Goal: Task Accomplishment & Management: Complete application form

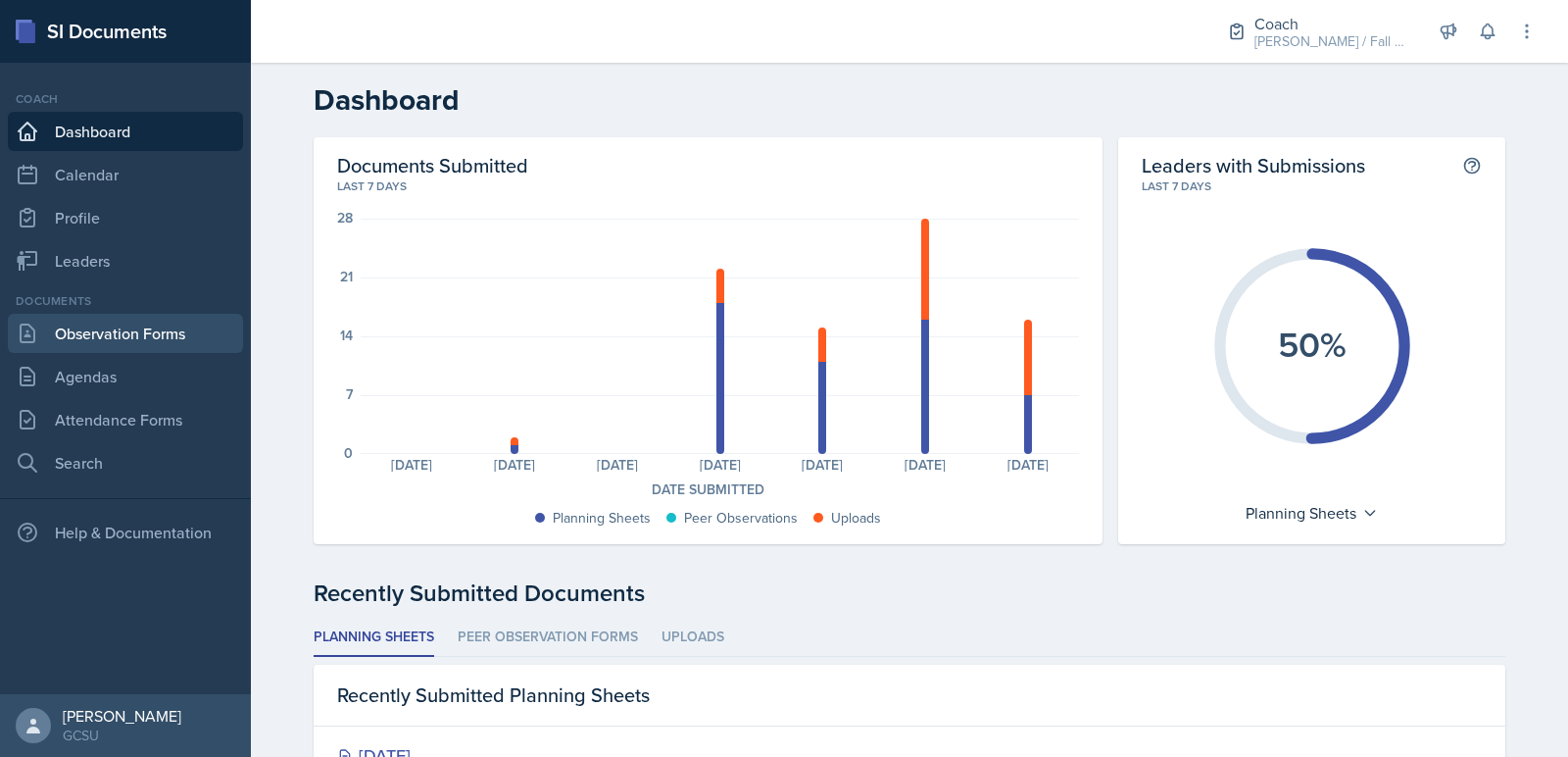
click at [151, 337] on link "Observation Forms" at bounding box center [125, 333] width 235 height 39
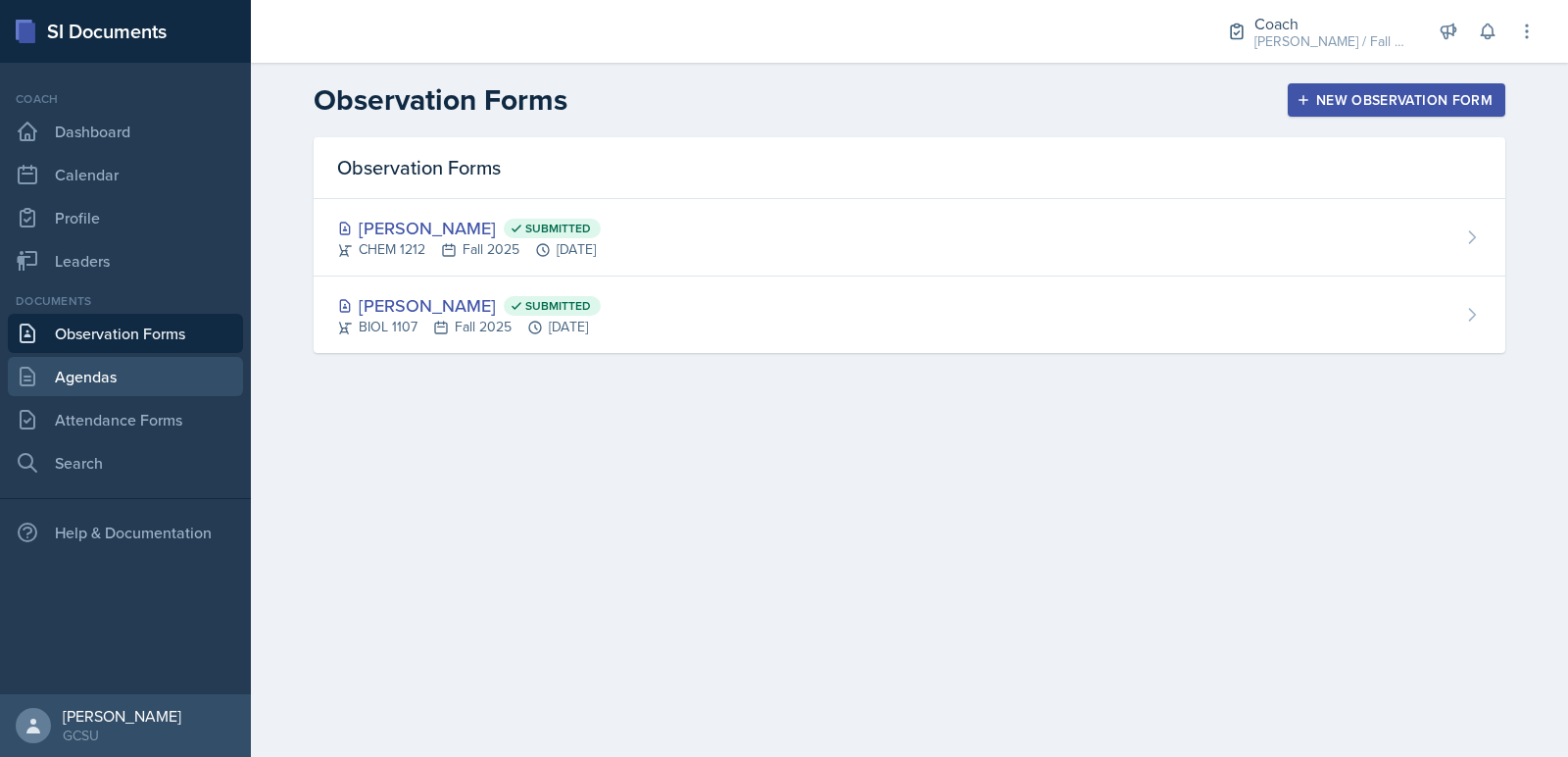
click at [160, 378] on link "Agendas" at bounding box center [125, 377] width 235 height 39
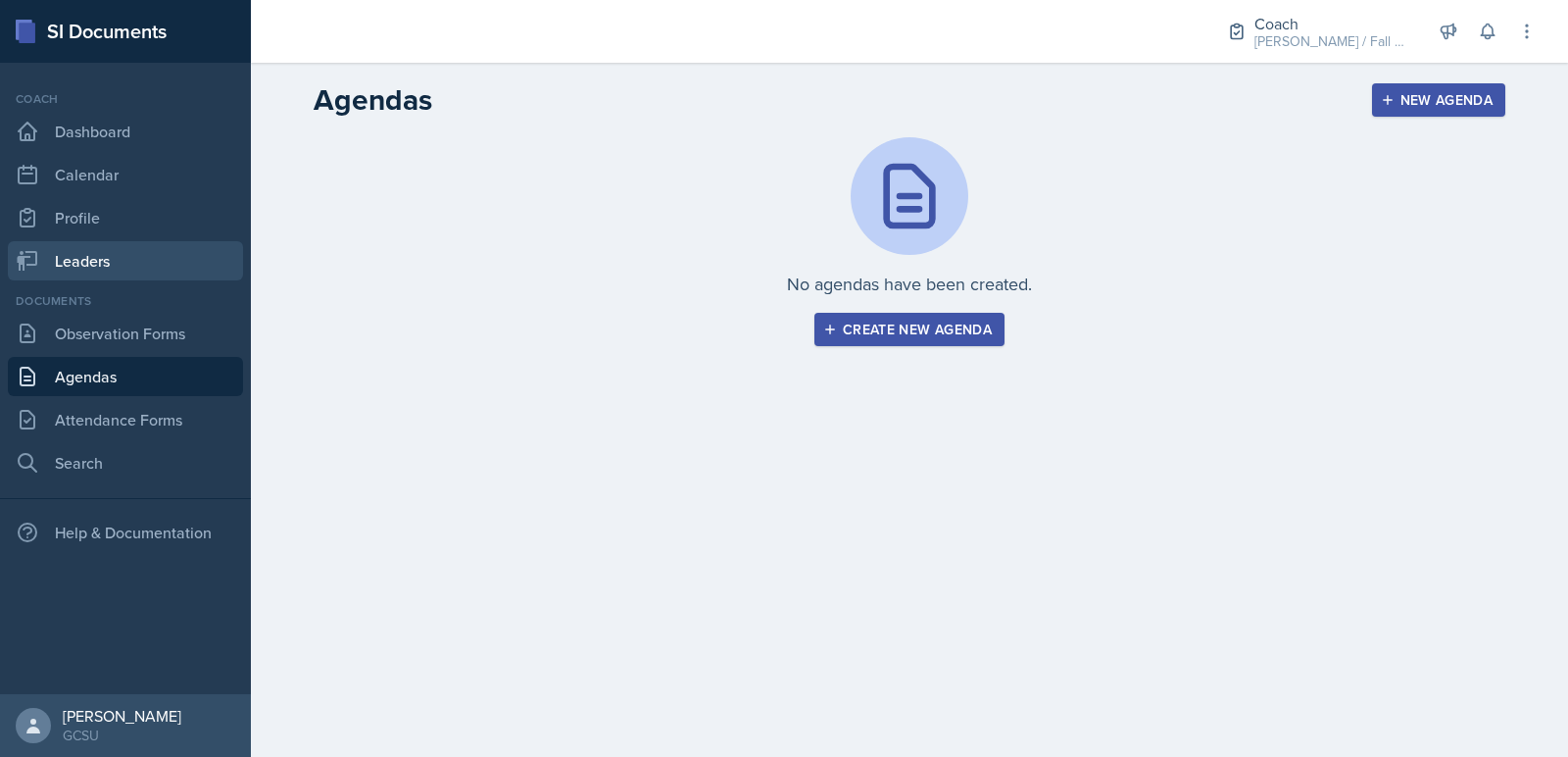
click at [170, 257] on link "Leaders" at bounding box center [125, 261] width 235 height 39
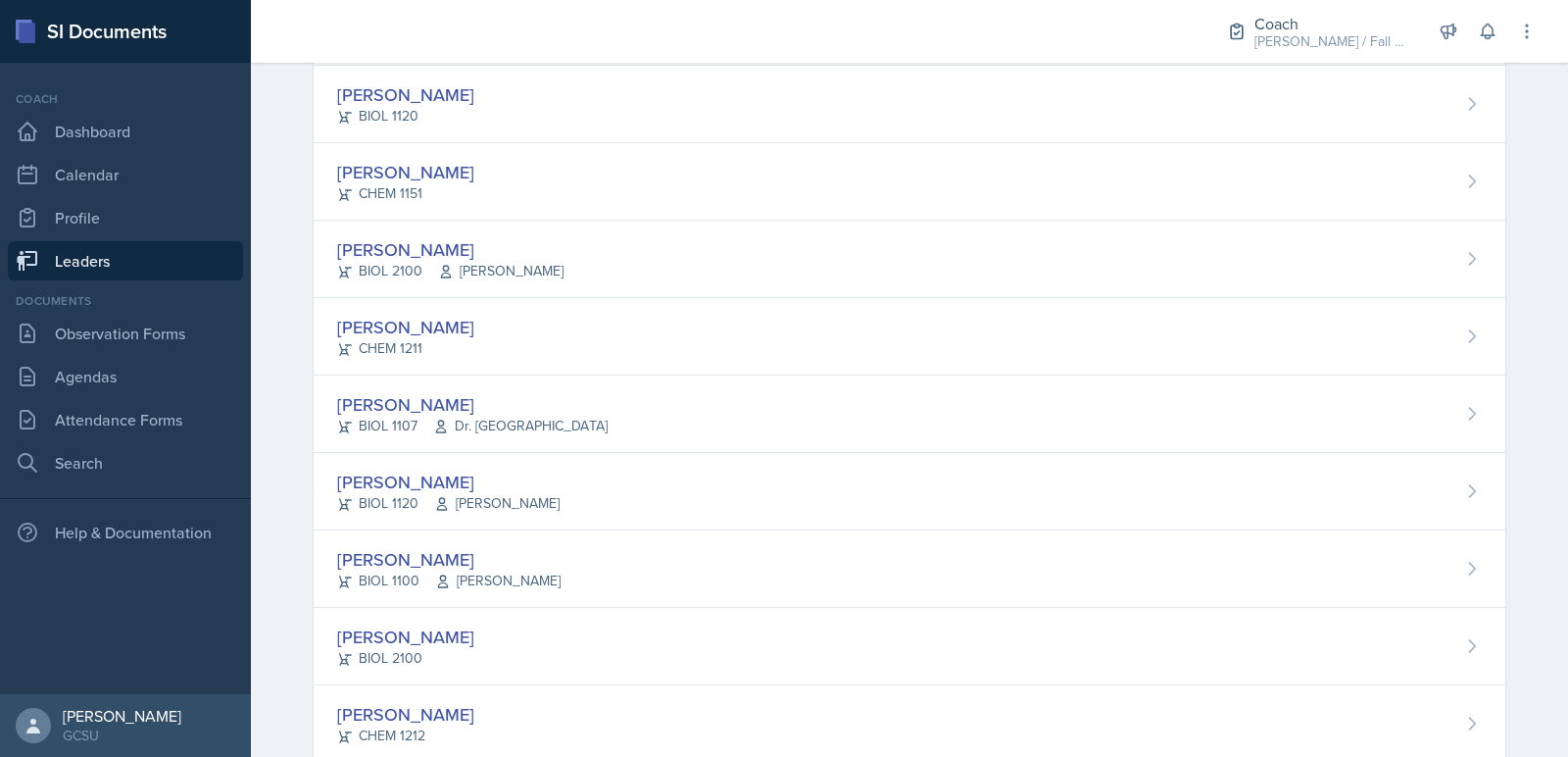
scroll to position [583, 0]
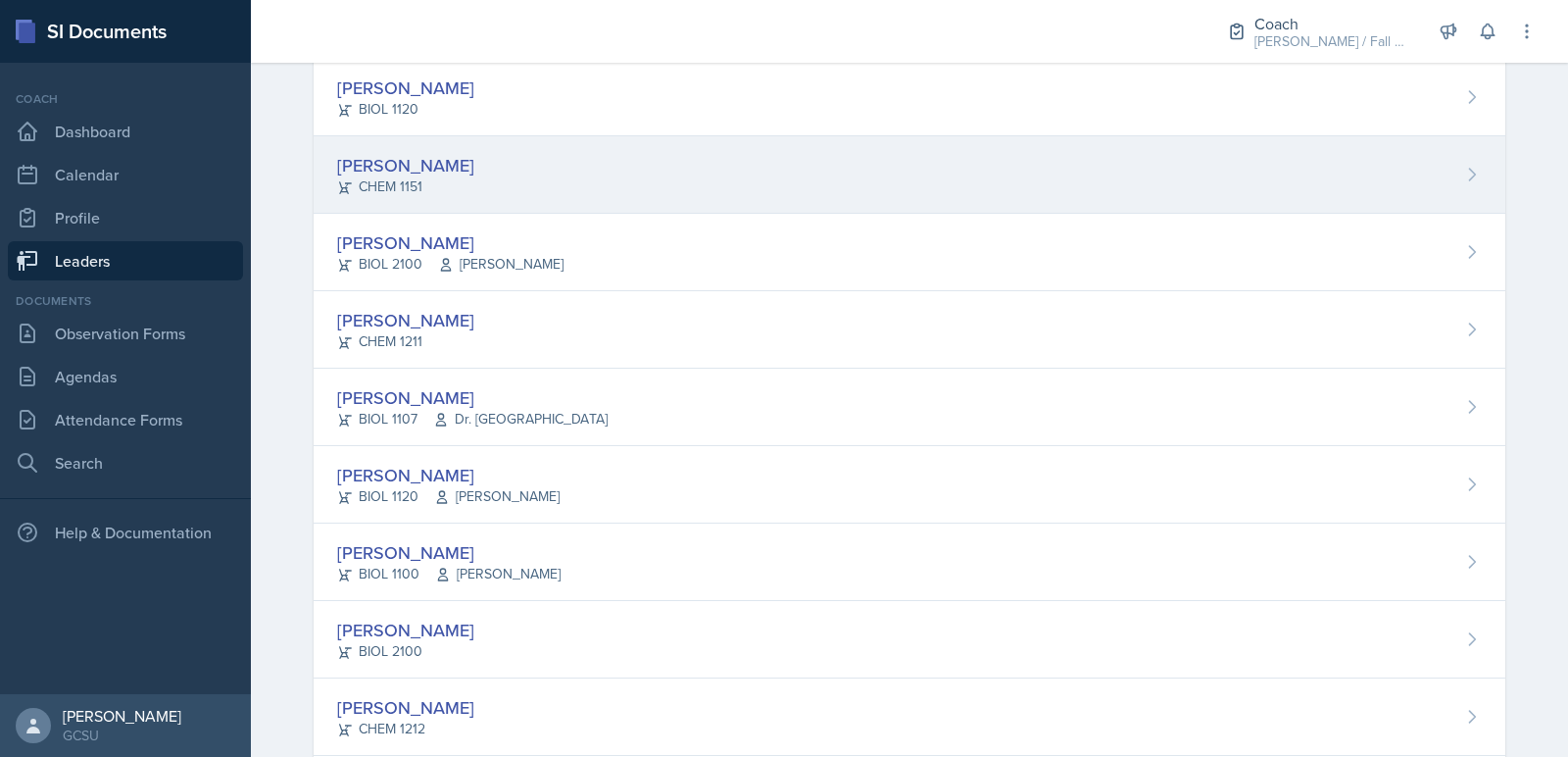
click at [471, 184] on div "Owen Campbell CHEM 1151" at bounding box center [909, 175] width 1192 height 77
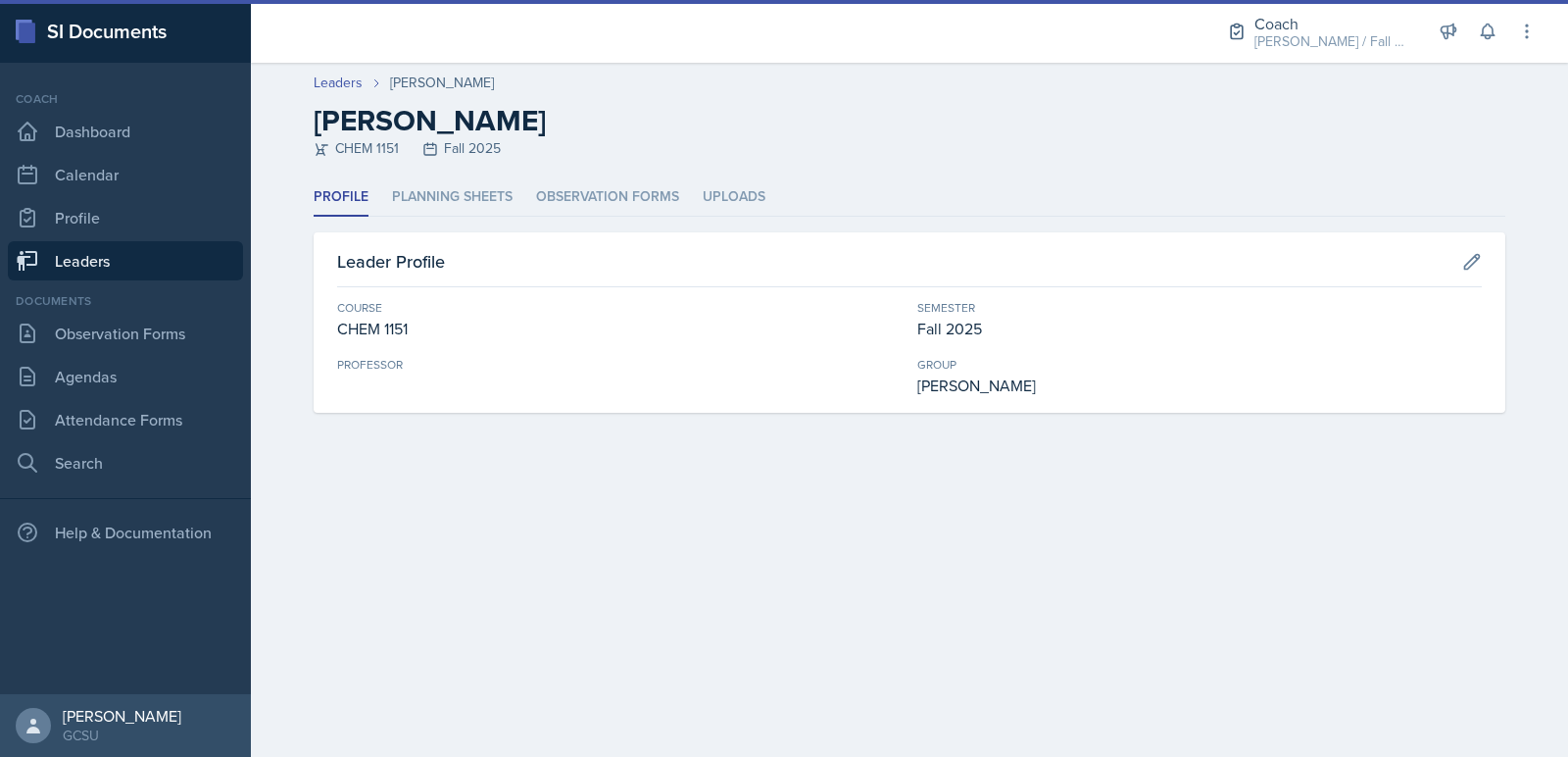
click at [471, 184] on li "Planning Sheets" at bounding box center [452, 197] width 121 height 38
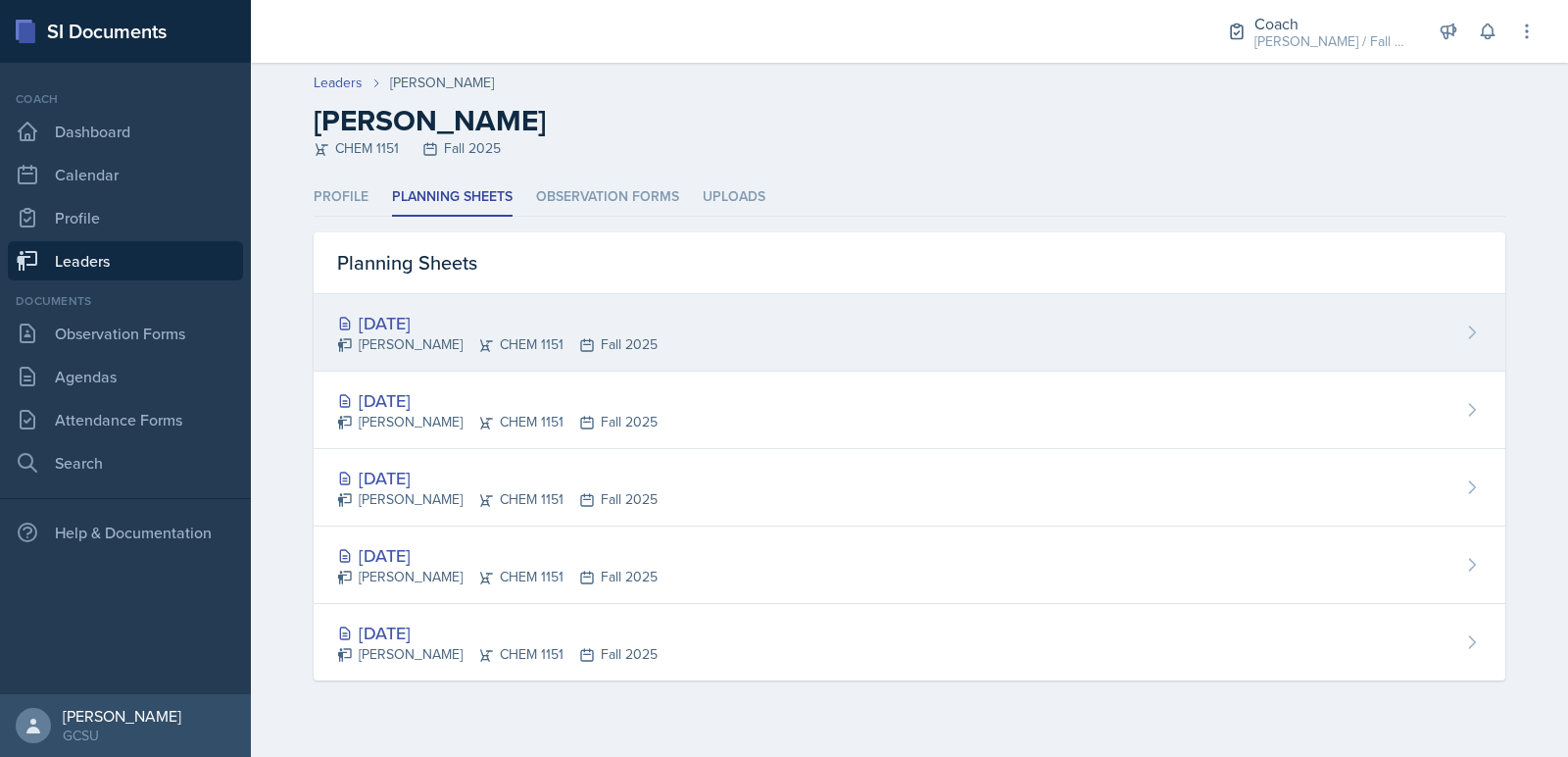
click at [542, 359] on div "Sep 9th, 2025 Owen Campbell CHEM 1151 Fall 2025" at bounding box center [909, 332] width 1192 height 77
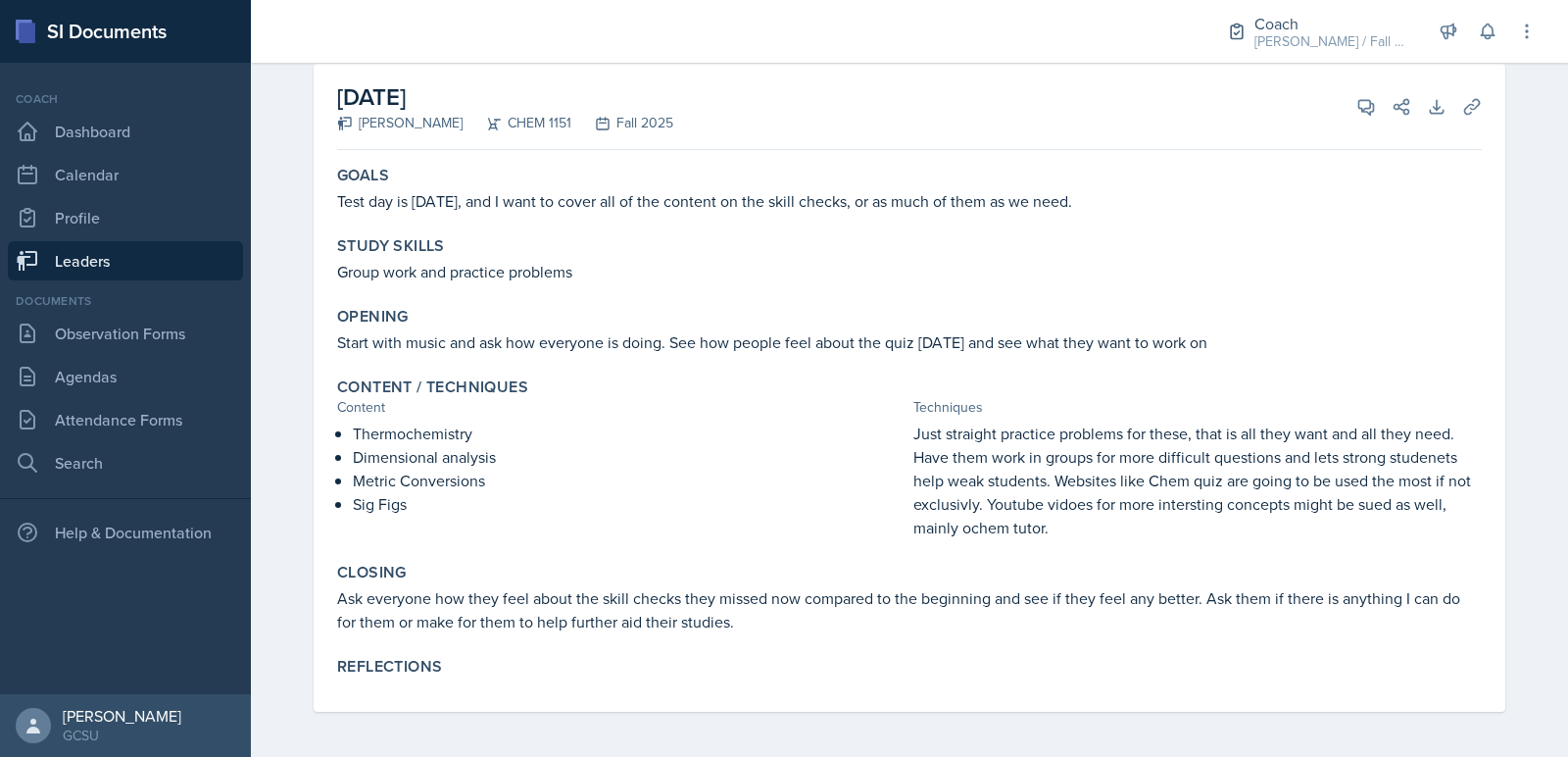
scroll to position [58, 0]
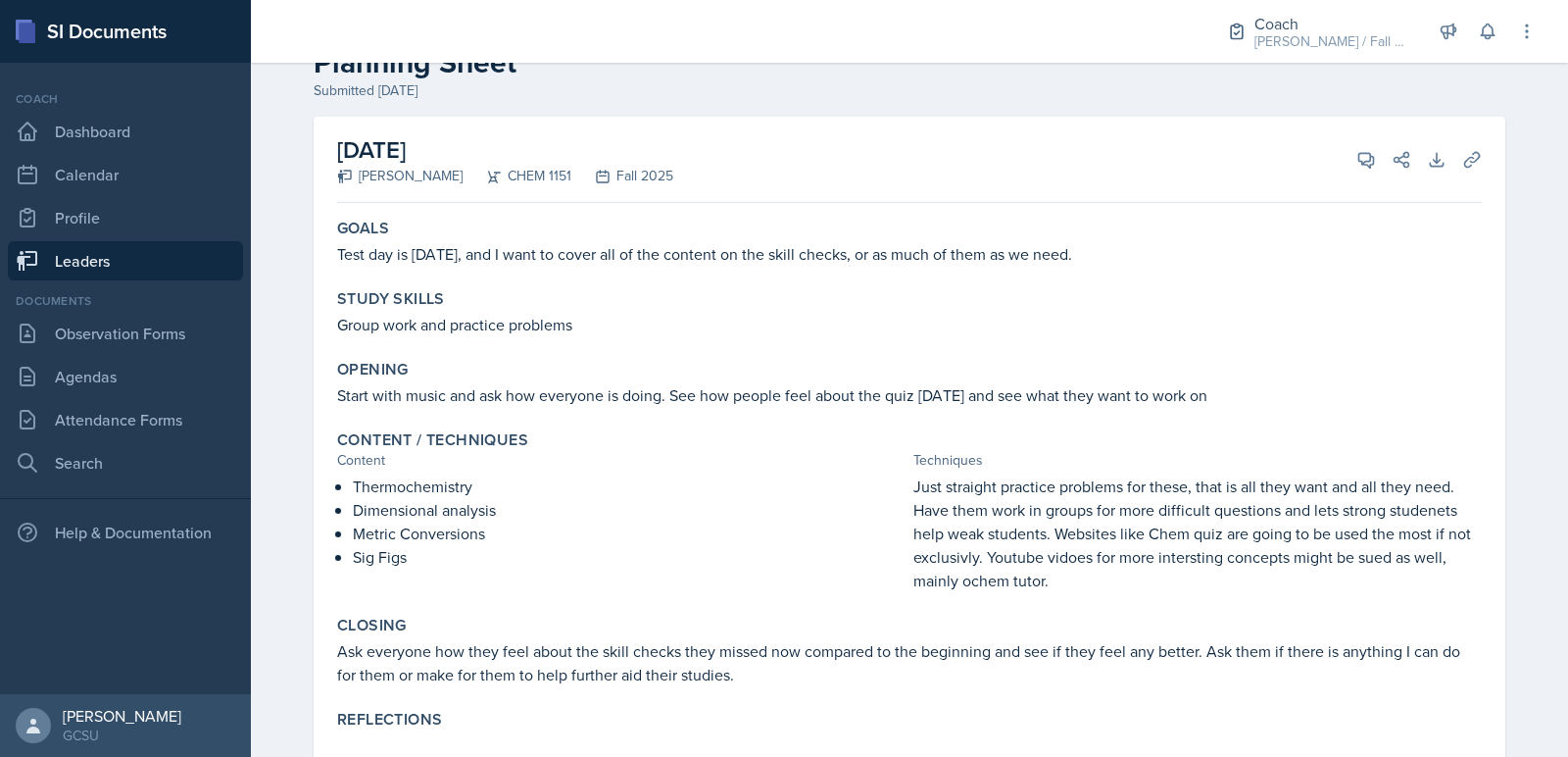
drag, startPoint x: 972, startPoint y: 488, endPoint x: 1232, endPoint y: 565, distance: 271.2
click at [1233, 565] on p "Just straight practice problems for these, that is all they want and all they n…" at bounding box center [1198, 533] width 568 height 118
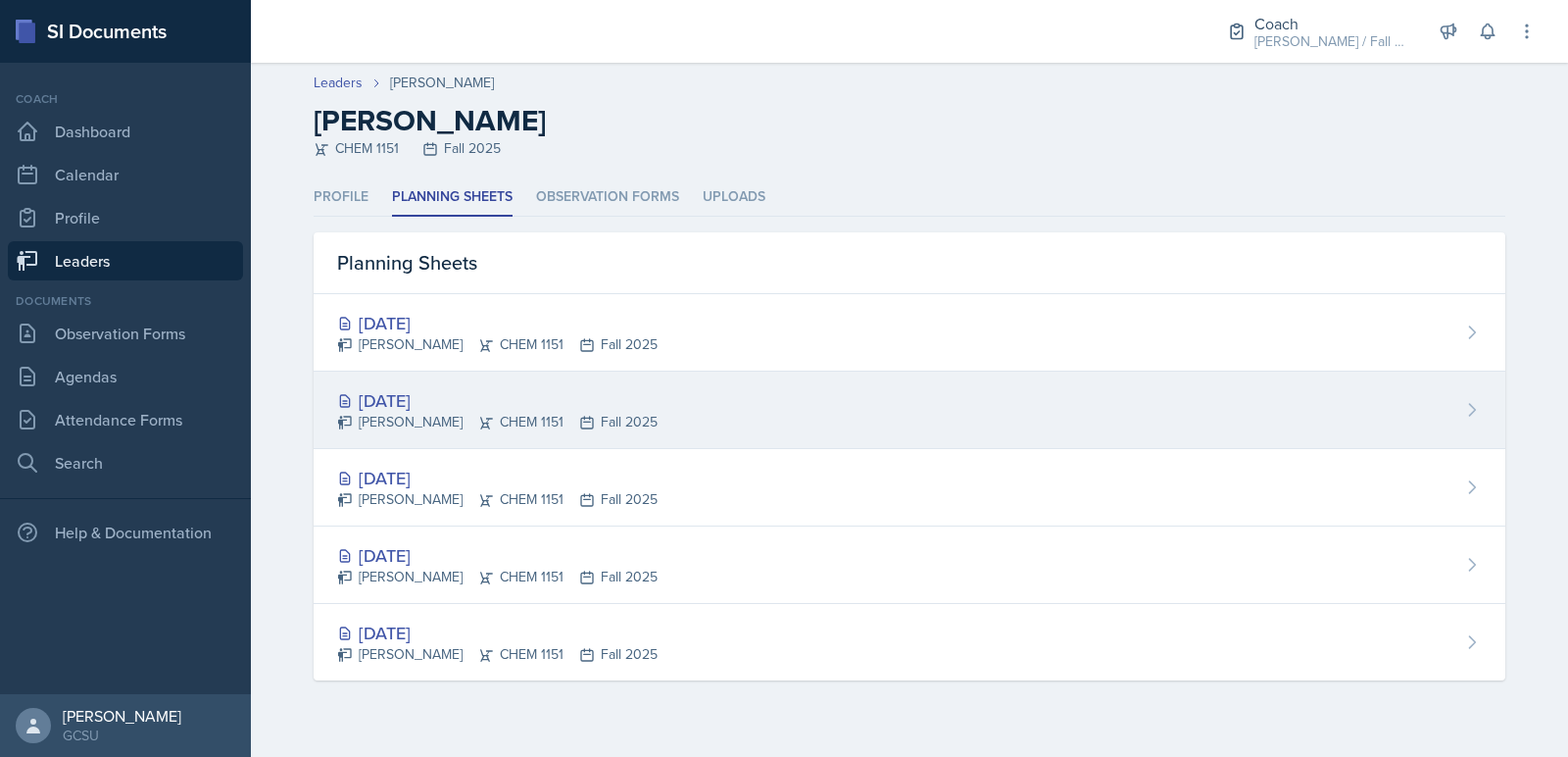
click at [401, 382] on div "Sep 4th, 2025 Owen Campbell CHEM 1151 Fall 2025" at bounding box center [909, 410] width 1192 height 77
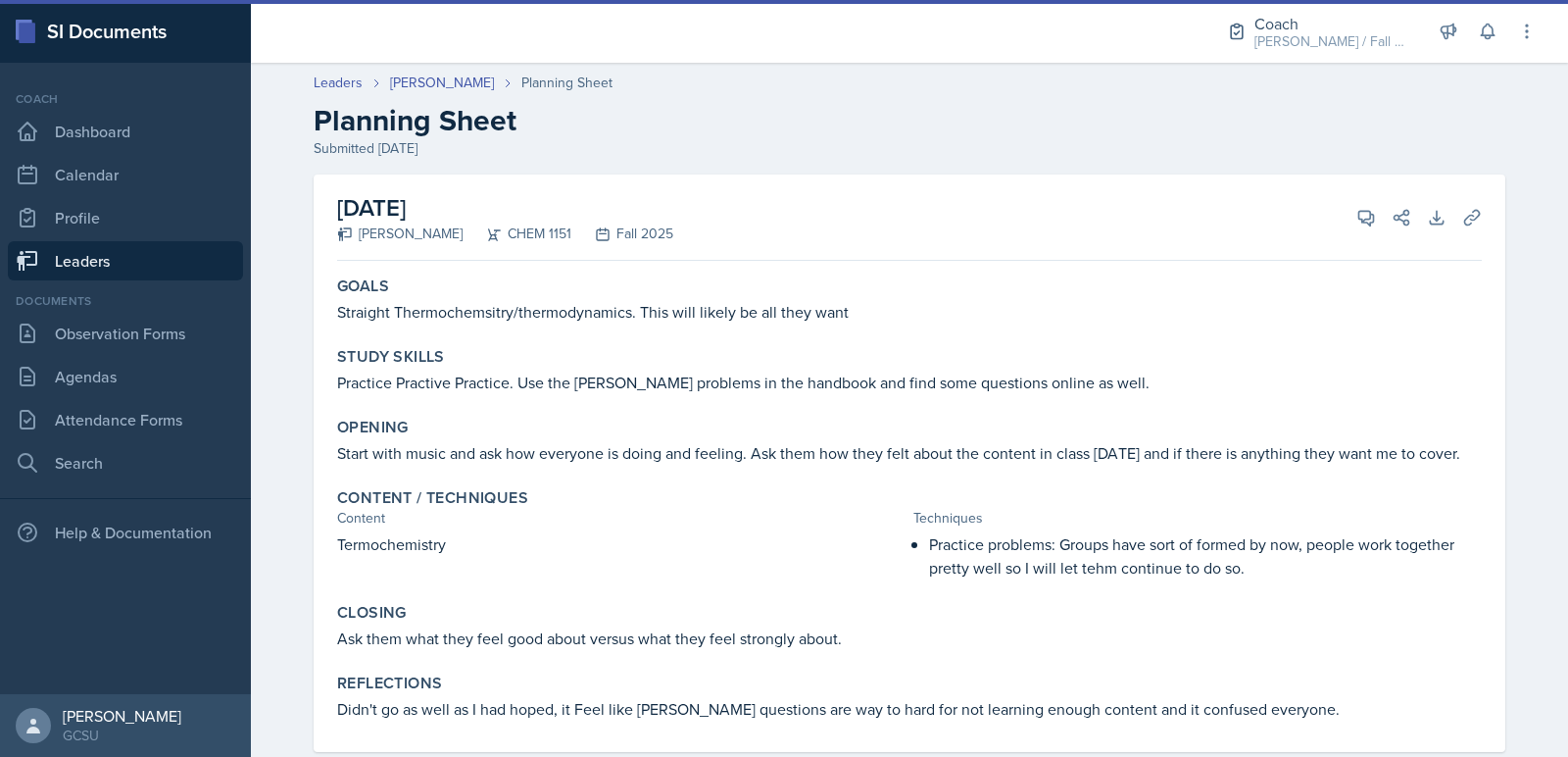
scroll to position [41, 0]
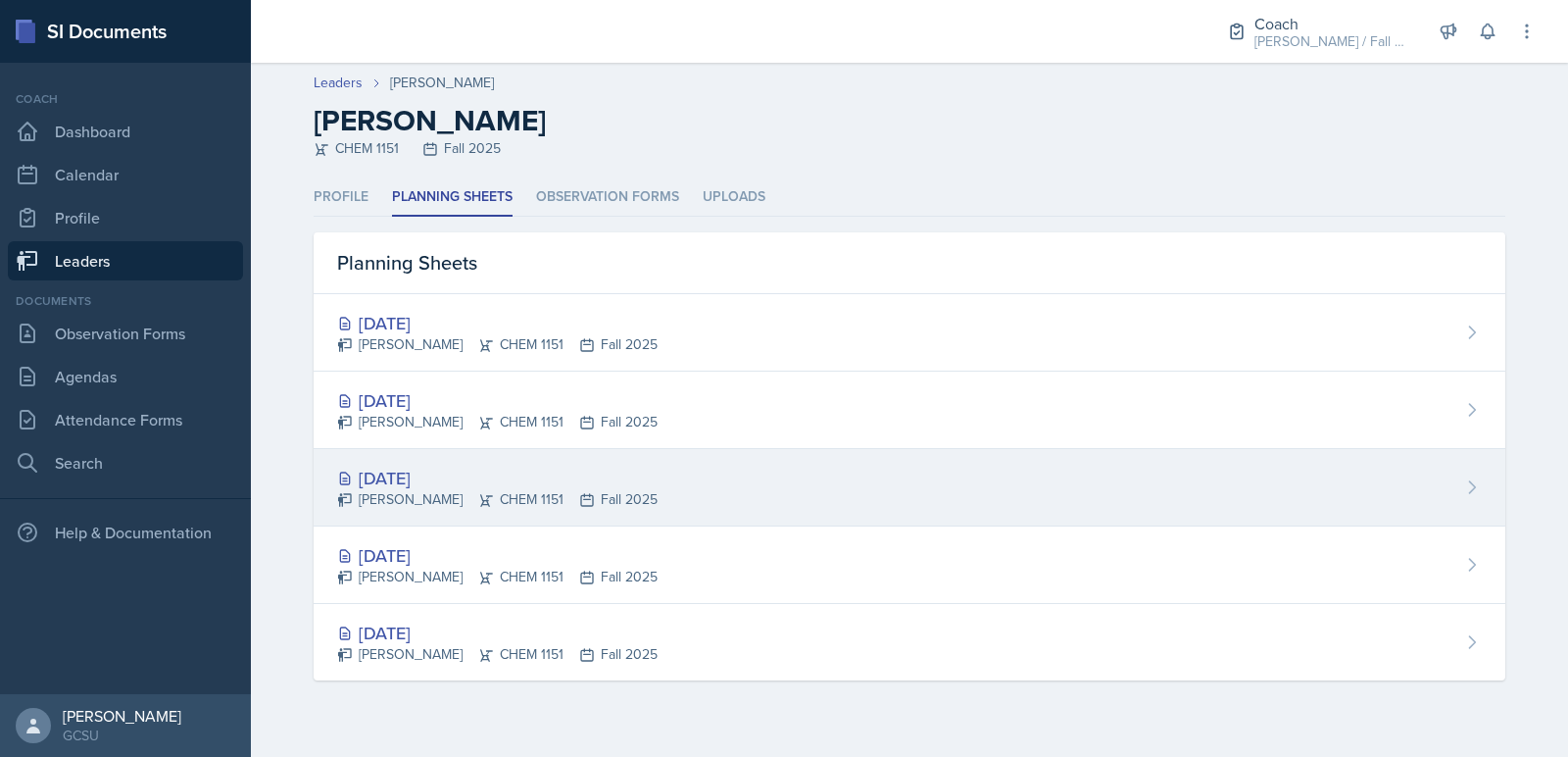
click at [457, 500] on div "Owen Campbell CHEM 1151 Fall 2025" at bounding box center [497, 499] width 320 height 21
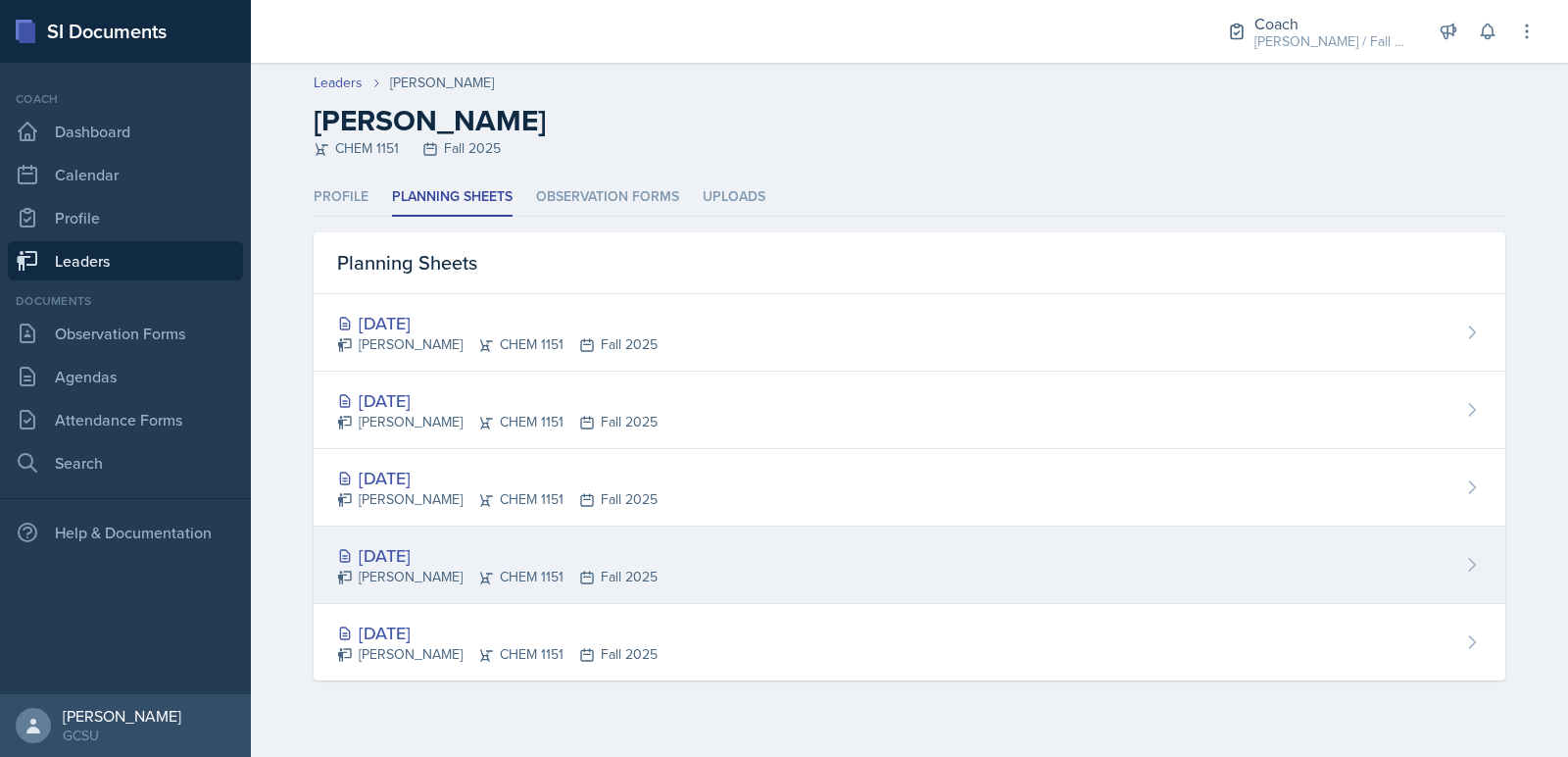
click at [504, 588] on div "Aug 28th, 2025 Owen Campbell CHEM 1151 Fall 2025" at bounding box center [909, 565] width 1192 height 77
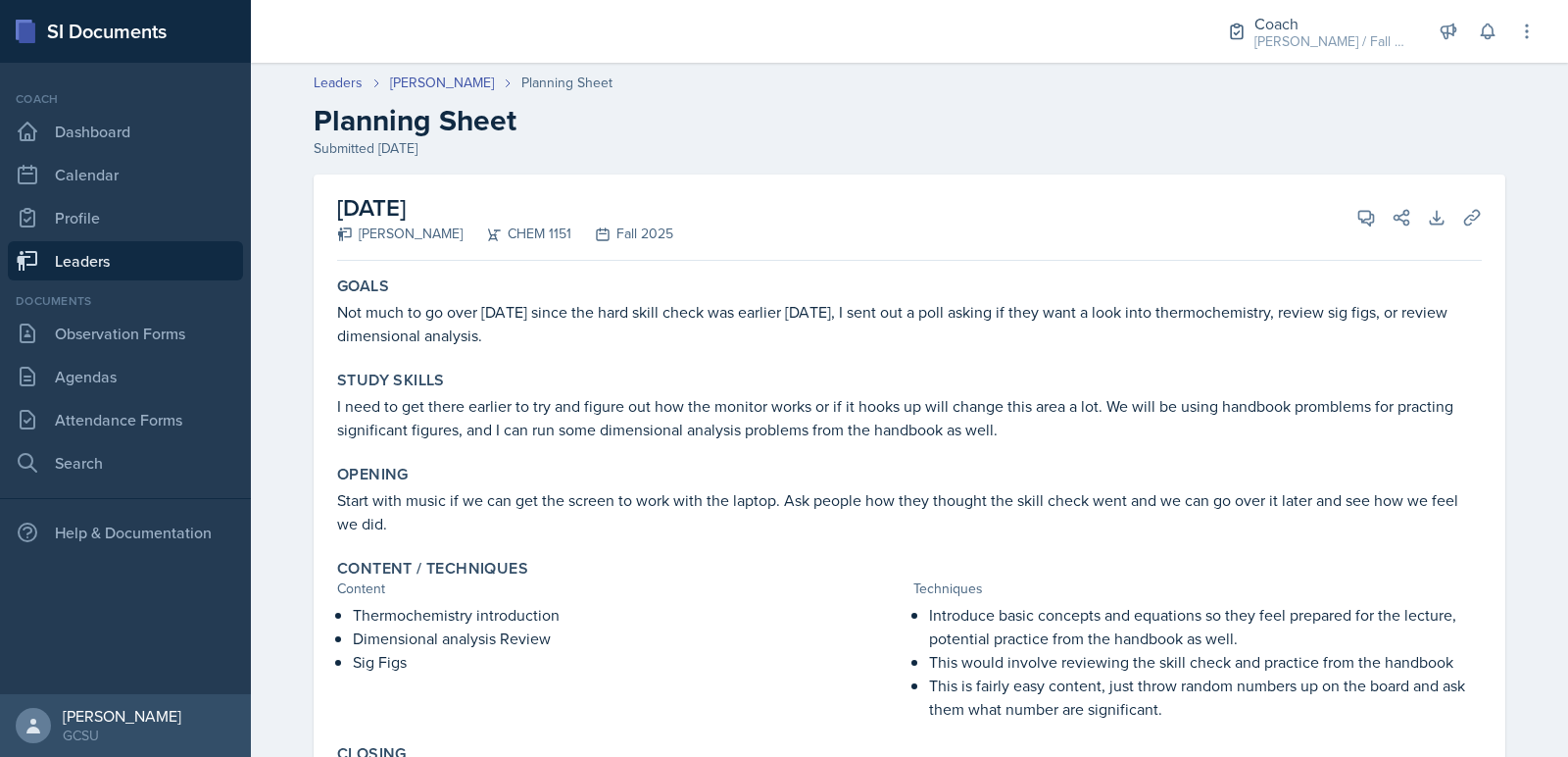
scroll to position [182, 0]
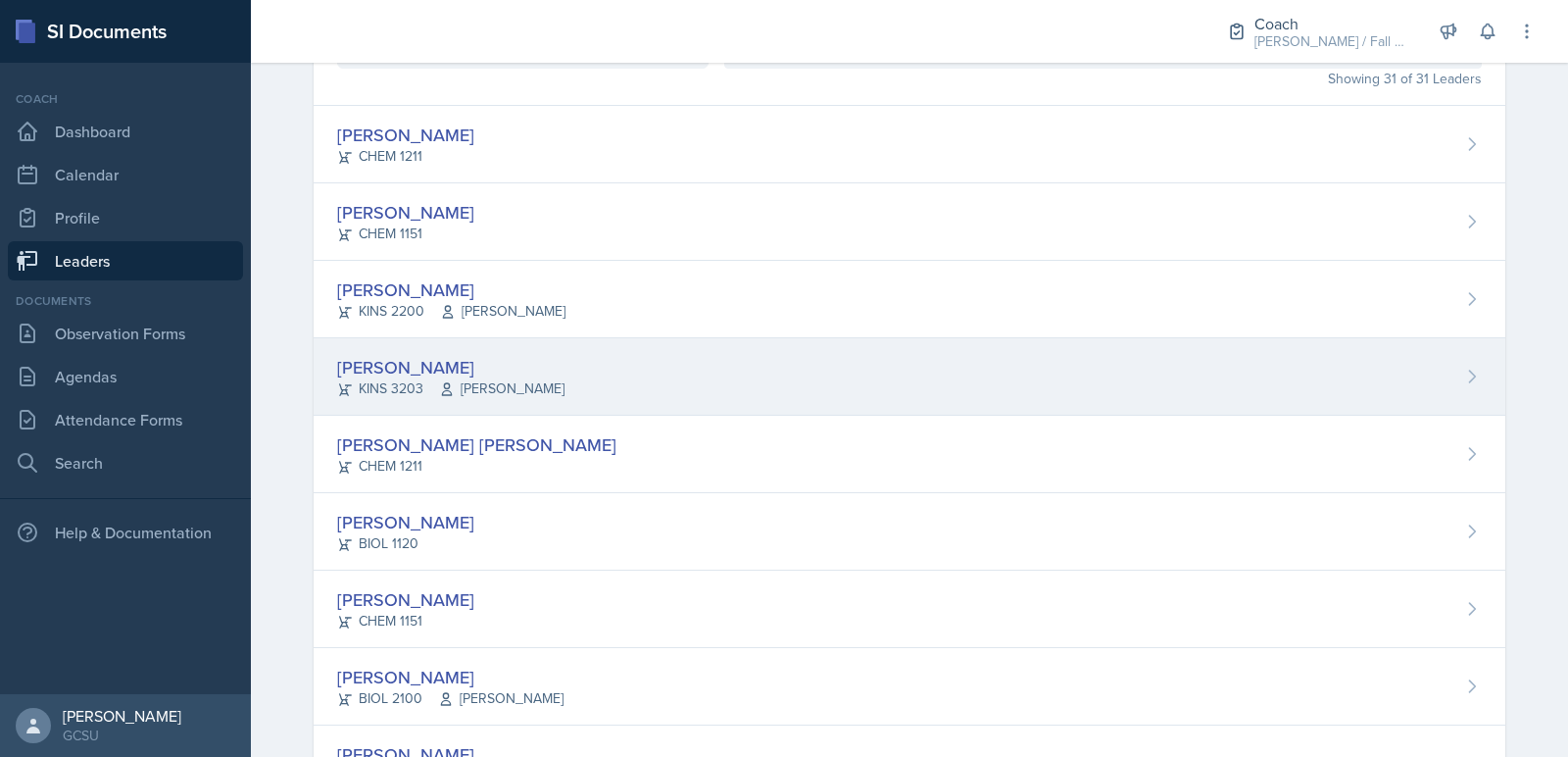
scroll to position [192, 0]
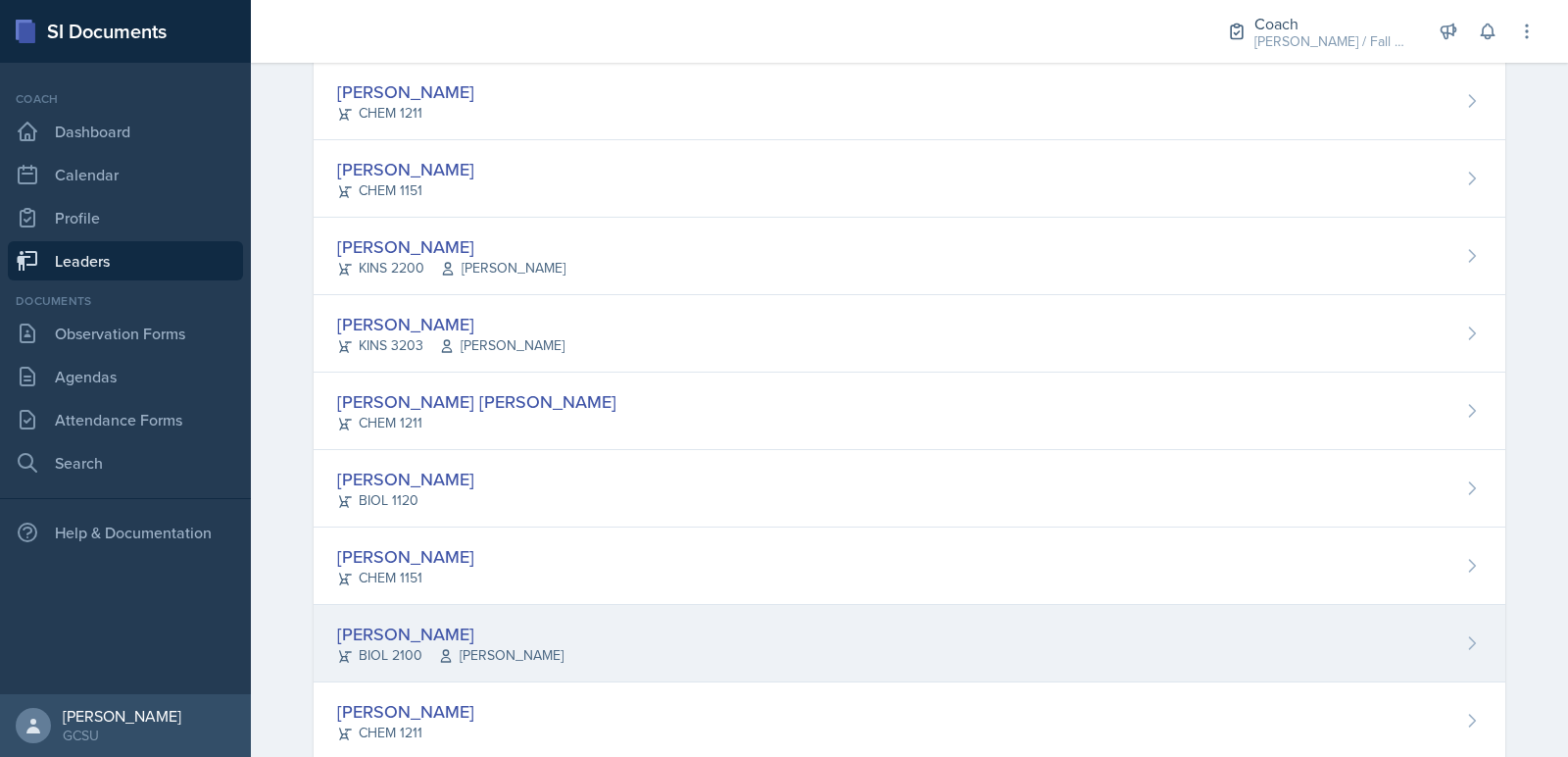
click at [425, 640] on div "[PERSON_NAME]" at bounding box center [450, 633] width 226 height 26
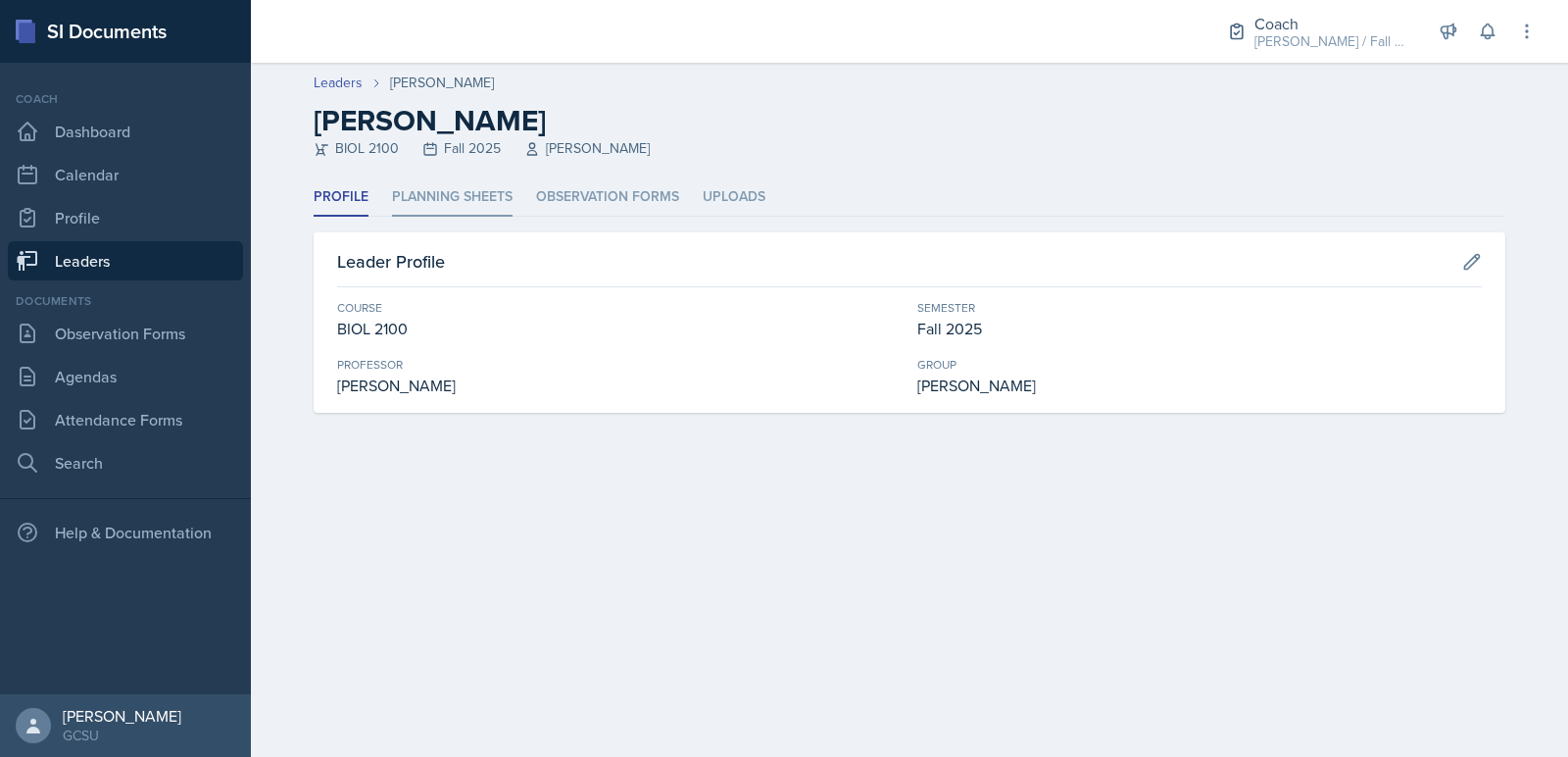
click at [422, 190] on li "Planning Sheets" at bounding box center [452, 197] width 121 height 38
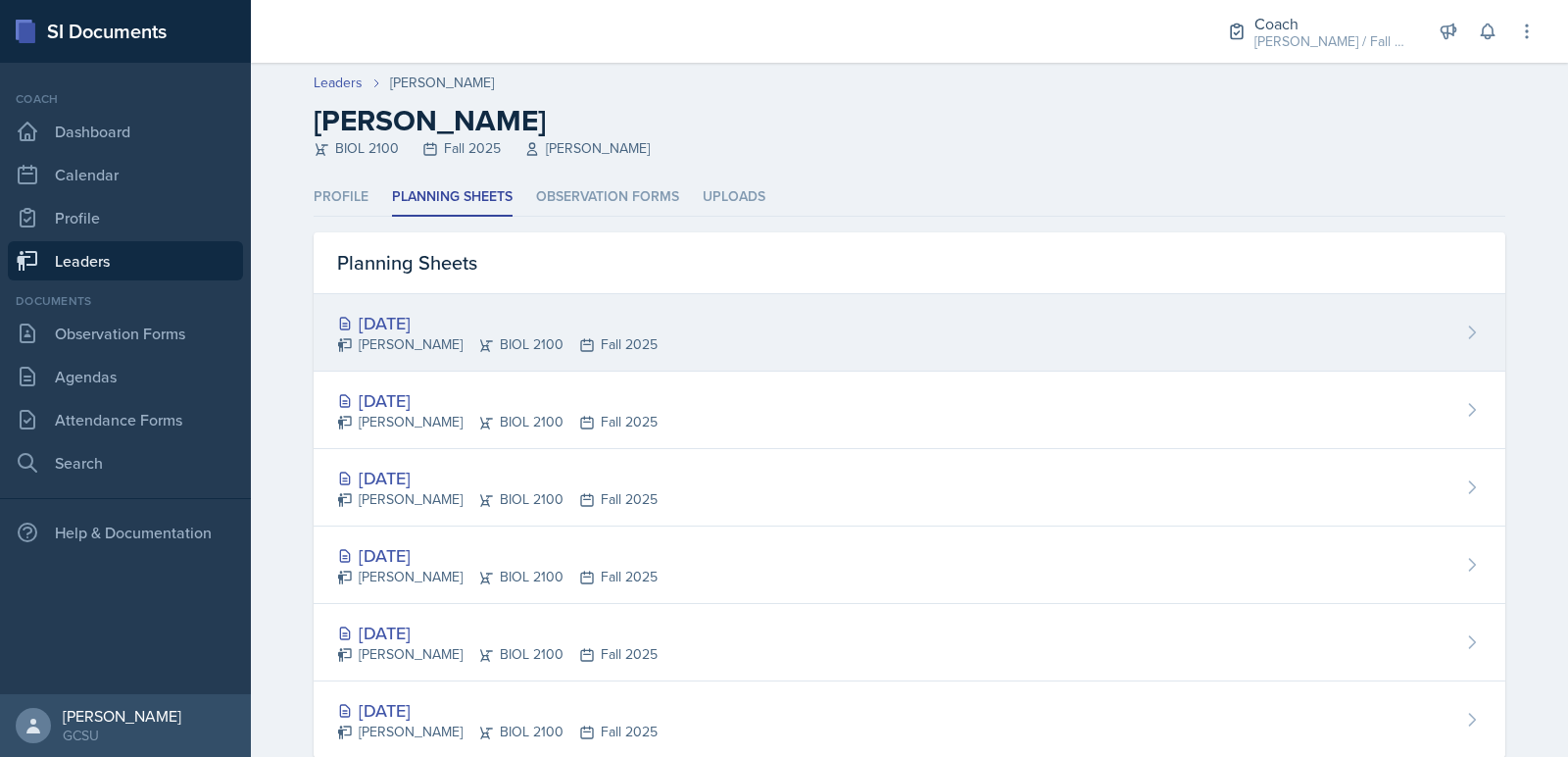
click at [416, 311] on div "[DATE]" at bounding box center [497, 323] width 320 height 26
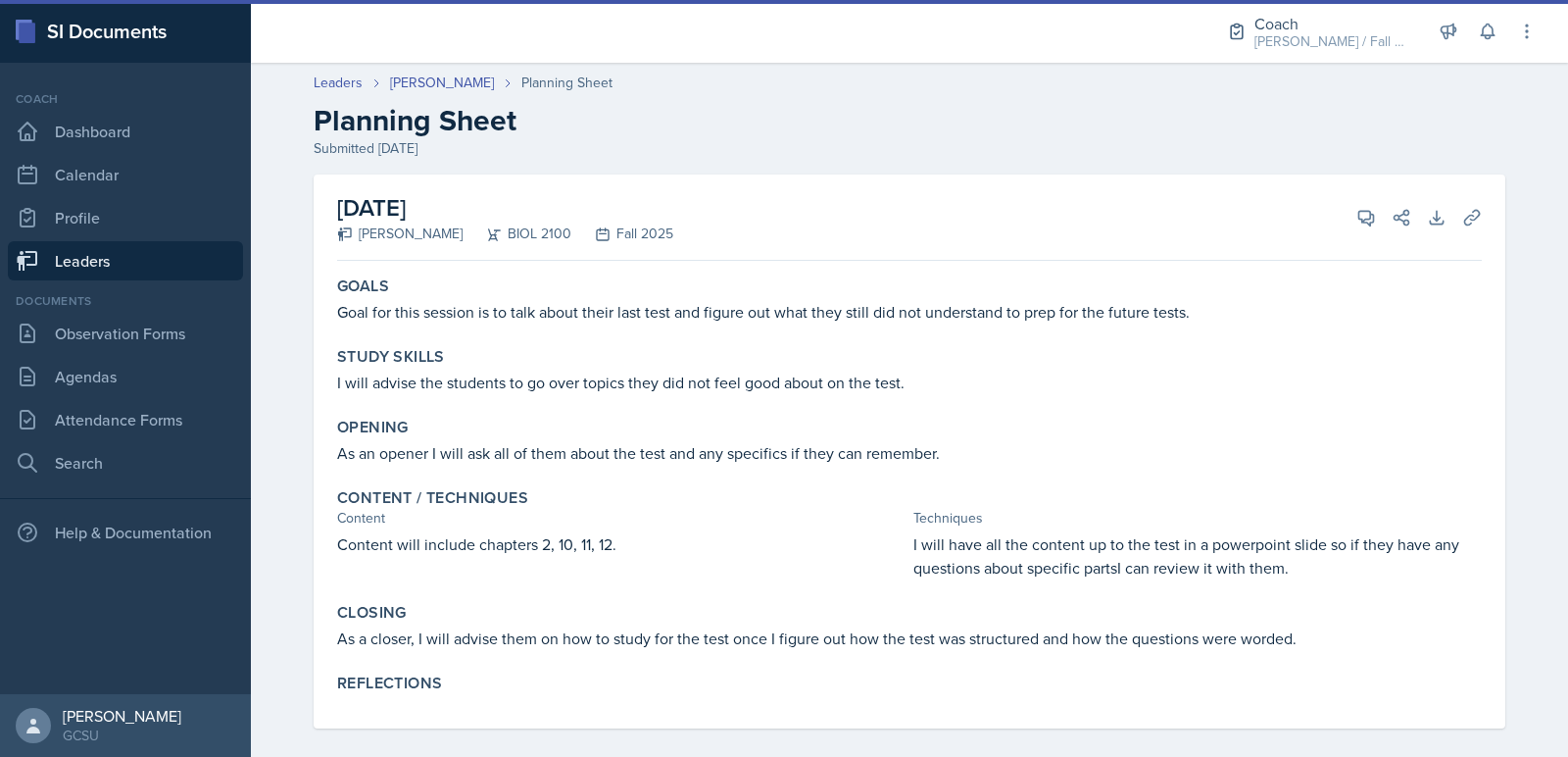
scroll to position [17, 0]
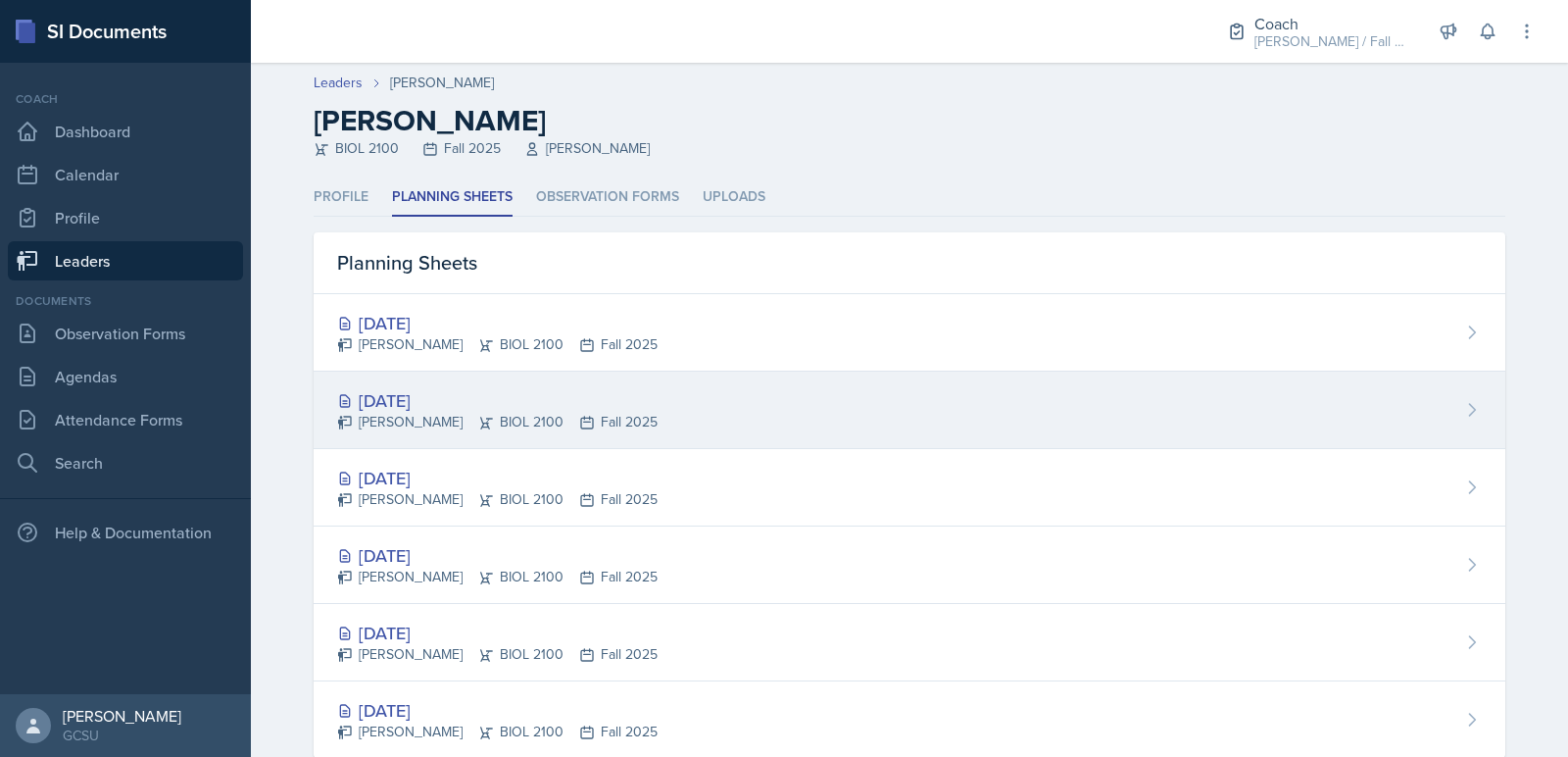
click at [471, 413] on div "Nathan Choi BIOL 2100 Fall 2025" at bounding box center [497, 422] width 320 height 21
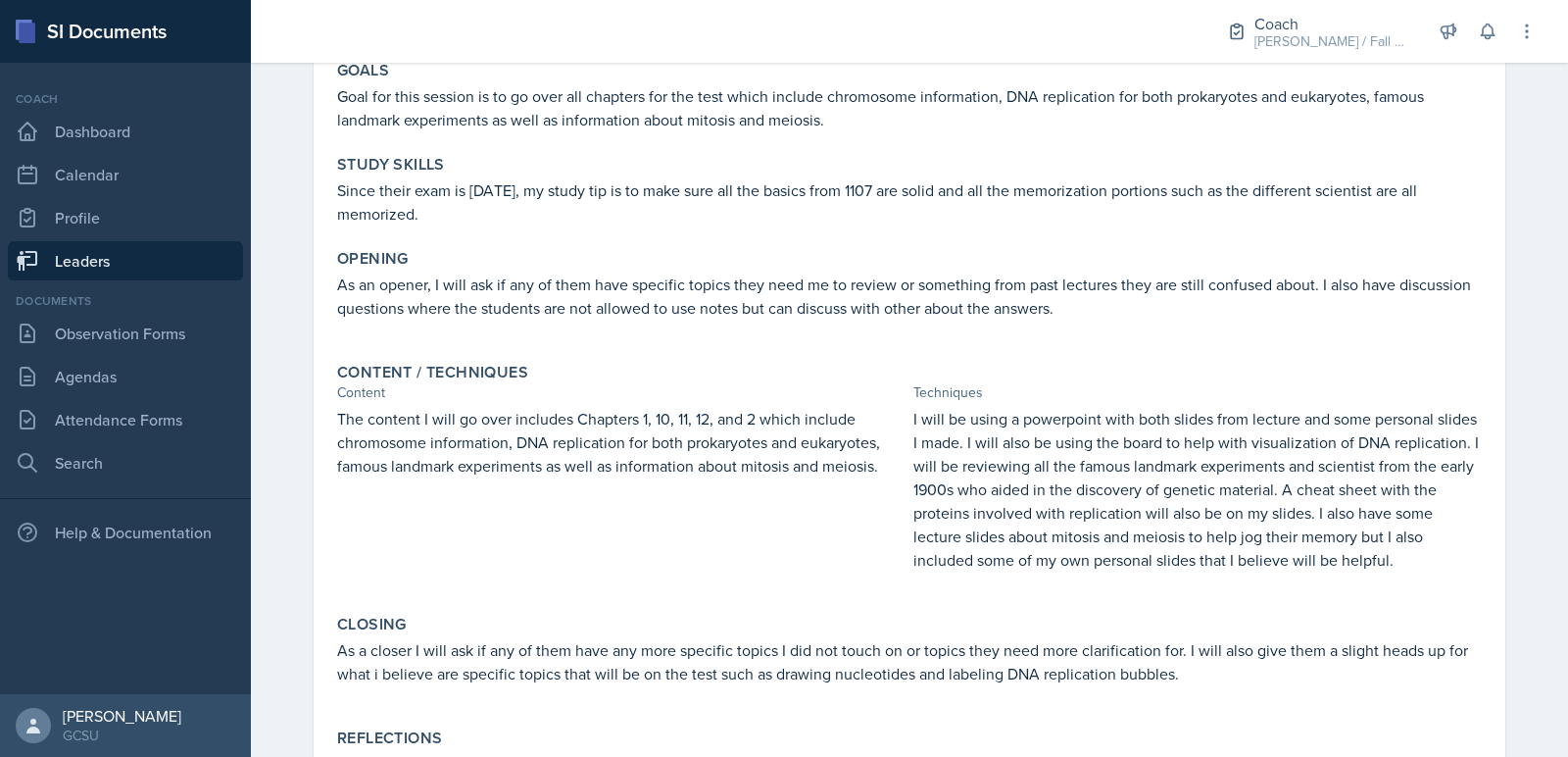
scroll to position [287, 0]
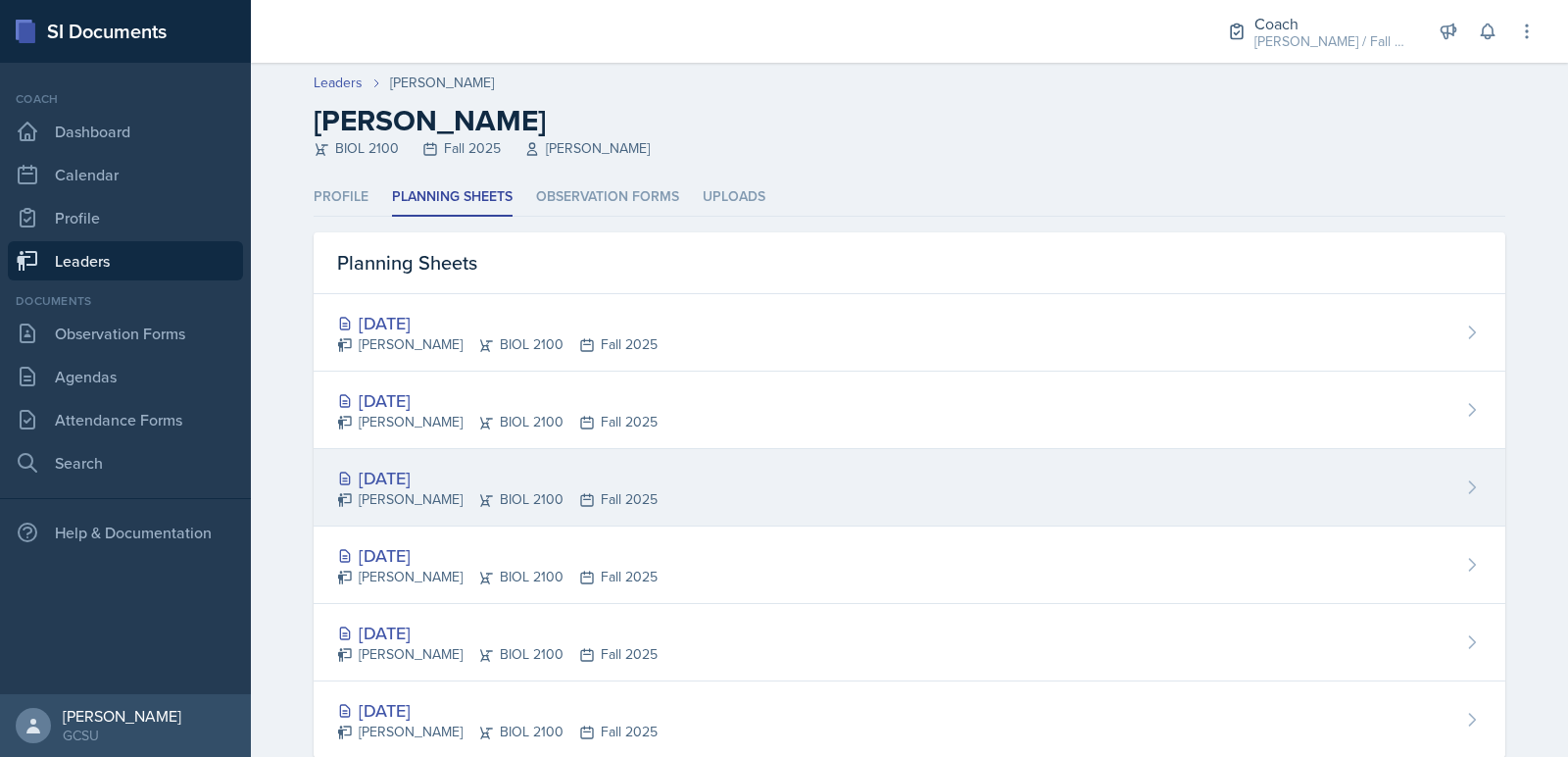
click at [484, 504] on div "Nathan Choi BIOL 2100 Fall 2025" at bounding box center [497, 499] width 320 height 21
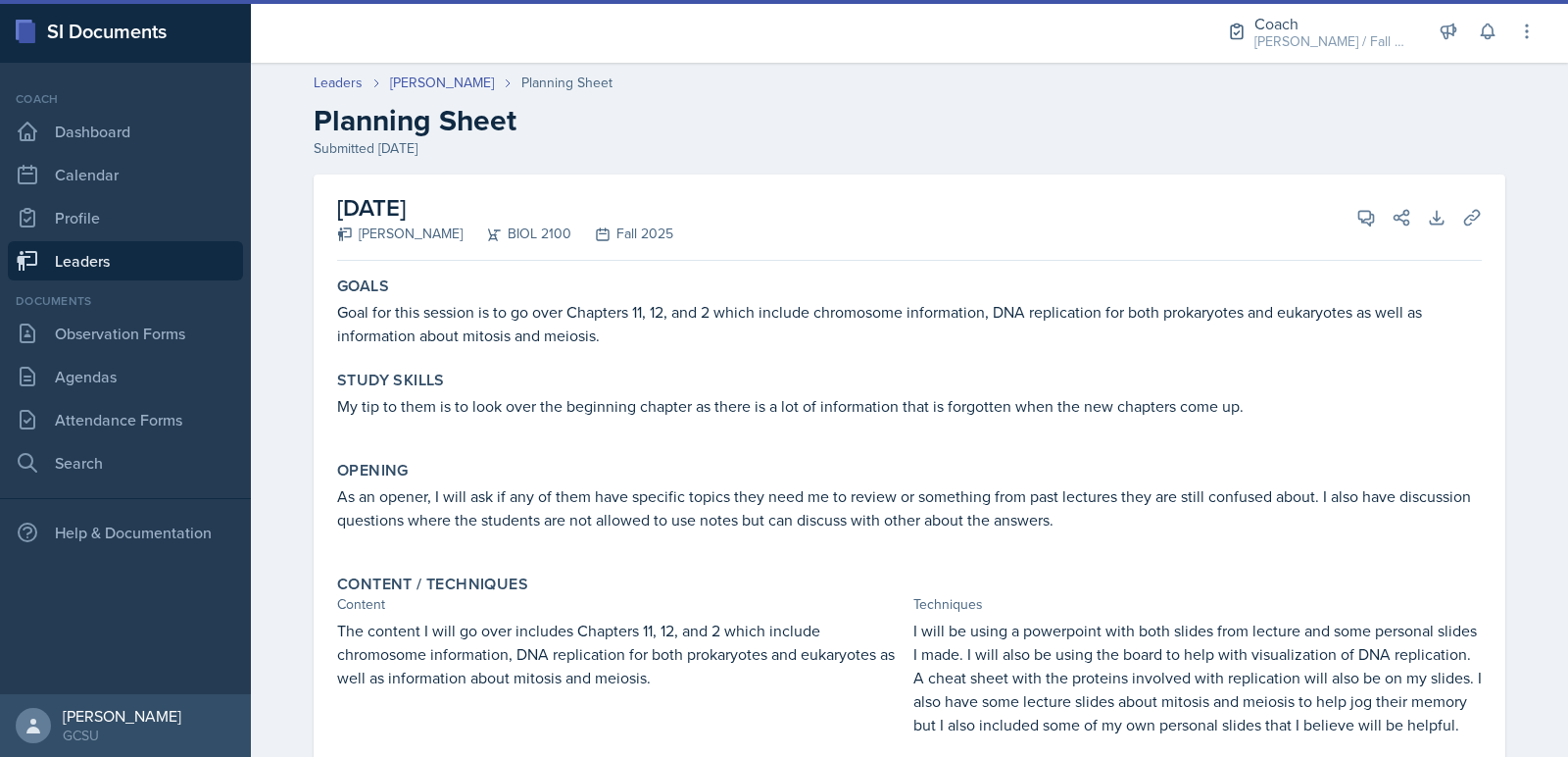
scroll to position [241, 0]
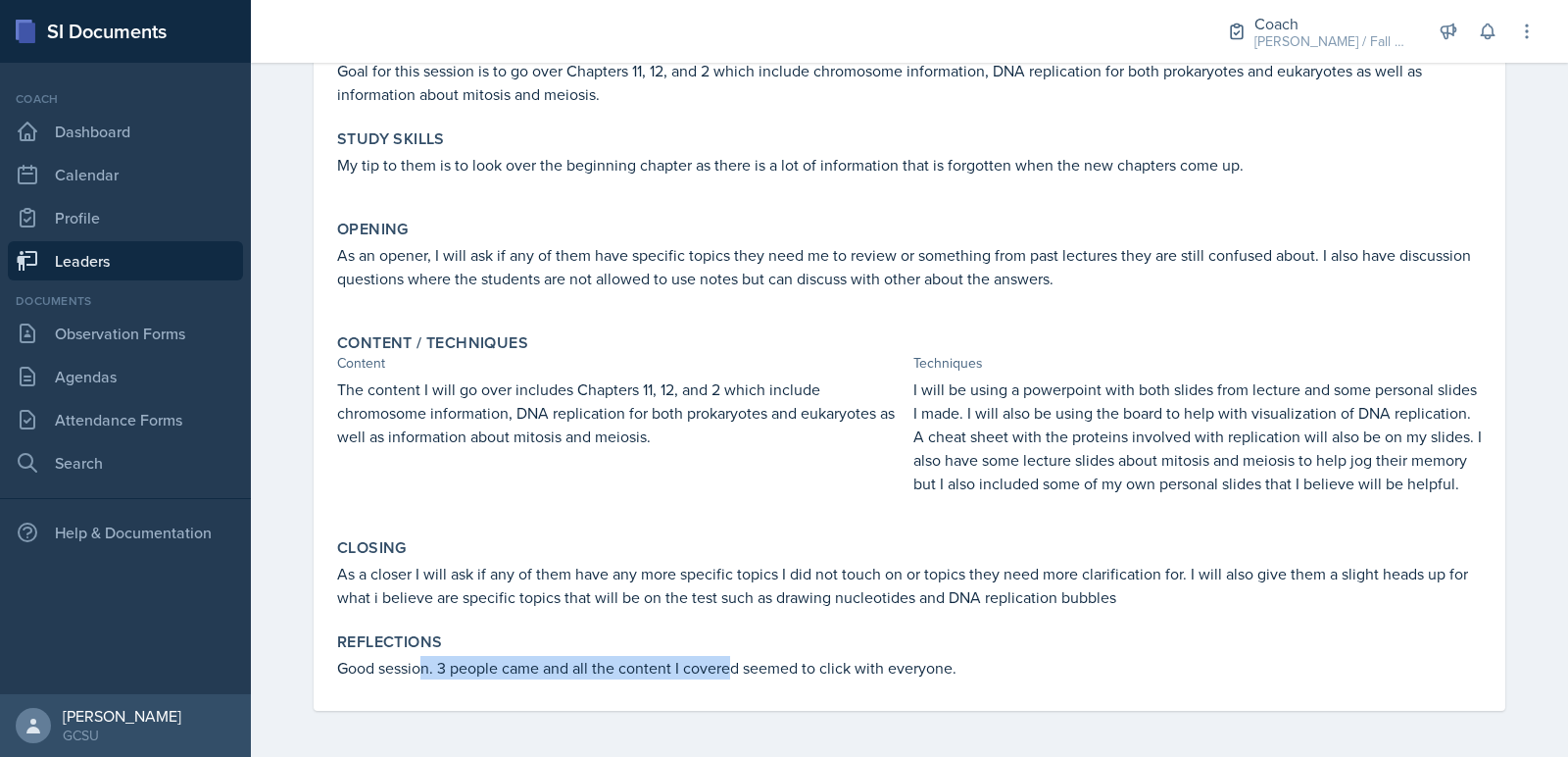
drag, startPoint x: 424, startPoint y: 662, endPoint x: 734, endPoint y: 664, distance: 310.0
click at [734, 664] on p "Good session. 3 people came and all the content I covered seemed to click with …" at bounding box center [909, 668] width 1145 height 24
click at [734, 663] on p "Good session. 3 people came and all the content I covered seemed to click with …" at bounding box center [909, 668] width 1145 height 24
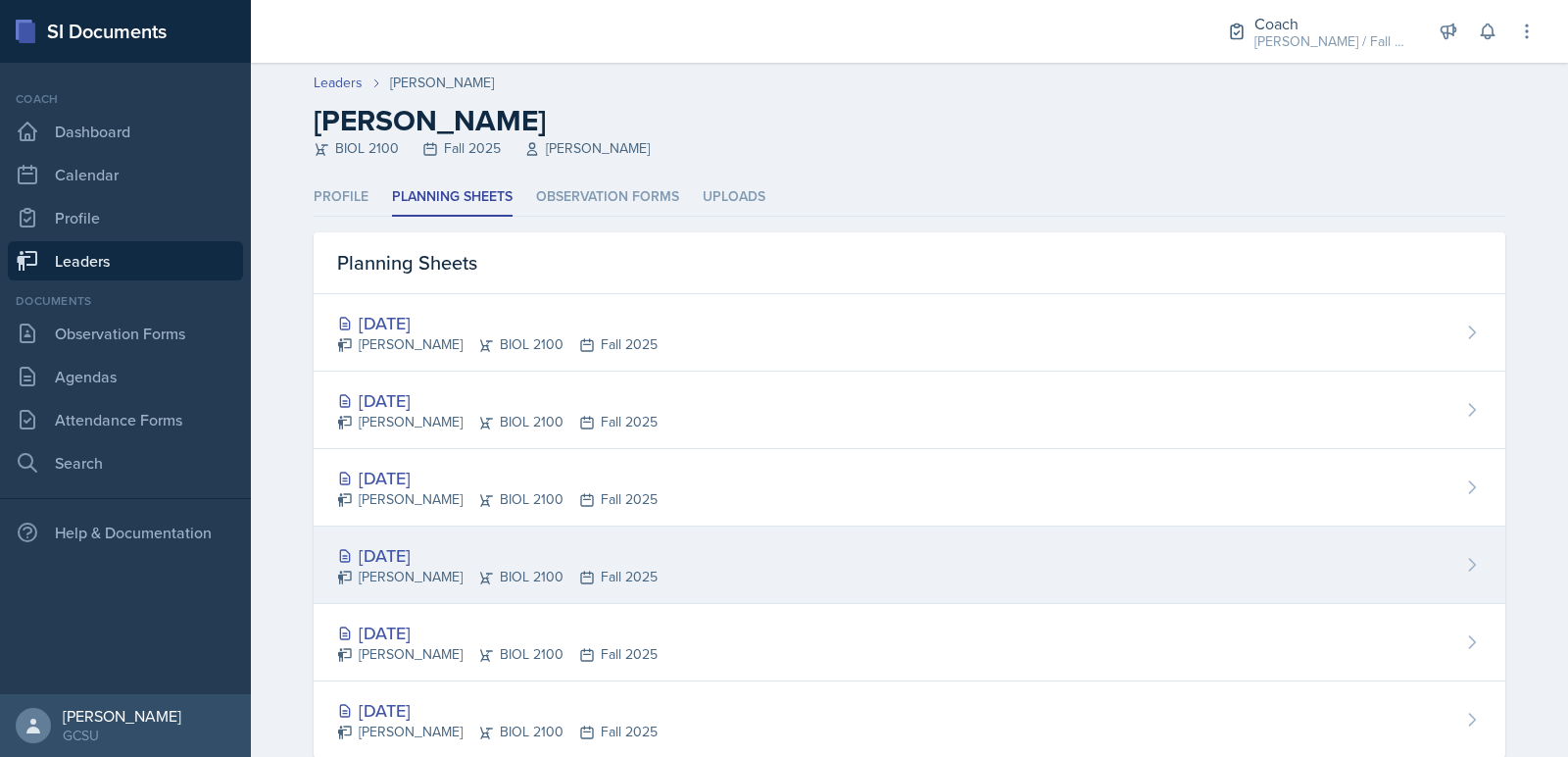
click at [433, 567] on div "Nathan Choi BIOL 2100 Fall 2025" at bounding box center [497, 577] width 320 height 21
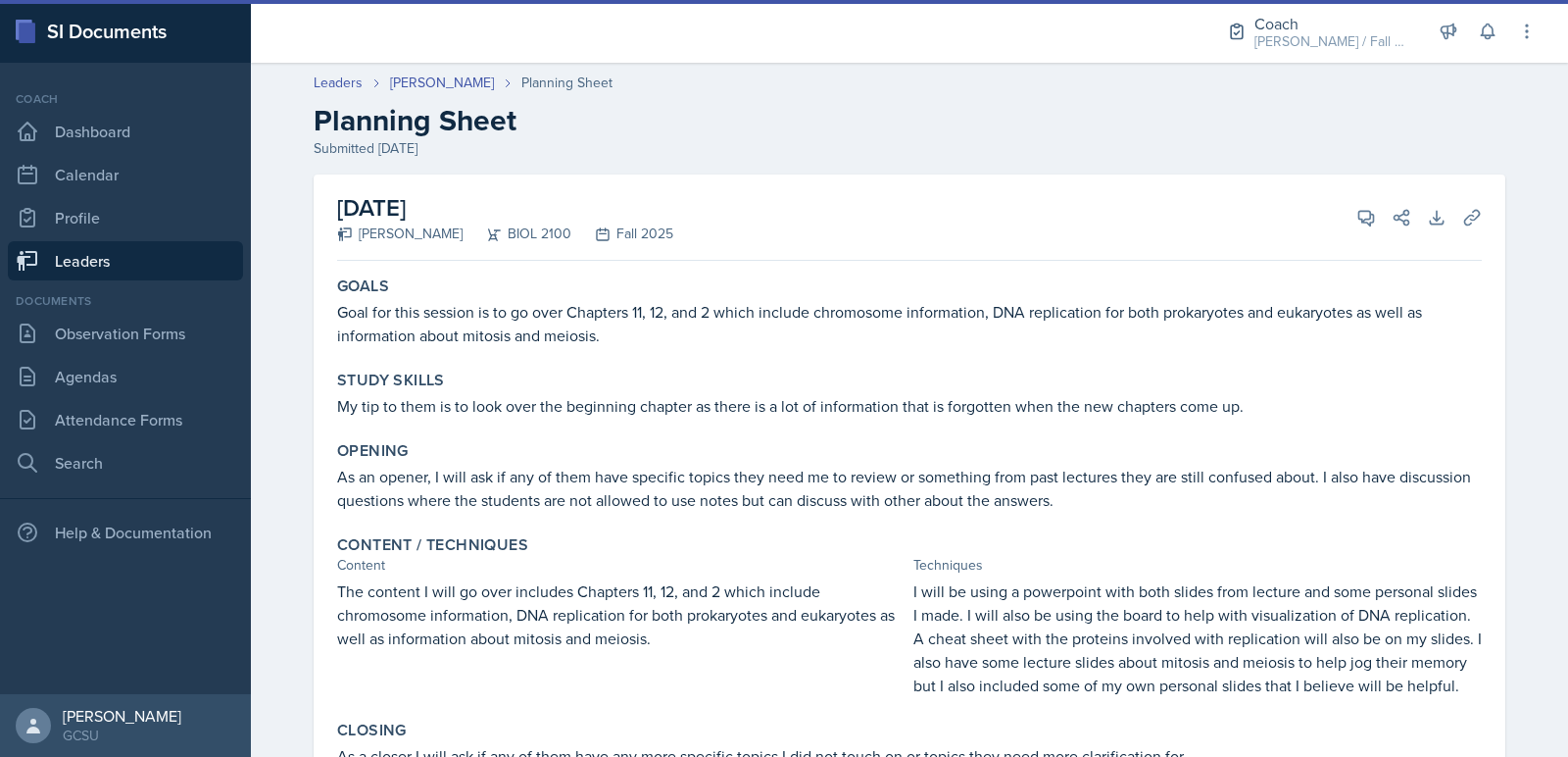
scroll to position [178, 0]
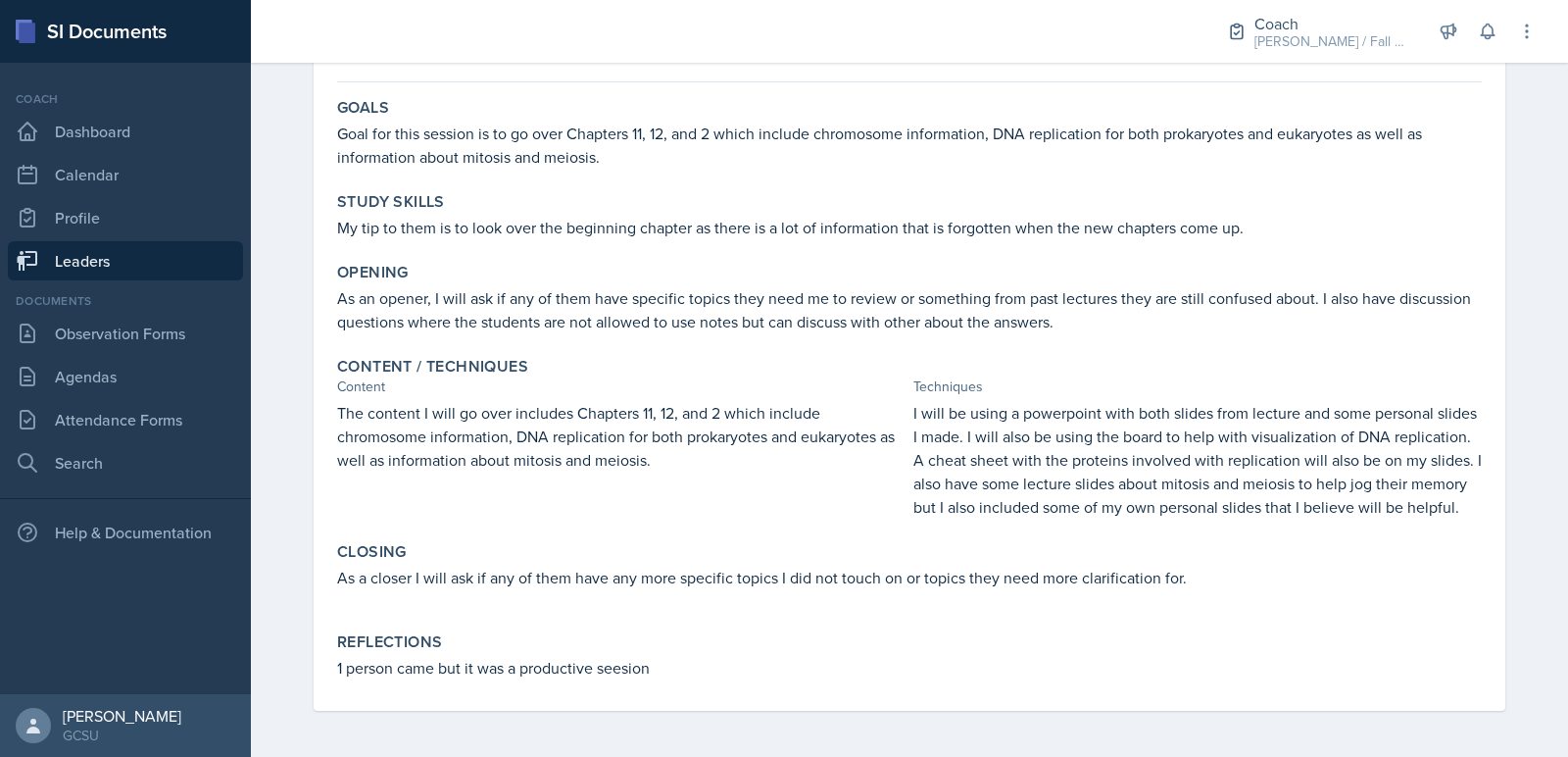
drag, startPoint x: 396, startPoint y: 667, endPoint x: 591, endPoint y: 666, distance: 195.0
click at [591, 666] on p "1 person came but it was a productive seesion" at bounding box center [909, 668] width 1145 height 24
click at [619, 671] on p "1 person came but it was a productive seesion" at bounding box center [909, 668] width 1145 height 24
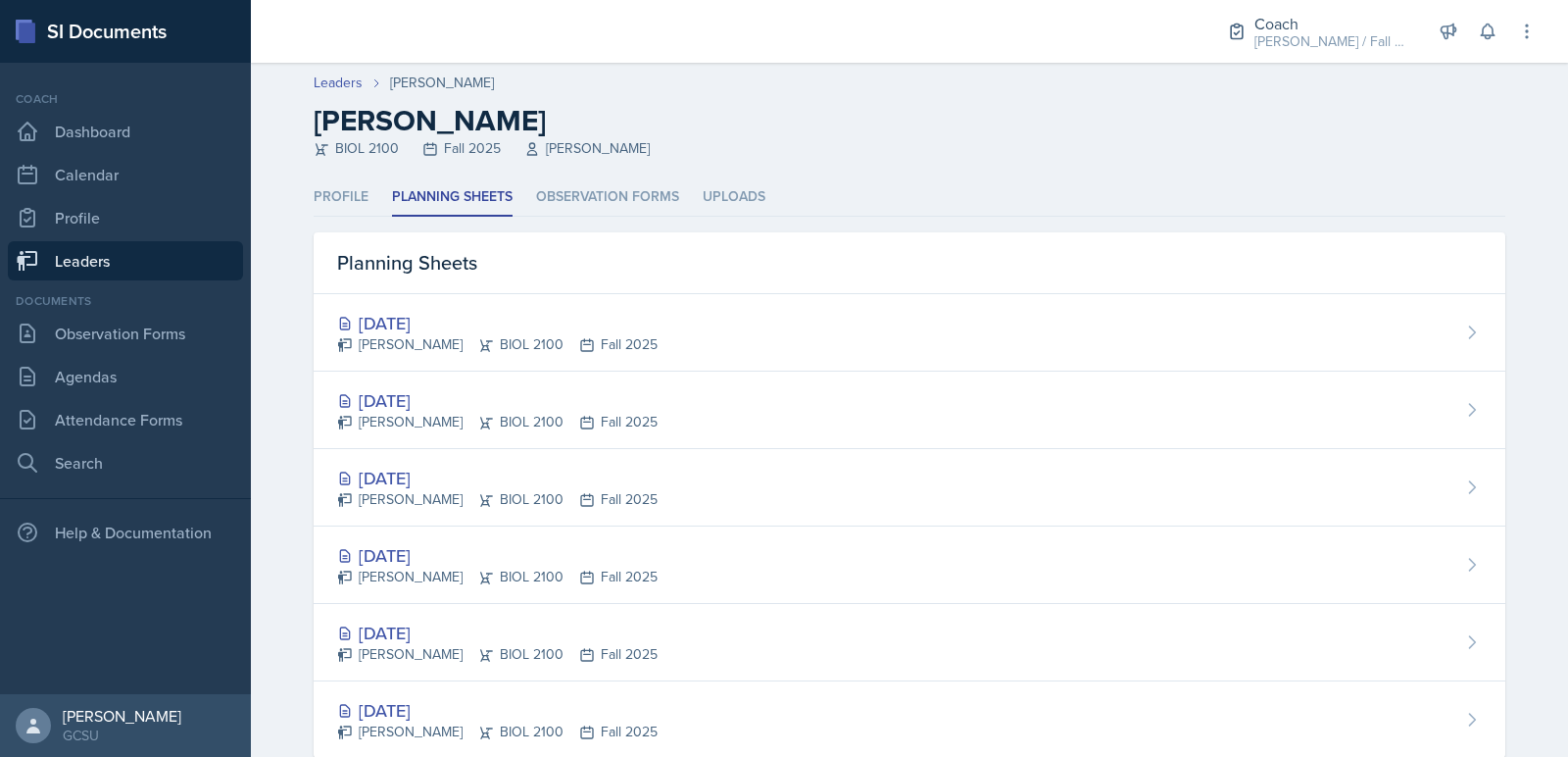
click at [158, 249] on link "Leaders" at bounding box center [125, 261] width 235 height 39
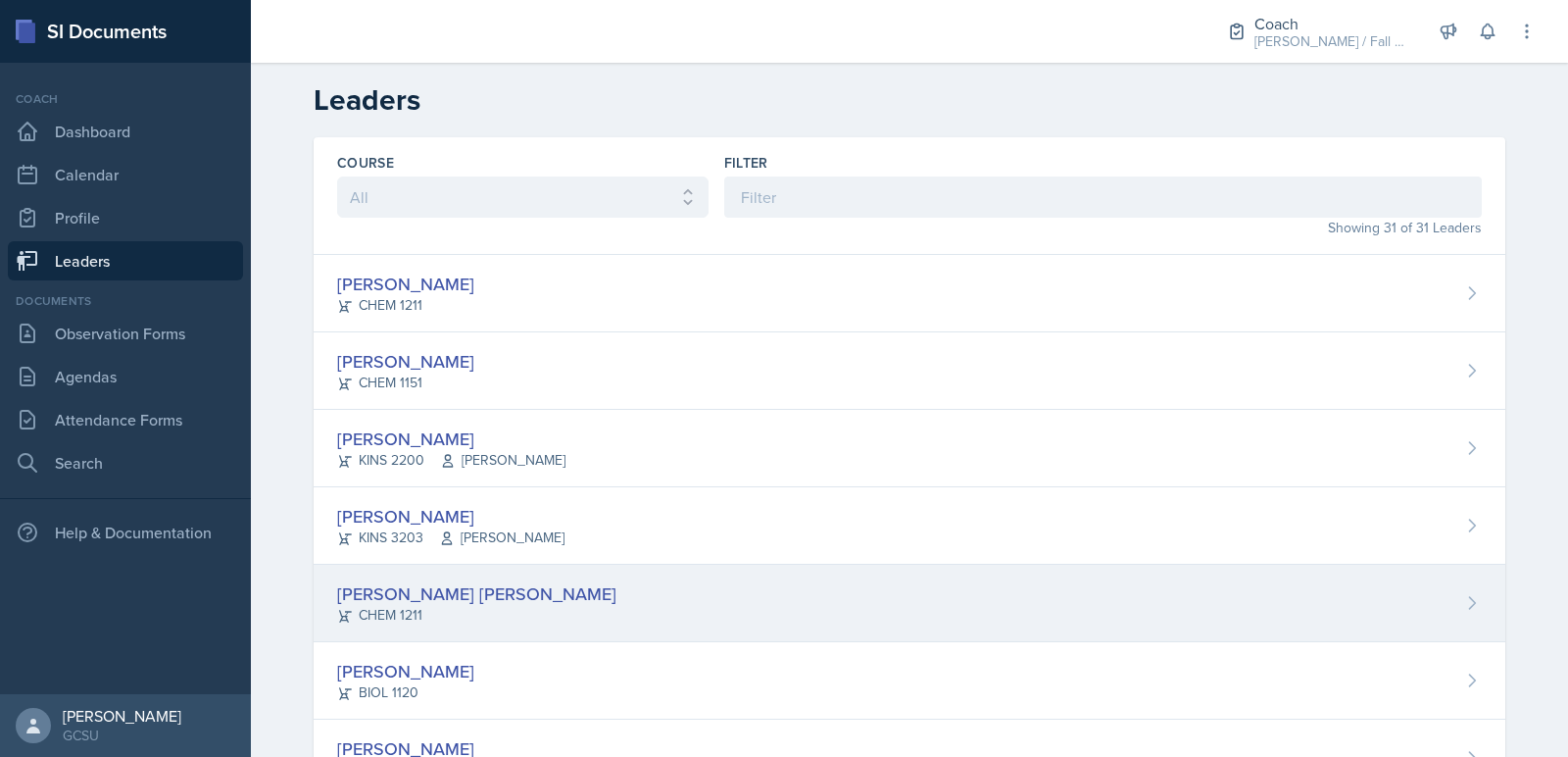
click at [462, 592] on div "[PERSON_NAME] [PERSON_NAME]" at bounding box center [476, 593] width 279 height 26
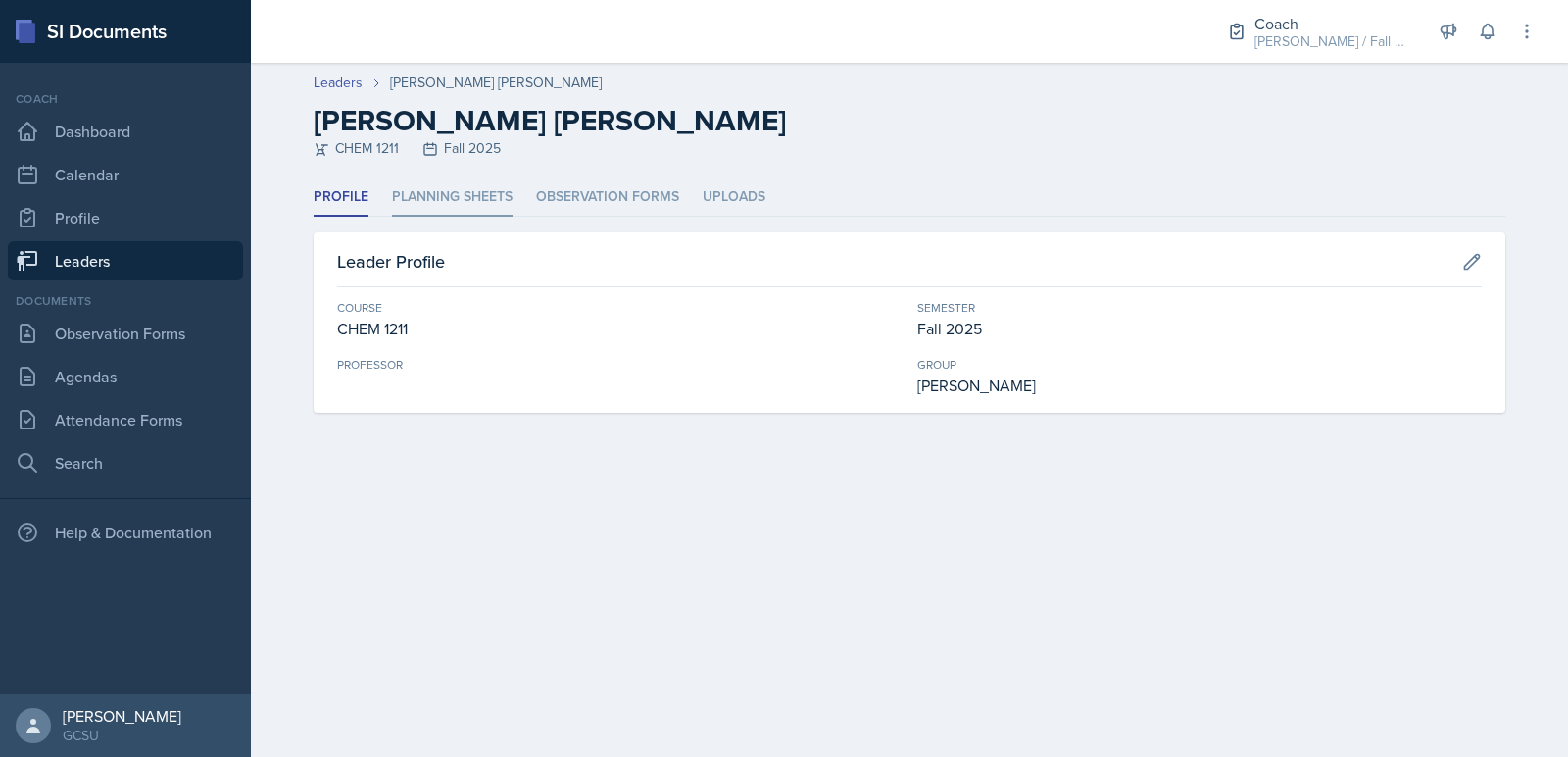
click at [473, 212] on li "Planning Sheets" at bounding box center [452, 197] width 121 height 38
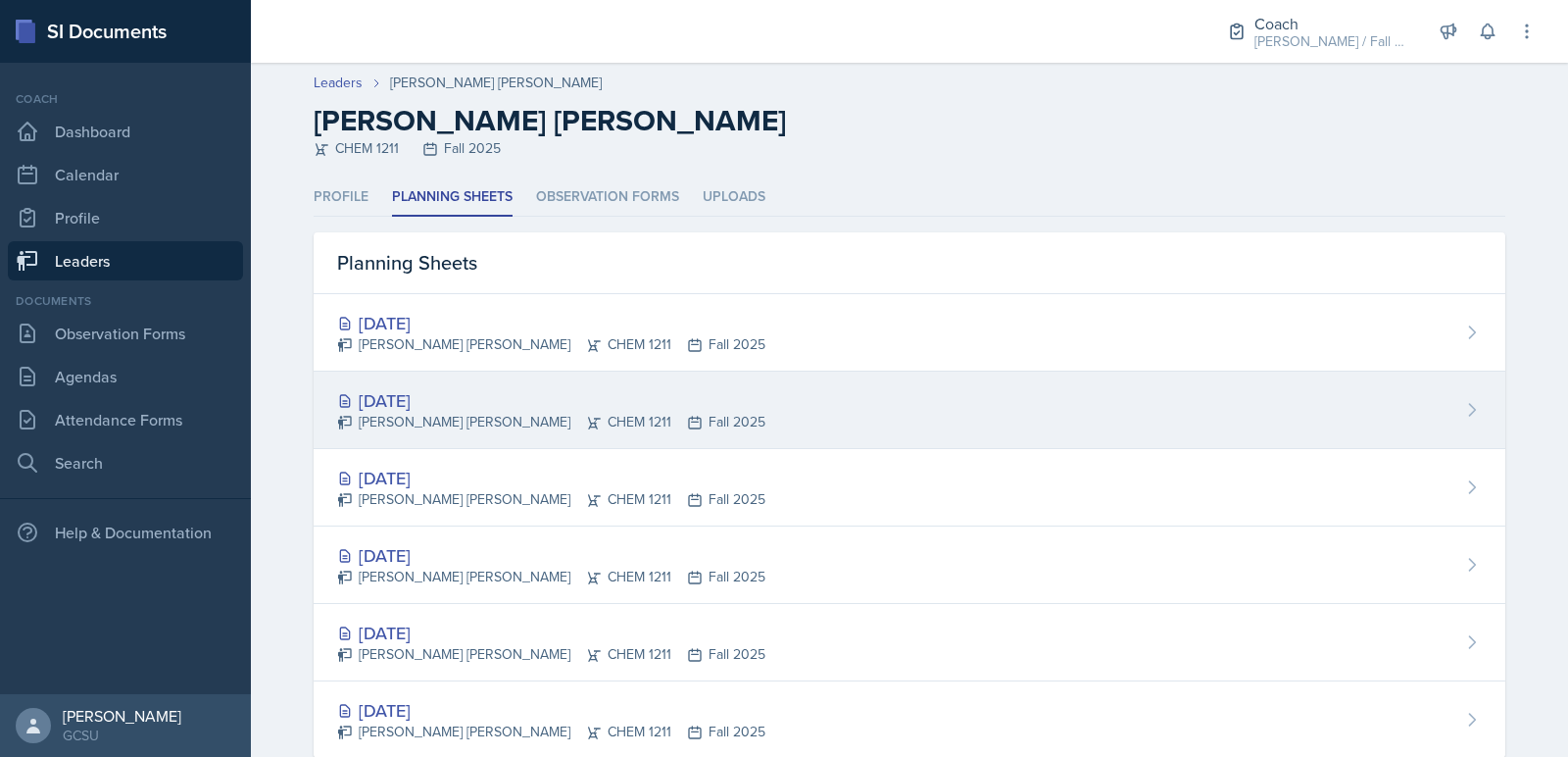
click at [448, 441] on div "[DATE] [PERSON_NAME] [PERSON_NAME] CHEM 1211 Fall 2025" at bounding box center [909, 410] width 1192 height 77
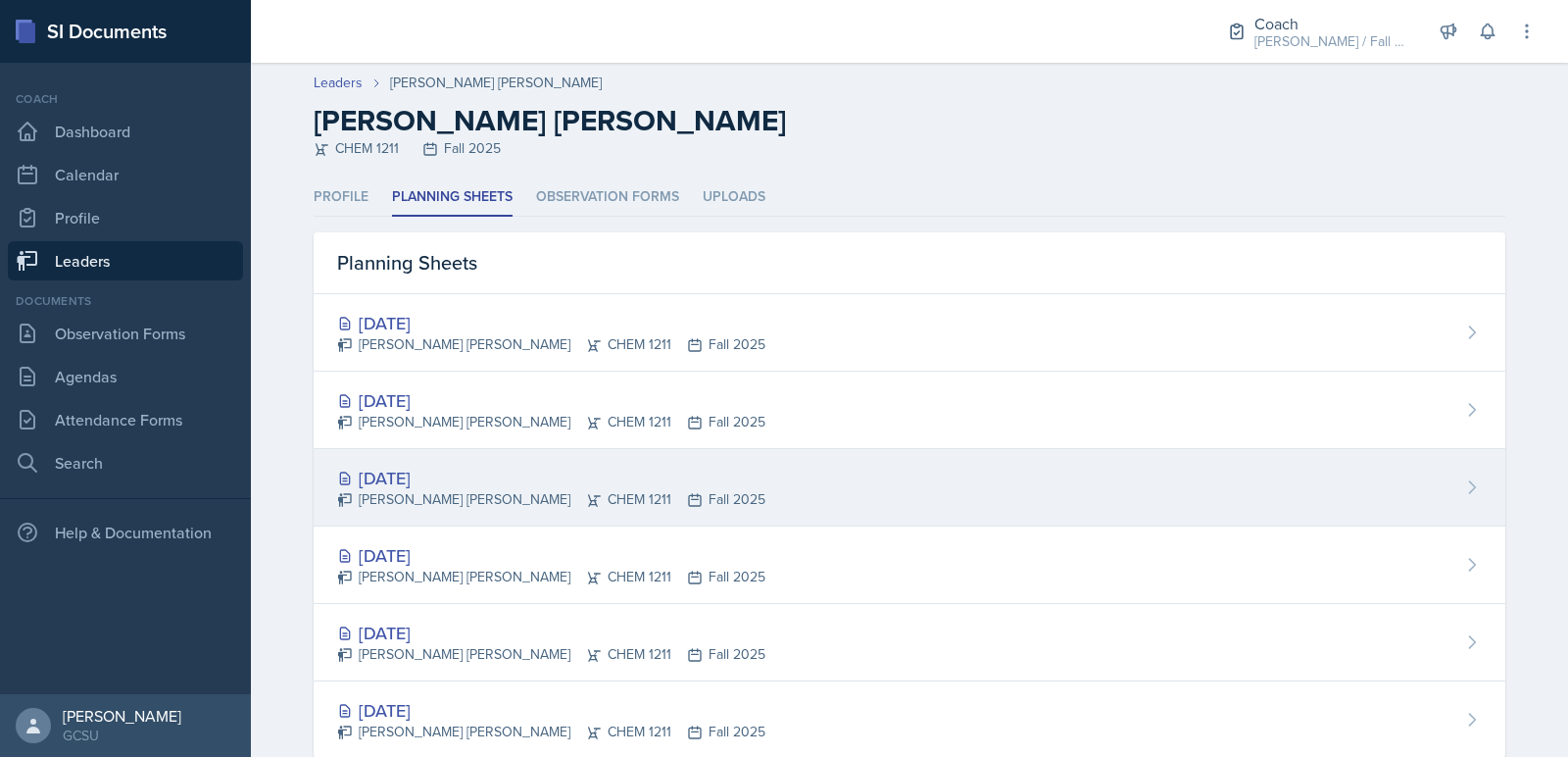
click at [498, 507] on div "Abigail Bosse Joseph CHEM 1211 Fall 2025" at bounding box center [551, 499] width 428 height 21
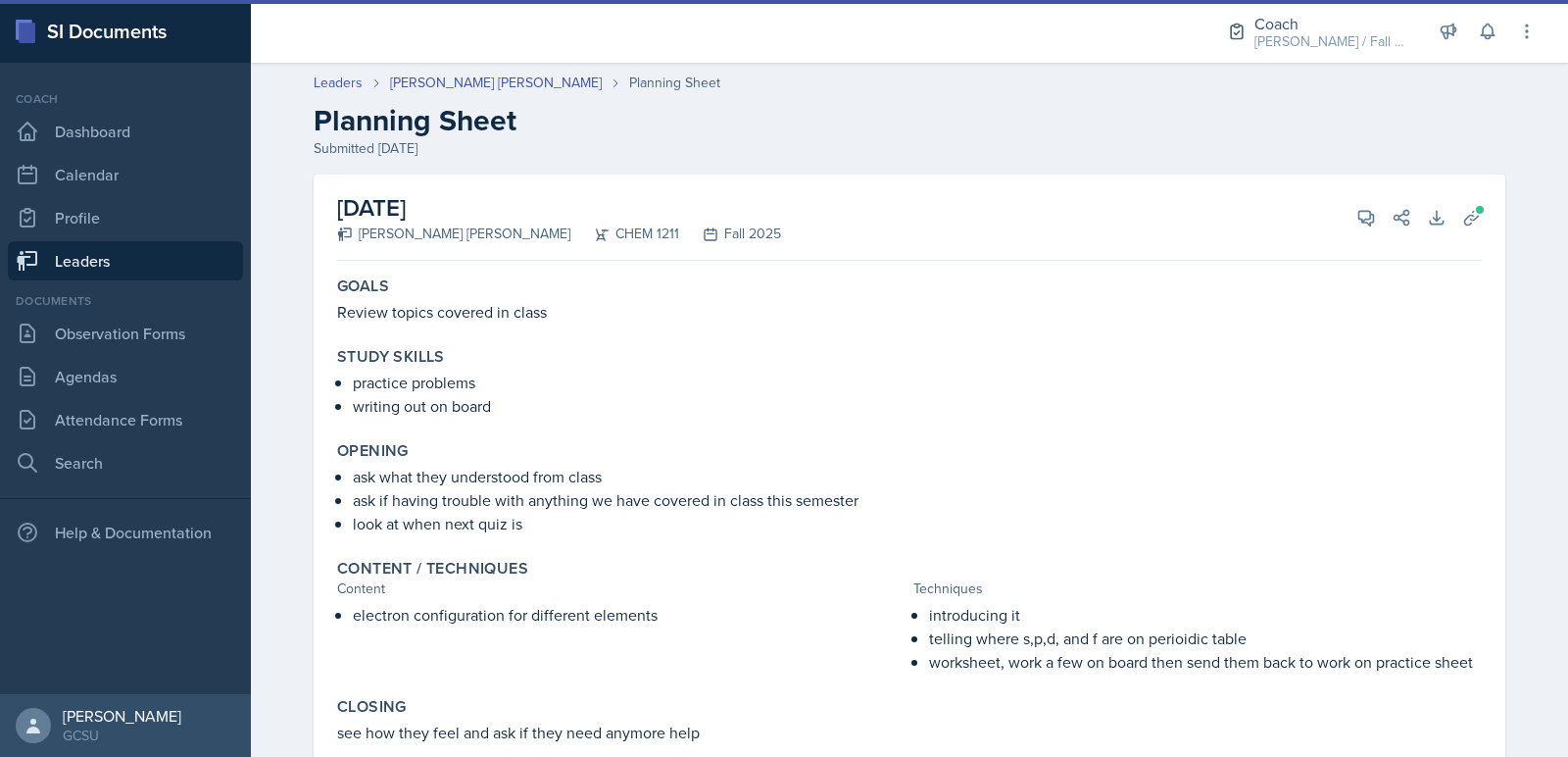
scroll to position [134, 0]
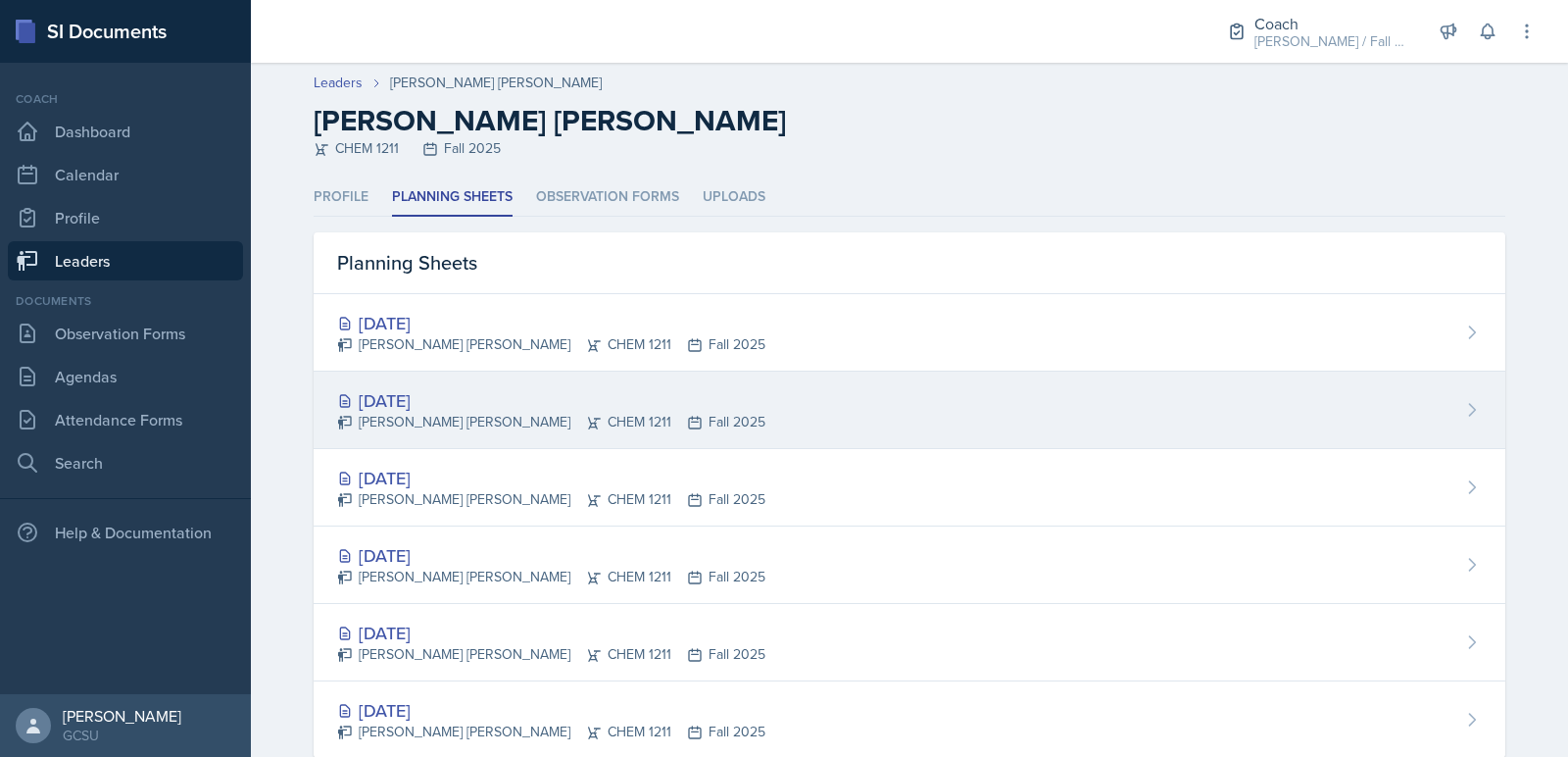
click at [576, 378] on div "[DATE] [PERSON_NAME] [PERSON_NAME] CHEM 1211 Fall 2025" at bounding box center [909, 410] width 1192 height 77
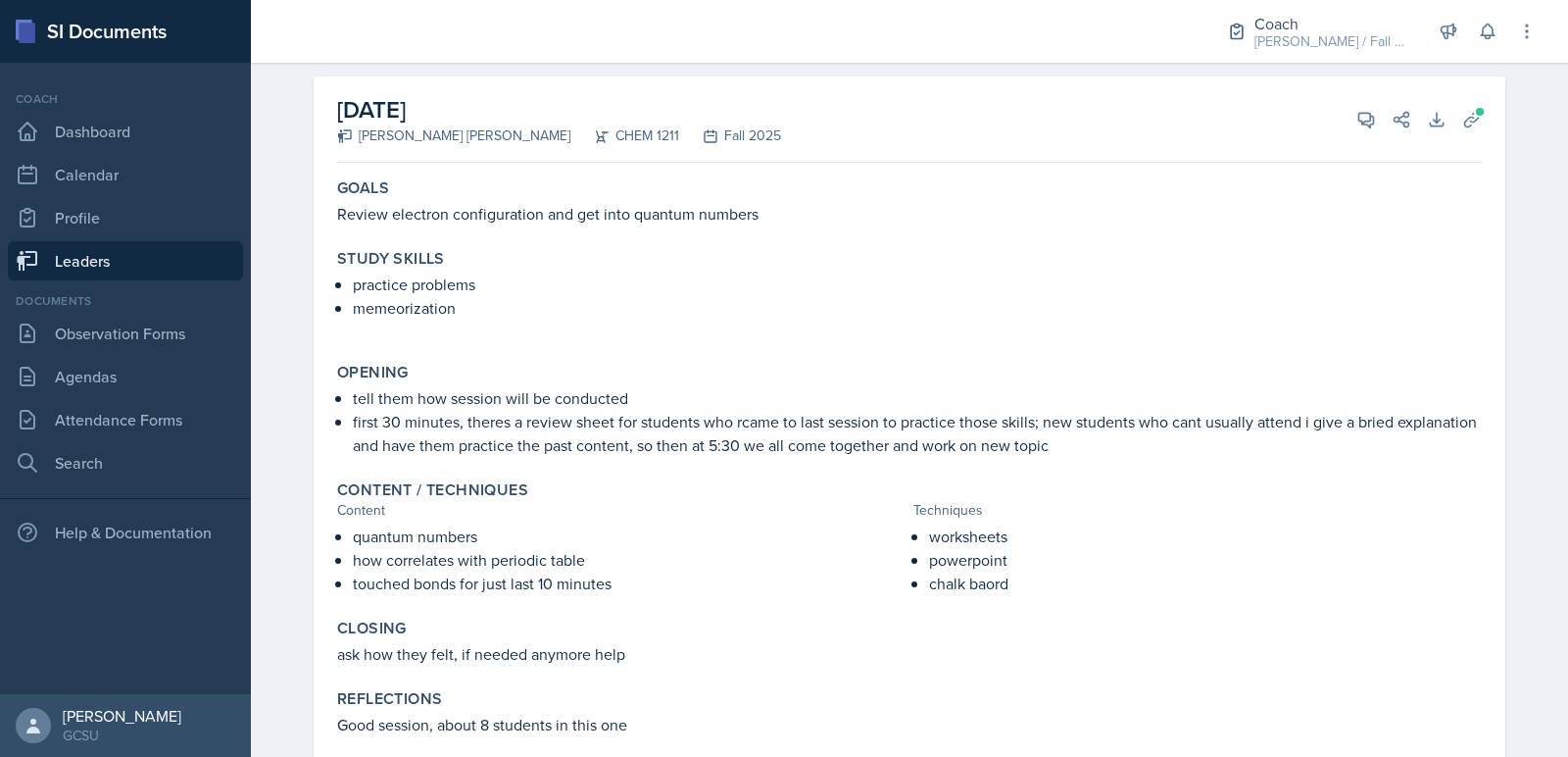
scroll to position [97, 0]
click at [1362, 98] on div "September 16th, 2025 Abigail Bosse Joseph CHEM 1211 Fall 2025 View Comments Com…" at bounding box center [909, 121] width 1145 height 86
click at [1362, 121] on icon at bounding box center [1366, 121] width 20 height 20
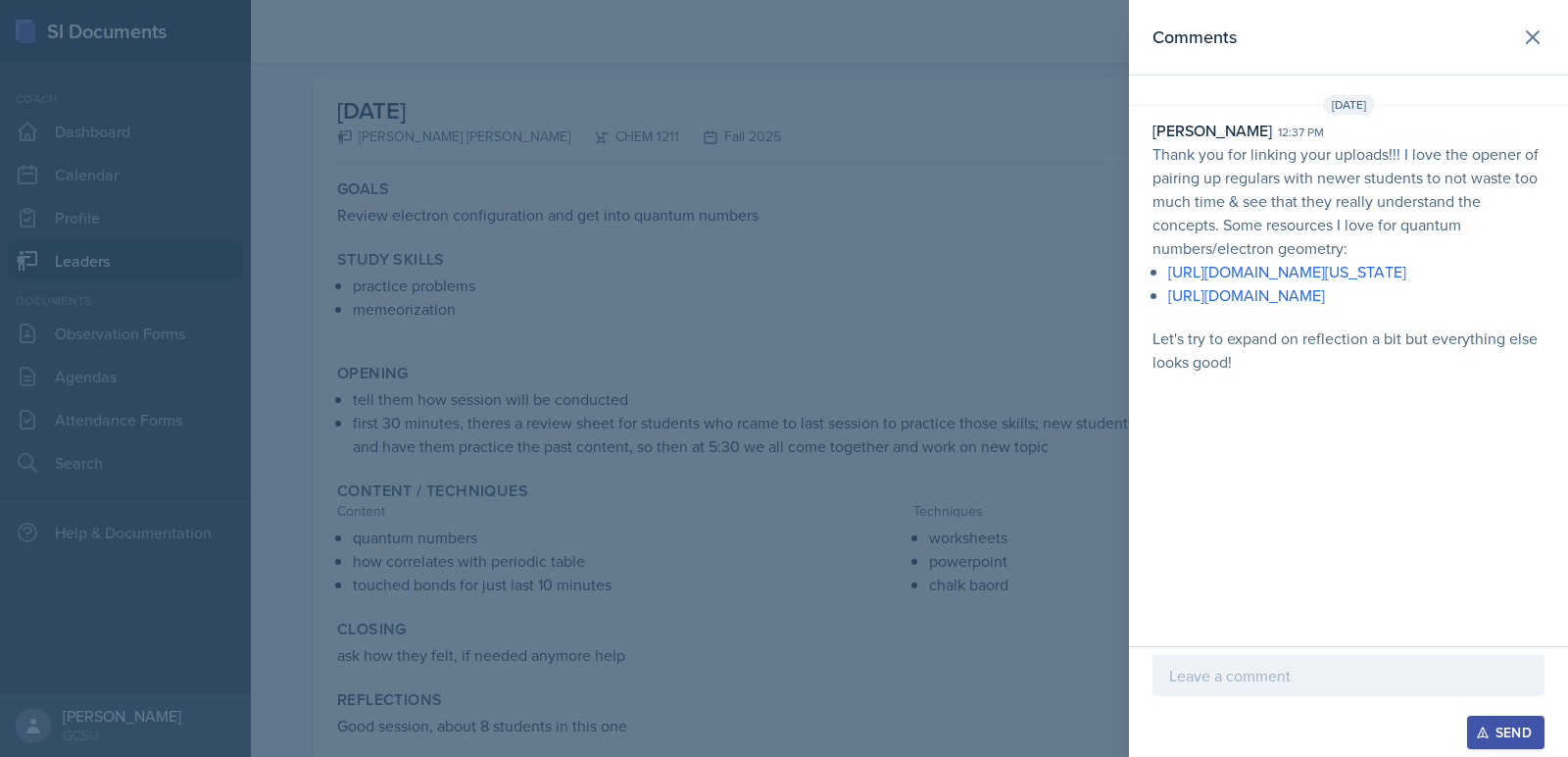
click at [1011, 208] on div at bounding box center [784, 378] width 1568 height 757
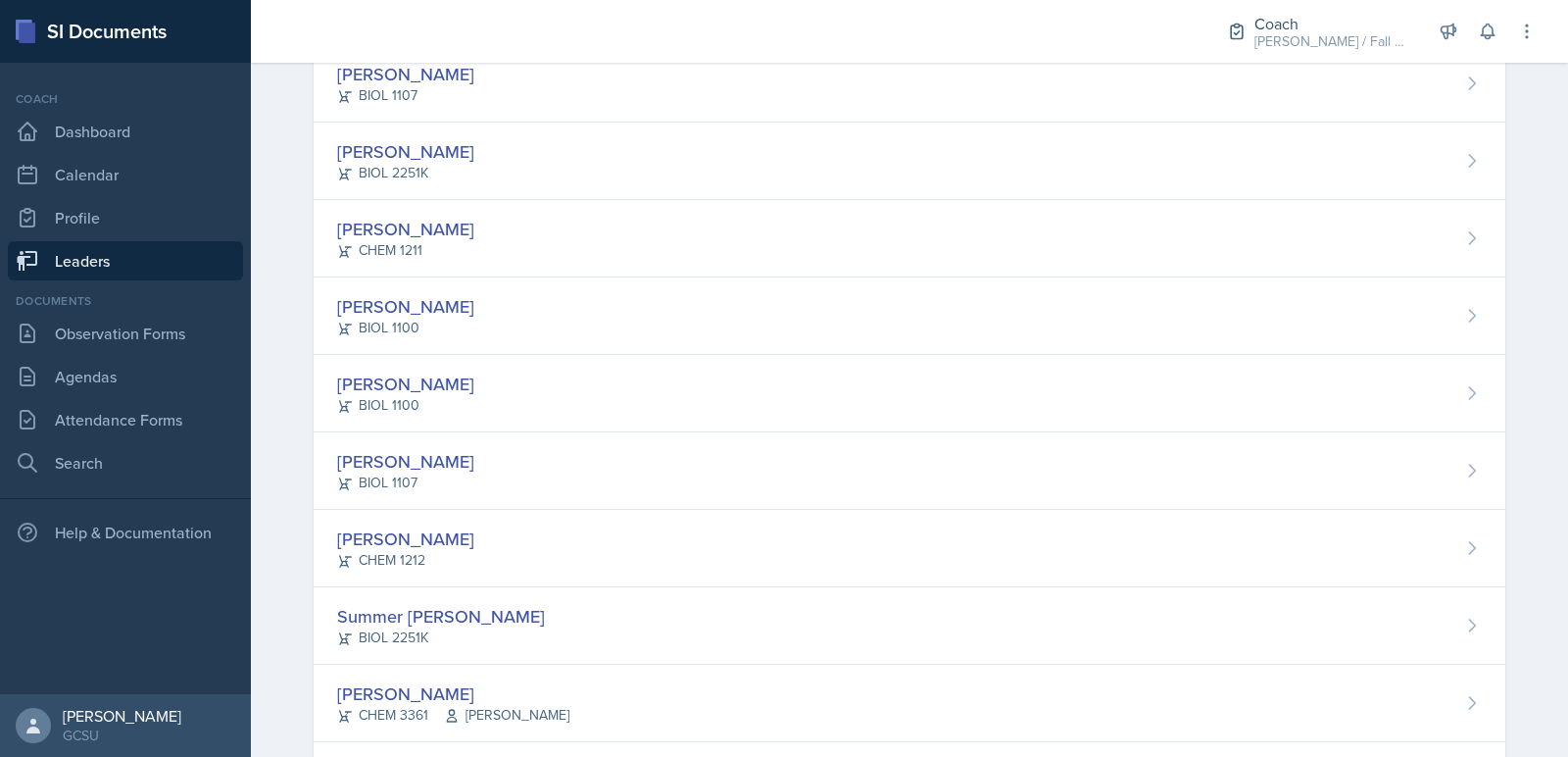
scroll to position [1930, 0]
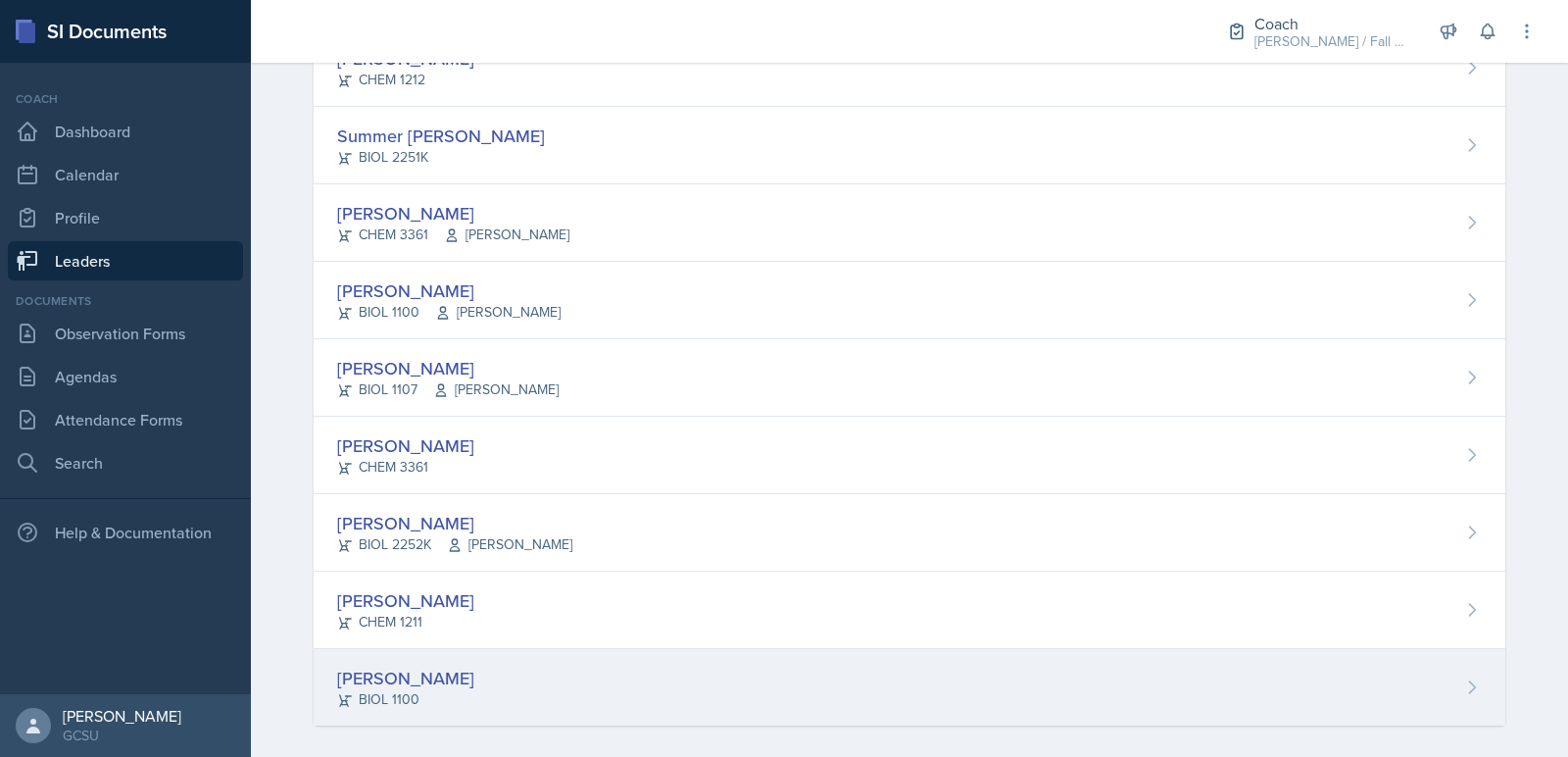
click at [373, 689] on div "BIOL 1100" at bounding box center [406, 699] width 137 height 21
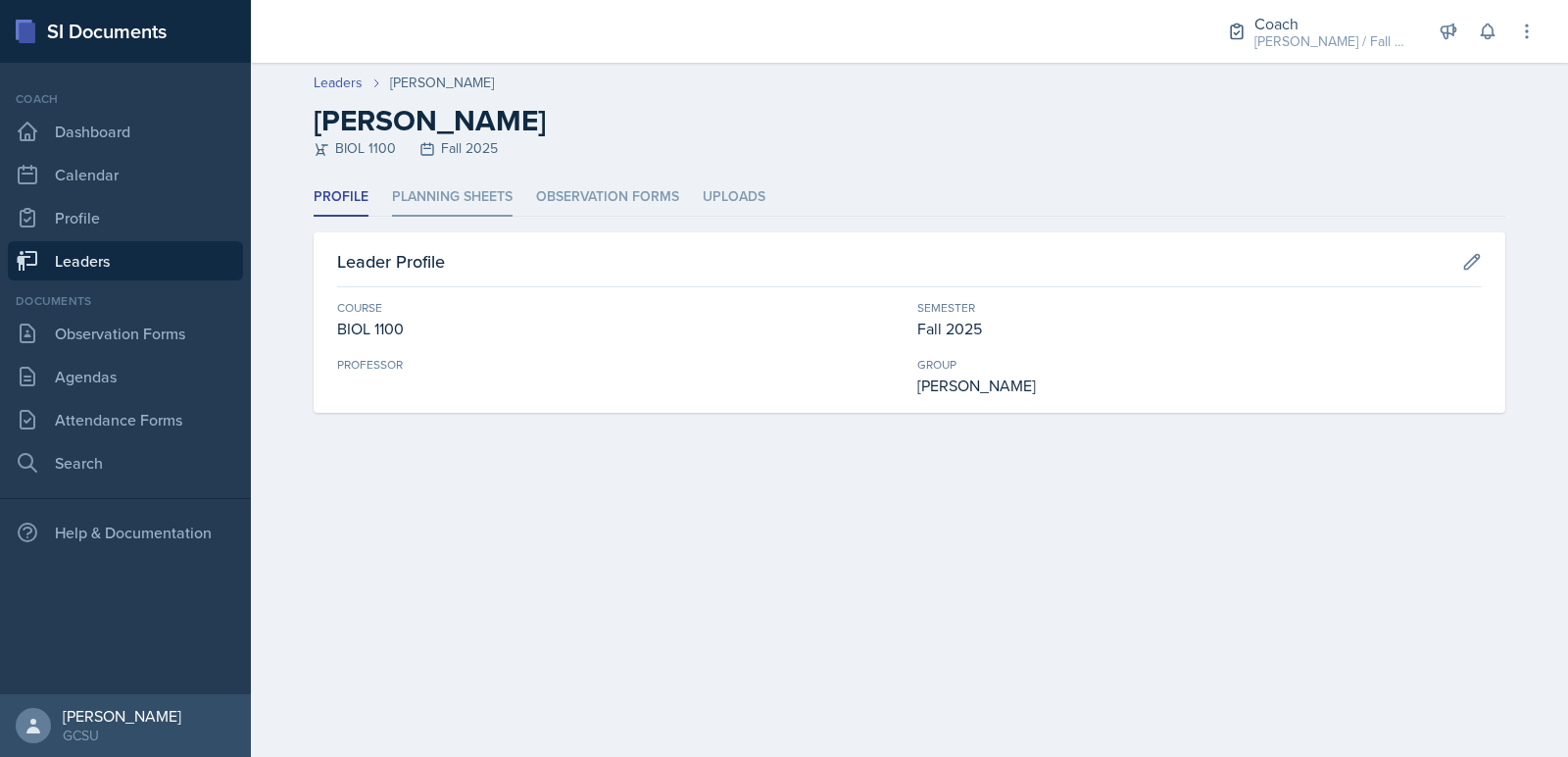
click at [503, 182] on li "Planning Sheets" at bounding box center [452, 197] width 121 height 38
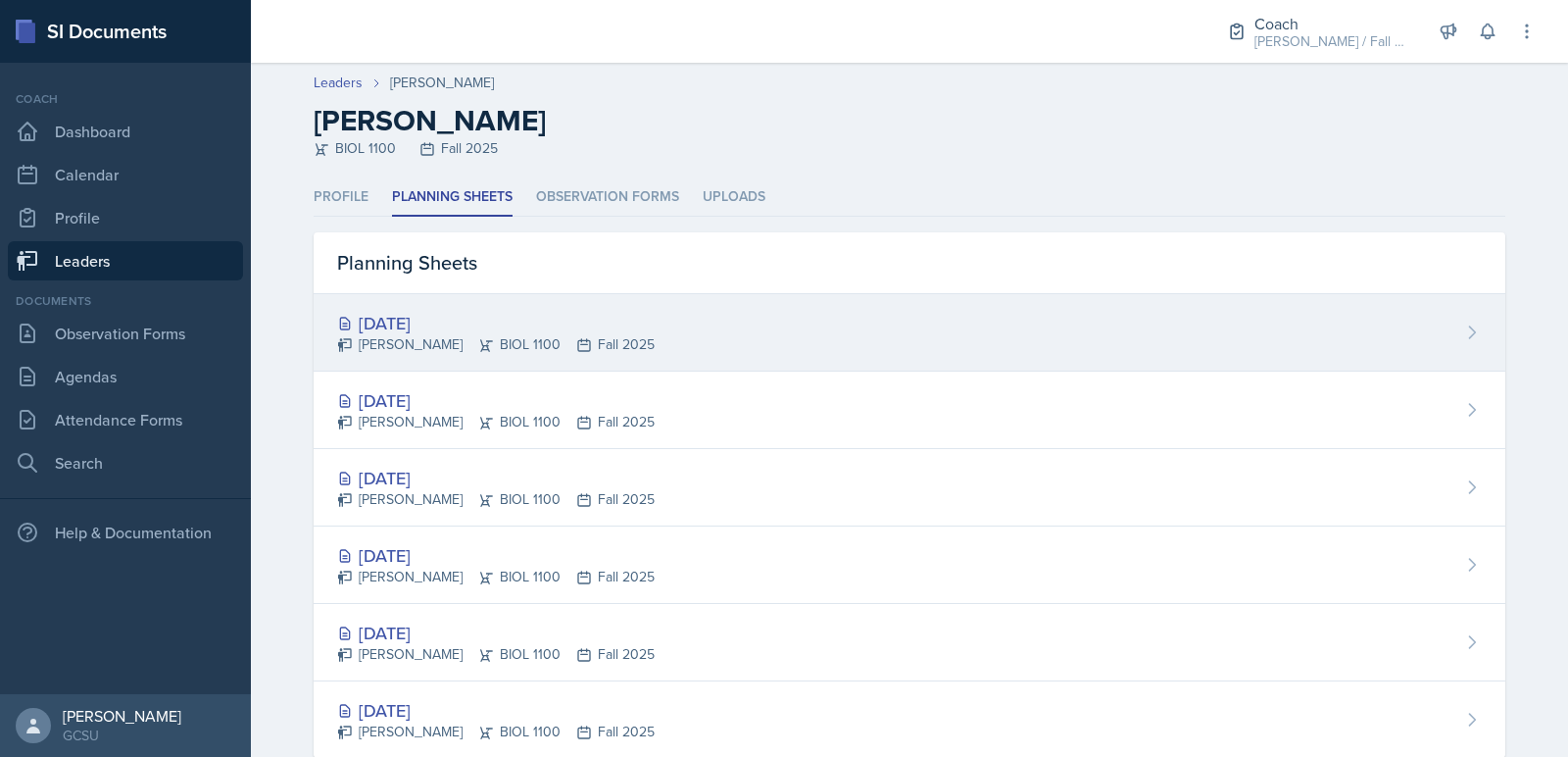
click at [488, 300] on div "Sep 16th, 2025 Sophia Williams BIOL 1100 Fall 2025" at bounding box center [909, 332] width 1192 height 77
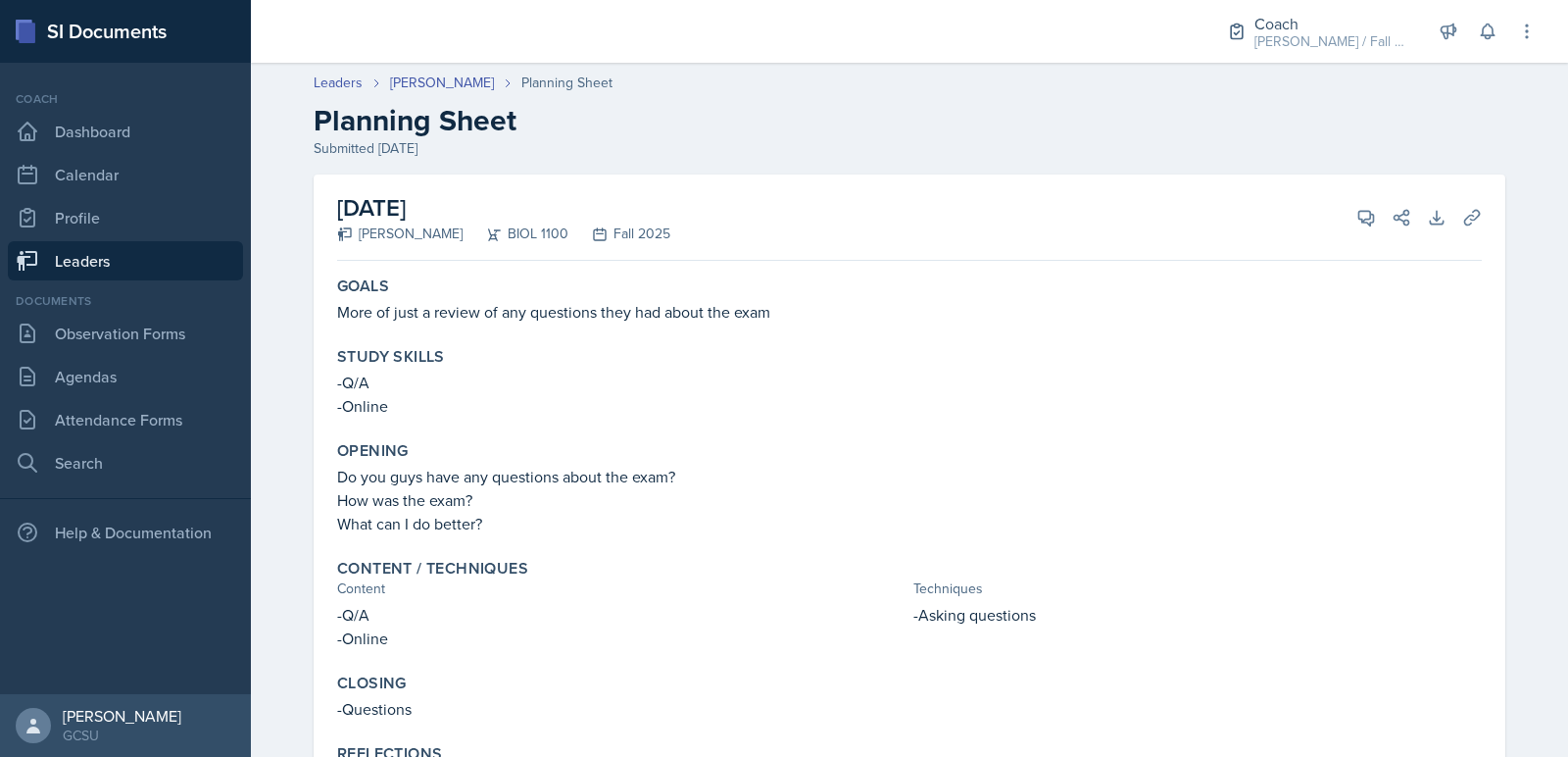
scroll to position [88, 0]
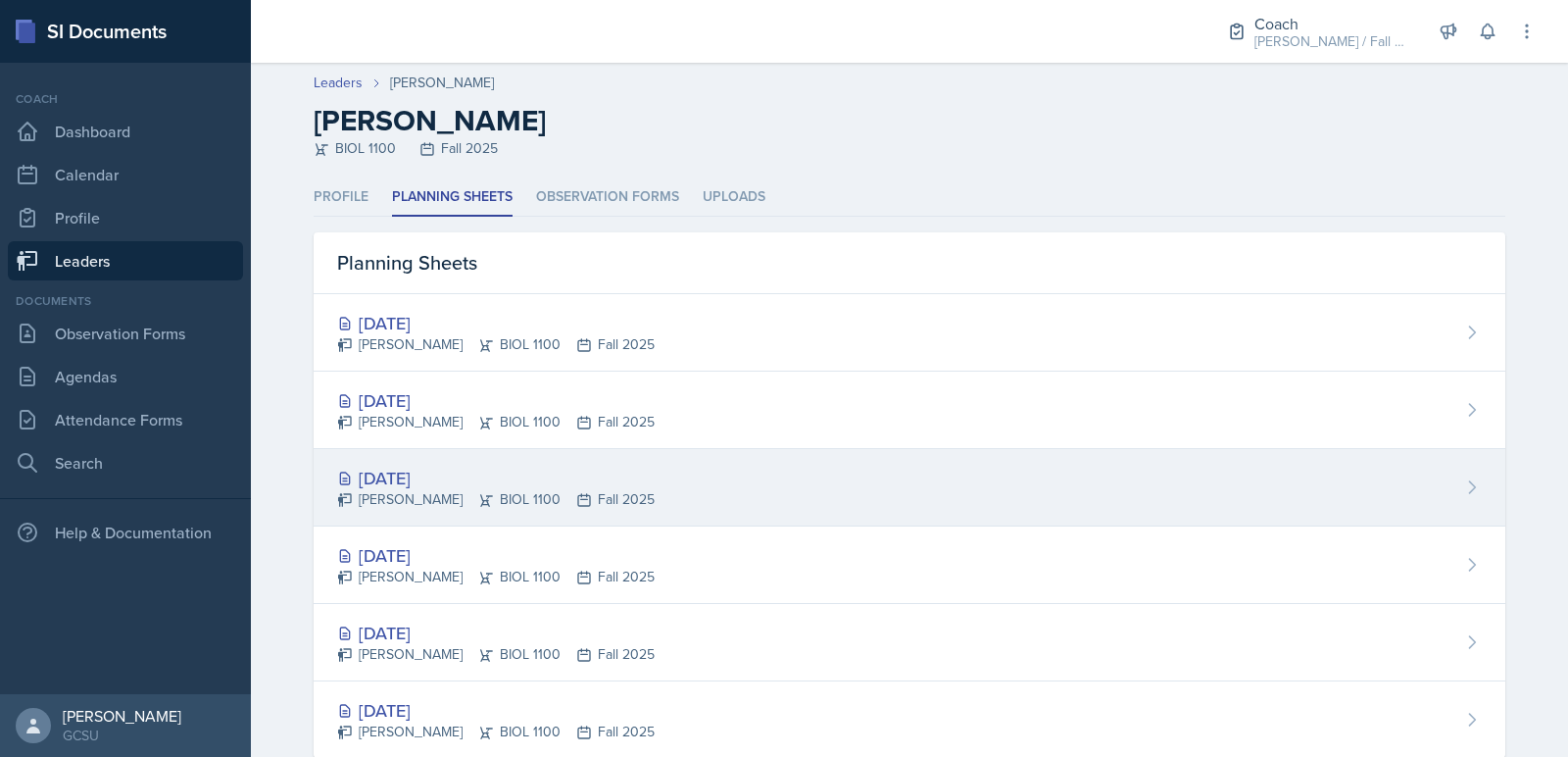
scroll to position [44, 0]
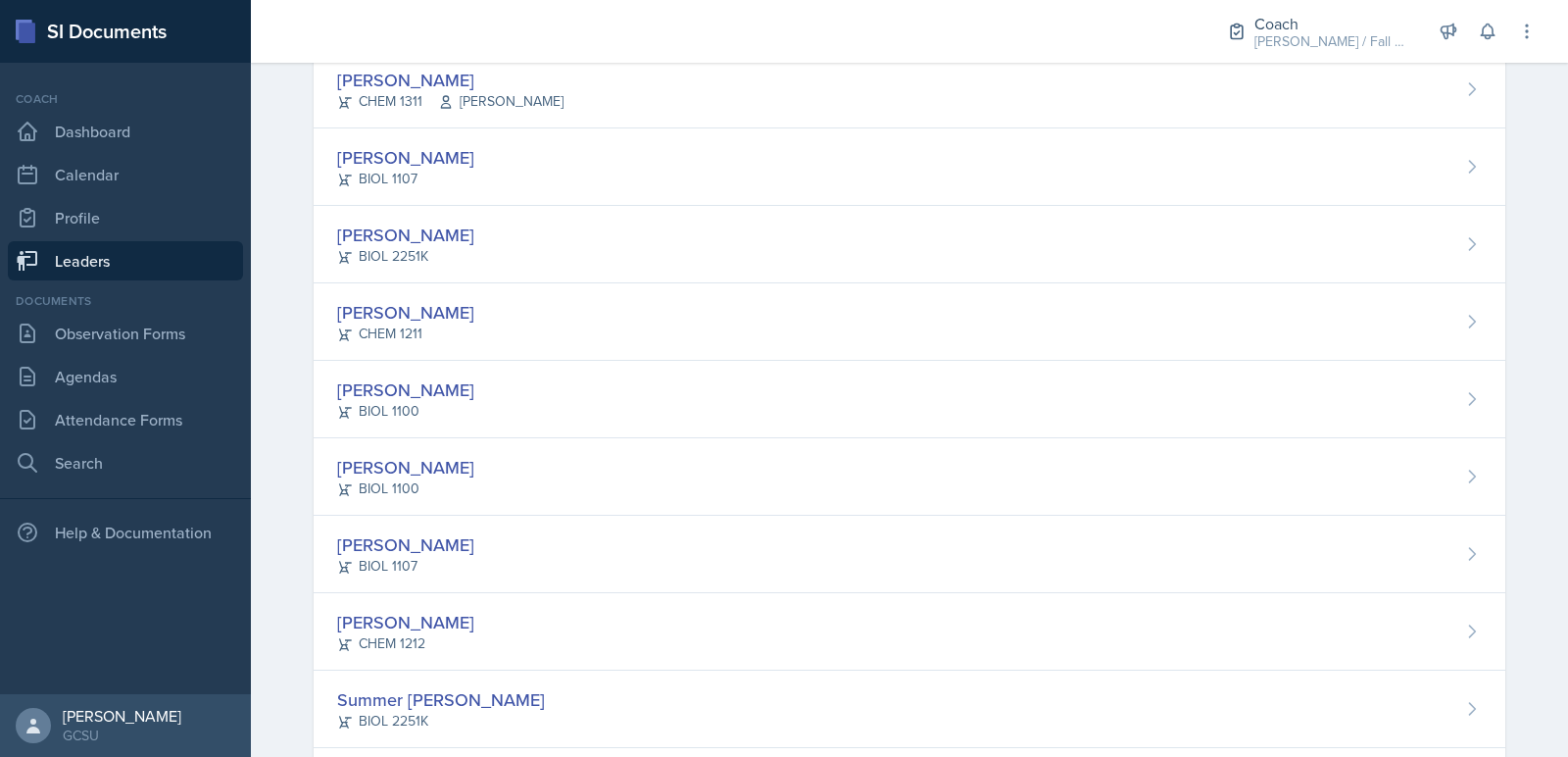
scroll to position [1930, 0]
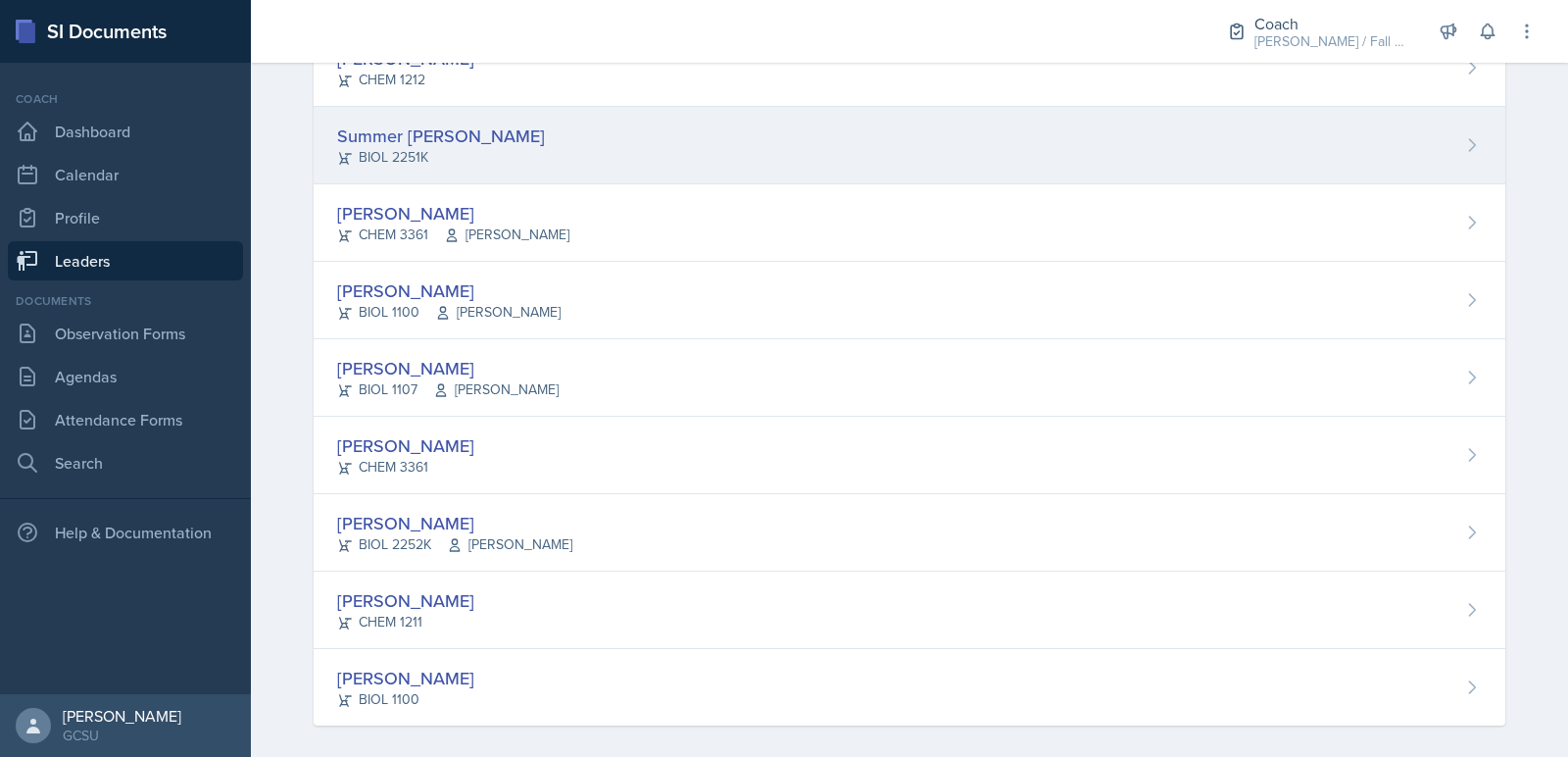
click at [562, 124] on div "Summer Morse BIOL 2251K" at bounding box center [909, 145] width 1192 height 77
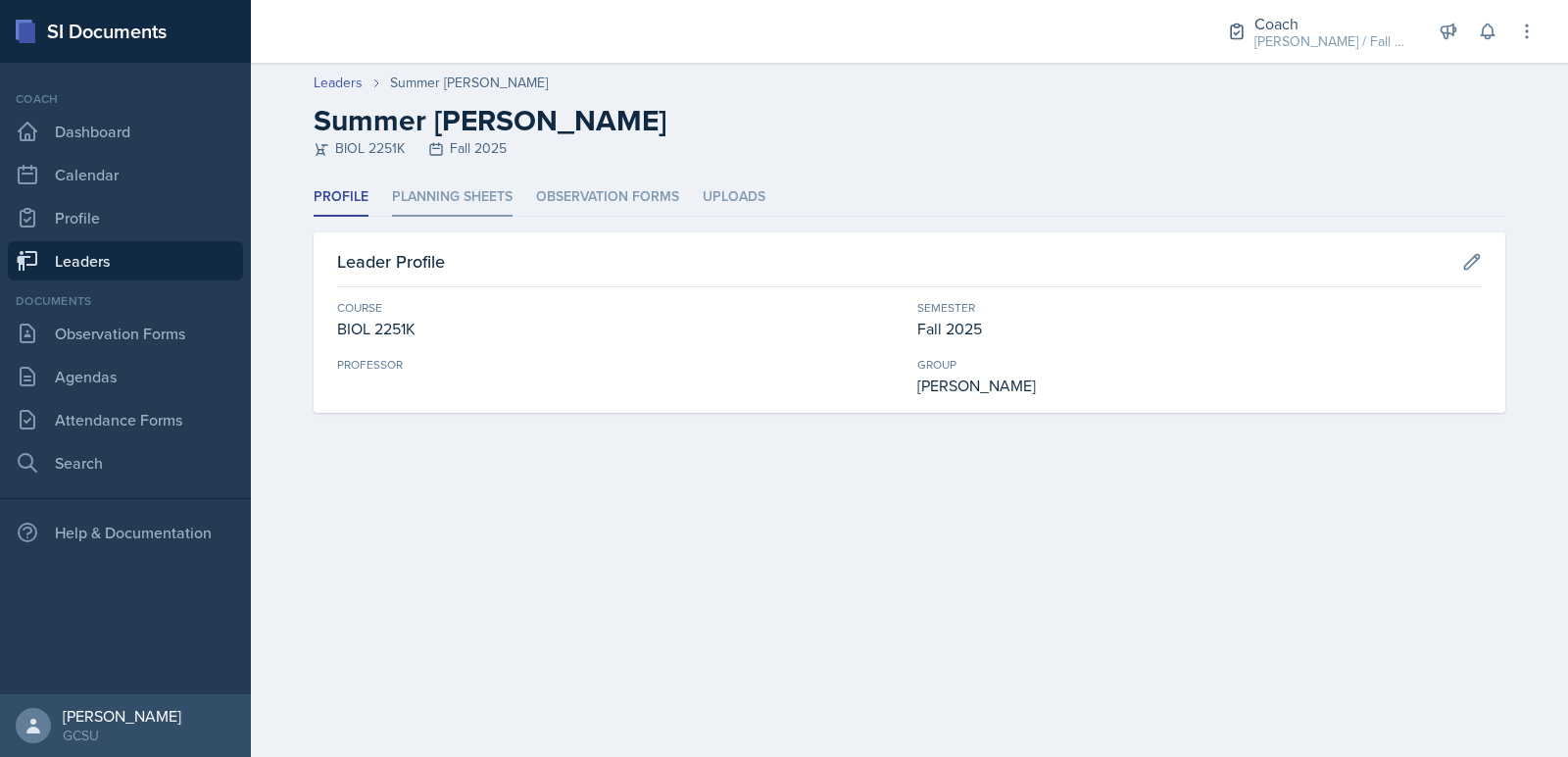
click at [449, 180] on li "Planning Sheets" at bounding box center [452, 197] width 121 height 38
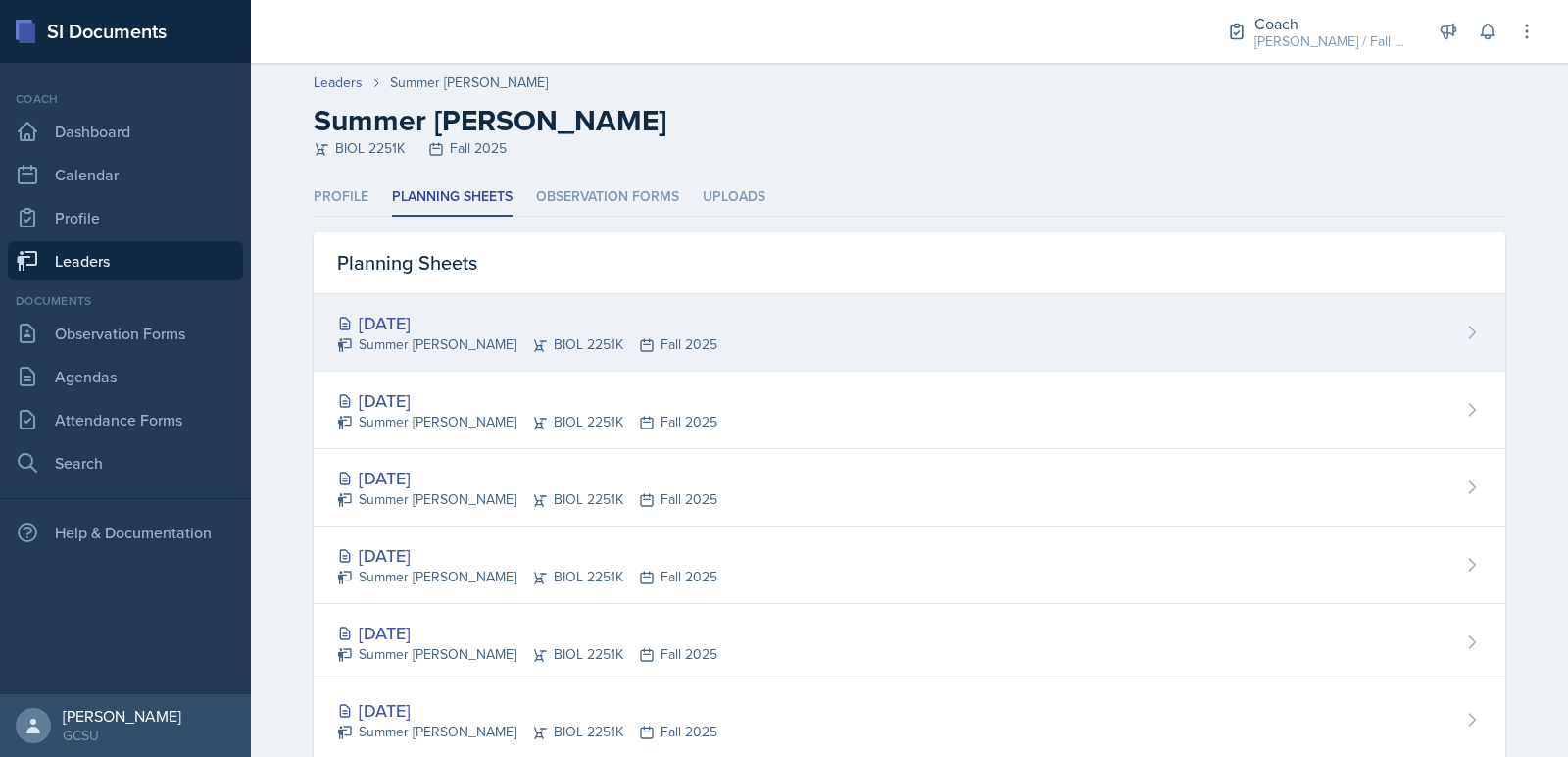
click at [445, 343] on div "Summer Morse BIOL 2251K Fall 2025" at bounding box center [527, 344] width 380 height 21
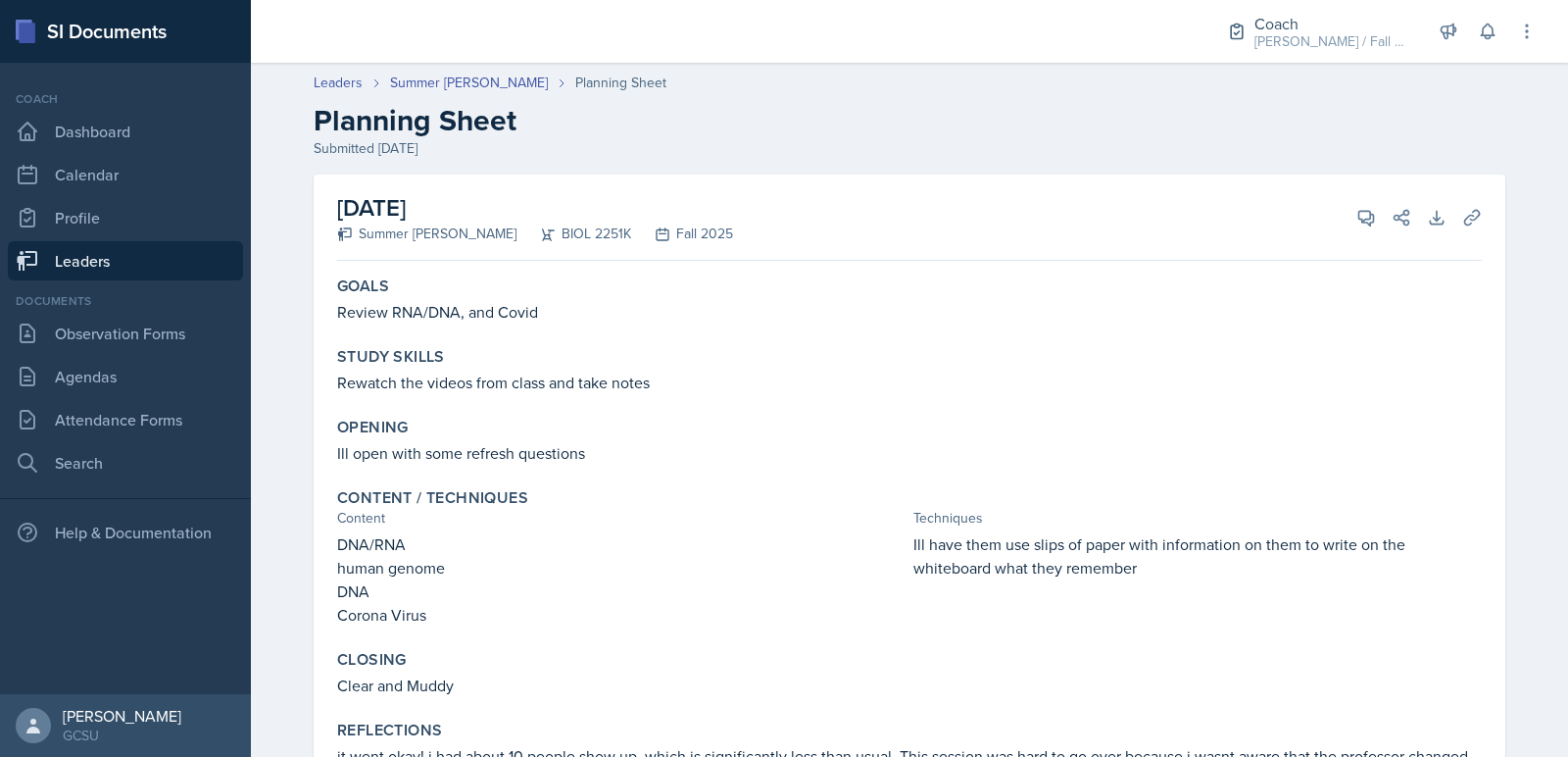
scroll to position [111, 0]
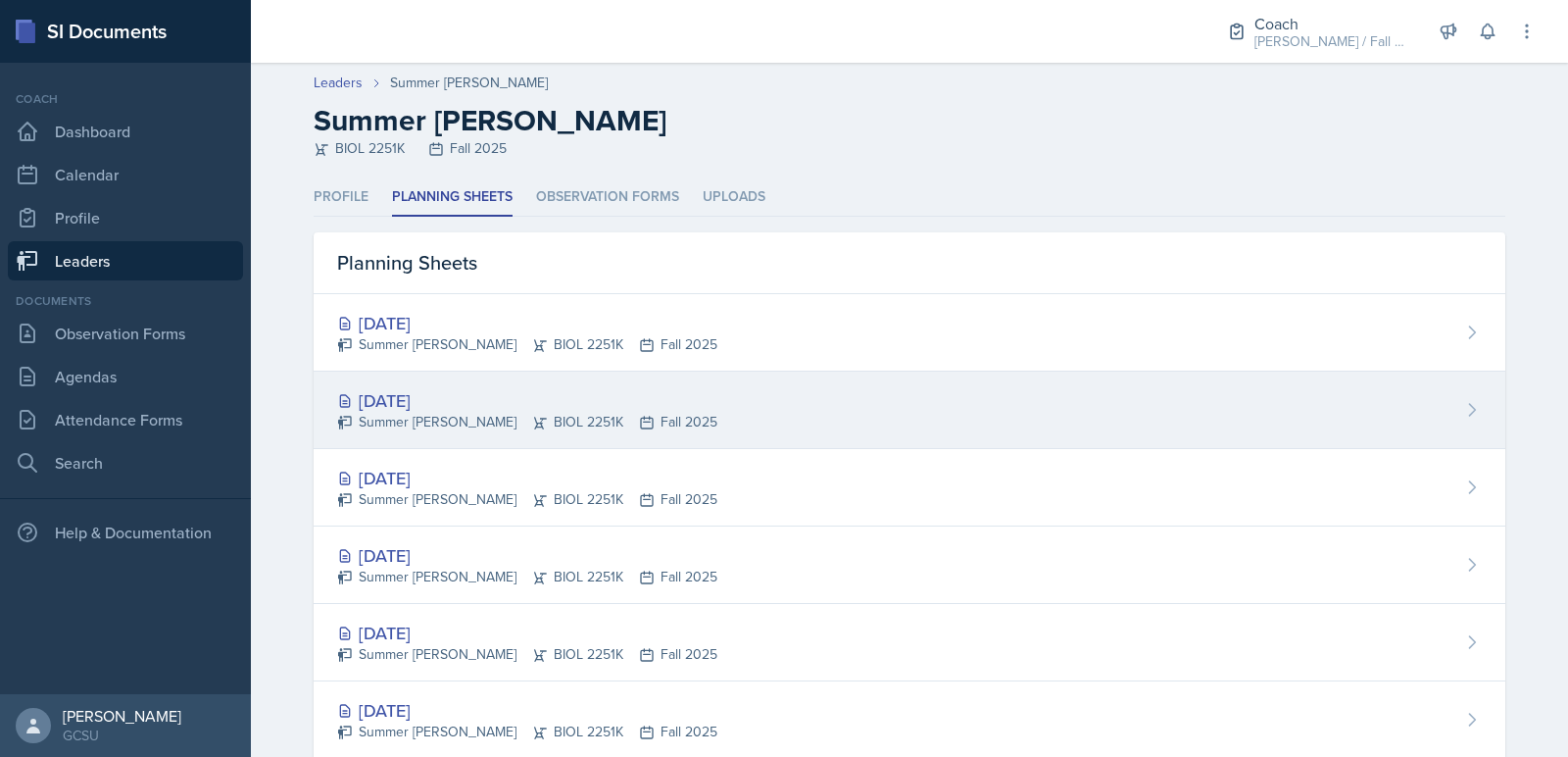
click at [453, 411] on div "[DATE]" at bounding box center [527, 400] width 380 height 26
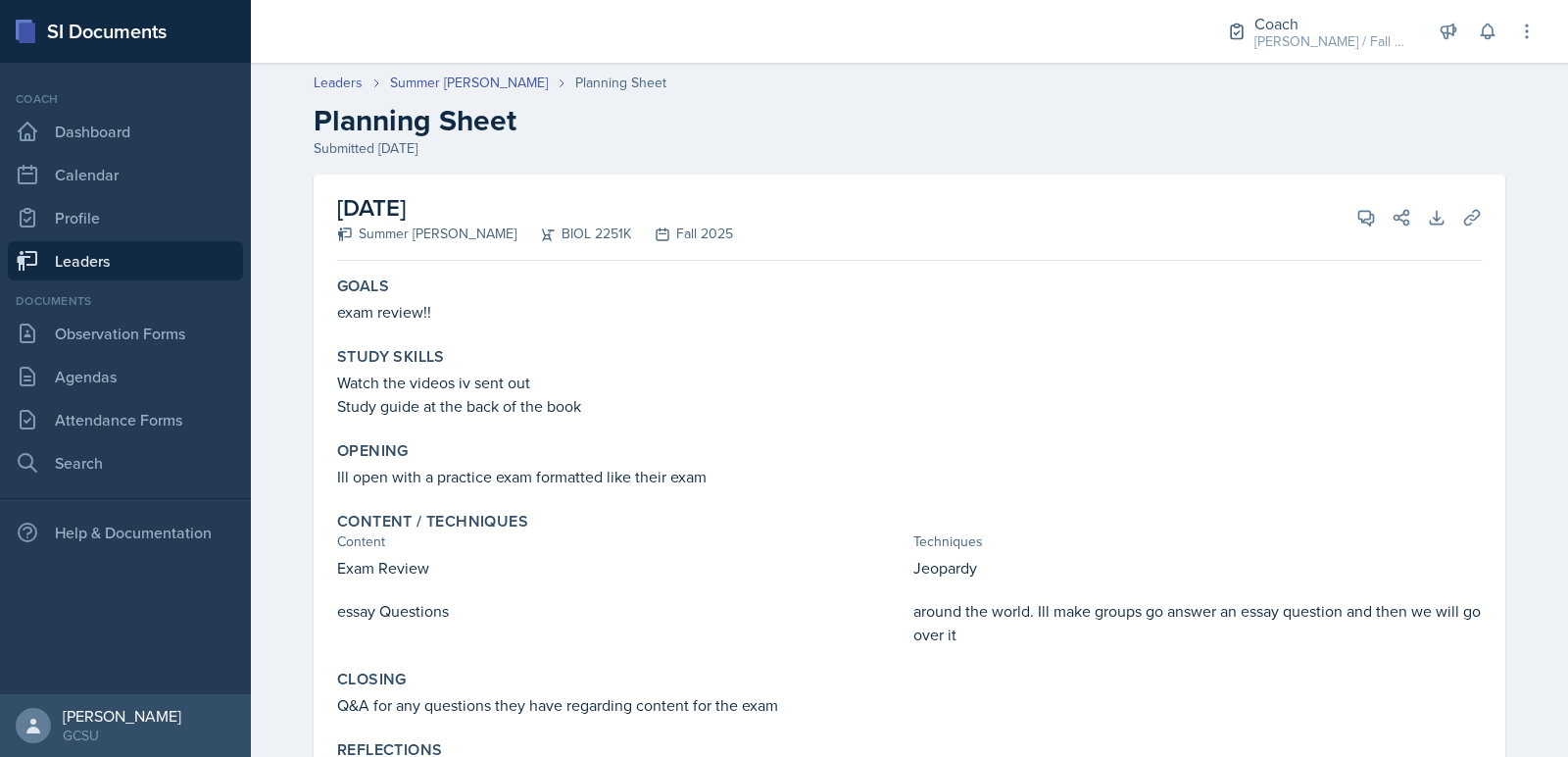
scroll to position [130, 0]
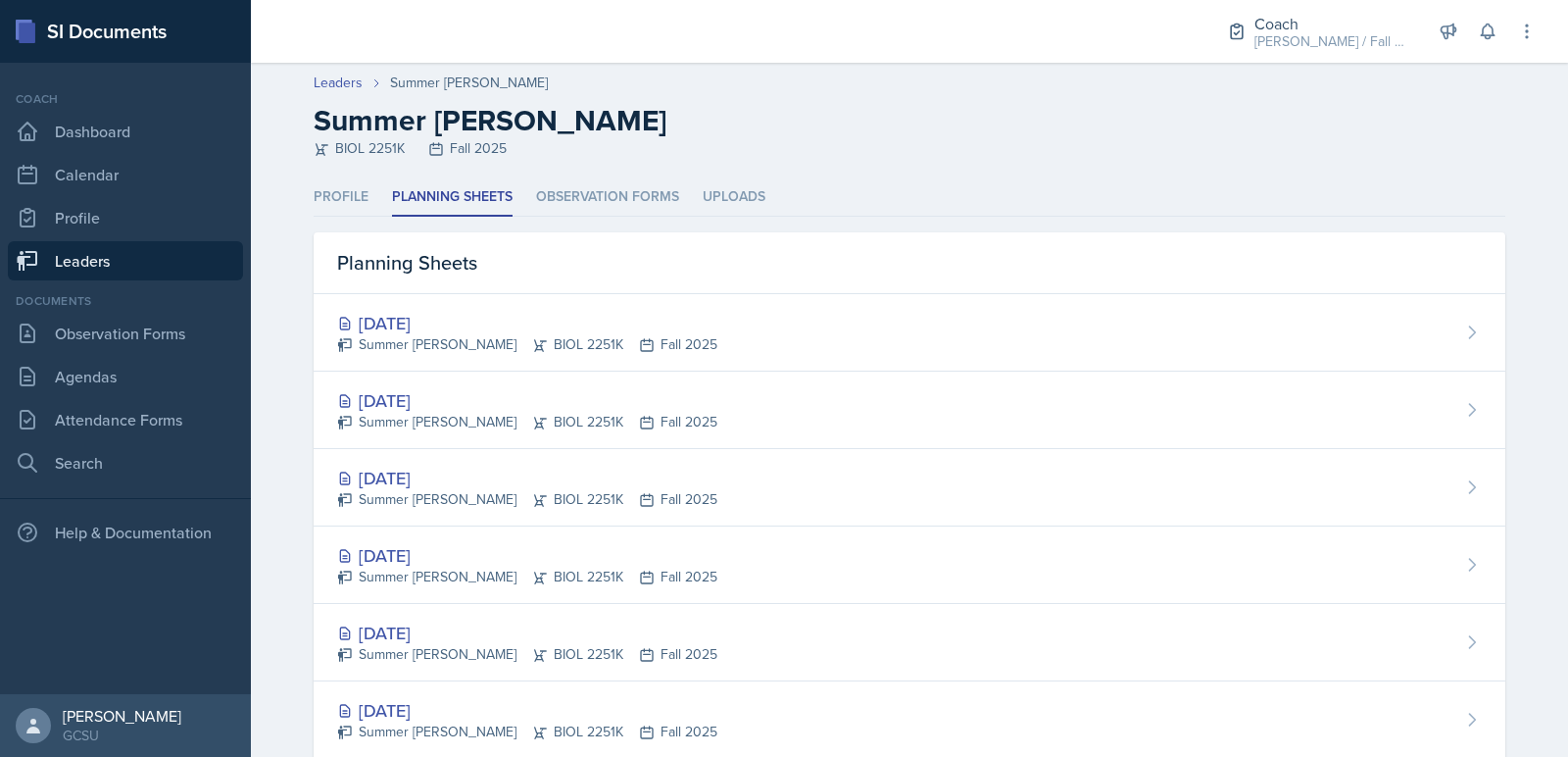
click at [1333, 144] on div "BIOL 2251K Fall 2025" at bounding box center [909, 148] width 1192 height 21
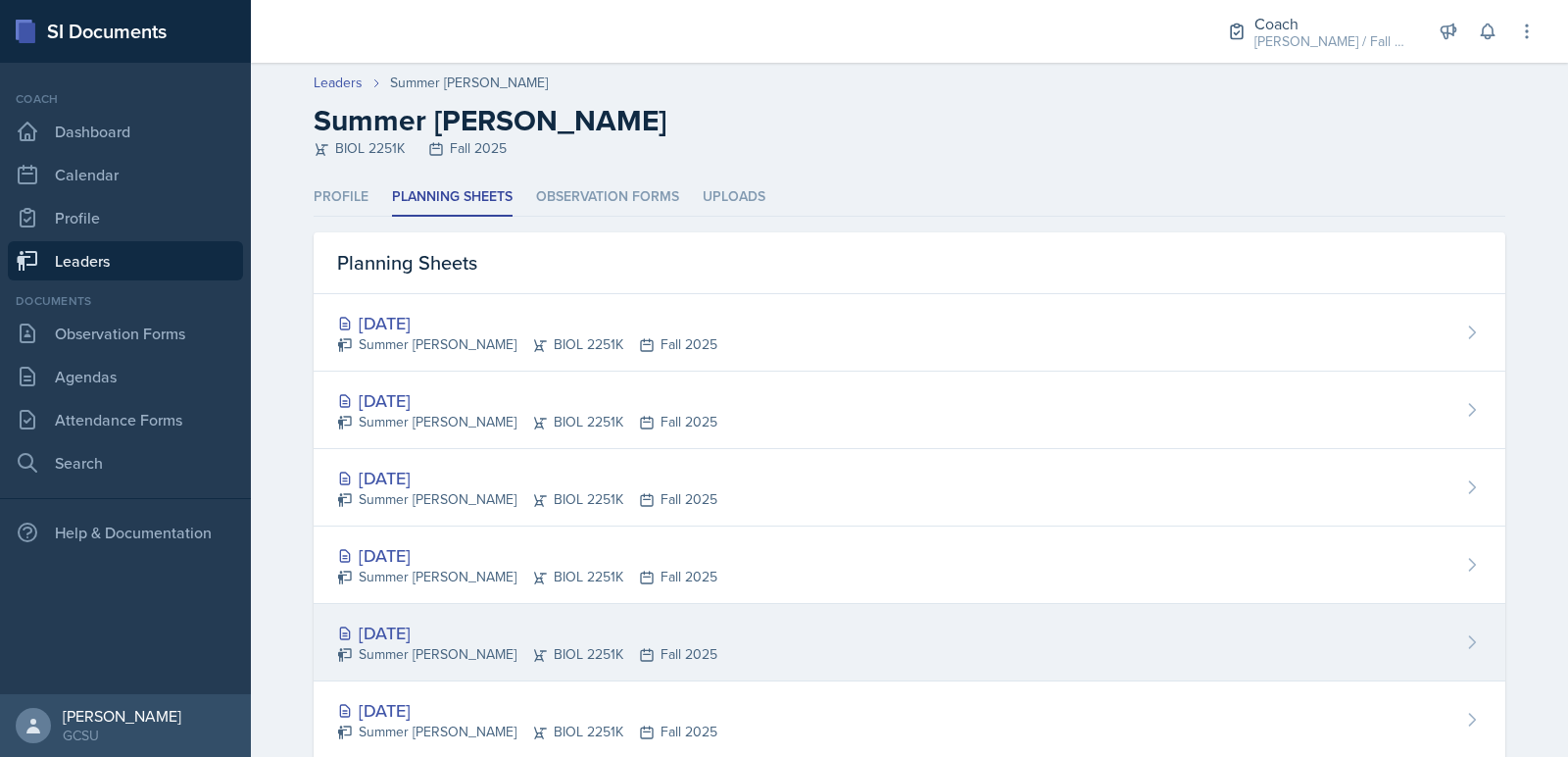
click at [628, 646] on div "Summer Morse BIOL 2251K Fall 2025" at bounding box center [527, 654] width 380 height 21
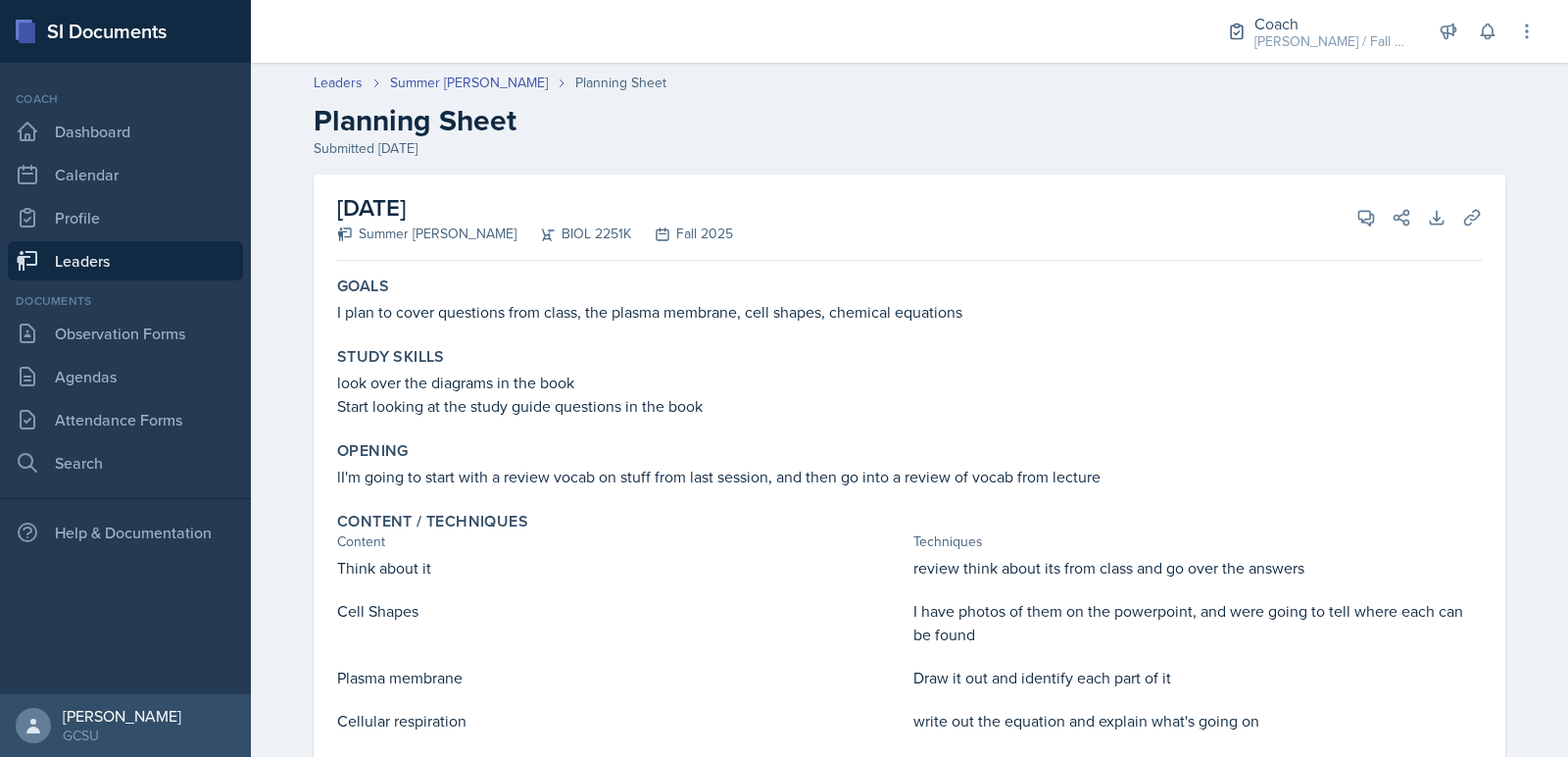
scroll to position [218, 0]
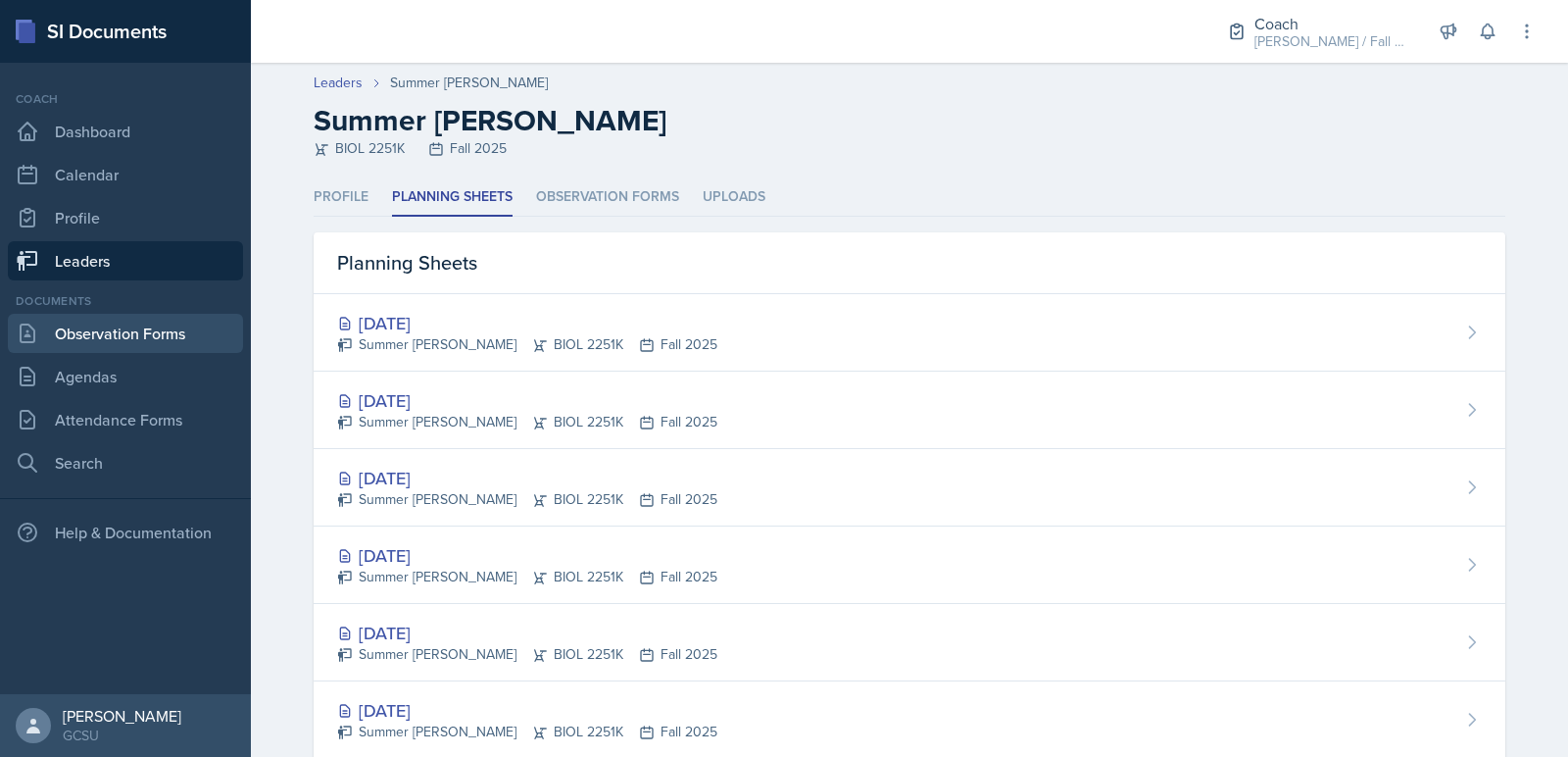
click at [202, 351] on link "Observation Forms" at bounding box center [125, 333] width 235 height 39
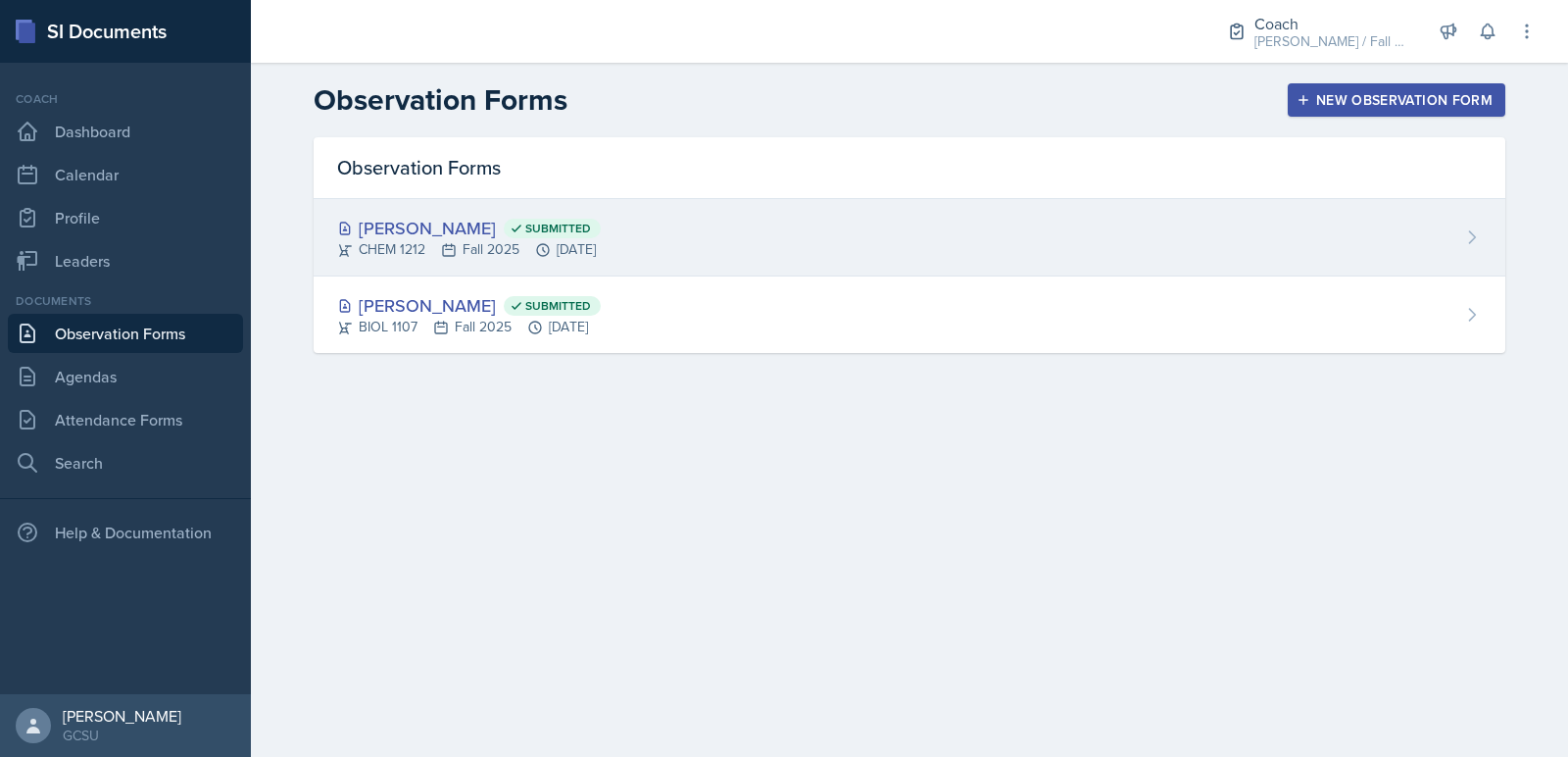
click at [460, 215] on div "Hailey Hill Submitted" at bounding box center [468, 227] width 264 height 26
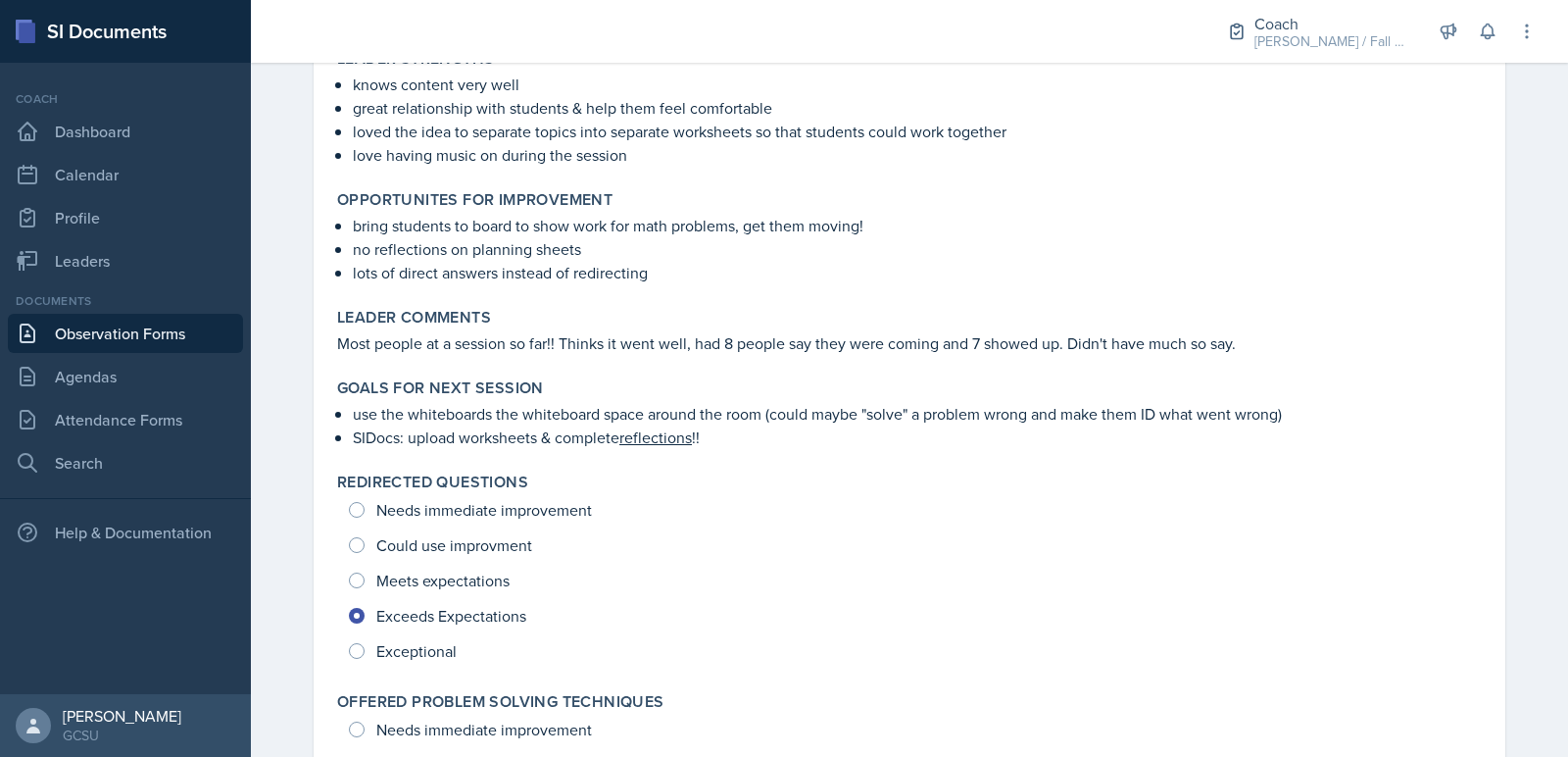
scroll to position [164, 0]
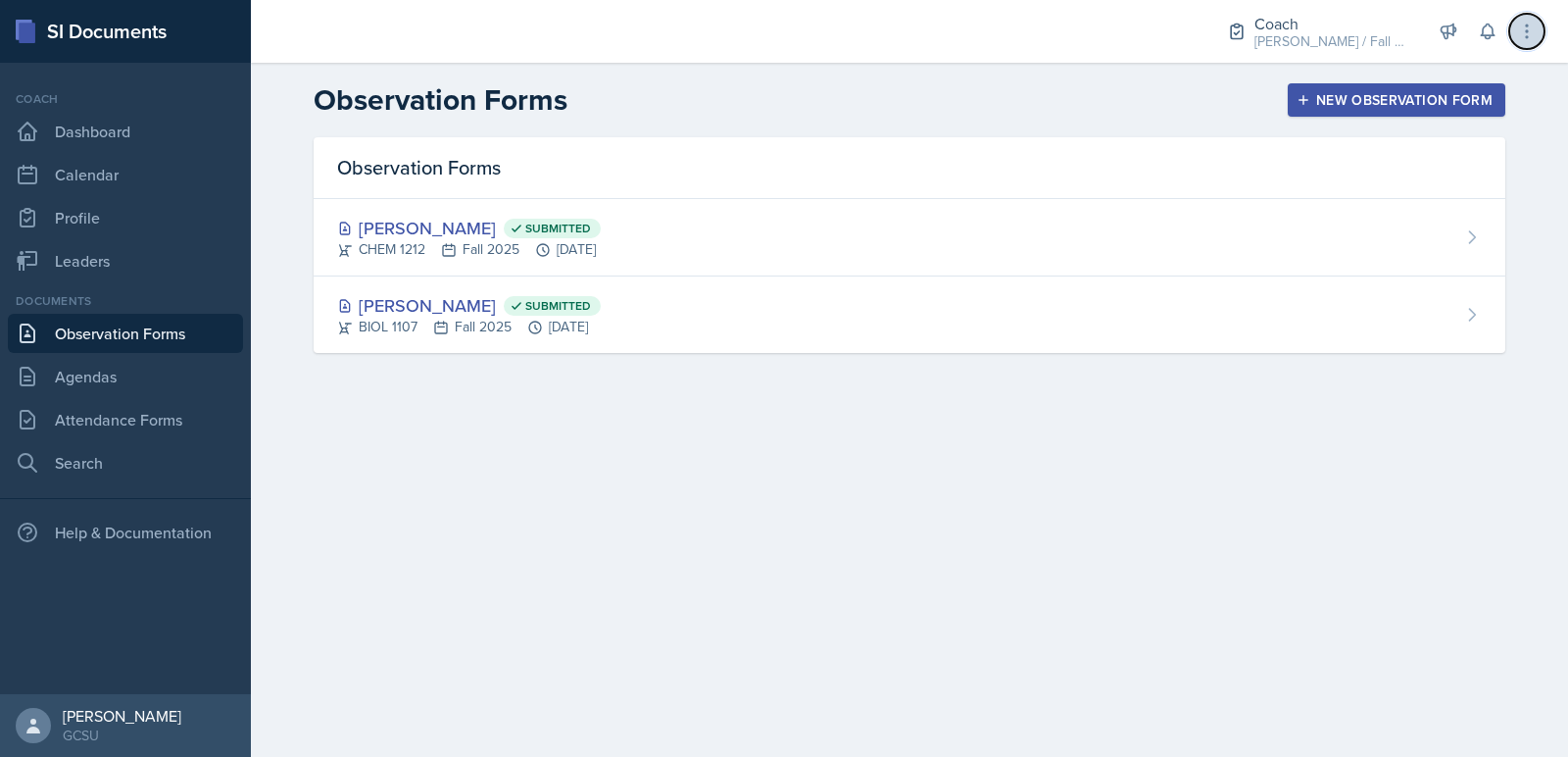
click at [1523, 40] on icon at bounding box center [1527, 31] width 20 height 20
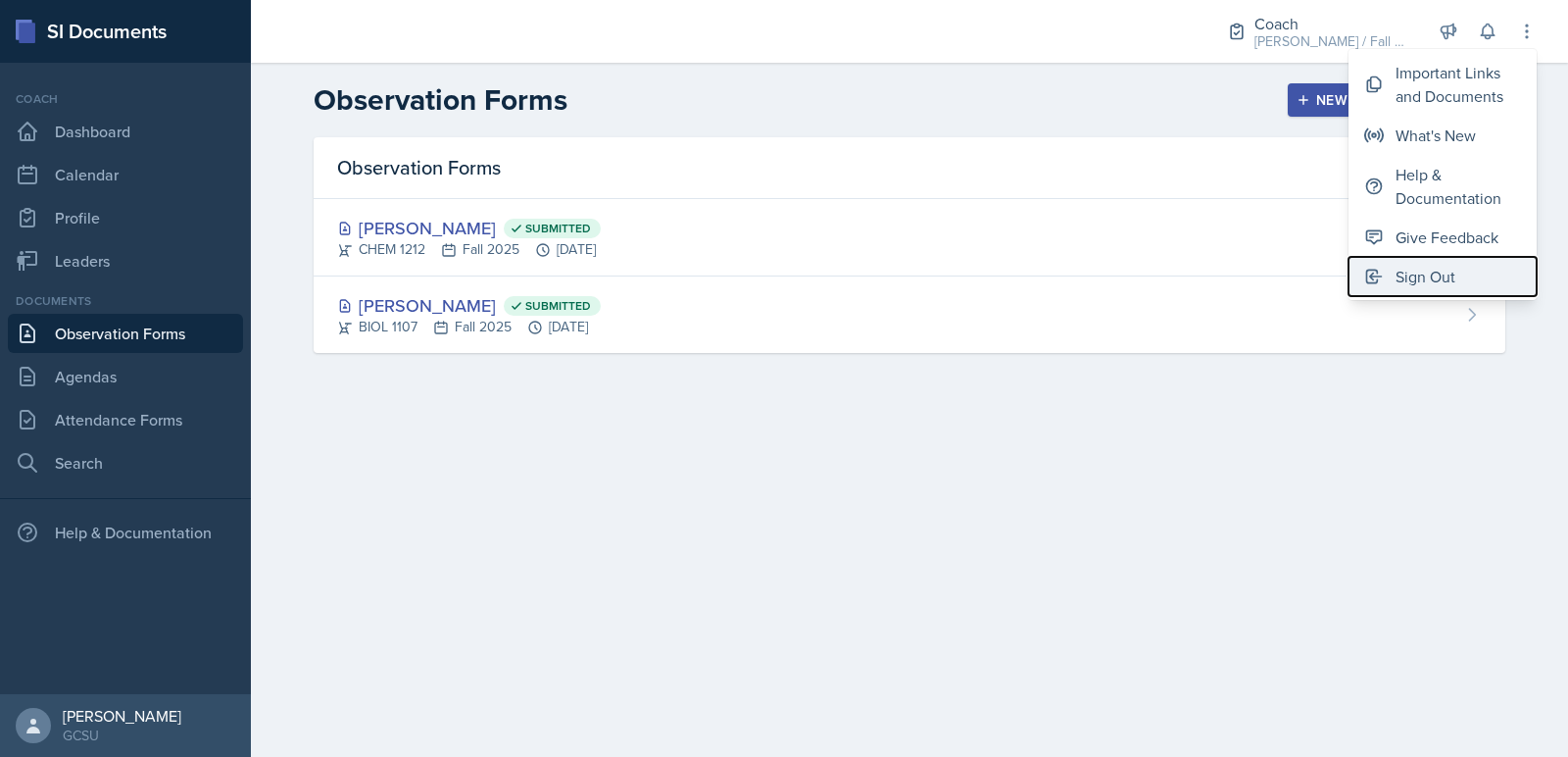
click at [1426, 291] on button "Sign Out" at bounding box center [1443, 277] width 188 height 39
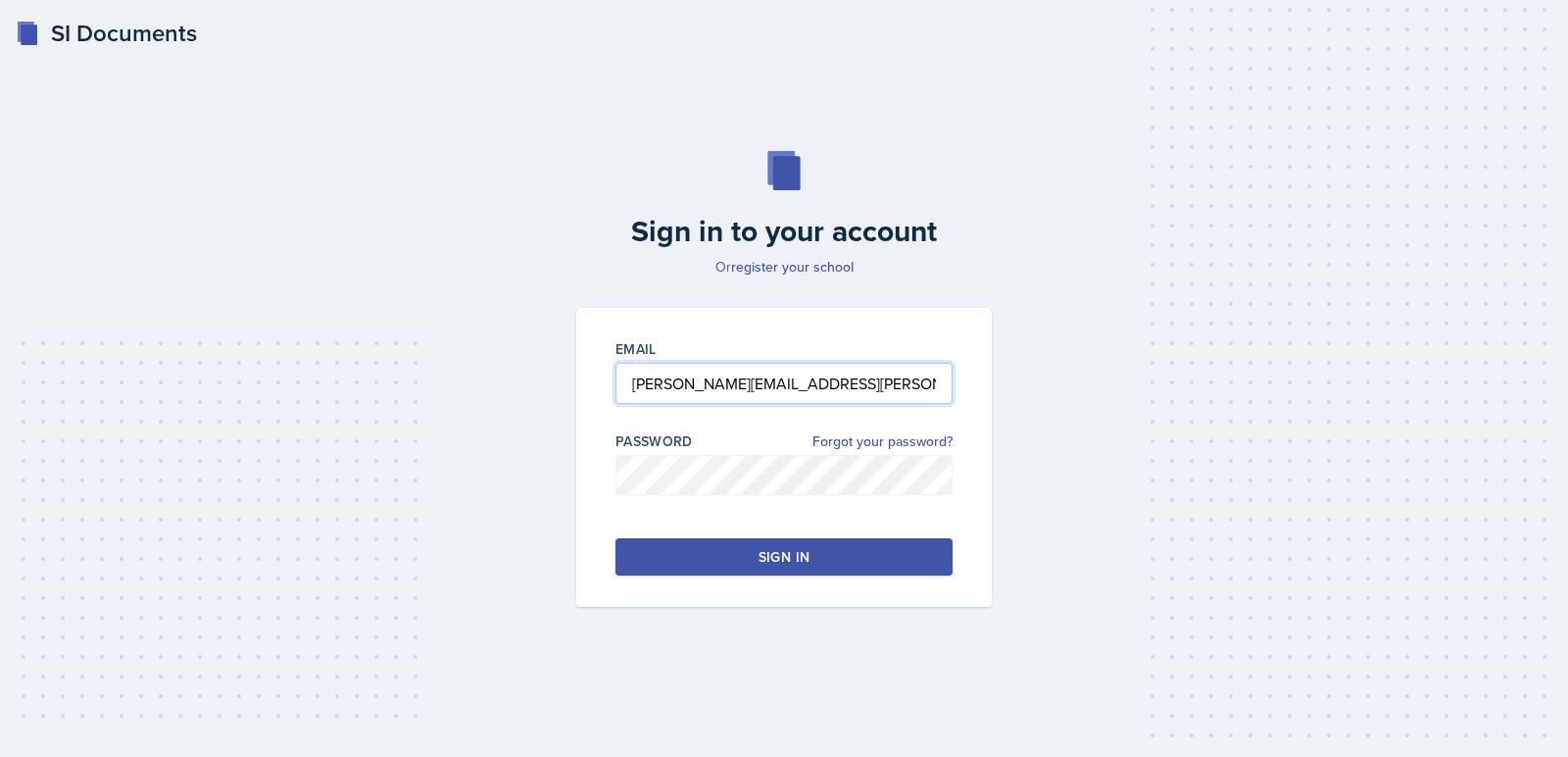
click at [653, 387] on input "avery.halseth@bobcats.gcsu.edu" at bounding box center [784, 383] width 337 height 41
click at [711, 380] on input "connor.halseth@bobcats.gcsu.edu" at bounding box center [784, 383] width 337 height 41
type input "connor.sivley@bobcats.gcsu.edu"
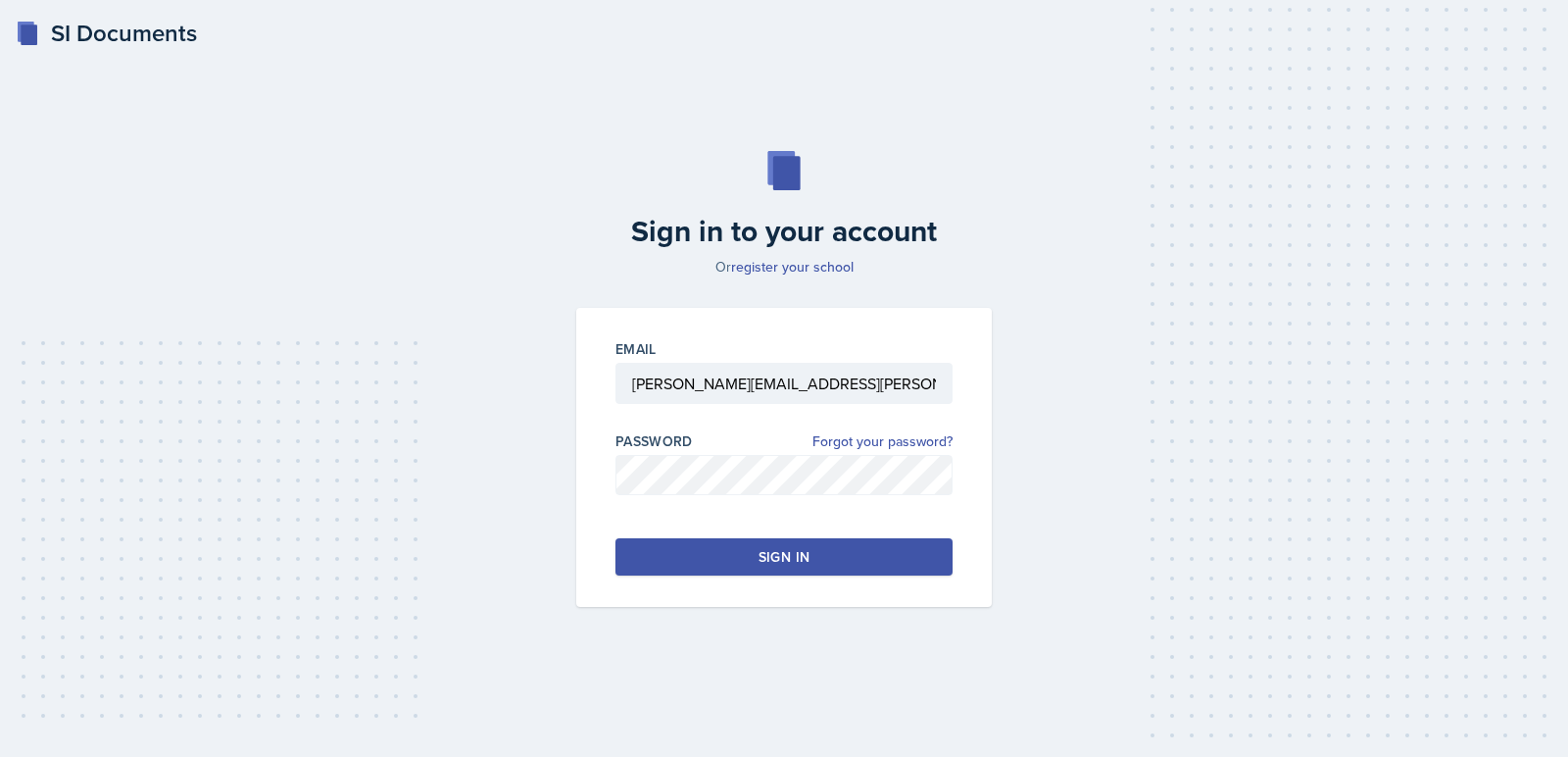
click at [712, 597] on div "Email connor.sivley@bobcats.gcsu.edu Password Forgot your password? Sign in" at bounding box center [784, 457] width 416 height 299
click at [712, 550] on button "Sign in" at bounding box center [784, 557] width 337 height 37
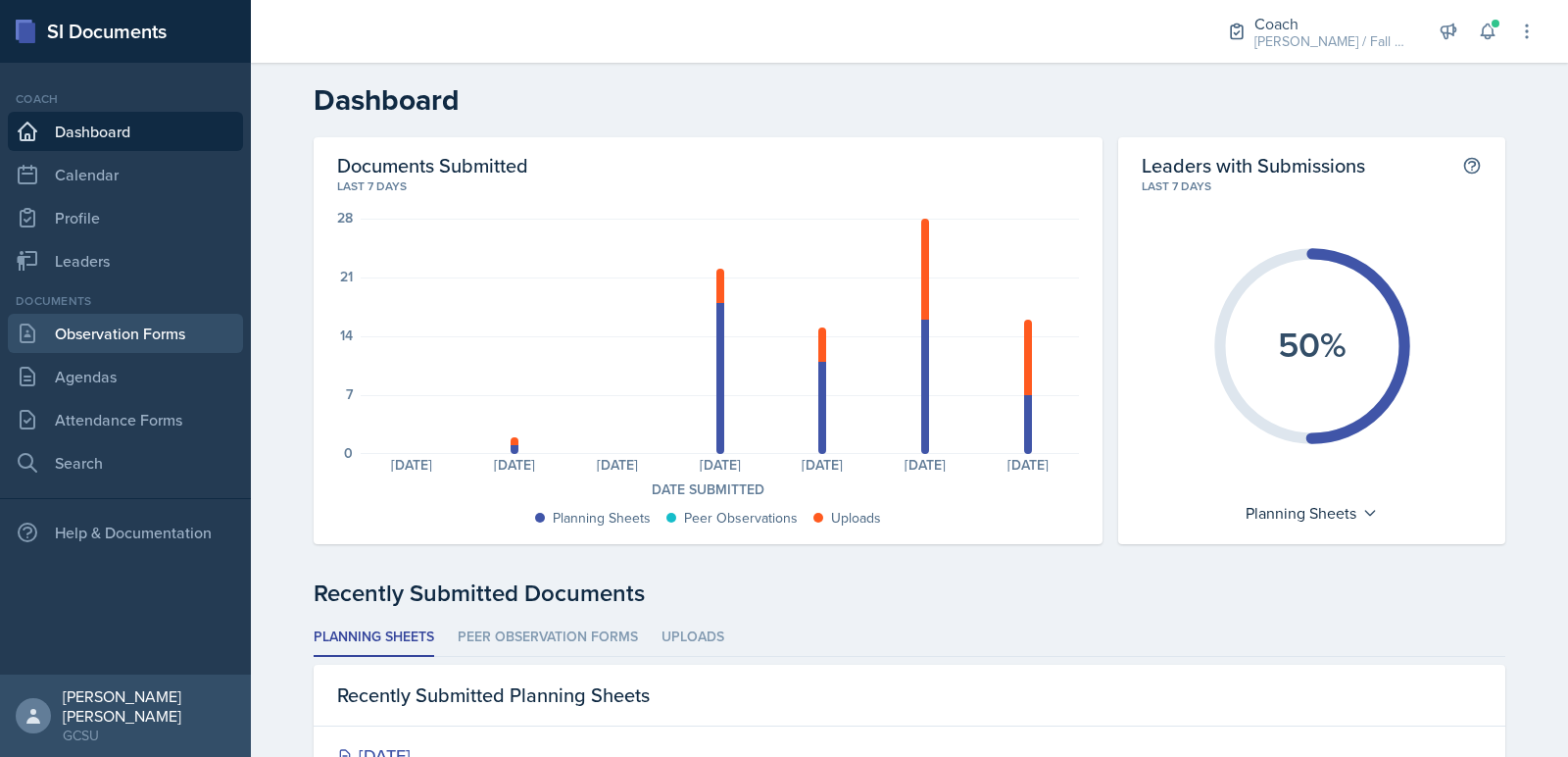
click at [124, 326] on link "Observation Forms" at bounding box center [125, 333] width 235 height 39
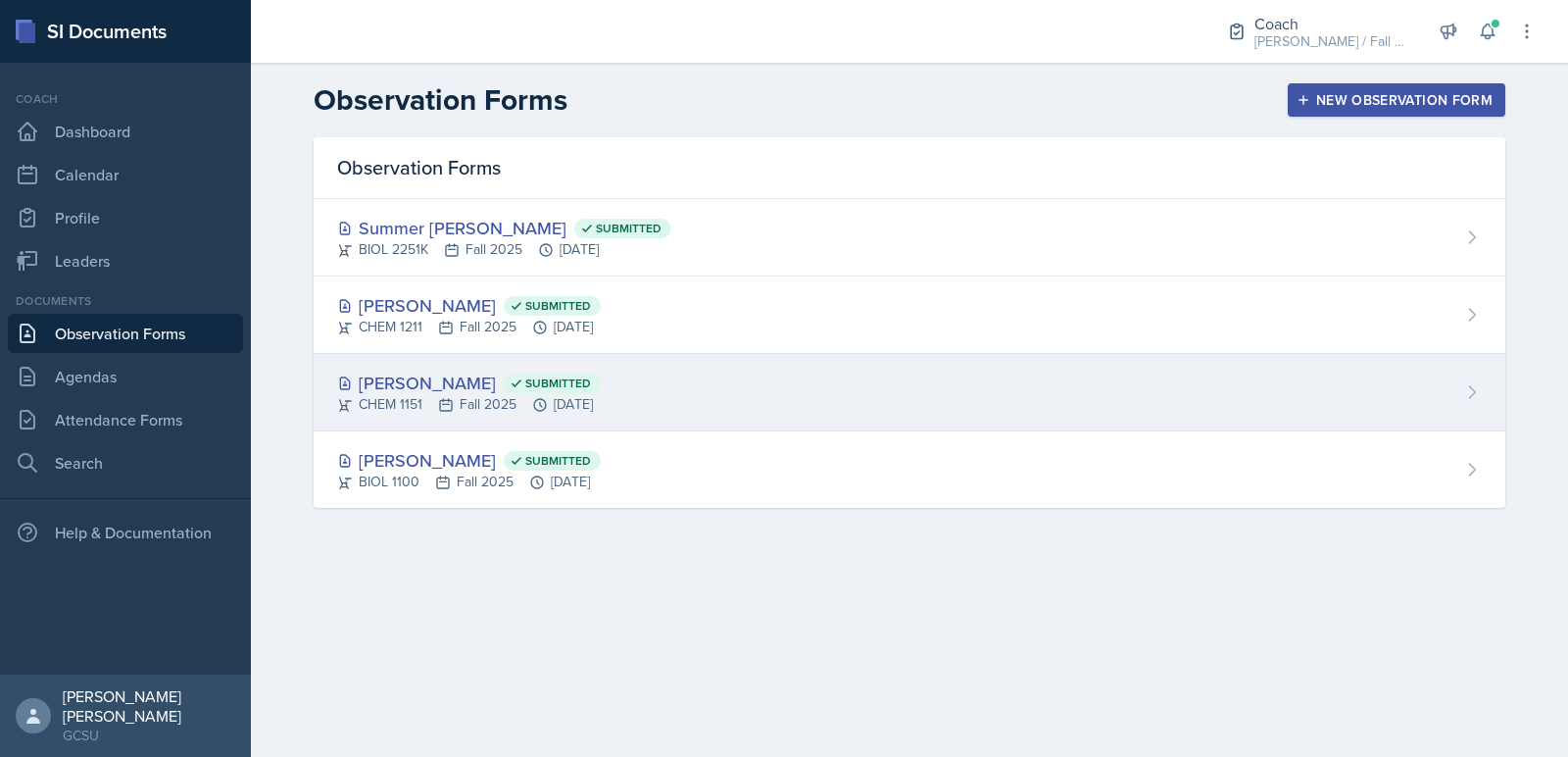
click at [418, 390] on div "Owen Campbell Submitted" at bounding box center [468, 382] width 264 height 26
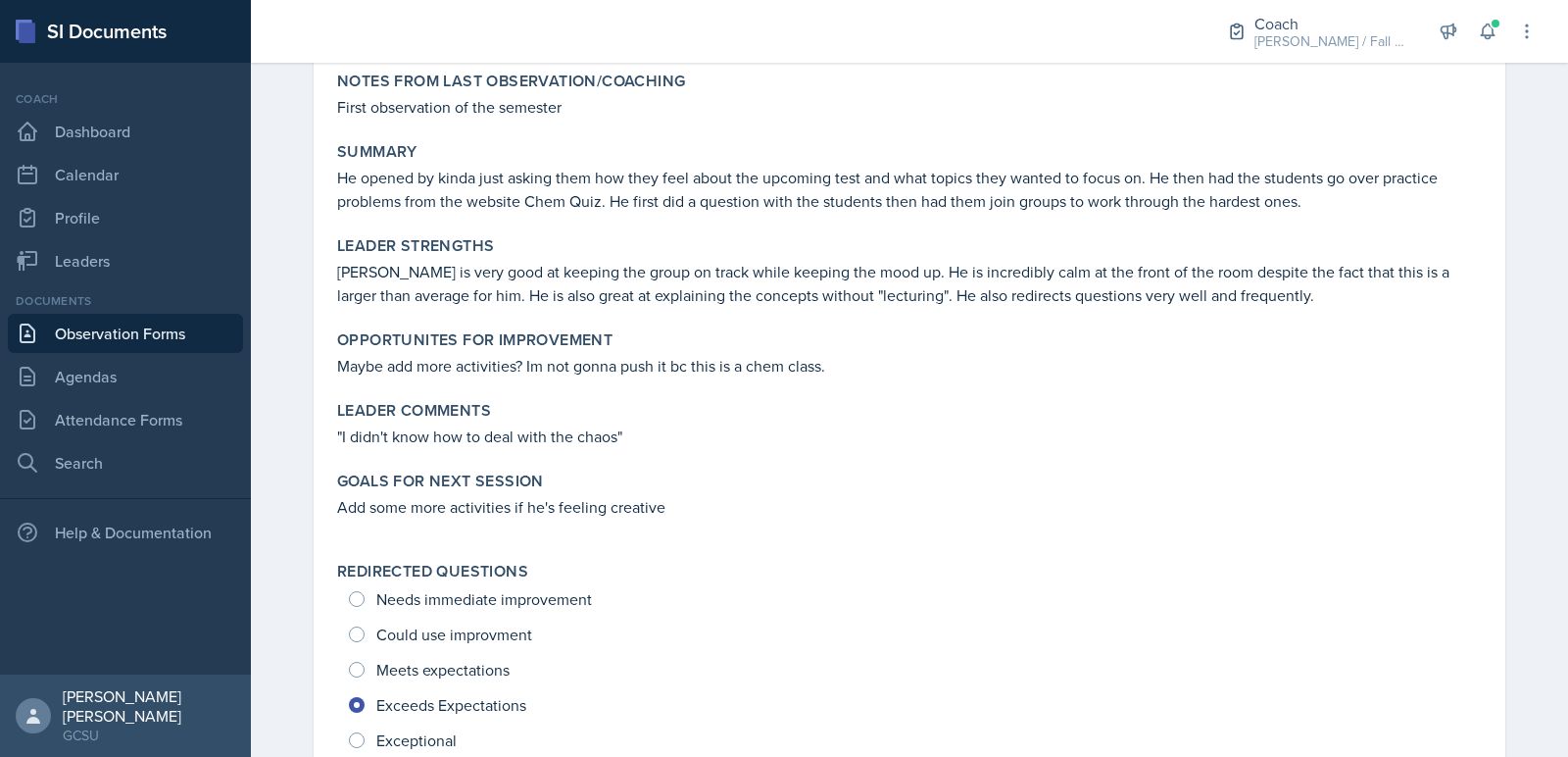
scroll to position [280, 0]
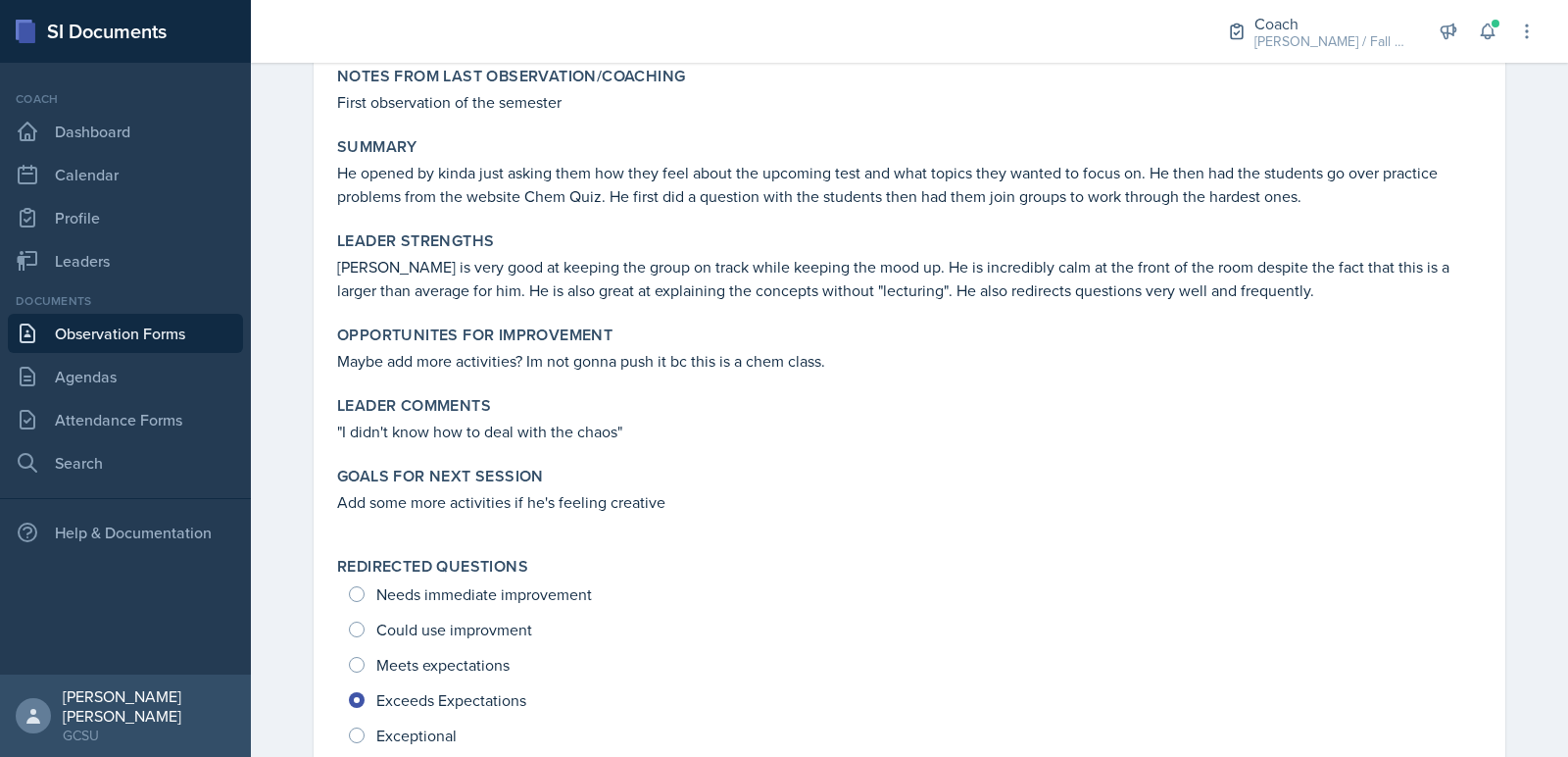
click at [761, 356] on p "Maybe add more activities? Im not gonna push it bc this is a chem class." at bounding box center [909, 361] width 1145 height 24
drag, startPoint x: 528, startPoint y: 363, endPoint x: 883, endPoint y: 362, distance: 355.0
click at [886, 362] on p "Maybe add more activities? Im not gonna push it bc this is a chem class." at bounding box center [909, 361] width 1145 height 24
click at [572, 403] on div "Leader Comments" at bounding box center [909, 406] width 1145 height 20
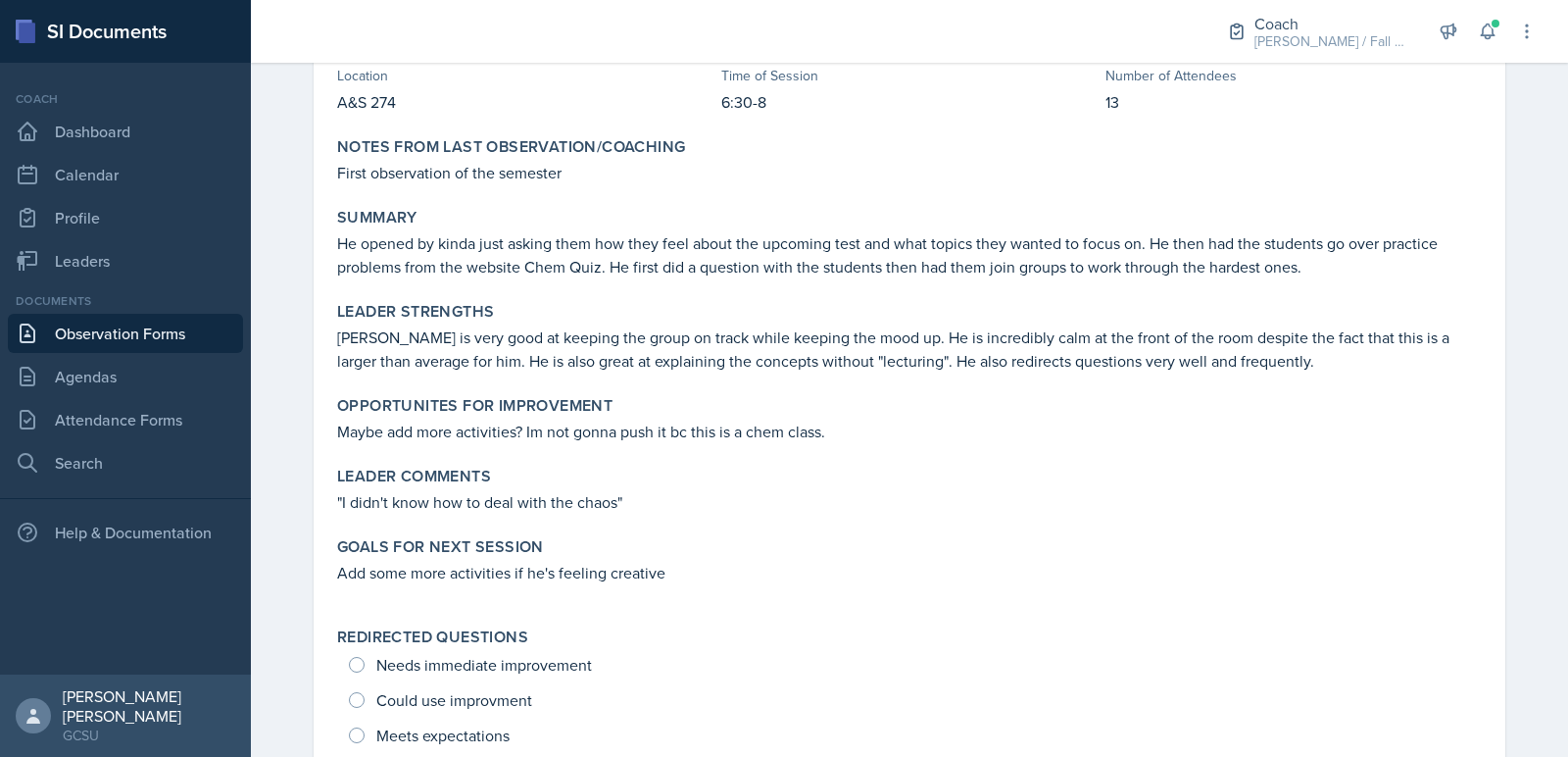
scroll to position [0, 0]
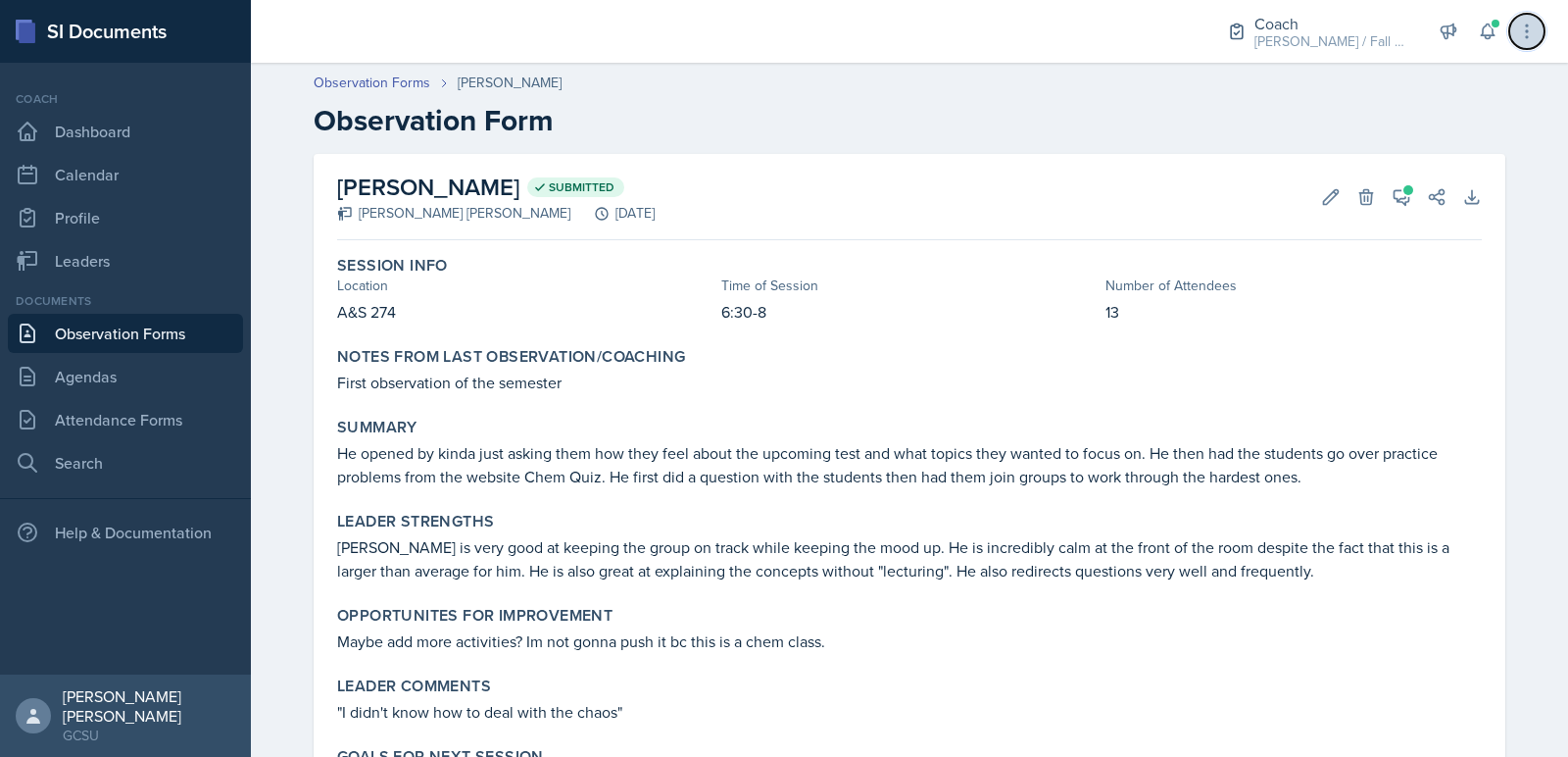
click at [1517, 28] on icon at bounding box center [1527, 31] width 20 height 20
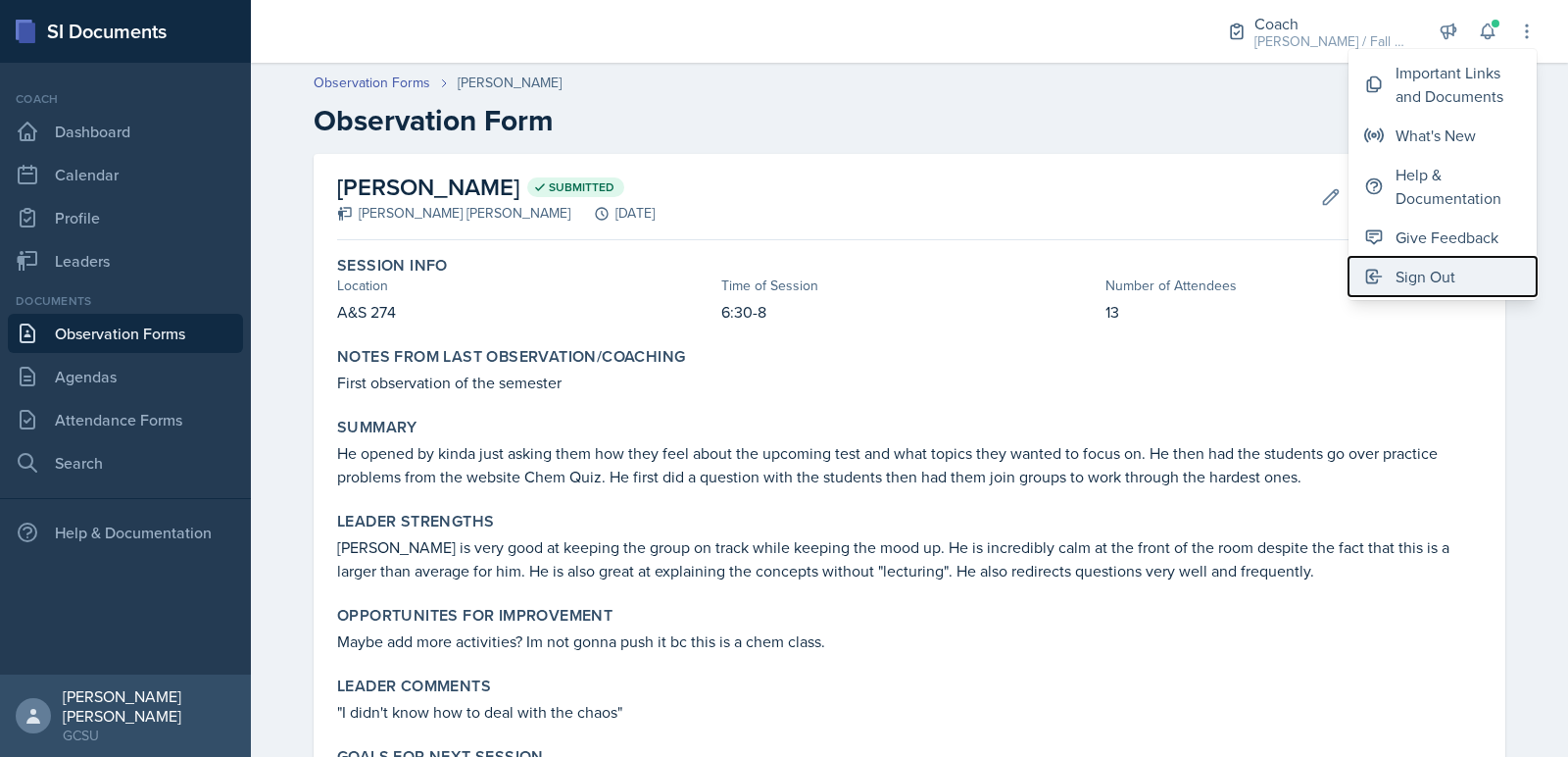
click at [1412, 279] on div "Sign Out" at bounding box center [1425, 277] width 60 height 24
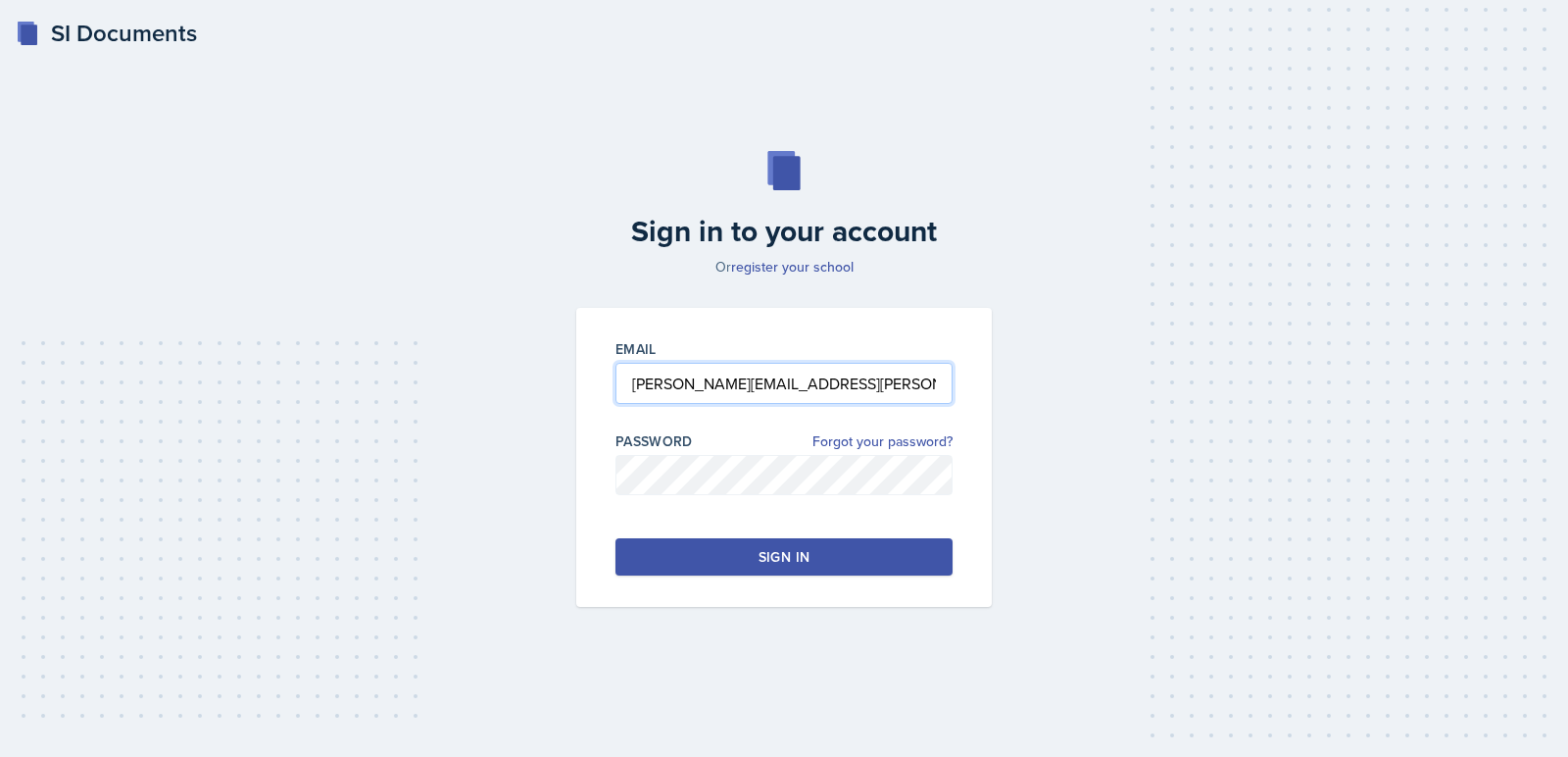
click at [638, 381] on input "avery.halseth@bobcats.gcsu.edu" at bounding box center [784, 383] width 337 height 41
click at [699, 388] on input "karoline.halseth@bobcats.gcsu.edu" at bounding box center [784, 383] width 337 height 41
type input "karoline.tompkins@bobcats.gcsu.edu"
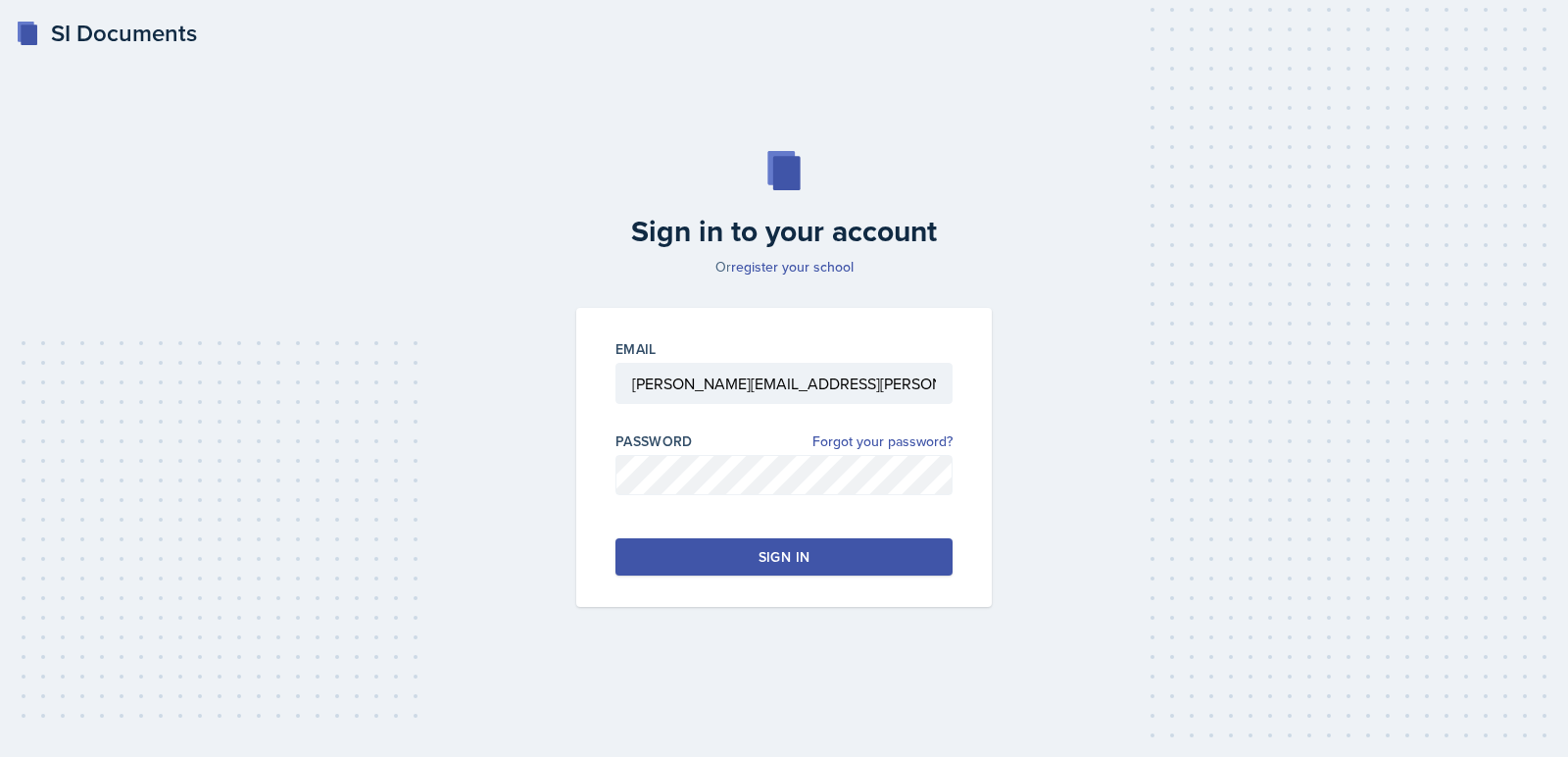
click at [678, 562] on button "Sign in" at bounding box center [784, 557] width 337 height 37
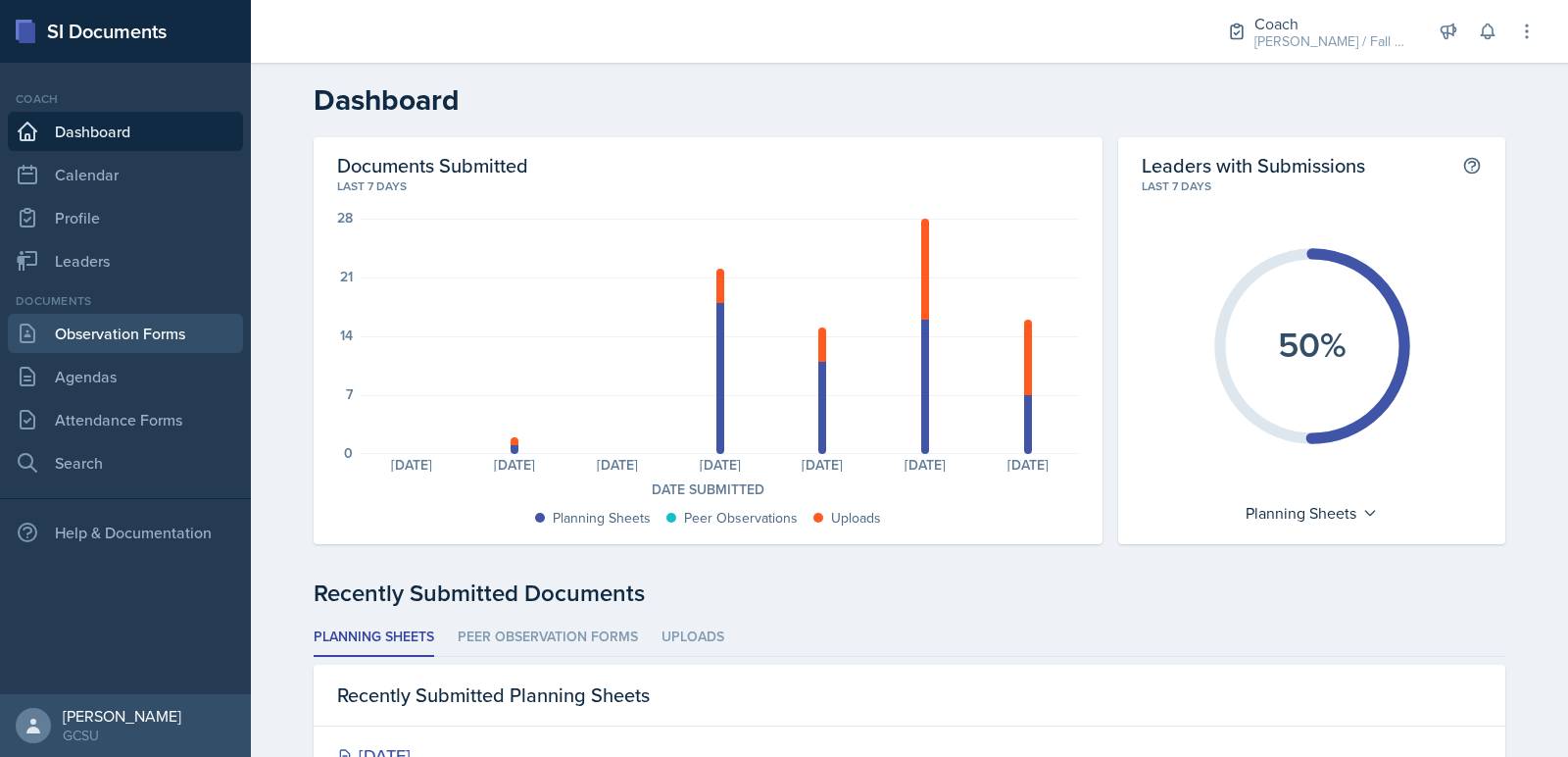
click at [99, 322] on link "Observation Forms" at bounding box center [125, 333] width 235 height 39
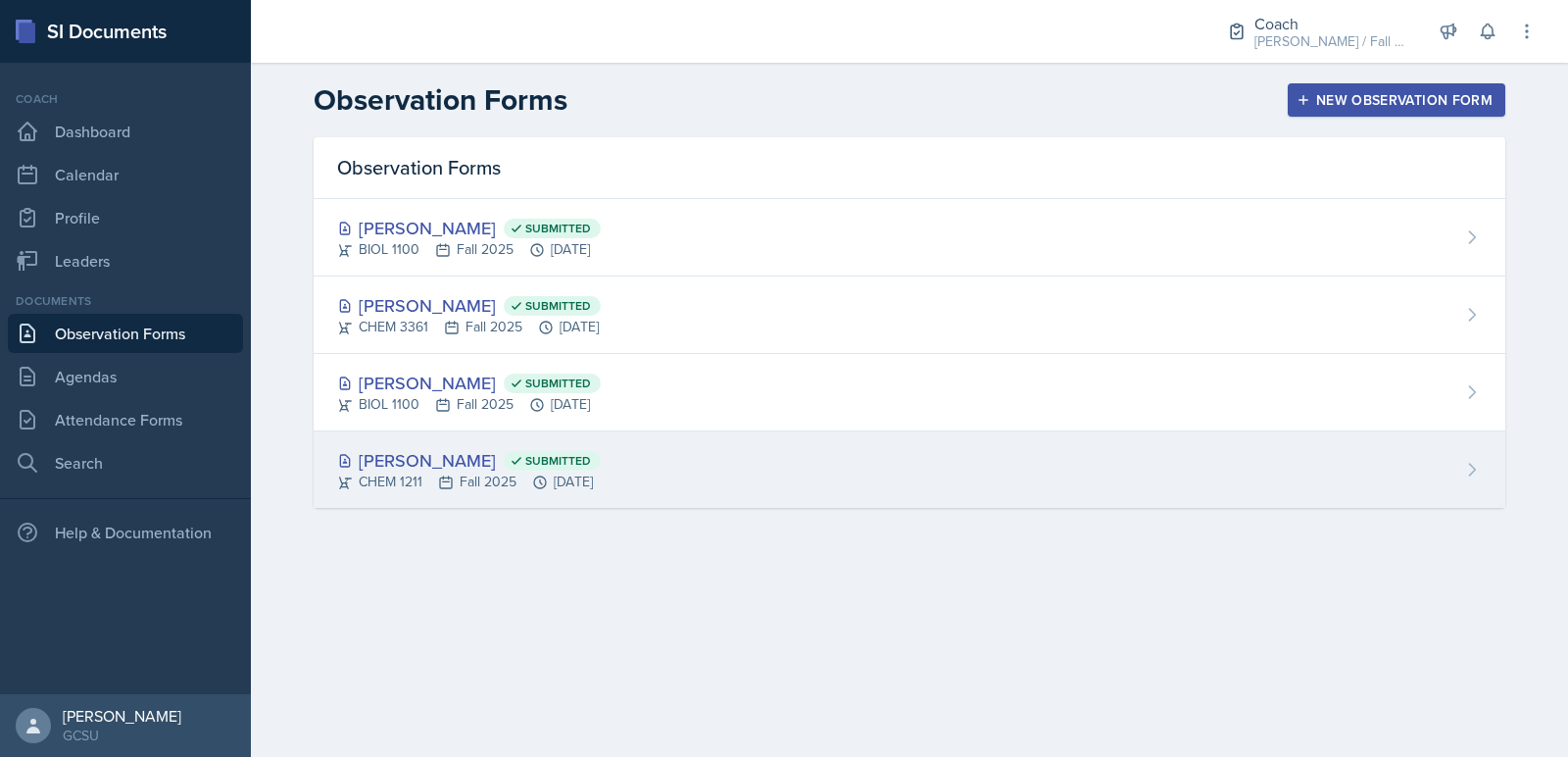
click at [581, 485] on div "CHEM 1211 Fall 2025 Sep 4th, 2025" at bounding box center [468, 481] width 264 height 21
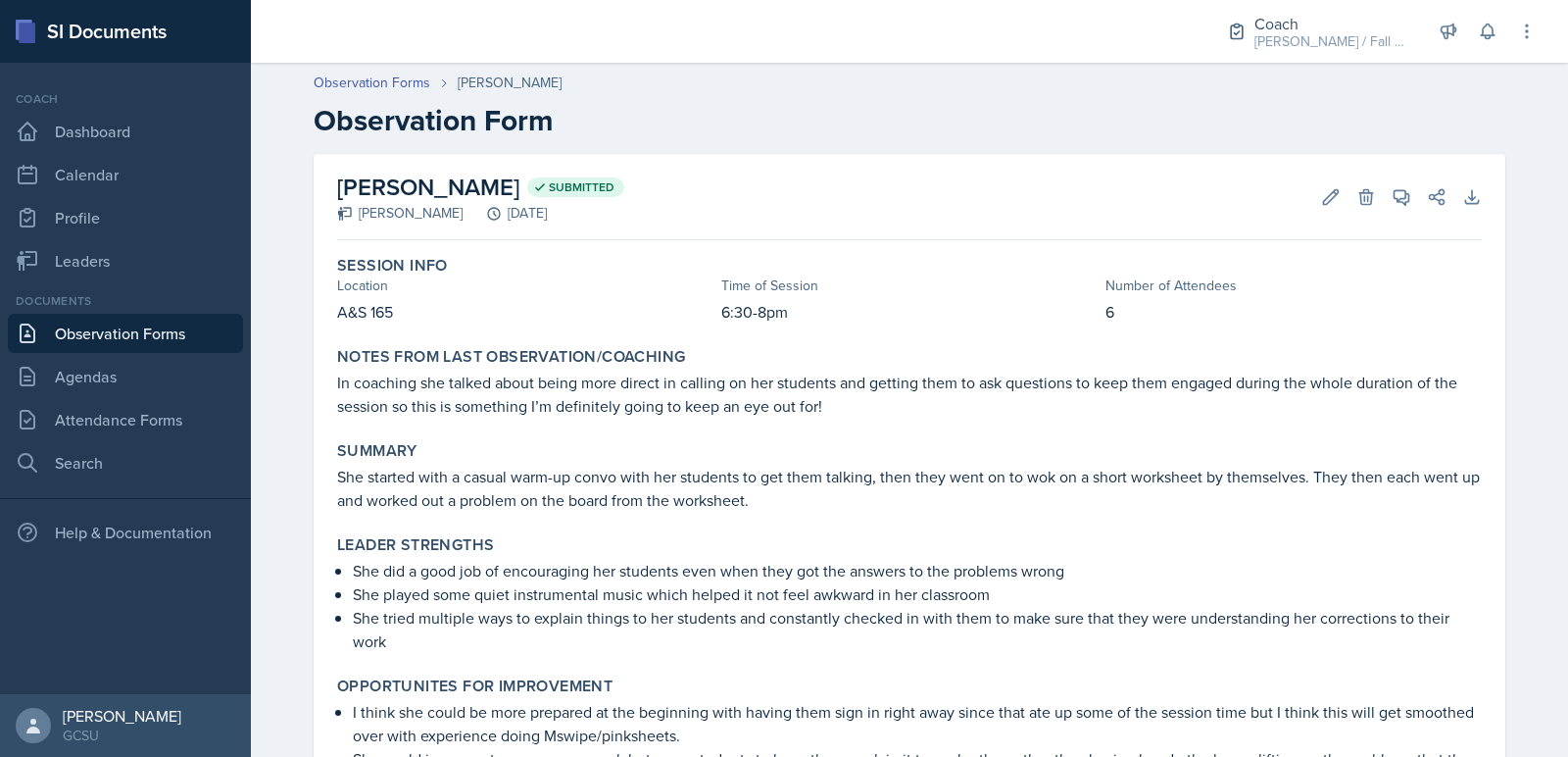
click at [190, 339] on link "Observation Forms" at bounding box center [125, 333] width 235 height 39
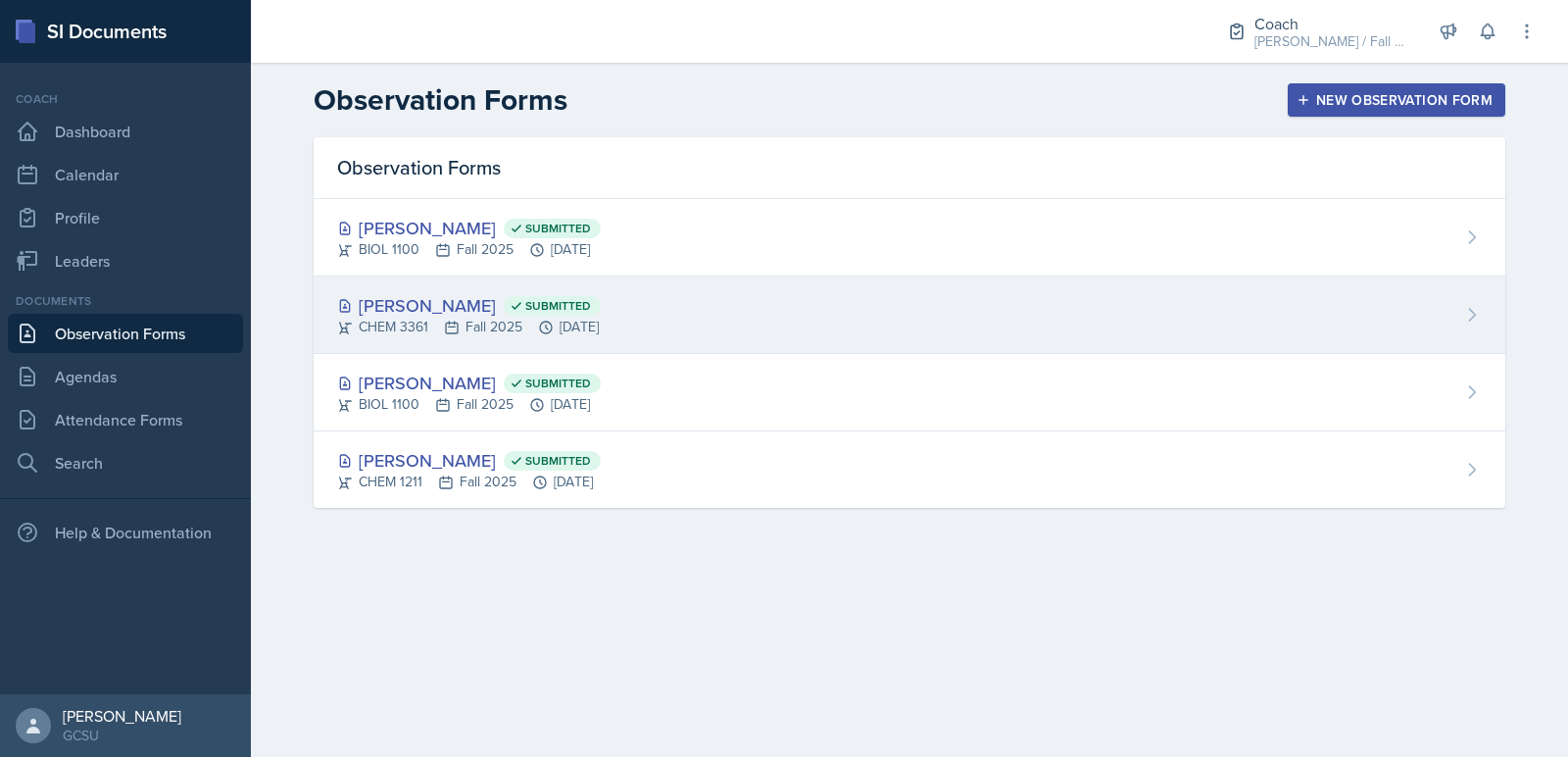
click at [398, 314] on div "Ansley Stone Submitted" at bounding box center [468, 305] width 264 height 26
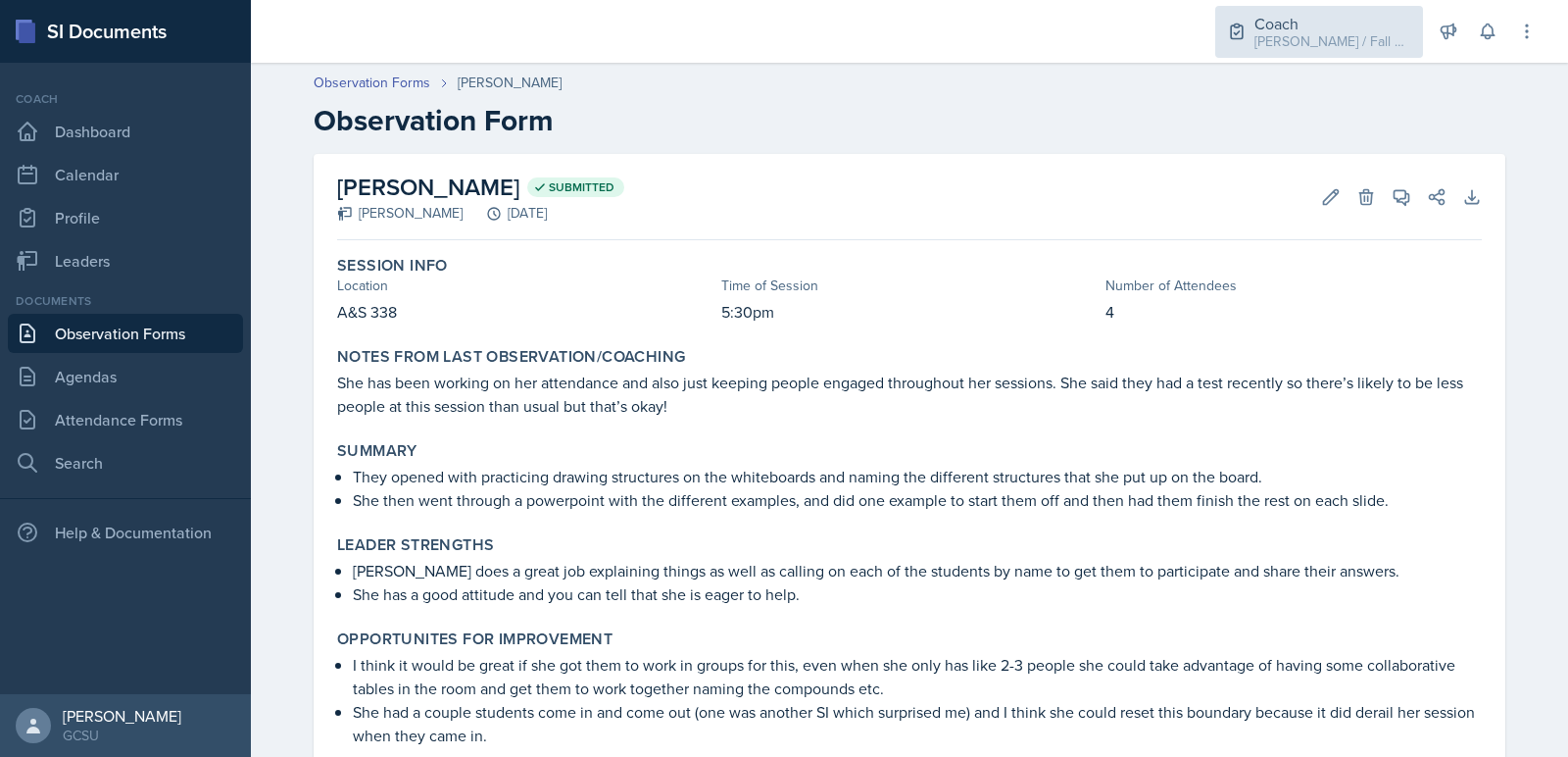
click at [1335, 51] on div "[PERSON_NAME] / Fall 2025" at bounding box center [1333, 41] width 157 height 21
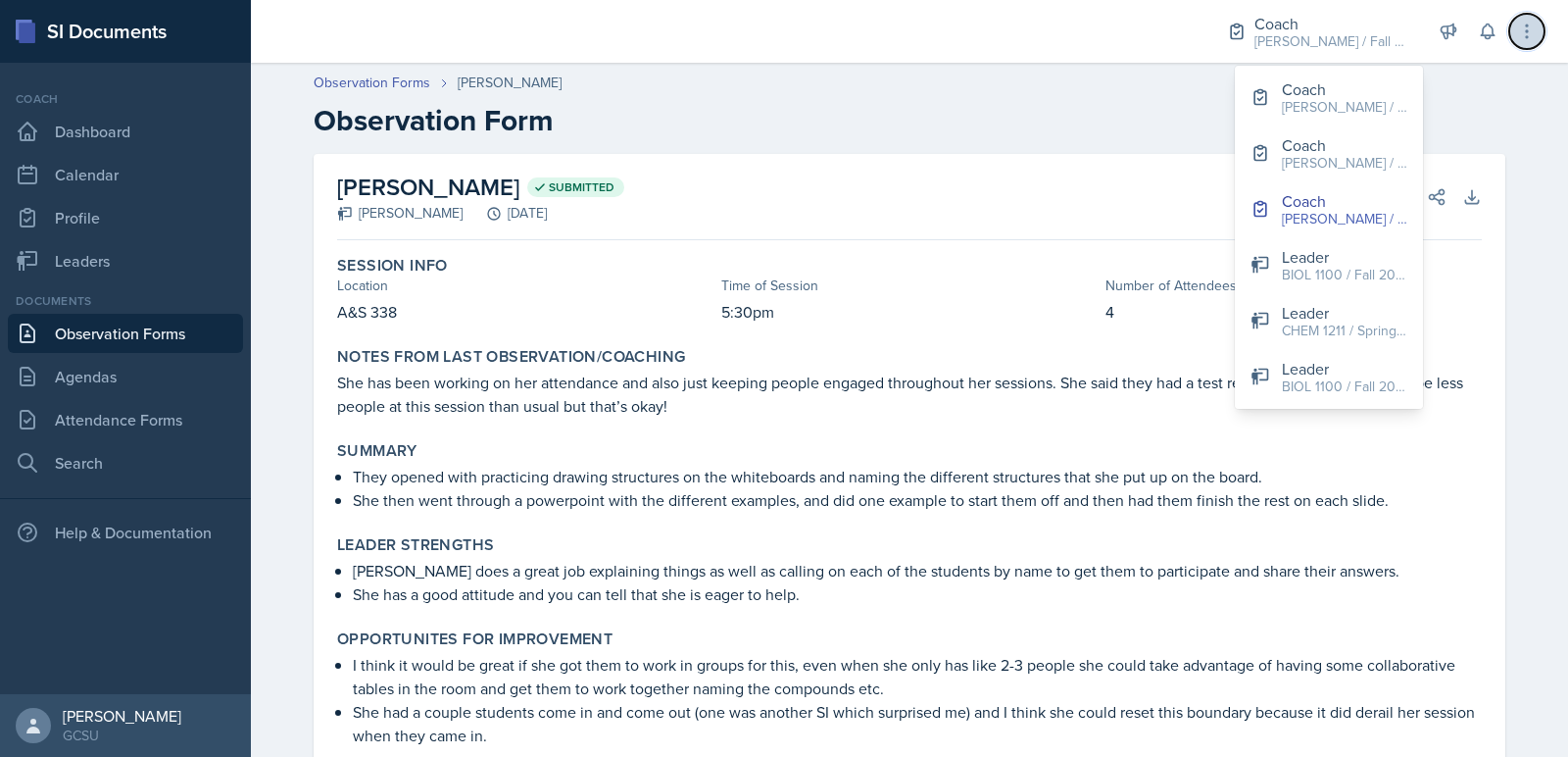
click at [1523, 33] on icon at bounding box center [1527, 31] width 20 height 20
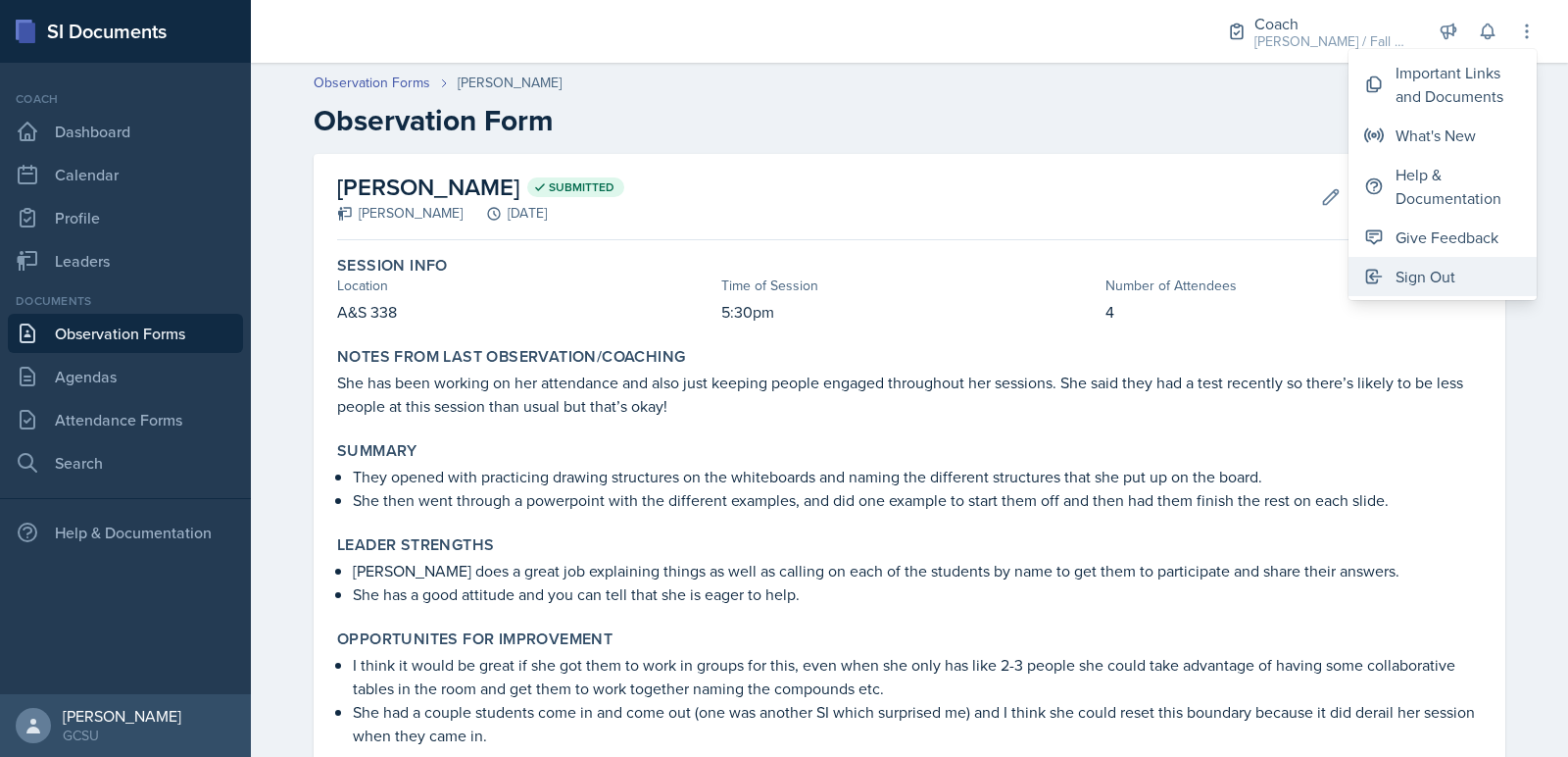
click at [1398, 282] on div "Sign Out" at bounding box center [1425, 277] width 60 height 24
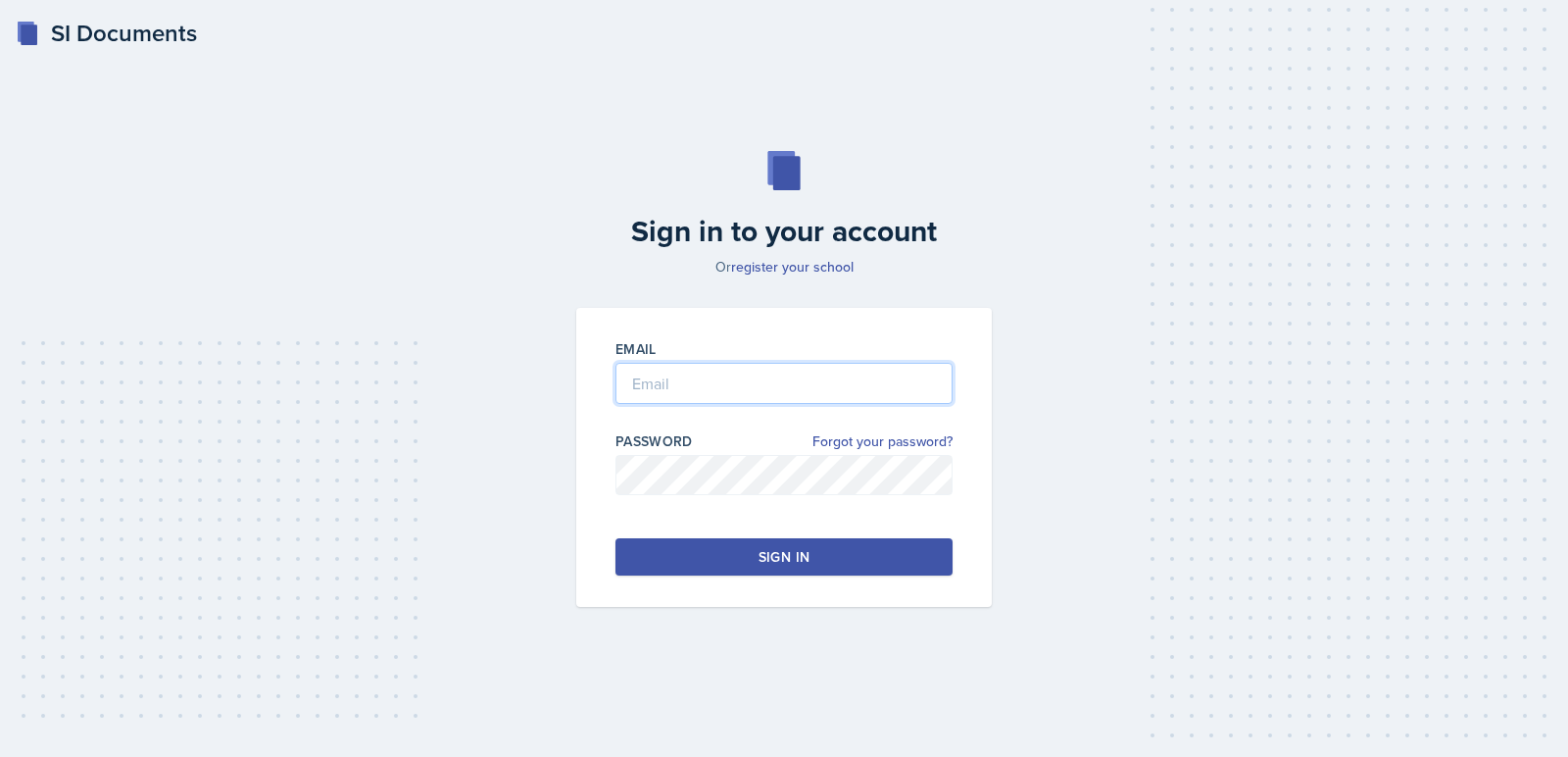
type input "[PERSON_NAME][EMAIL_ADDRESS][PERSON_NAME][DOMAIN_NAME]"
click at [669, 393] on input "avery.halseth@bobcats.gcsu.edu" at bounding box center [784, 383] width 337 height 41
click at [662, 571] on button "Sign in" at bounding box center [784, 557] width 337 height 37
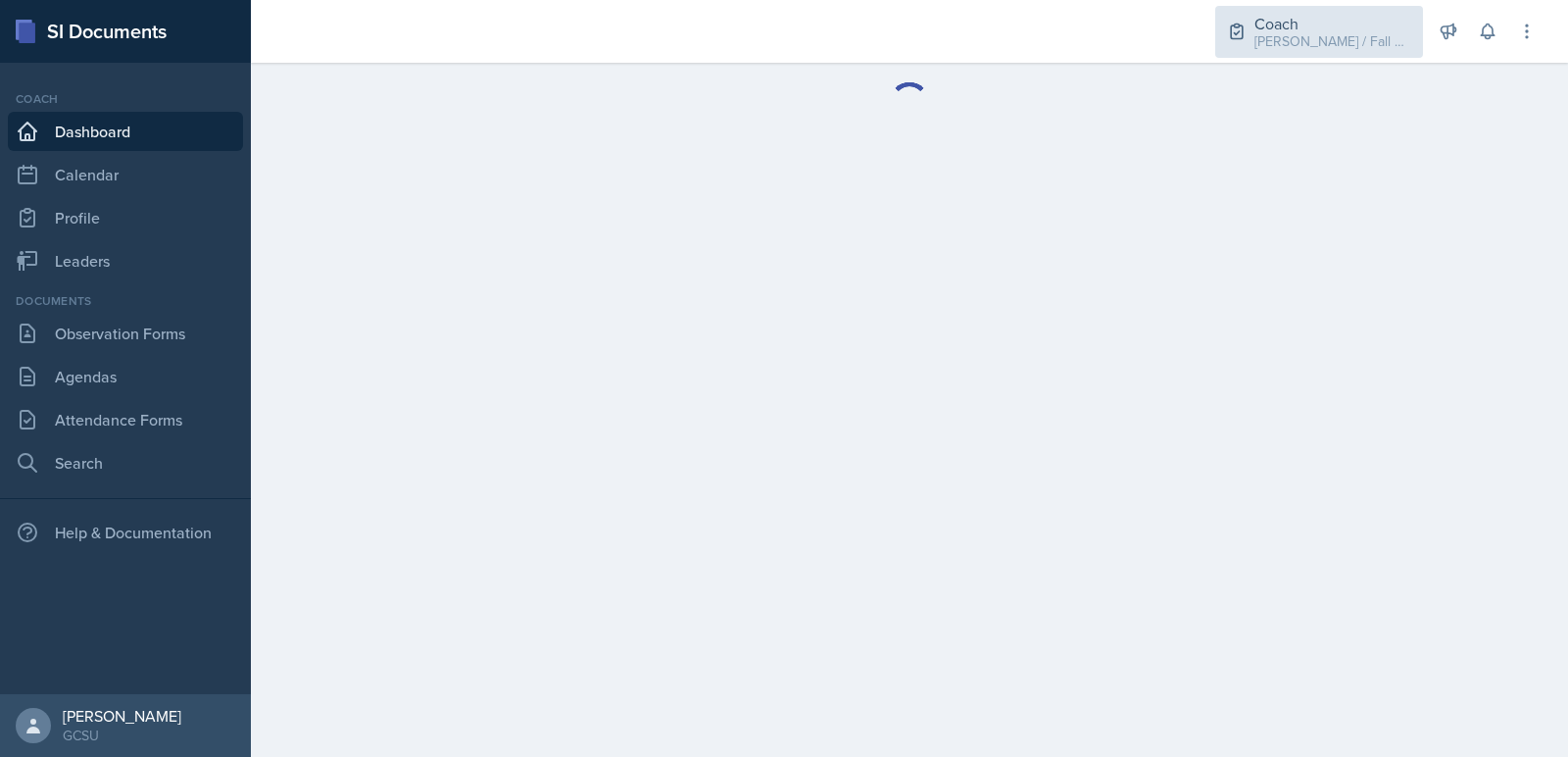
click at [1300, 41] on div "Coach BECK / Fall 2025" at bounding box center [1319, 31] width 208 height 52
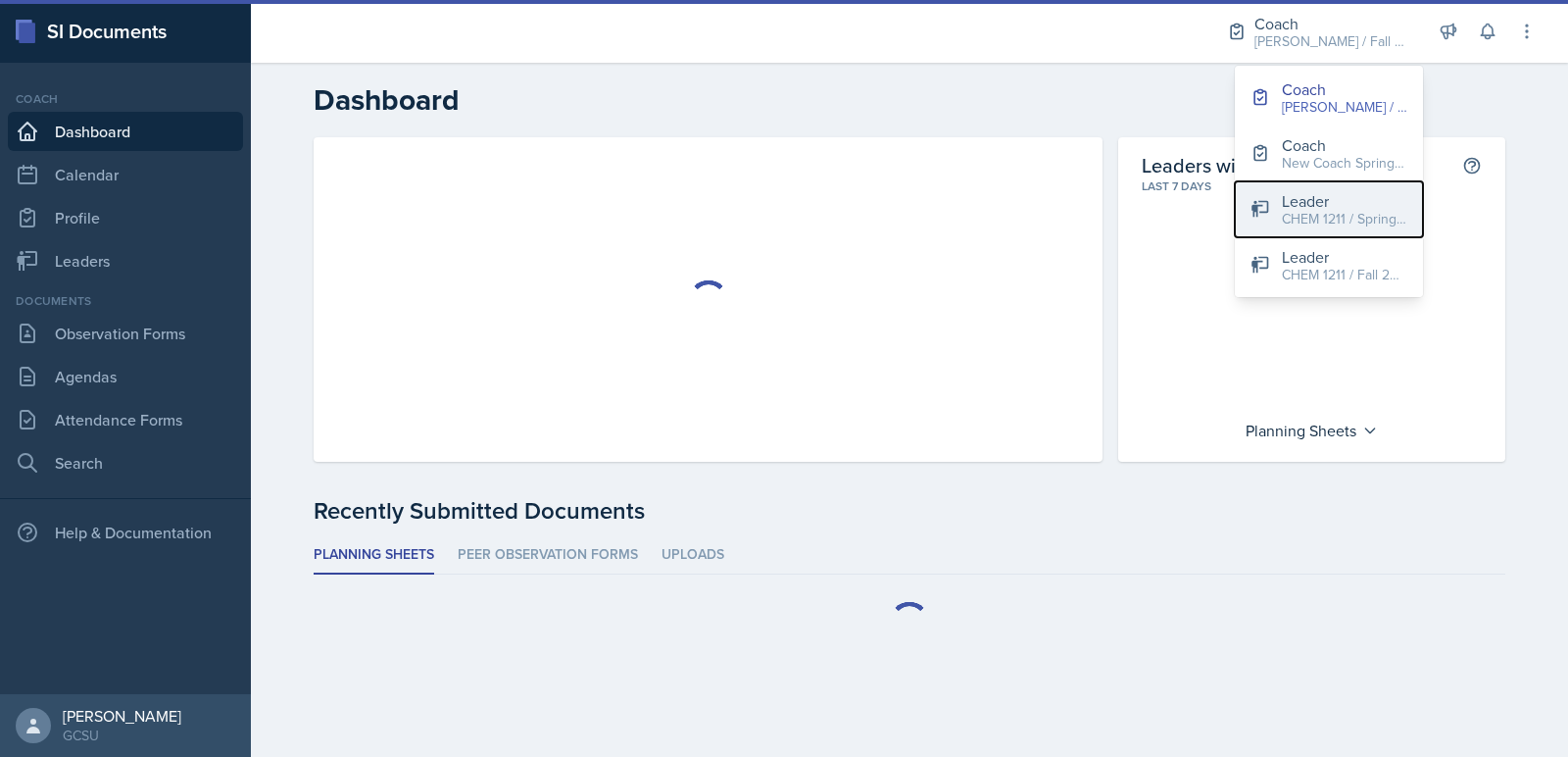
click at [1267, 189] on button "Leader CHEM 1211 / Spring 2025" at bounding box center [1329, 209] width 188 height 56
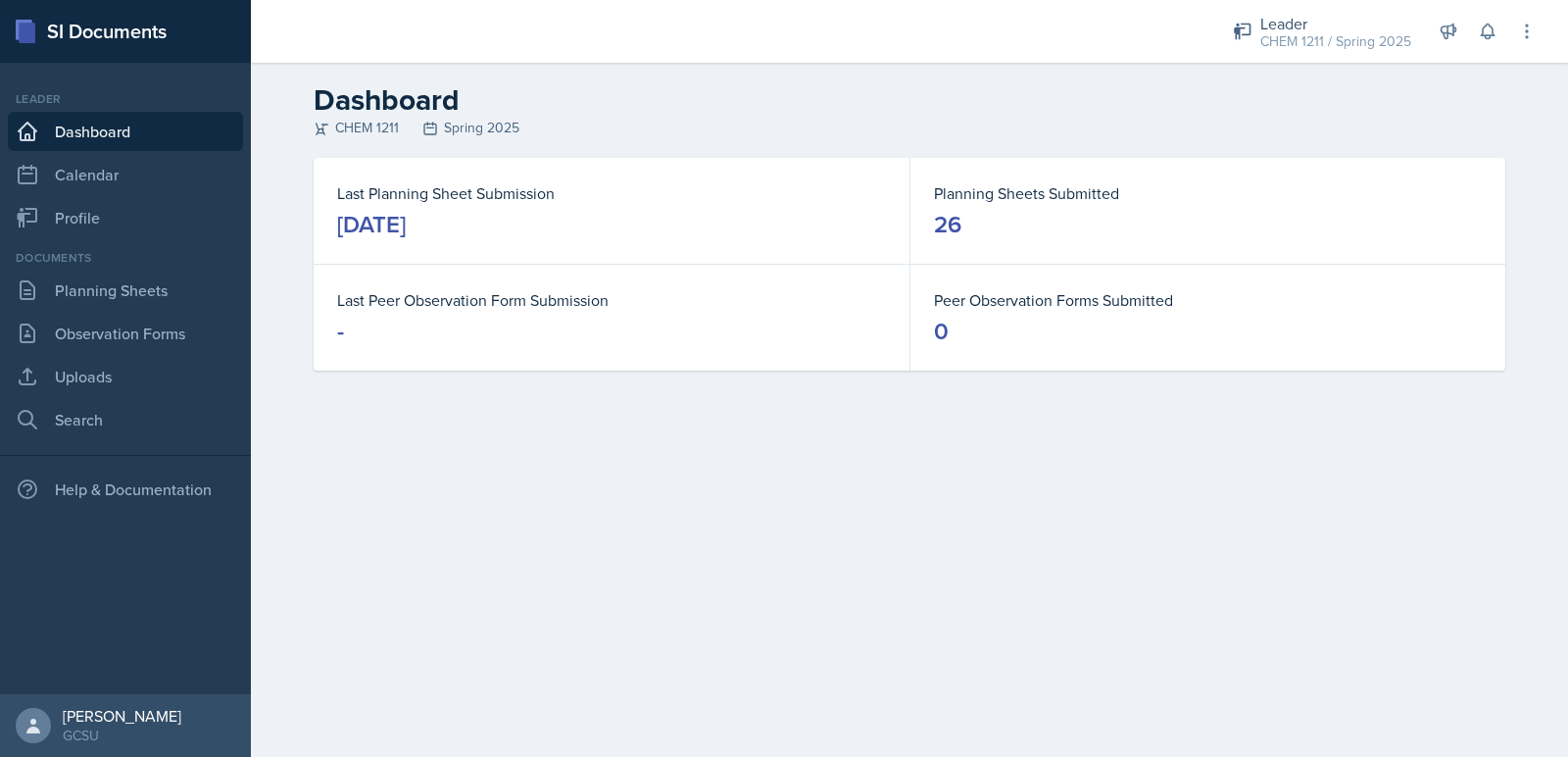
click at [158, 313] on div "Documents Planning Sheets Observation Forms Uploads Search" at bounding box center [125, 344] width 235 height 190
click at [158, 325] on link "Observation Forms" at bounding box center [125, 333] width 235 height 39
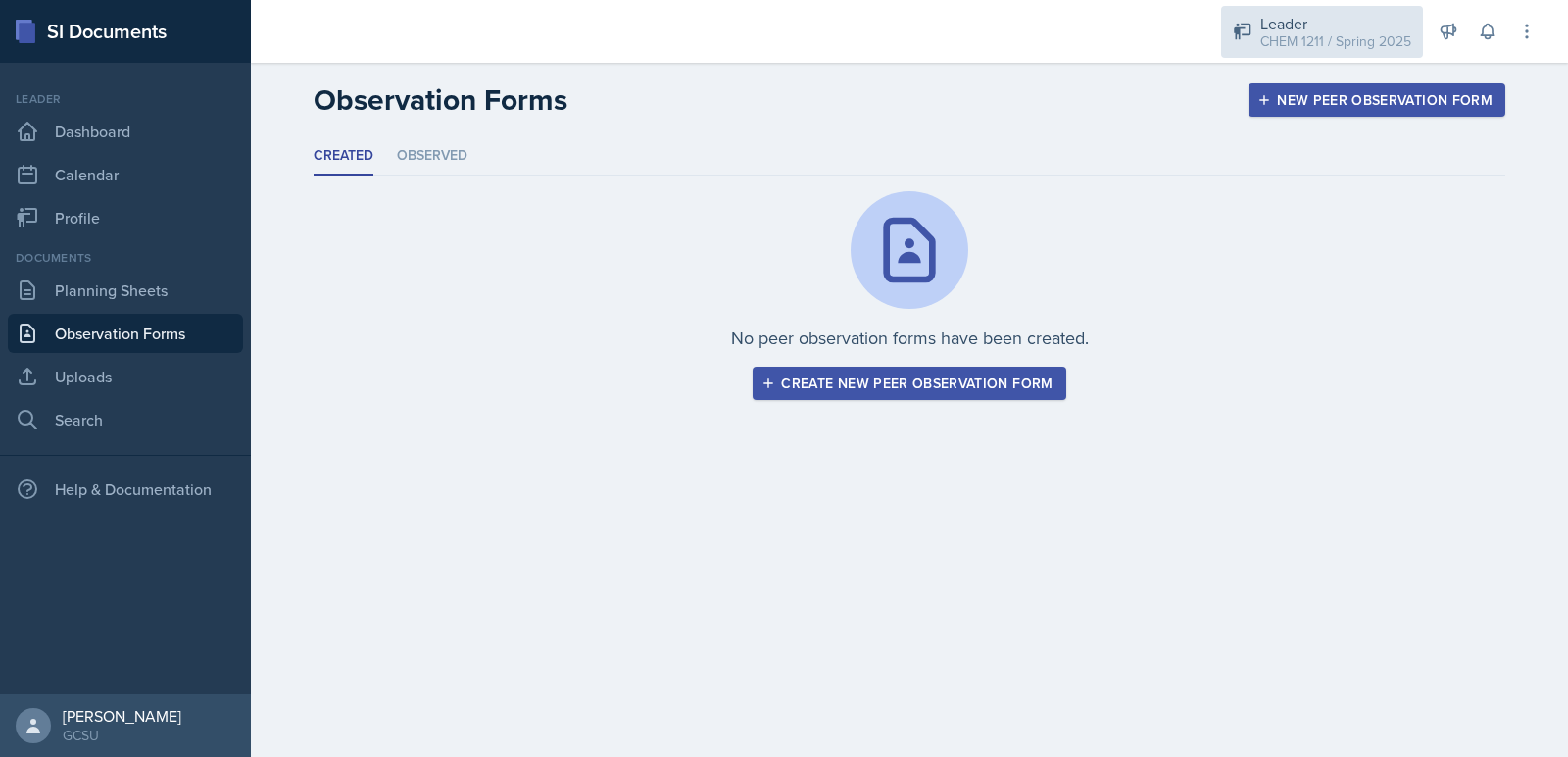
click at [1404, 45] on div "CHEM 1211 / Spring 2025" at bounding box center [1336, 41] width 151 height 21
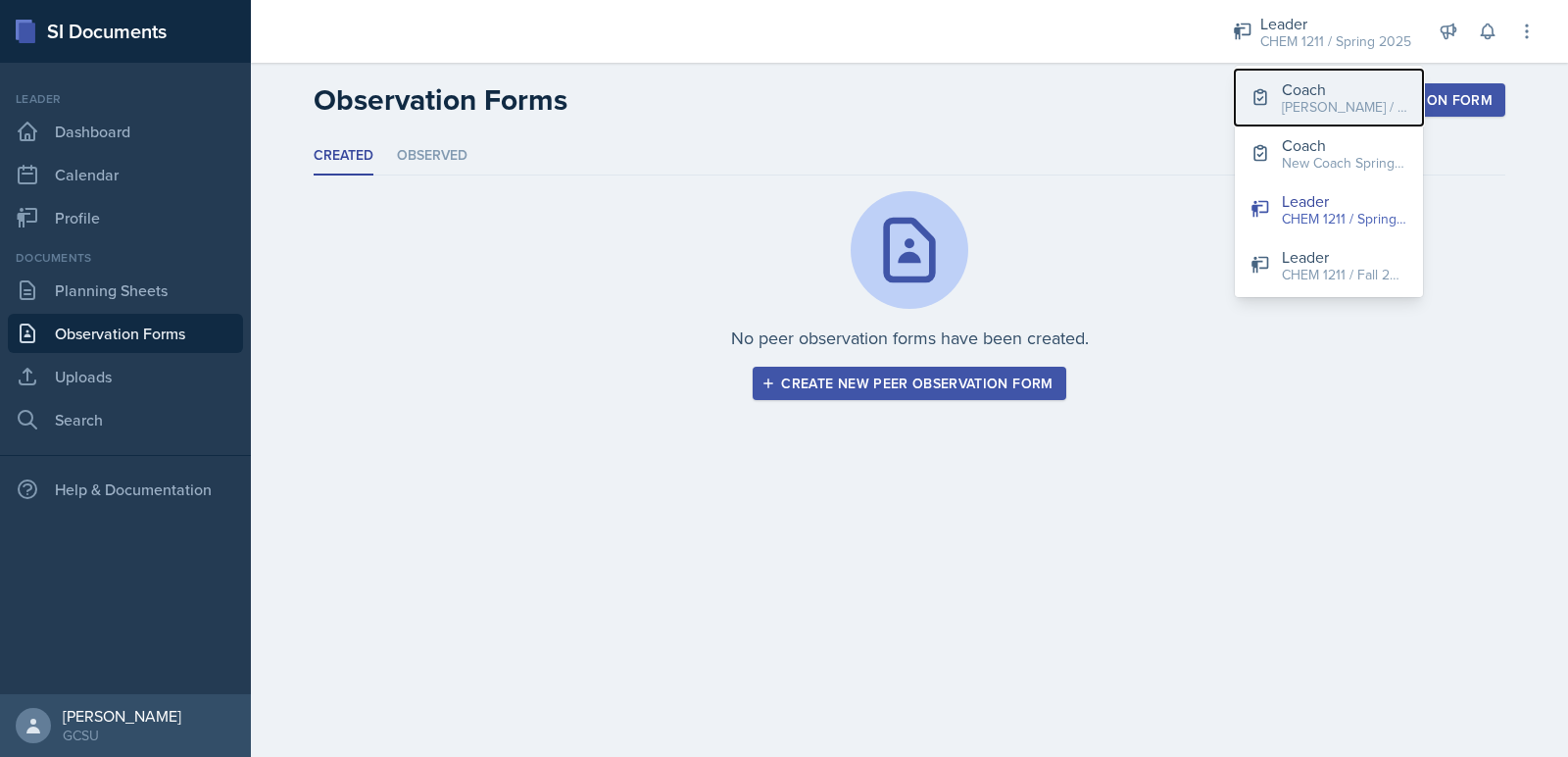
click at [1325, 110] on div "[PERSON_NAME] / Fall 2025" at bounding box center [1345, 107] width 125 height 21
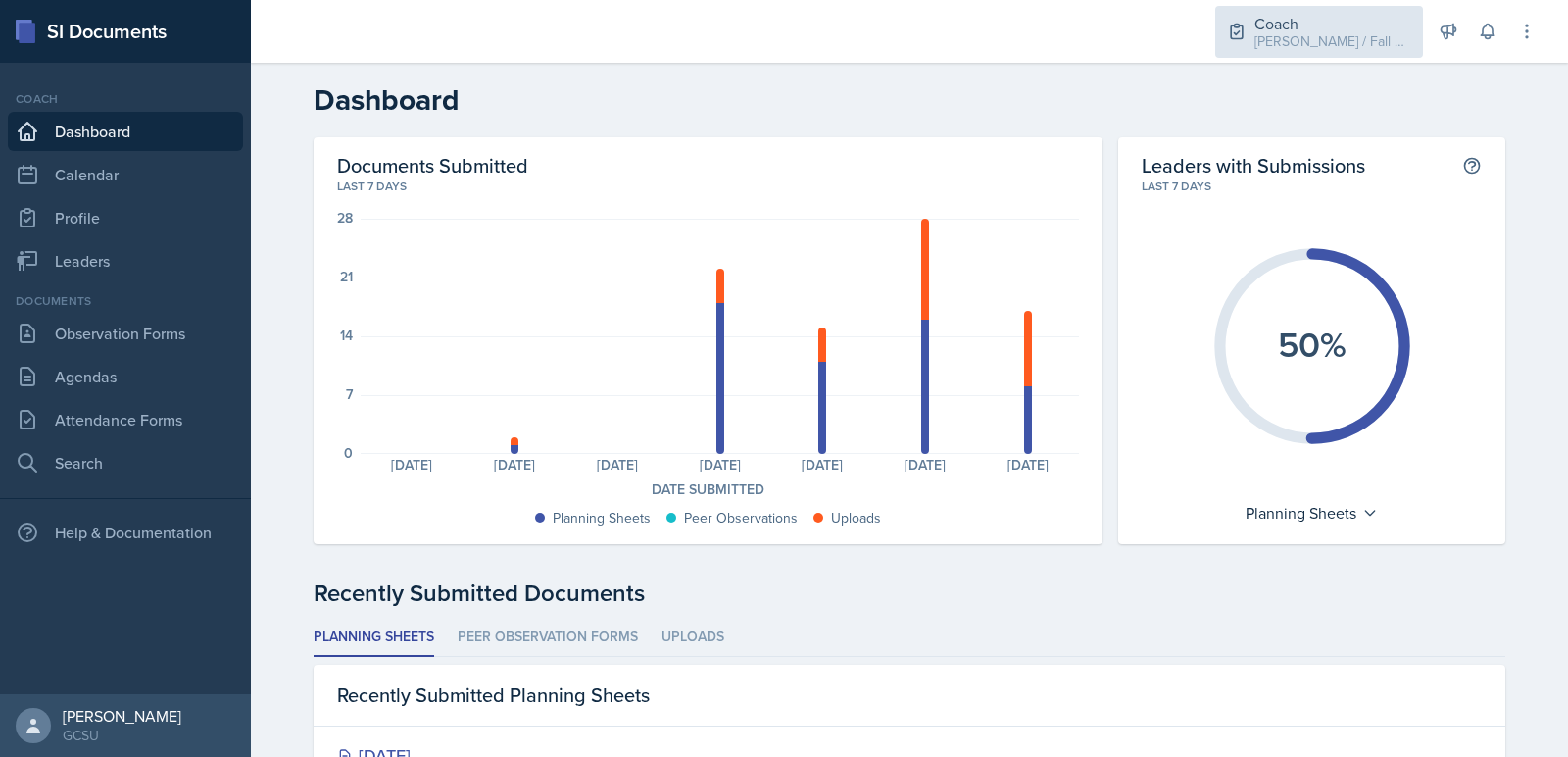
click at [1322, 19] on div "Coach" at bounding box center [1333, 24] width 157 height 24
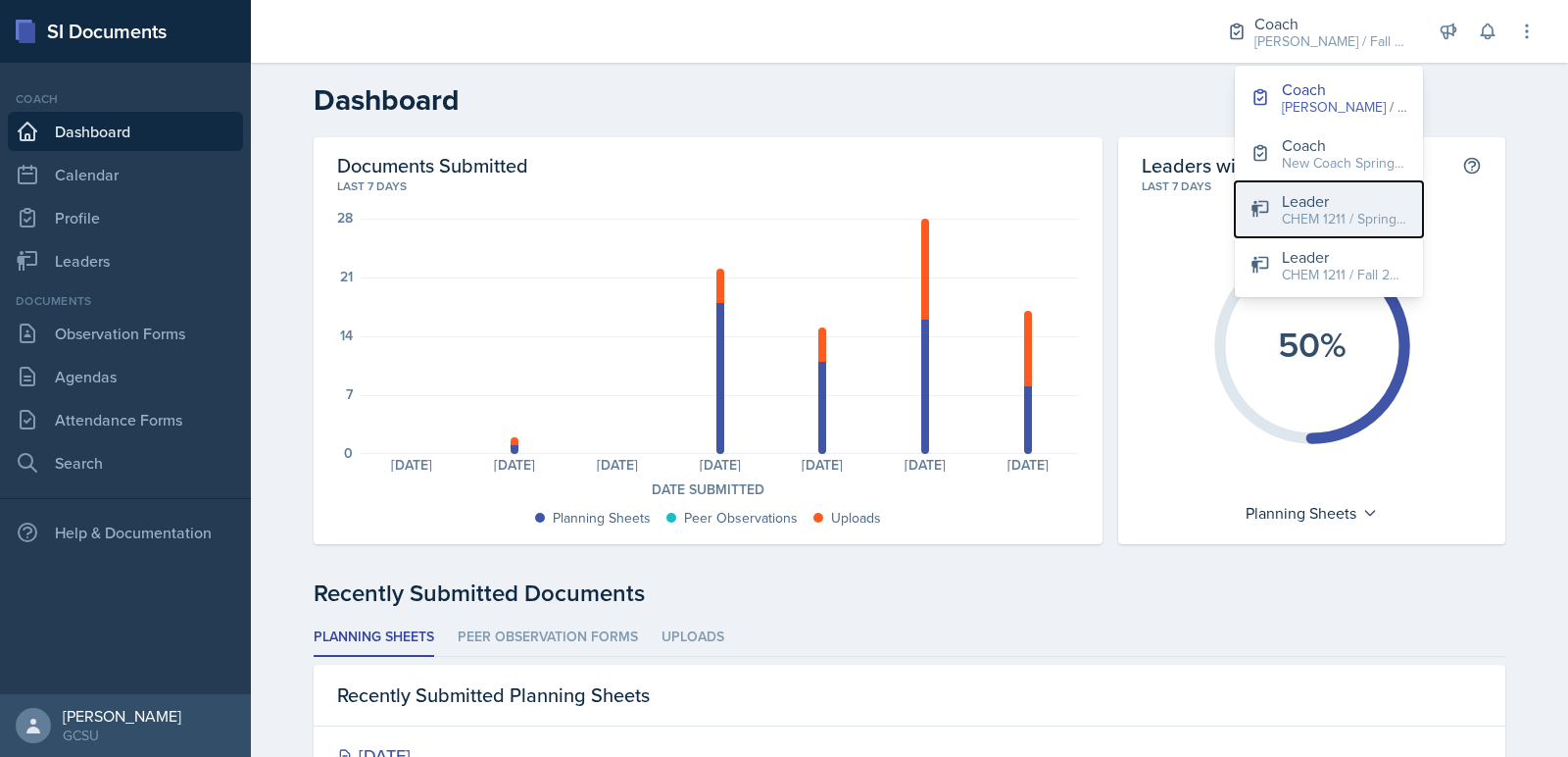
click at [1316, 214] on div "CHEM 1211 / Spring 2025" at bounding box center [1345, 219] width 125 height 21
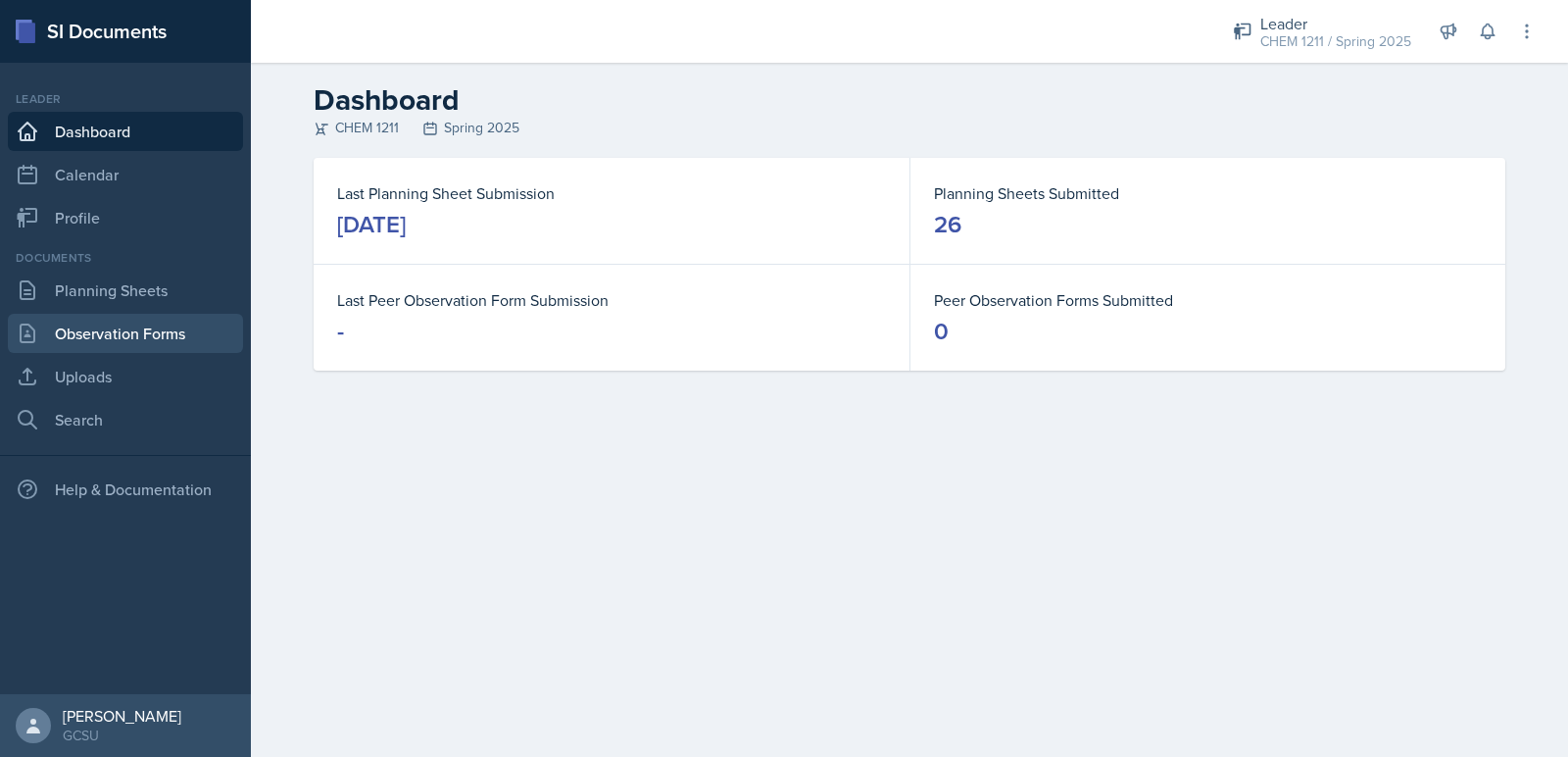
click at [81, 345] on link "Observation Forms" at bounding box center [125, 333] width 235 height 39
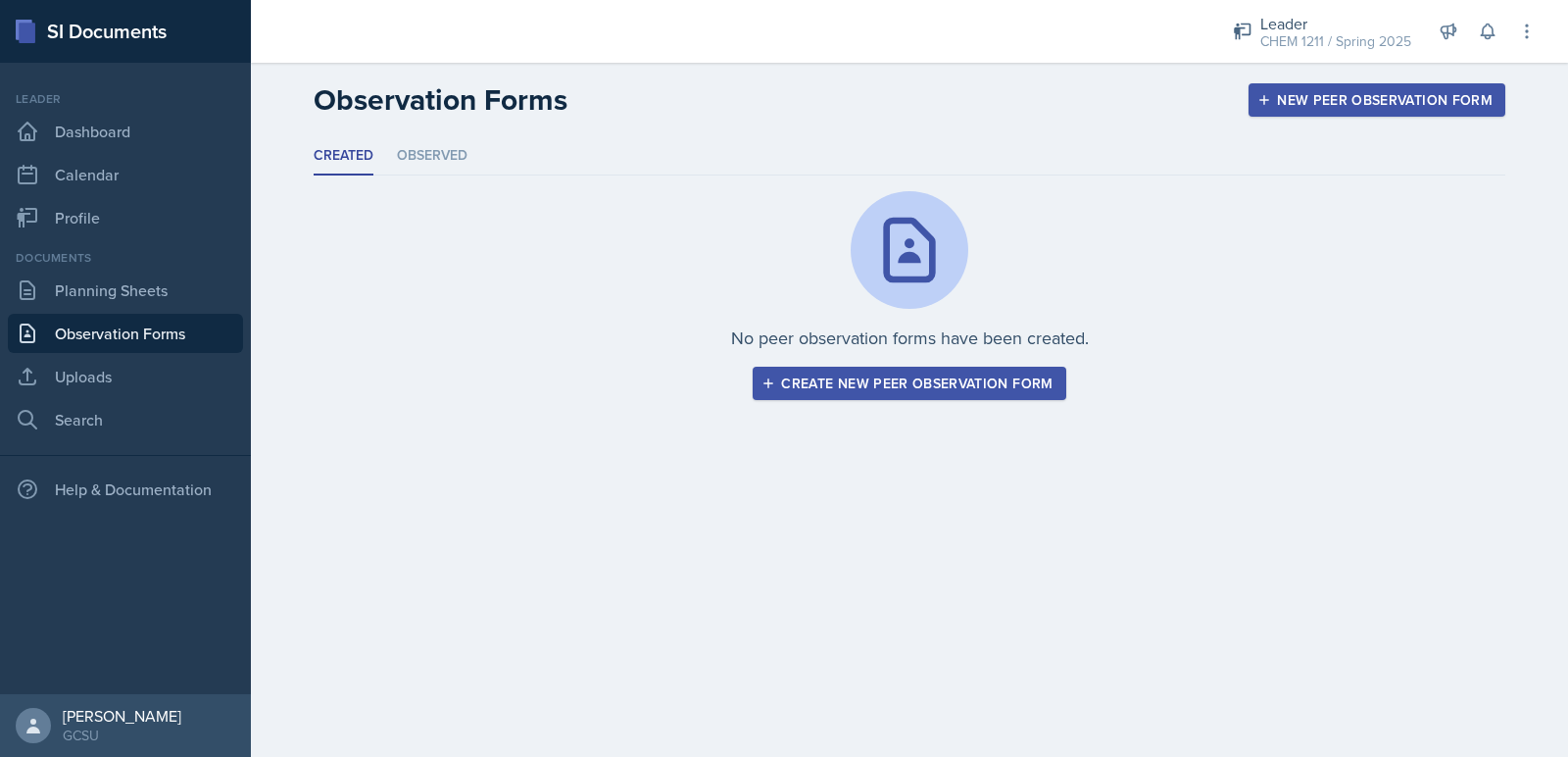
click at [801, 367] on button "Create new peer observation form" at bounding box center [908, 383] width 313 height 33
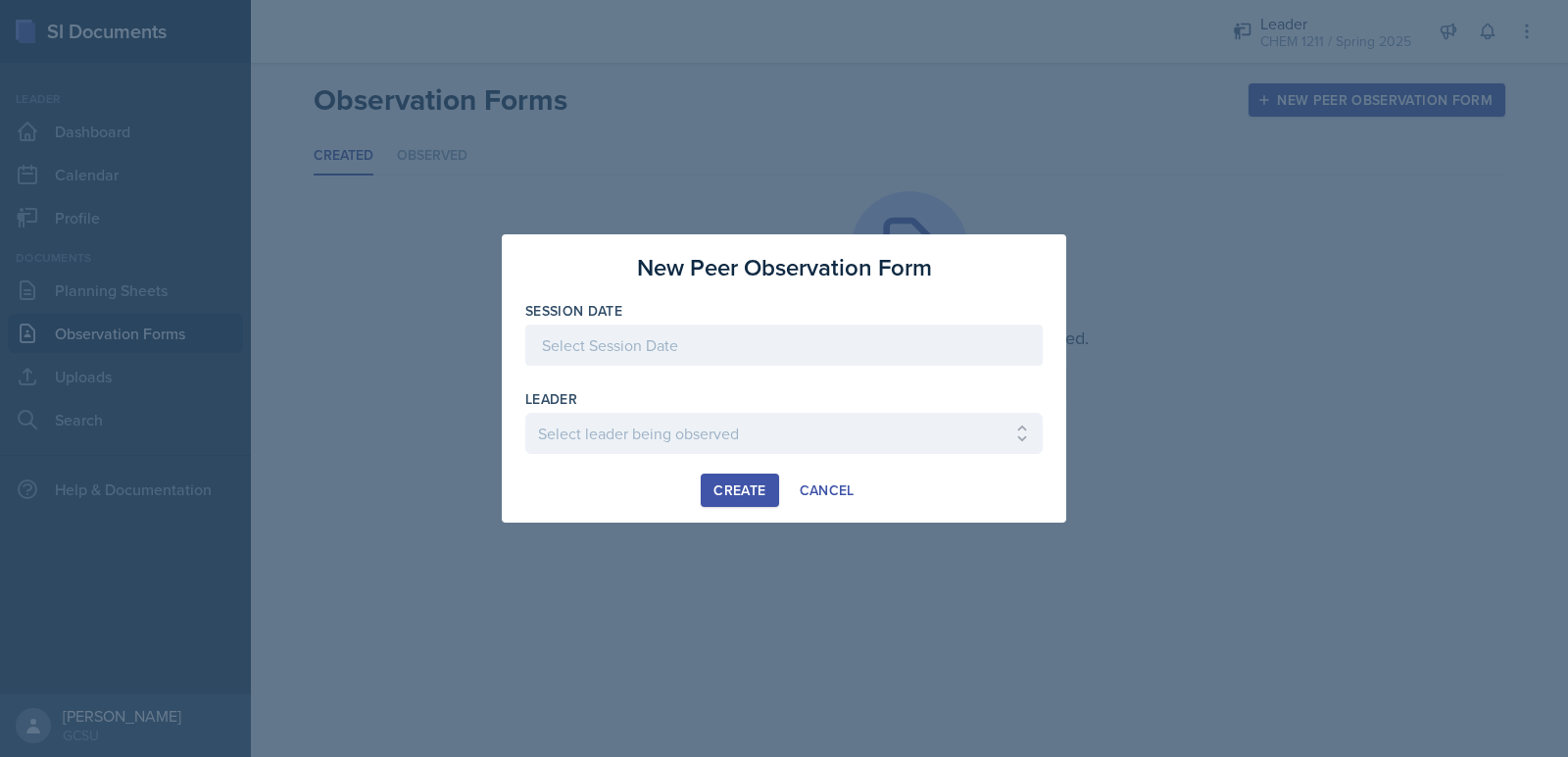
click at [652, 356] on div at bounding box center [784, 345] width 517 height 41
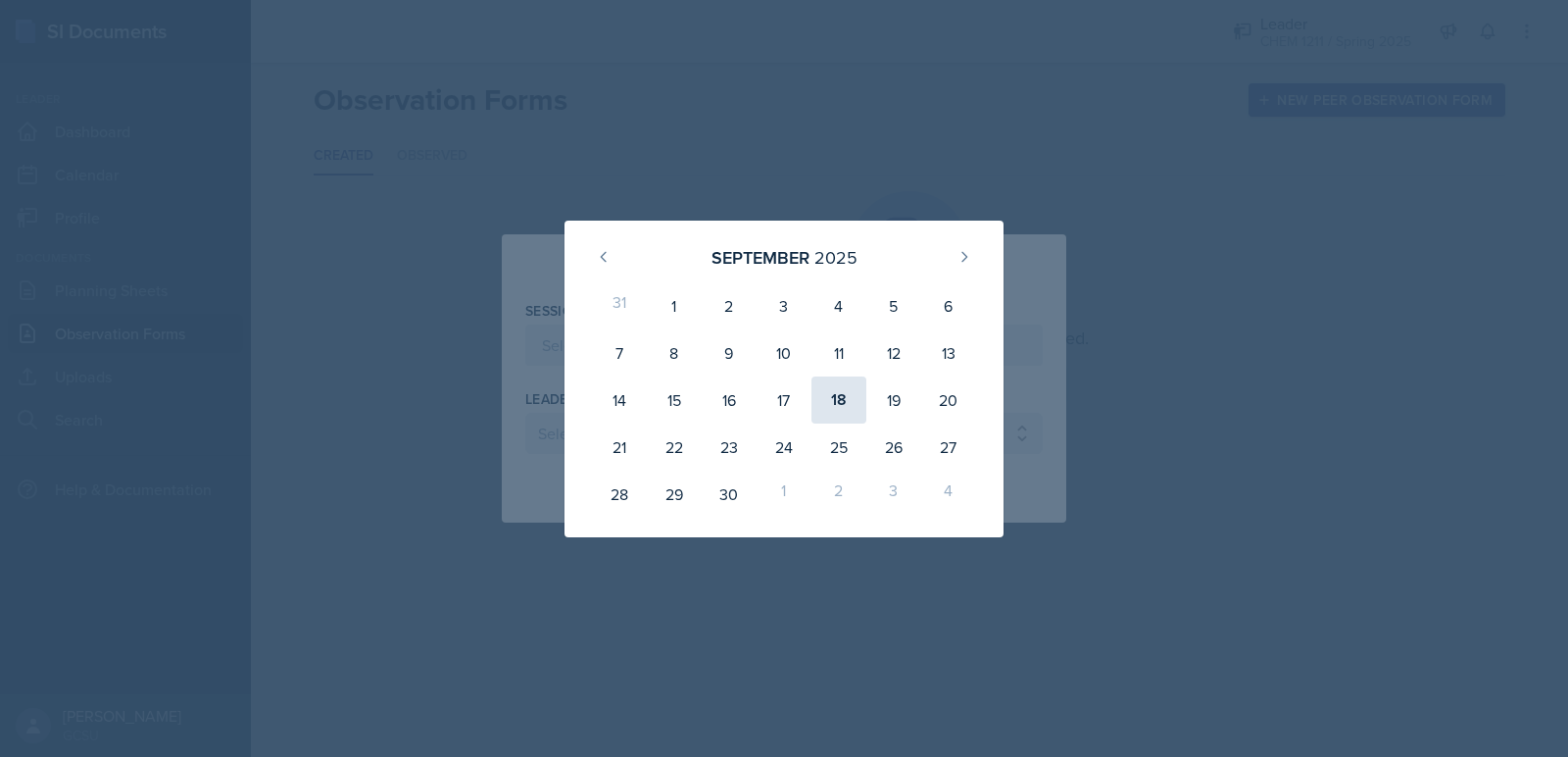
click at [856, 414] on div "18" at bounding box center [839, 400] width 55 height 47
type input "September 18th, 2025"
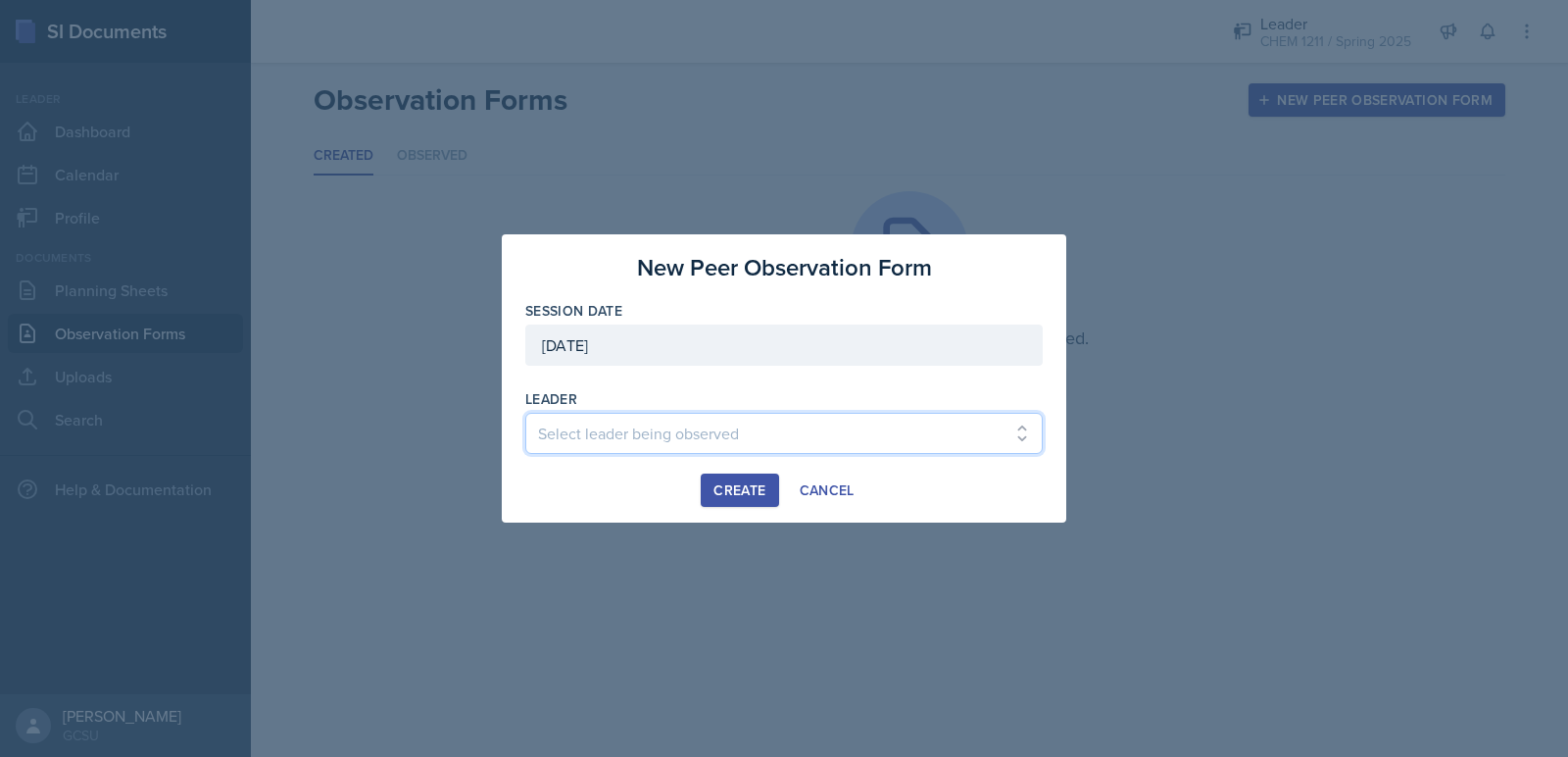
click at [733, 438] on select "Select leader being observed Nathan Choi / CHEM 3361 / BECK Emma Emmil / BIOL 1…" at bounding box center [784, 433] width 517 height 41
select select "39eebec7-2192-49e2-aa55-04c0b4481721"
click at [525, 413] on select "Select leader being observed Nathan Choi / CHEM 3361 / BECK Emma Emmil / BIOL 1…" at bounding box center [784, 433] width 517 height 41
click at [698, 497] on div "Create Cancel" at bounding box center [784, 490] width 517 height 33
click at [714, 495] on div "Create" at bounding box center [739, 490] width 52 height 16
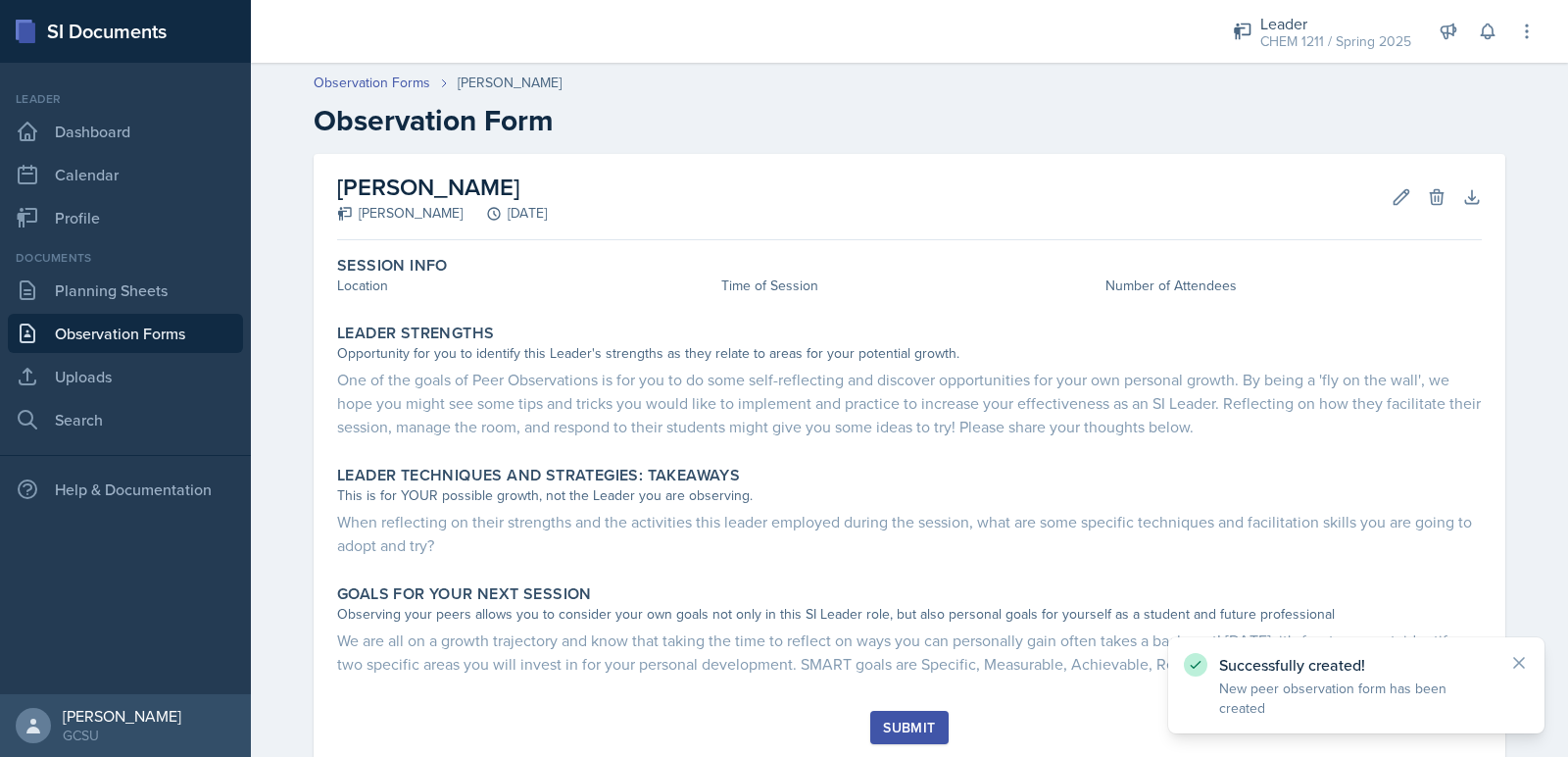
scroll to position [56, 0]
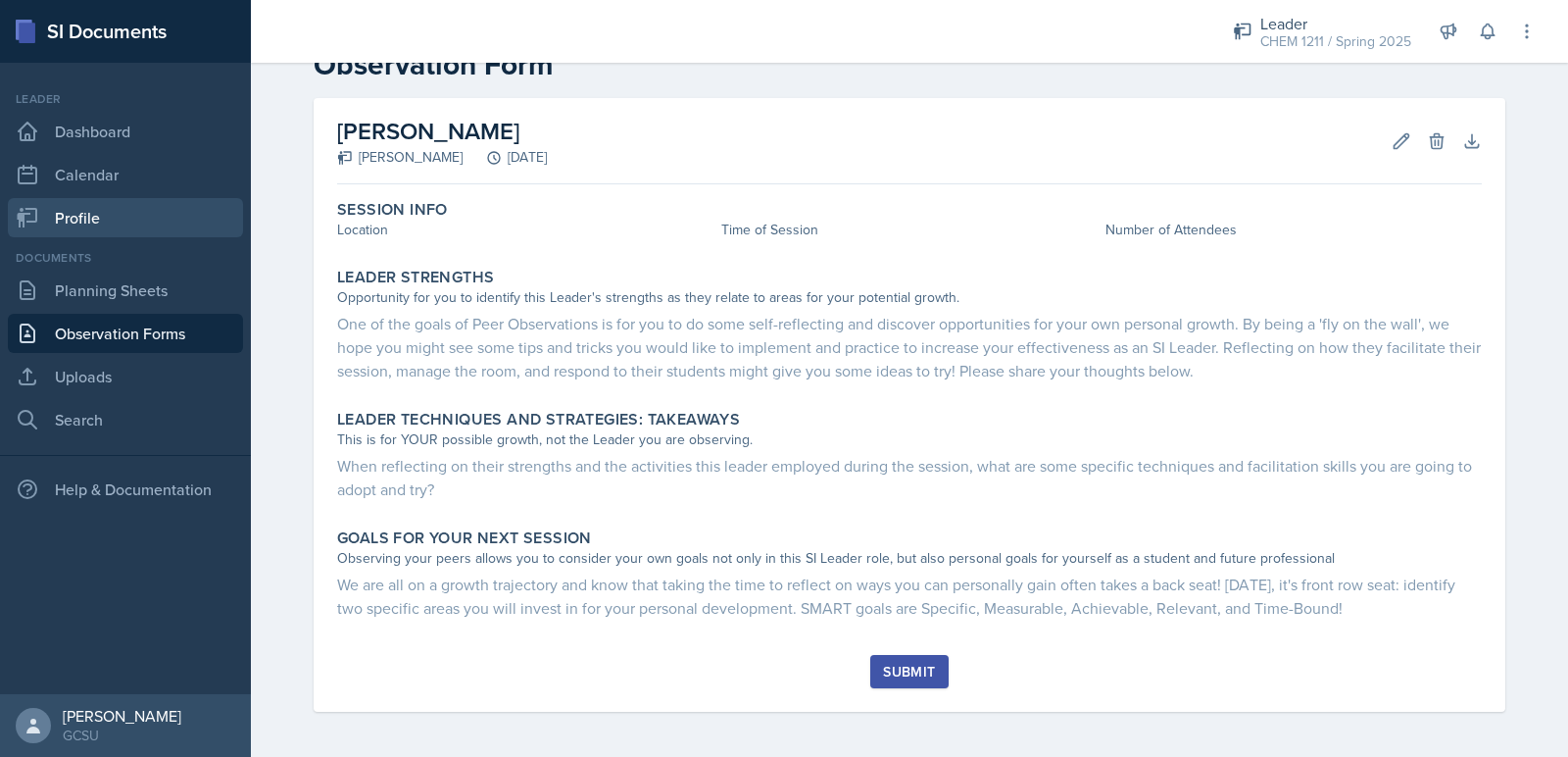
click at [144, 208] on link "Profile" at bounding box center [125, 218] width 235 height 39
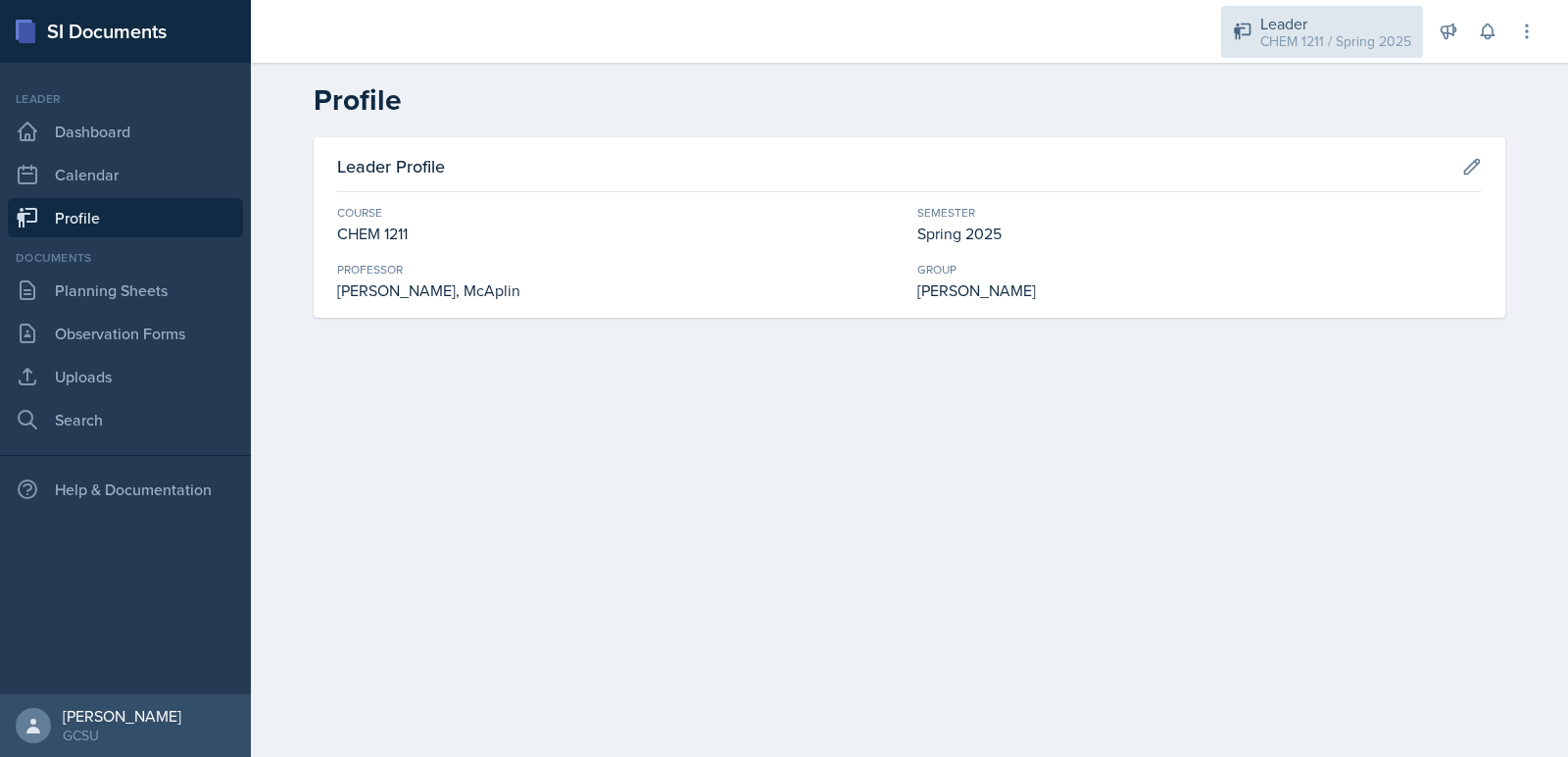
click at [1289, 20] on div "Leader" at bounding box center [1336, 24] width 151 height 24
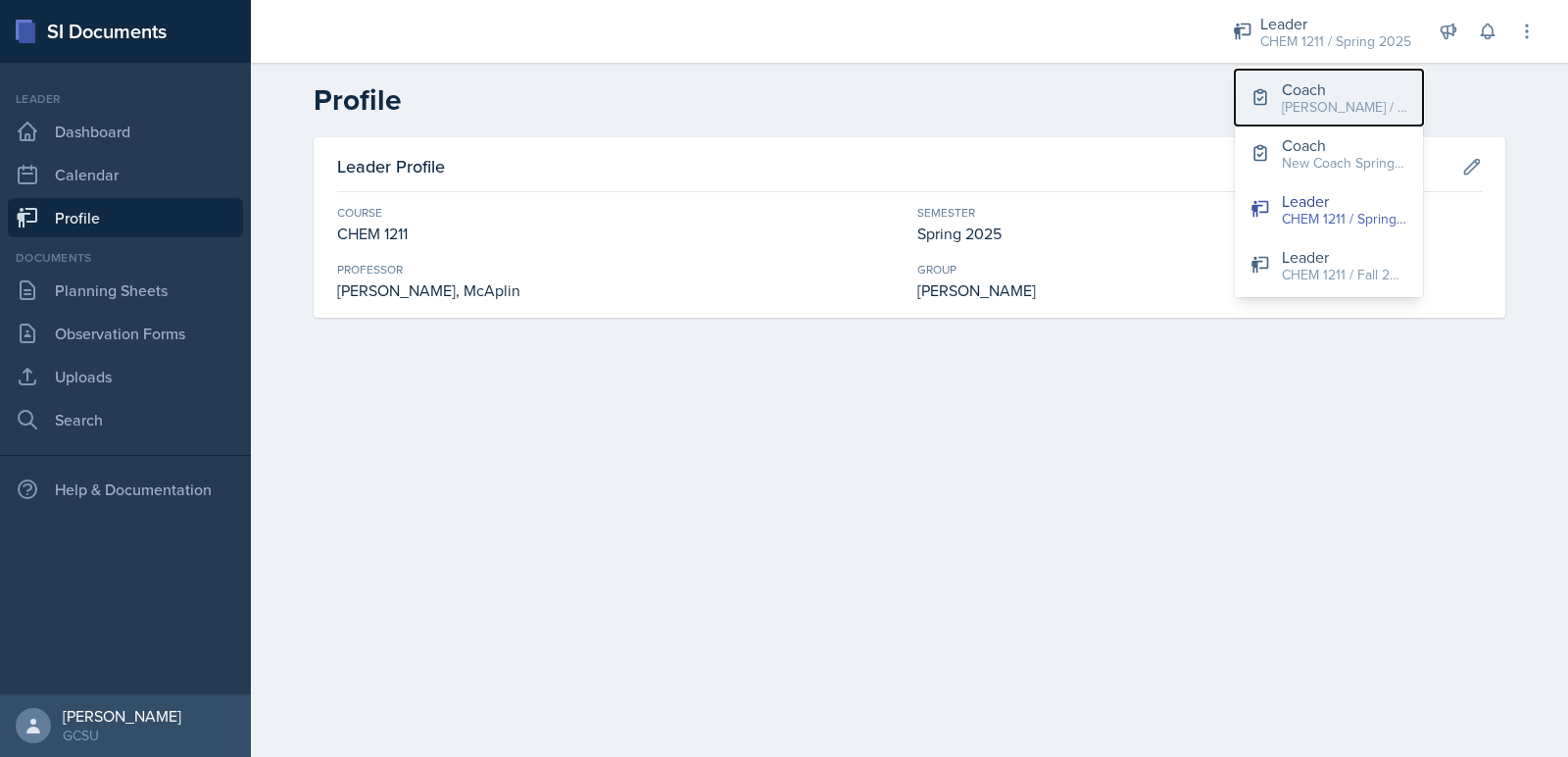
click at [1283, 89] on div "Coach" at bounding box center [1345, 89] width 125 height 24
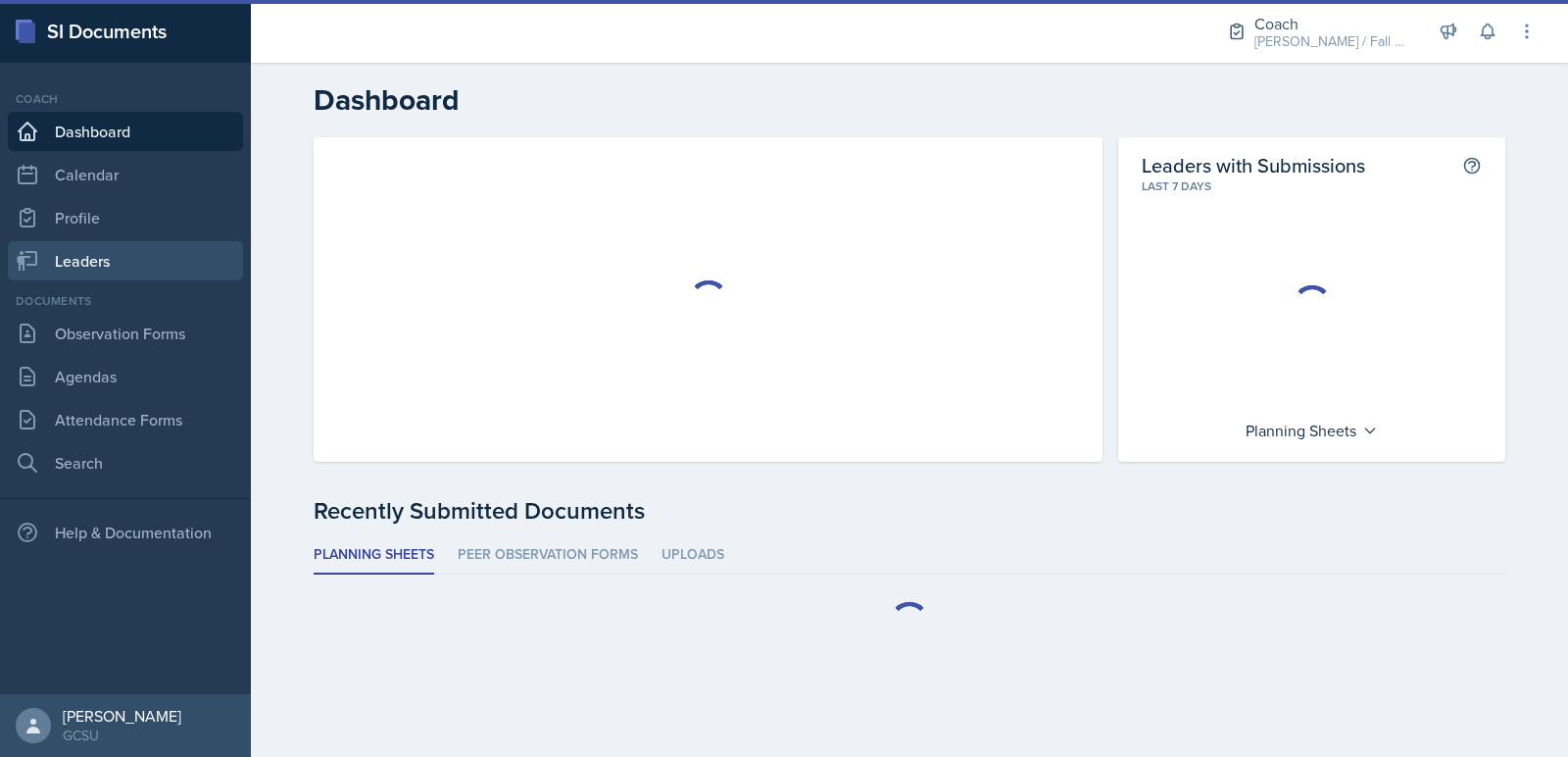
click at [102, 269] on link "Leaders" at bounding box center [125, 261] width 235 height 39
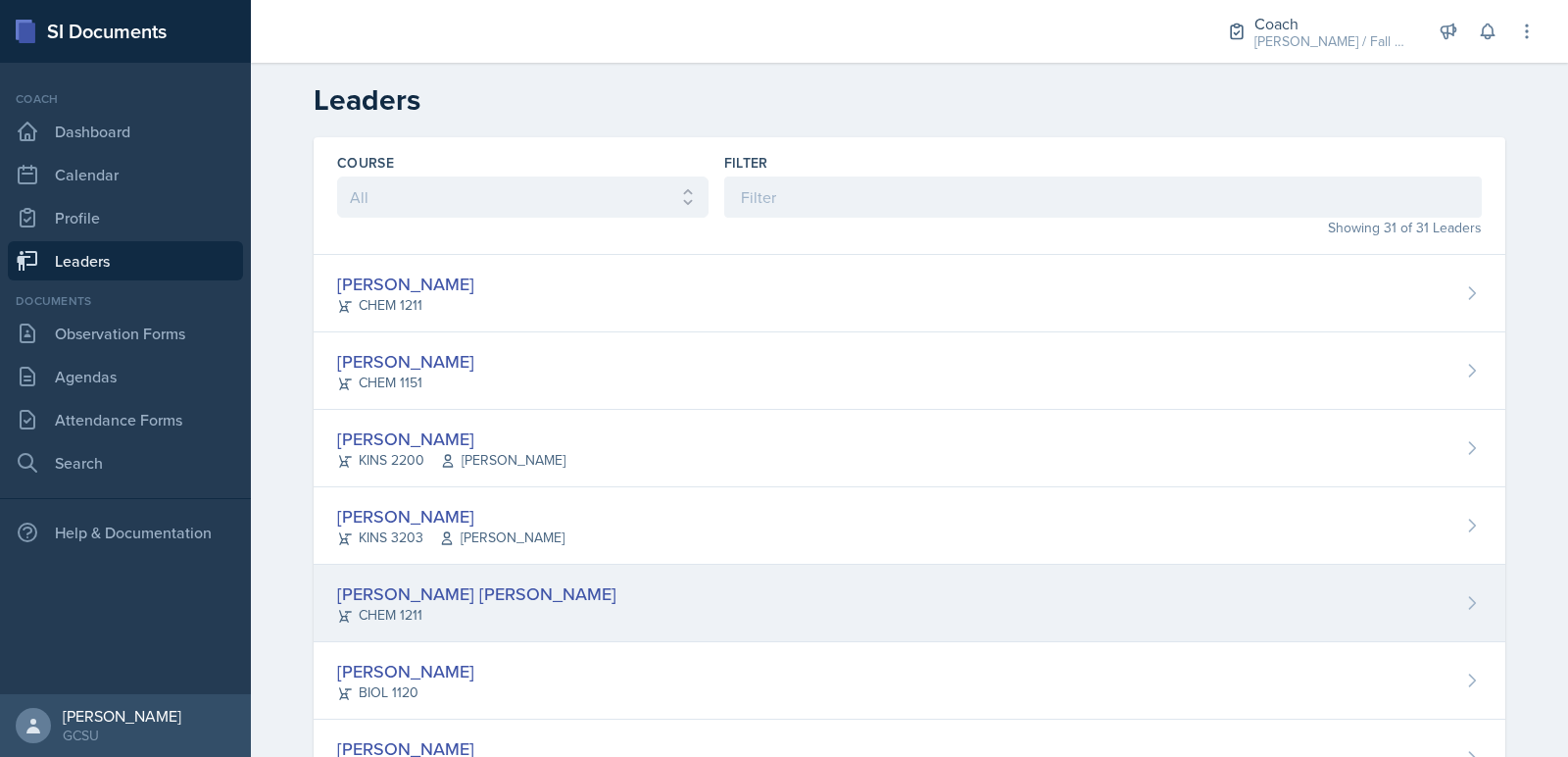
scroll to position [1930, 0]
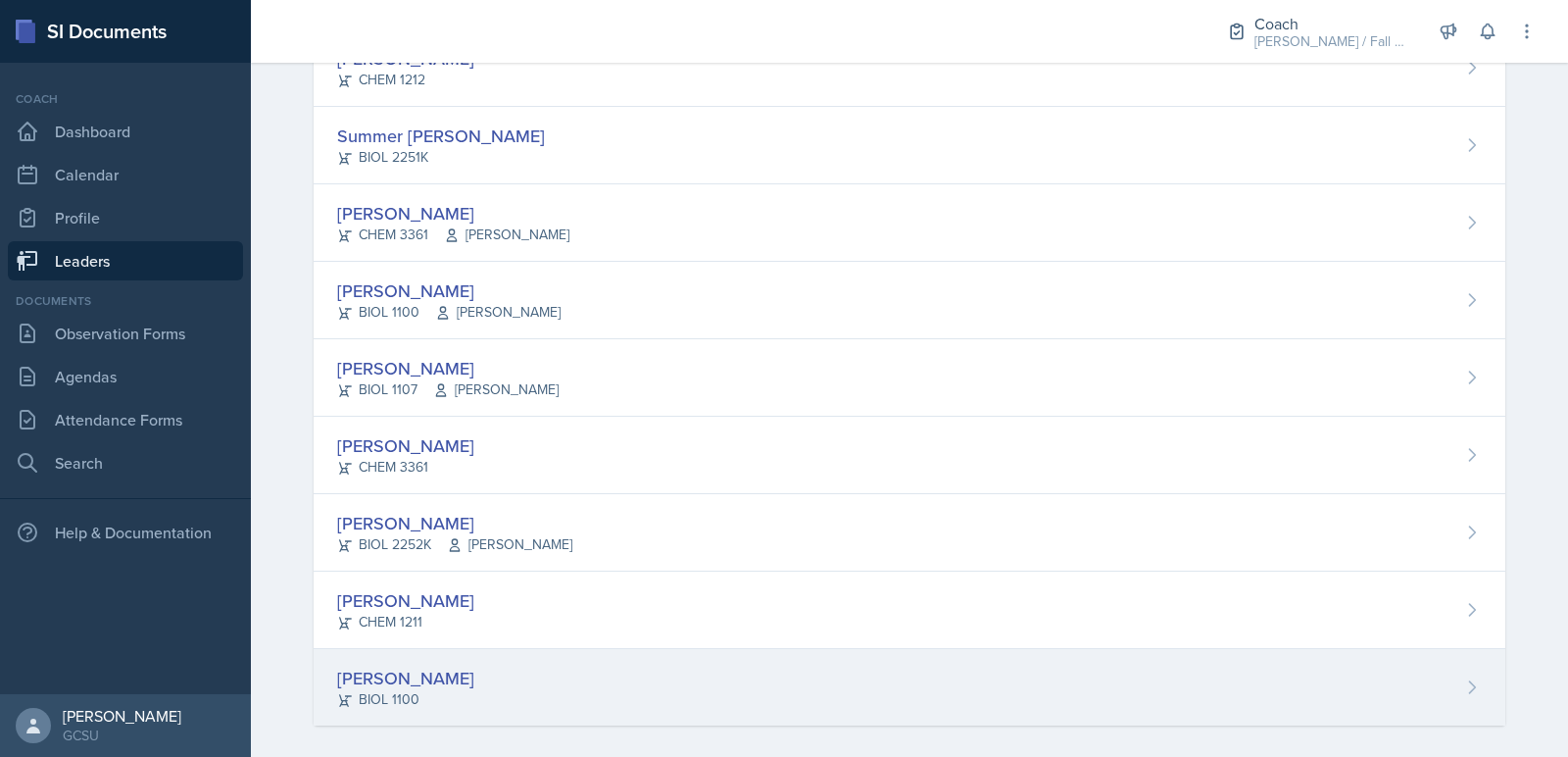
click at [422, 665] on div "[PERSON_NAME]" at bounding box center [406, 678] width 137 height 26
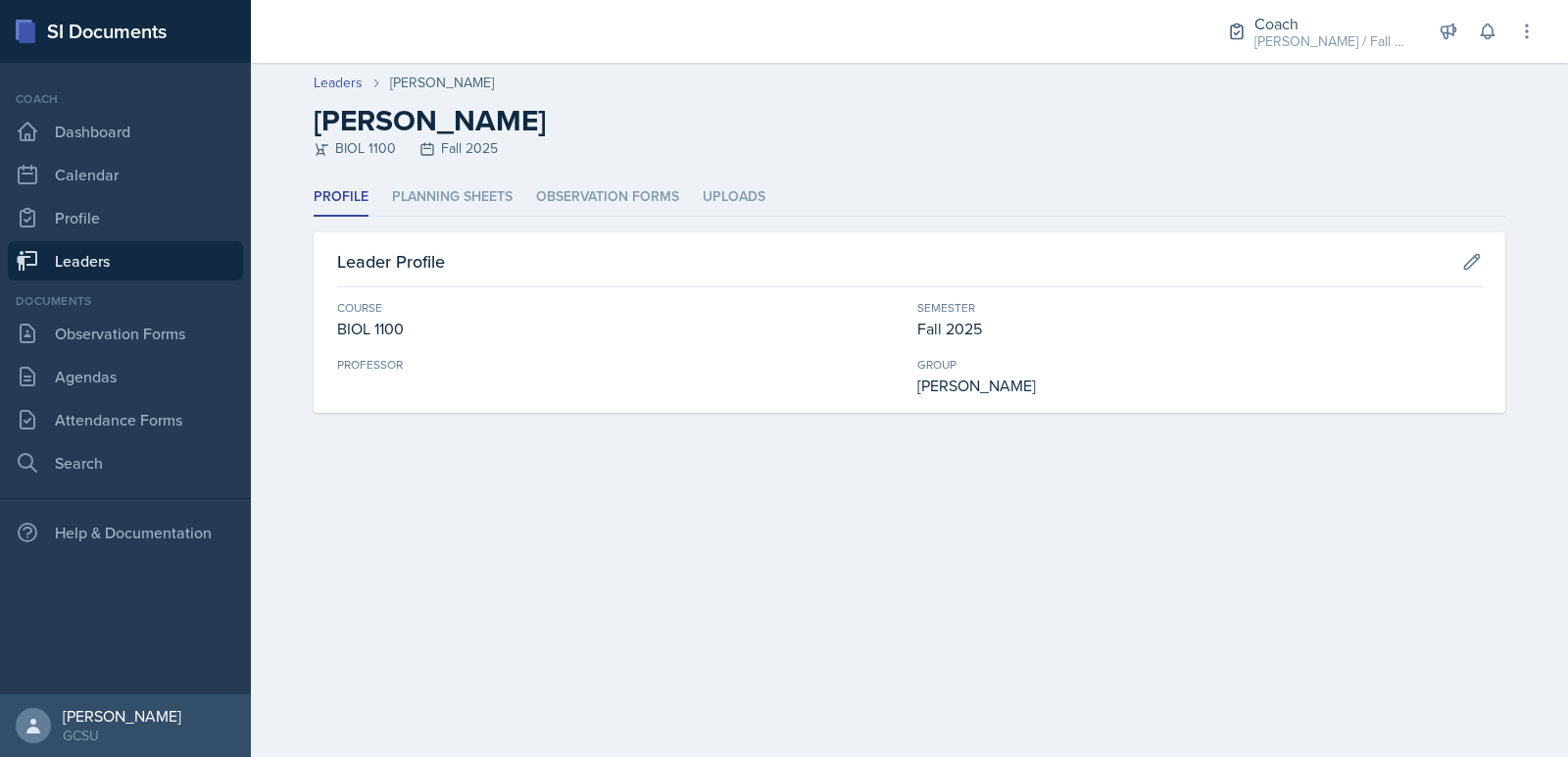
click at [167, 109] on div "Coach Dashboard Calendar Profile Leaders" at bounding box center [125, 185] width 235 height 190
click at [167, 133] on link "Dashboard" at bounding box center [125, 131] width 235 height 39
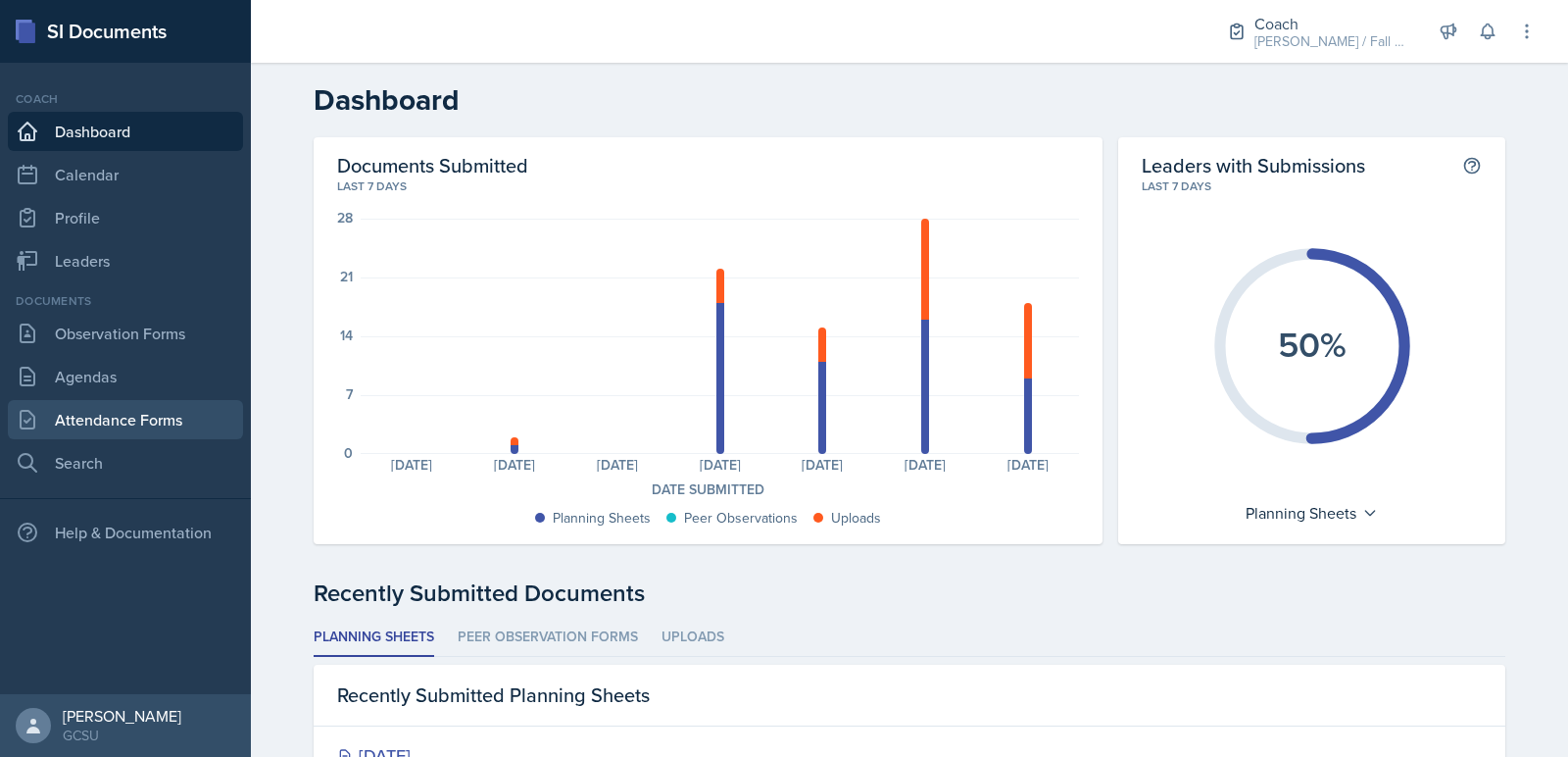
click at [136, 417] on link "Attendance Forms" at bounding box center [125, 420] width 235 height 39
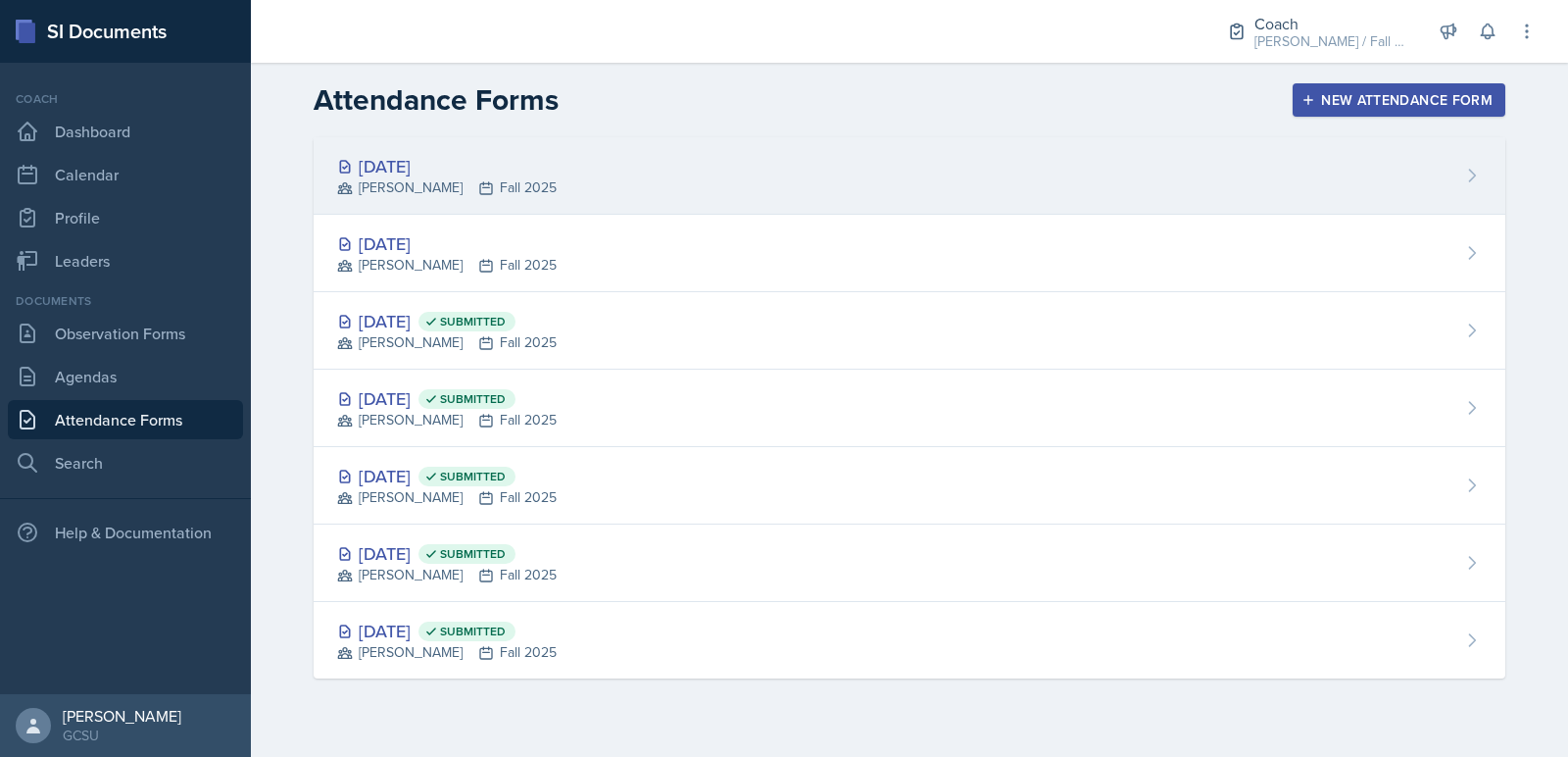
click at [489, 190] on div "Sep 22nd, 2025 BECK Fall 2025" at bounding box center [909, 176] width 1192 height 77
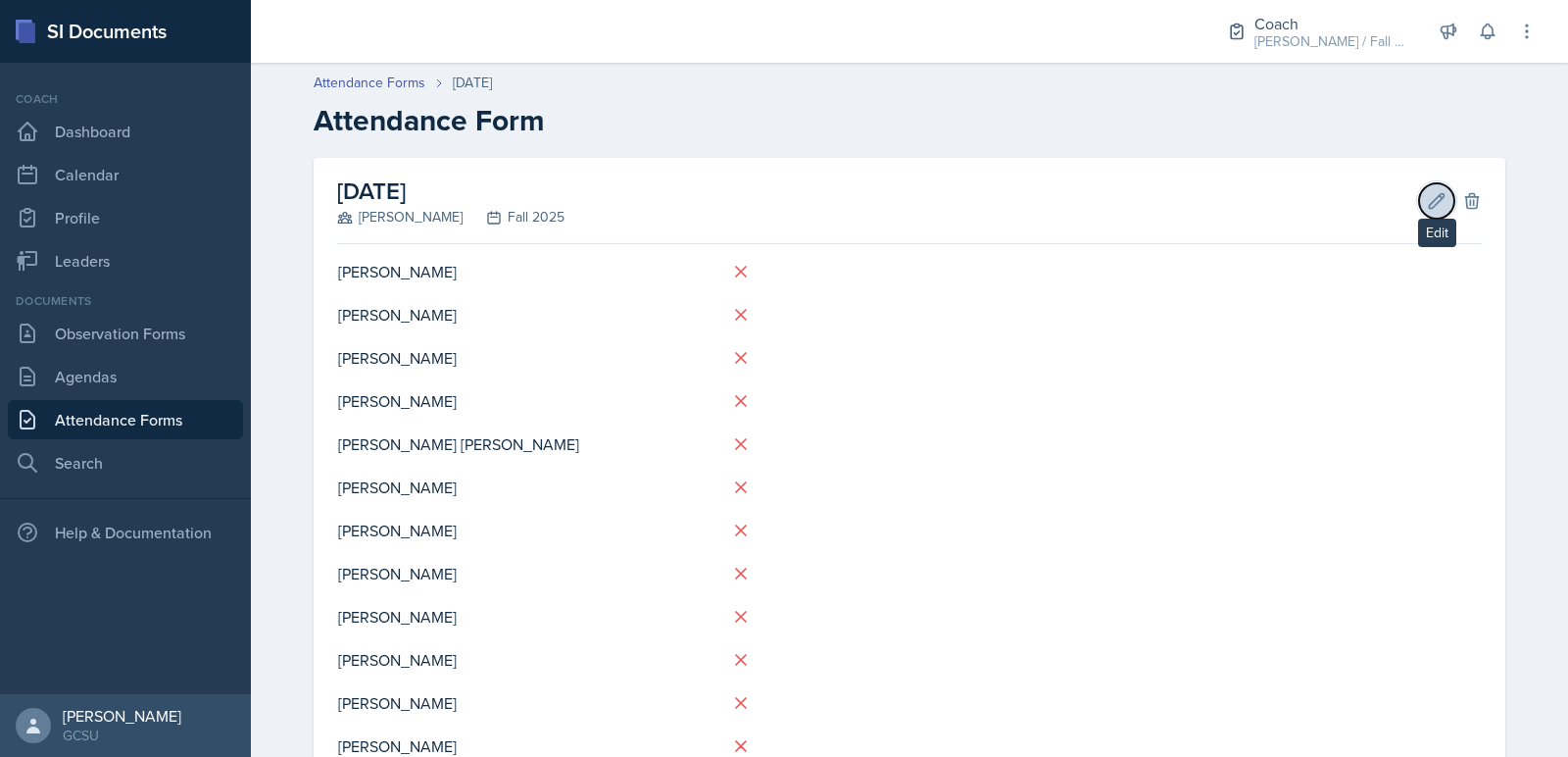
click at [1437, 196] on icon at bounding box center [1437, 200] width 15 height 15
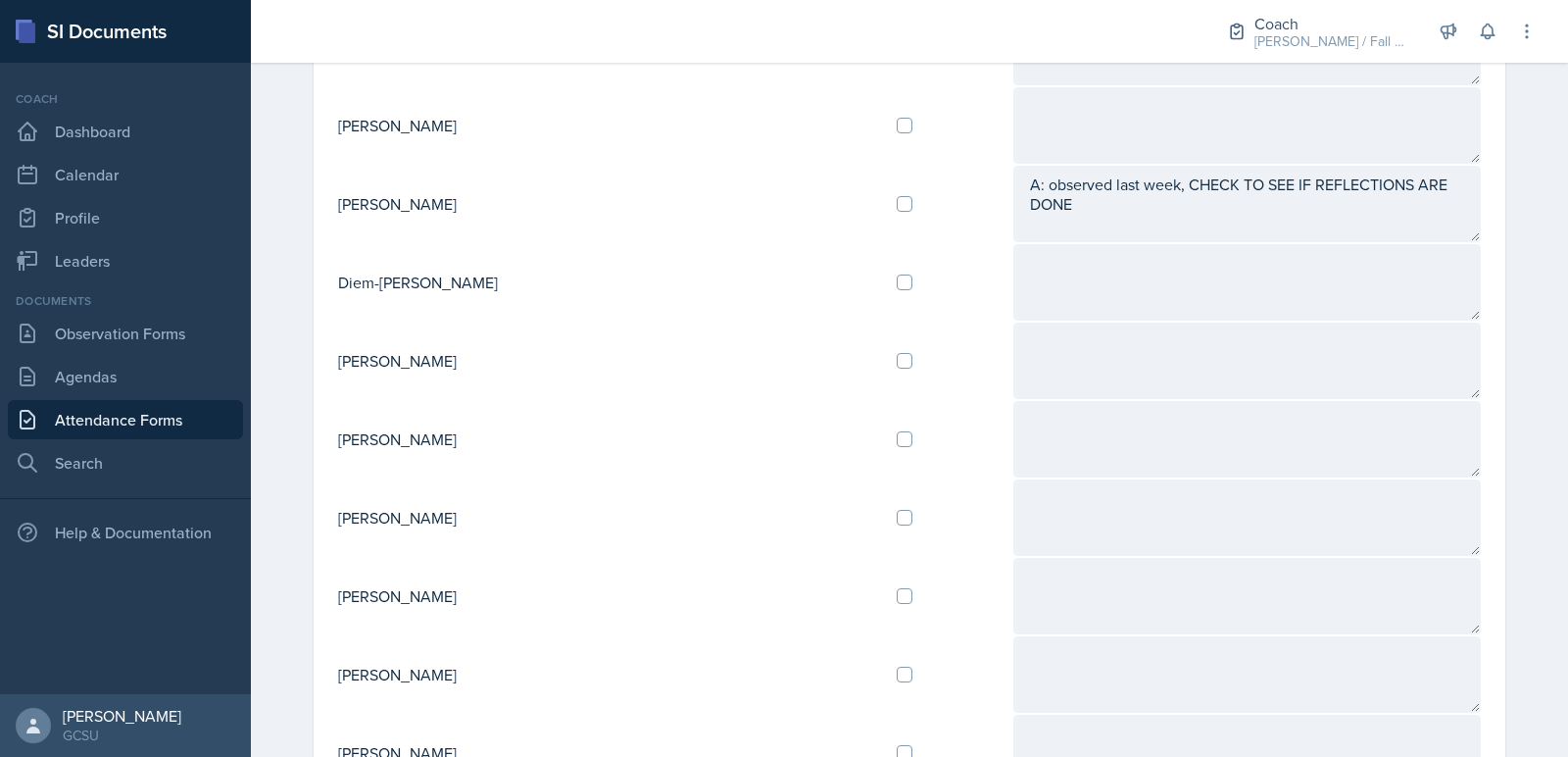
scroll to position [1338, 0]
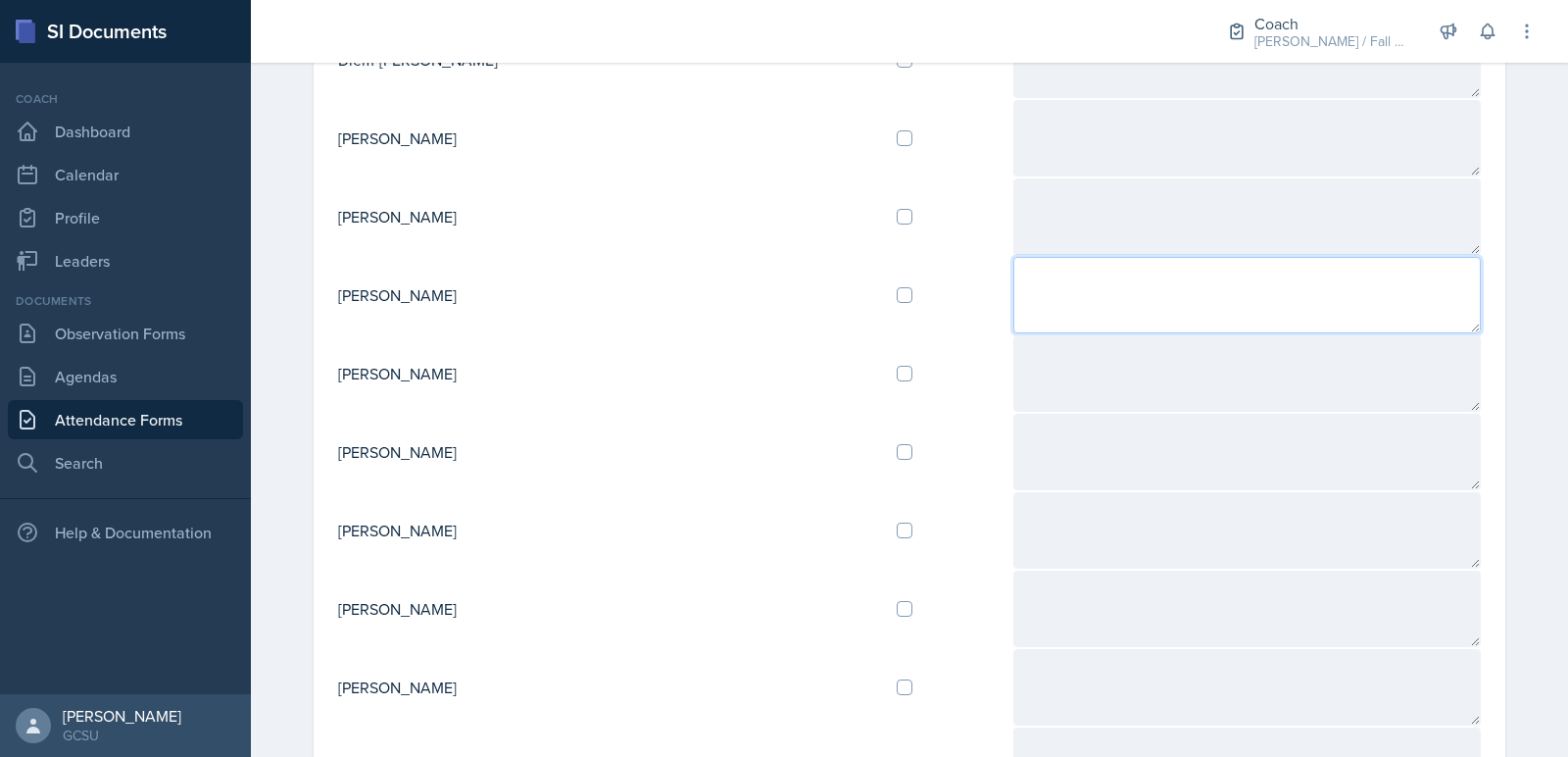
click at [1013, 272] on textarea at bounding box center [1247, 295] width 467 height 76
type textarea "KnowBe4"
click at [1013, 260] on textarea "KnowBe4" at bounding box center [1247, 295] width 467 height 76
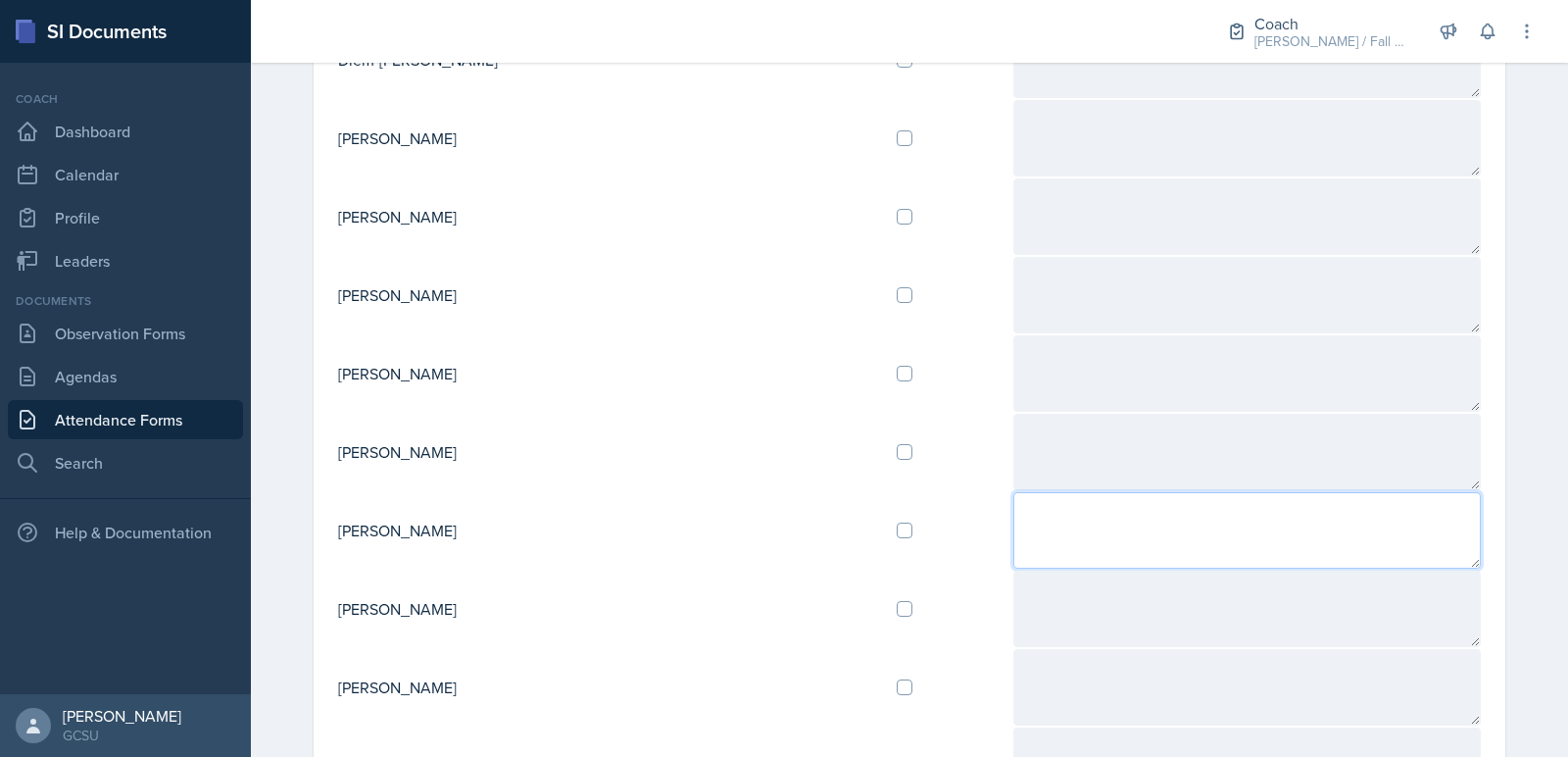
click at [1013, 502] on textarea at bounding box center [1247, 530] width 467 height 76
paste textarea "KnowBe4"
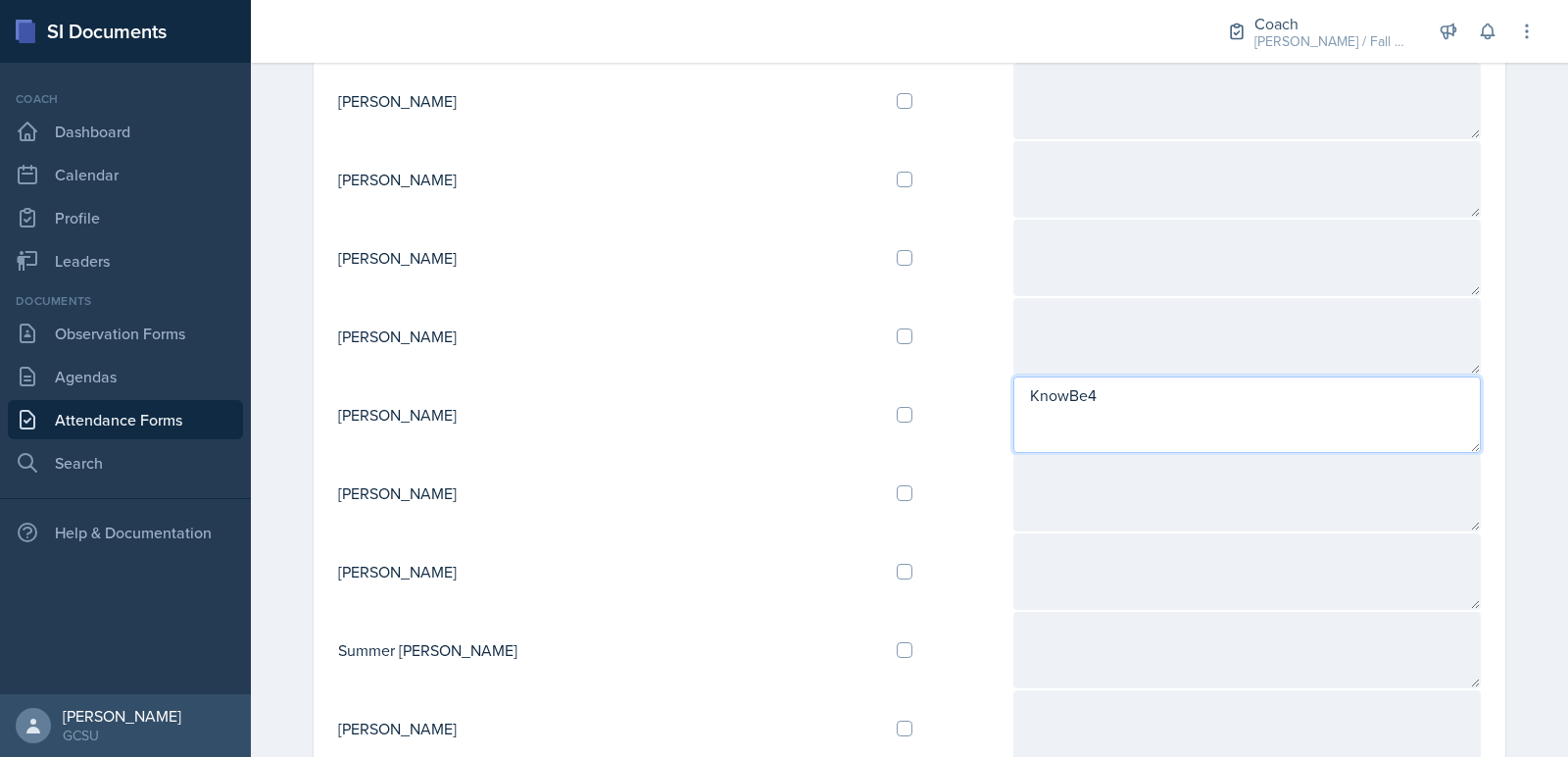
scroll to position [1496, 0]
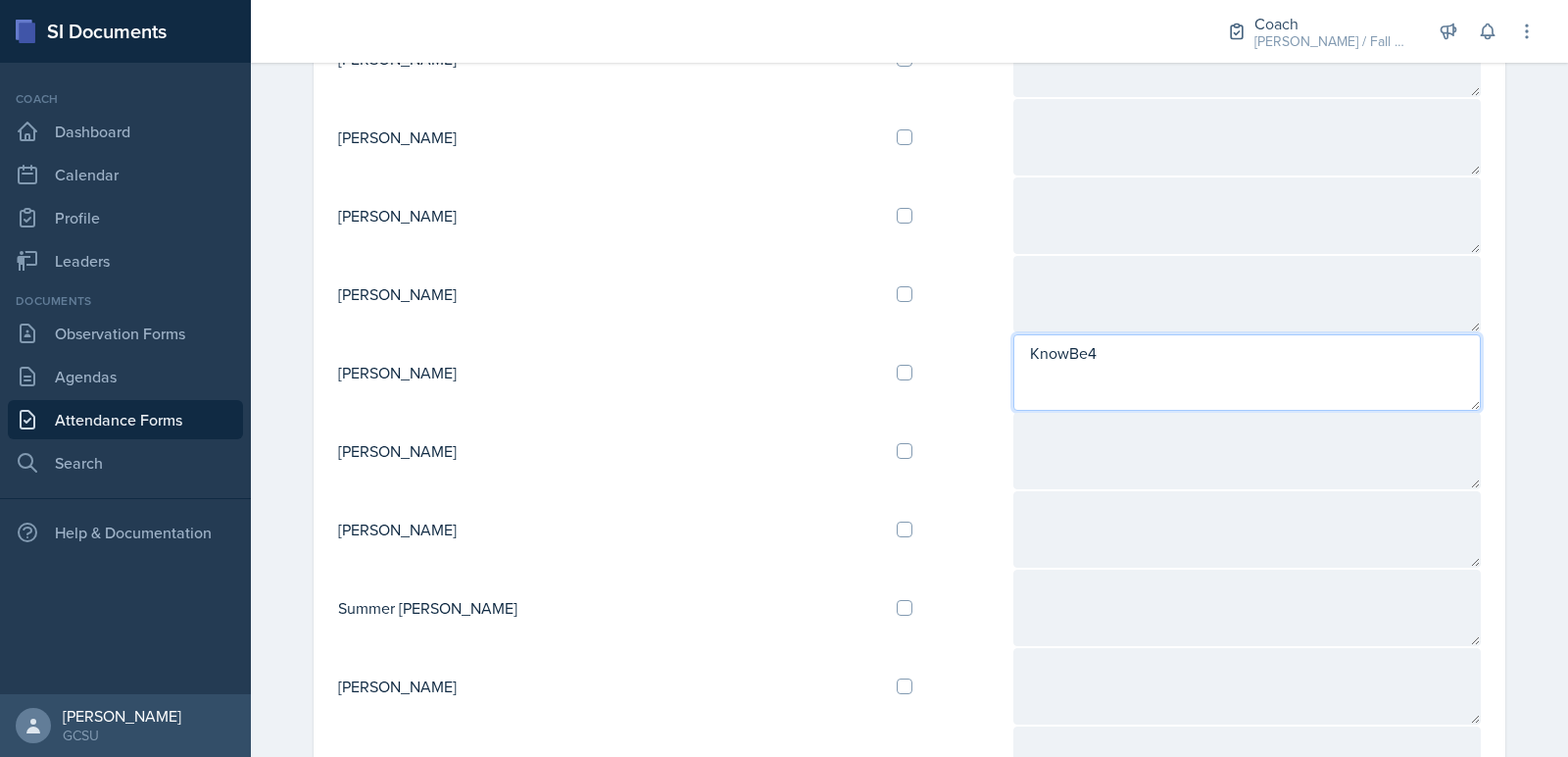
type textarea "KnowBe4"
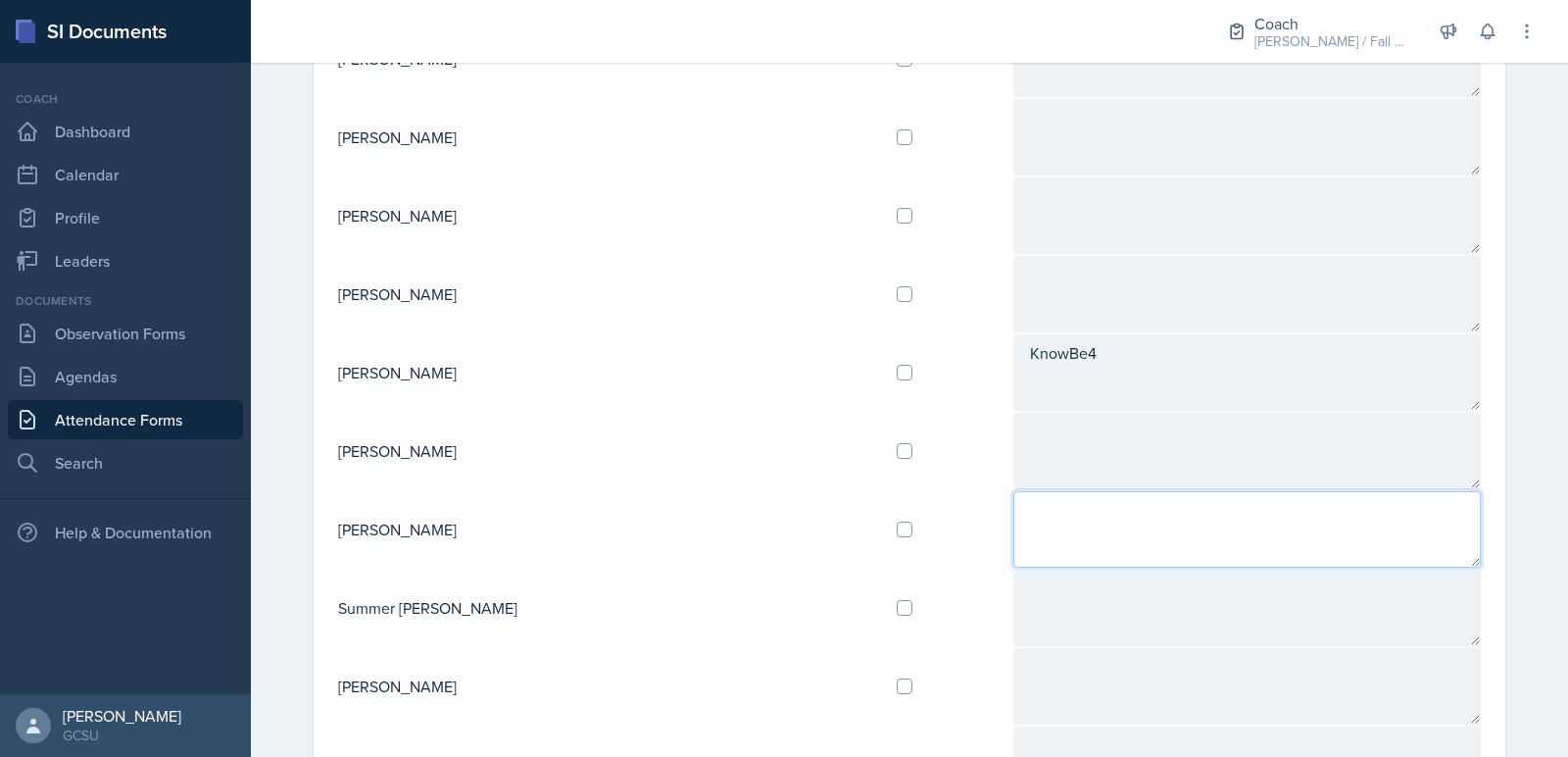
click at [1013, 525] on textarea at bounding box center [1247, 530] width 467 height 76
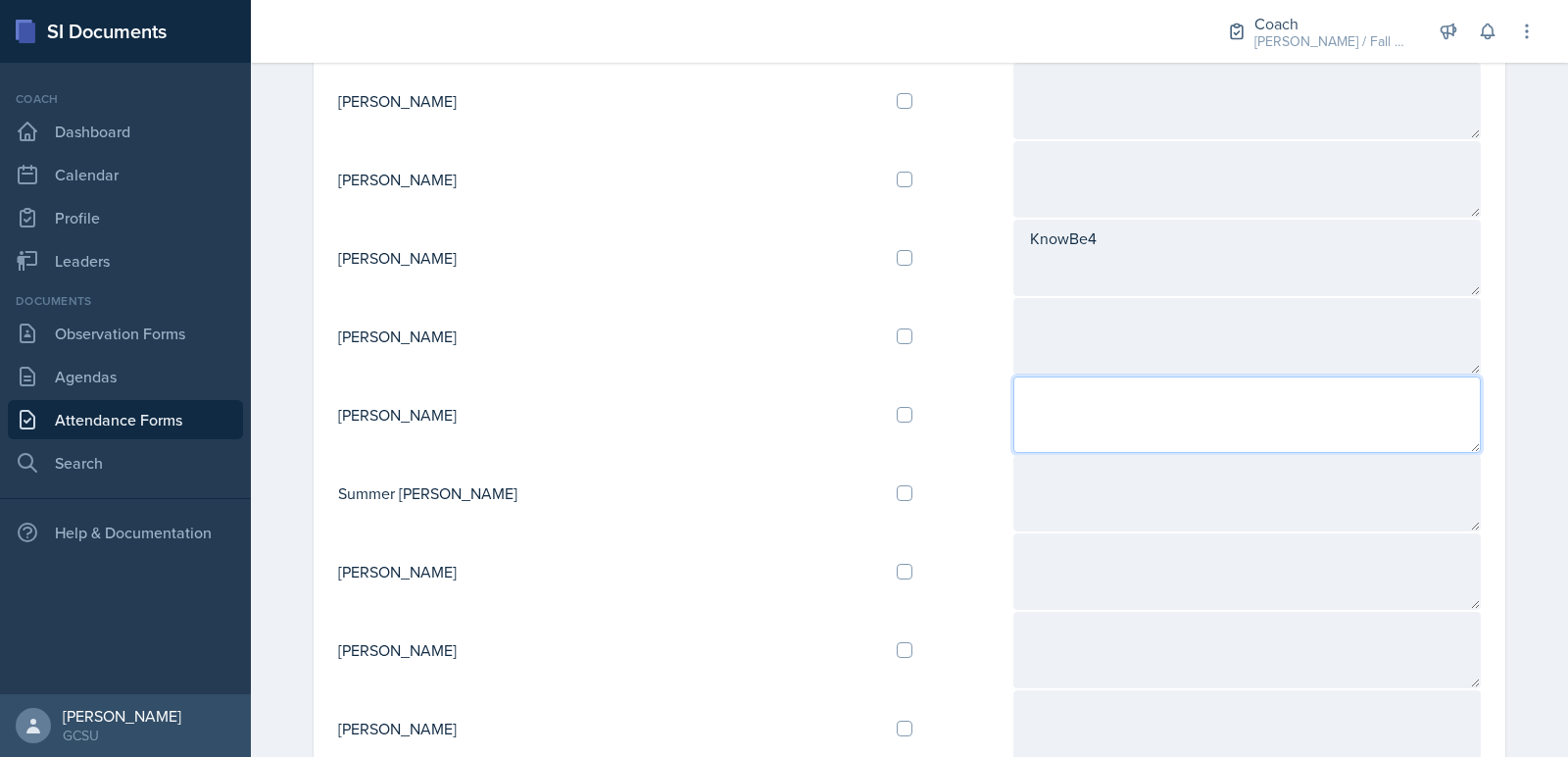
scroll to position [1615, 0]
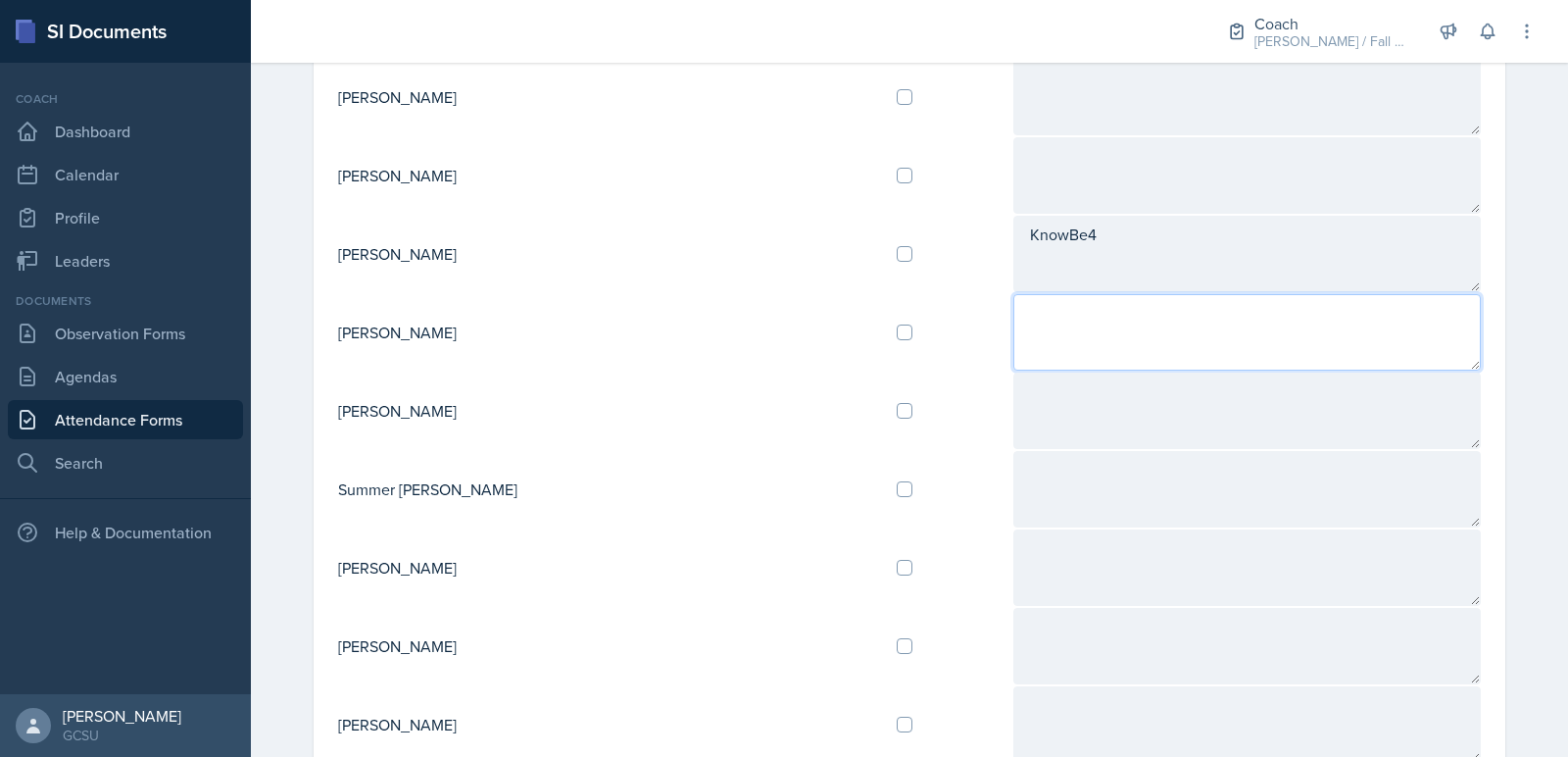
click at [1013, 314] on textarea at bounding box center [1247, 332] width 467 height 76
paste textarea "KnowBe4"
type textarea "KnowBe4"
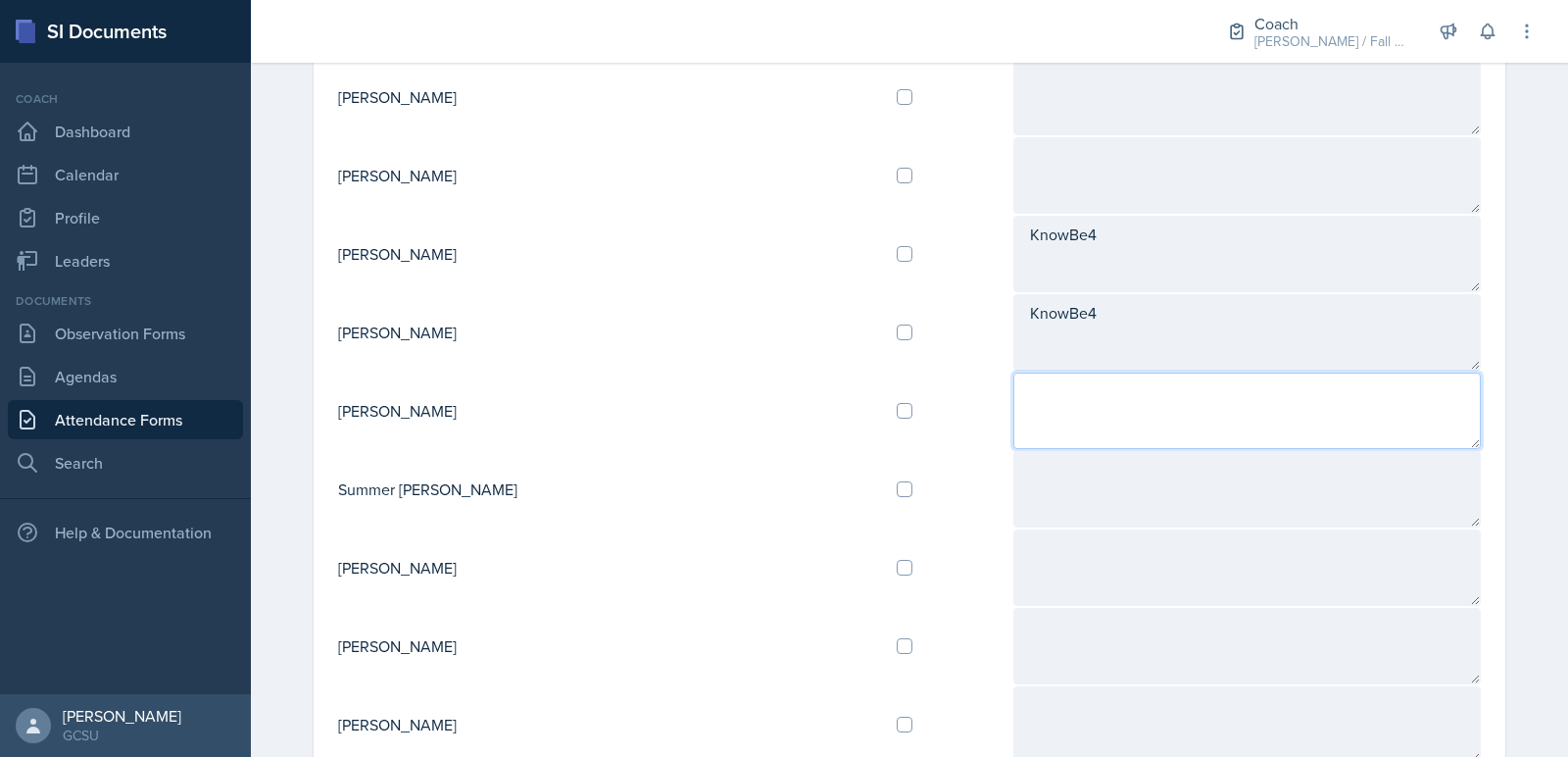
click at [1013, 396] on textarea at bounding box center [1247, 411] width 467 height 76
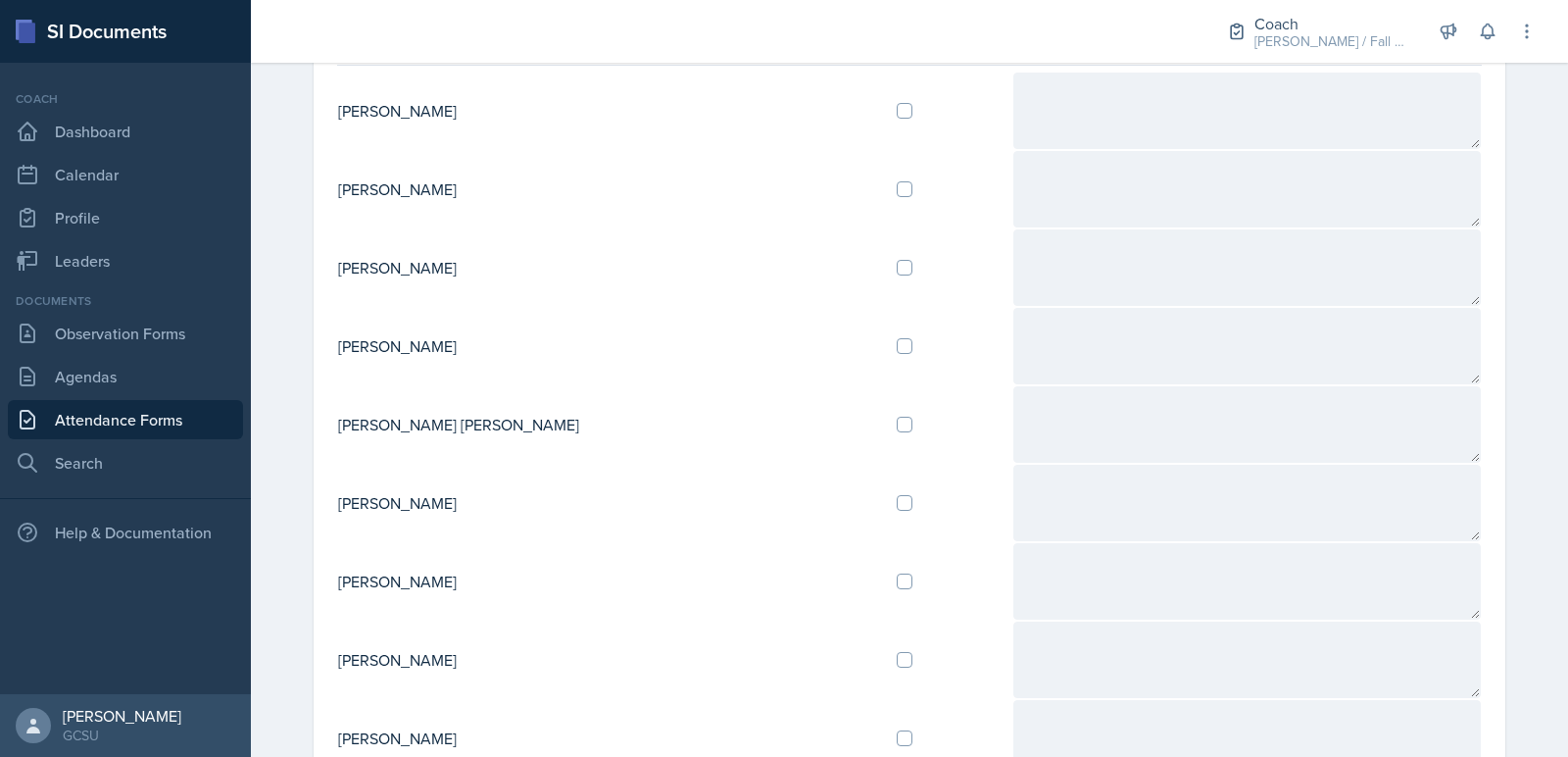
scroll to position [0, 0]
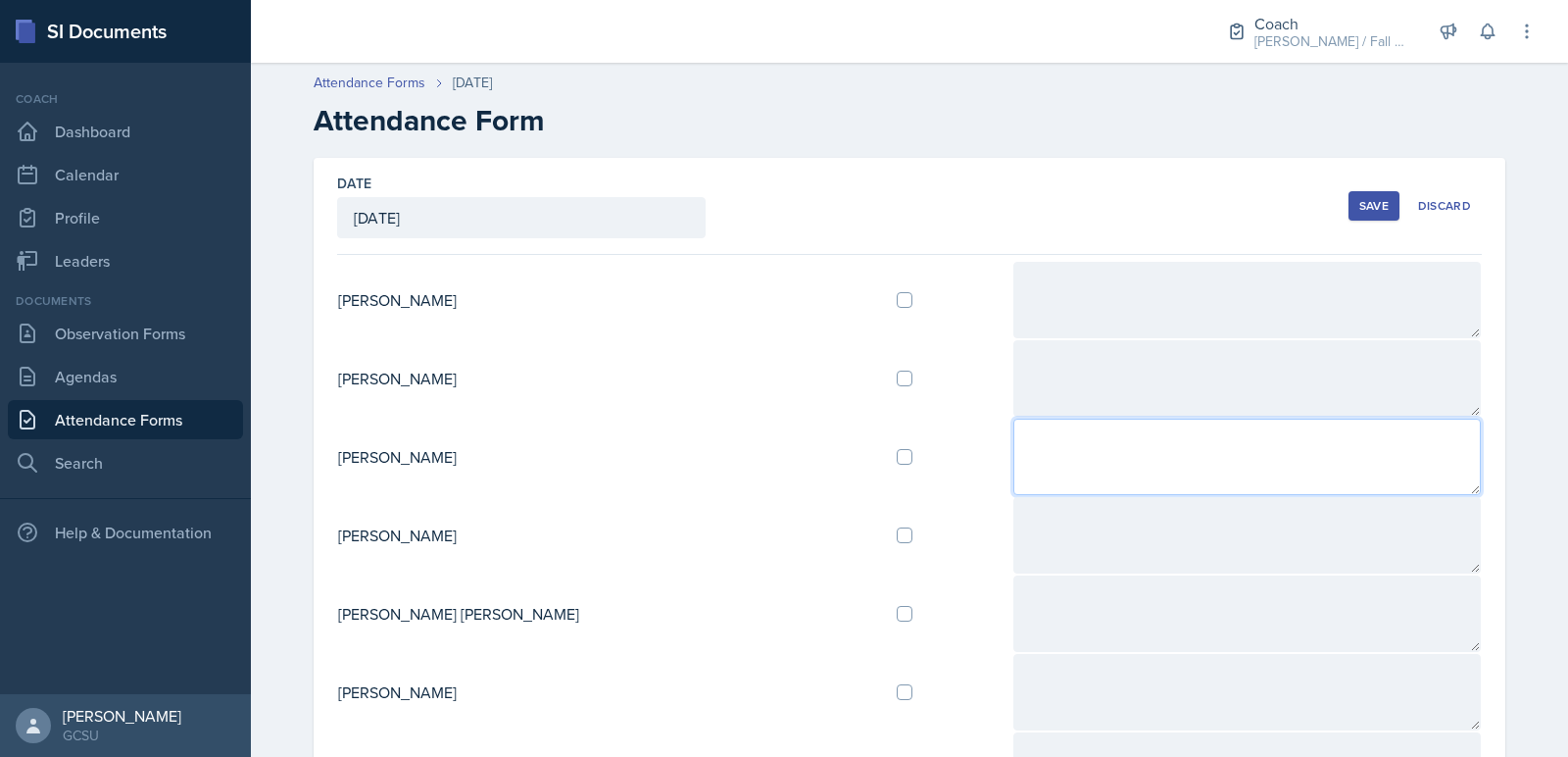
click at [1013, 444] on textarea at bounding box center [1247, 457] width 467 height 76
paste textarea "KnowBe4"
type textarea "KnowBe4"
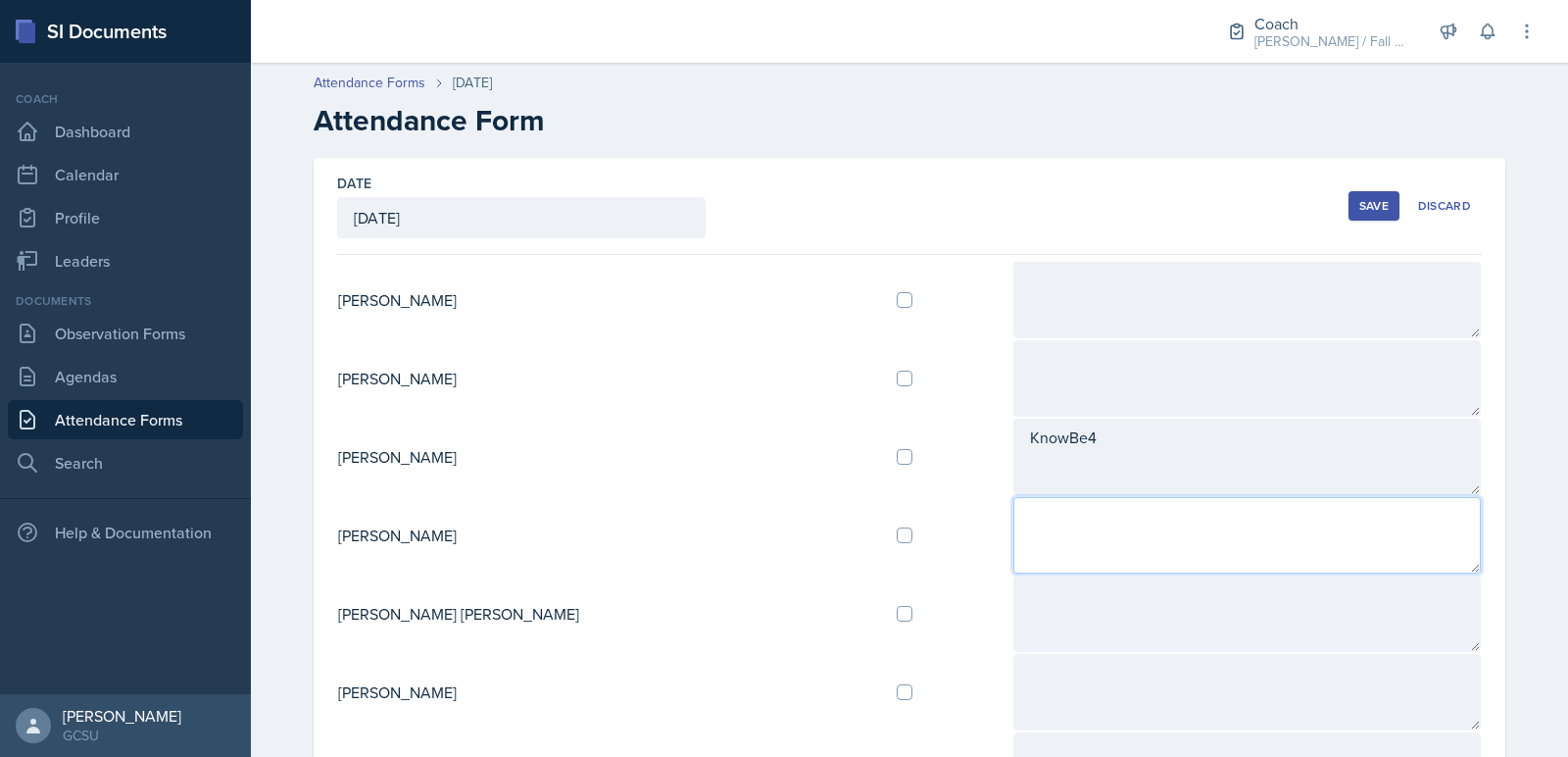
click at [1013, 497] on textarea at bounding box center [1247, 535] width 467 height 76
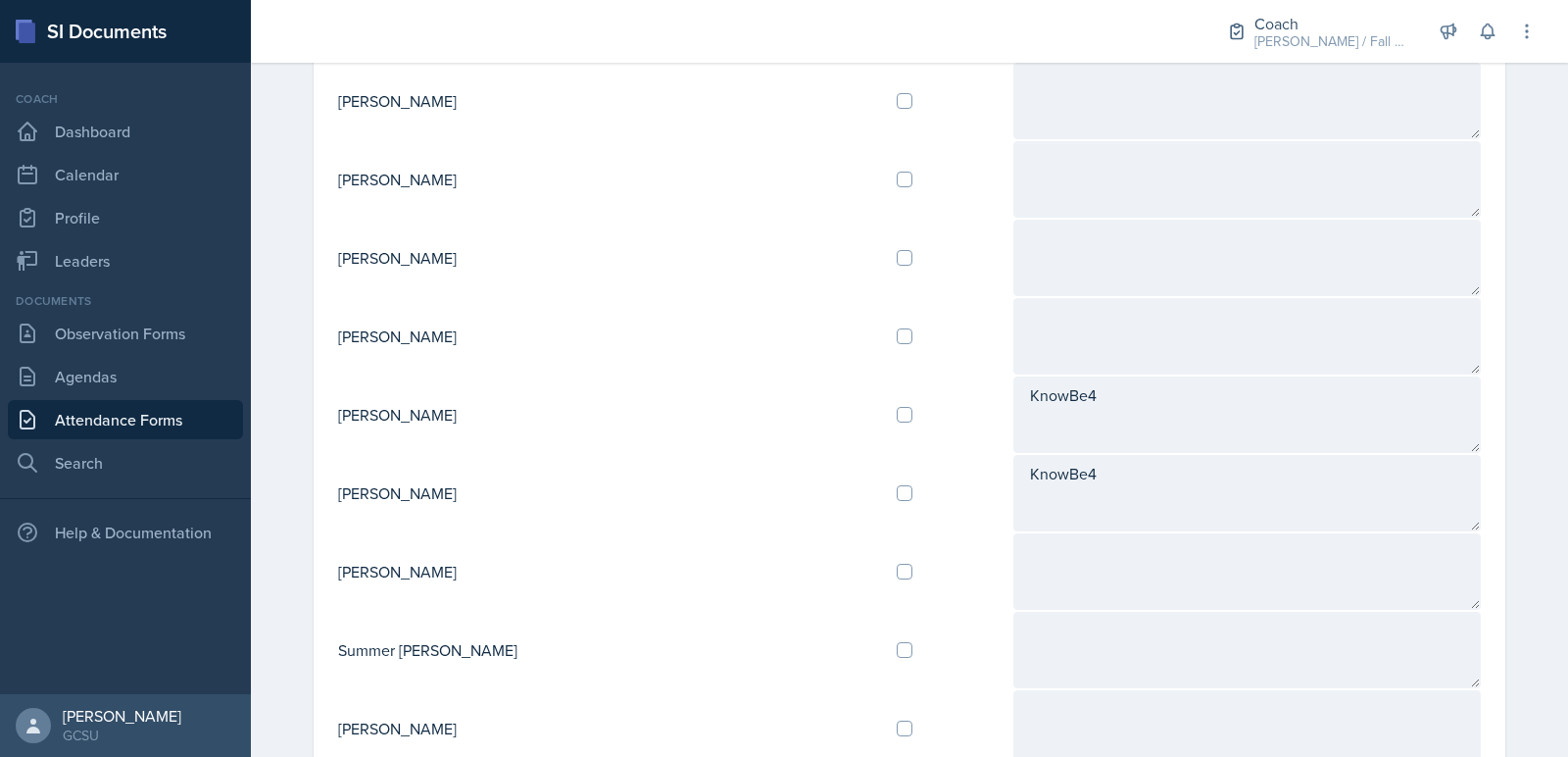
scroll to position [1969, 0]
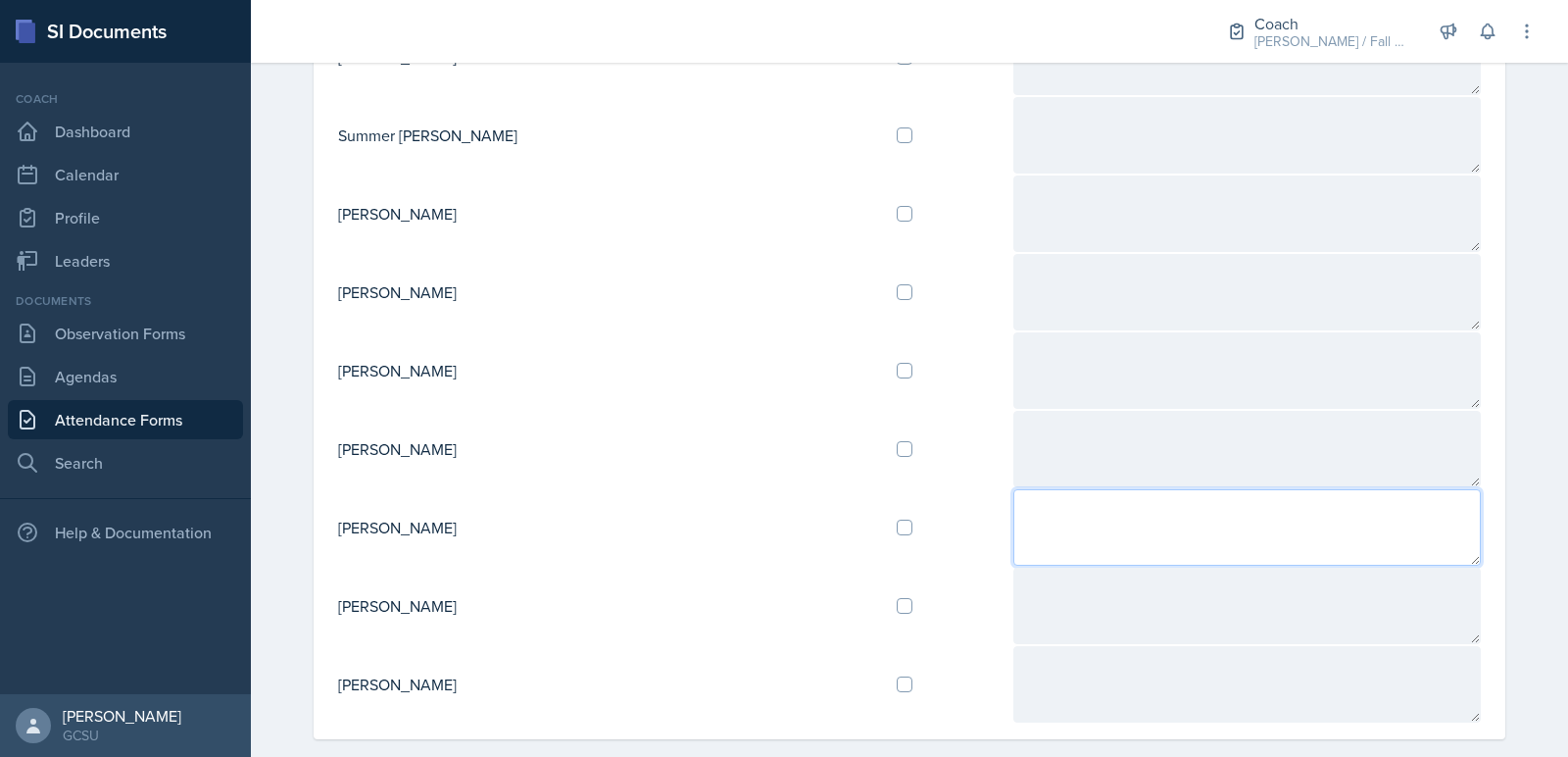
click at [1013, 495] on textarea at bounding box center [1247, 528] width 467 height 76
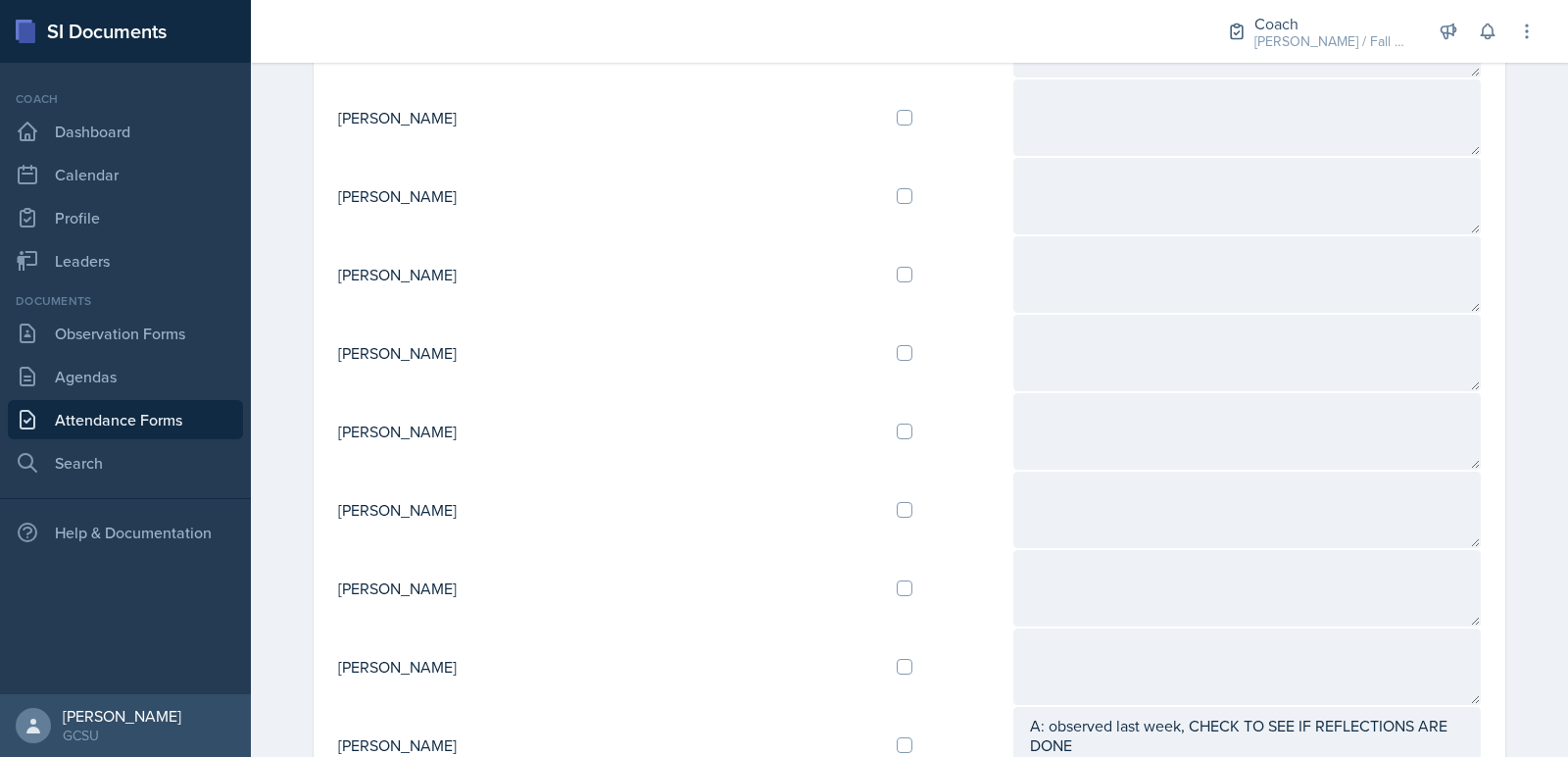
scroll to position [573, 0]
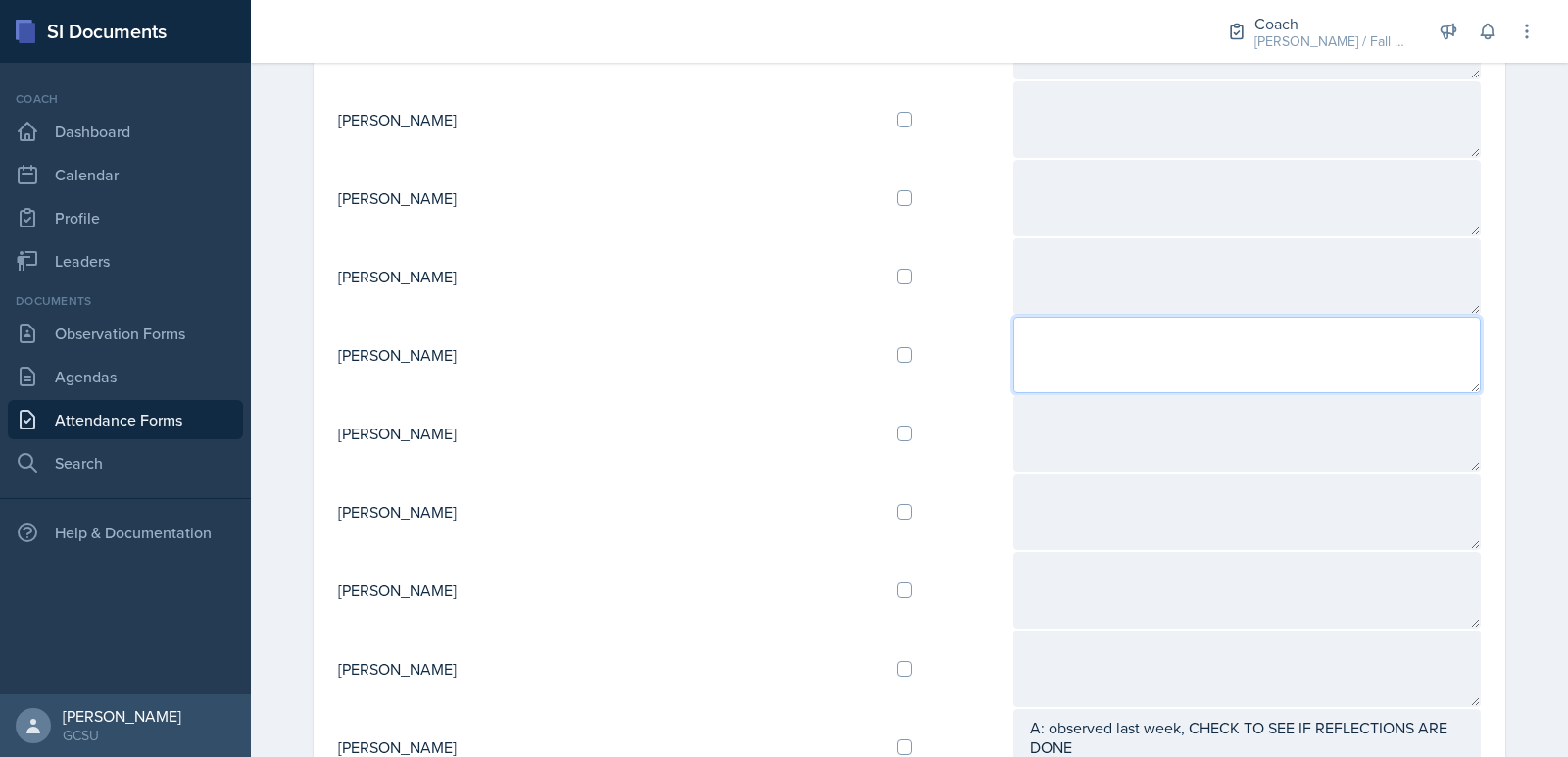
click at [1013, 355] on textarea at bounding box center [1247, 355] width 467 height 76
paste textarea "KnowBe4"
type textarea "KnowBe4"
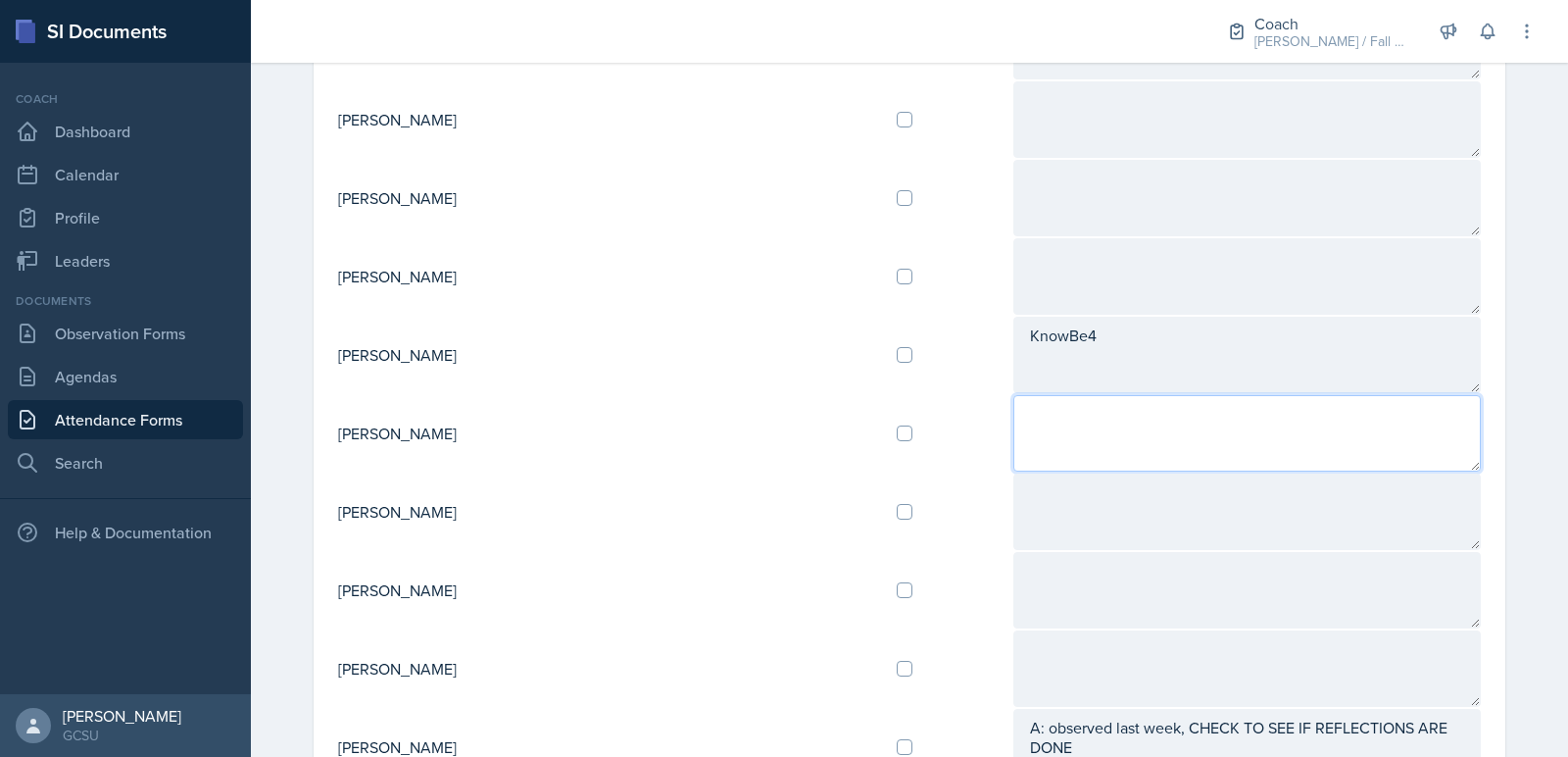
click at [1013, 410] on textarea at bounding box center [1247, 433] width 467 height 76
paste textarea "KnowBe4"
click at [1013, 453] on textarea "KnowBe4" at bounding box center [1247, 433] width 467 height 76
type textarea "KnowBe4"
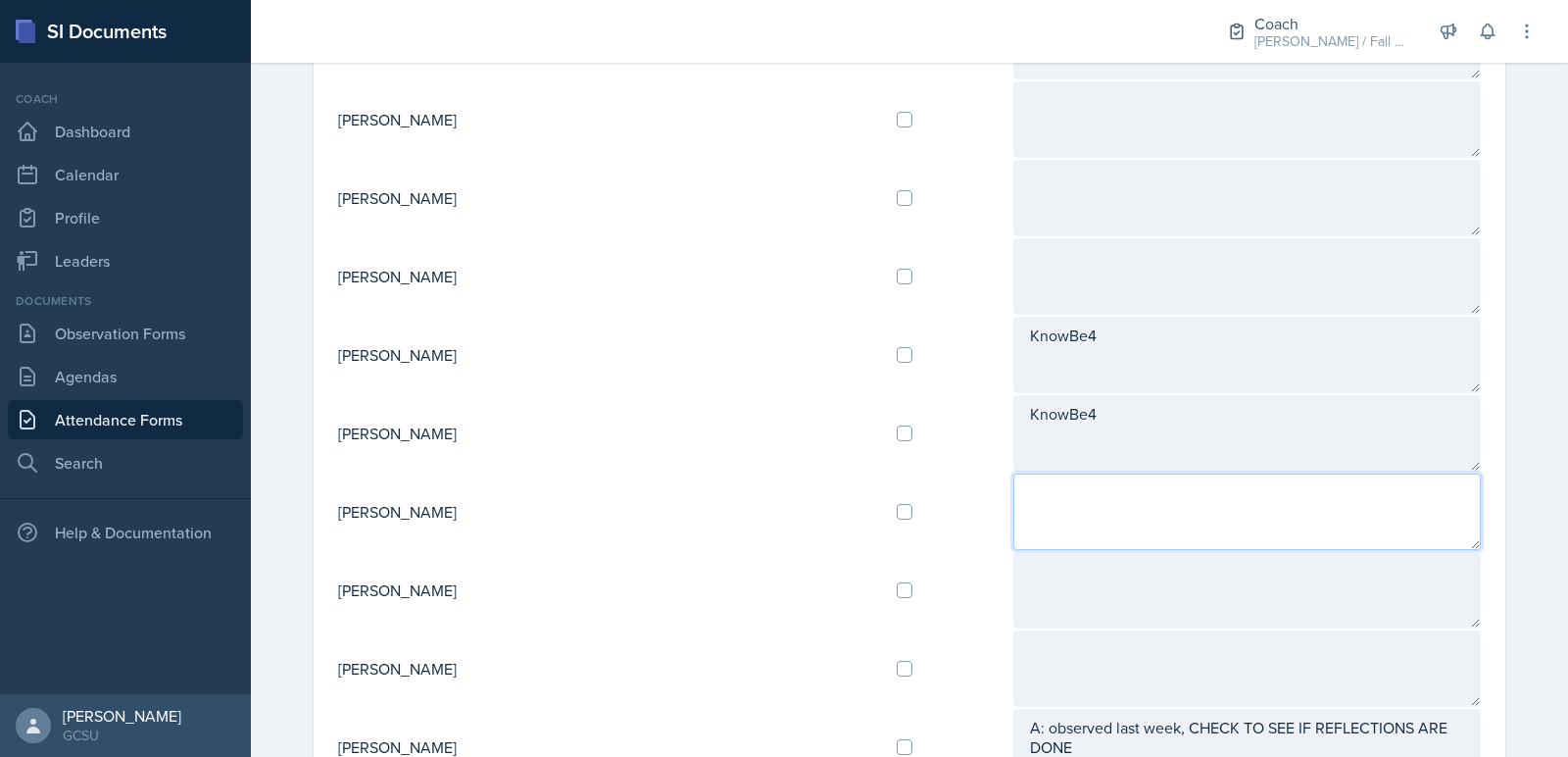
click at [1013, 509] on textarea at bounding box center [1247, 512] width 467 height 76
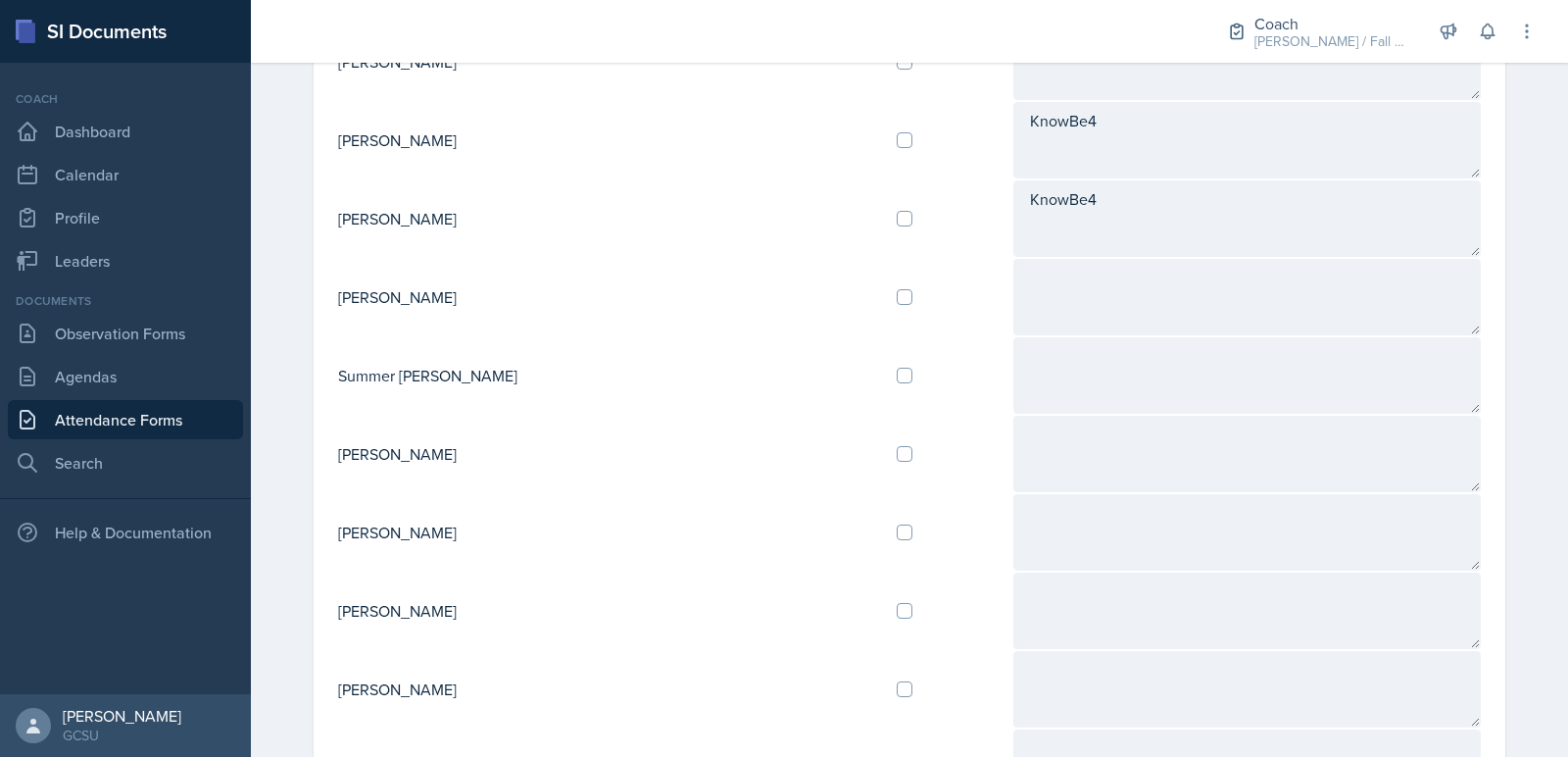
scroll to position [1969, 0]
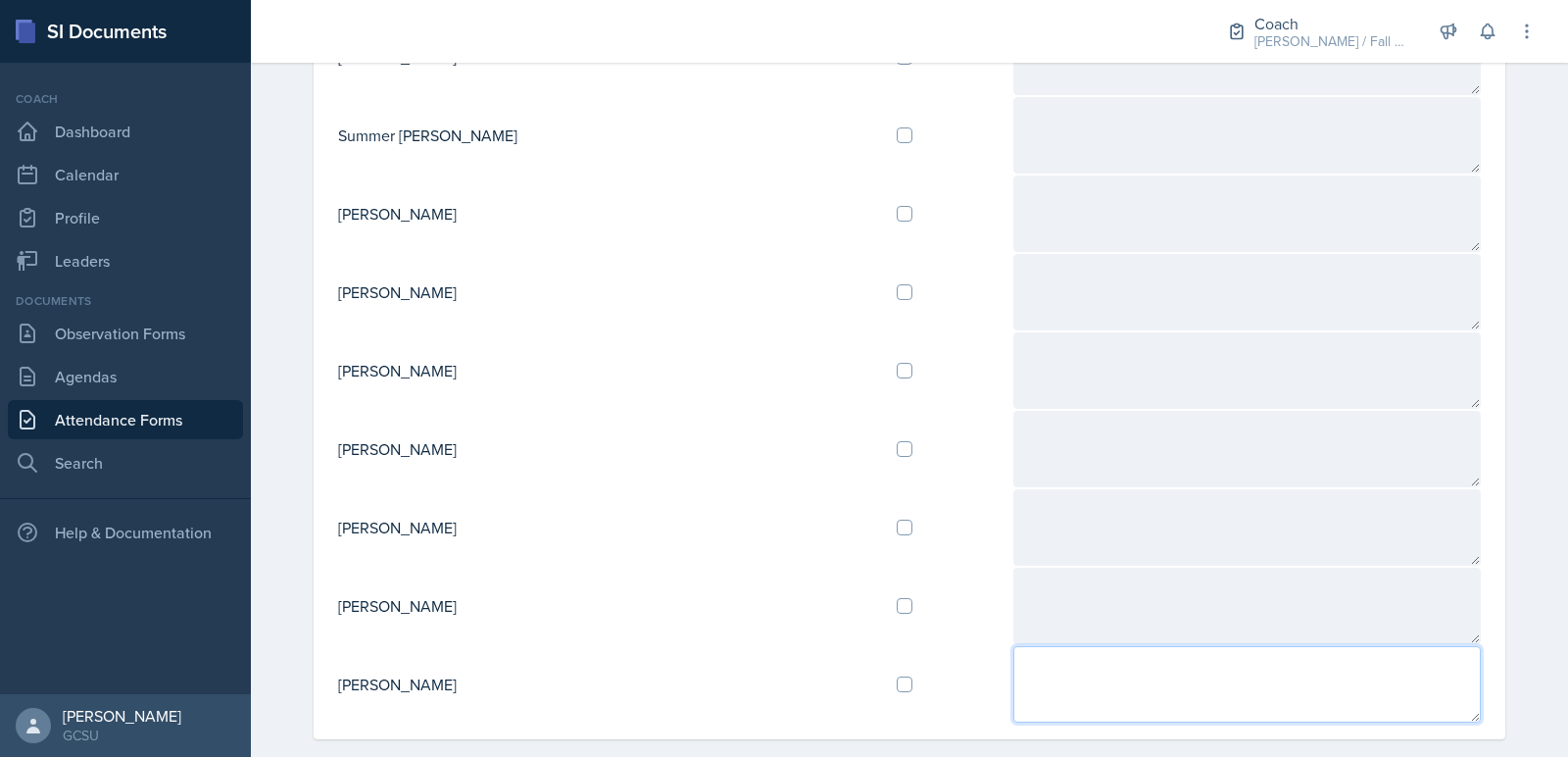
click at [1013, 655] on textarea at bounding box center [1247, 684] width 467 height 76
paste textarea "KnowBe4"
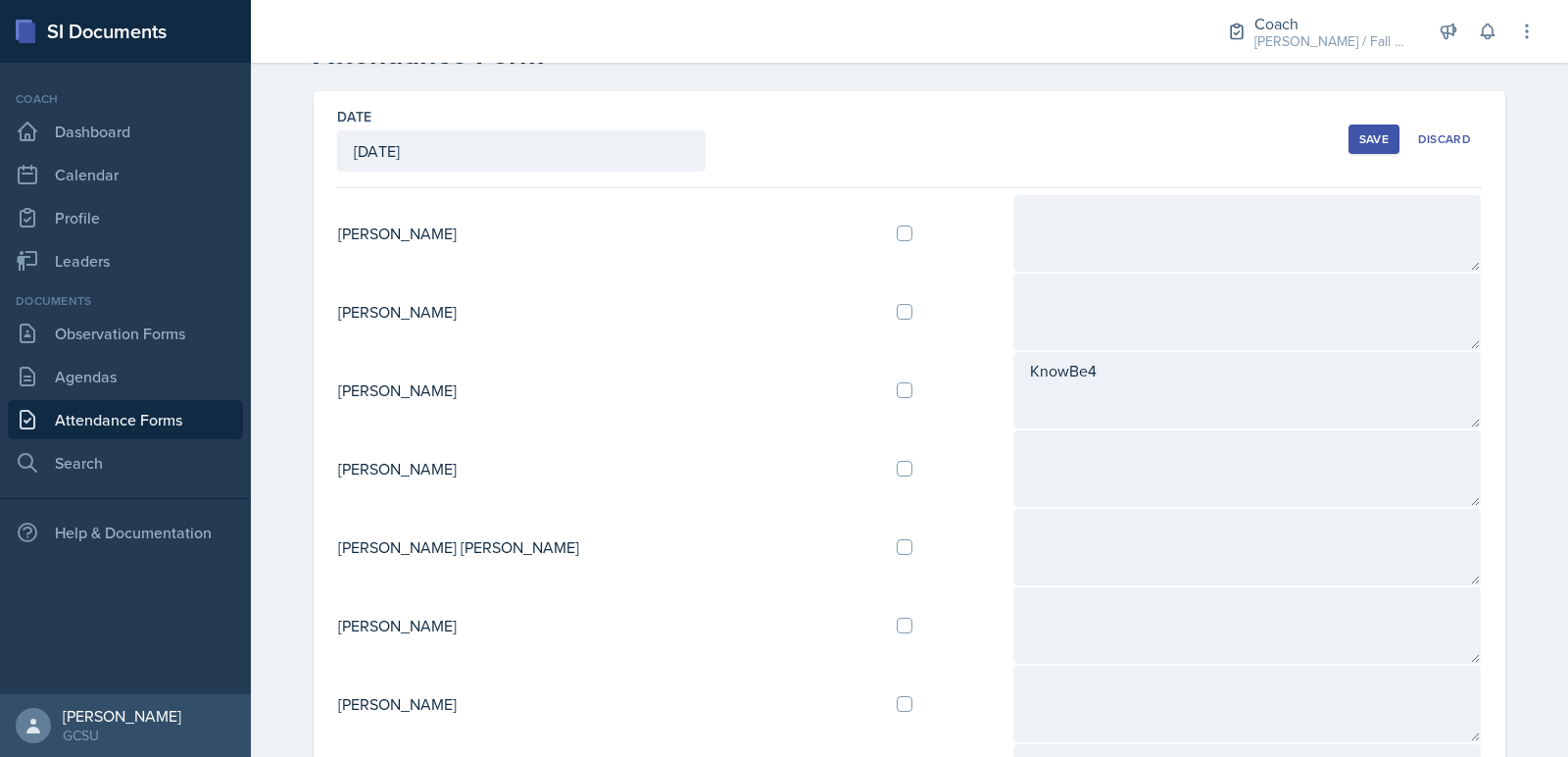
scroll to position [66, 0]
type textarea "KnowBe4"
click at [1379, 126] on button "Save" at bounding box center [1374, 140] width 51 height 29
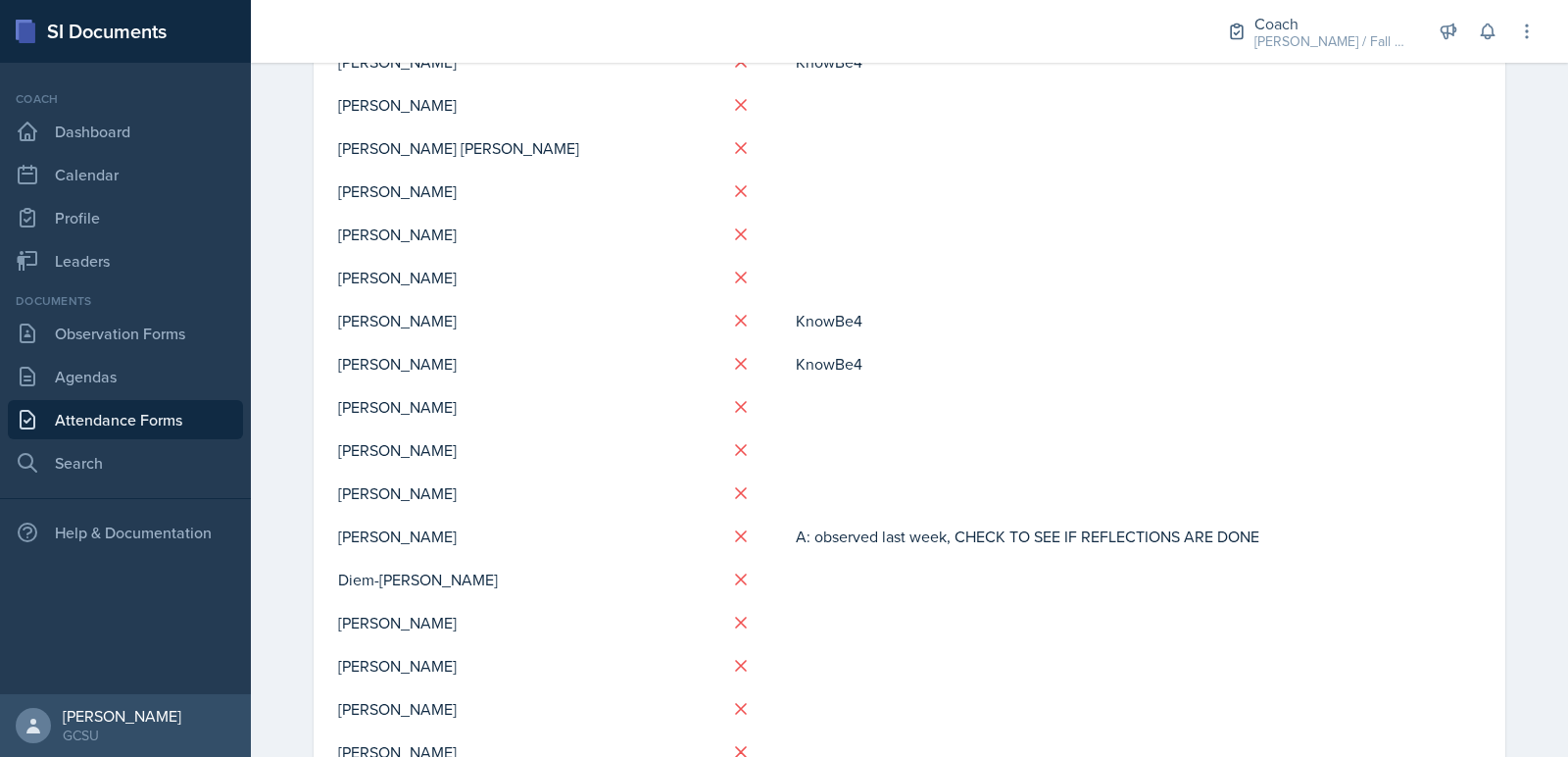
scroll to position [596, 0]
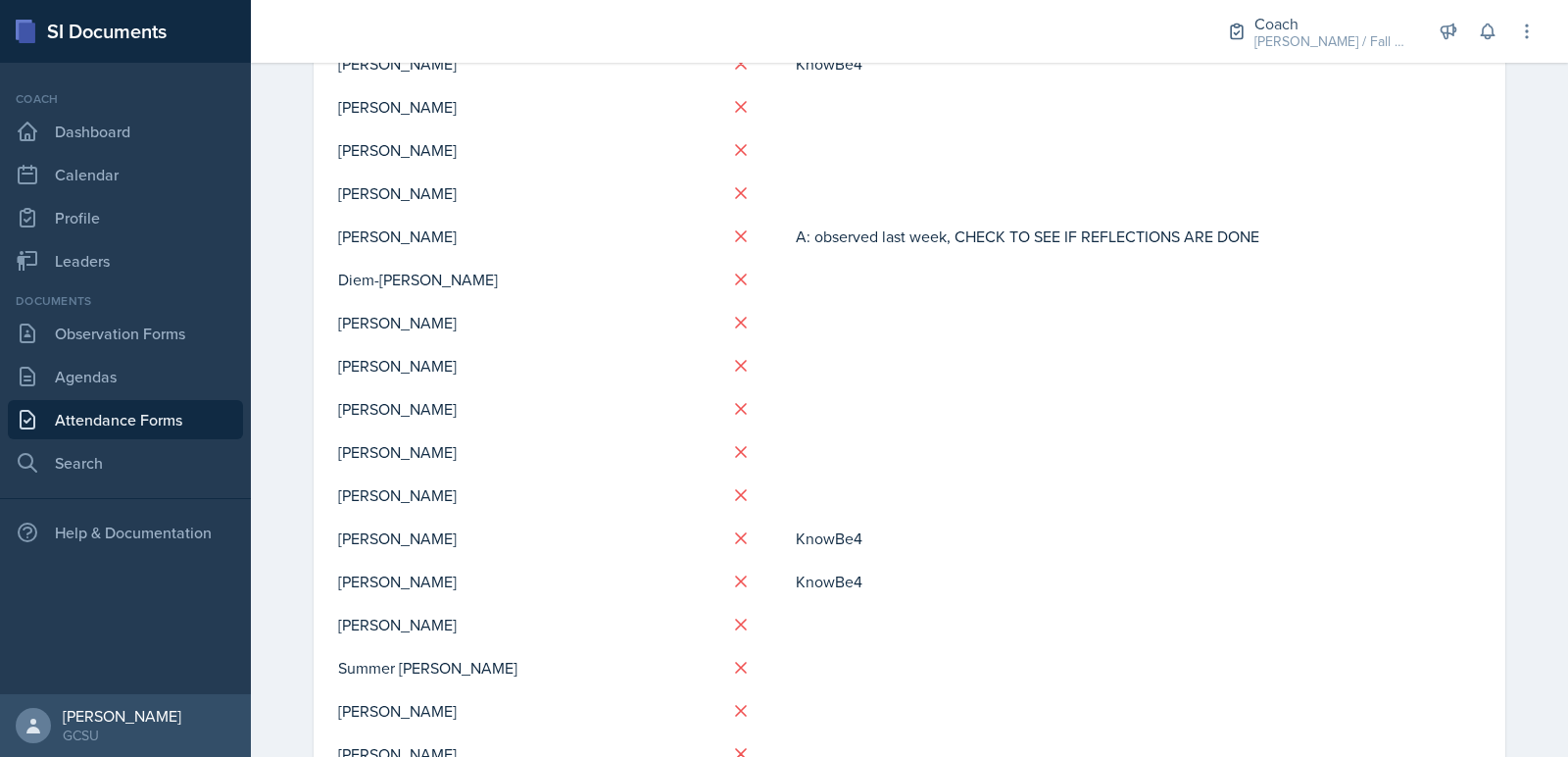
click at [129, 418] on link "Attendance Forms" at bounding box center [125, 420] width 235 height 39
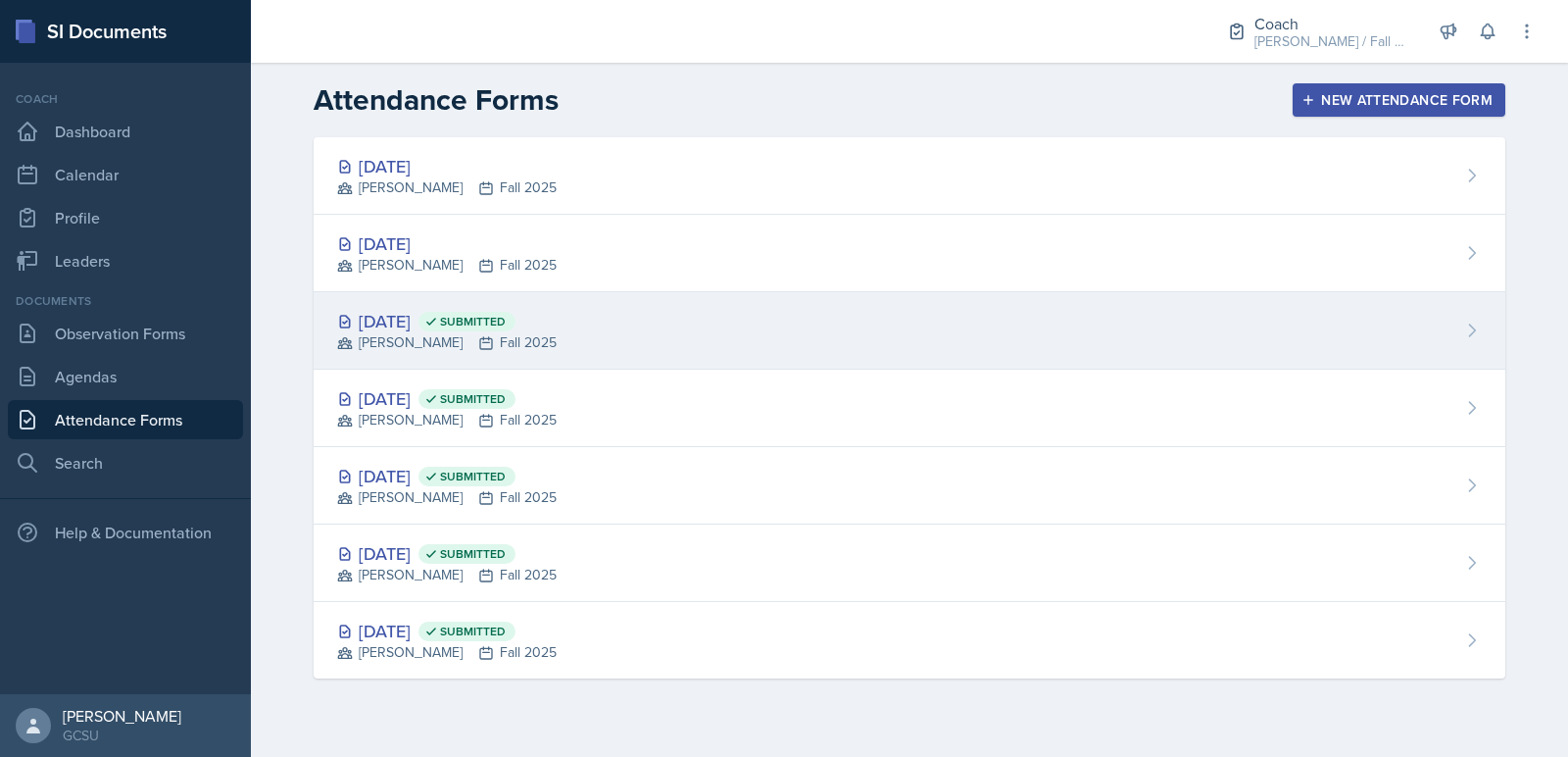
click at [436, 332] on div "BECK Fall 2025" at bounding box center [447, 342] width 220 height 21
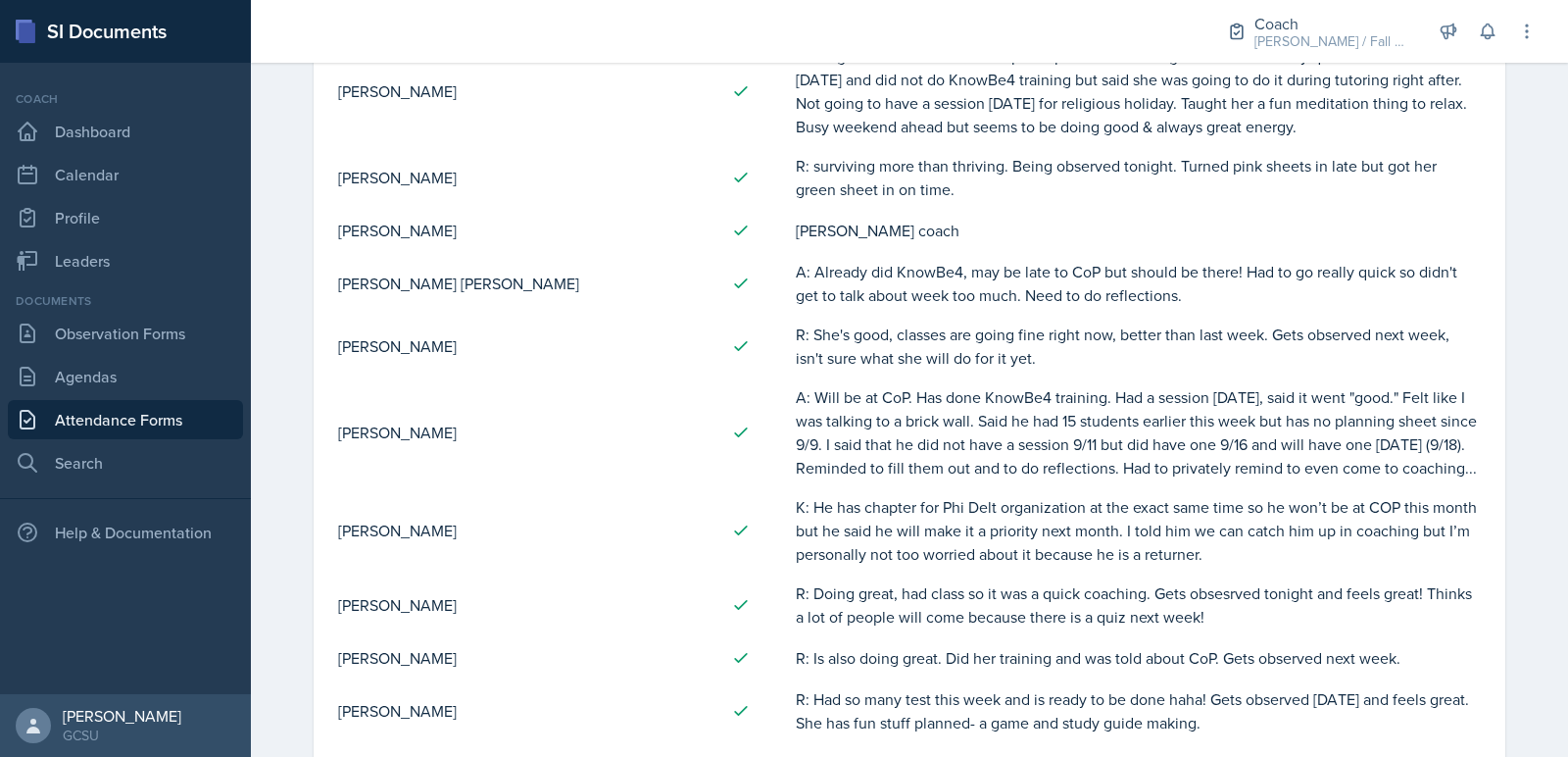
scroll to position [15, 0]
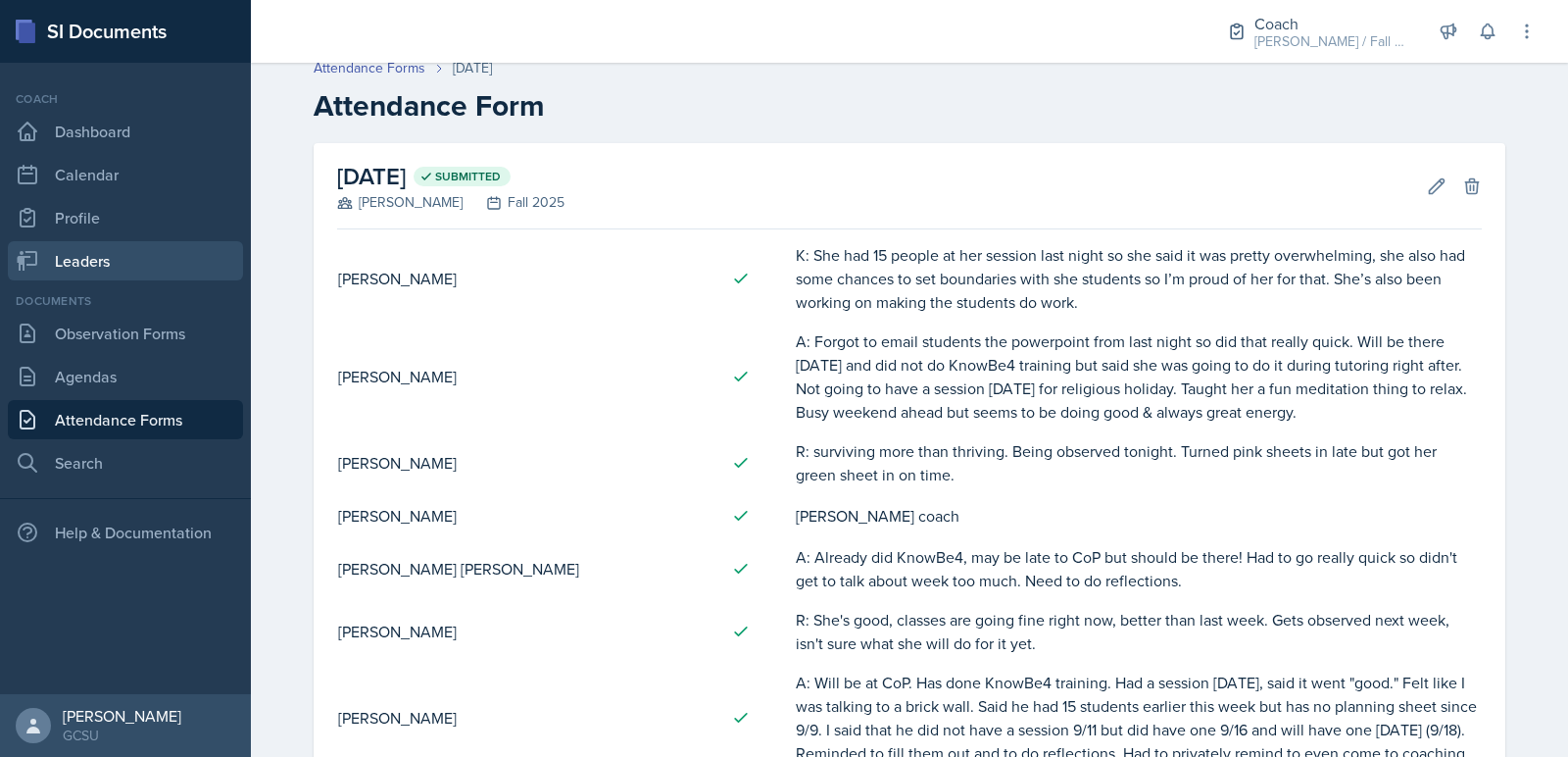
click at [148, 249] on link "Leaders" at bounding box center [125, 261] width 235 height 39
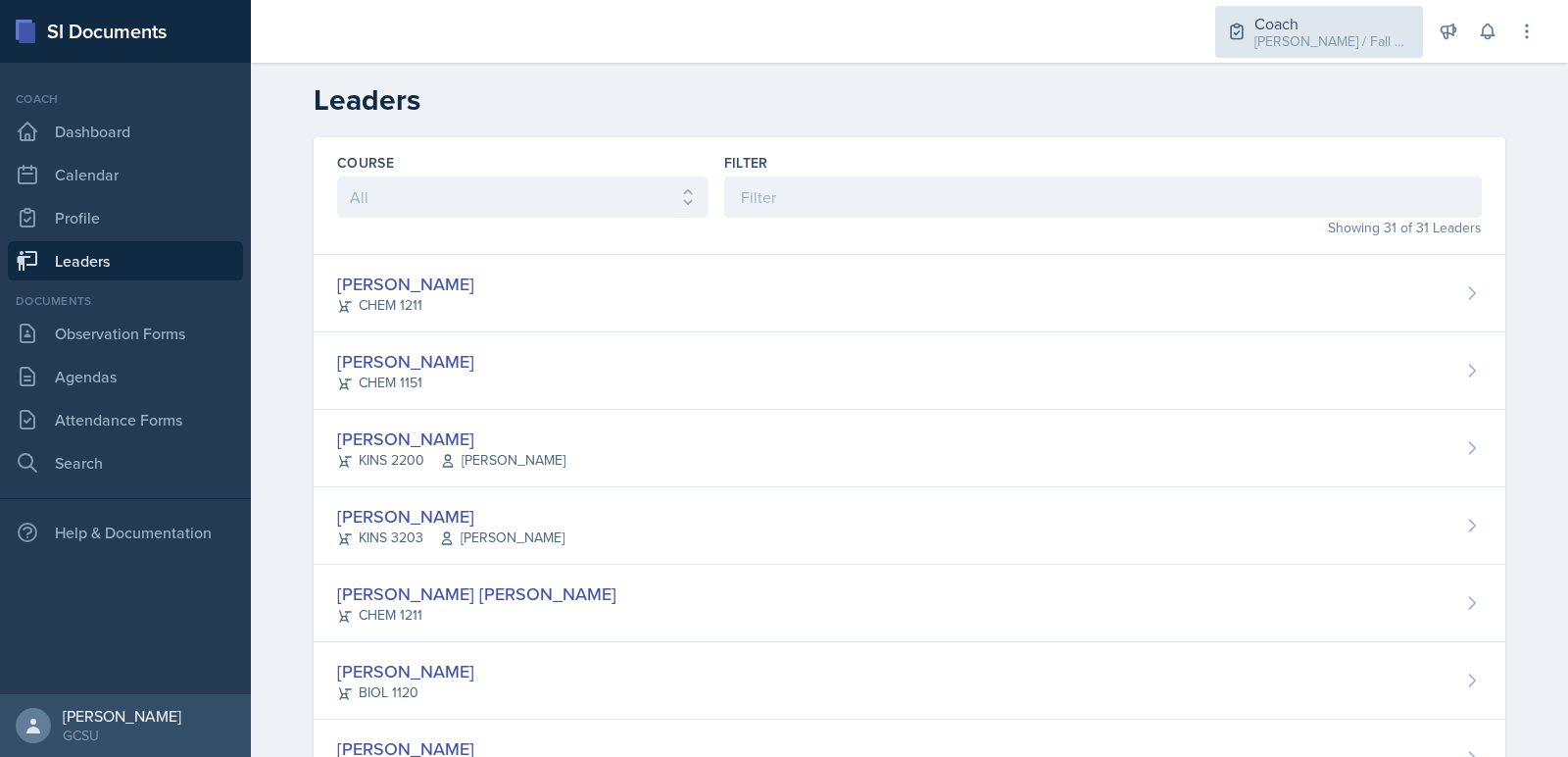
click at [1302, 42] on div "Coach BECK / Fall 2025" at bounding box center [1319, 31] width 208 height 52
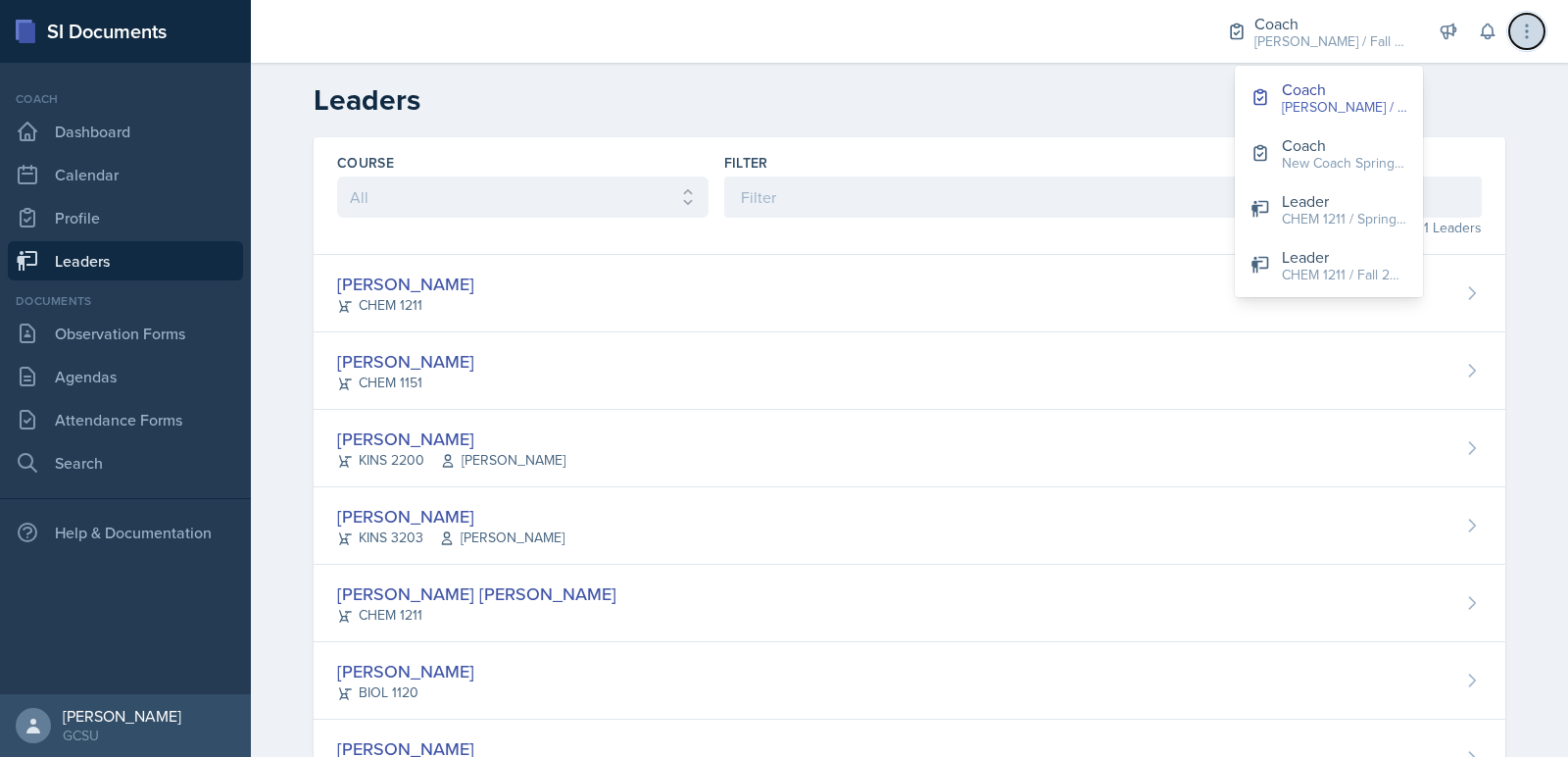
click at [1523, 39] on icon at bounding box center [1527, 31] width 20 height 20
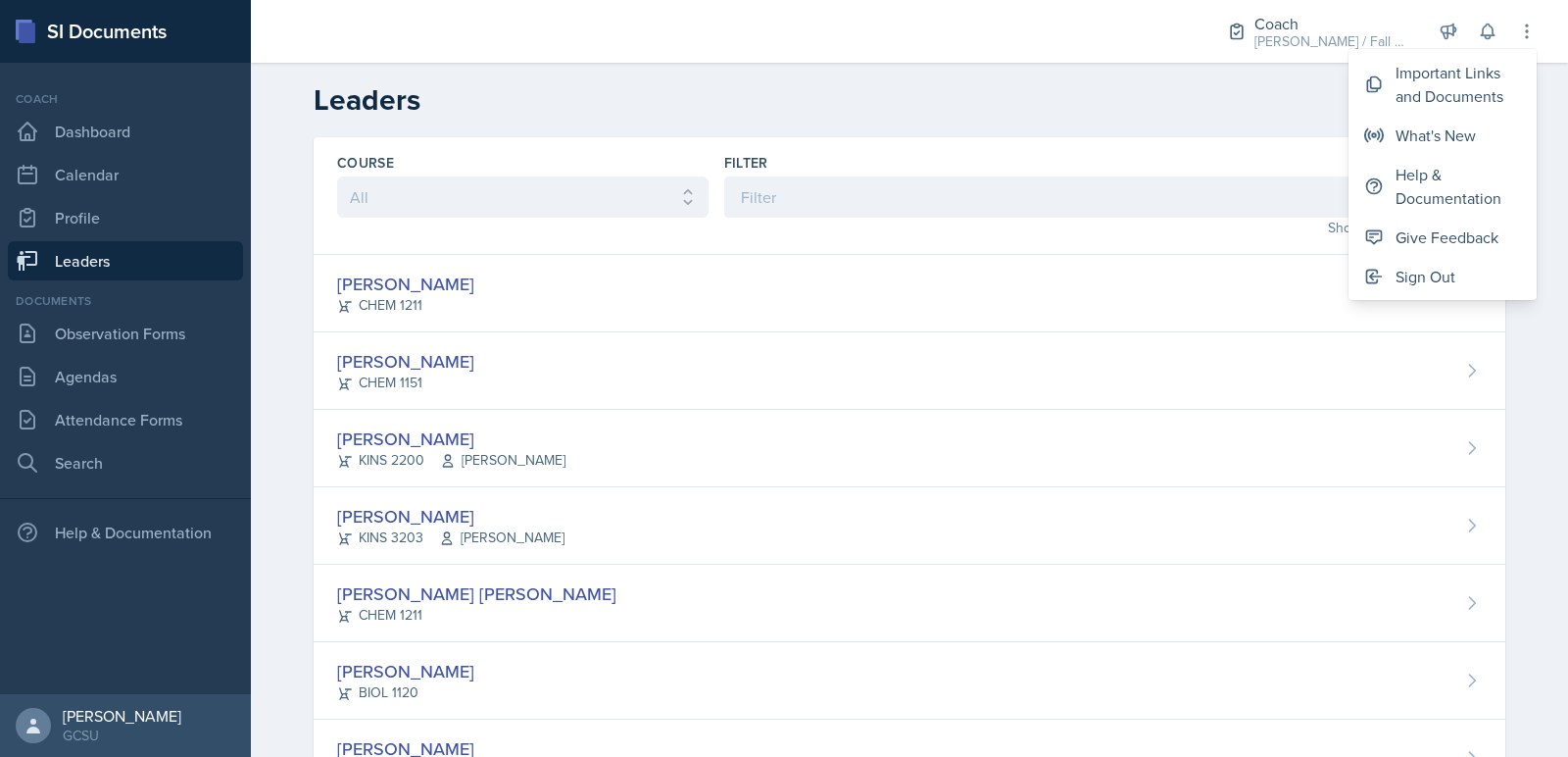
click at [1458, 296] on div "Important Links and Documents What's New Help & Documentation Give Feedback Sig…" at bounding box center [1443, 175] width 188 height 251
click at [1444, 265] on div "Sign Out" at bounding box center [1425, 277] width 60 height 24
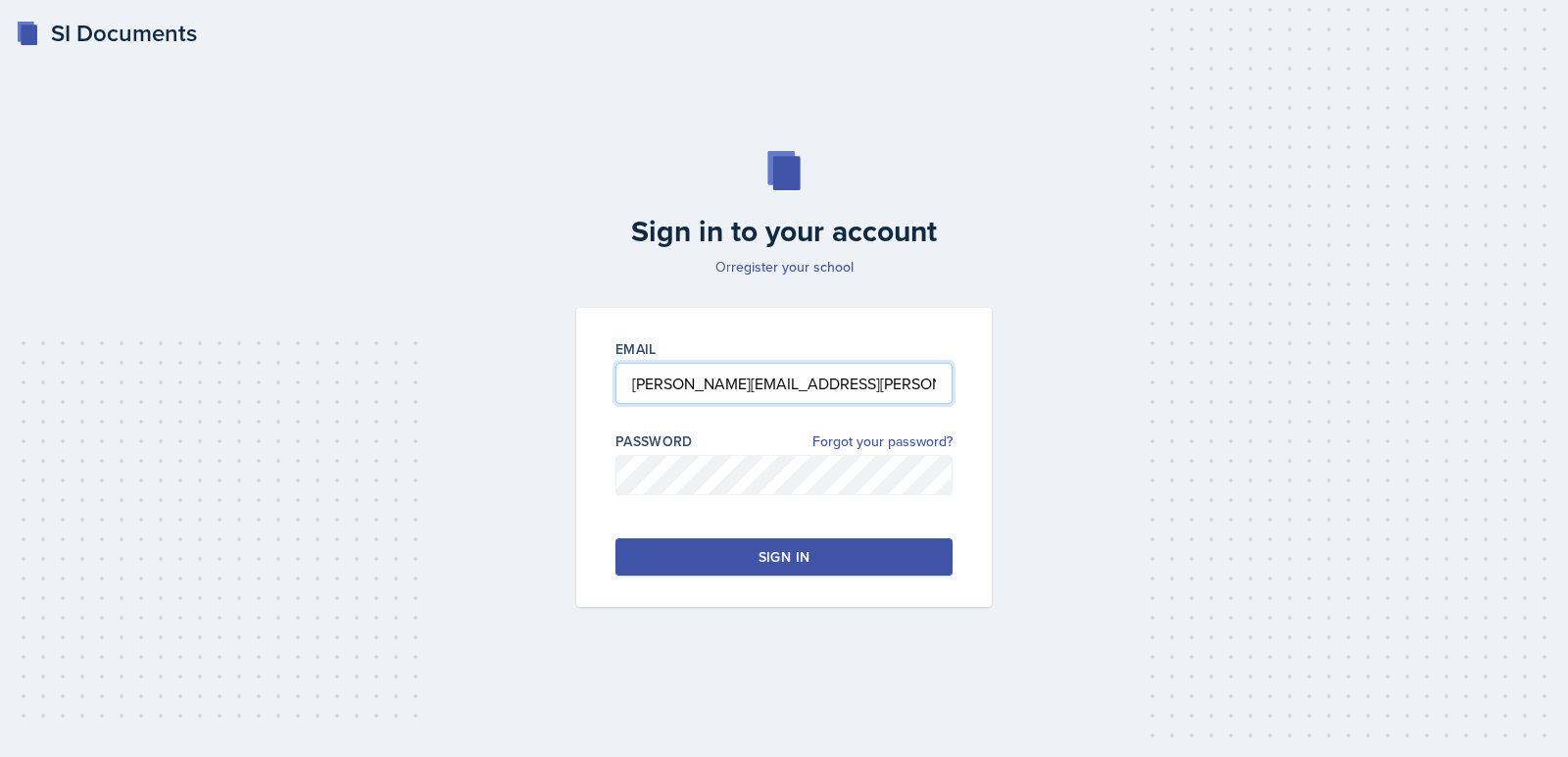
click at [663, 379] on input "avery.halseth@bobcats.gcsu.edu" at bounding box center [784, 383] width 337 height 41
click at [655, 379] on input "avery.halseth@bobcats.gcsu.edu" at bounding box center [784, 383] width 337 height 41
click at [694, 383] on input "skylar.halseth@bobcats.gcsu.edu" at bounding box center [784, 383] width 337 height 41
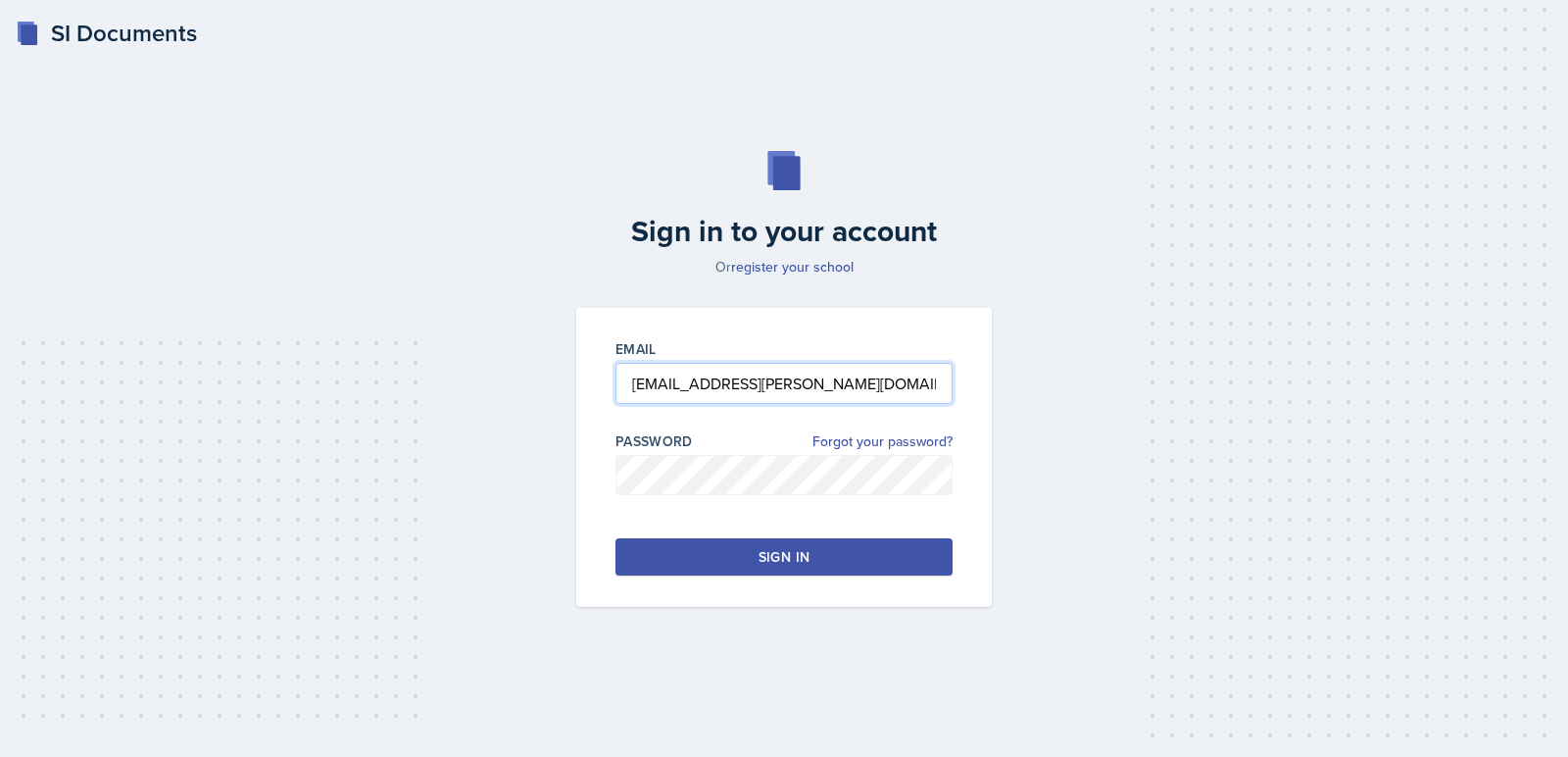
click at [694, 383] on input "skylar.halseth@bobcats.gcsu.edu" at bounding box center [784, 383] width 337 height 41
type input "skylar.reid@bobcats.gcsu.edu"
click at [760, 567] on button "Sign in" at bounding box center [784, 557] width 337 height 37
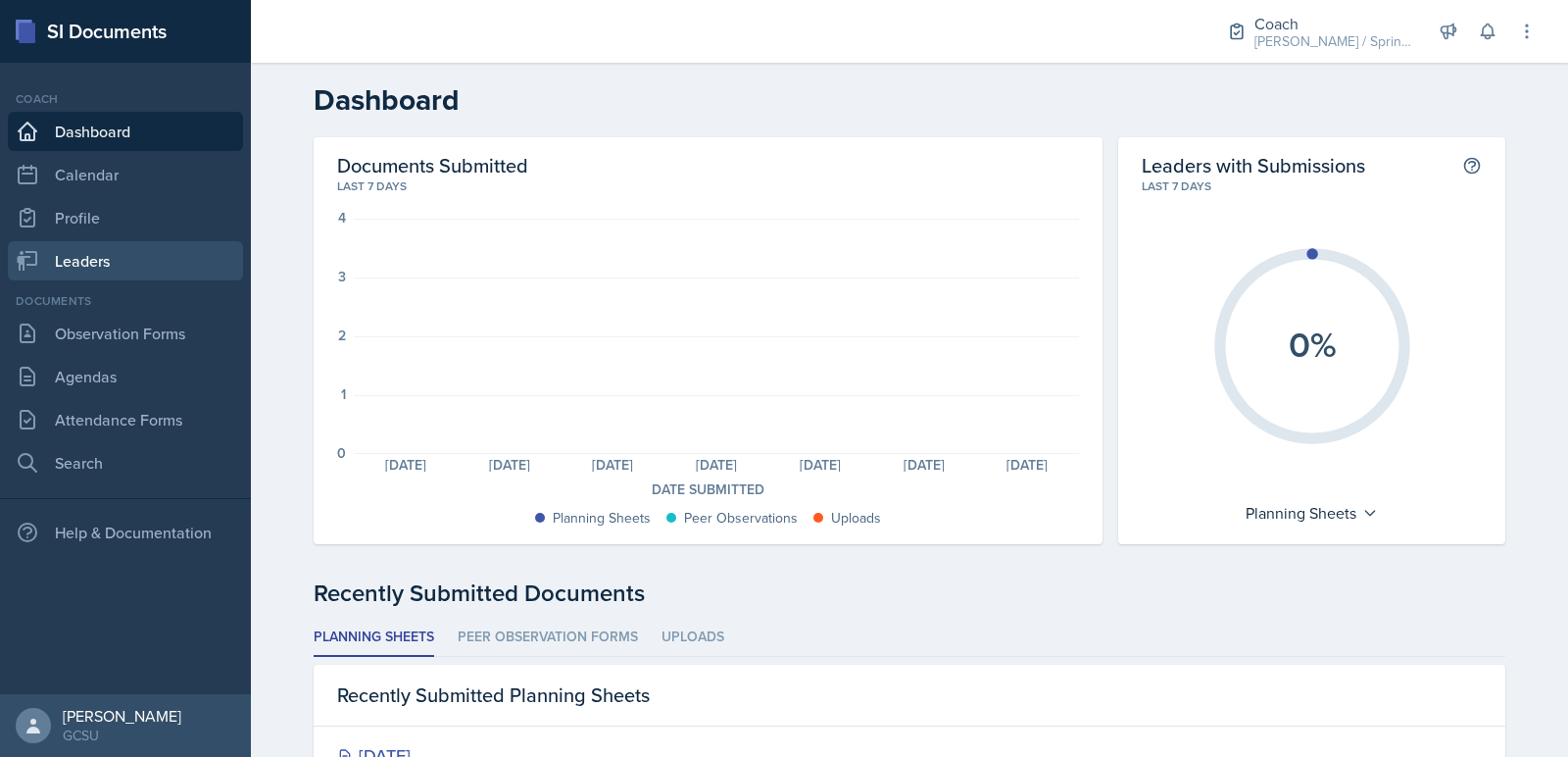
click at [96, 260] on link "Leaders" at bounding box center [125, 261] width 235 height 39
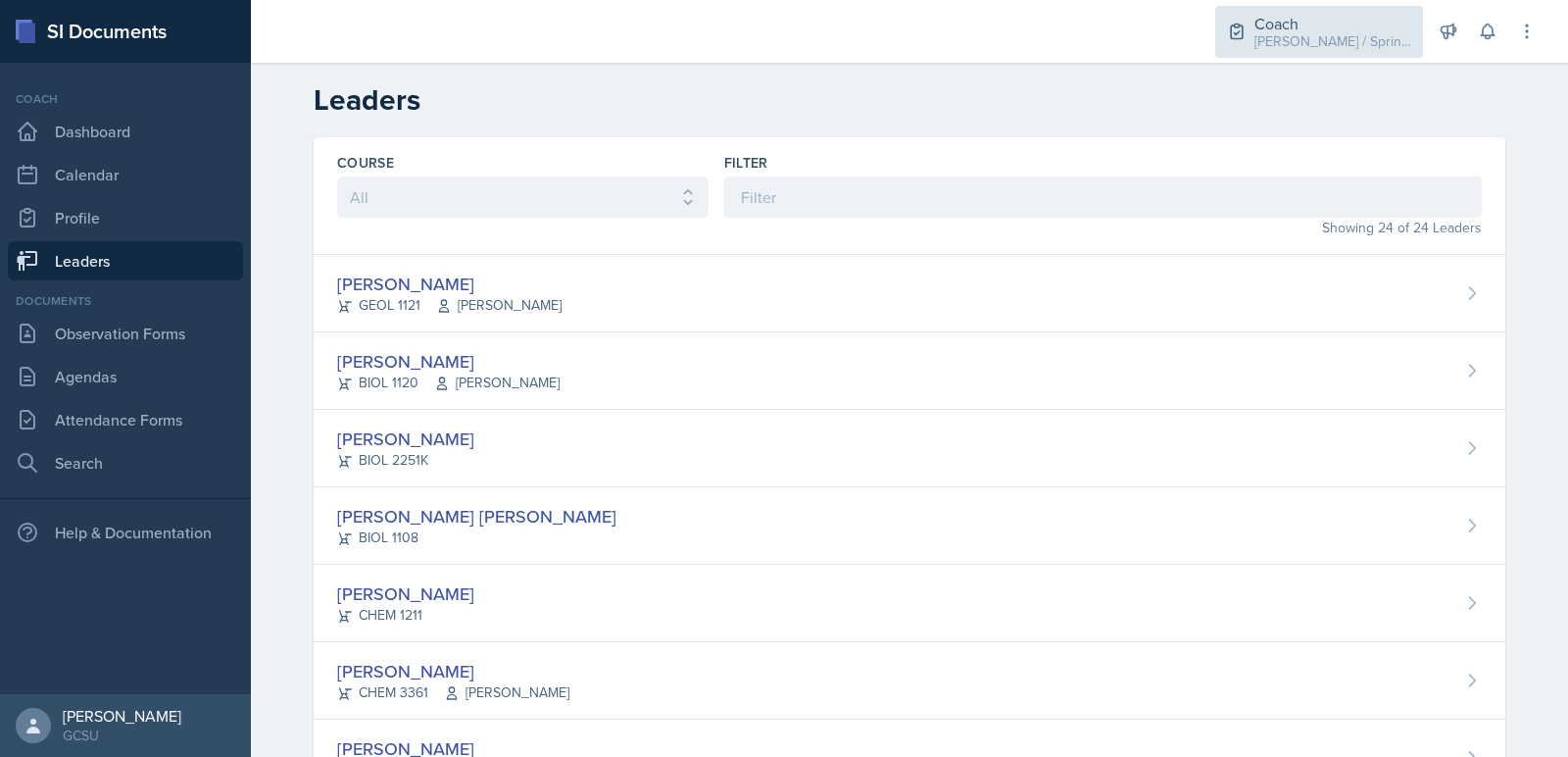
click at [1287, 47] on div "Coach BECK / Spring 2025" at bounding box center [1319, 31] width 208 height 52
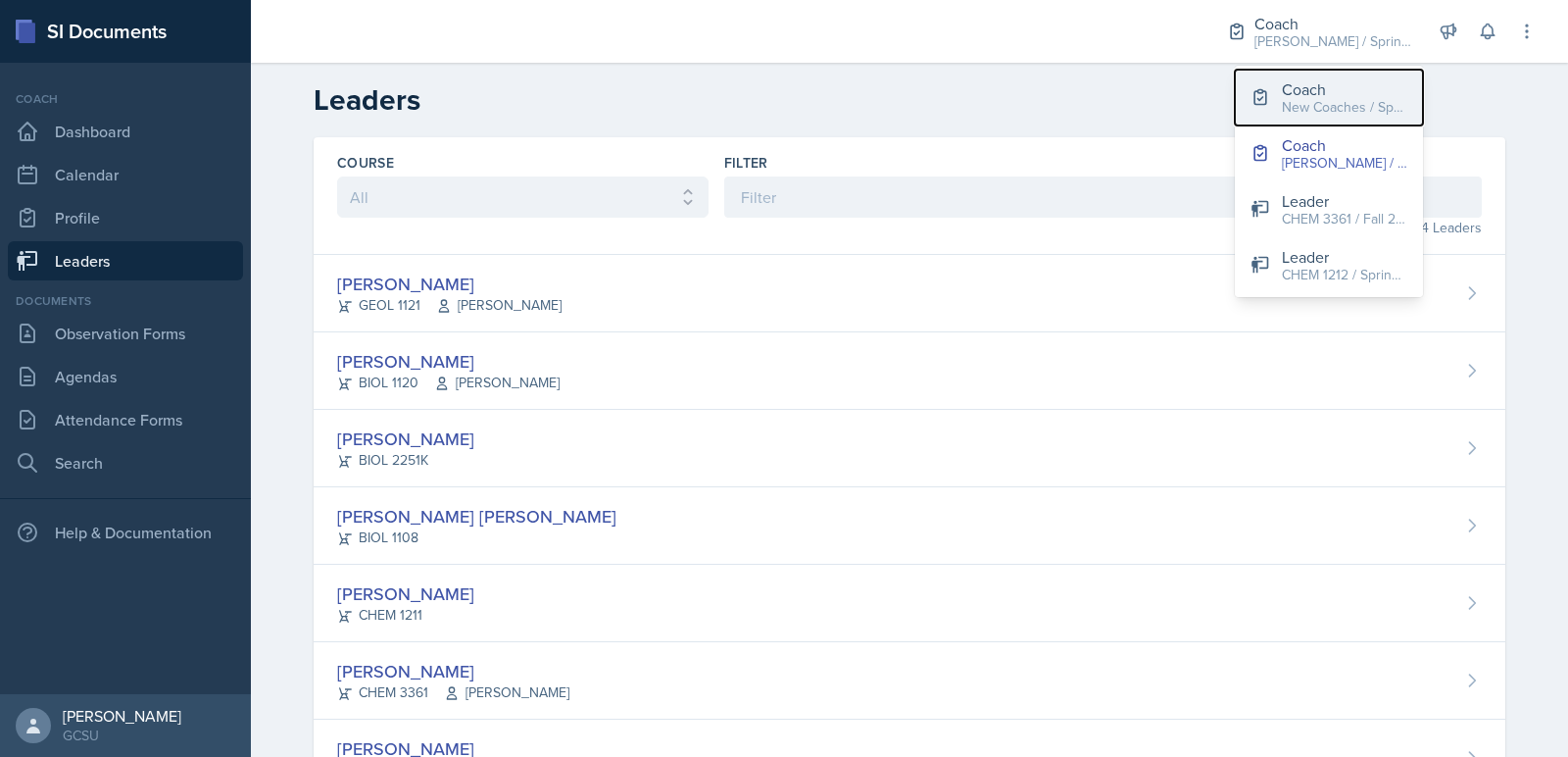
click at [1322, 84] on div "Coach" at bounding box center [1345, 89] width 125 height 24
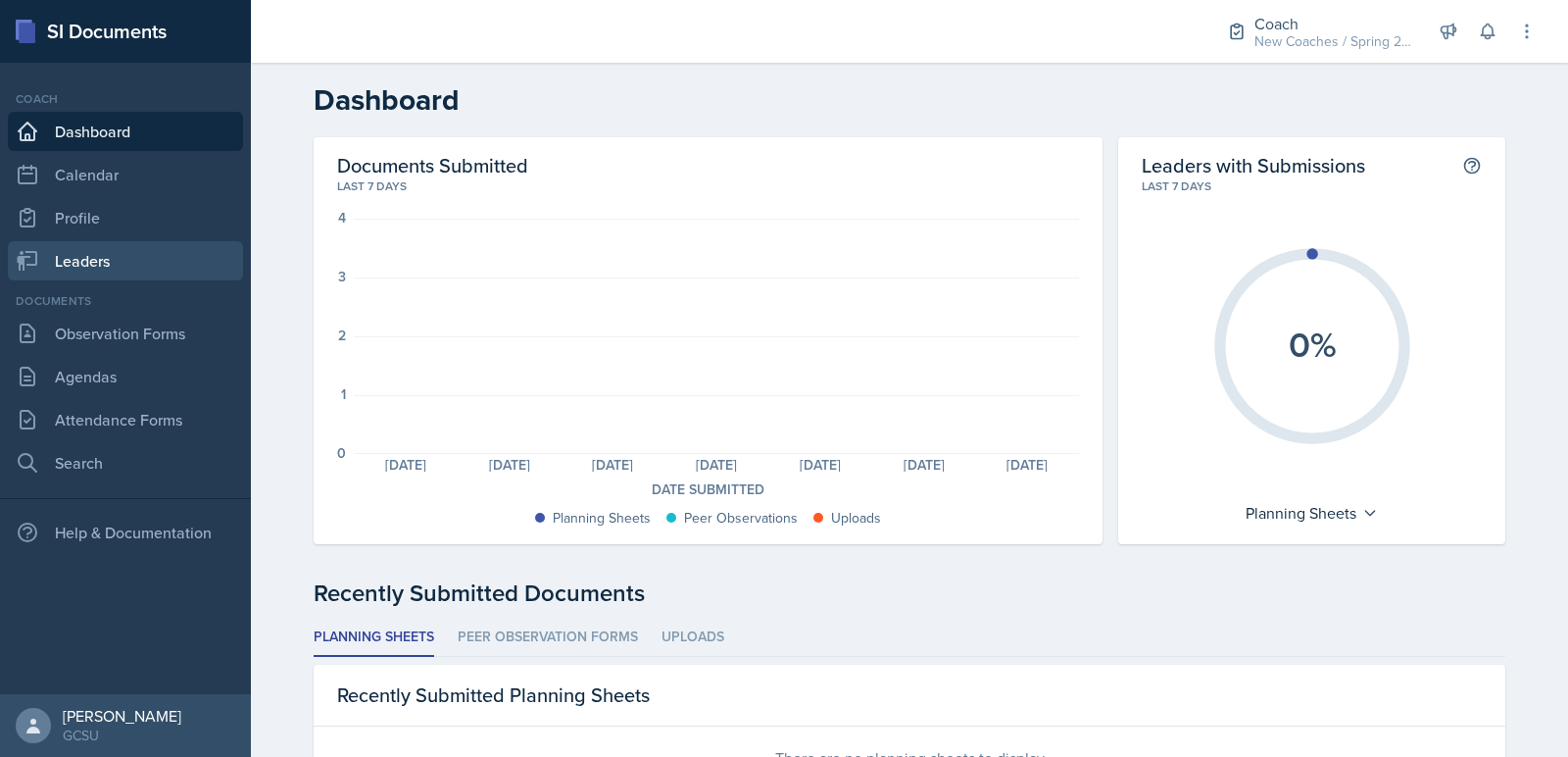
click at [116, 279] on link "Leaders" at bounding box center [125, 261] width 235 height 39
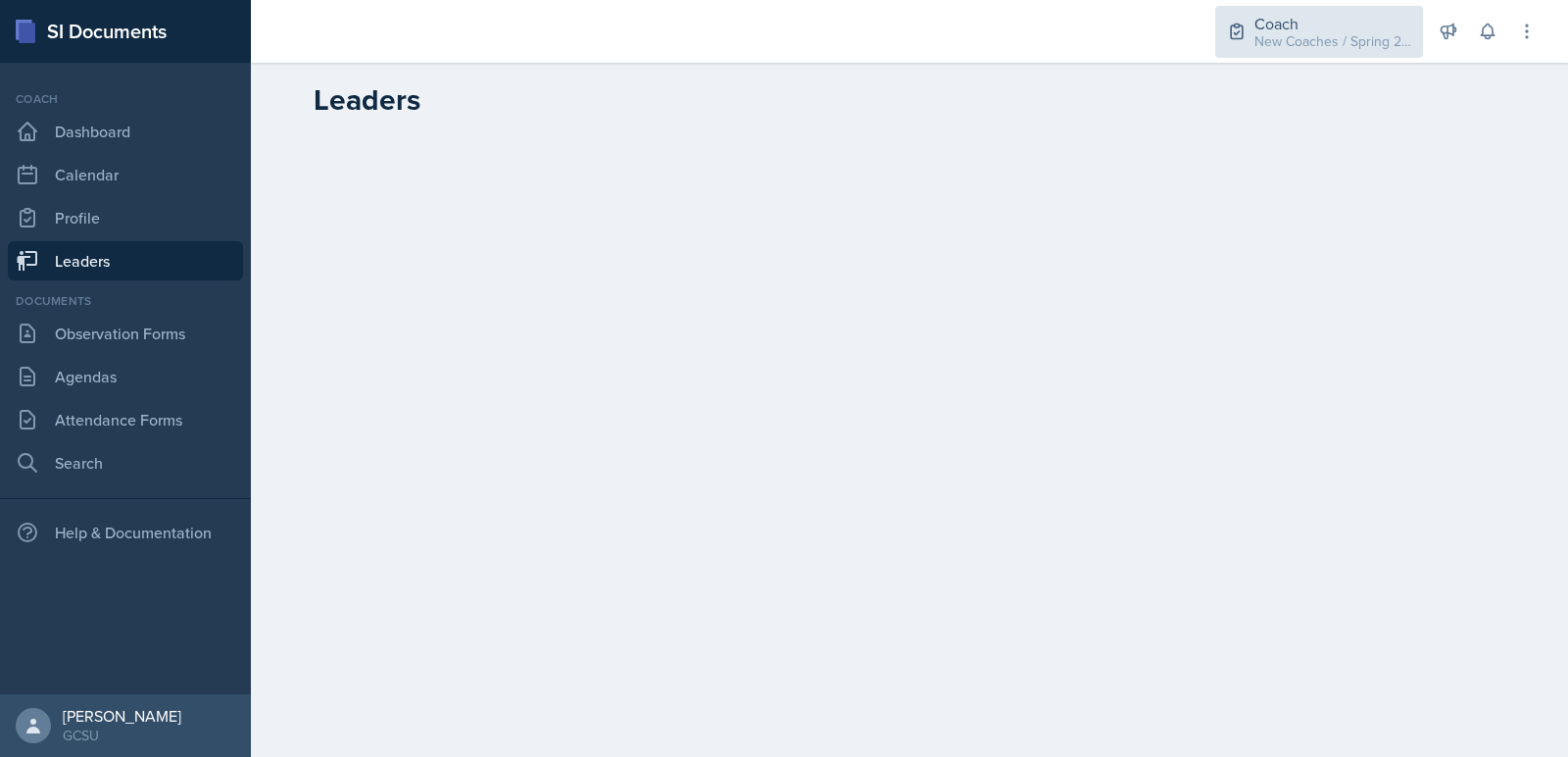
click at [1339, 38] on div "New Coaches / Spring 2024" at bounding box center [1333, 41] width 157 height 21
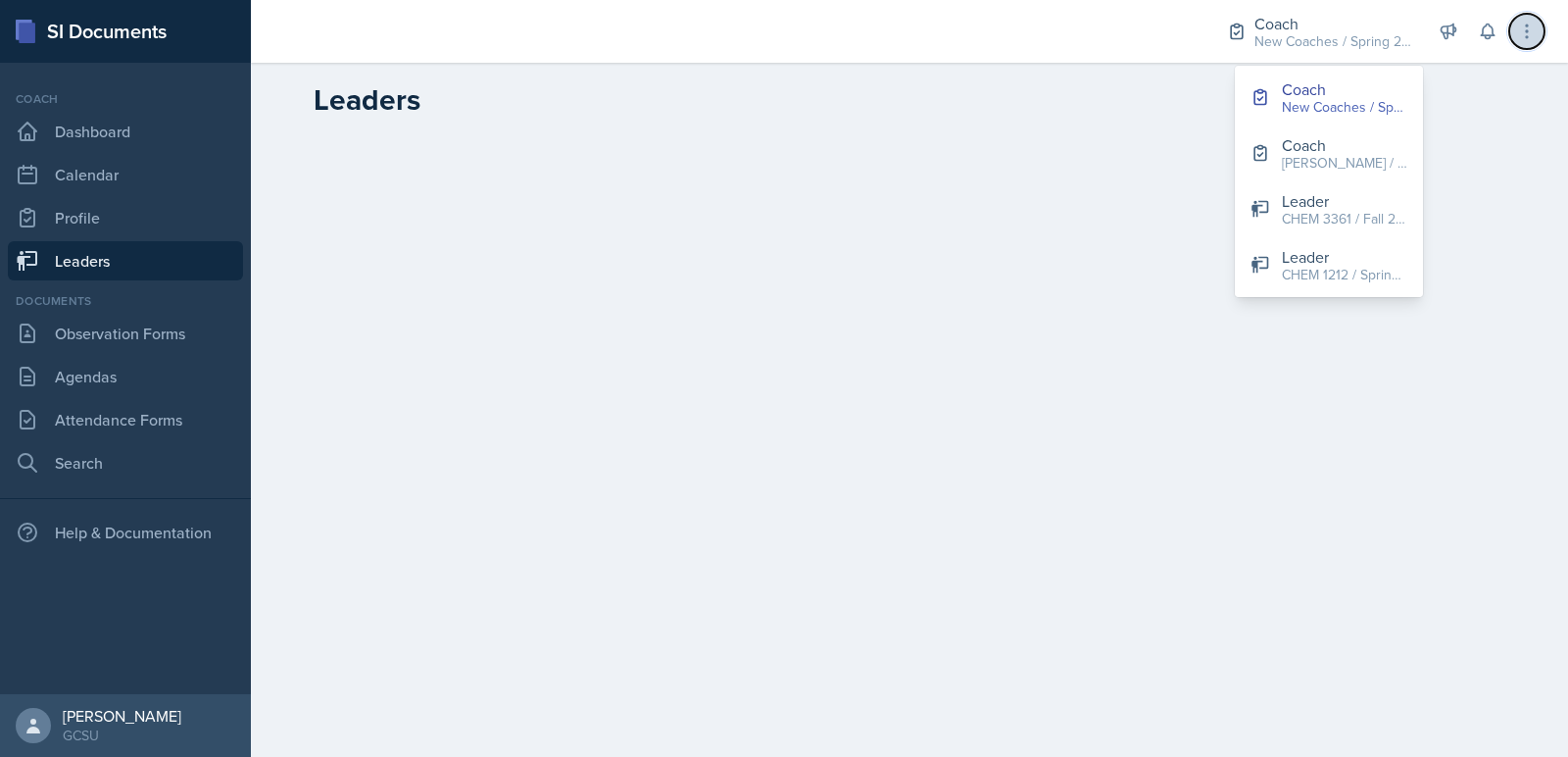
click at [1530, 31] on icon at bounding box center [1527, 31] width 20 height 20
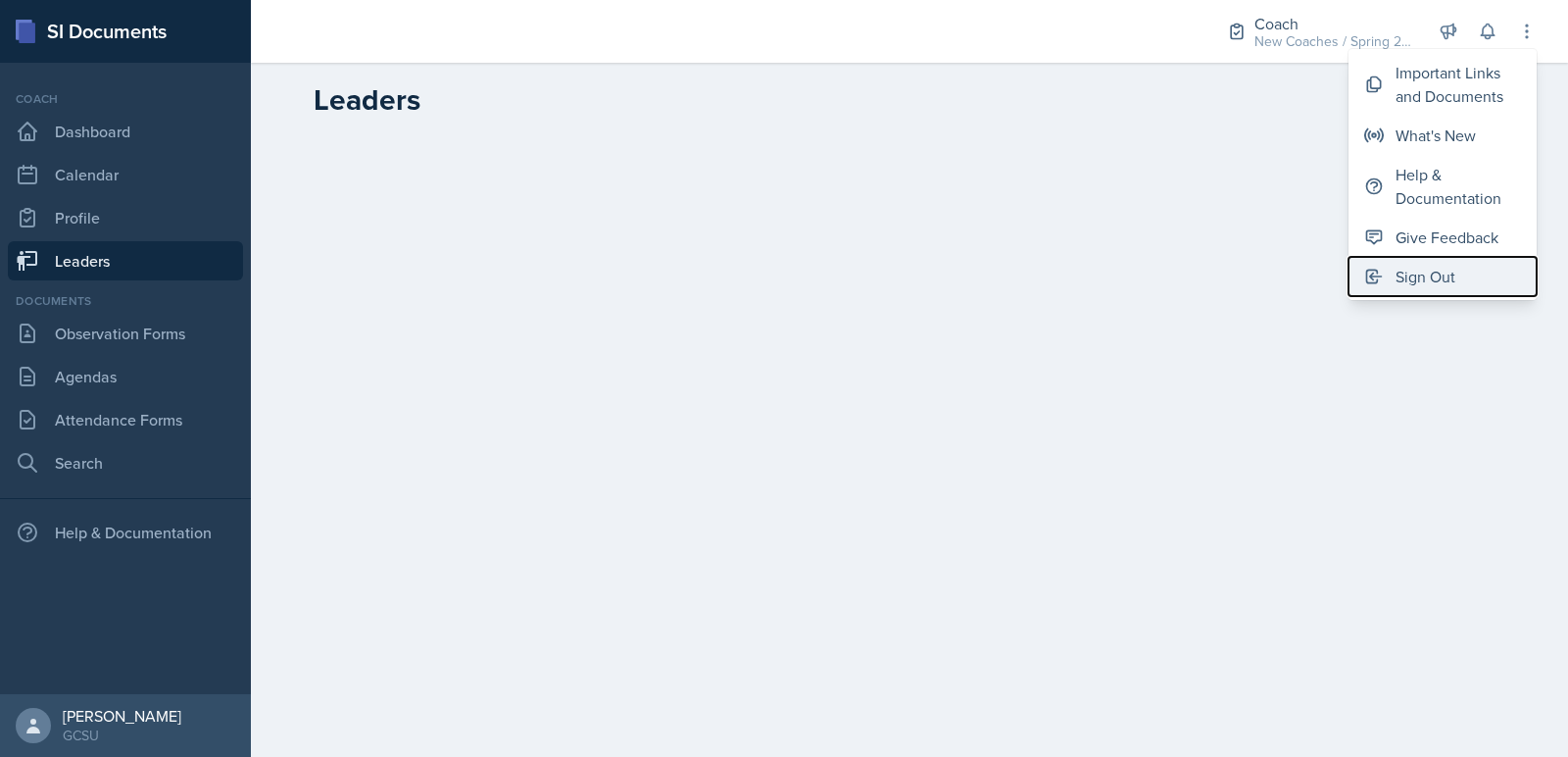
click at [1444, 272] on div "Sign Out" at bounding box center [1425, 277] width 60 height 24
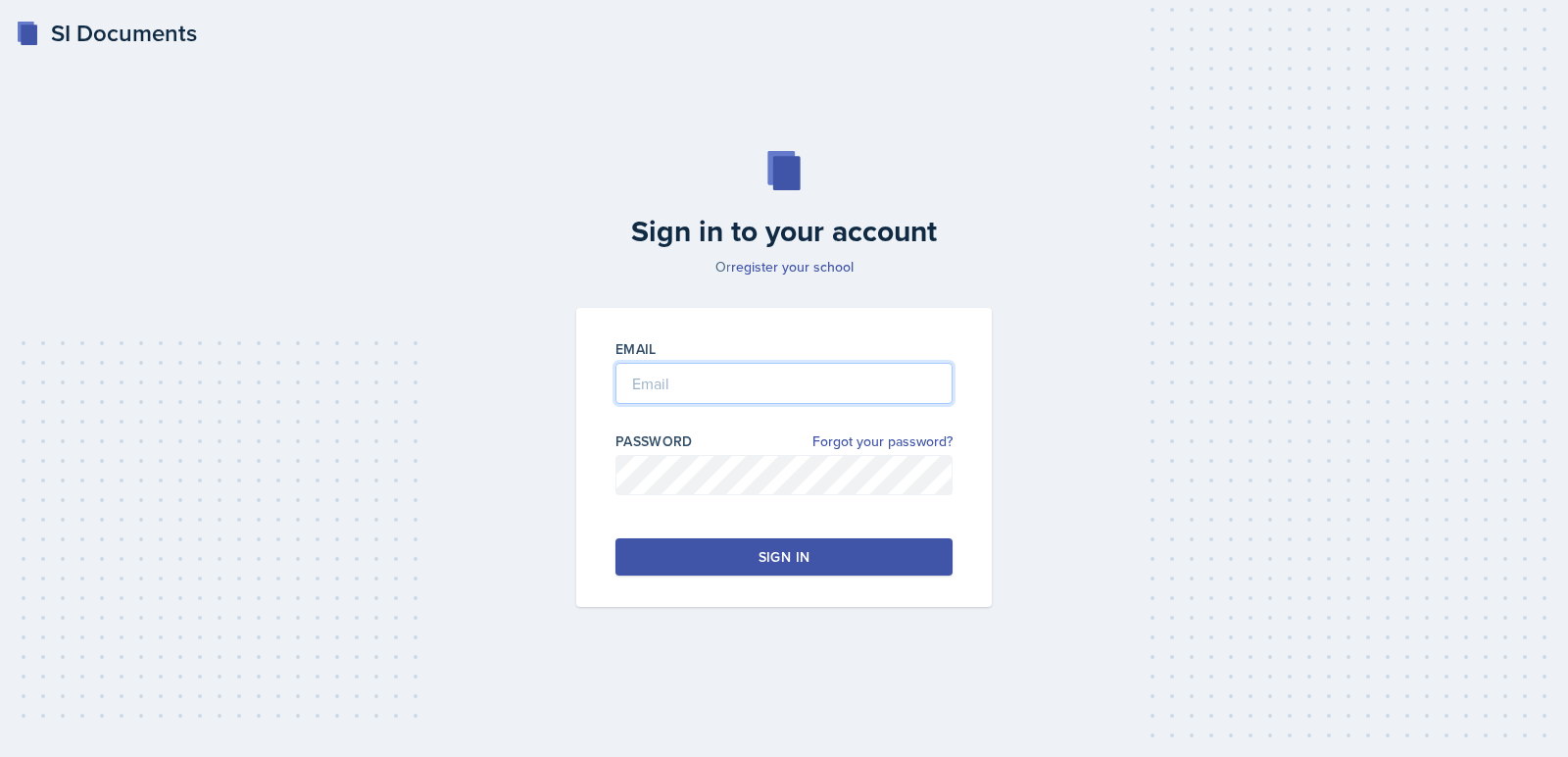
type input "avery.halseth@bobcats.gcsu.edu"
click at [721, 552] on button "Sign in" at bounding box center [784, 557] width 337 height 37
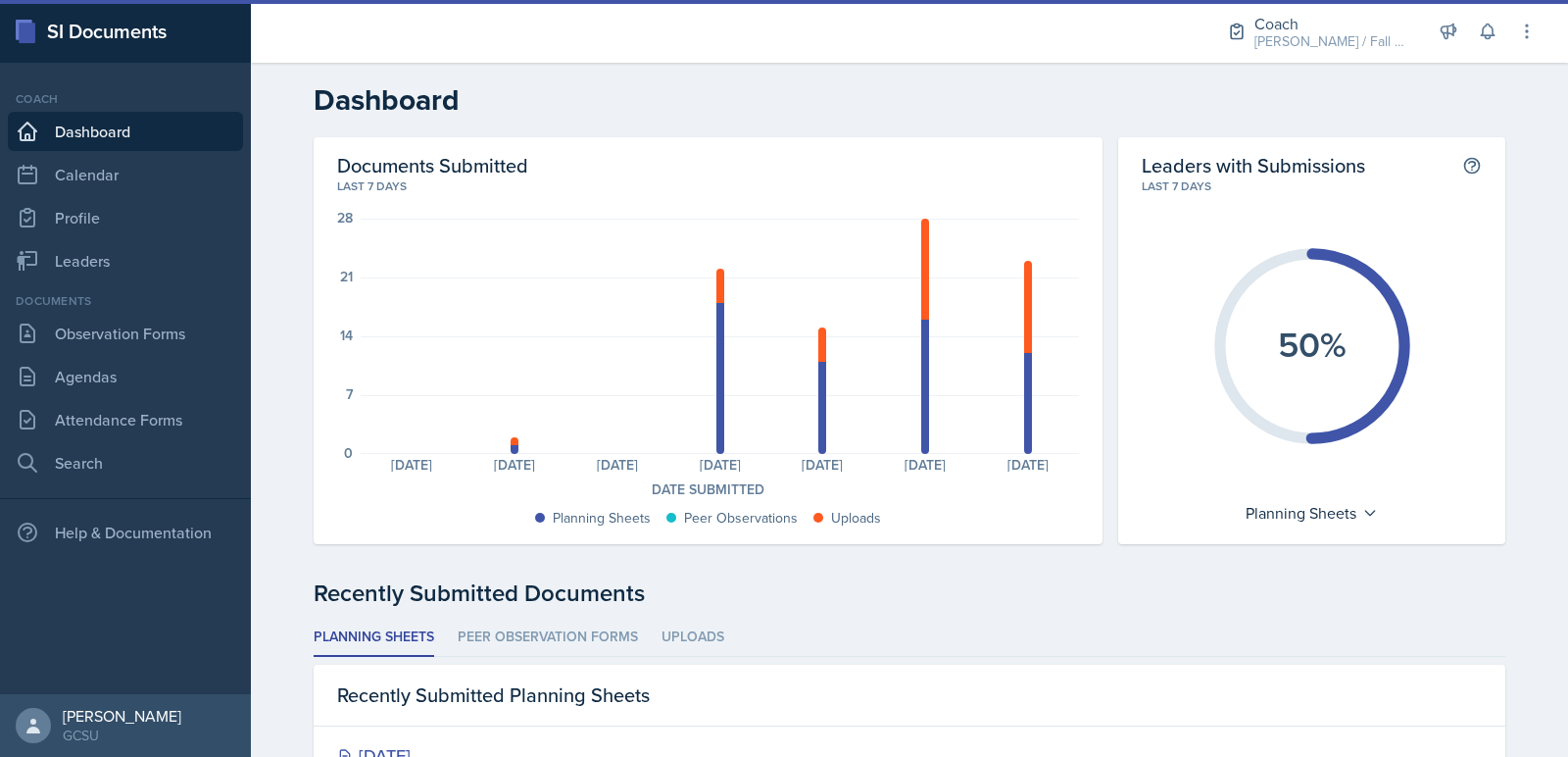
click at [1345, 61] on div "Coach BECK / Fall 2025 Coach BECK / Fall 2025 Coach New Coach Spring 25 / Sprin…" at bounding box center [1368, 31] width 337 height 63
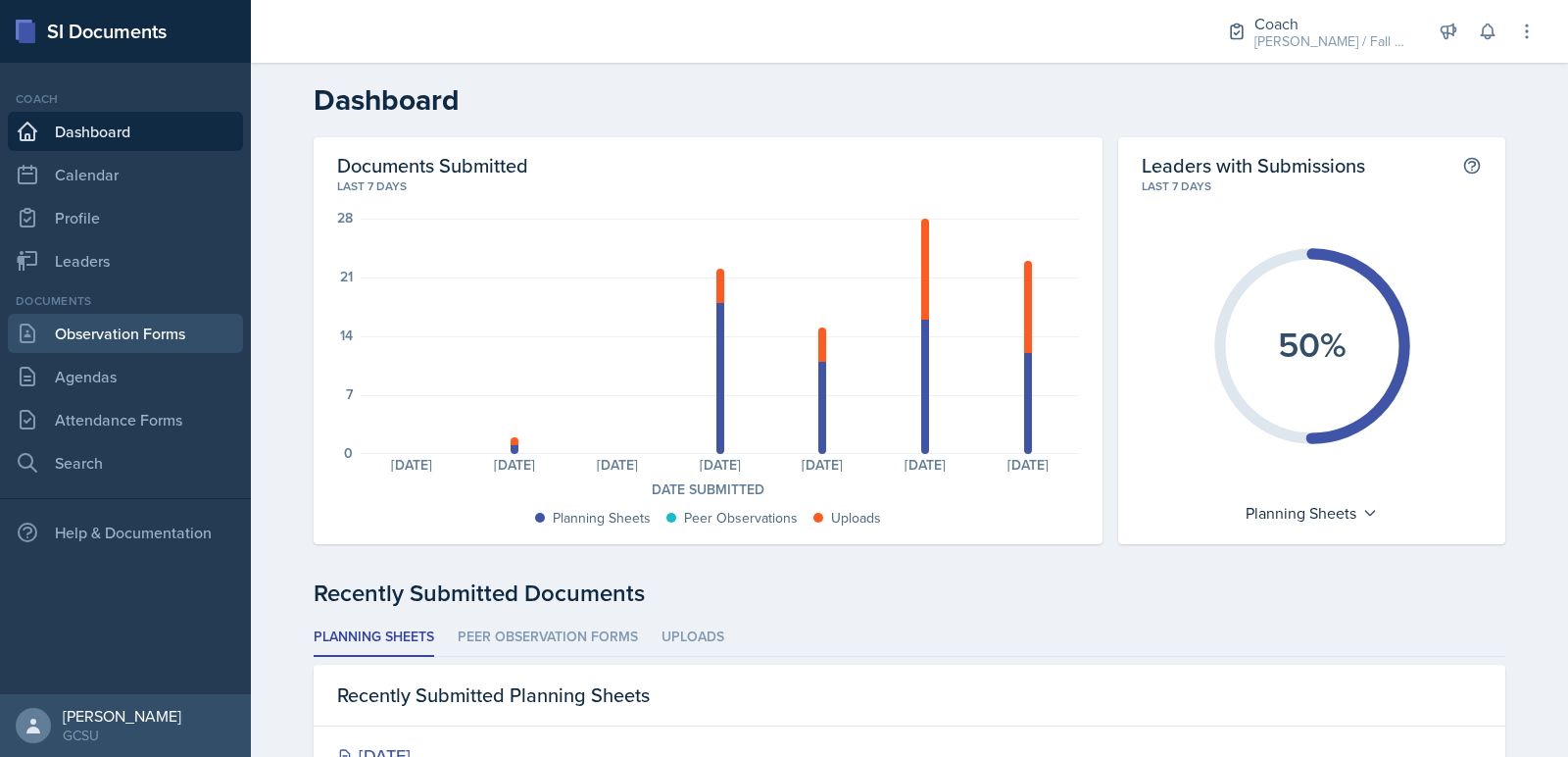
click at [161, 334] on link "Observation Forms" at bounding box center [125, 333] width 235 height 39
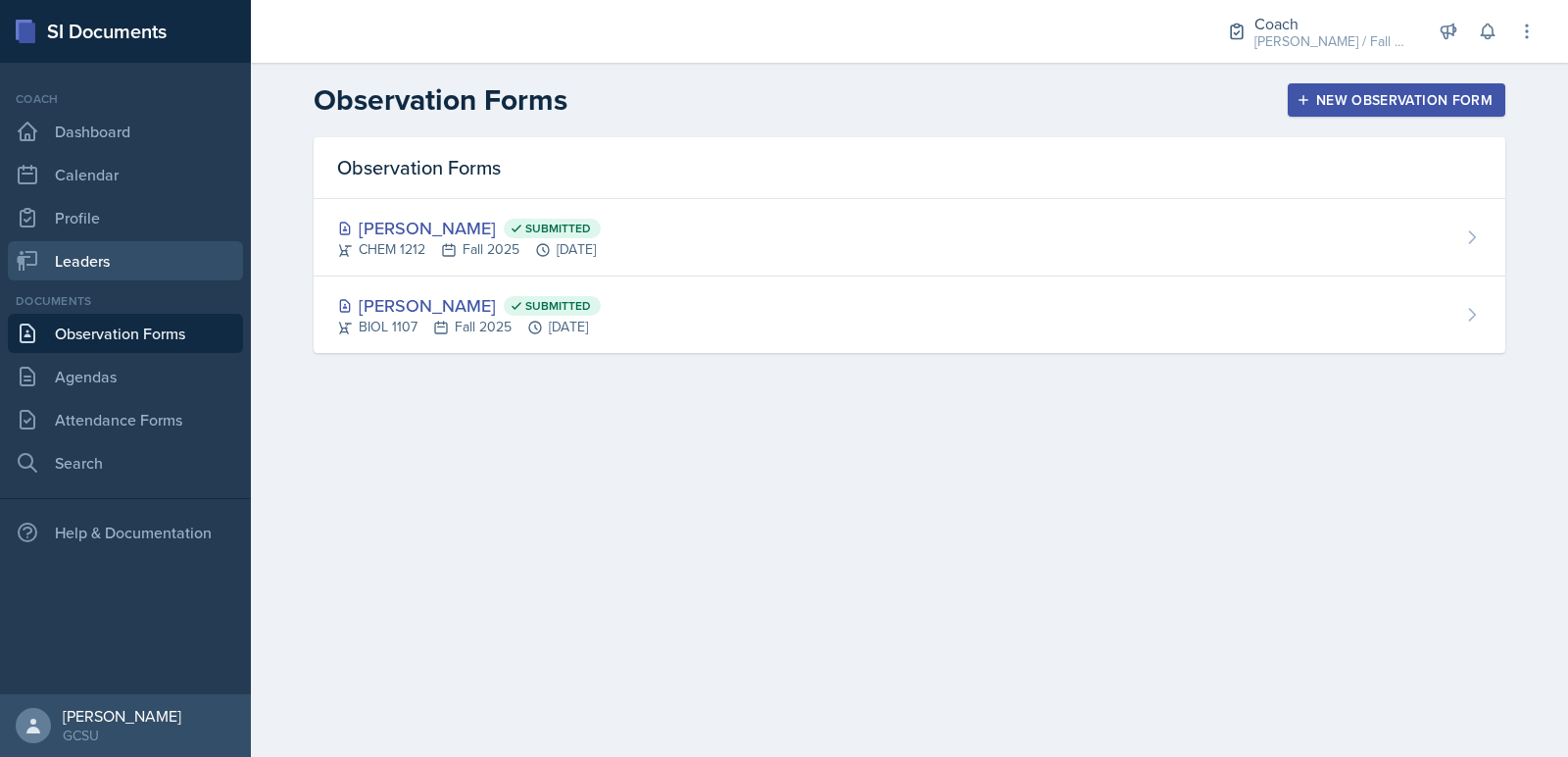
click at [154, 266] on link "Leaders" at bounding box center [125, 261] width 235 height 39
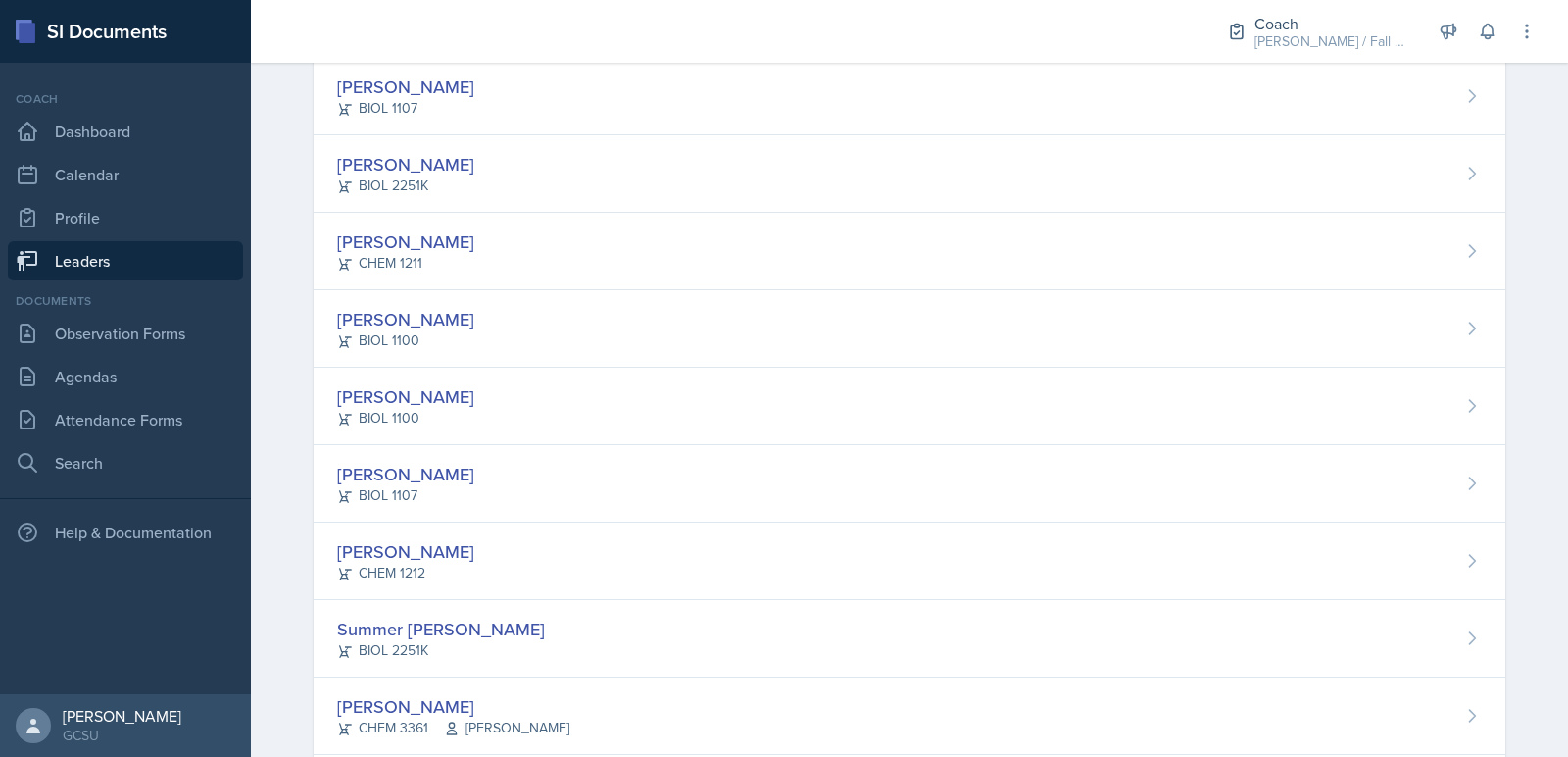
scroll to position [1930, 0]
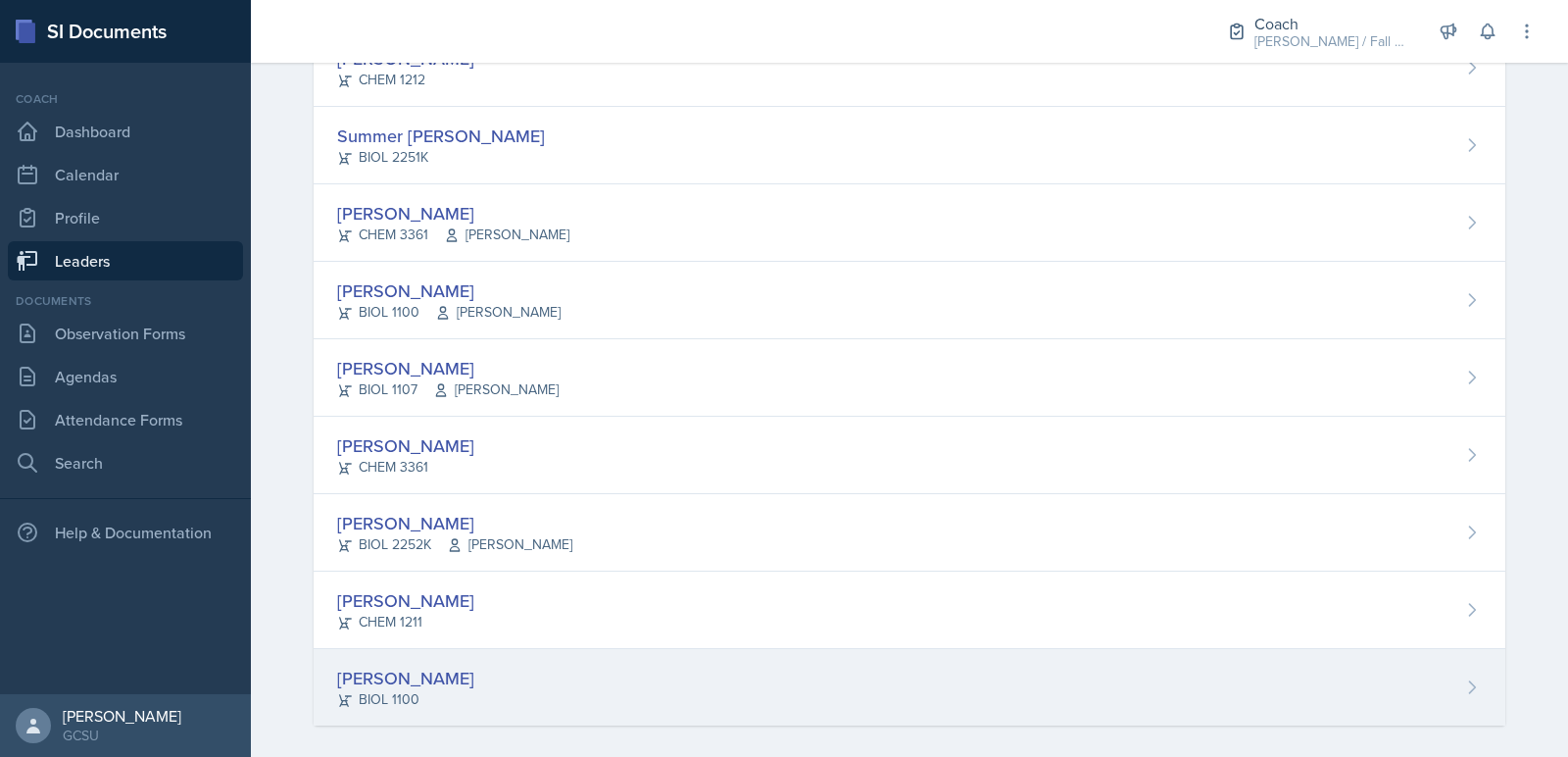
drag, startPoint x: 289, startPoint y: 261, endPoint x: 562, endPoint y: 692, distance: 510.2
copy div "Lucy Artime CHEM 1211 Odeya Atar CHEM 1151 Mallory Bates KINS 2200 Dr. Parks Ma…"
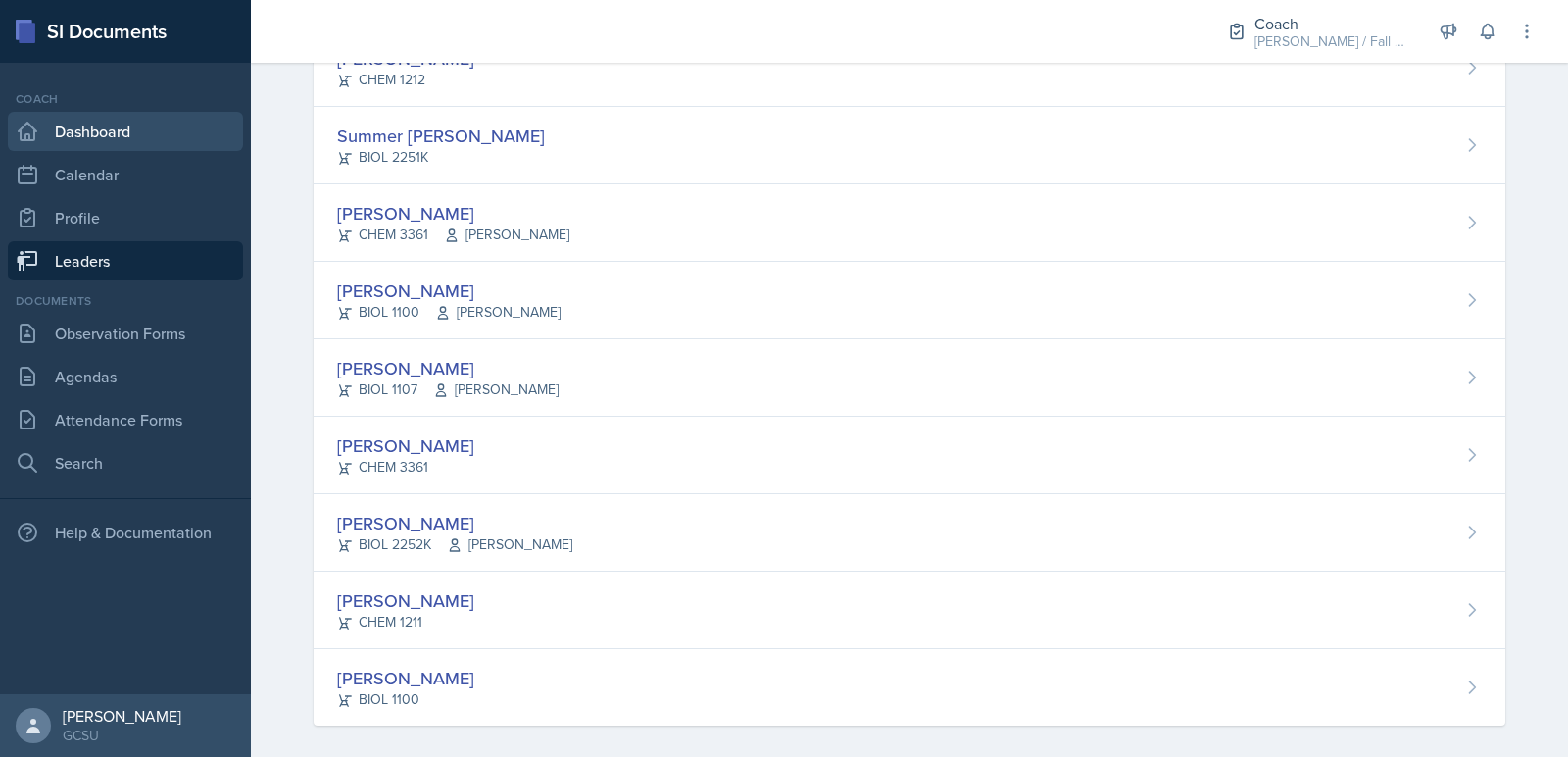
click at [198, 125] on link "Dashboard" at bounding box center [125, 131] width 235 height 39
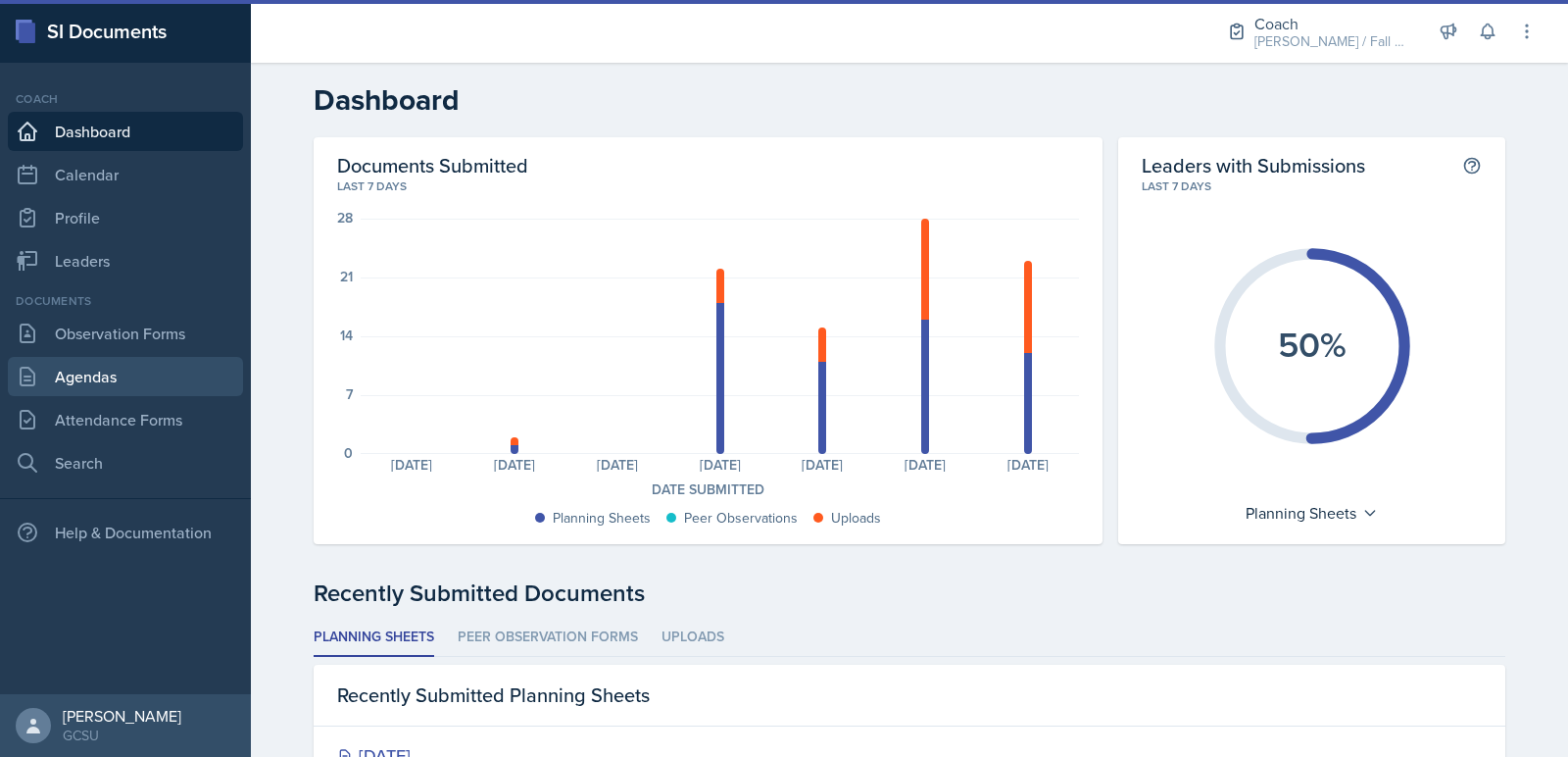
click at [148, 391] on link "Agendas" at bounding box center [125, 377] width 235 height 39
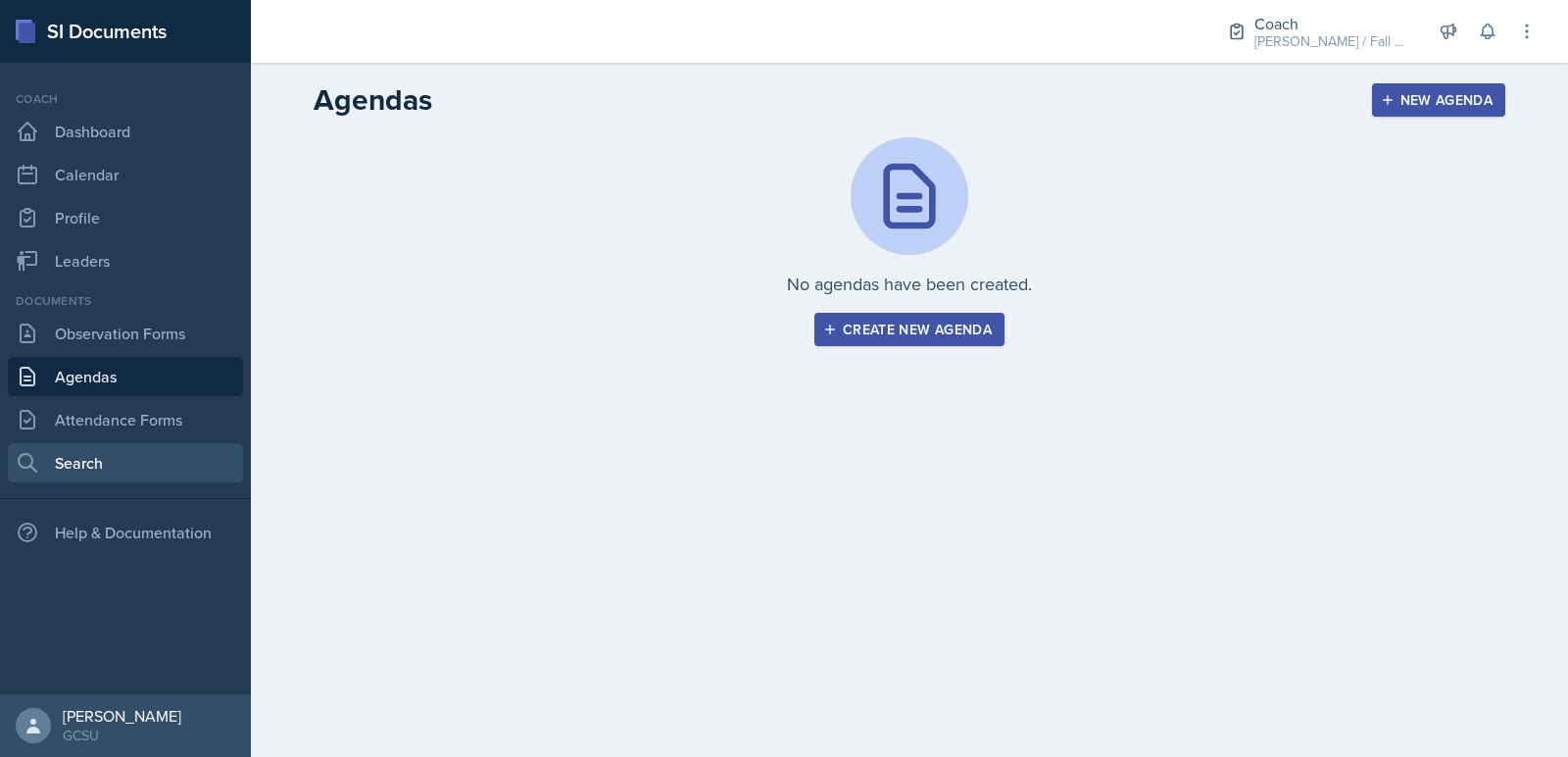
click at [141, 472] on link "Search" at bounding box center [125, 463] width 235 height 39
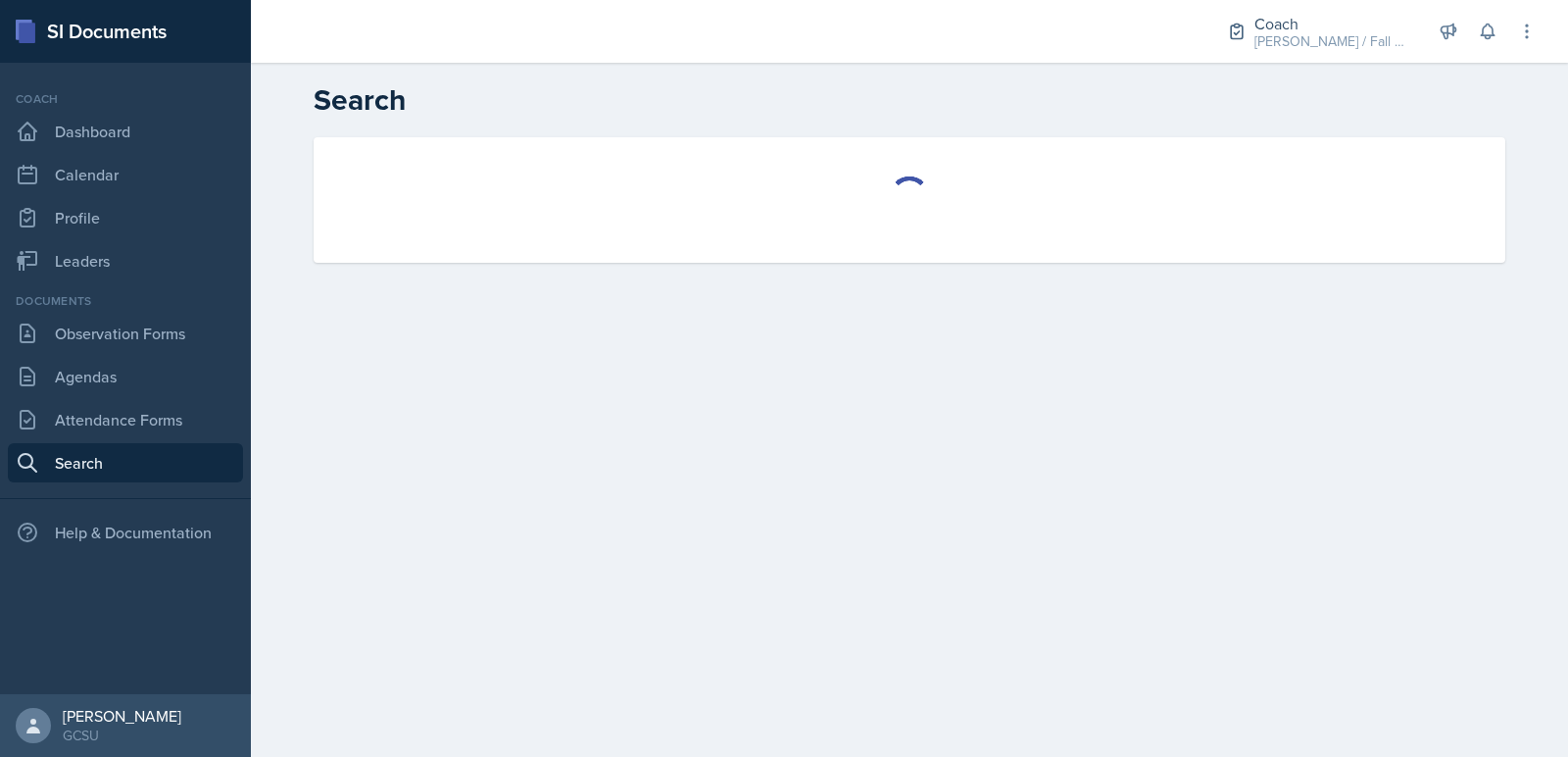
select select "all"
select select "1"
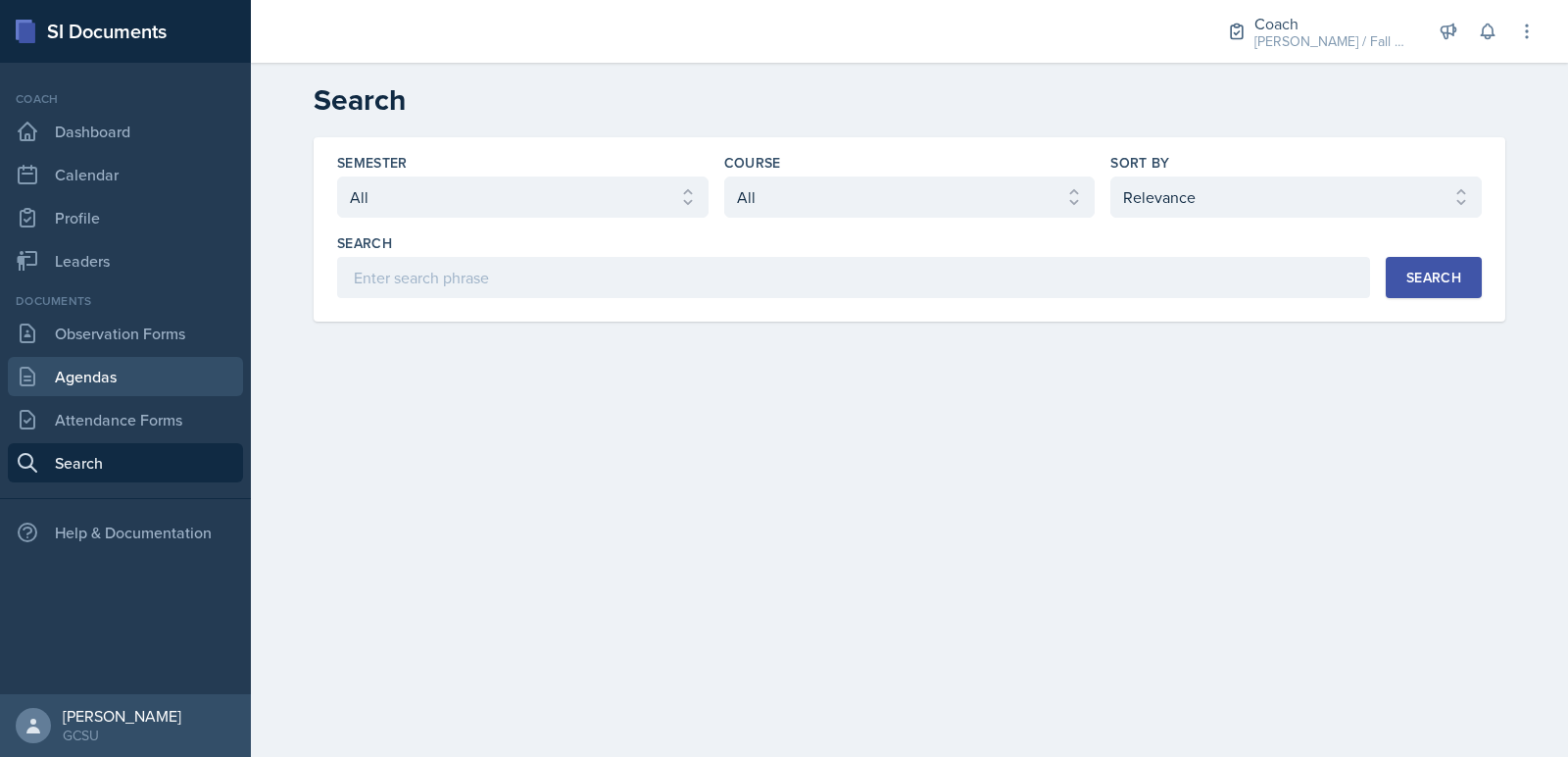
click at [161, 389] on link "Agendas" at bounding box center [125, 377] width 235 height 39
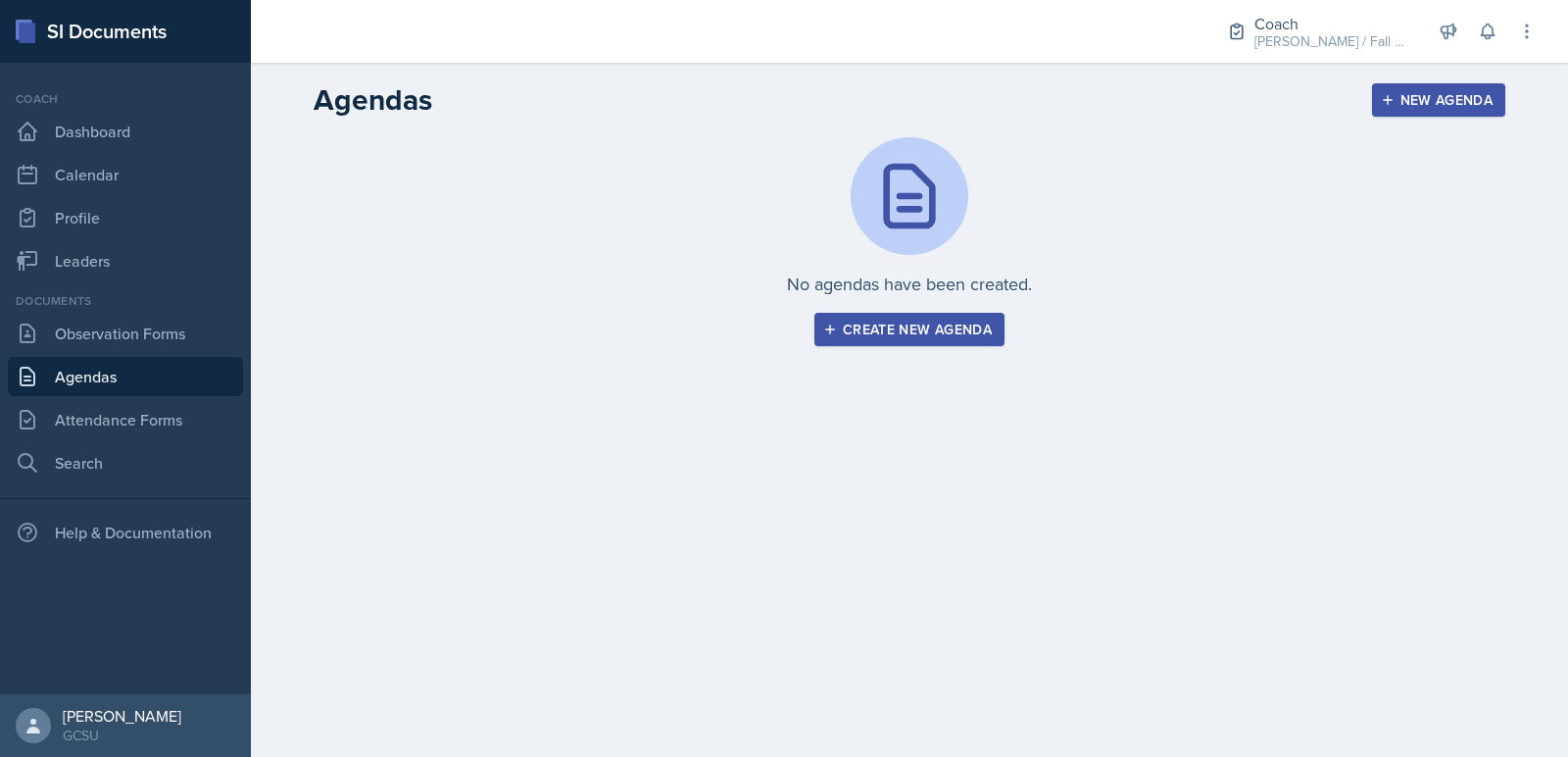
click at [921, 313] on button "Create new agenda" at bounding box center [909, 329] width 190 height 33
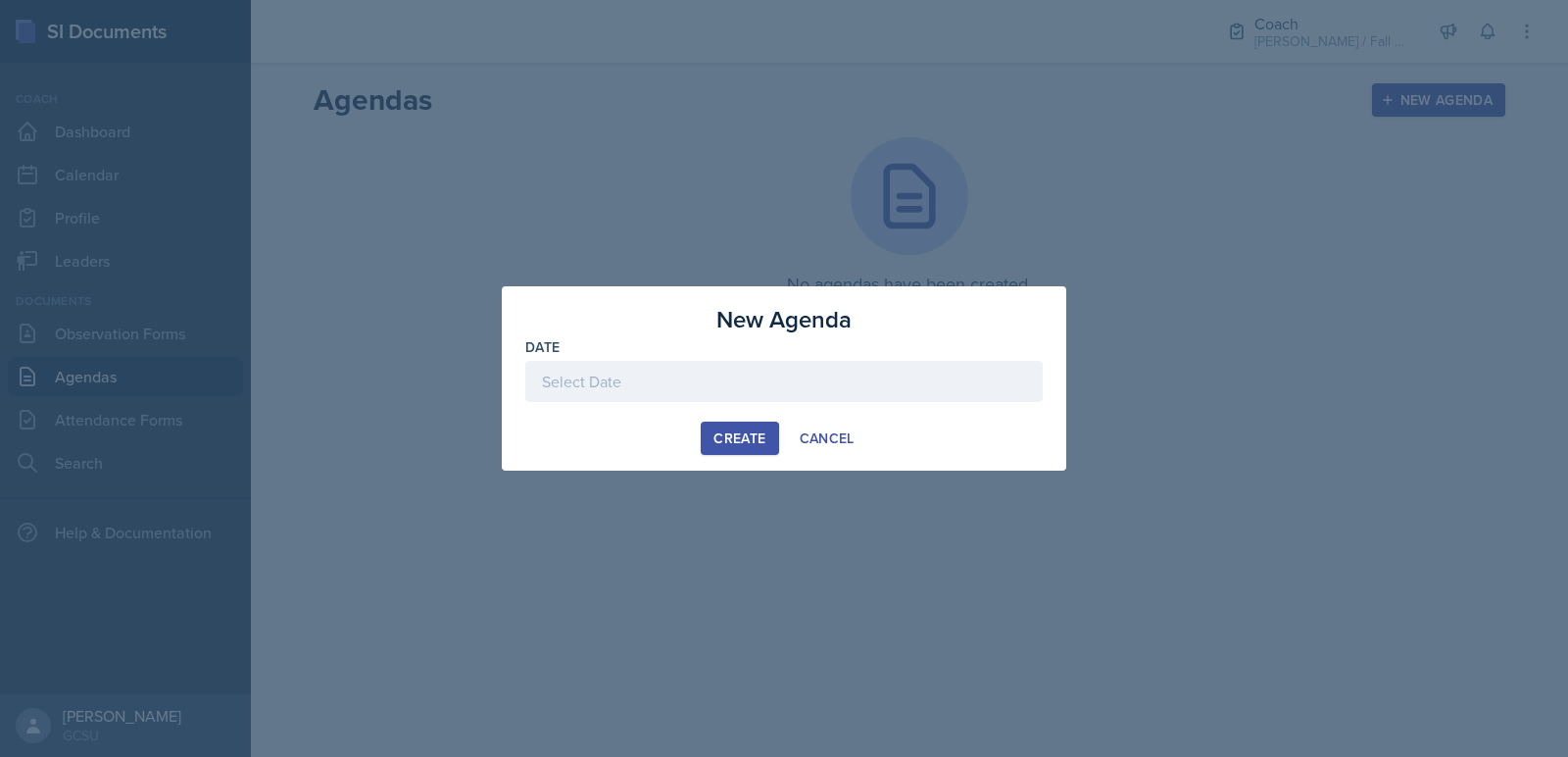
click at [734, 418] on div at bounding box center [784, 412] width 517 height 20
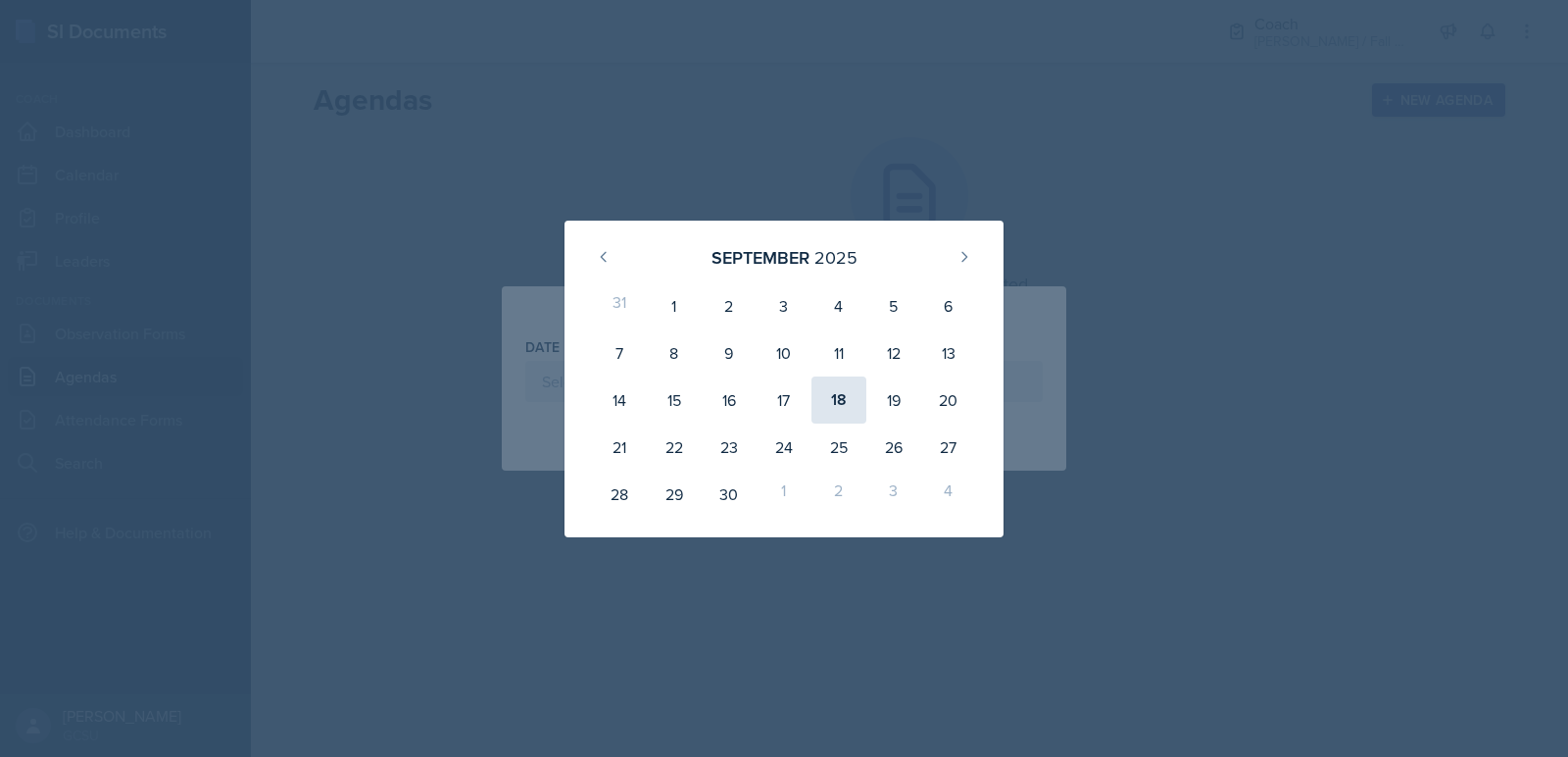
click at [831, 388] on div "18" at bounding box center [839, 400] width 55 height 47
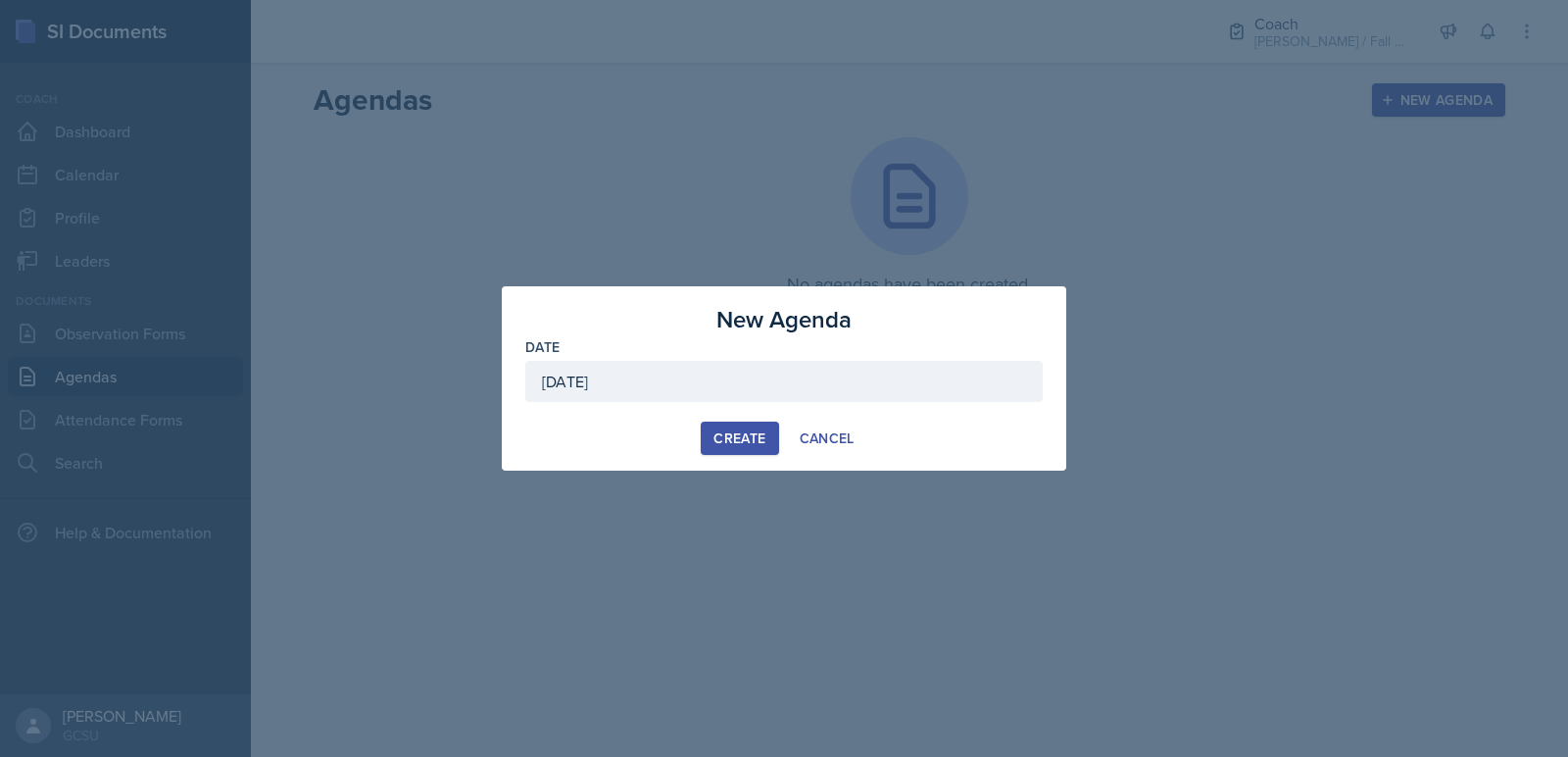
click at [749, 416] on div at bounding box center [784, 412] width 517 height 20
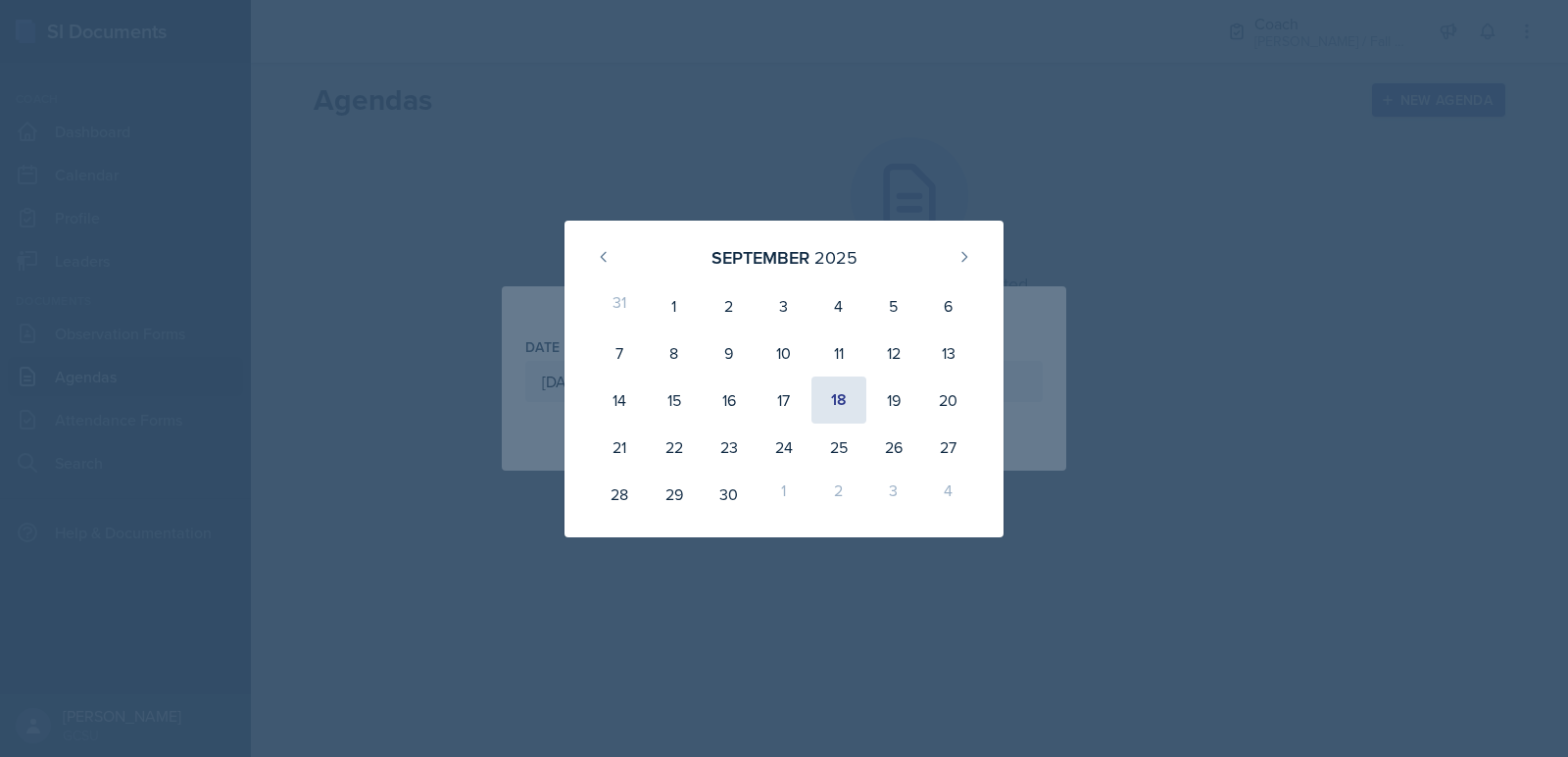
click at [849, 389] on div "18" at bounding box center [839, 400] width 55 height 47
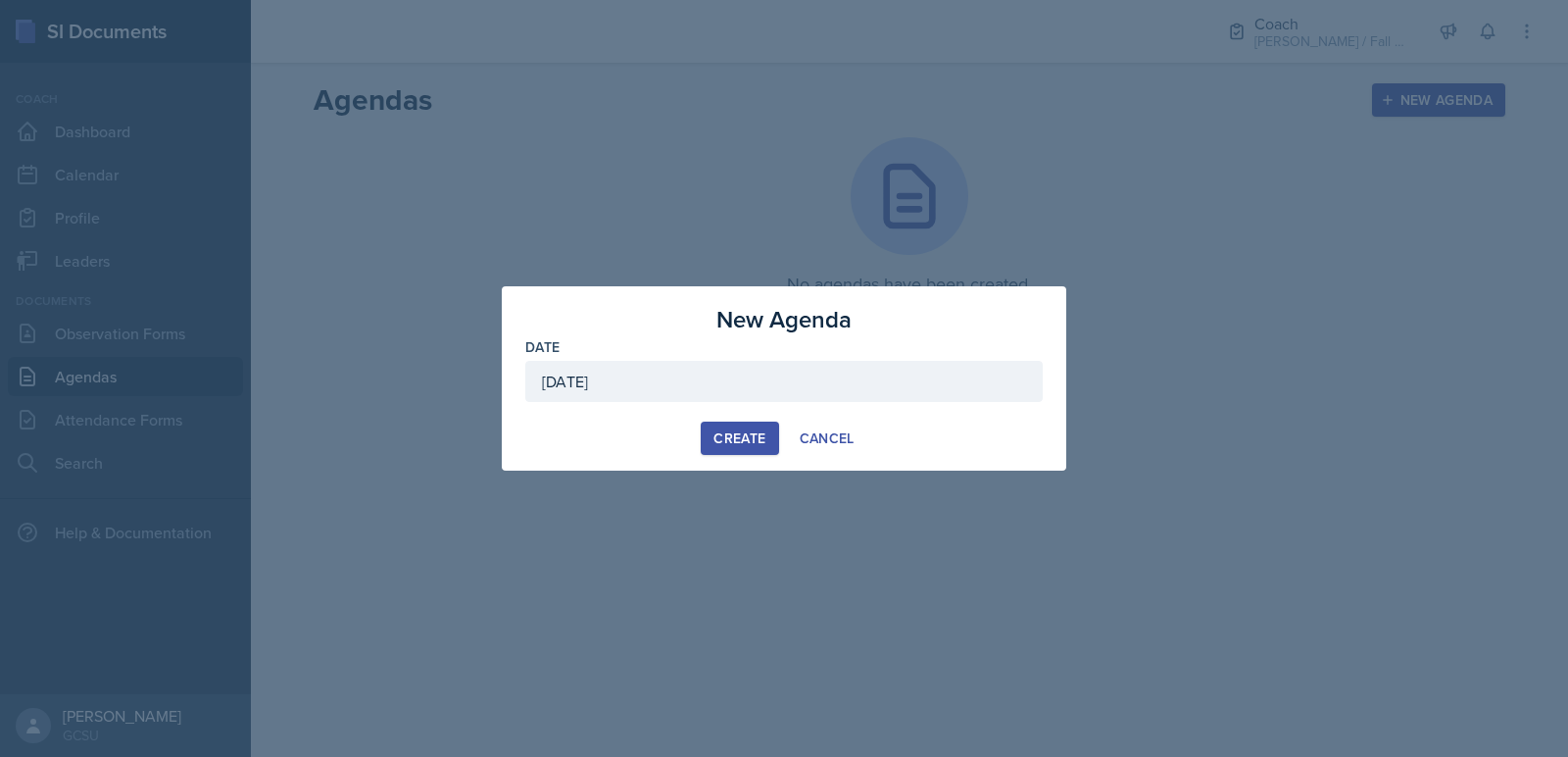
click at [728, 381] on div "September 18th, 2025" at bounding box center [784, 381] width 517 height 41
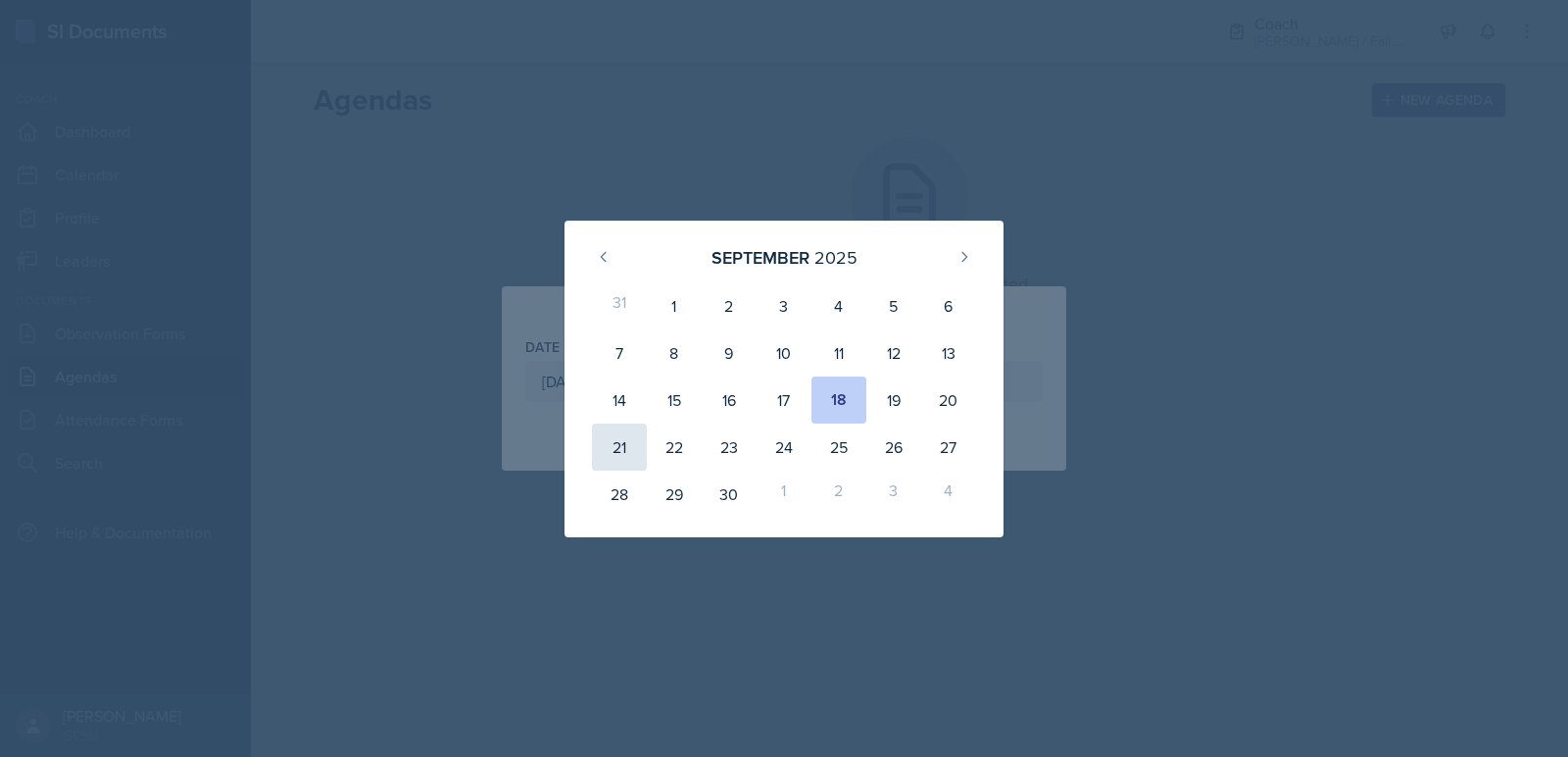
click at [625, 442] on div "21" at bounding box center [619, 447] width 55 height 47
type input "September 21st, 2025"
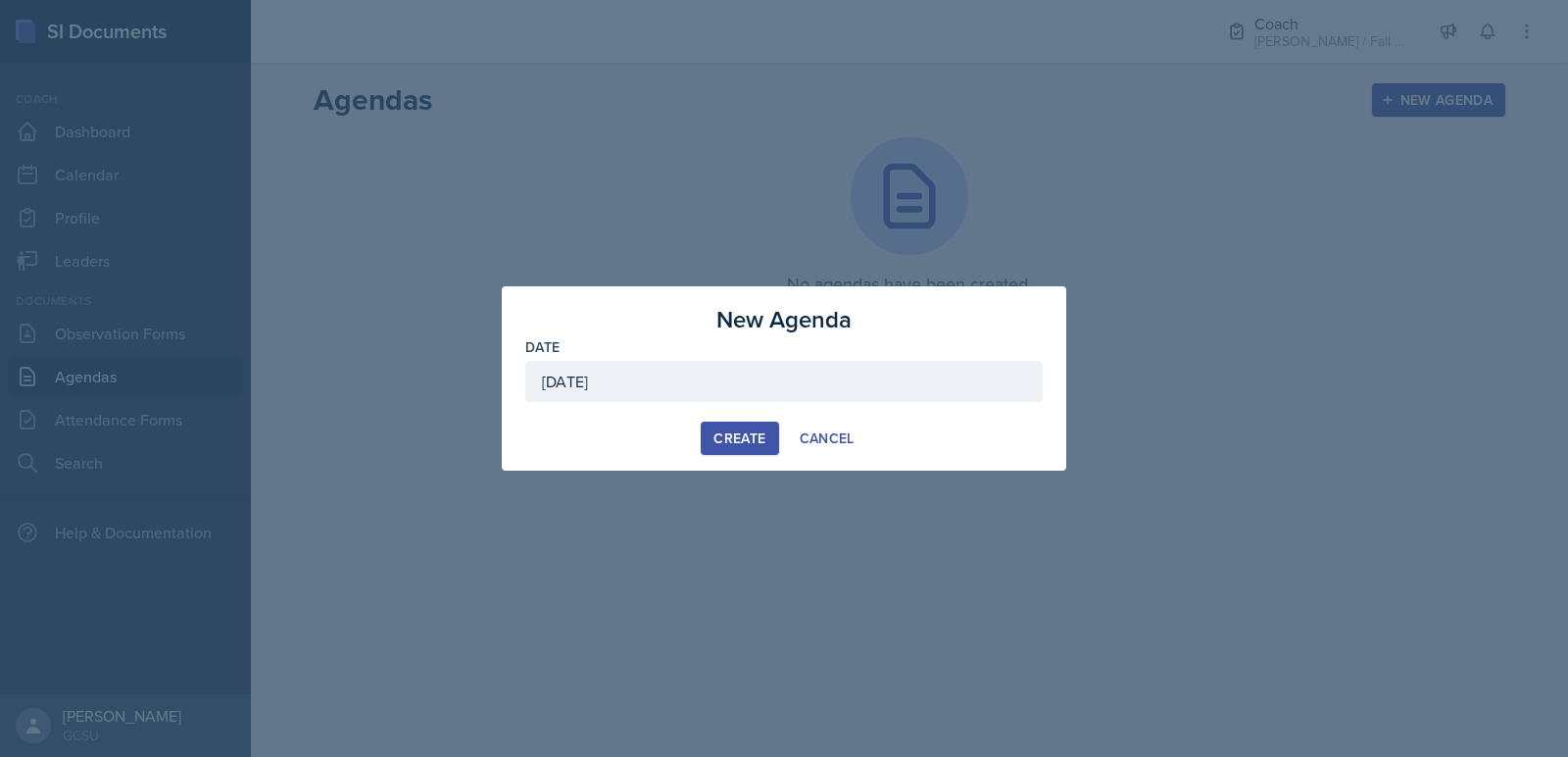
click at [733, 446] on div "Create" at bounding box center [739, 438] width 52 height 16
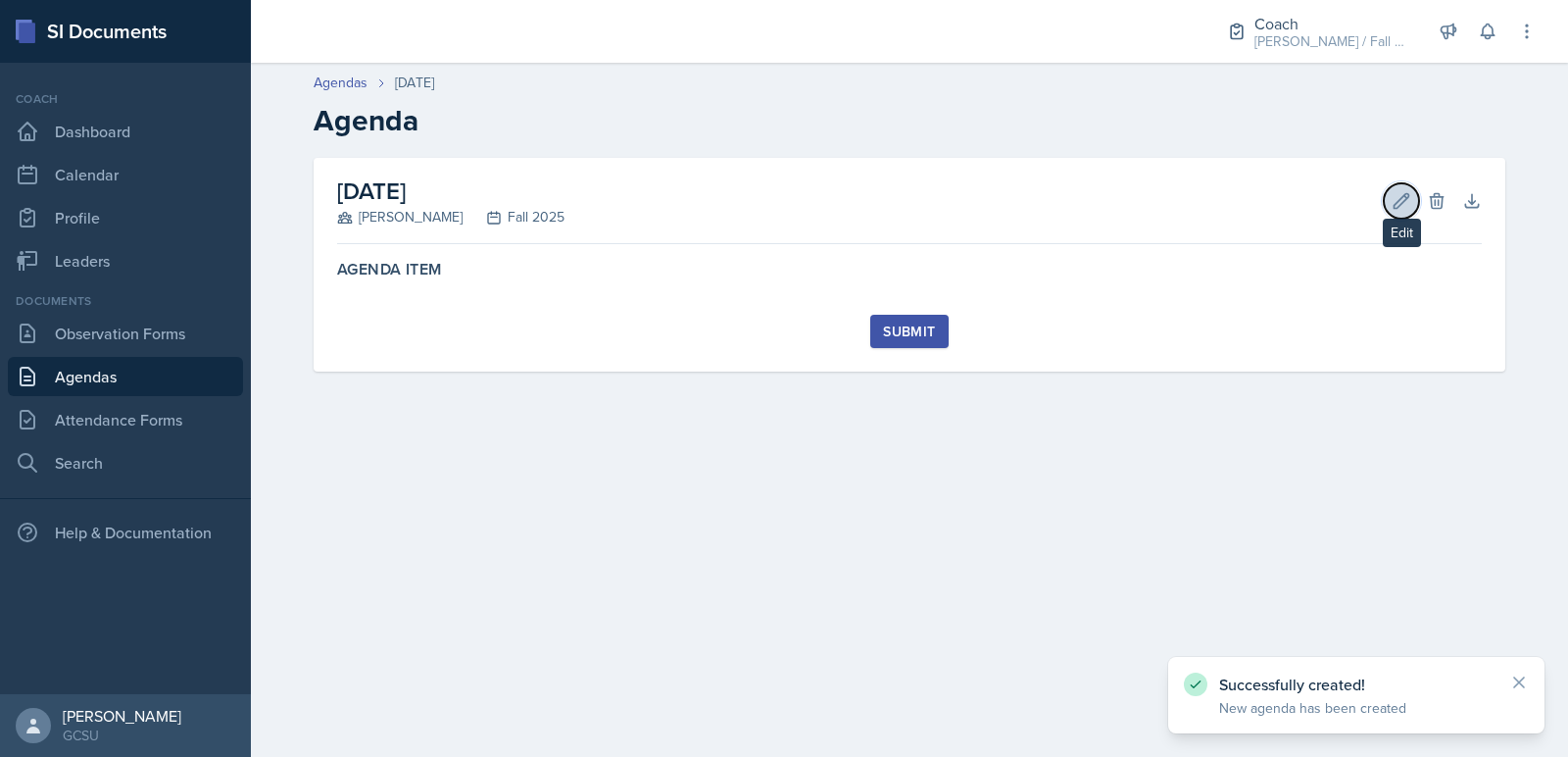
click at [1396, 187] on button "Edit" at bounding box center [1401, 201] width 35 height 35
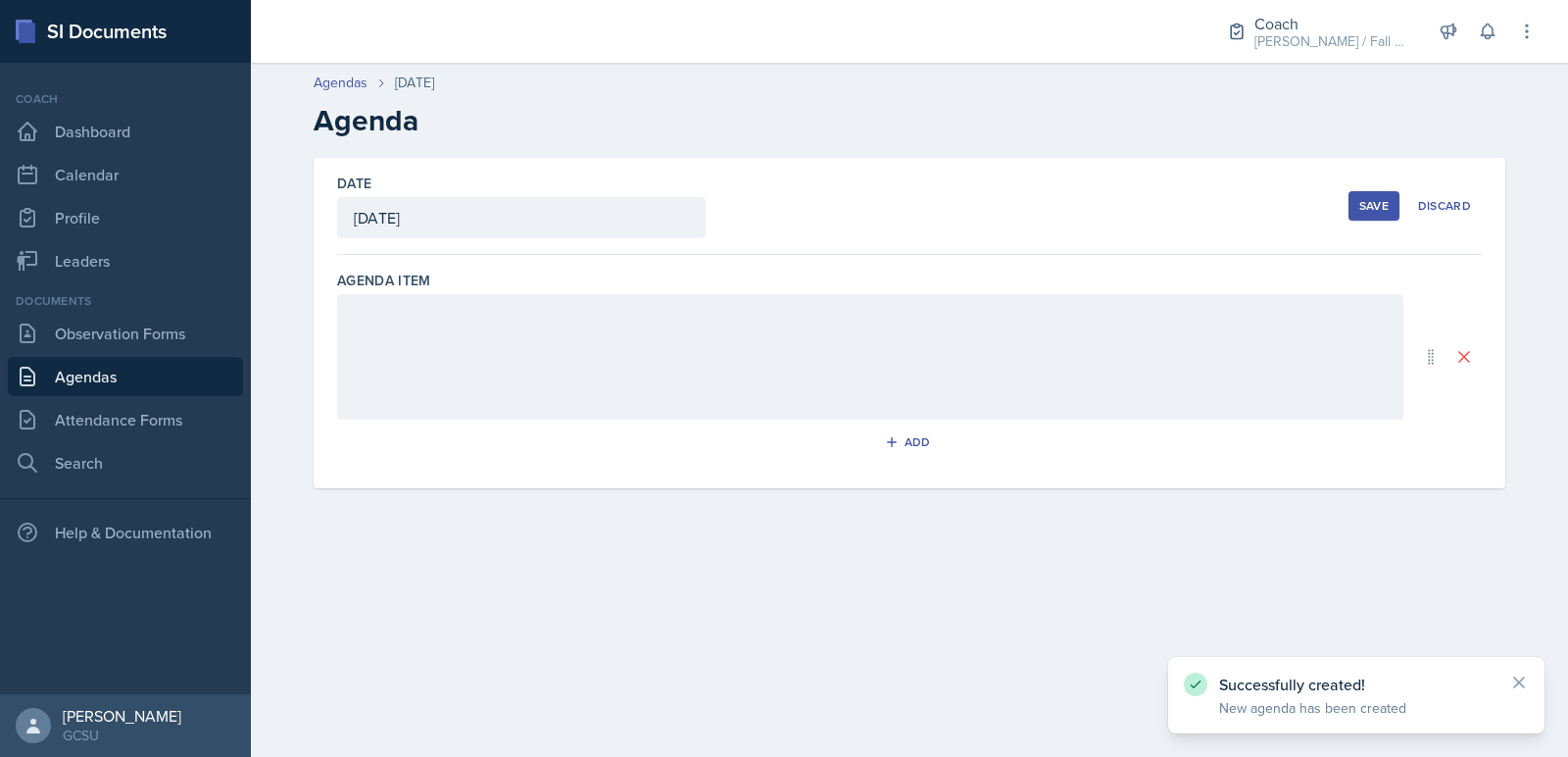
click at [676, 350] on div at bounding box center [870, 357] width 1066 height 126
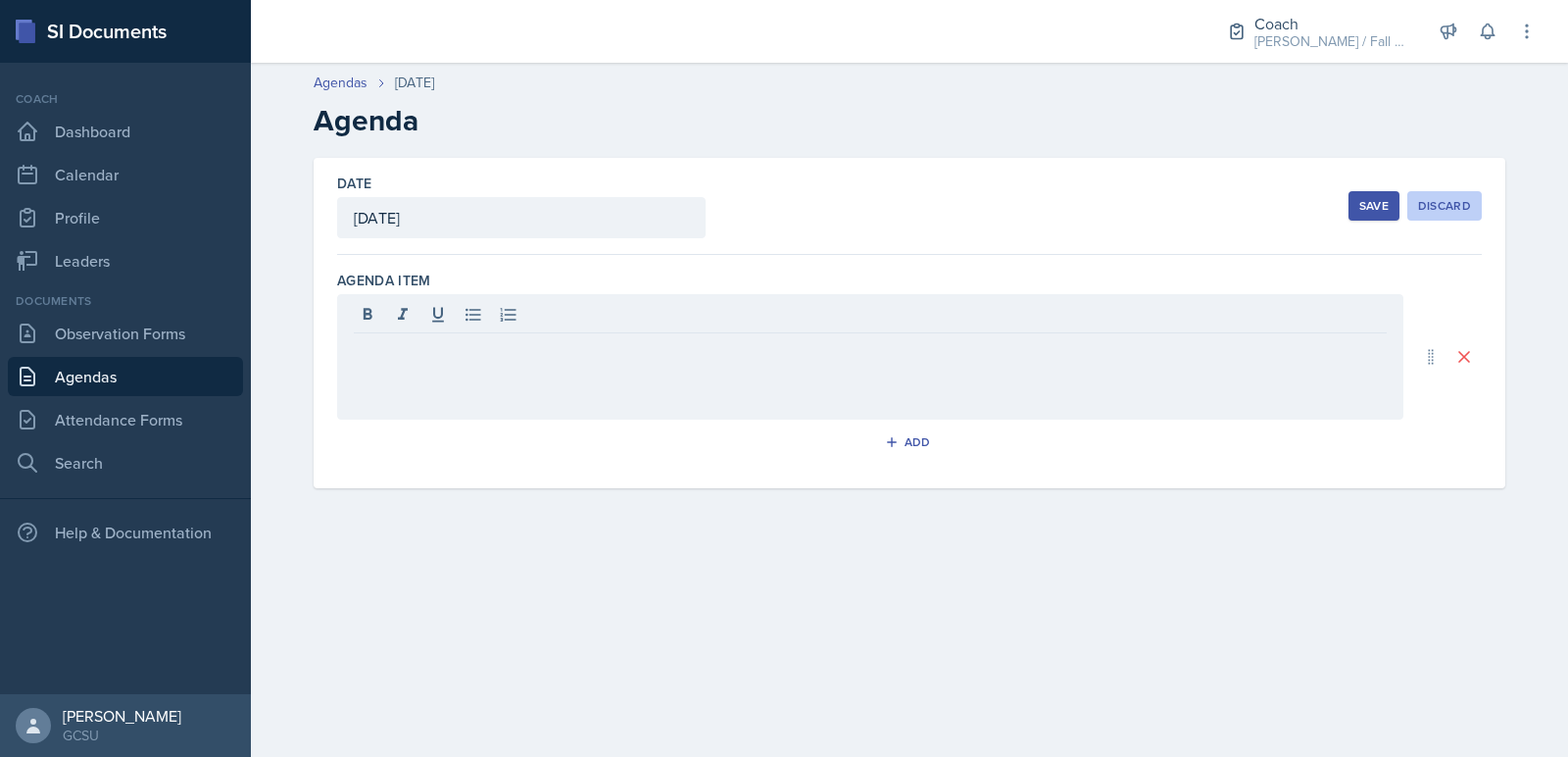
click at [1419, 211] on div "Discard" at bounding box center [1445, 206] width 53 height 16
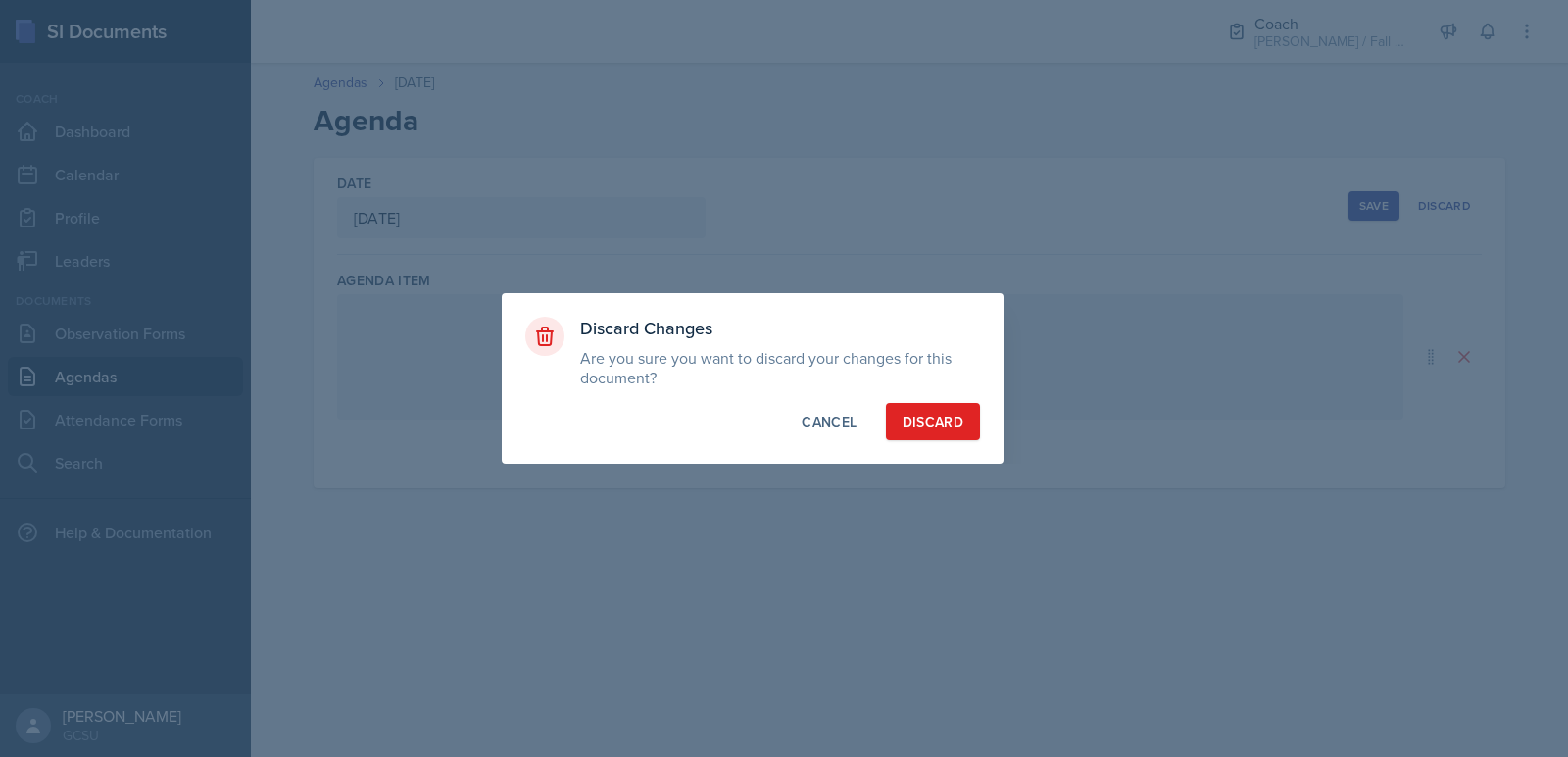
click at [945, 442] on div "Discard Changes Are you sure you want to discard your changes for this document…" at bounding box center [753, 378] width 502 height 171
click at [937, 412] on div "Discard" at bounding box center [933, 422] width 61 height 20
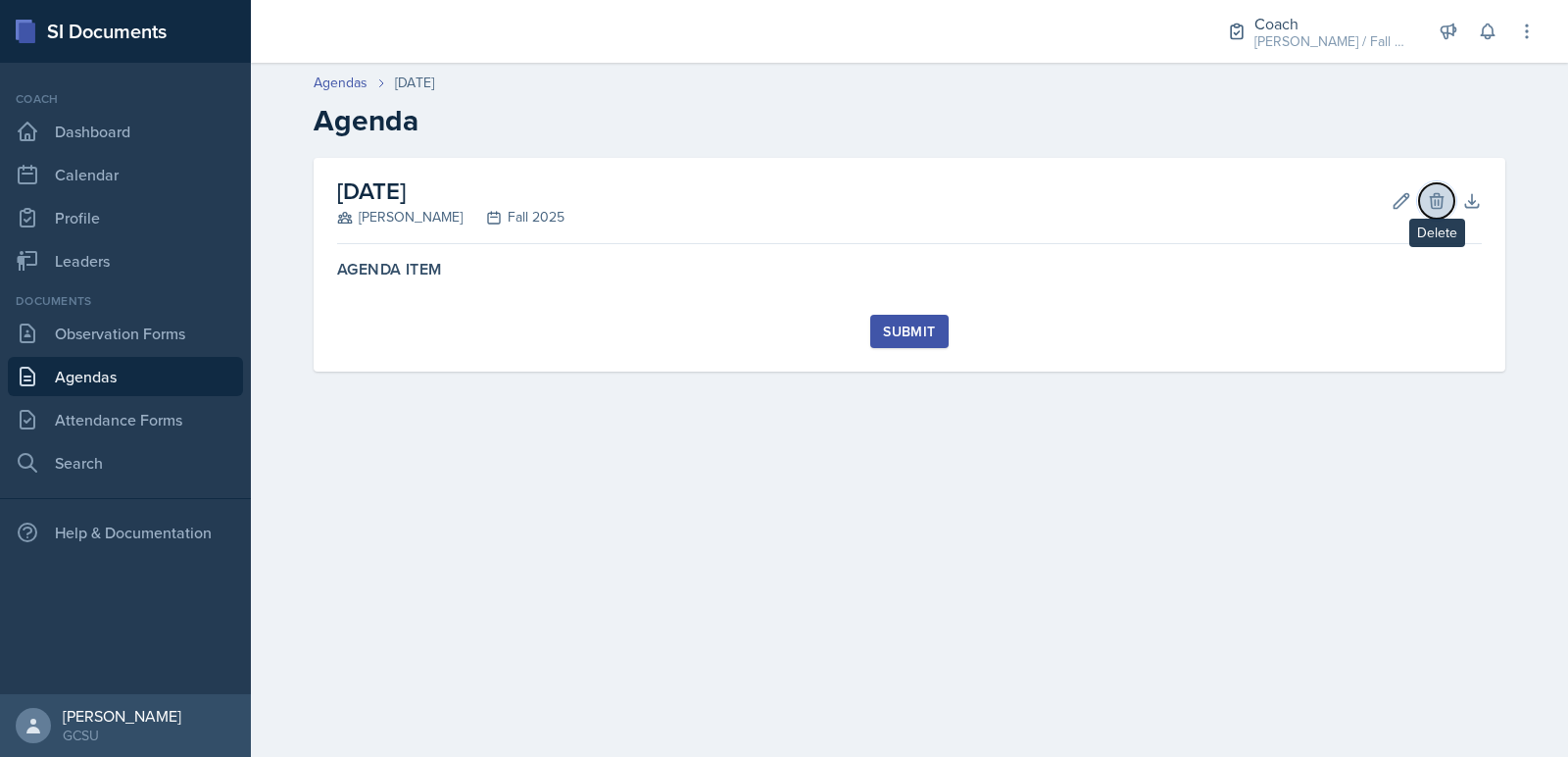
click at [1433, 208] on icon at bounding box center [1437, 201] width 20 height 20
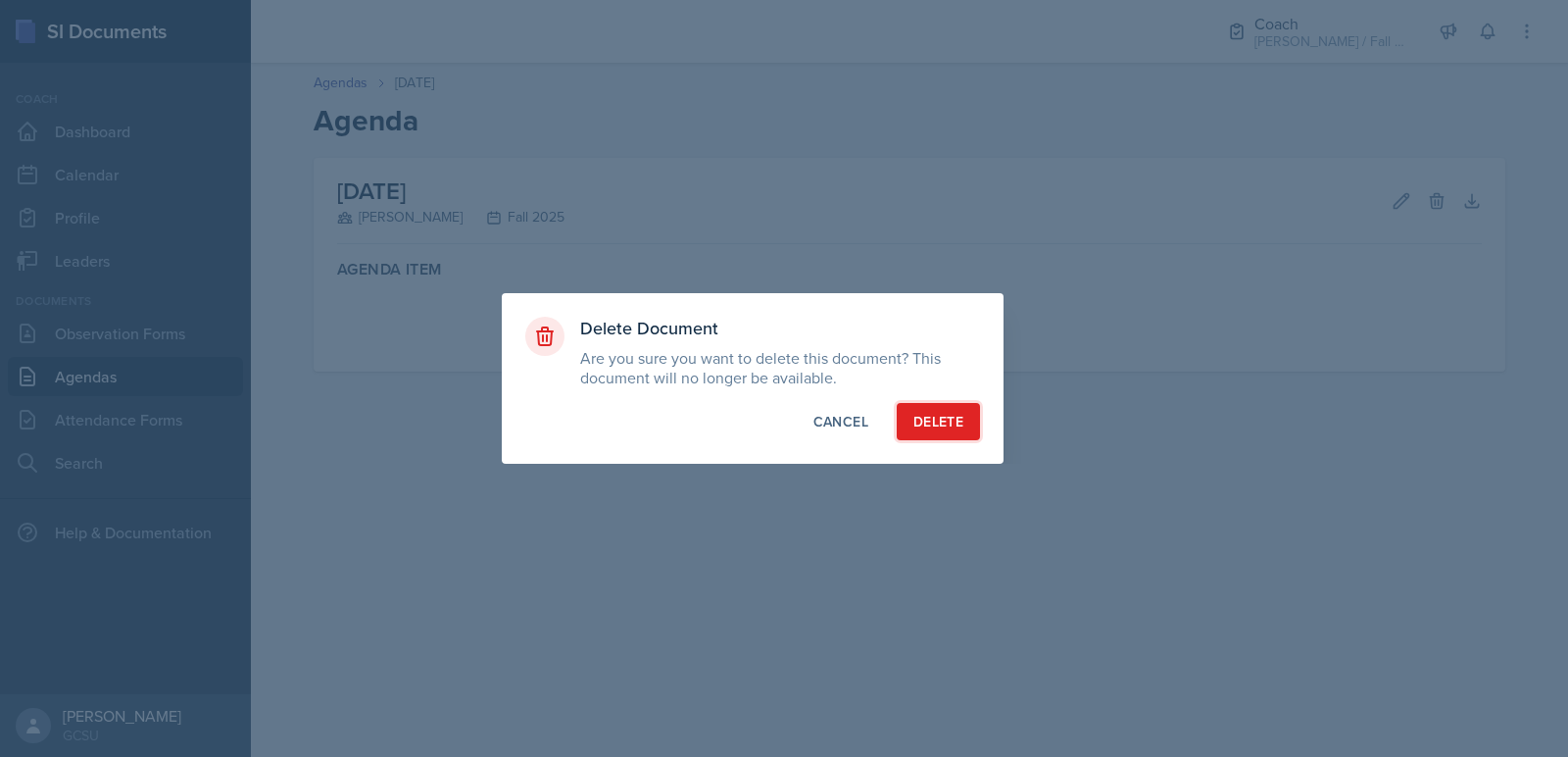
click at [941, 426] on div "Delete" at bounding box center [938, 422] width 50 height 20
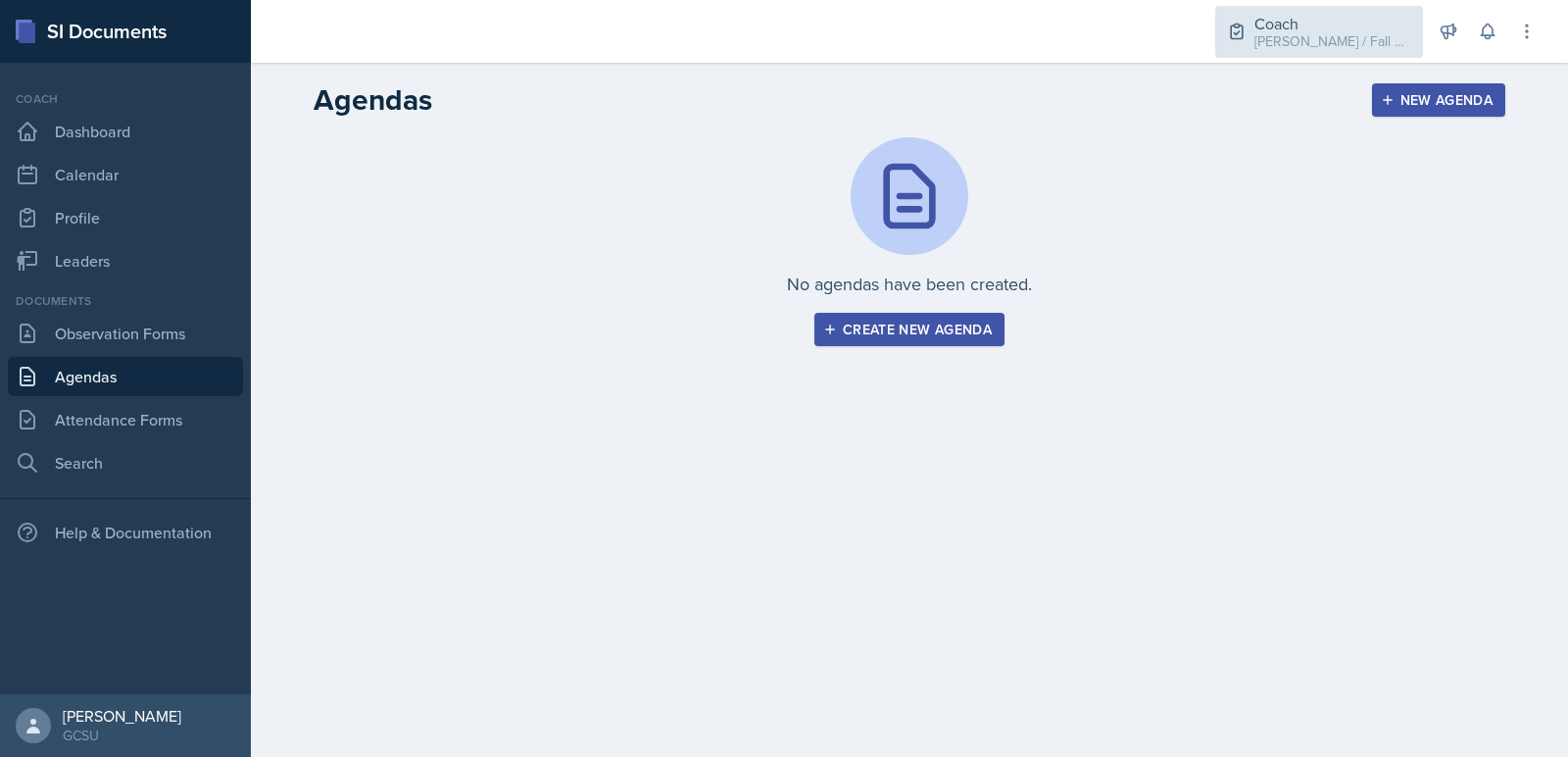
click at [1329, 29] on div "Coach" at bounding box center [1333, 24] width 157 height 24
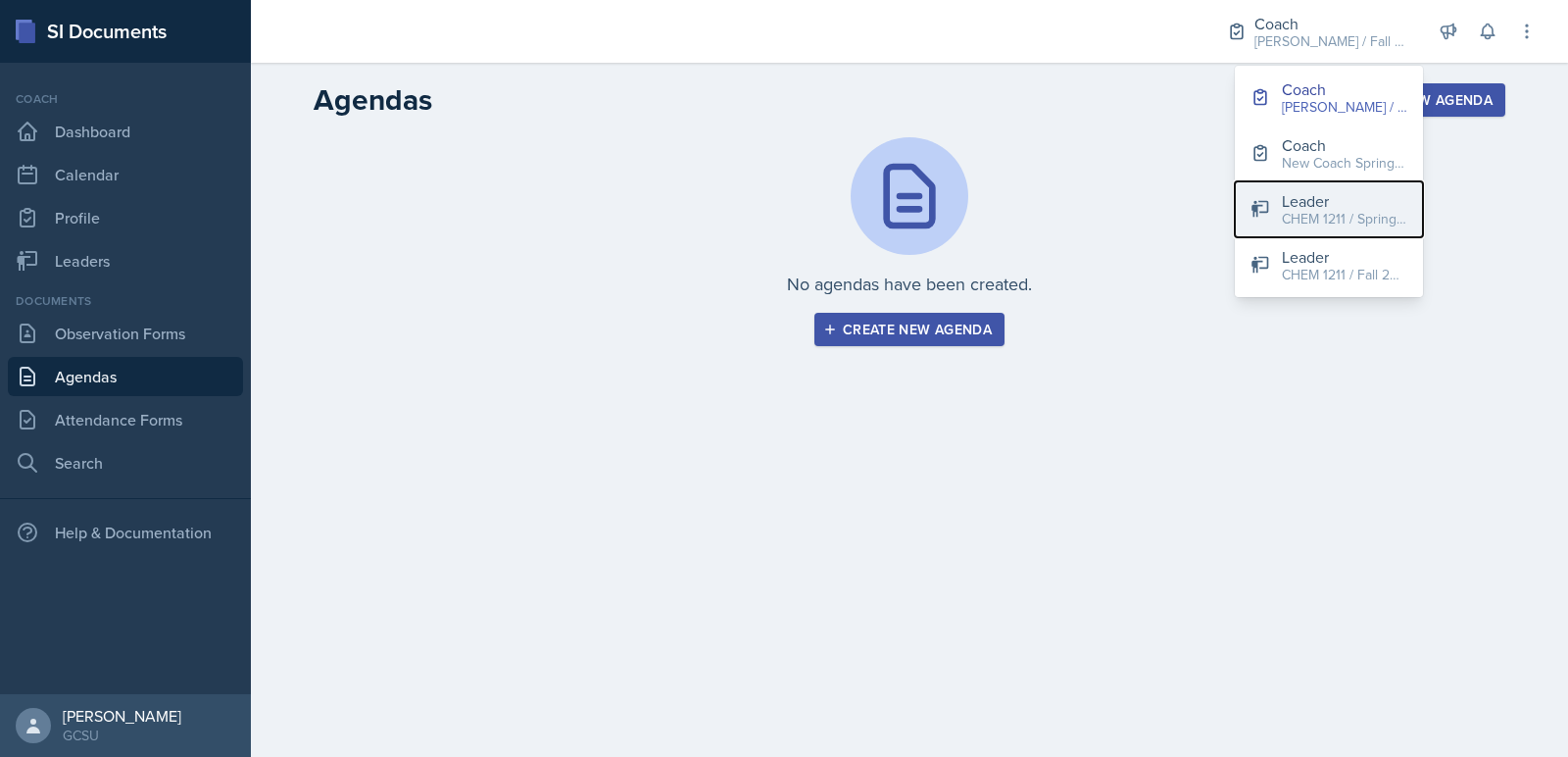
click at [1357, 197] on div "Leader" at bounding box center [1345, 201] width 125 height 24
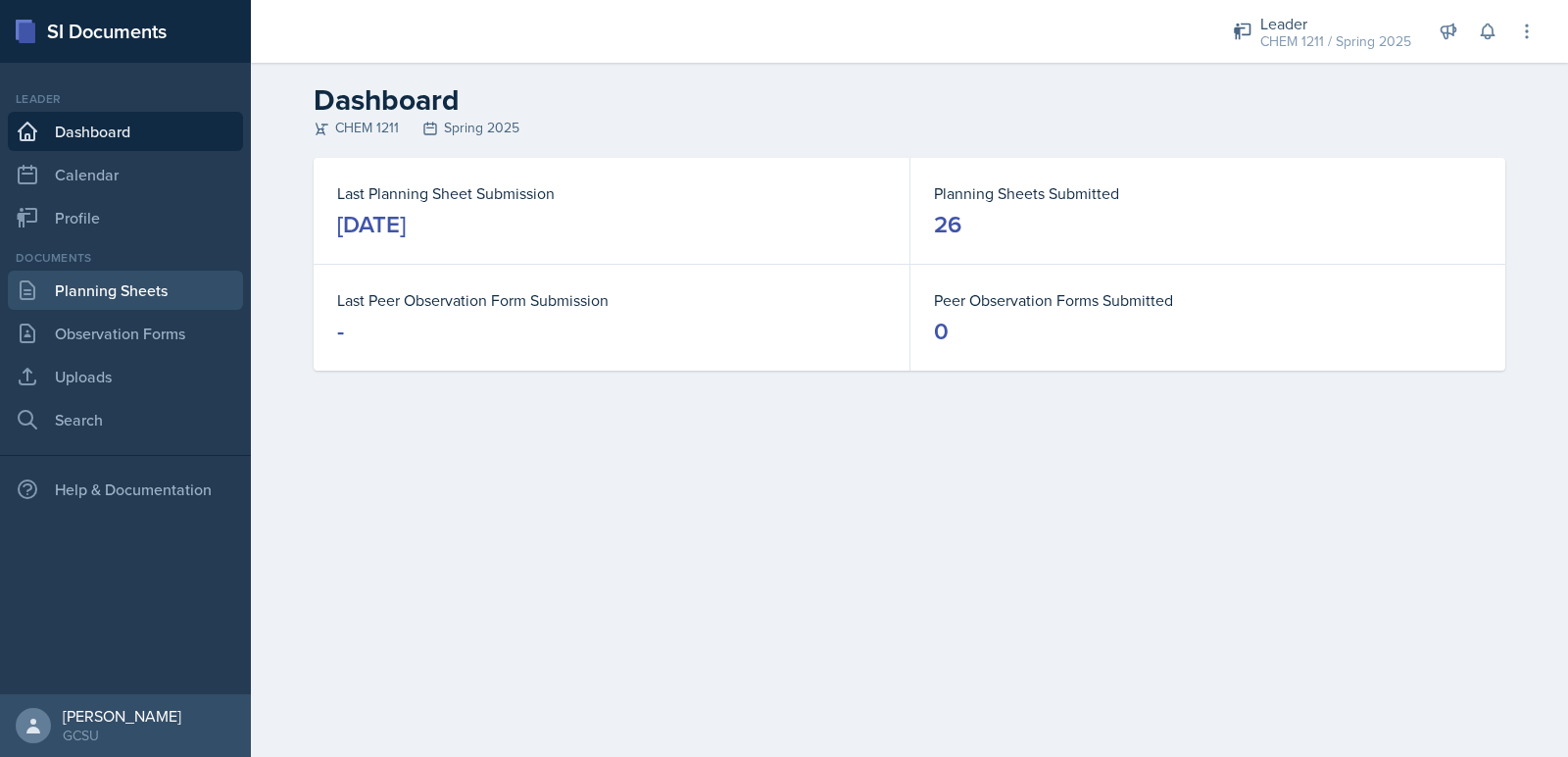
click at [161, 304] on link "Planning Sheets" at bounding box center [125, 290] width 235 height 39
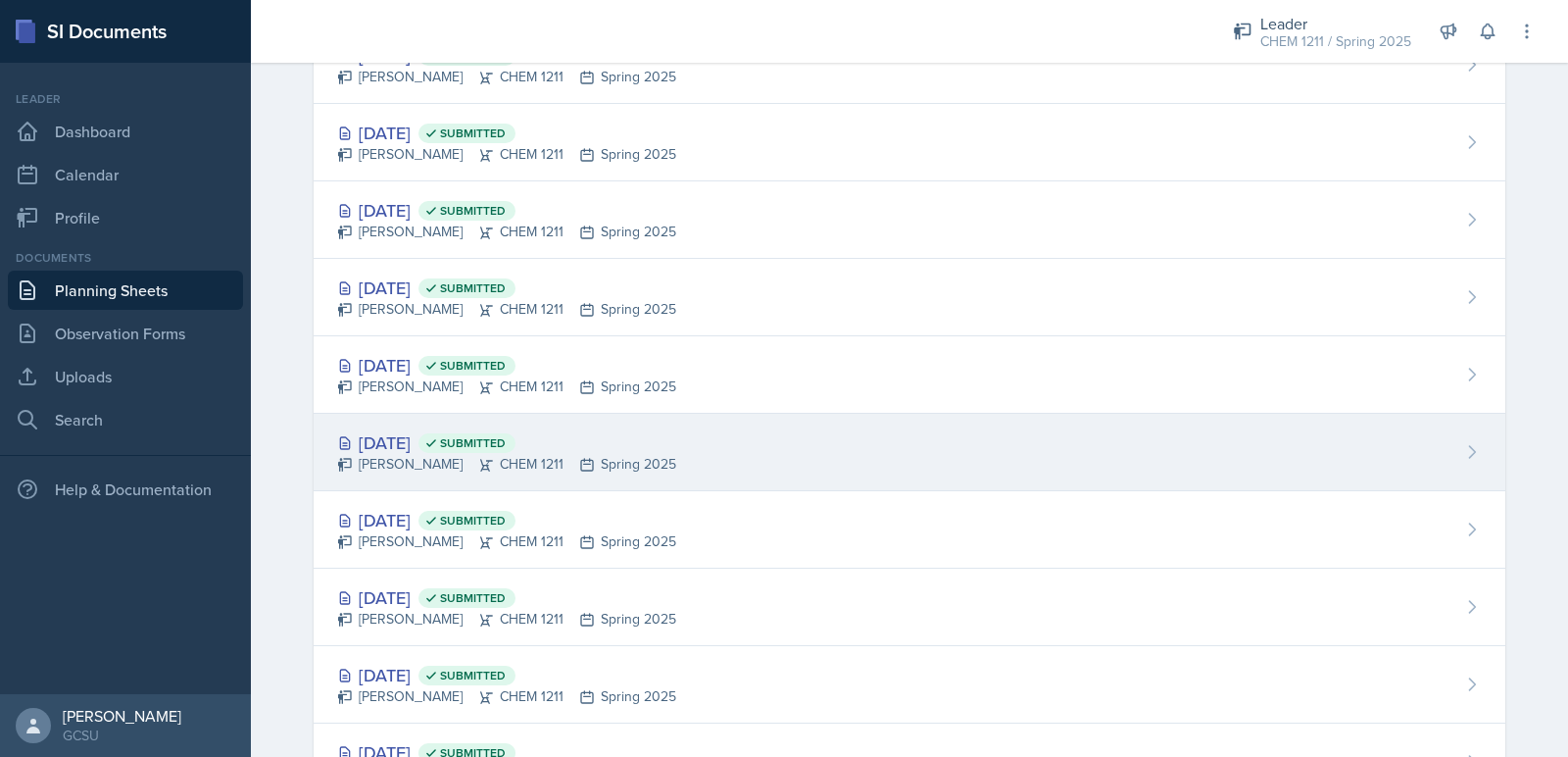
scroll to position [335, 0]
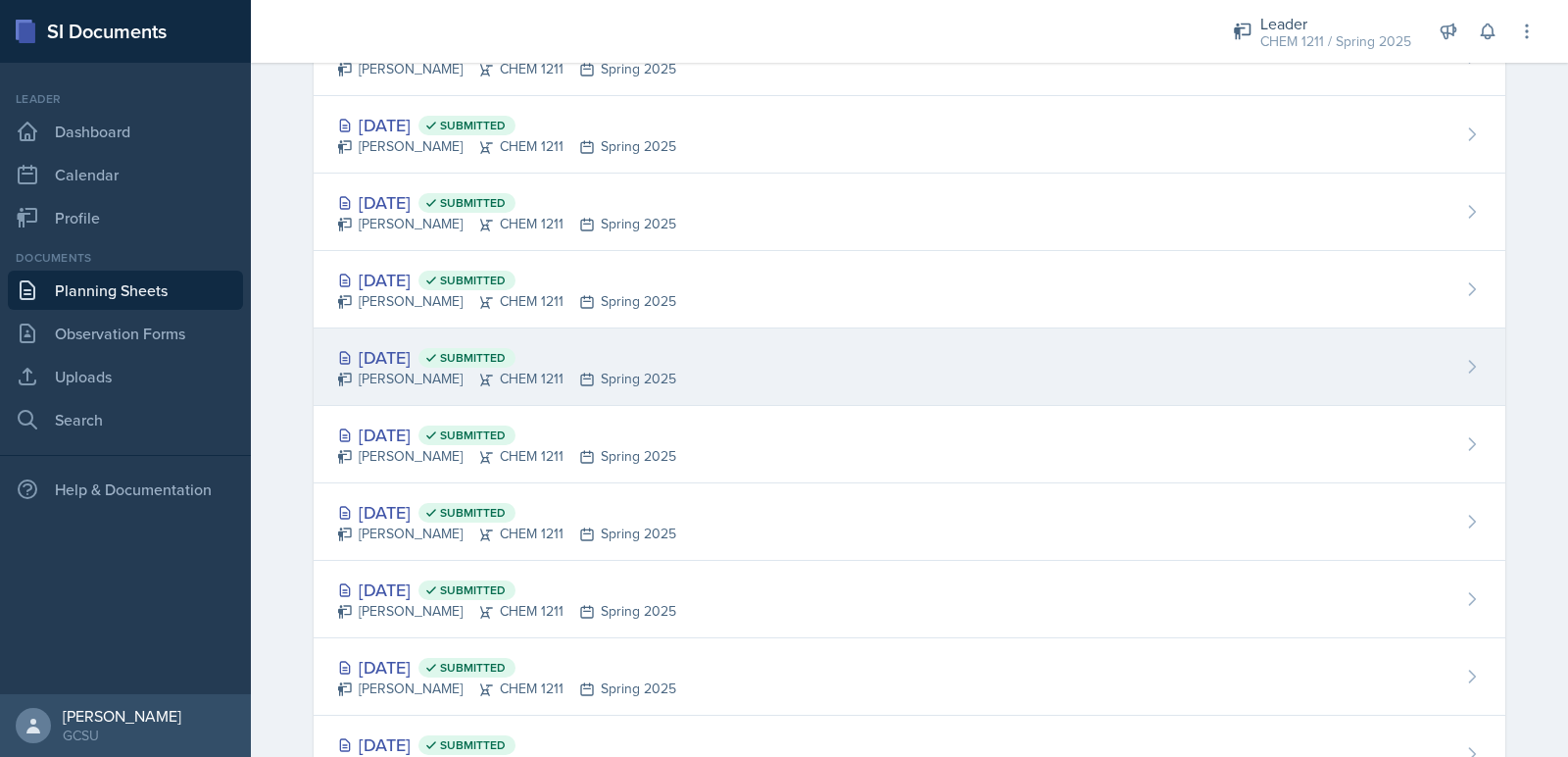
click at [442, 355] on div "Apr 9th, 2025 Submitted" at bounding box center [507, 357] width 339 height 26
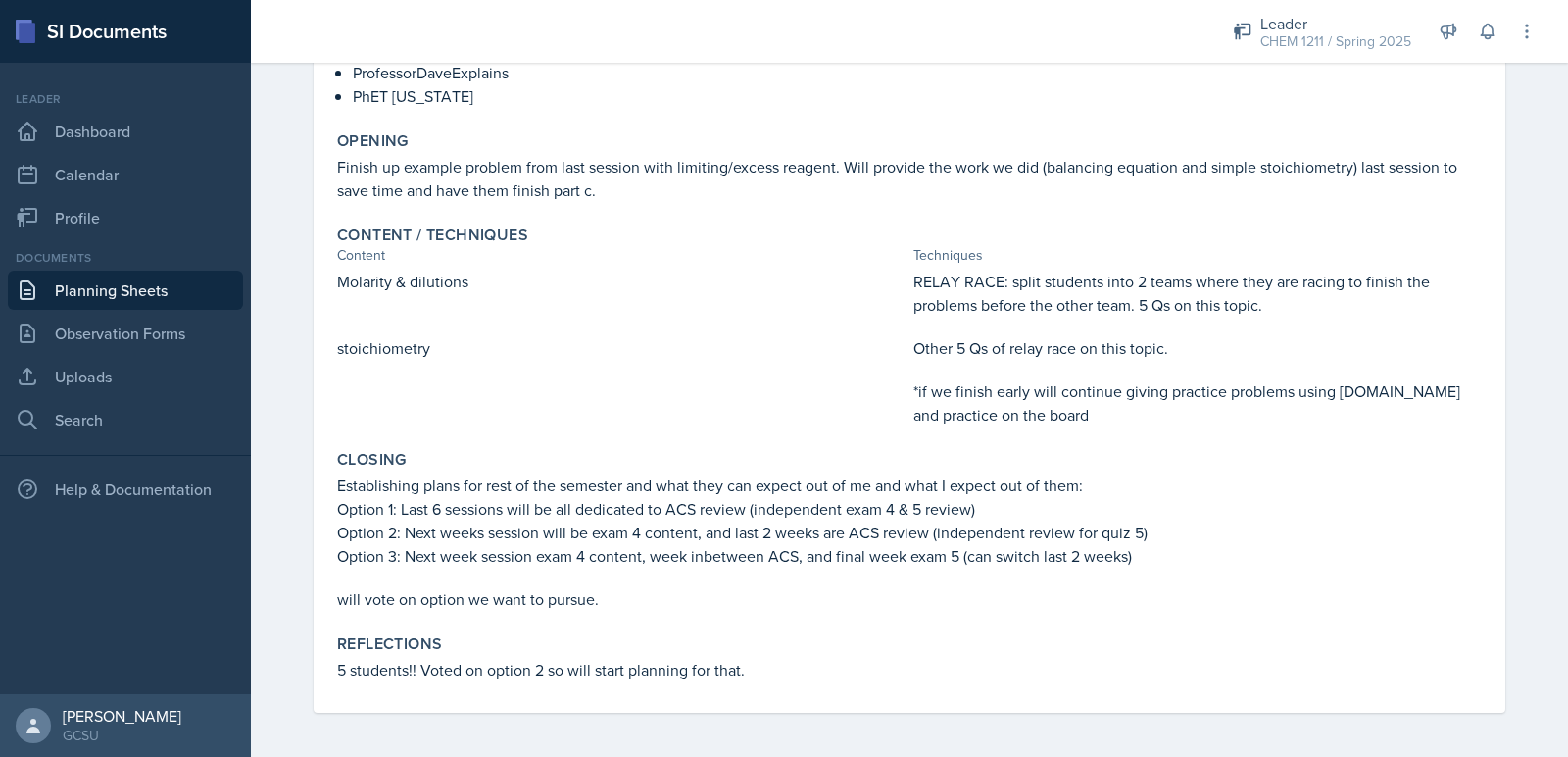
scroll to position [338, 0]
click at [204, 302] on link "Planning Sheets" at bounding box center [125, 290] width 235 height 39
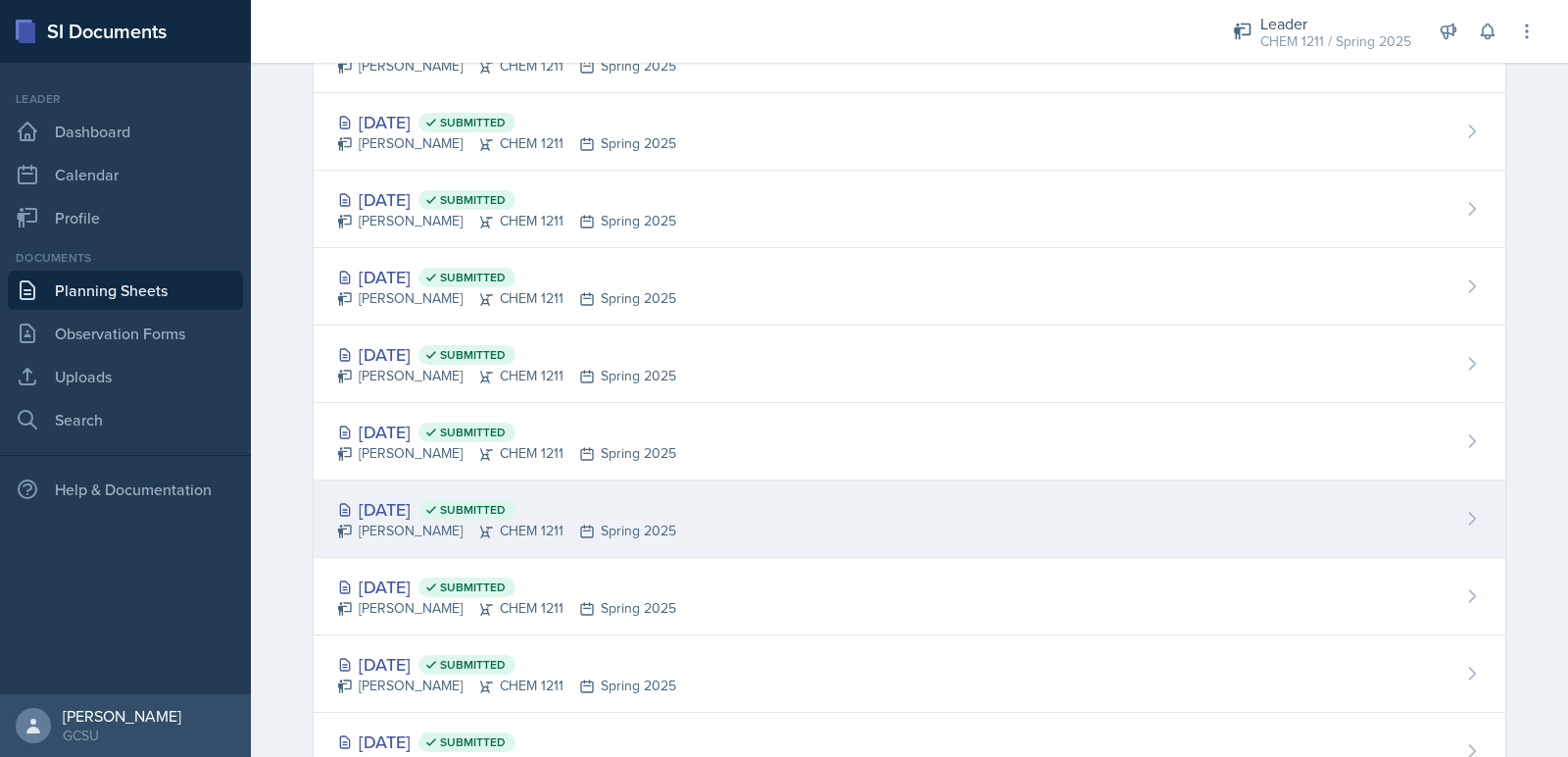
click at [412, 506] on div "Apr 2nd, 2025 Submitted" at bounding box center [507, 509] width 339 height 26
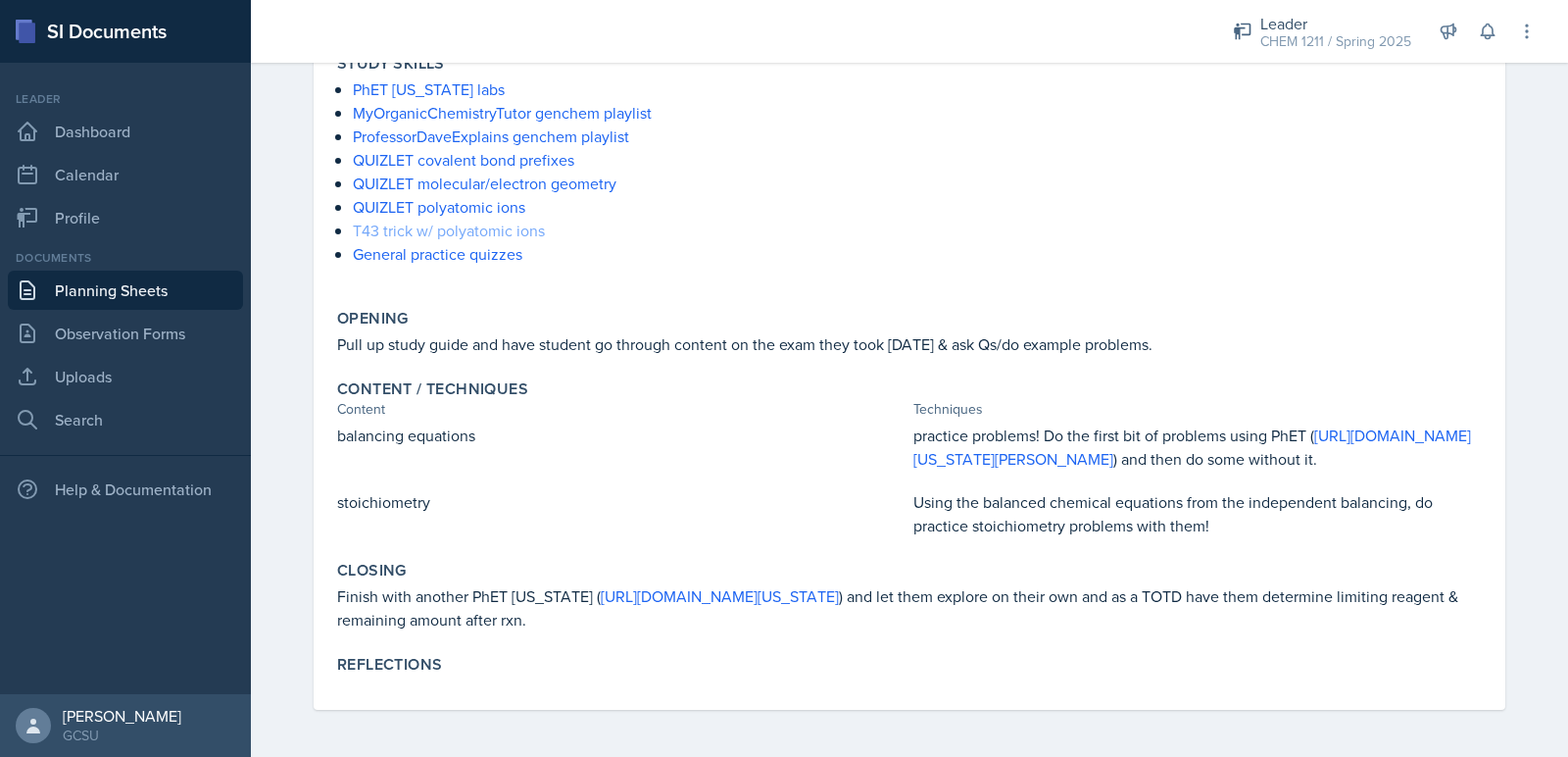
scroll to position [319, 0]
click at [148, 299] on link "Planning Sheets" at bounding box center [125, 290] width 235 height 39
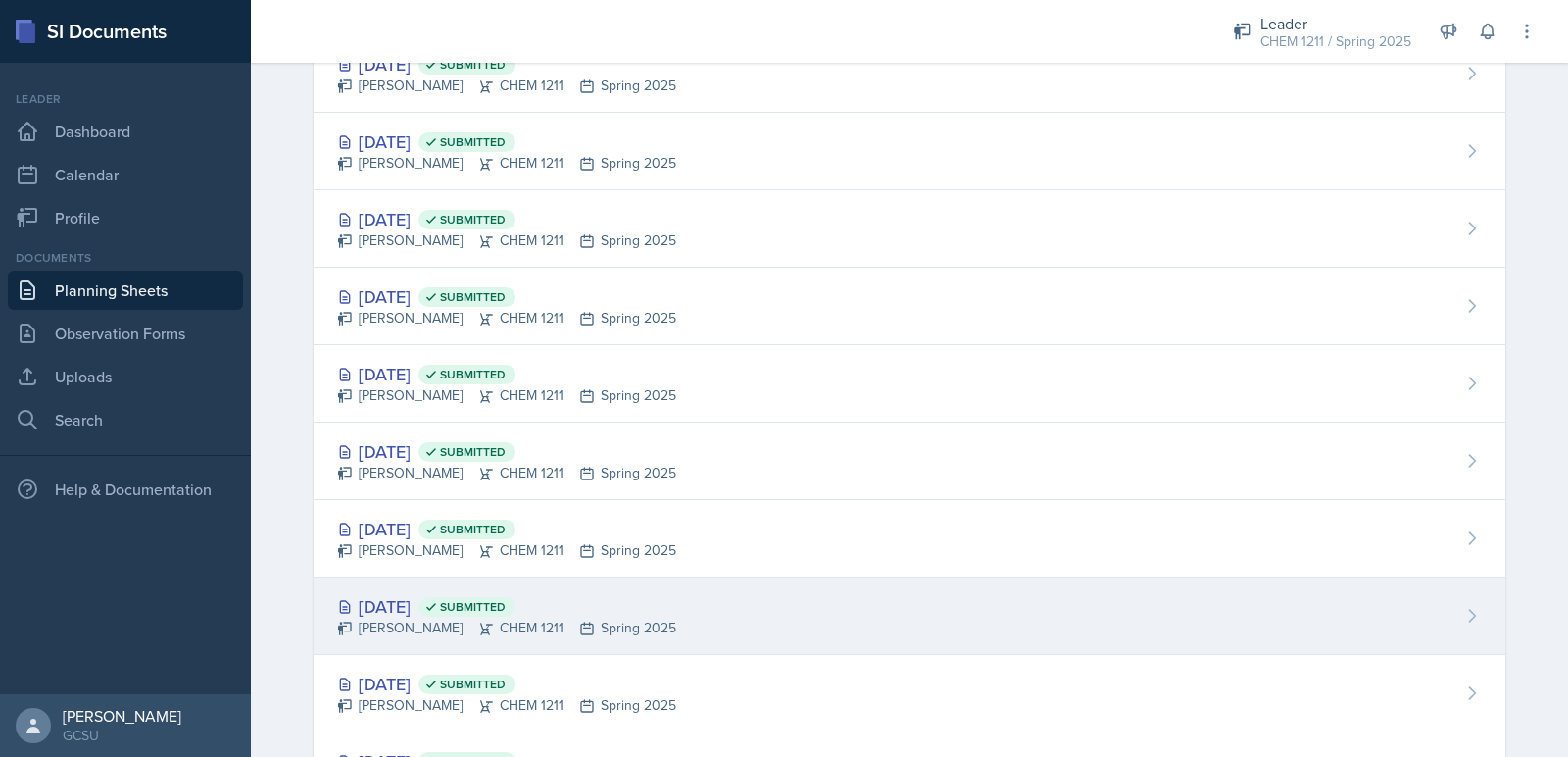
click at [416, 618] on div "Avery Halseth CHEM 1211 Spring 2025" at bounding box center [507, 628] width 339 height 21
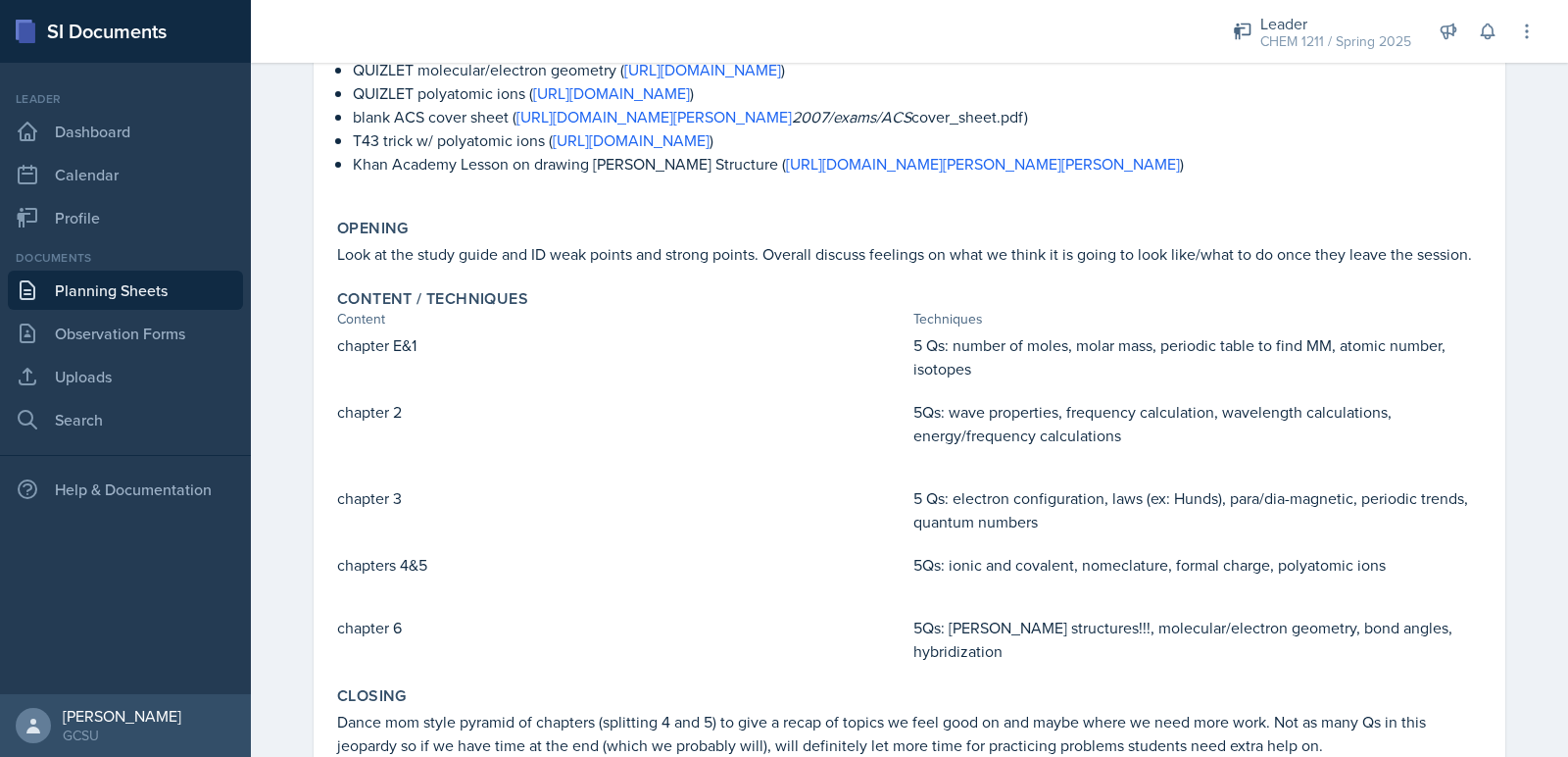
scroll to position [554, 0]
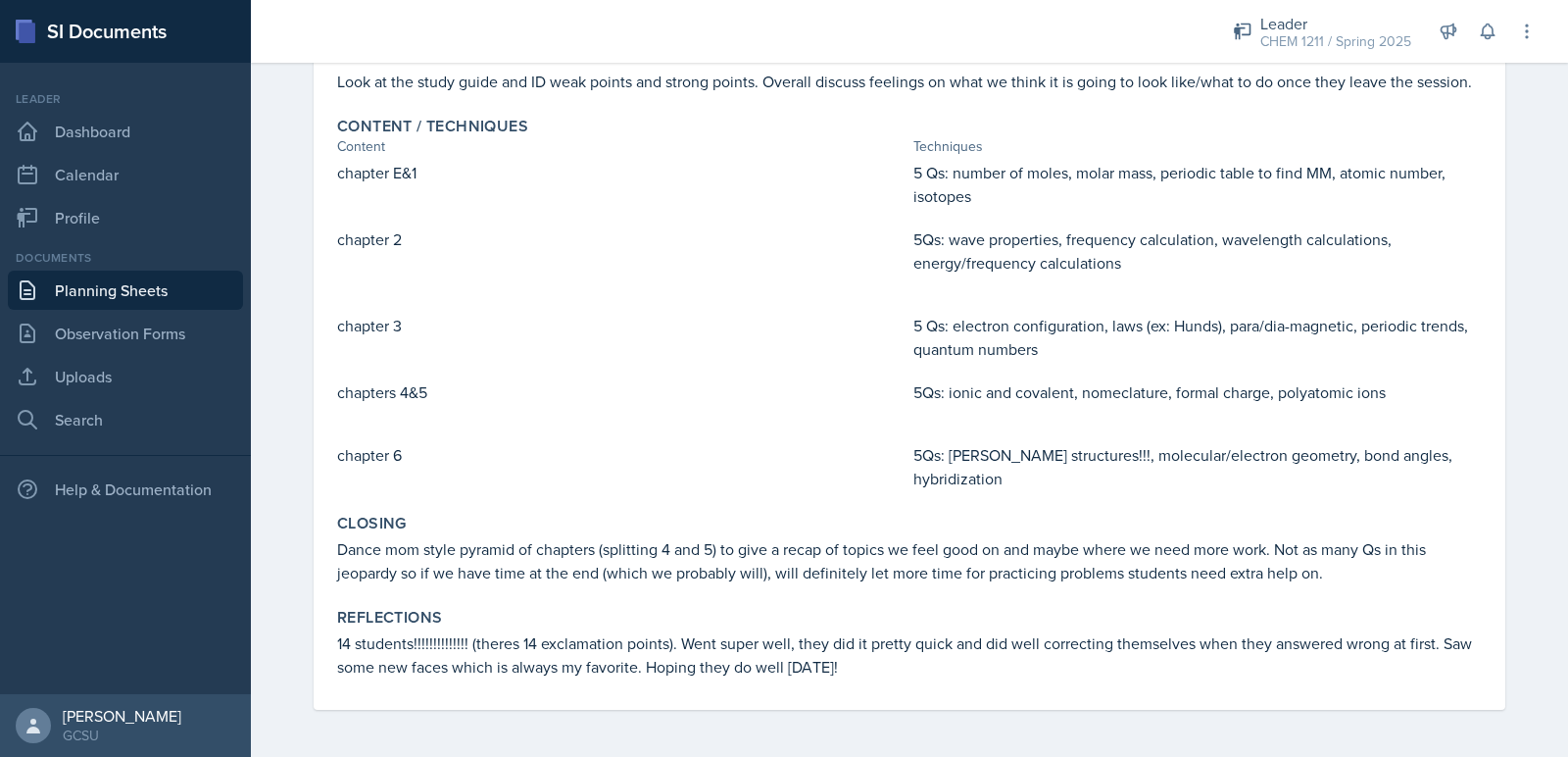
click at [148, 277] on link "Planning Sheets" at bounding box center [125, 290] width 235 height 39
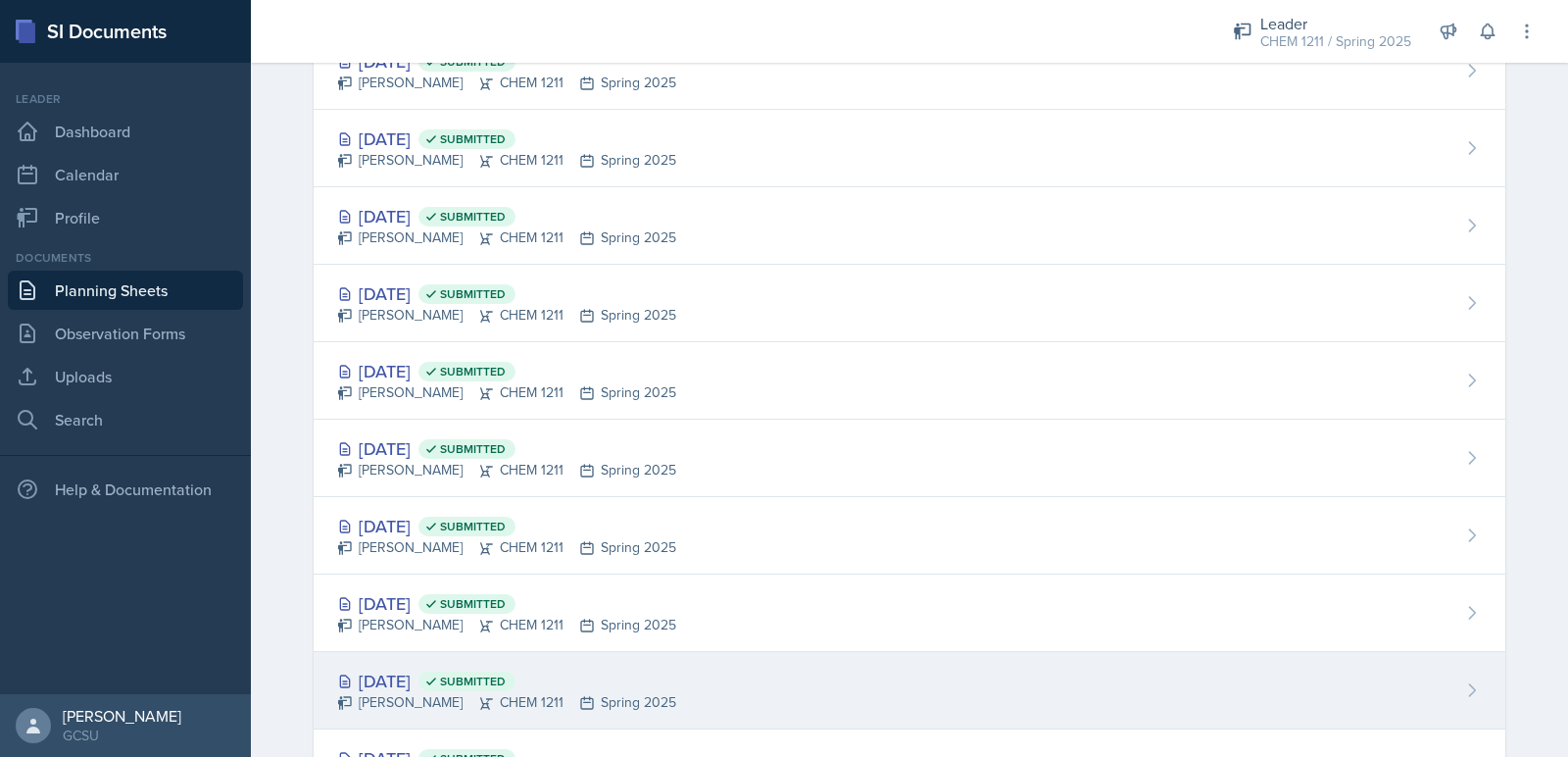
click at [442, 652] on div "Mar 10th, 2025 Submitted Avery Halseth CHEM 1211 Spring 2025" at bounding box center [909, 690] width 1192 height 77
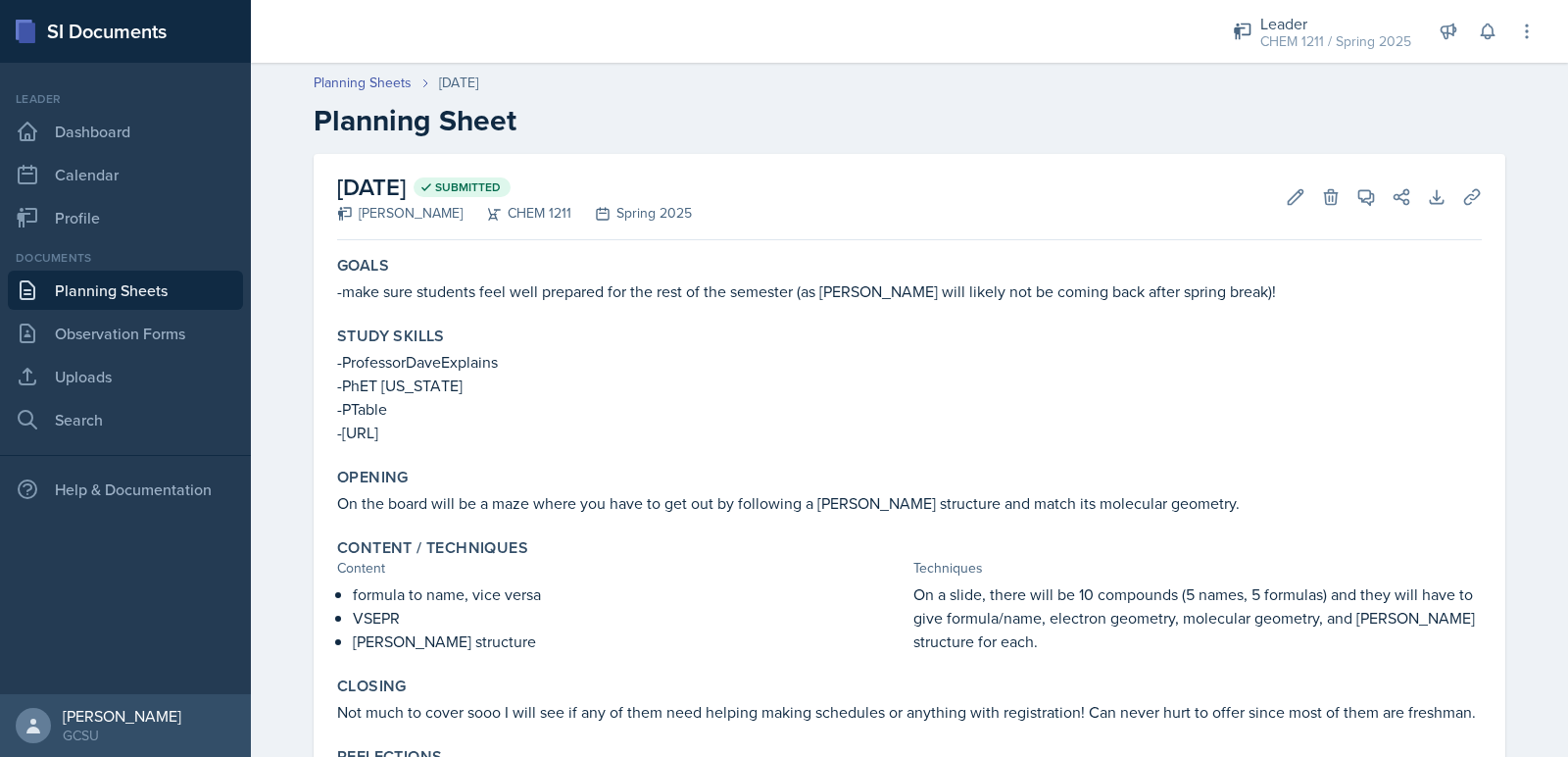
scroll to position [138, 0]
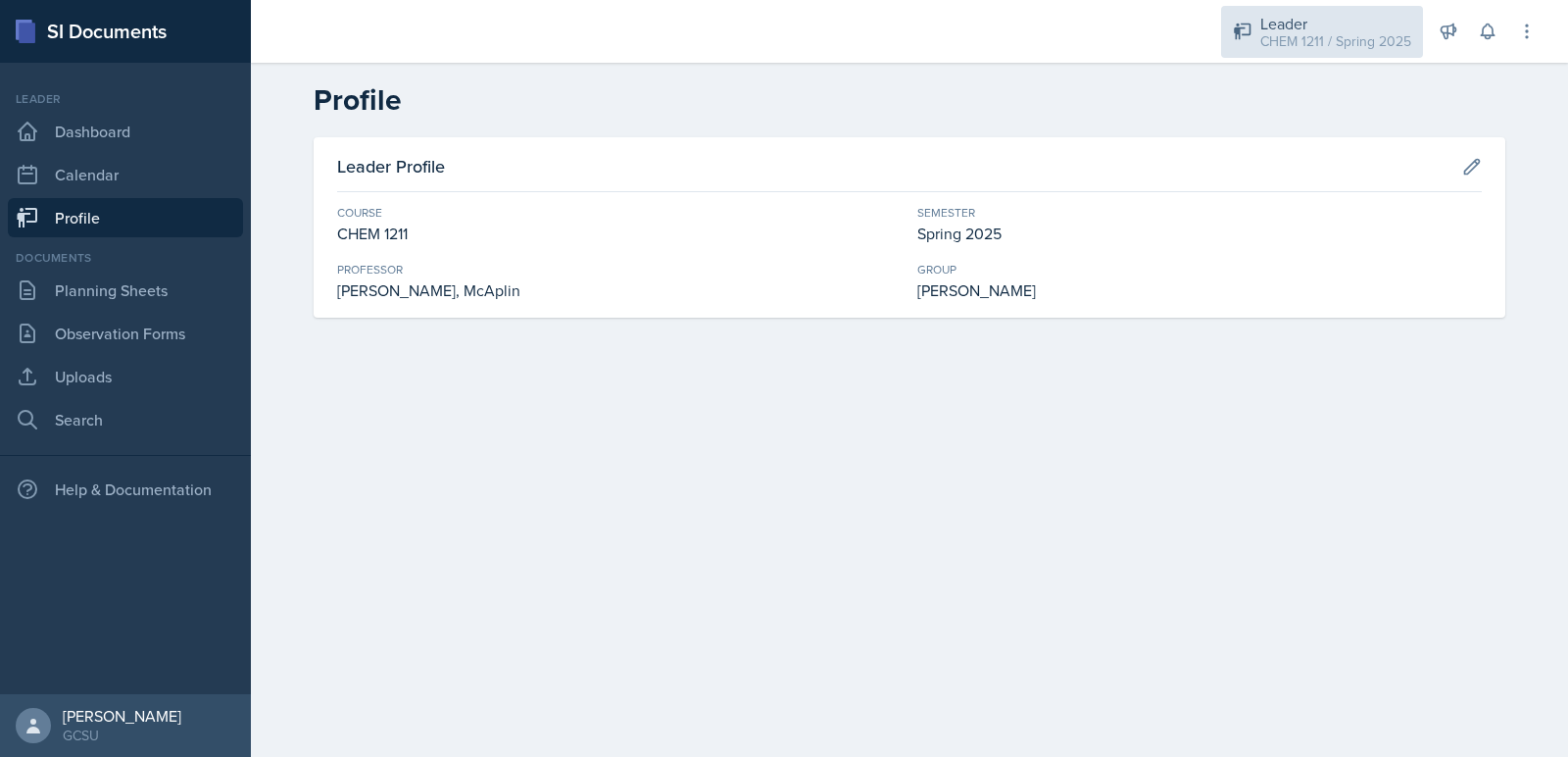
click at [1374, 49] on div "CHEM 1211 / Spring 2025" at bounding box center [1336, 41] width 151 height 21
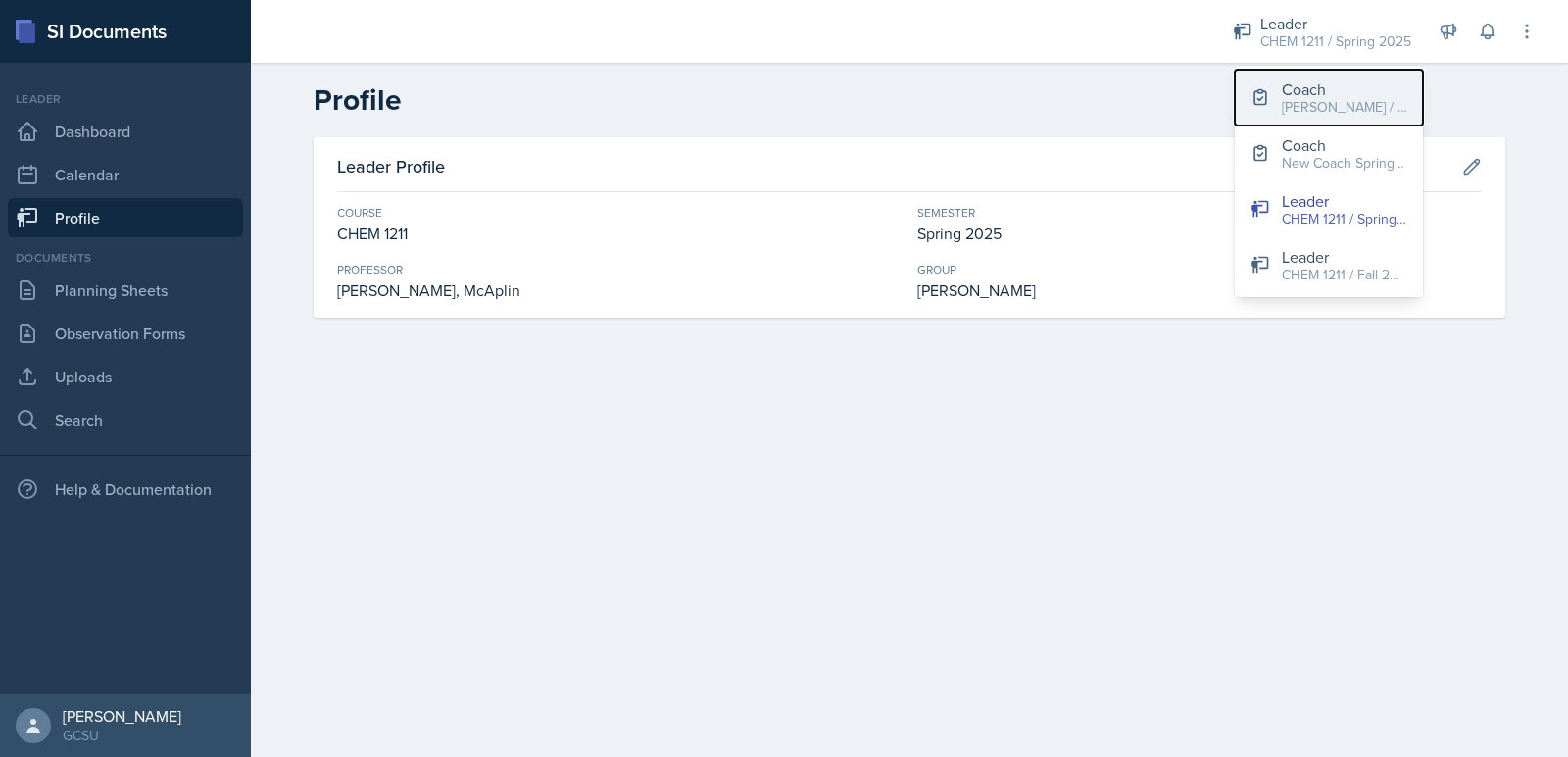
click at [1327, 115] on div "[PERSON_NAME] / Fall 2025" at bounding box center [1345, 107] width 125 height 21
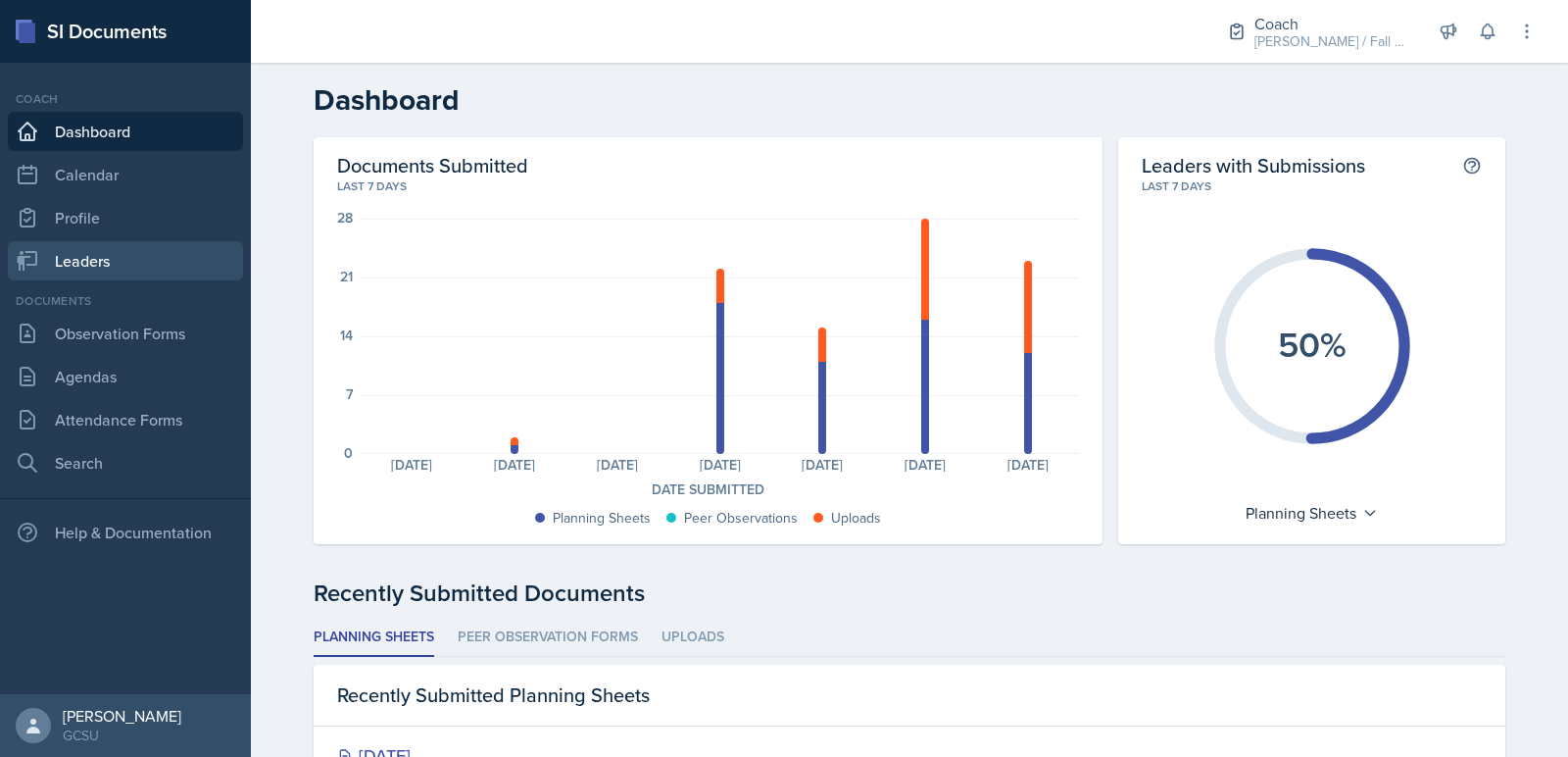
click at [141, 247] on link "Leaders" at bounding box center [125, 261] width 235 height 39
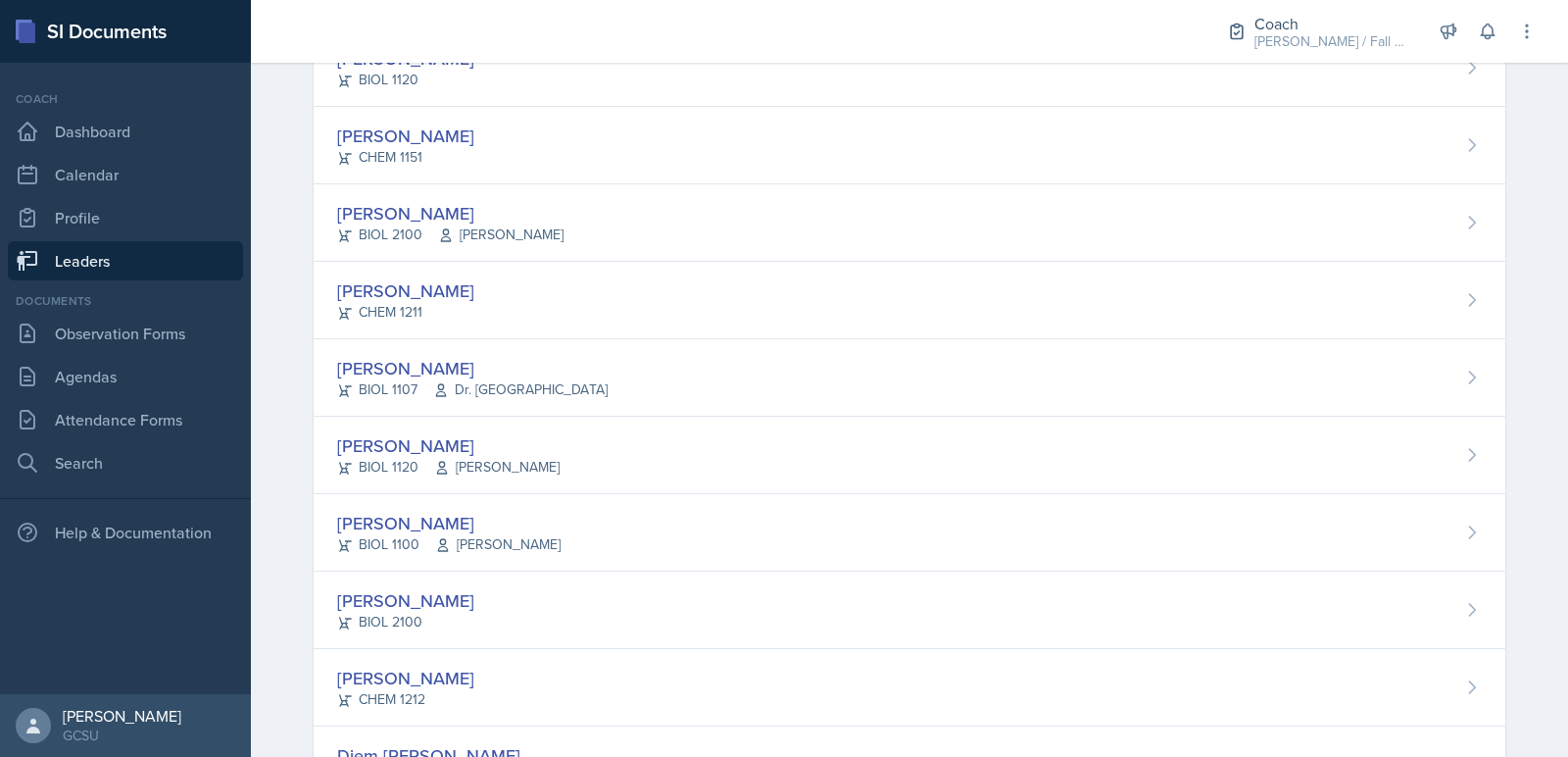
scroll to position [674, 0]
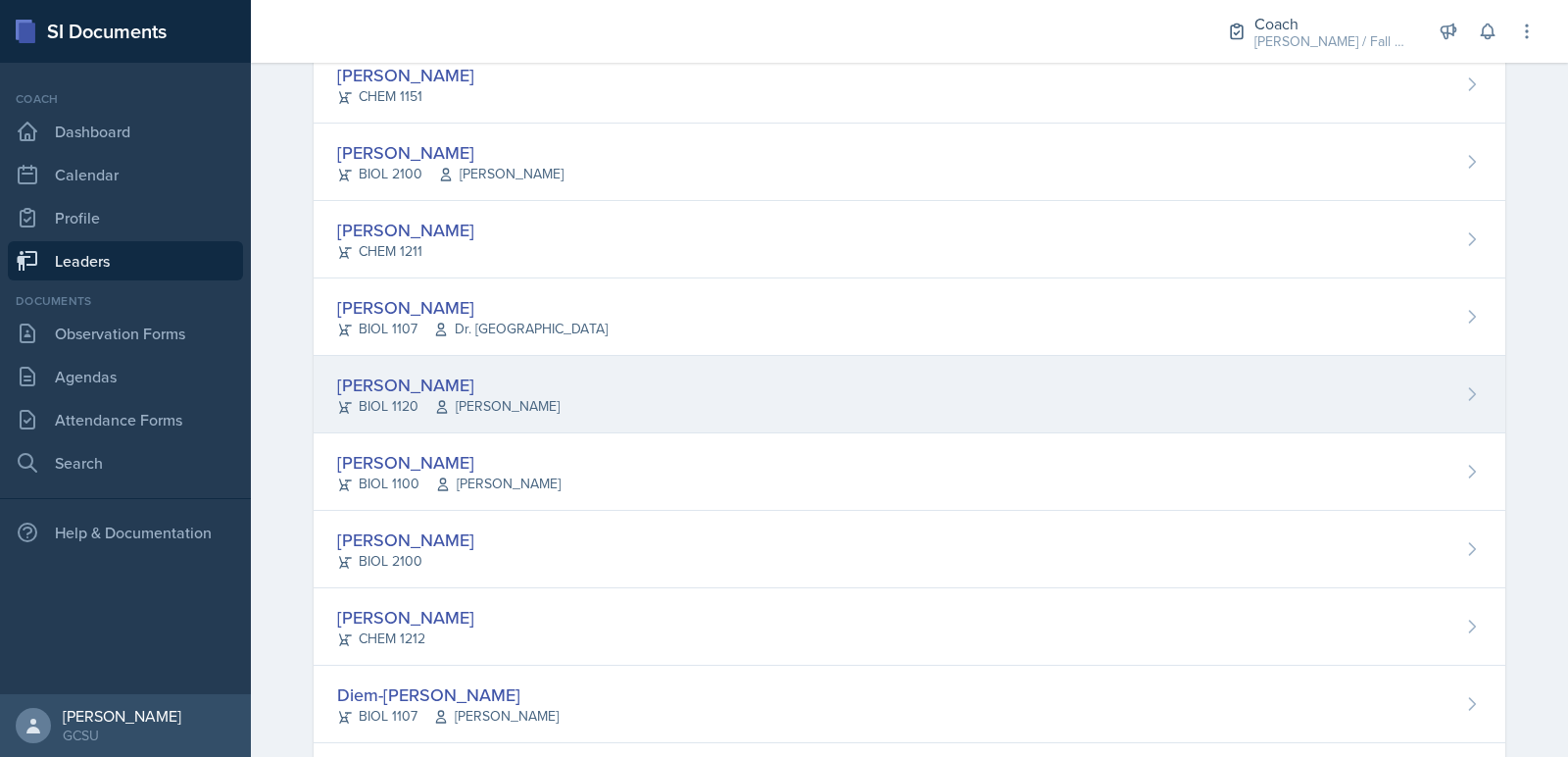
click at [425, 397] on div "BIOL 1120 [PERSON_NAME]" at bounding box center [448, 406] width 222 height 21
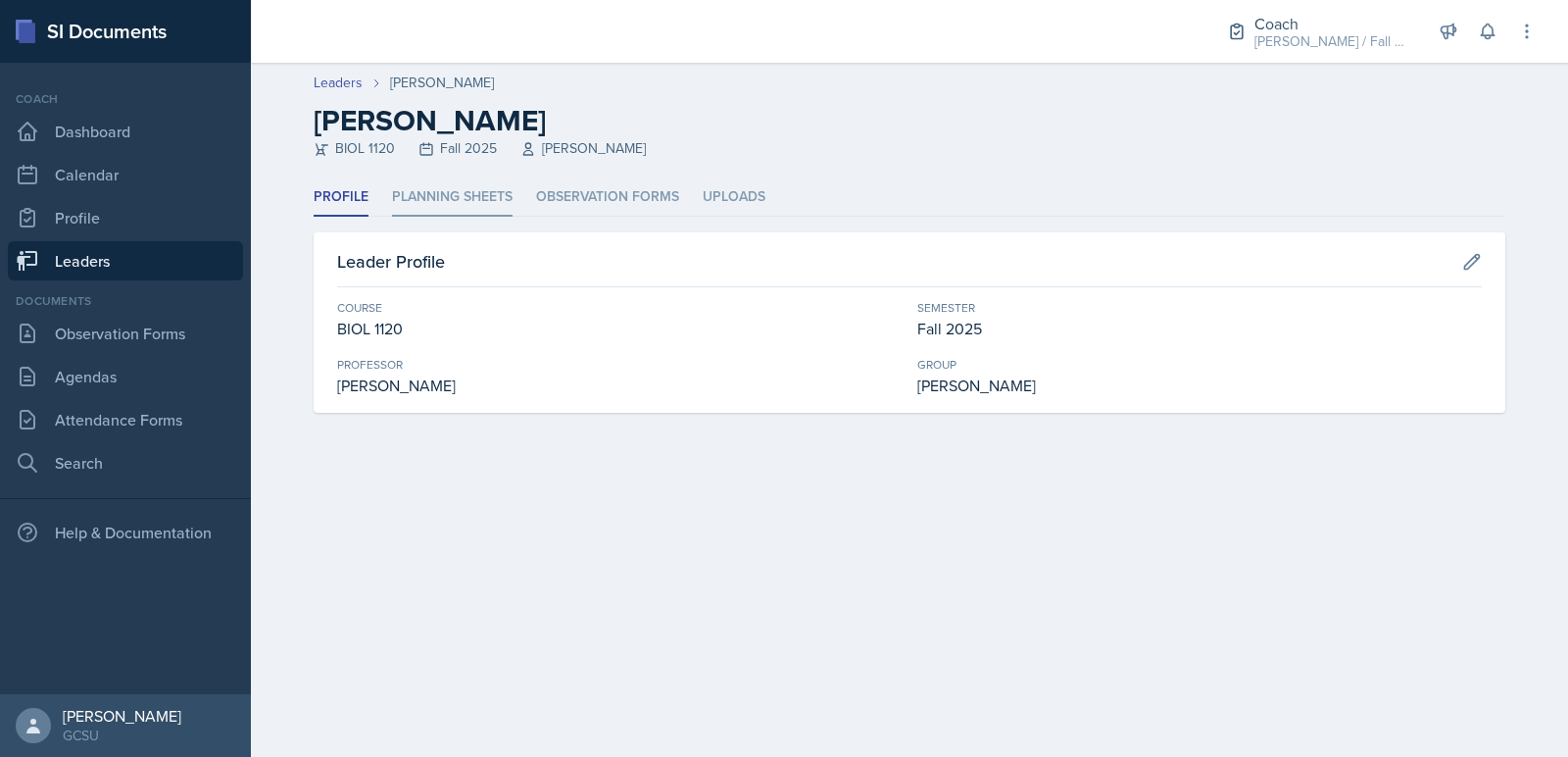
click at [466, 193] on li "Planning Sheets" at bounding box center [452, 197] width 121 height 38
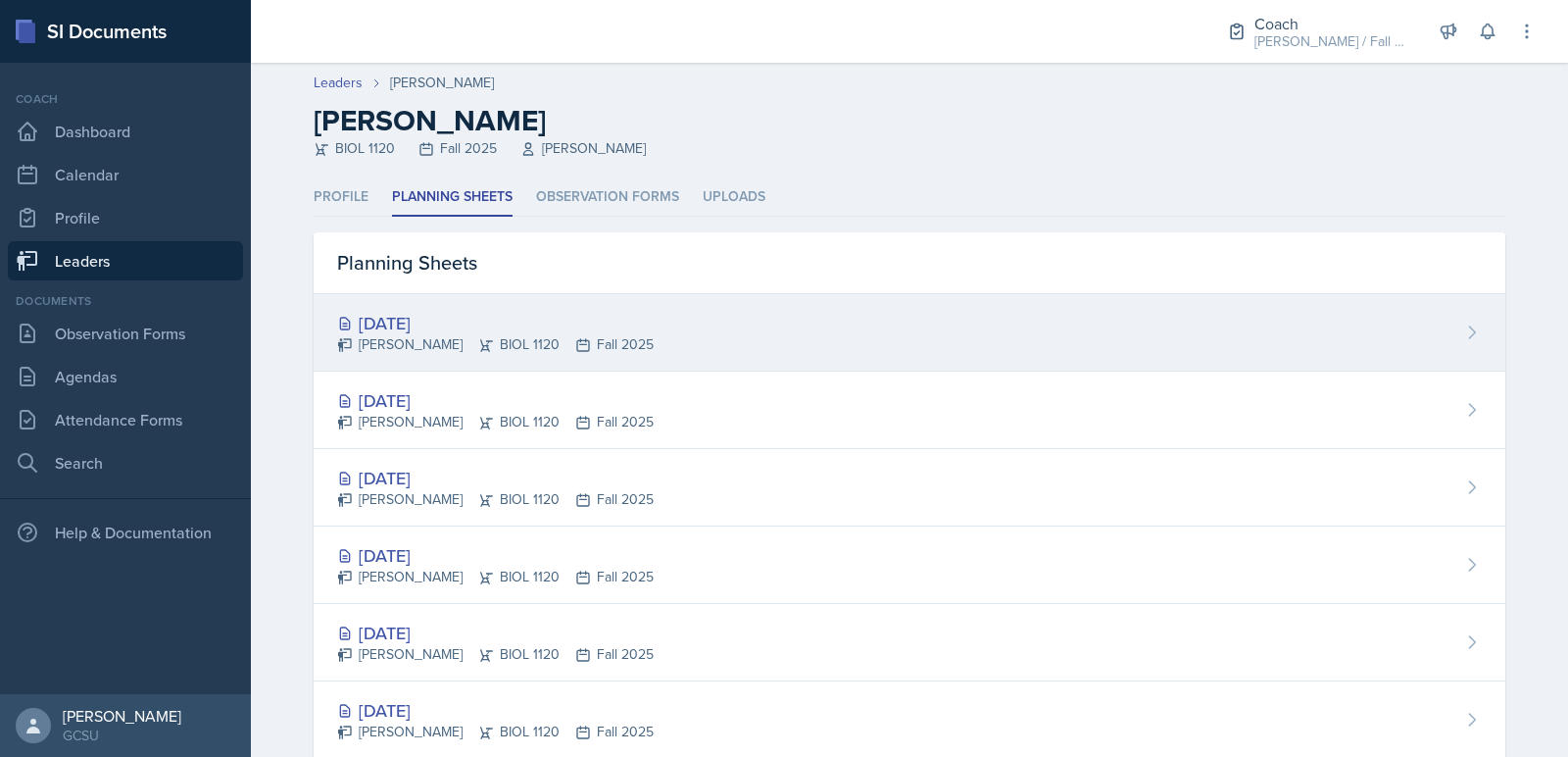
click at [464, 322] on div "[DATE]" at bounding box center [495, 323] width 317 height 26
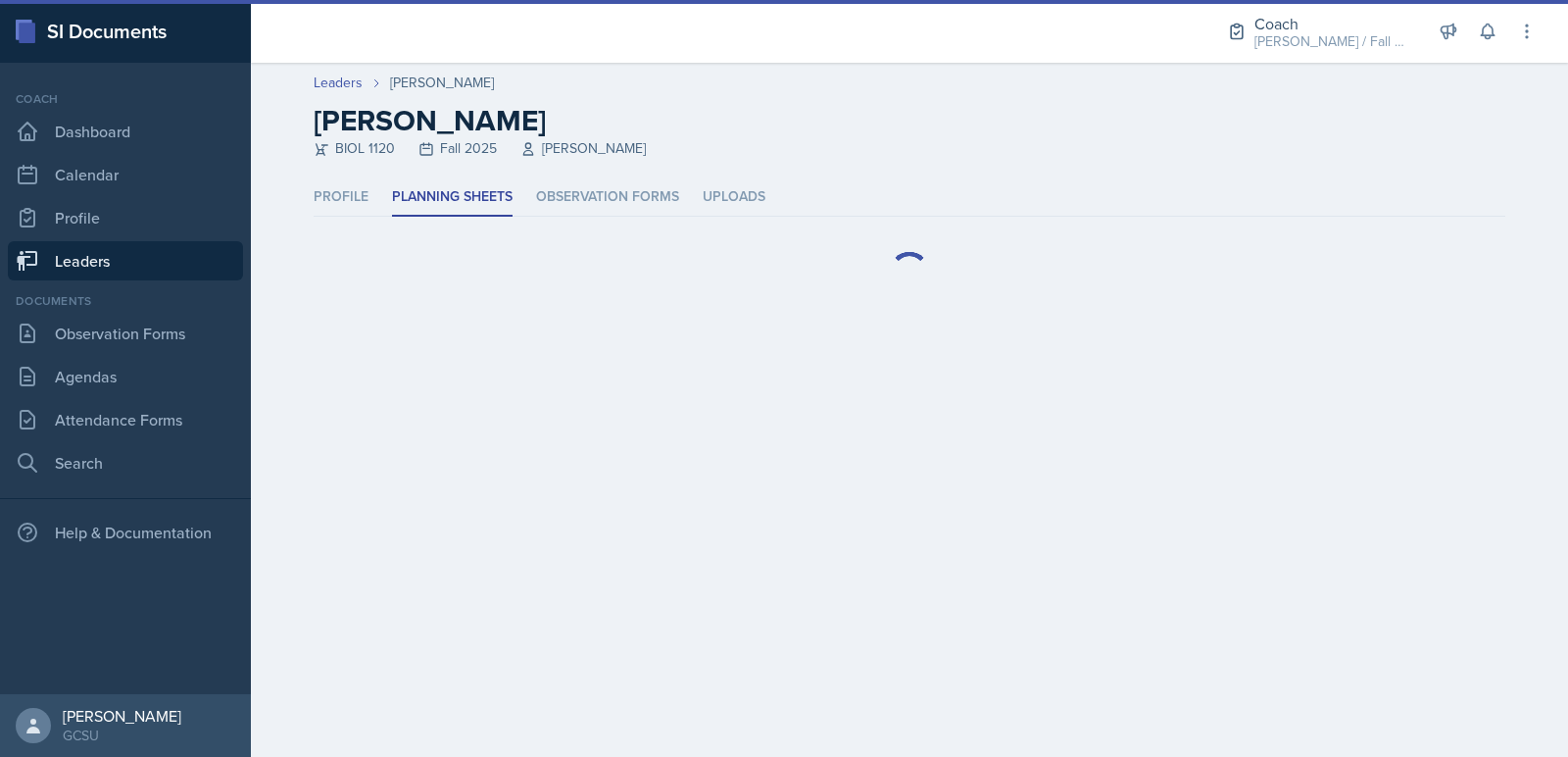
click at [164, 247] on link "Leaders" at bounding box center [125, 261] width 235 height 39
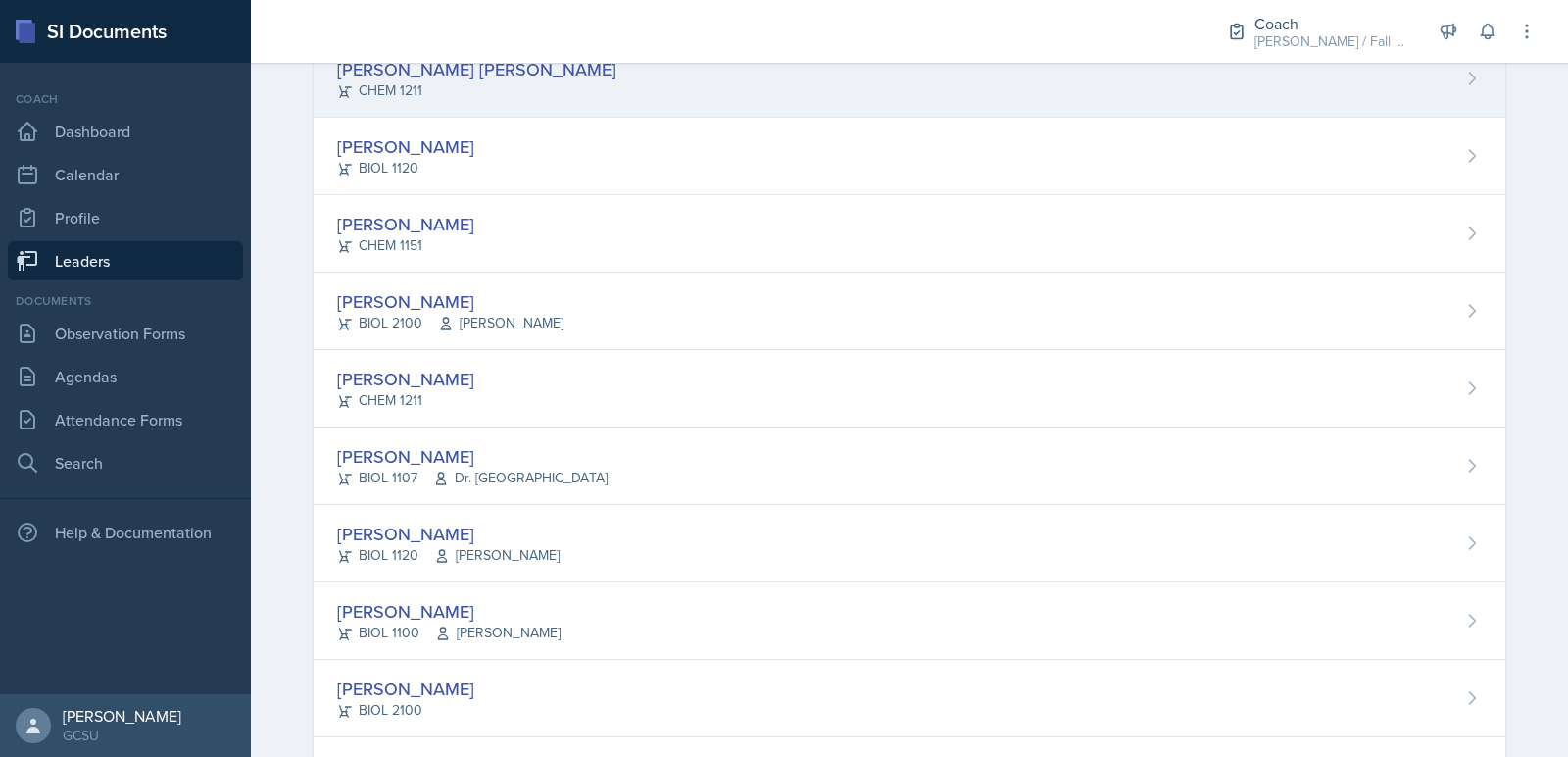
scroll to position [784, 0]
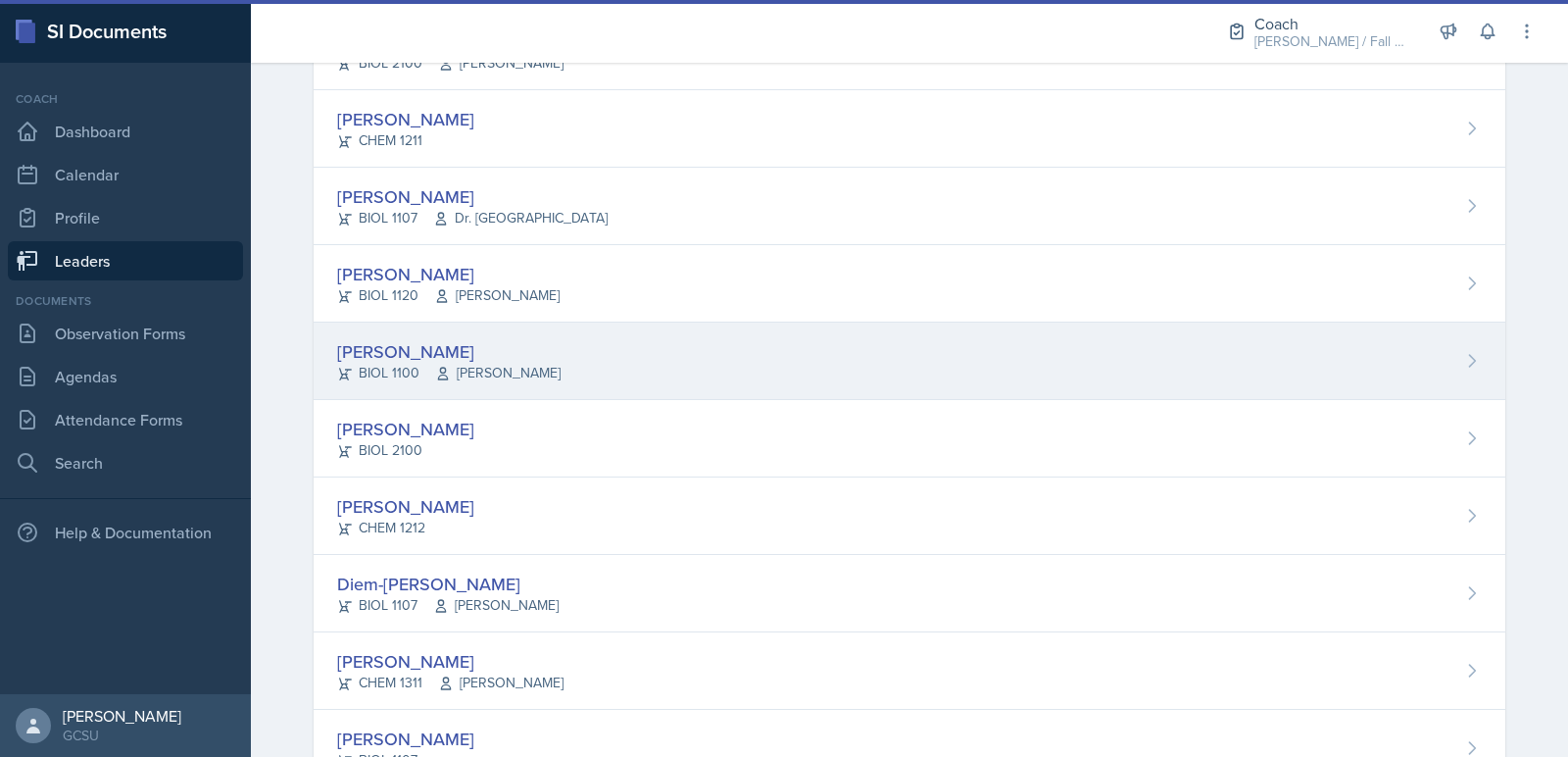
click at [459, 363] on span "[PERSON_NAME]" at bounding box center [498, 373] width 125 height 21
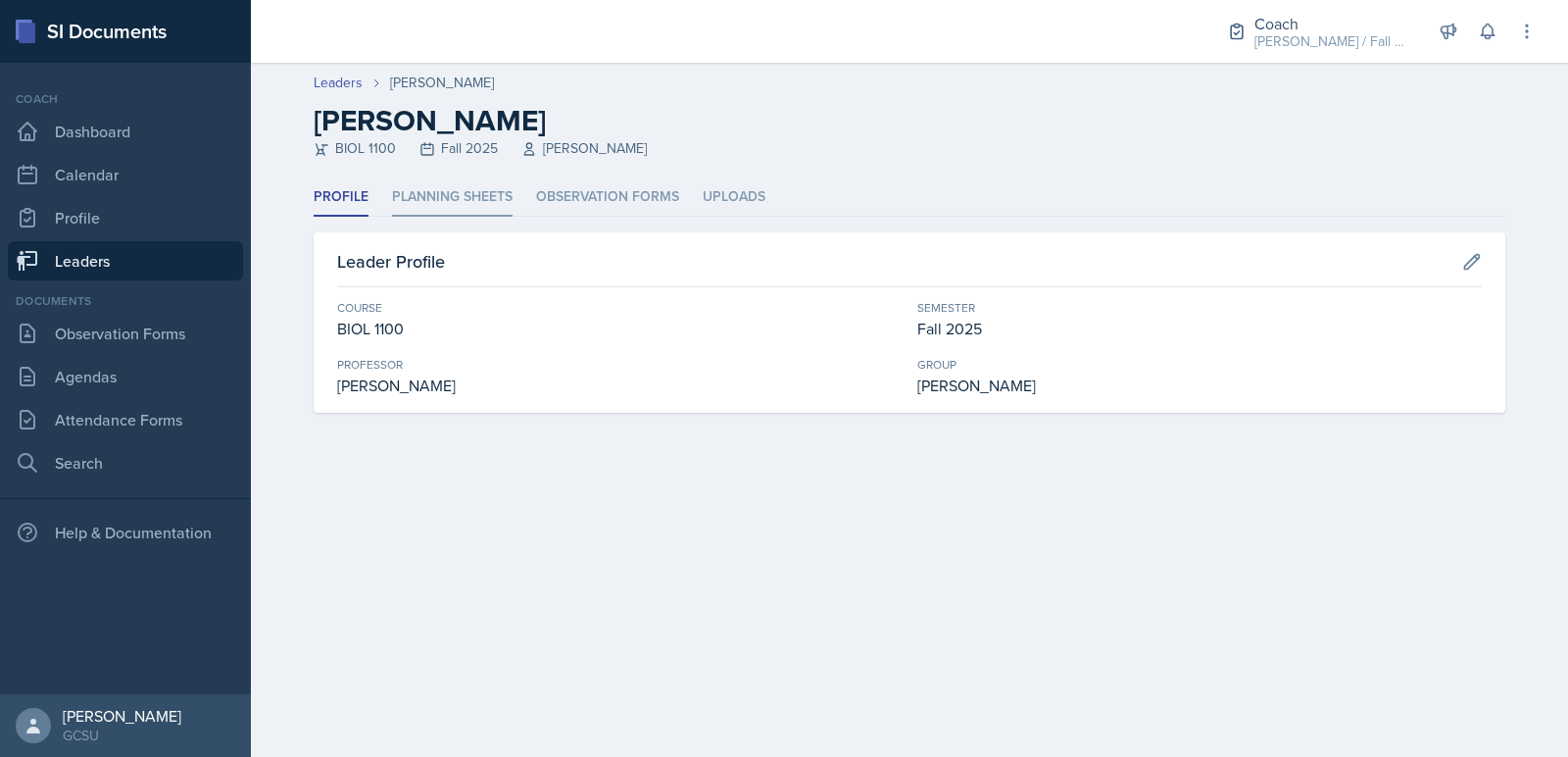
click at [447, 209] on li "Planning Sheets" at bounding box center [452, 197] width 121 height 38
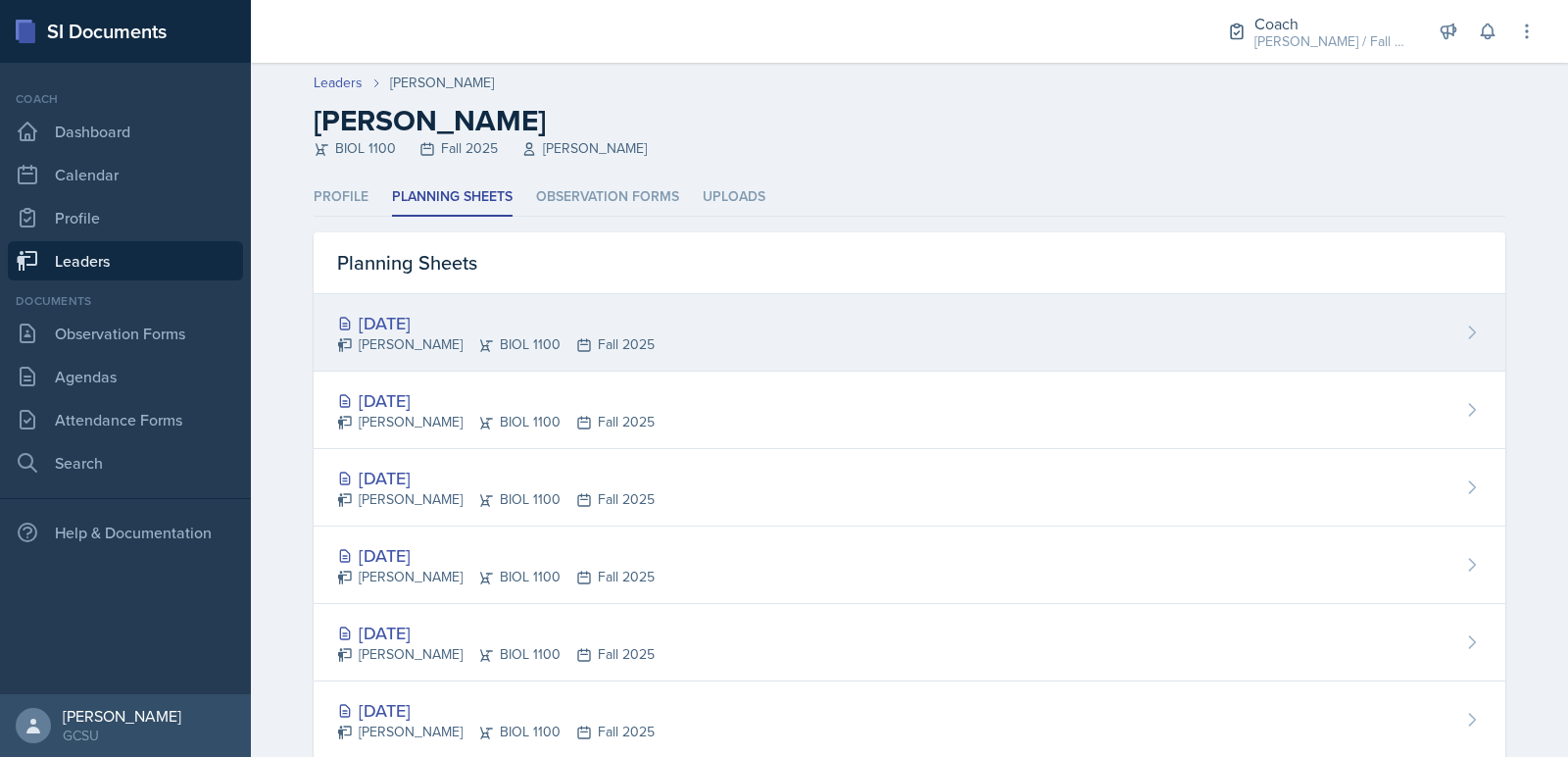
click at [440, 359] on div "[DATE] [PERSON_NAME] BIOL 1100 Fall 2025" at bounding box center [909, 332] width 1192 height 77
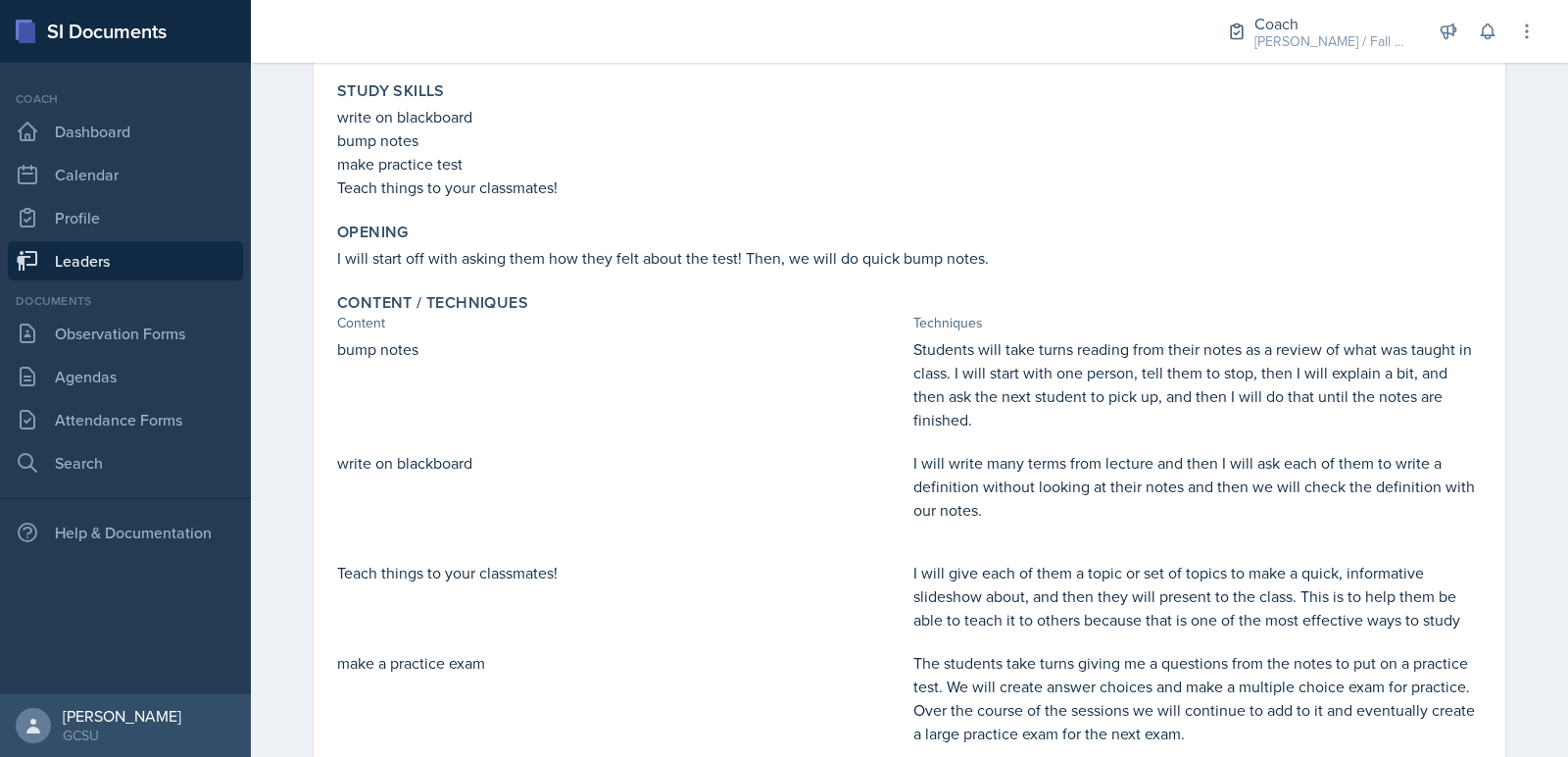
scroll to position [496, 0]
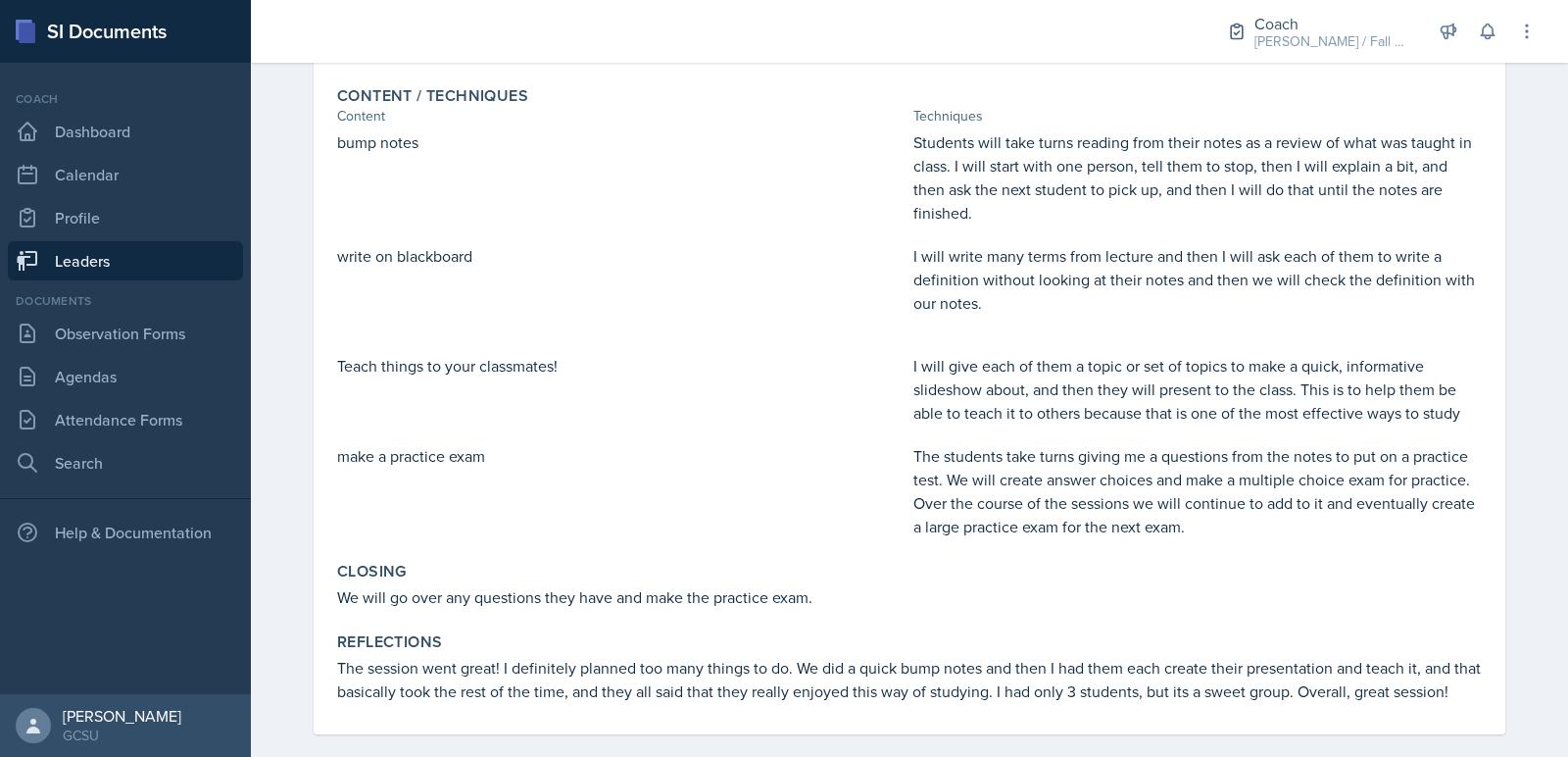
click at [204, 252] on link "Leaders" at bounding box center [125, 261] width 235 height 39
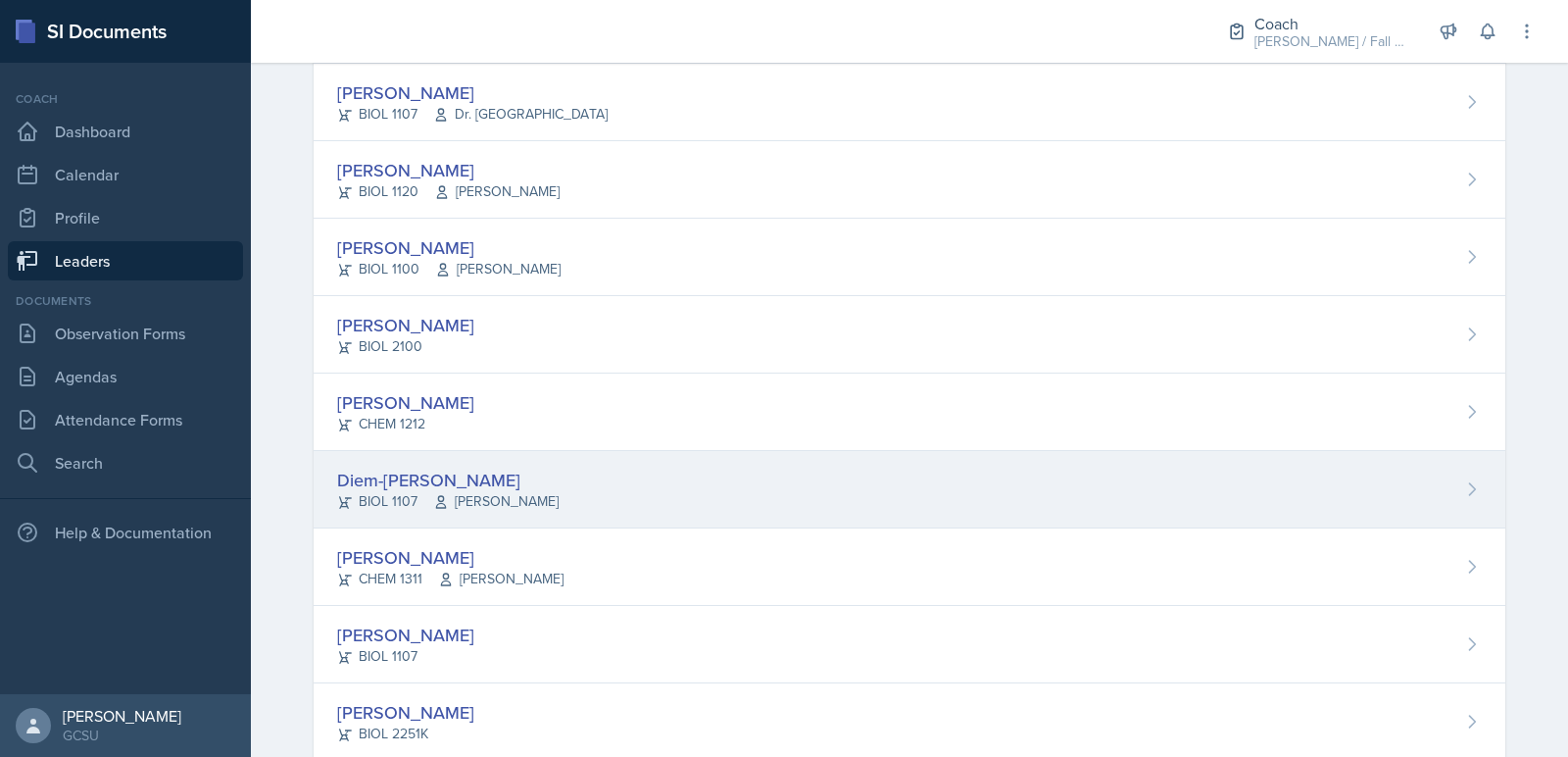
scroll to position [889, 0]
click at [468, 481] on div "Diem-[PERSON_NAME]" at bounding box center [448, 479] width 221 height 26
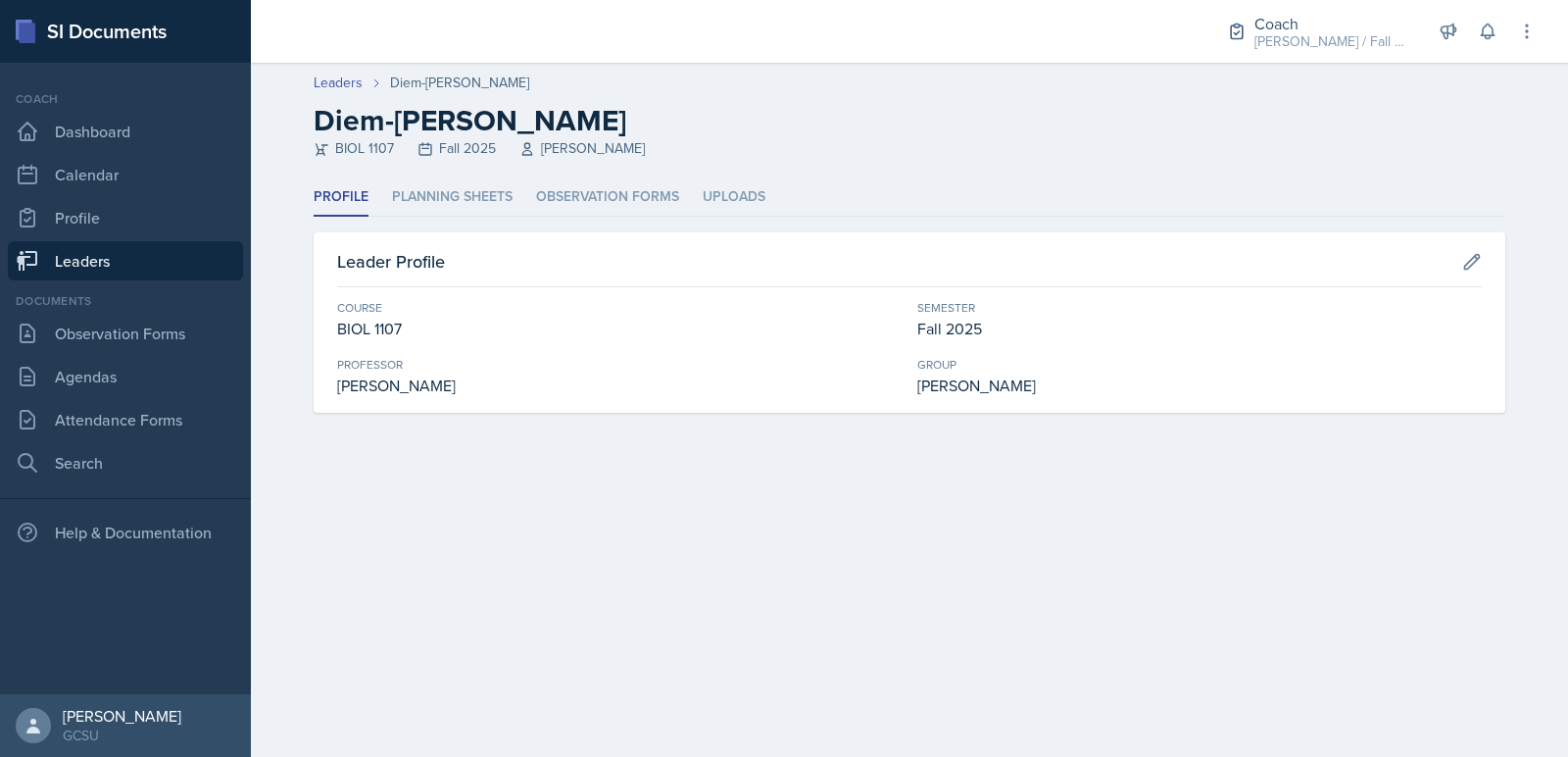
click at [431, 216] on div "Profile Planning Sheets Observation Forms Uploads Profile Planning Sheets Obser…" at bounding box center [909, 295] width 1192 height 234
click at [427, 208] on li "Planning Sheets" at bounding box center [452, 197] width 121 height 38
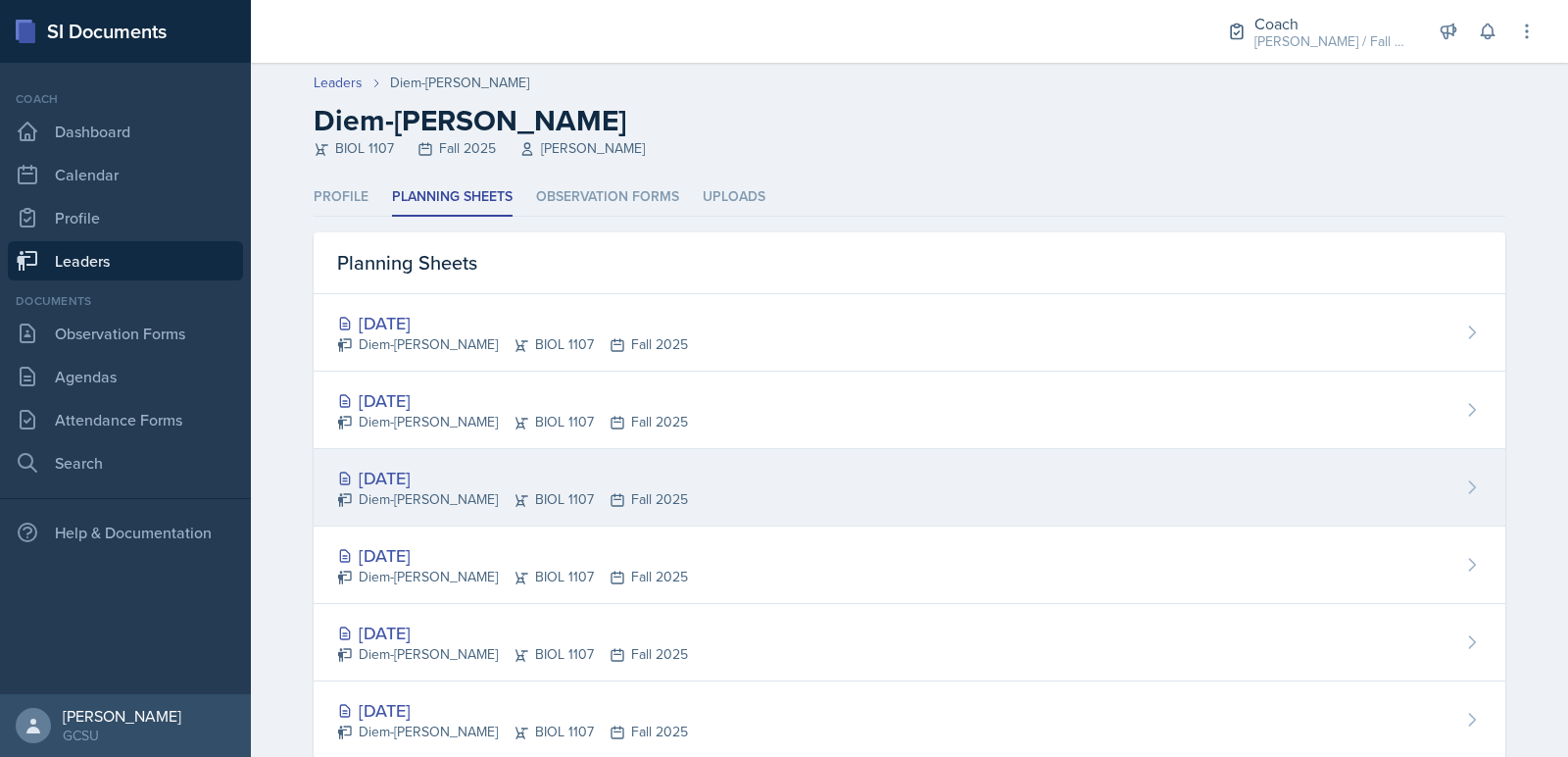
click at [455, 479] on div "[DATE]" at bounding box center [513, 478] width 351 height 26
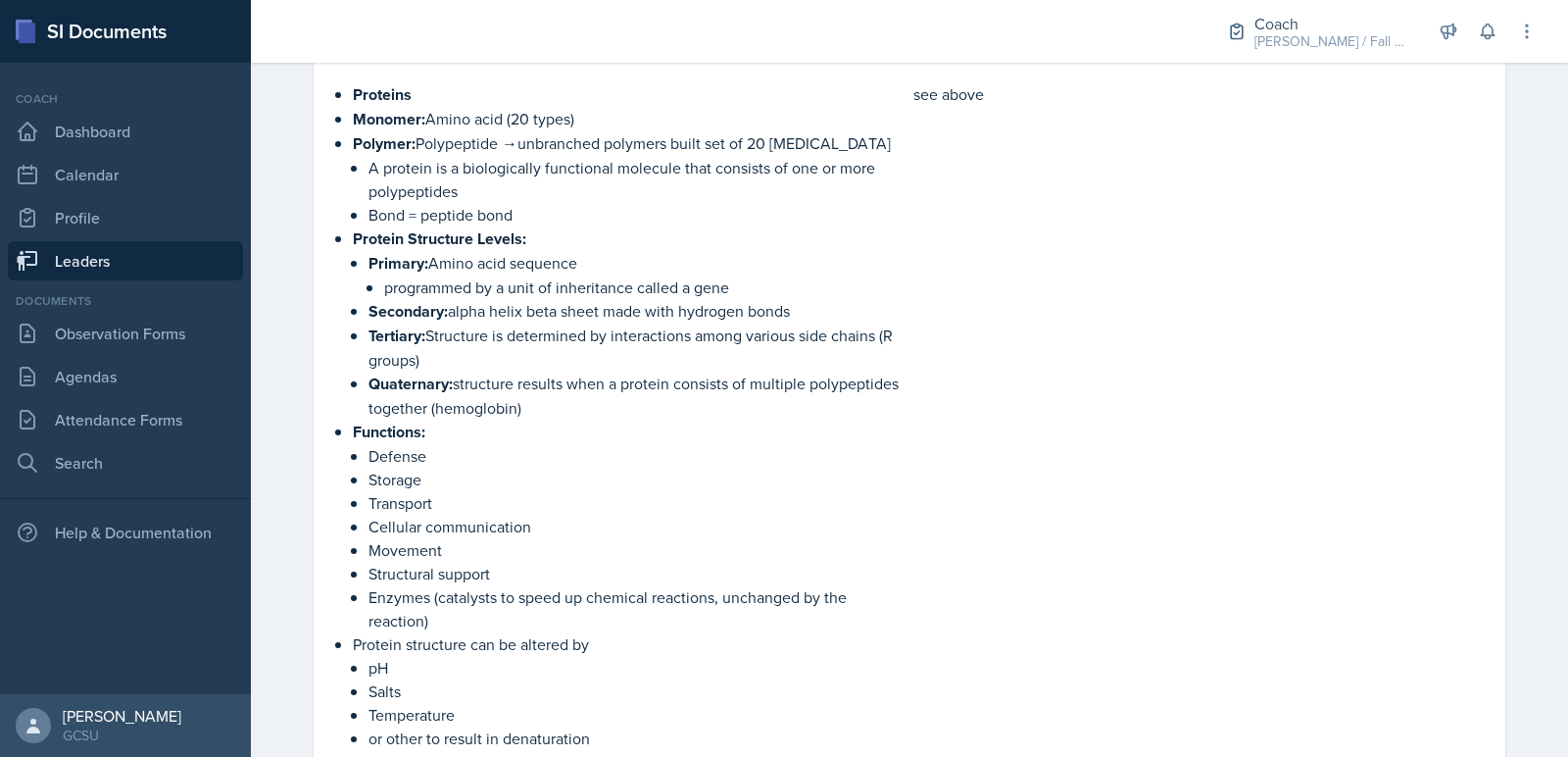
scroll to position [2468, 0]
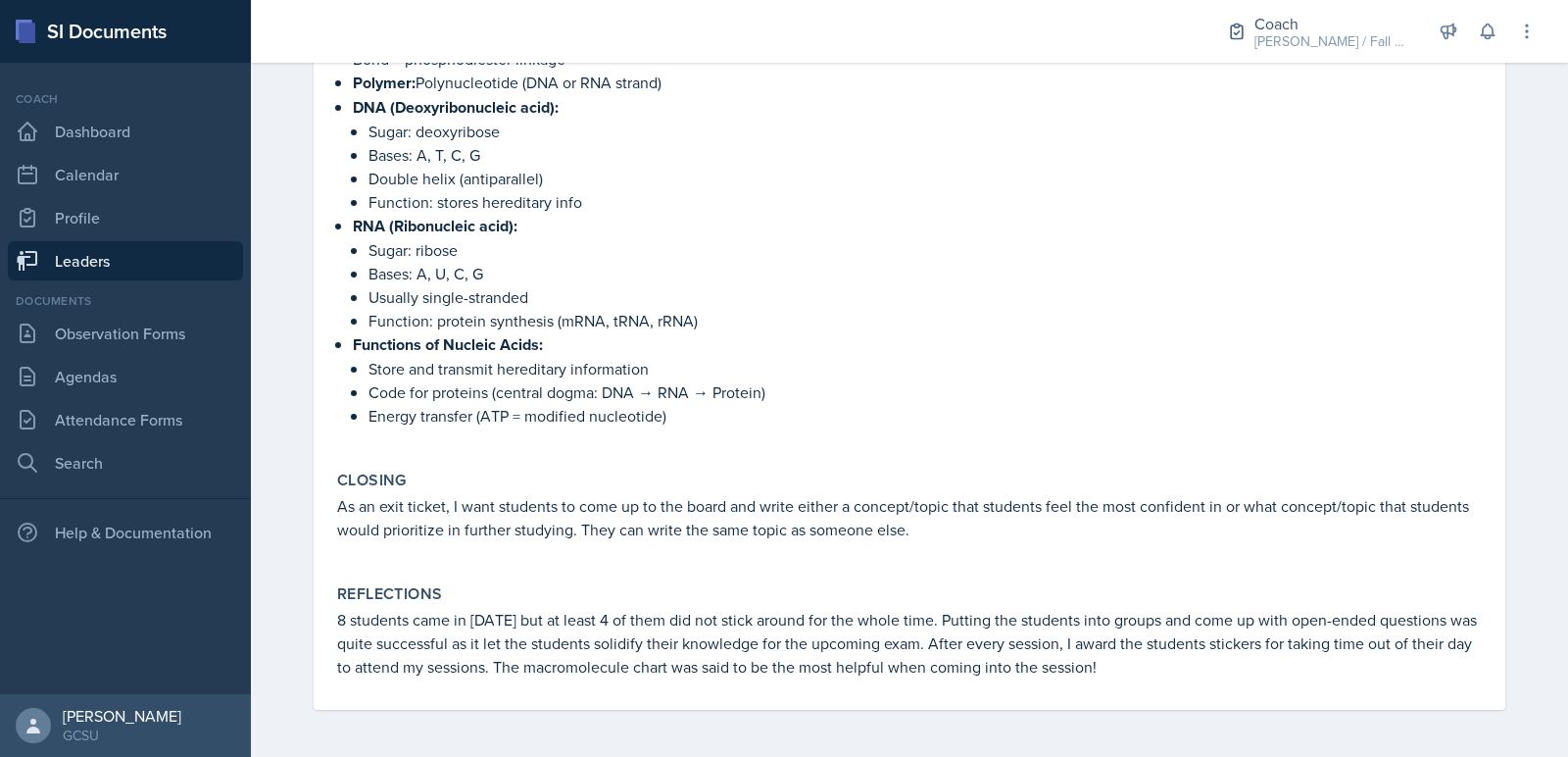
click at [91, 275] on link "Leaders" at bounding box center [125, 261] width 235 height 39
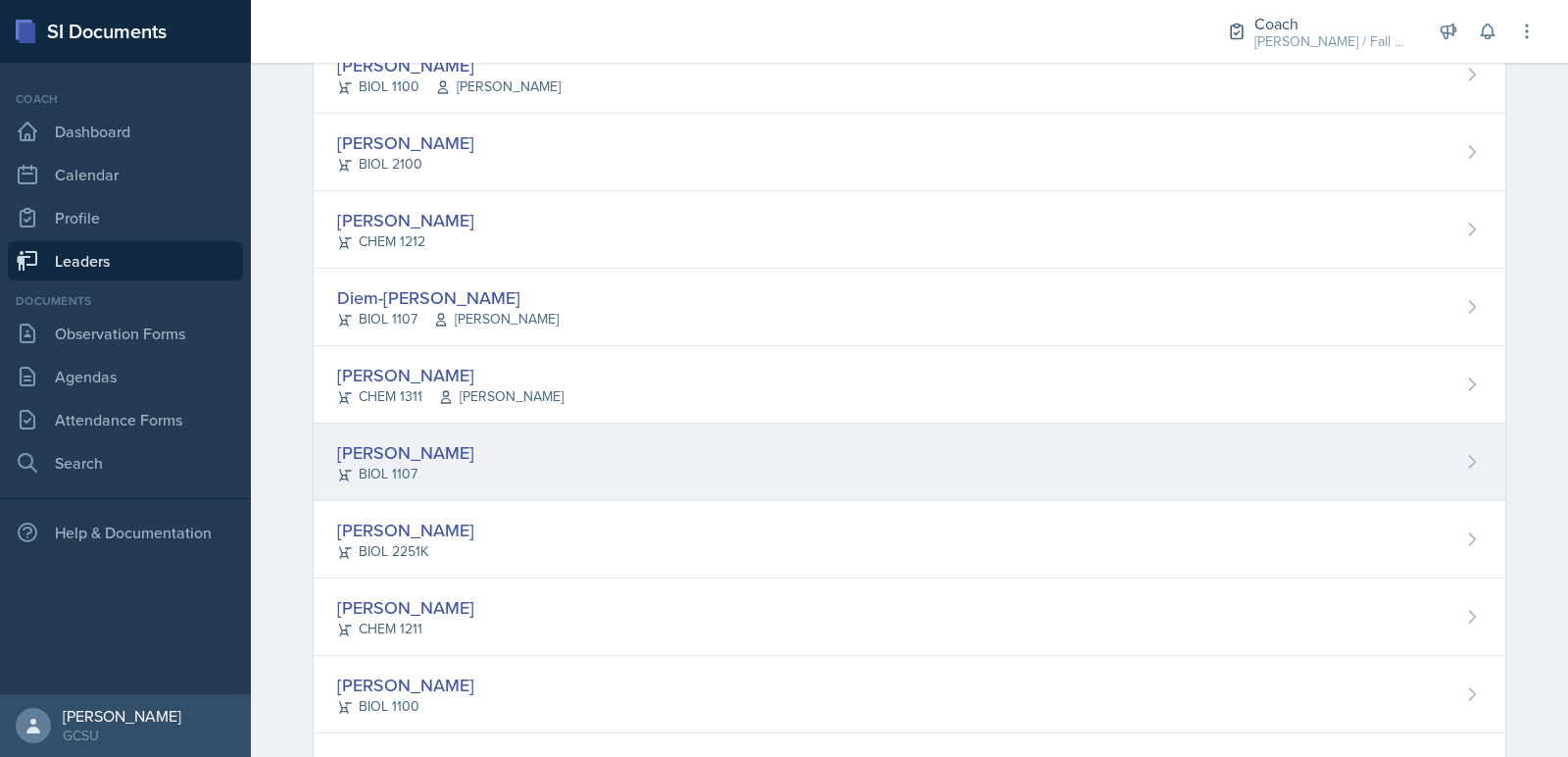
scroll to position [1072, 0]
click at [454, 484] on div "[PERSON_NAME] BIOL 1107" at bounding box center [909, 461] width 1192 height 77
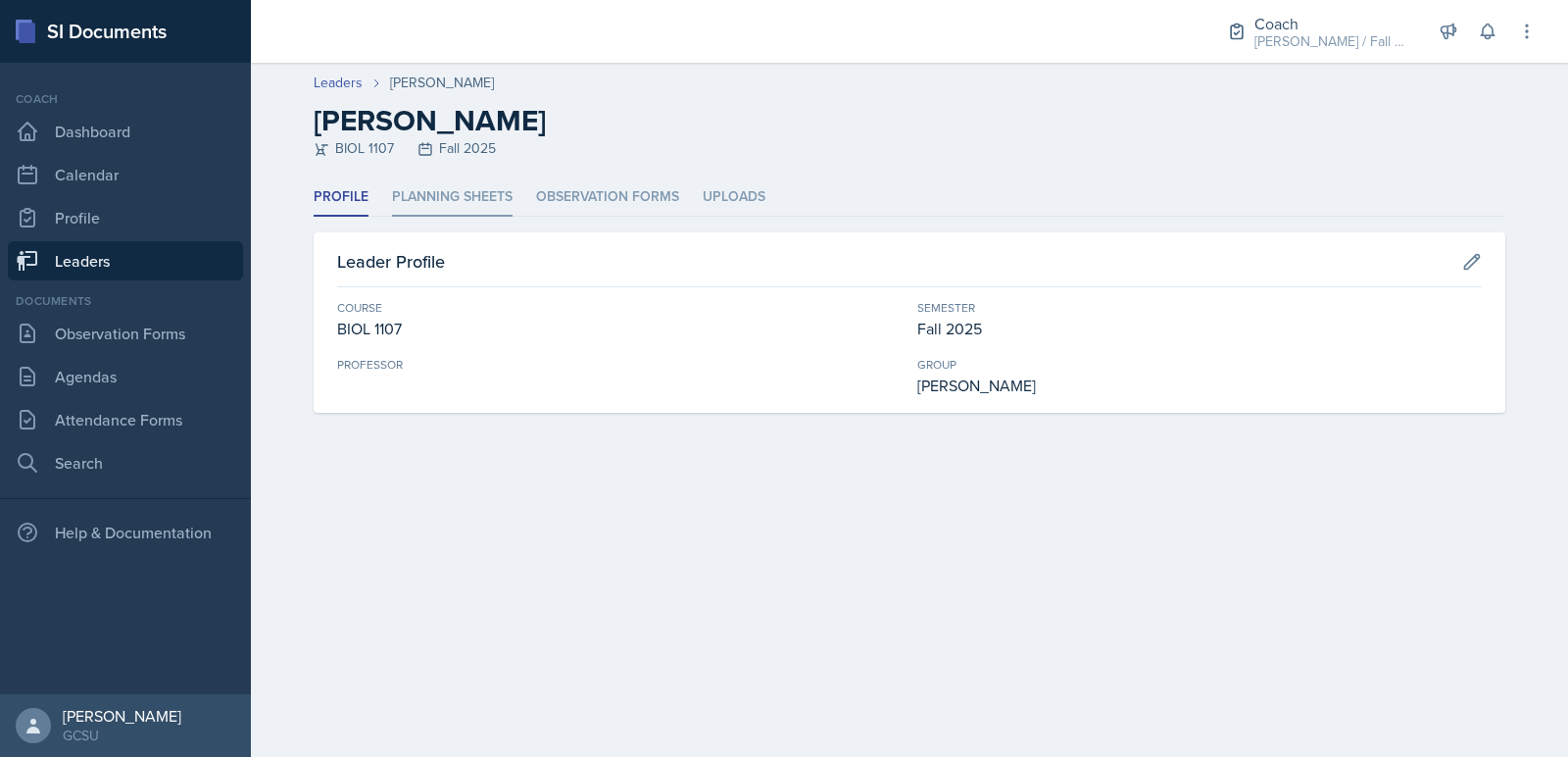
click at [470, 201] on li "Planning Sheets" at bounding box center [452, 197] width 121 height 38
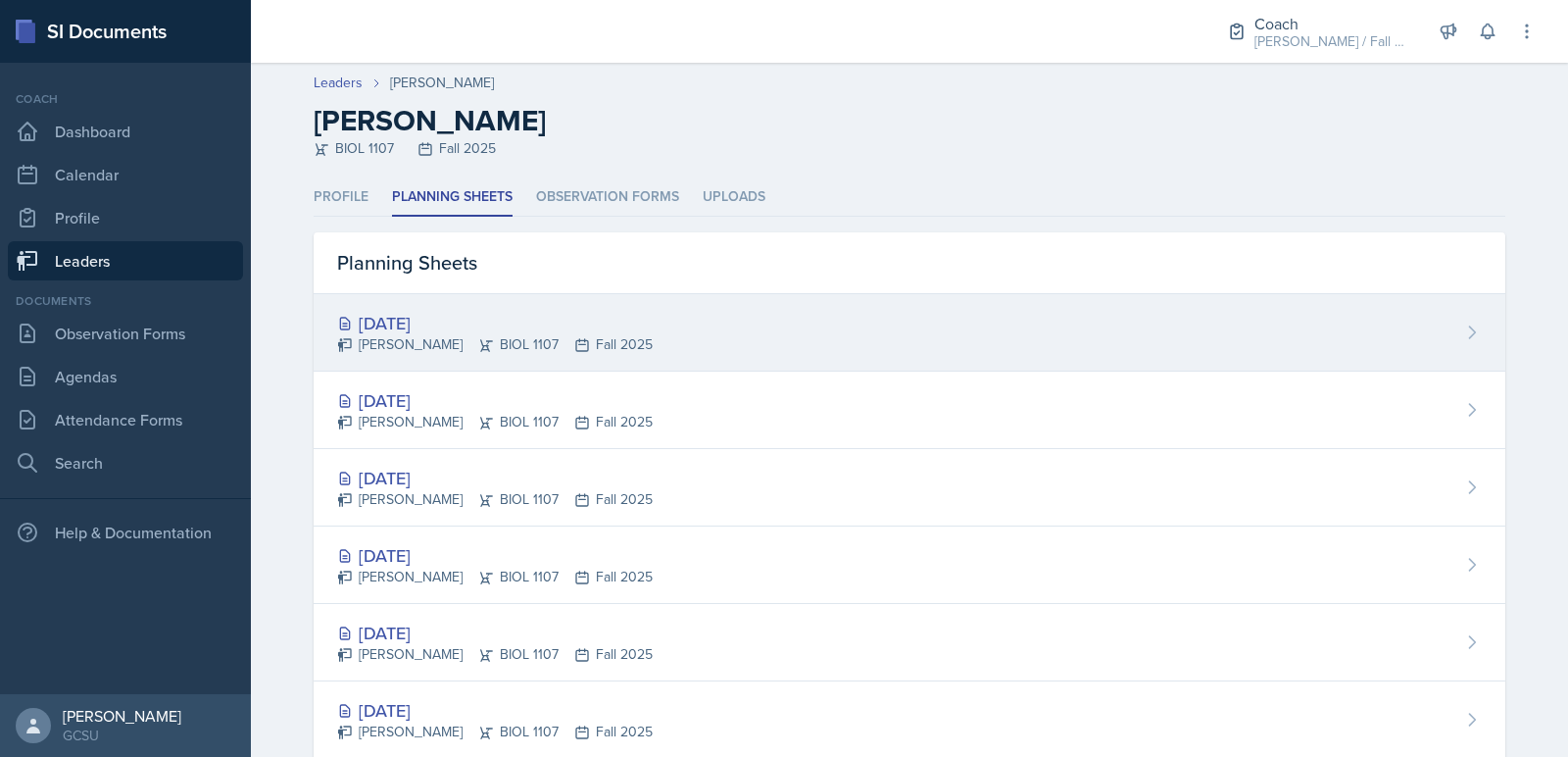
click at [432, 327] on div "[DATE]" at bounding box center [495, 323] width 316 height 26
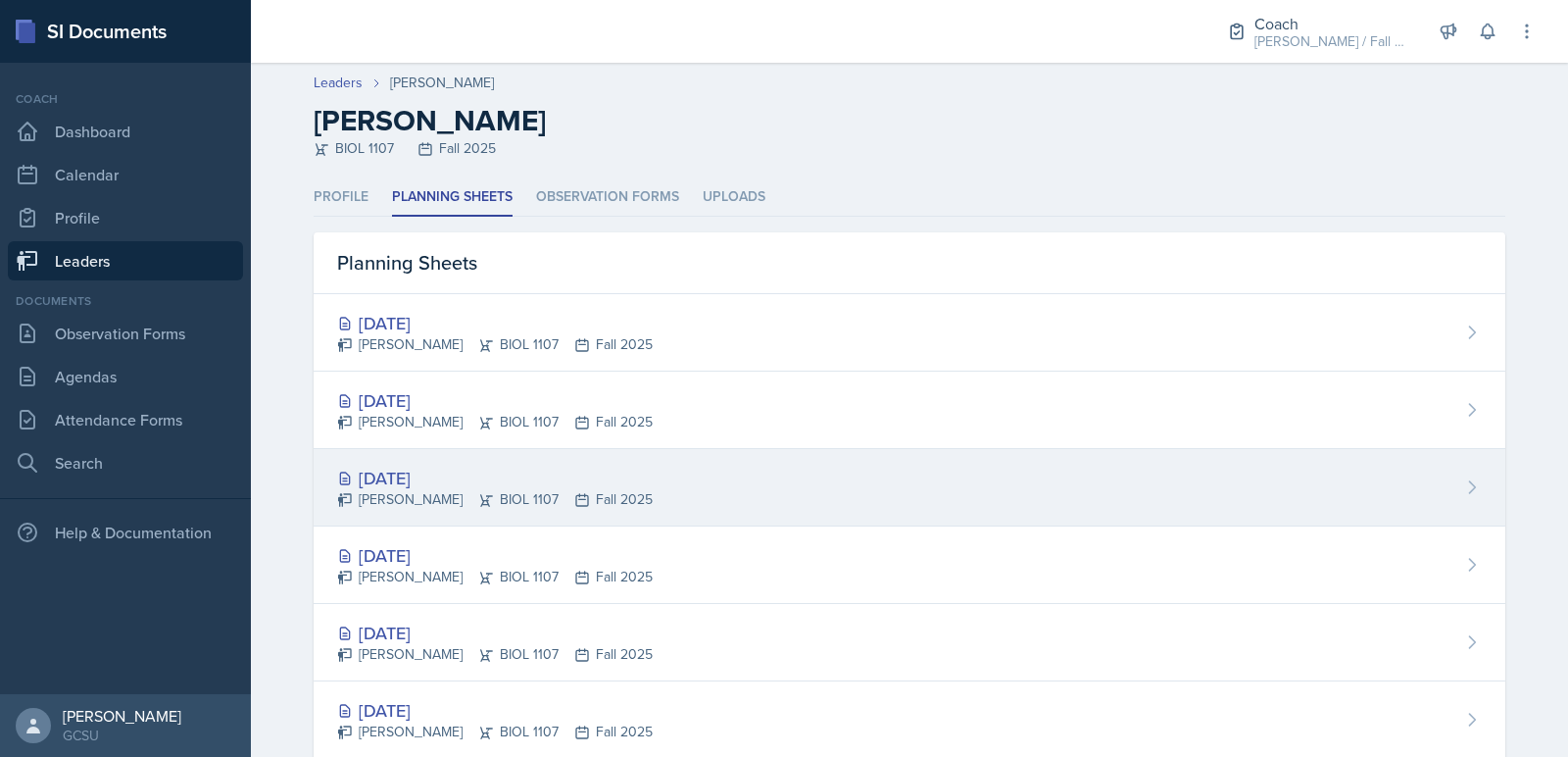
click at [479, 498] on div "[PERSON_NAME] BIOL 1107 Fall 2025" at bounding box center [495, 499] width 316 height 21
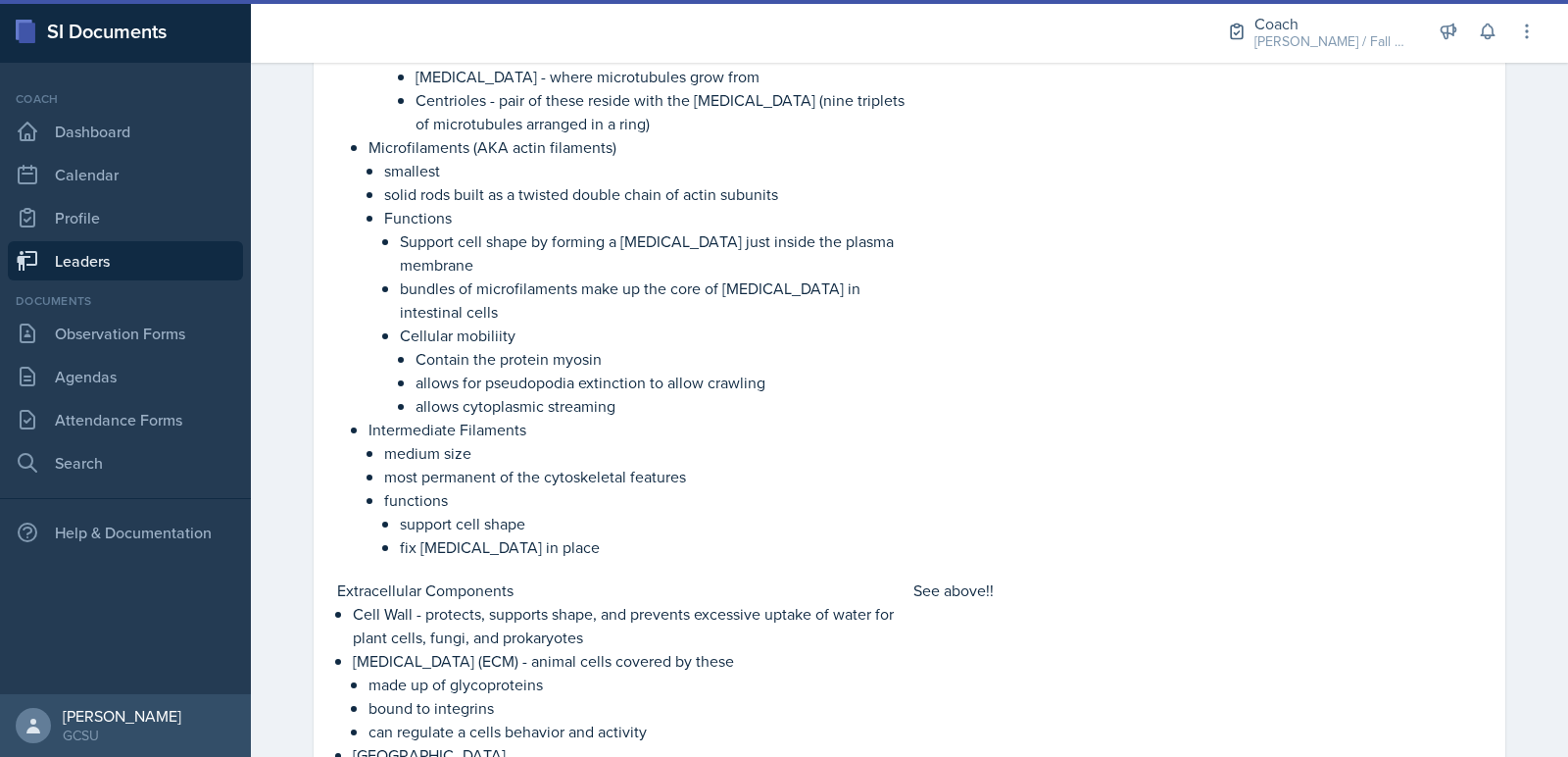
scroll to position [2590, 0]
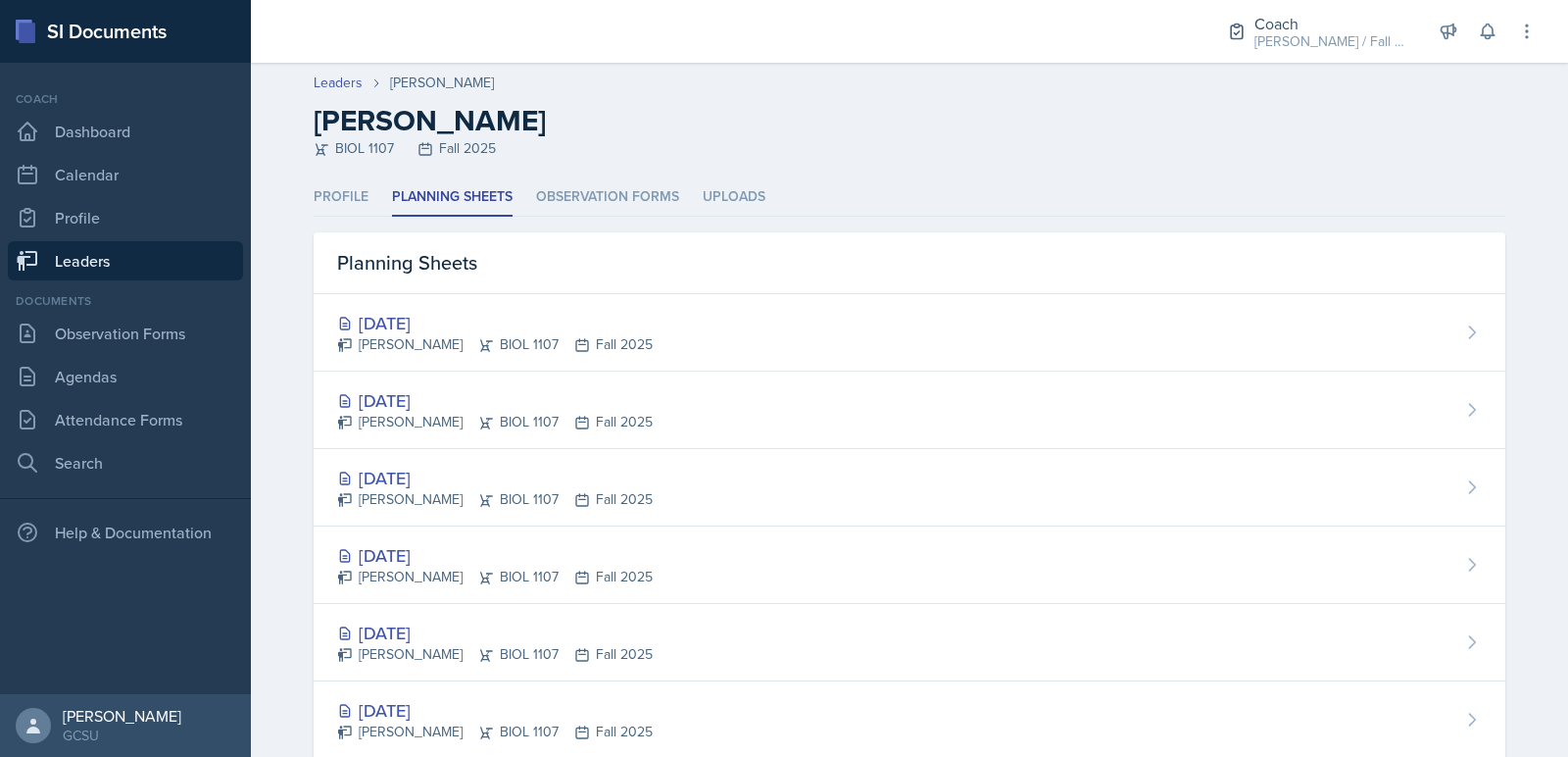
click at [208, 262] on link "Leaders" at bounding box center [125, 261] width 235 height 39
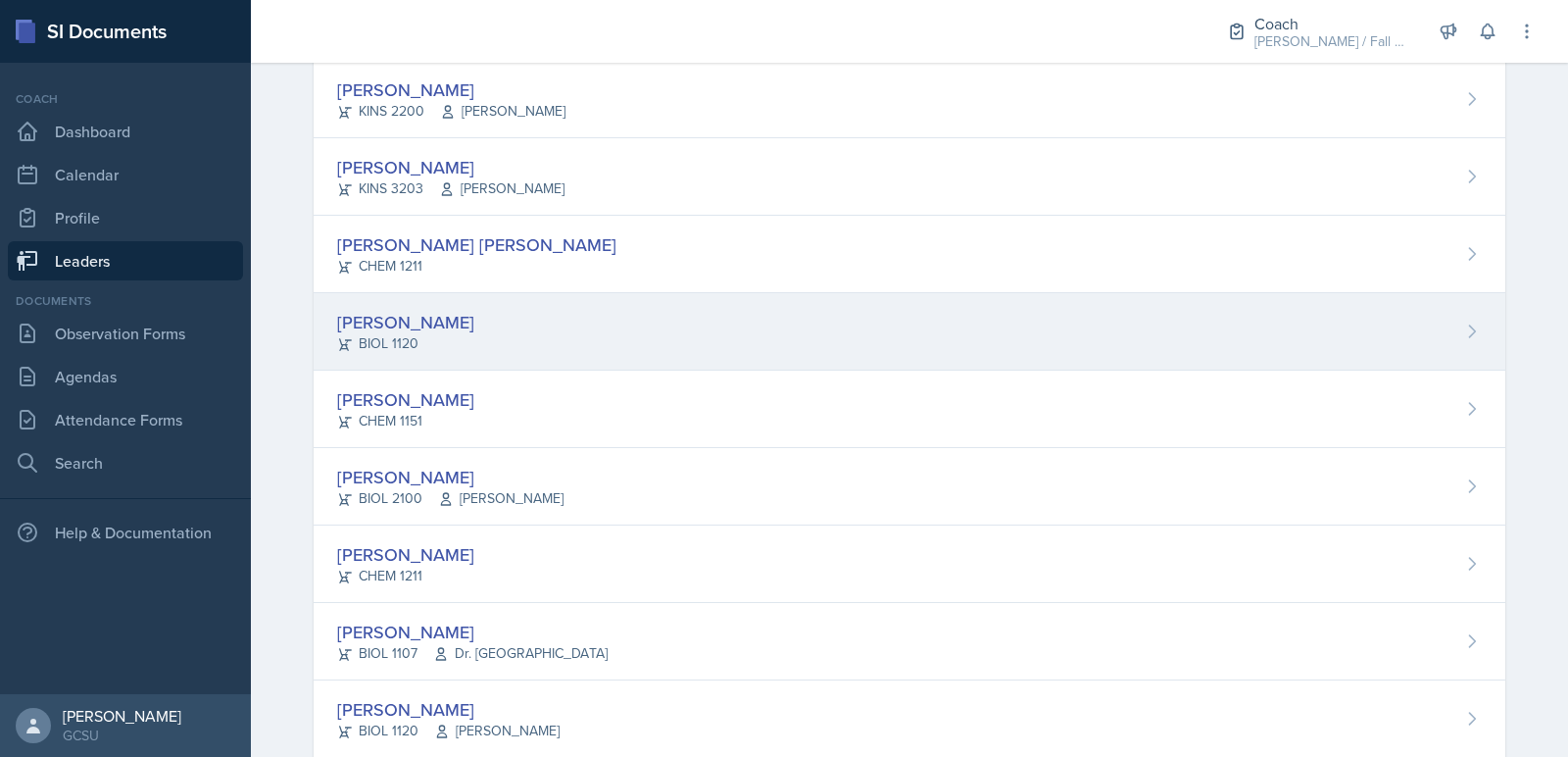
scroll to position [348, 0]
click at [457, 232] on div "[PERSON_NAME] [PERSON_NAME]" at bounding box center [476, 245] width 279 height 26
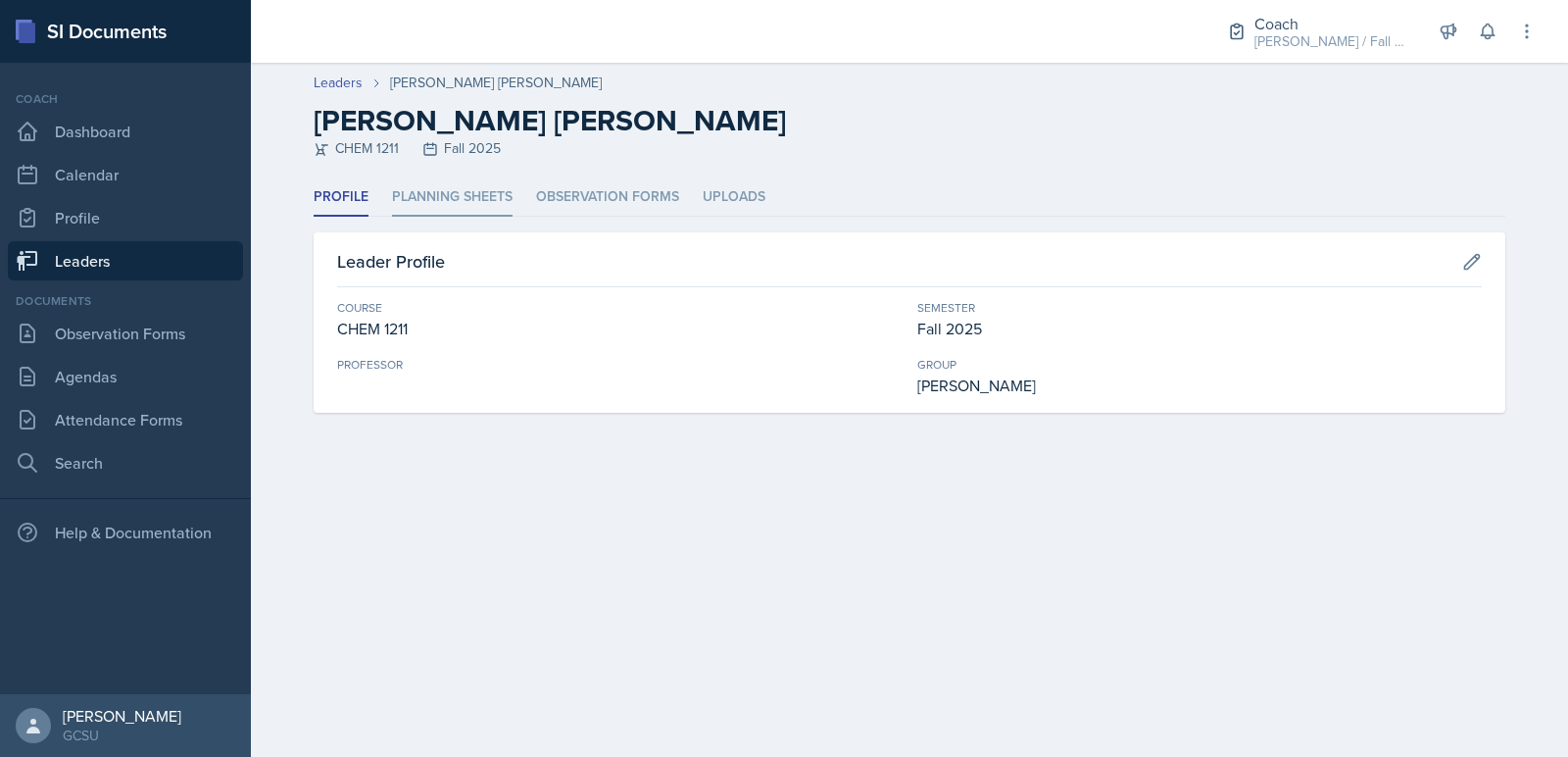
click at [435, 192] on li "Planning Sheets" at bounding box center [452, 197] width 121 height 38
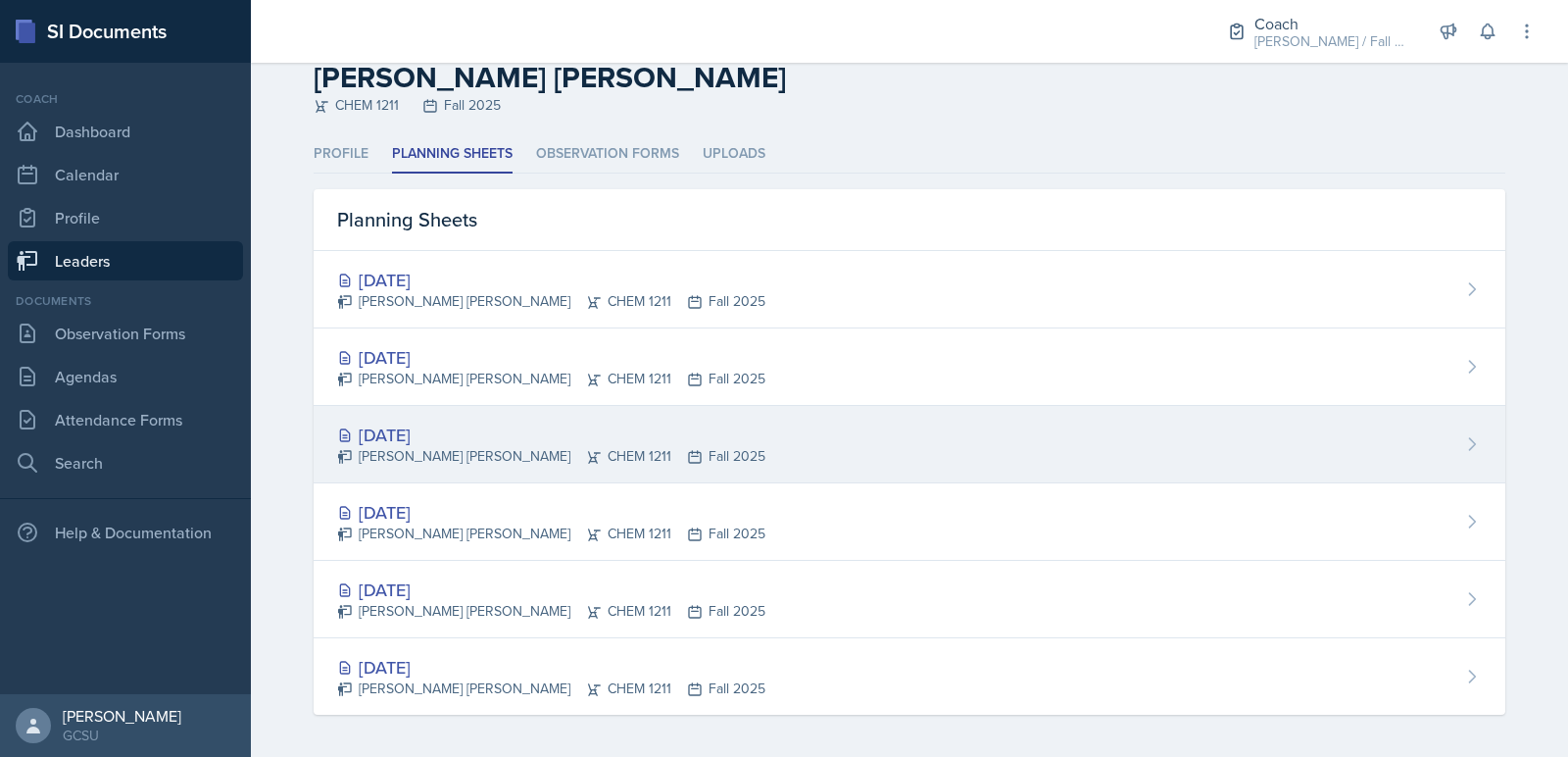
scroll to position [44, 0]
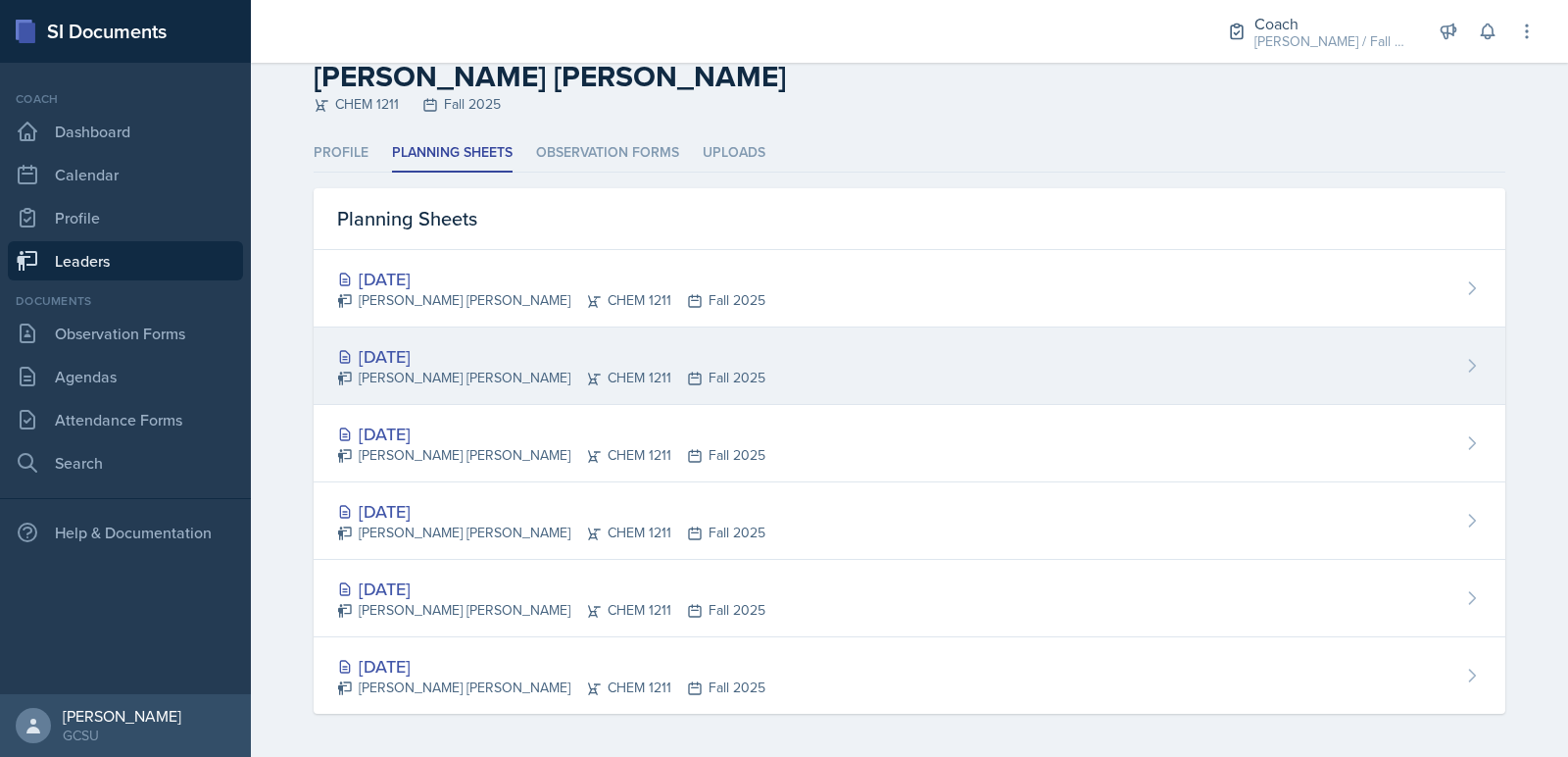
click at [469, 351] on div "[DATE]" at bounding box center [551, 356] width 428 height 26
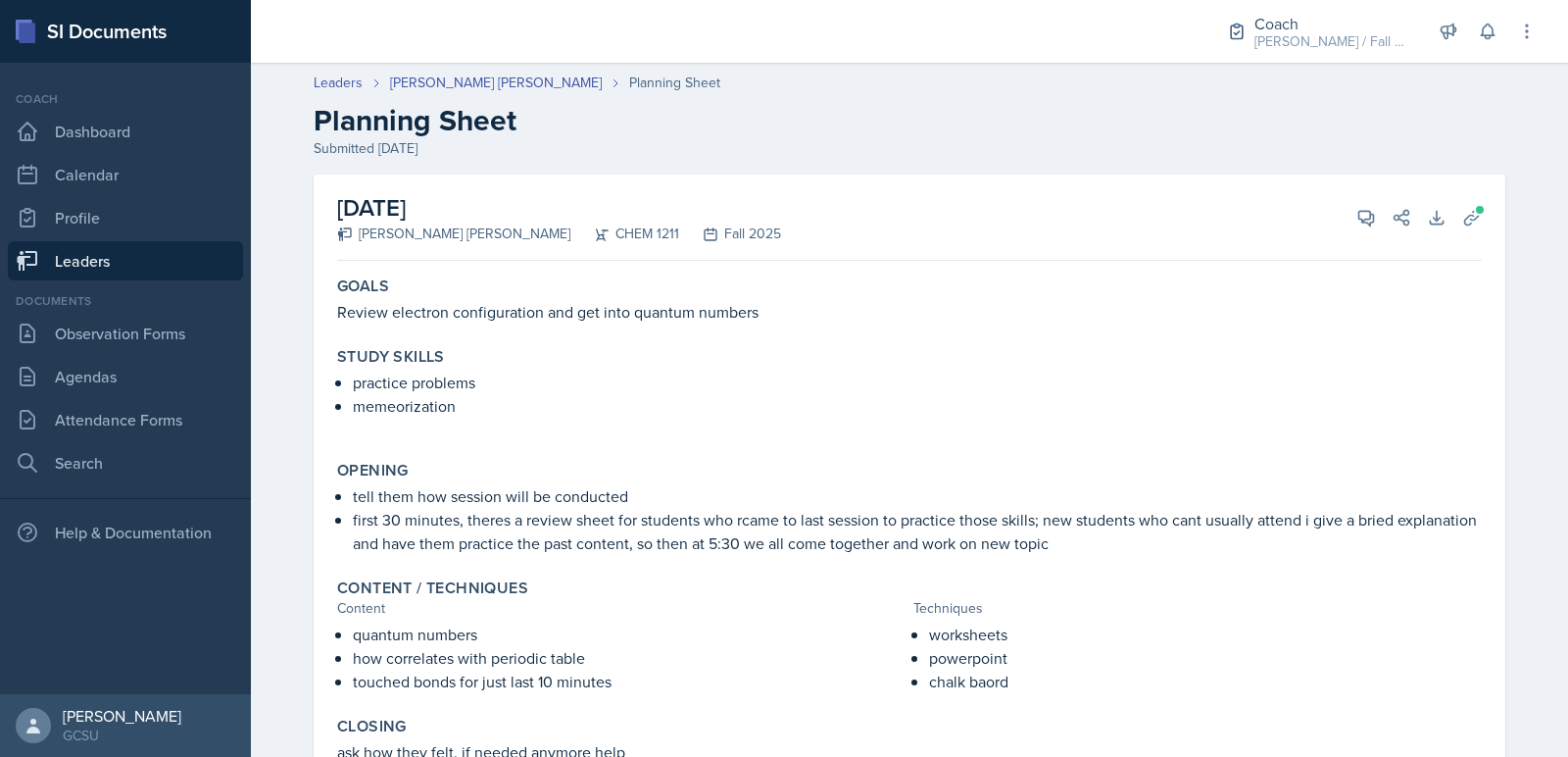
scroll to position [154, 0]
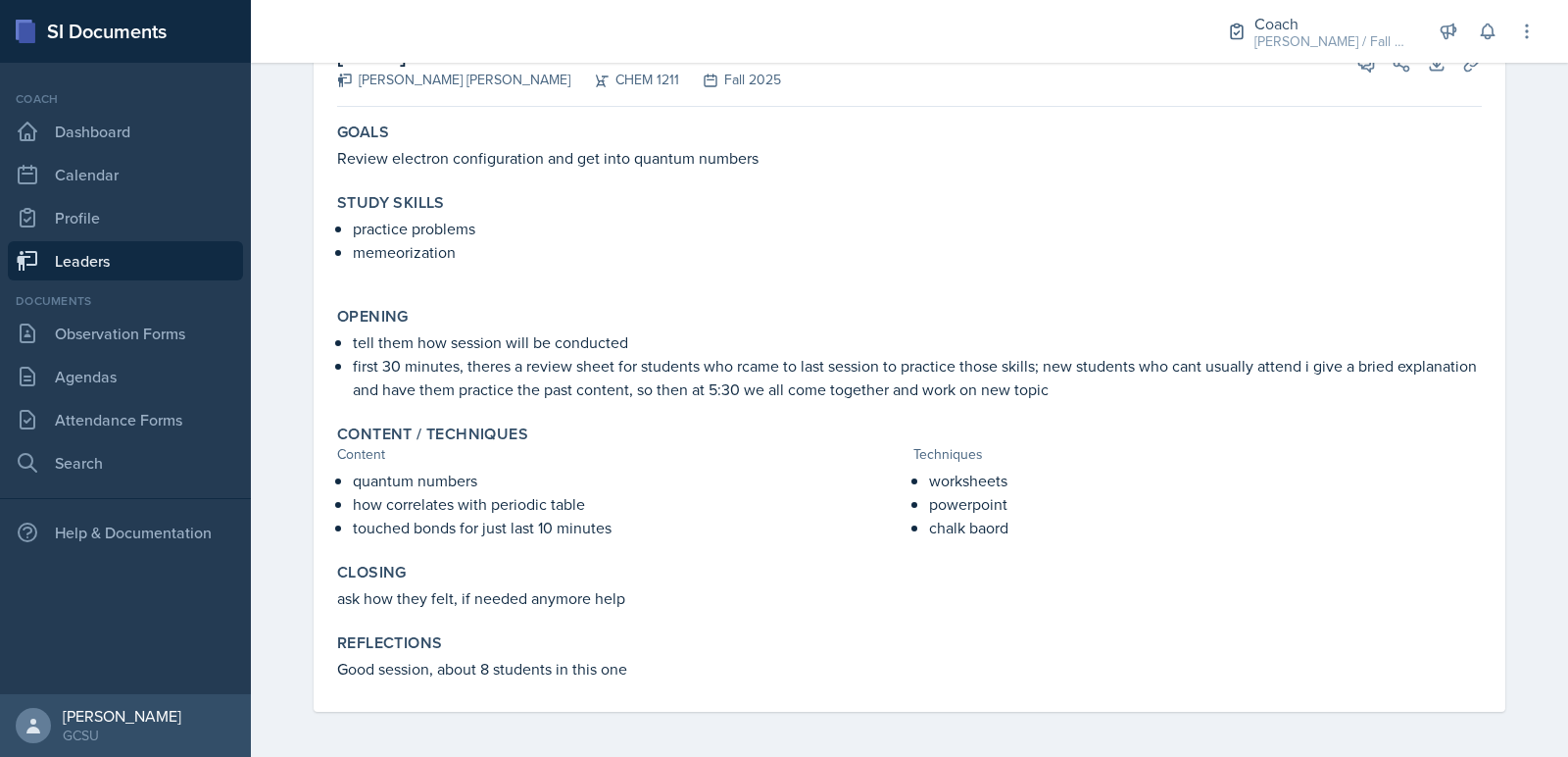
click at [147, 262] on link "Leaders" at bounding box center [125, 261] width 235 height 39
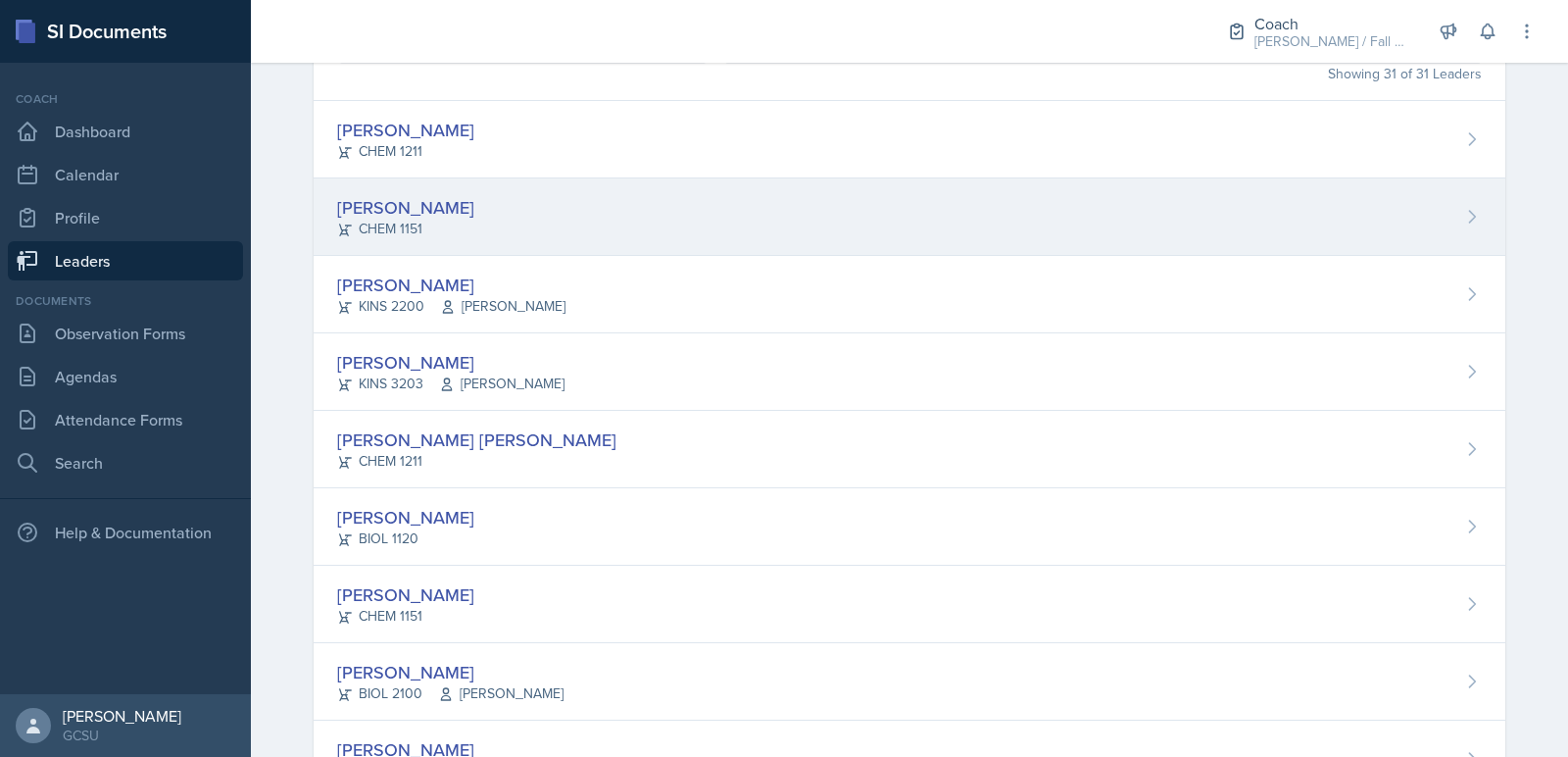
click at [399, 239] on div "Odeya Atar CHEM 1151" at bounding box center [909, 217] width 1192 height 77
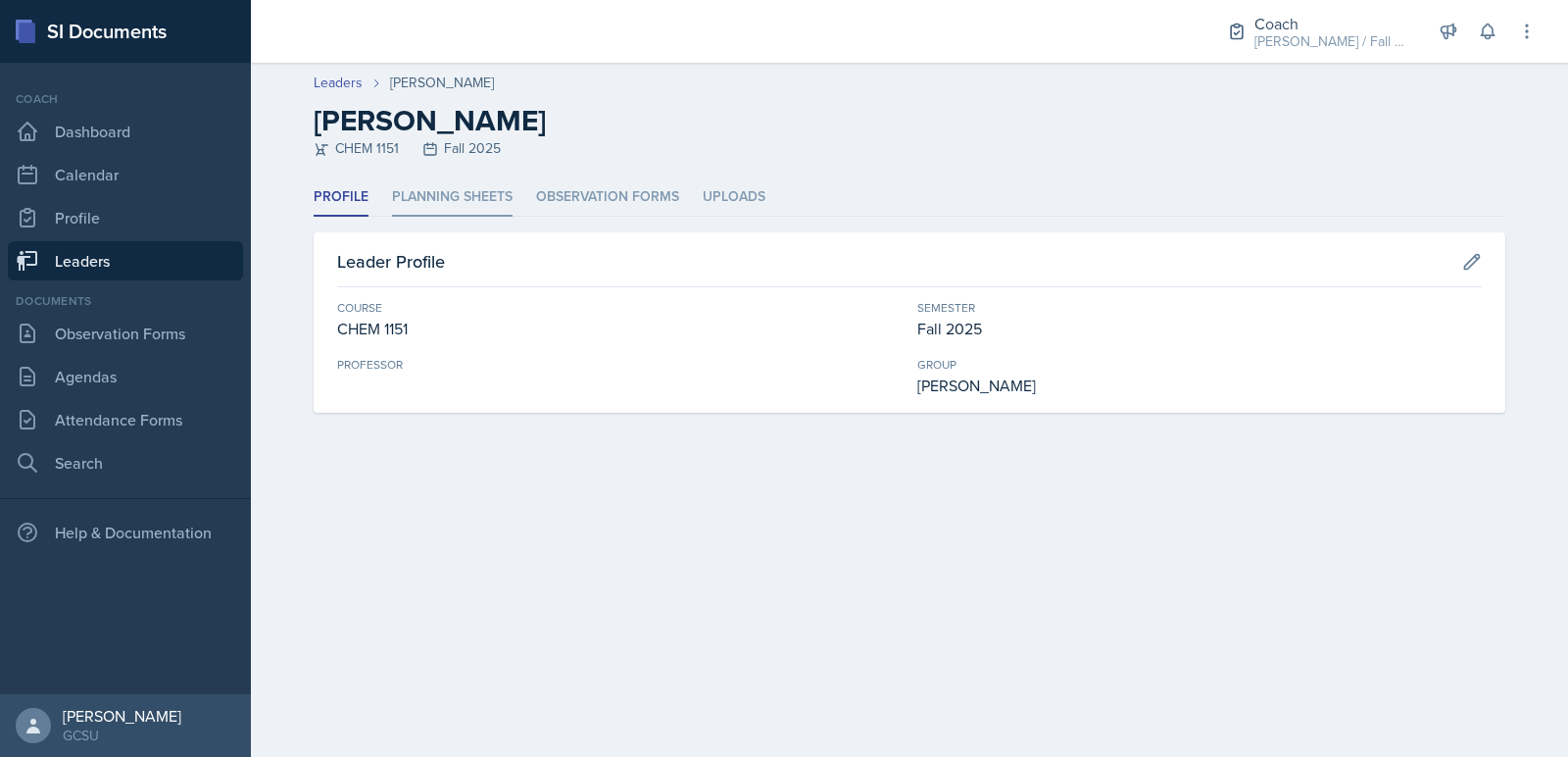
click at [433, 180] on li "Planning Sheets" at bounding box center [452, 197] width 121 height 38
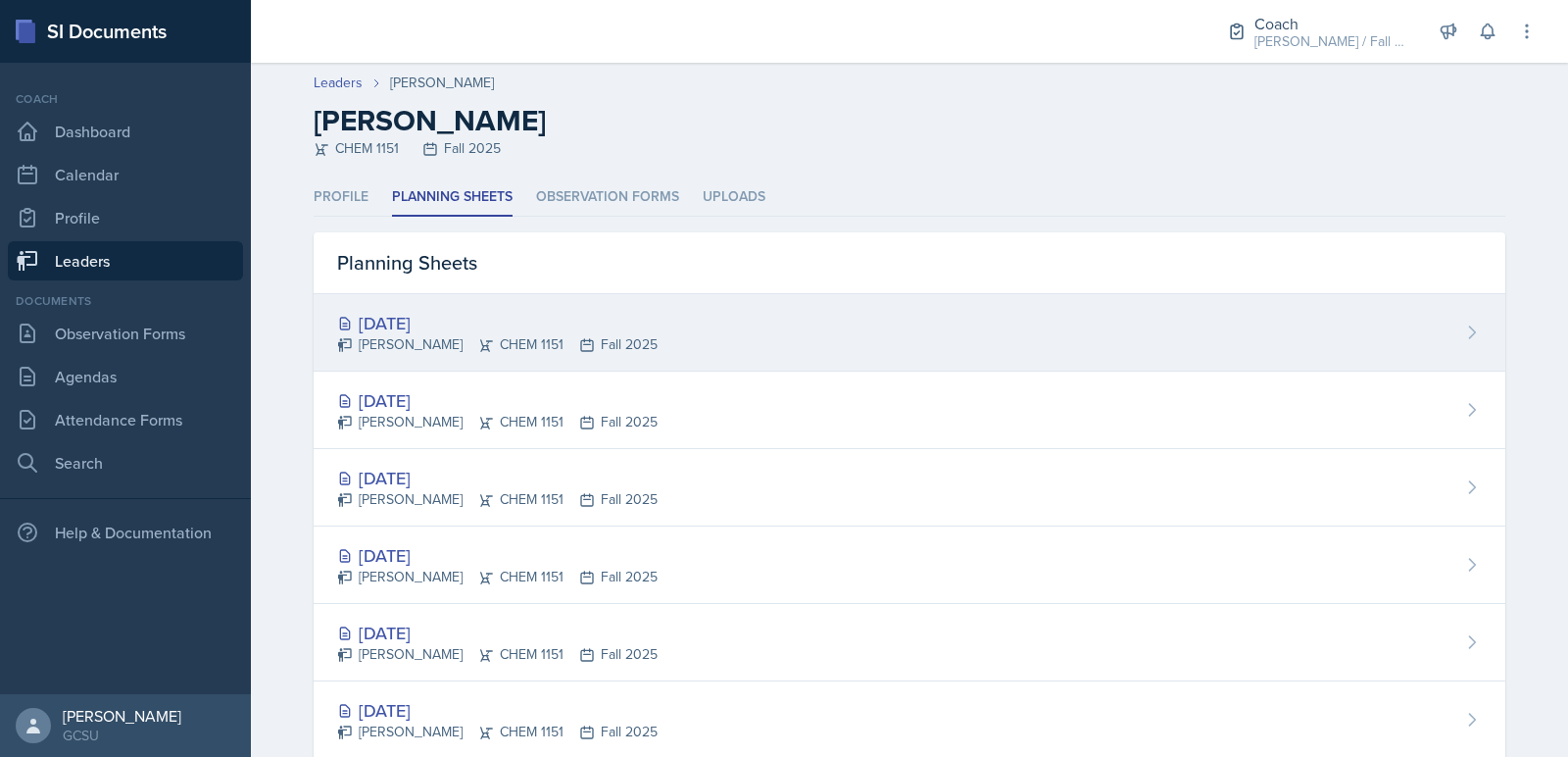
click at [417, 334] on div "[PERSON_NAME] CHEM 1151 Fall 2025" at bounding box center [497, 344] width 320 height 21
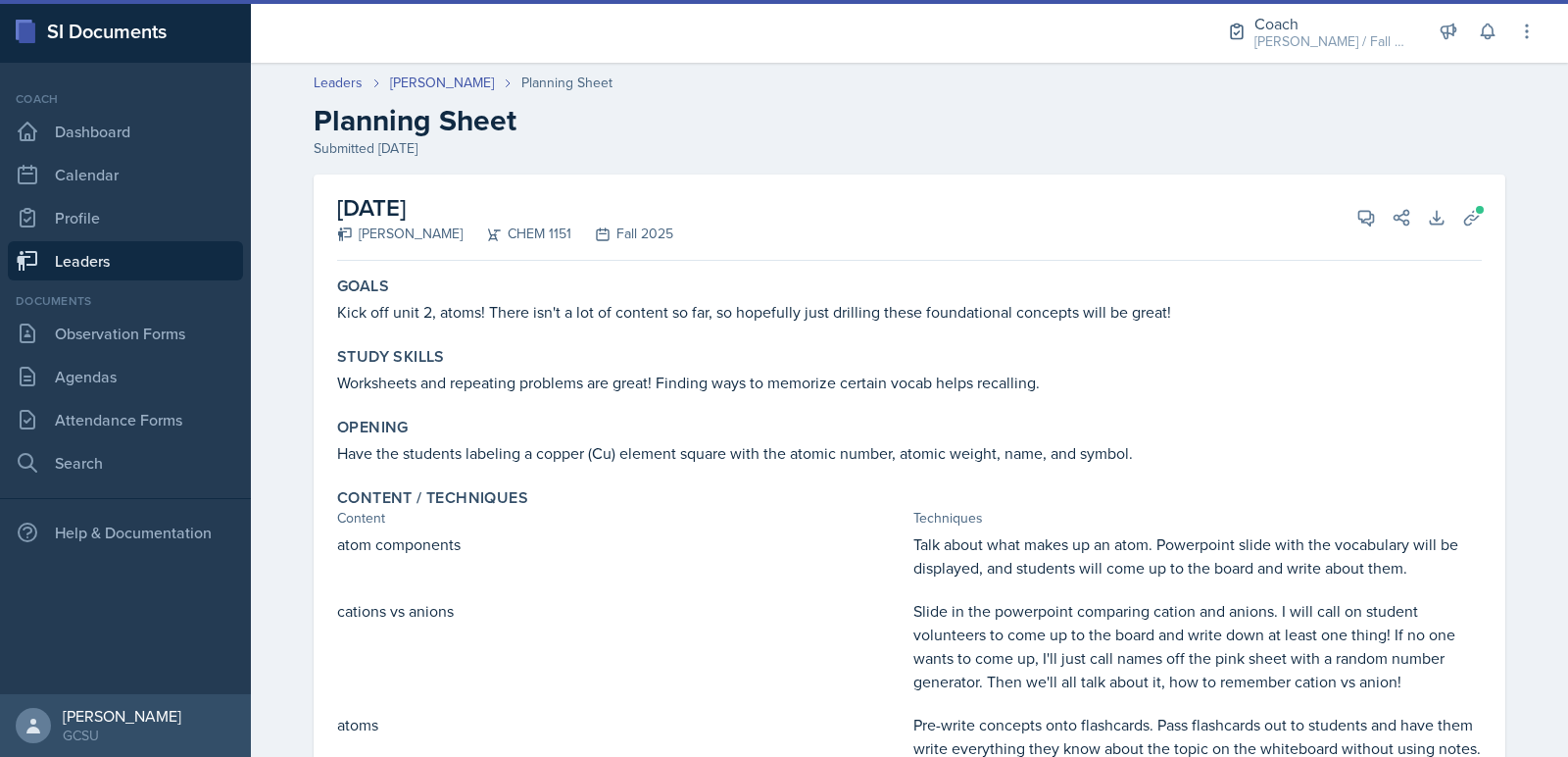
scroll to position [609, 0]
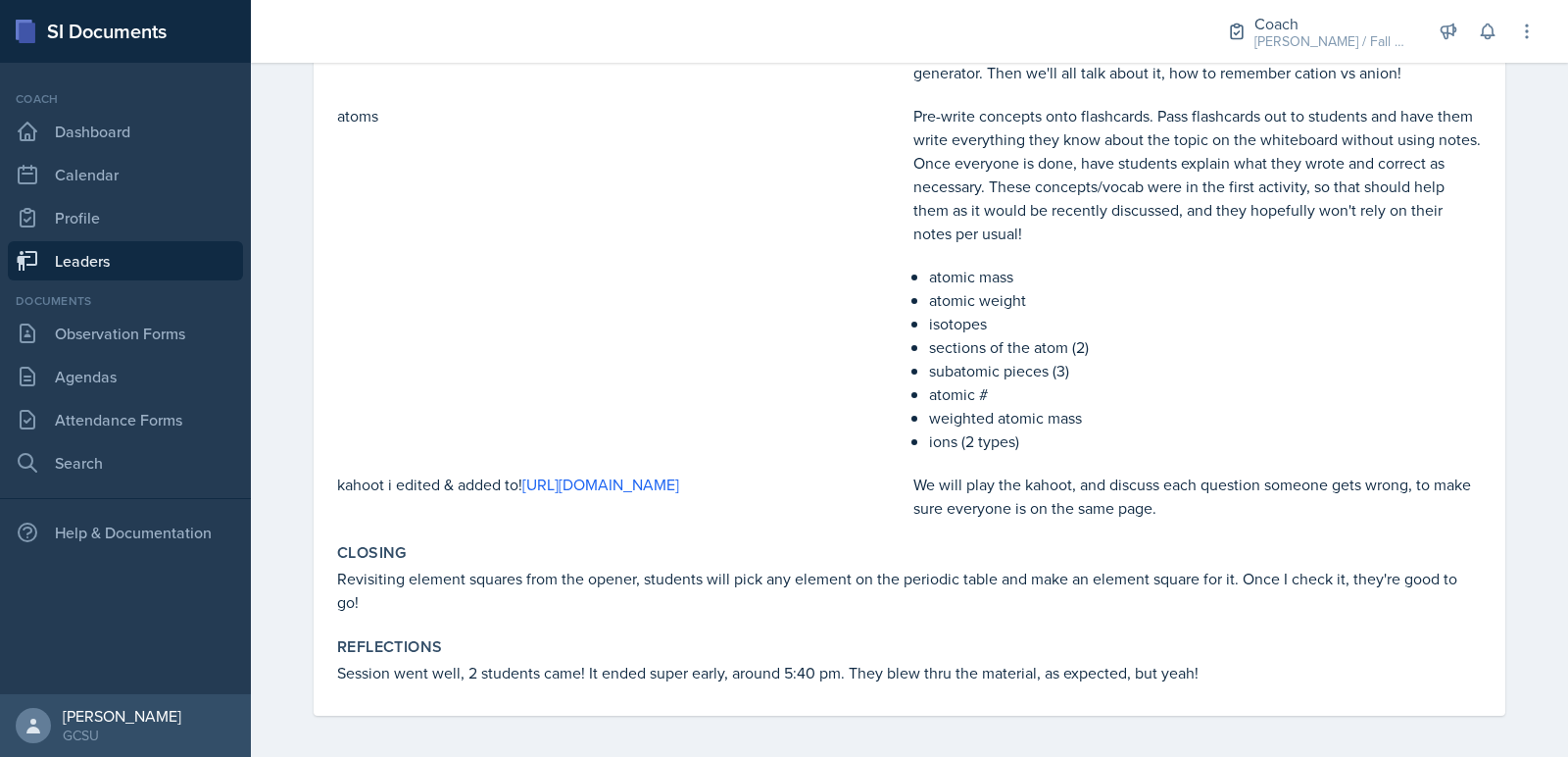
click at [173, 255] on link "Leaders" at bounding box center [125, 261] width 235 height 39
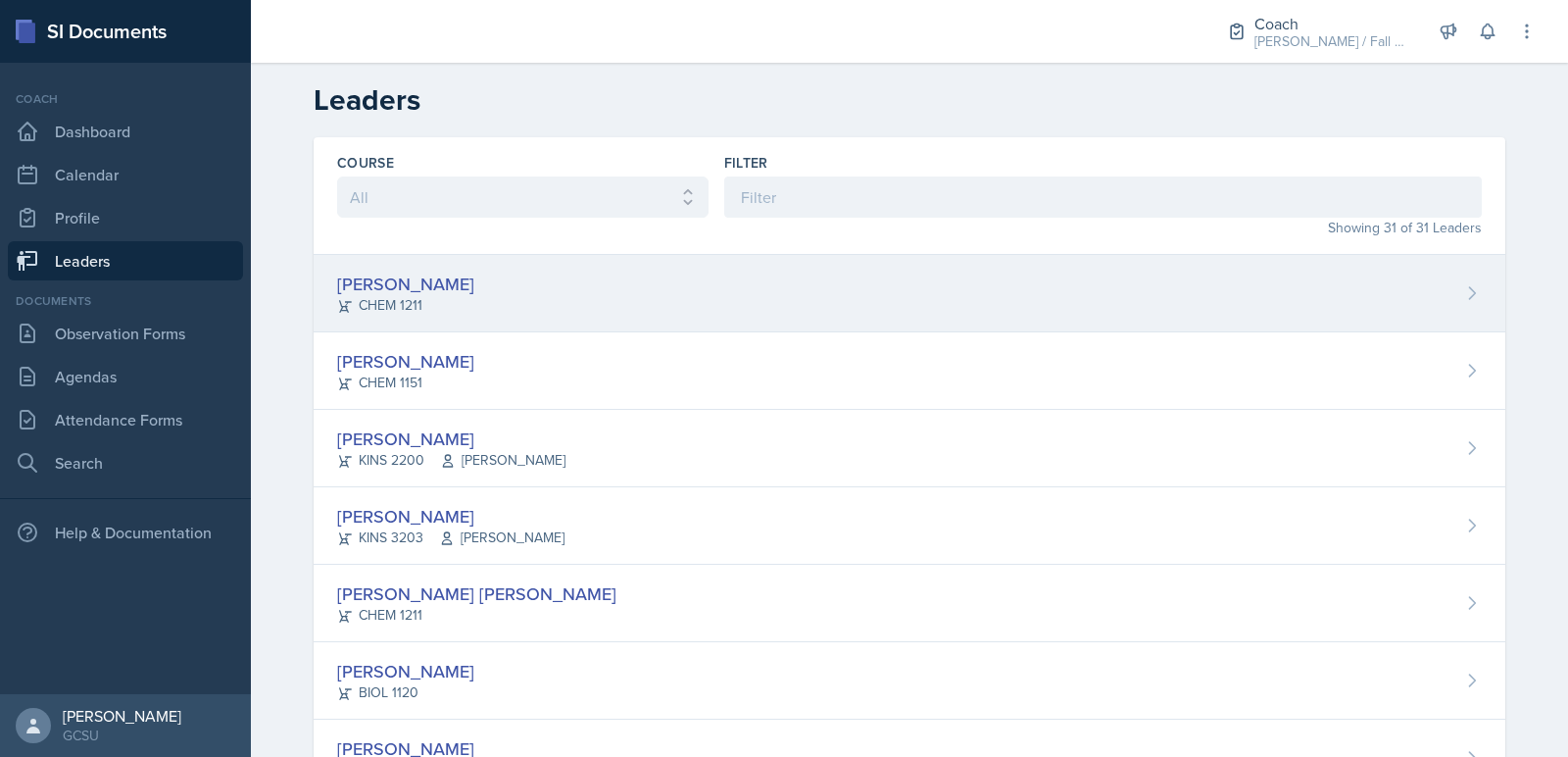
click at [479, 292] on div "[PERSON_NAME] CHEM 1211" at bounding box center [909, 293] width 1192 height 77
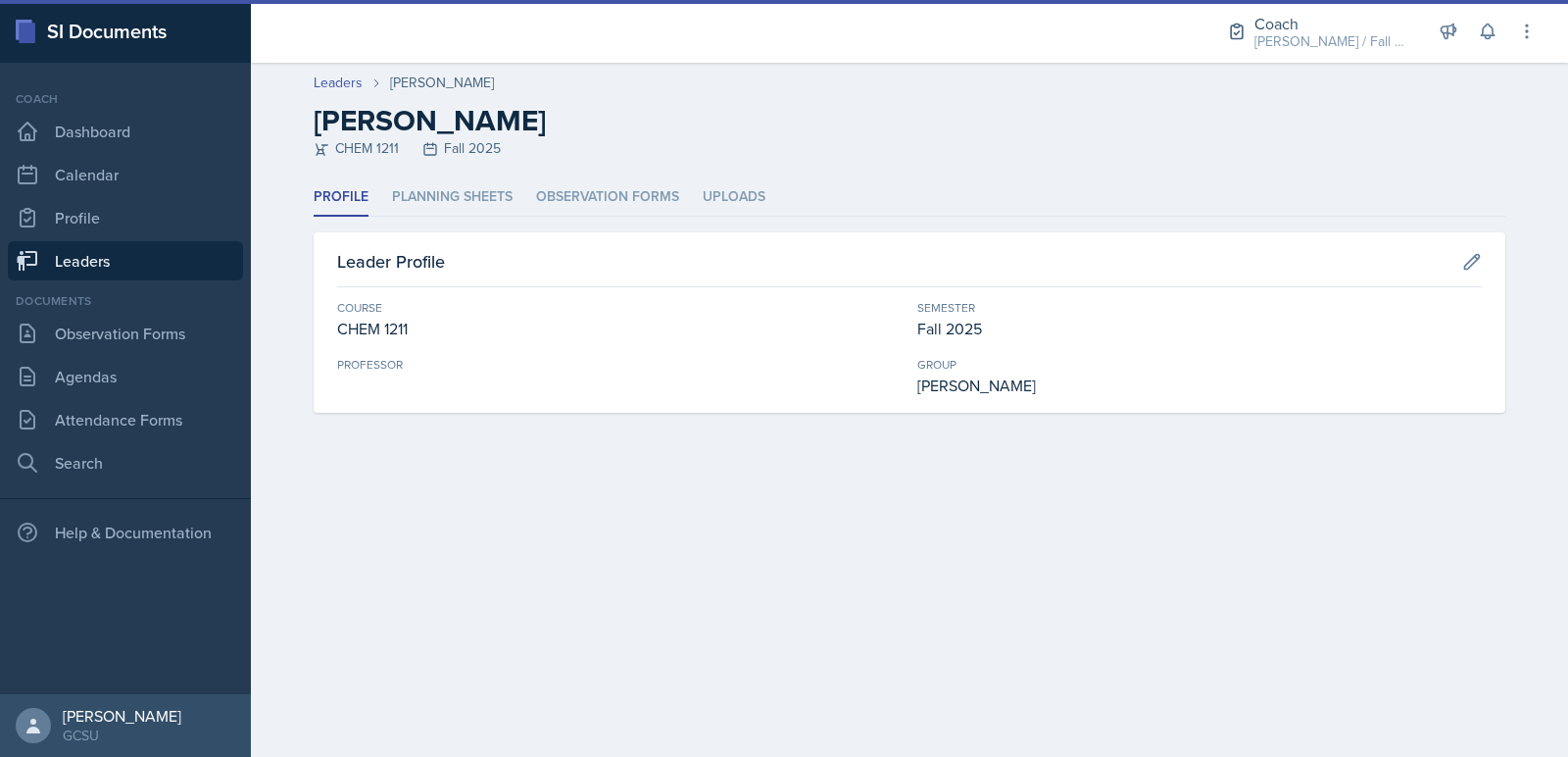
click at [439, 177] on header "Leaders [PERSON_NAME] [PERSON_NAME] CHEM 1211 Fall 2025" at bounding box center [909, 121] width 1317 height 116
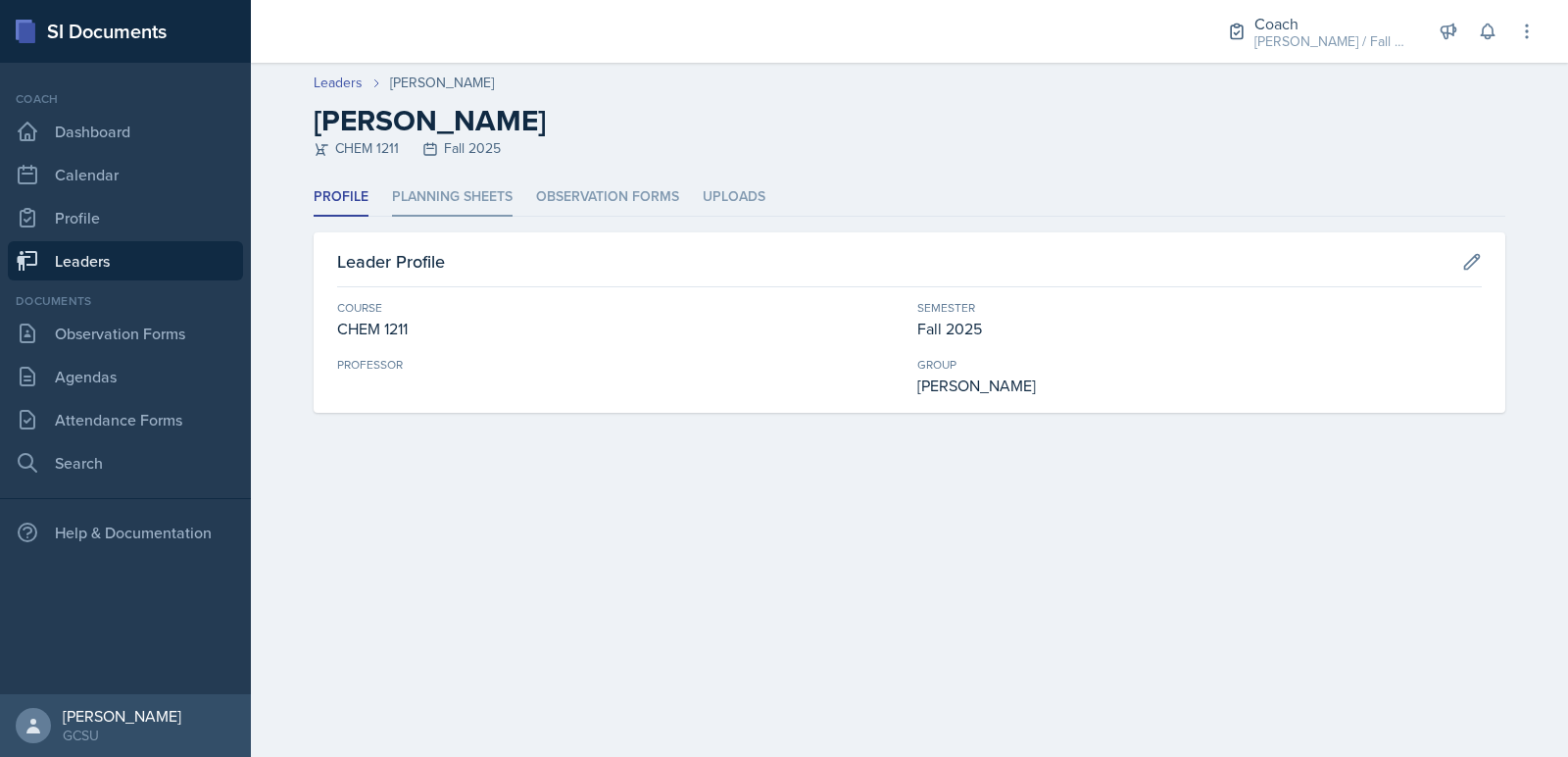
click at [443, 194] on li "Planning Sheets" at bounding box center [452, 197] width 121 height 38
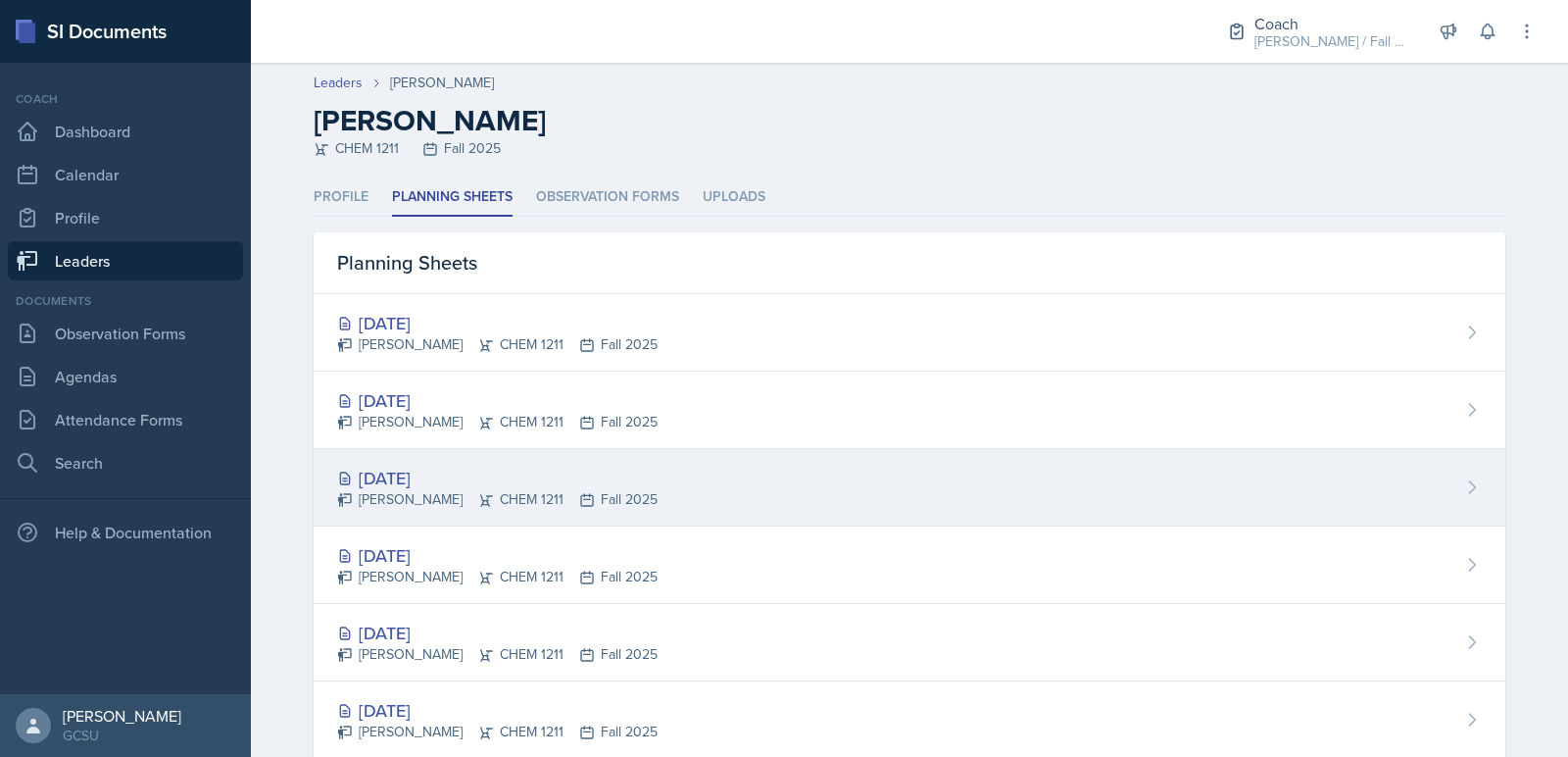
click at [491, 458] on div "[DATE] [PERSON_NAME] CHEM 1211 Fall 2025" at bounding box center [909, 487] width 1192 height 77
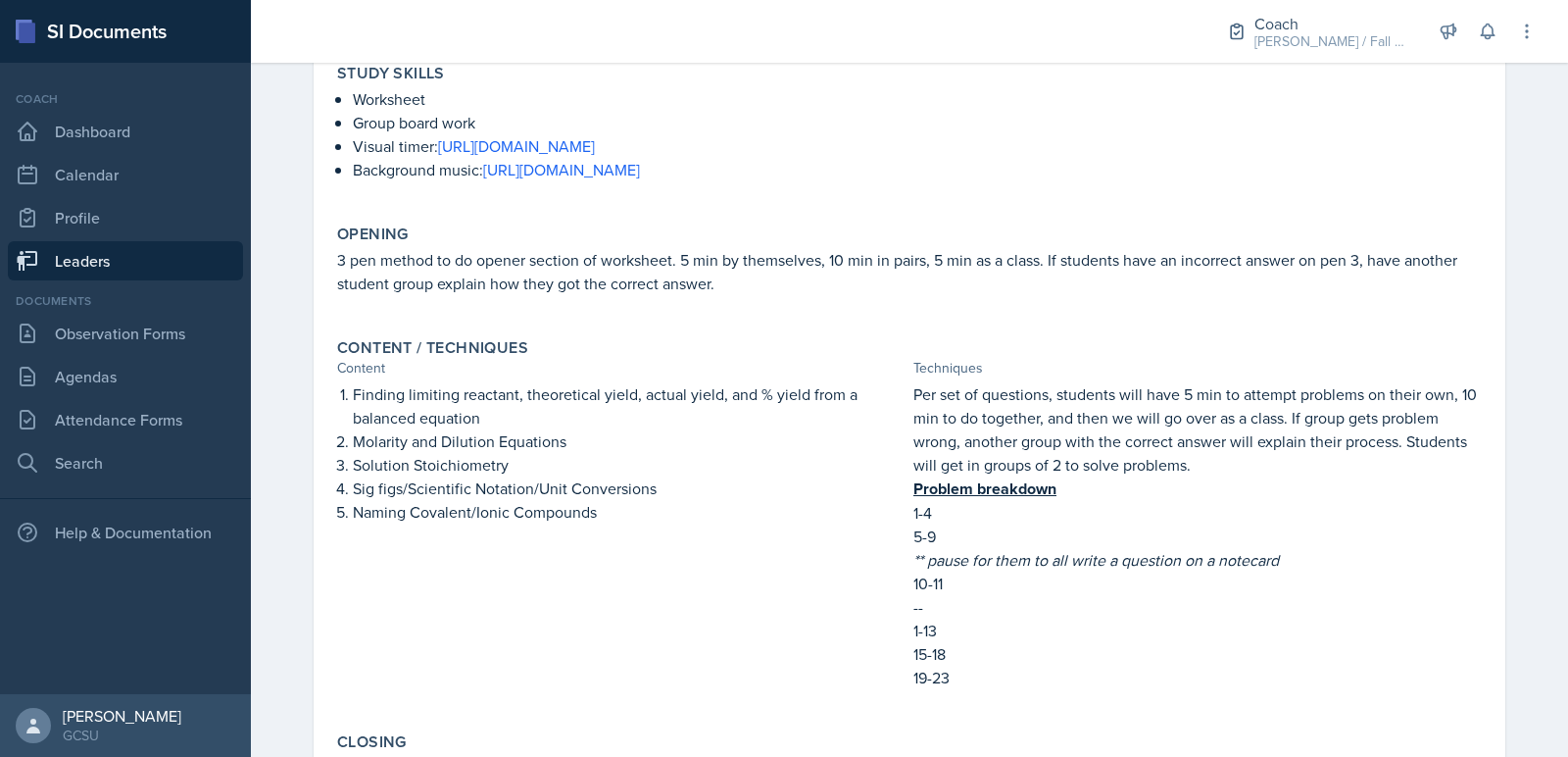
scroll to position [473, 0]
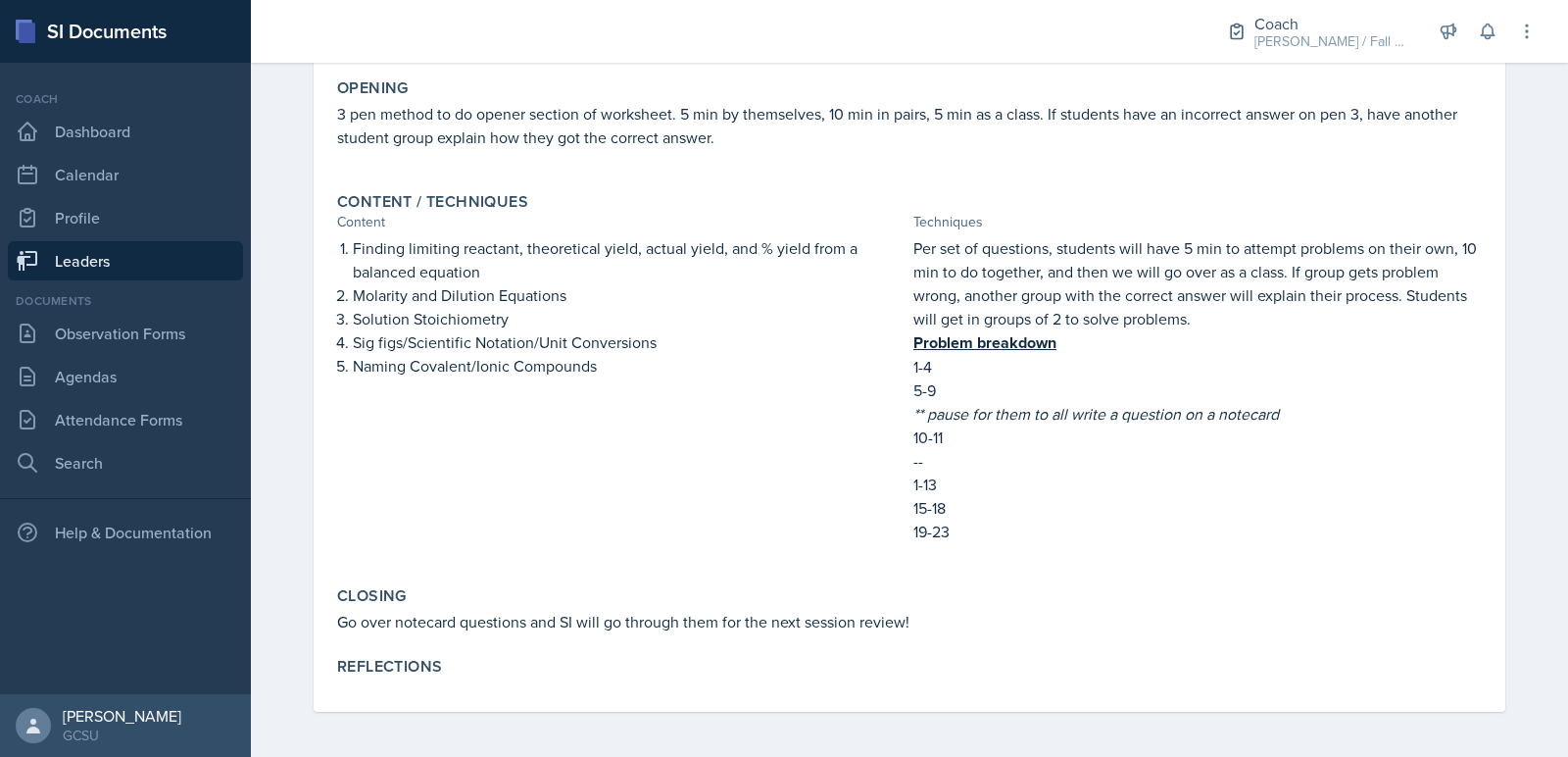
click at [138, 270] on link "Leaders" at bounding box center [125, 261] width 235 height 39
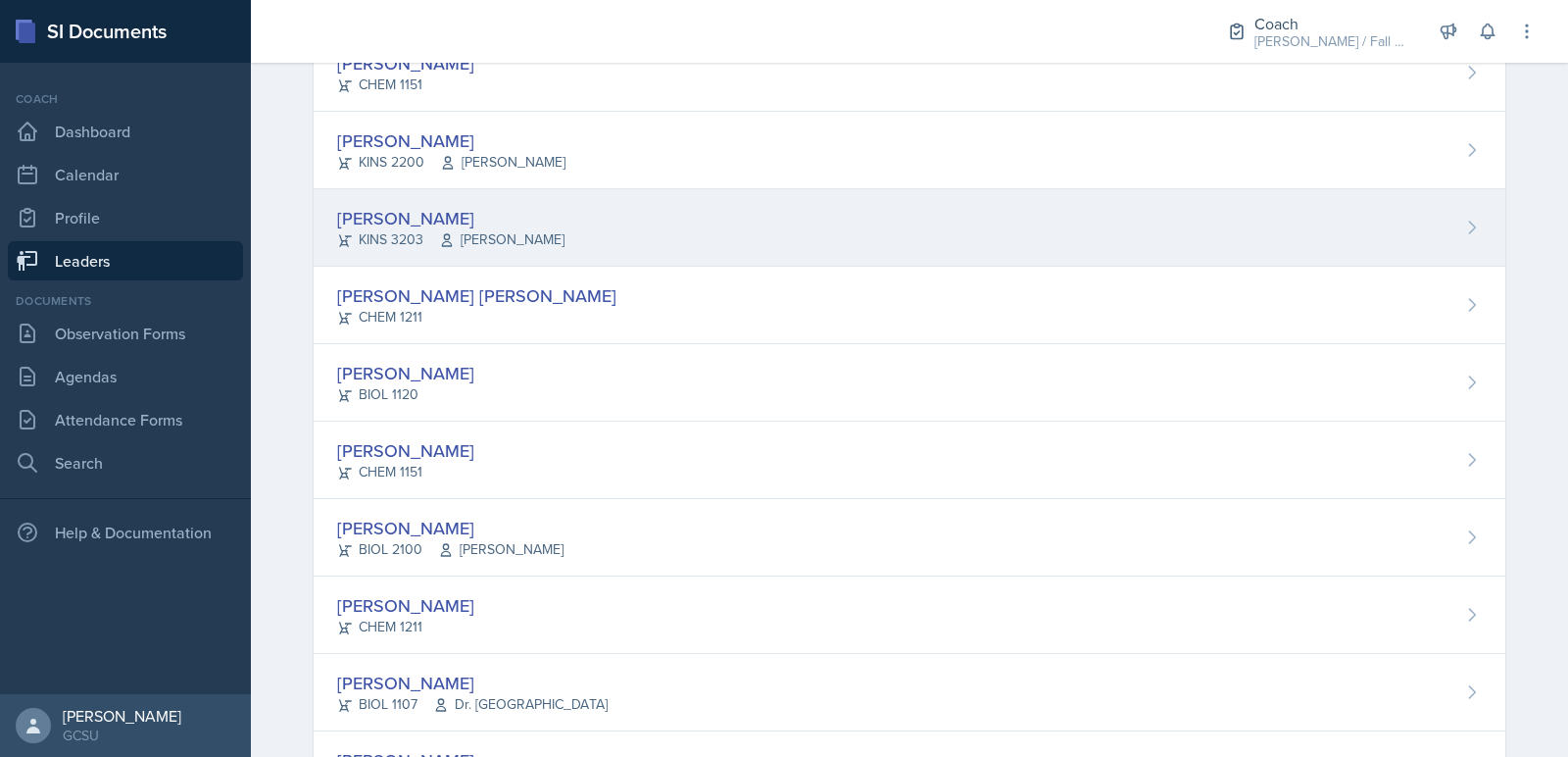
scroll to position [300, 0]
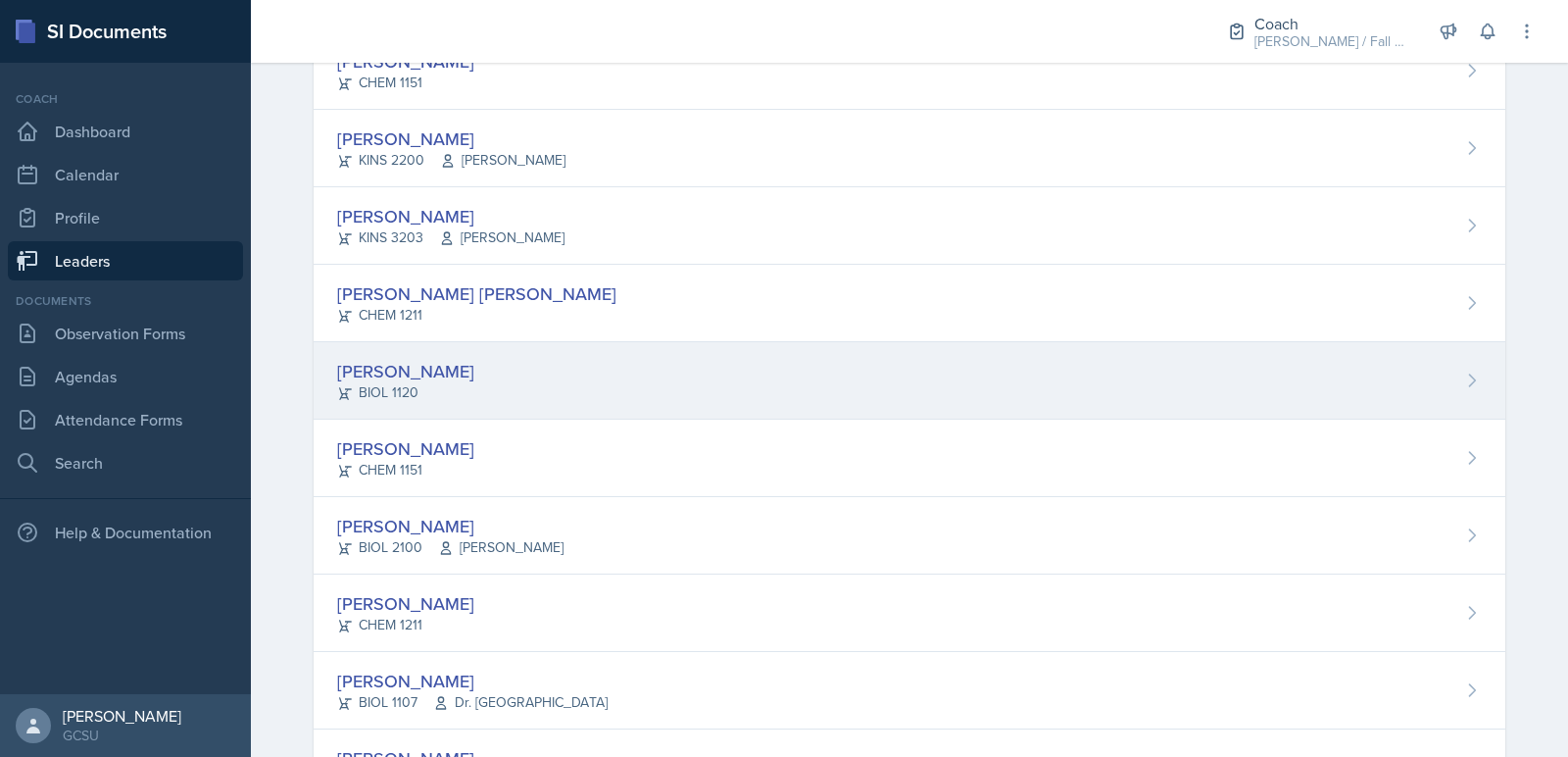
click at [424, 379] on div "[PERSON_NAME]" at bounding box center [406, 371] width 137 height 26
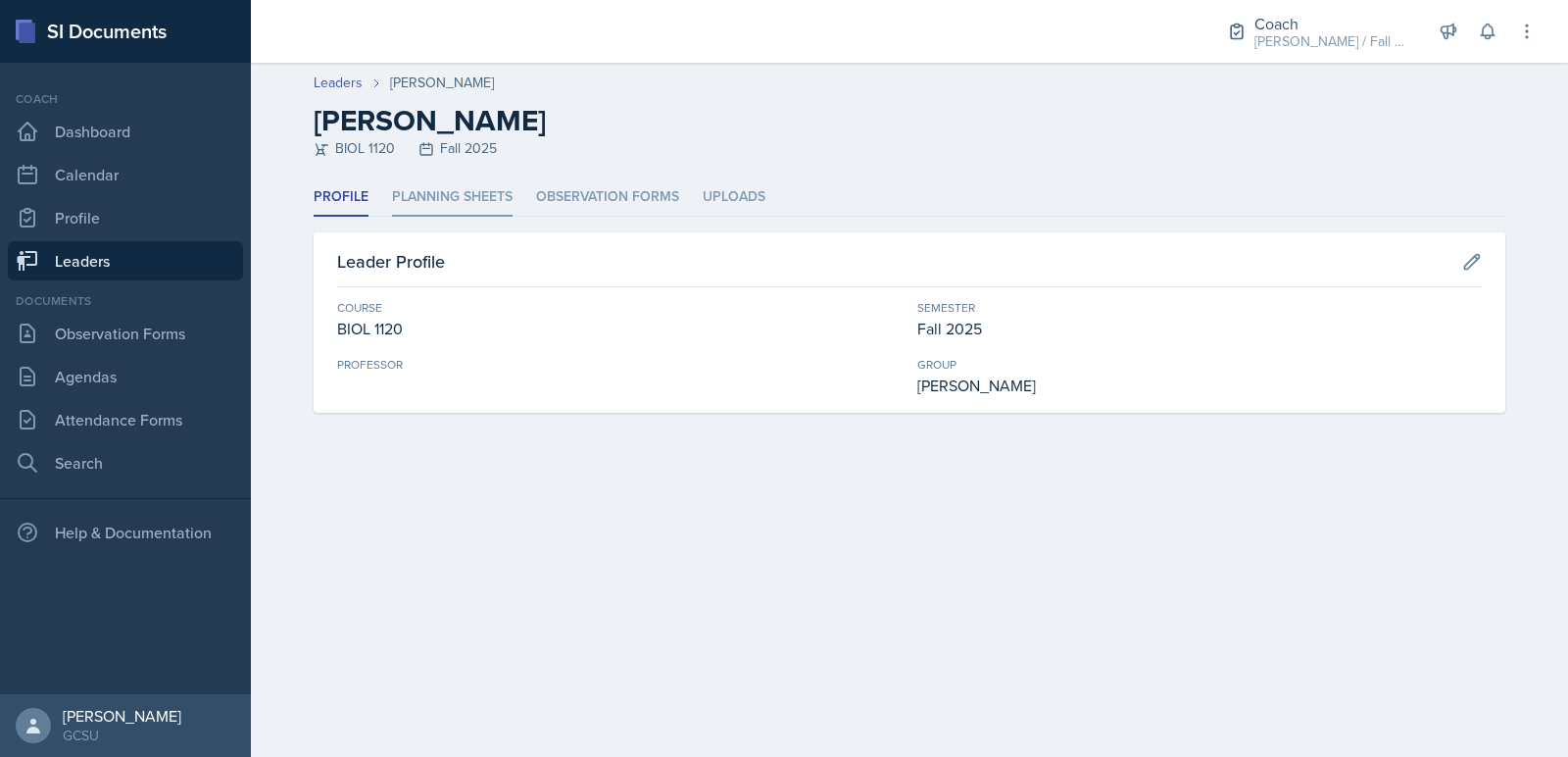
click at [483, 187] on li "Planning Sheets" at bounding box center [452, 197] width 121 height 38
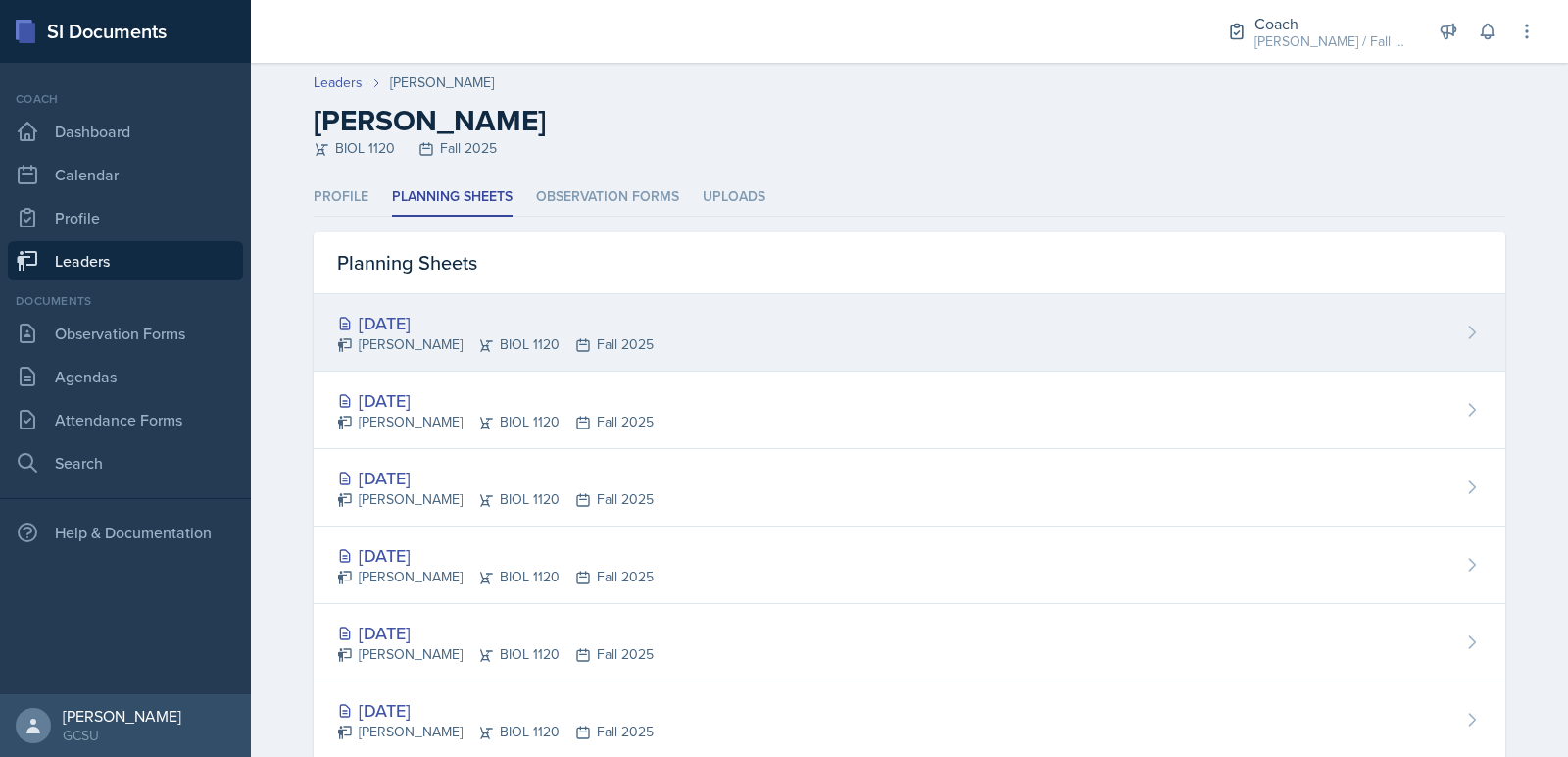
click at [414, 354] on div "[DATE] [PERSON_NAME] BIOL 1120 Fall 2025" at bounding box center [909, 332] width 1192 height 77
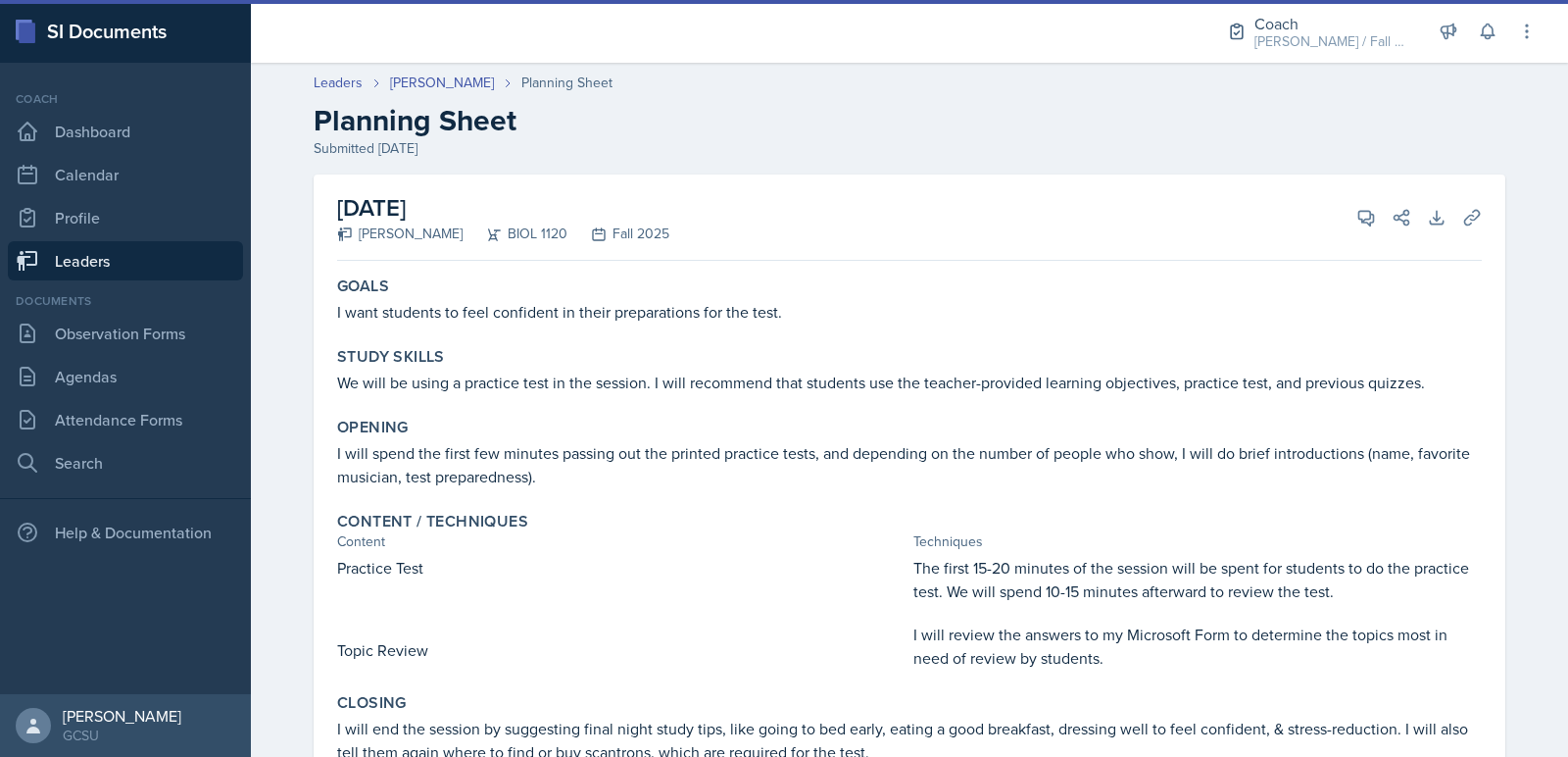
scroll to position [130, 0]
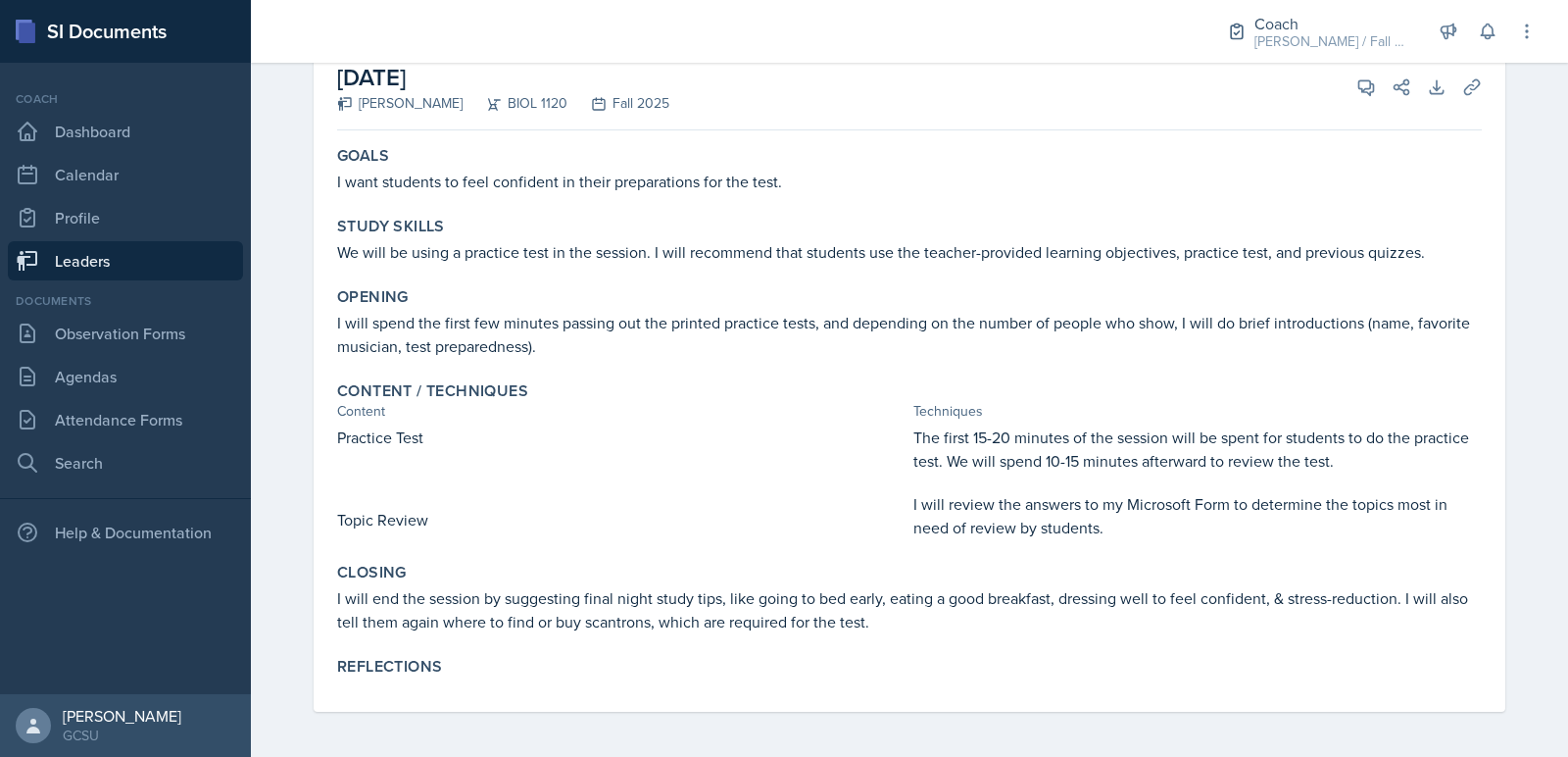
click at [117, 258] on link "Leaders" at bounding box center [125, 261] width 235 height 39
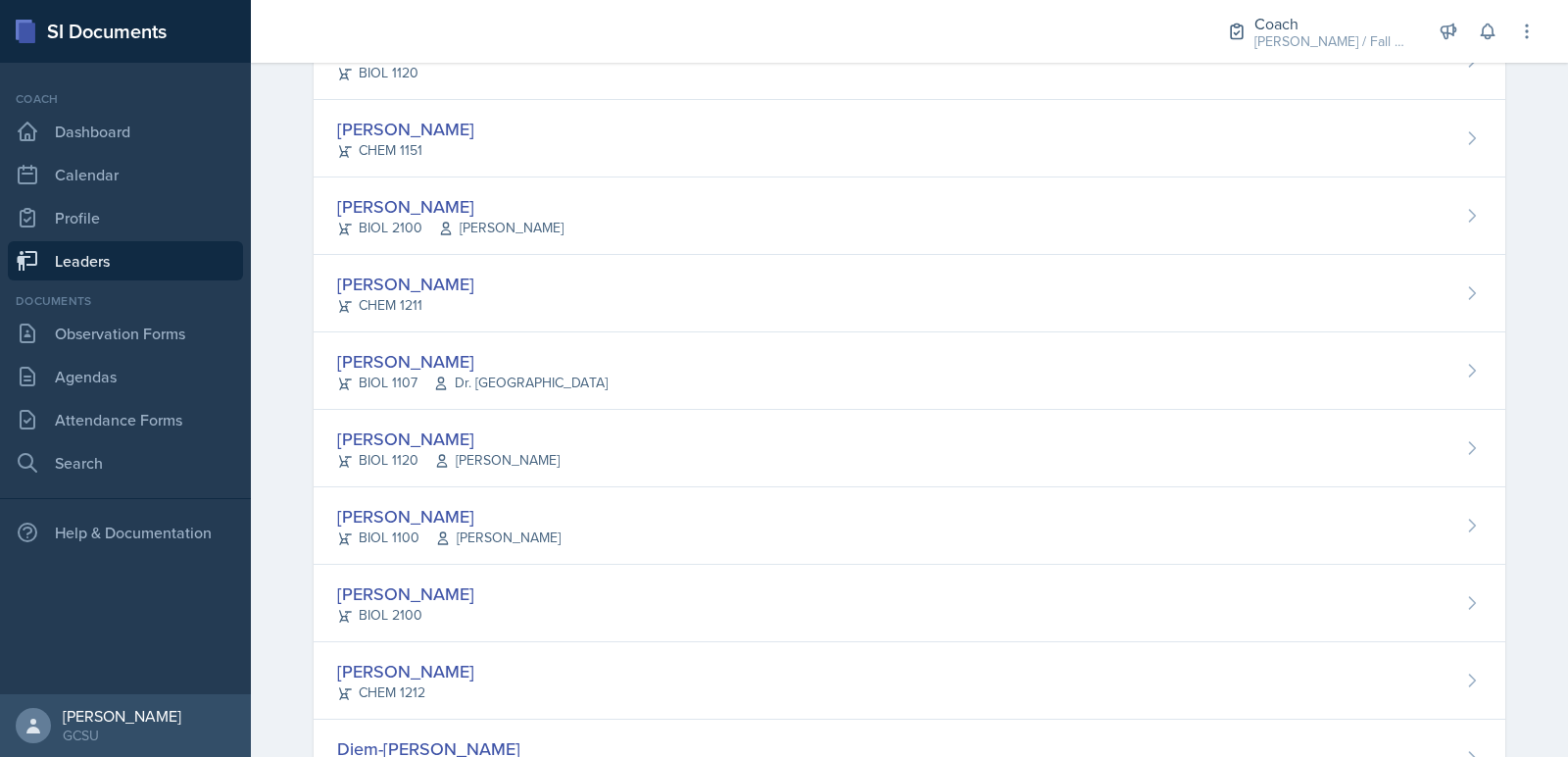
scroll to position [1018, 0]
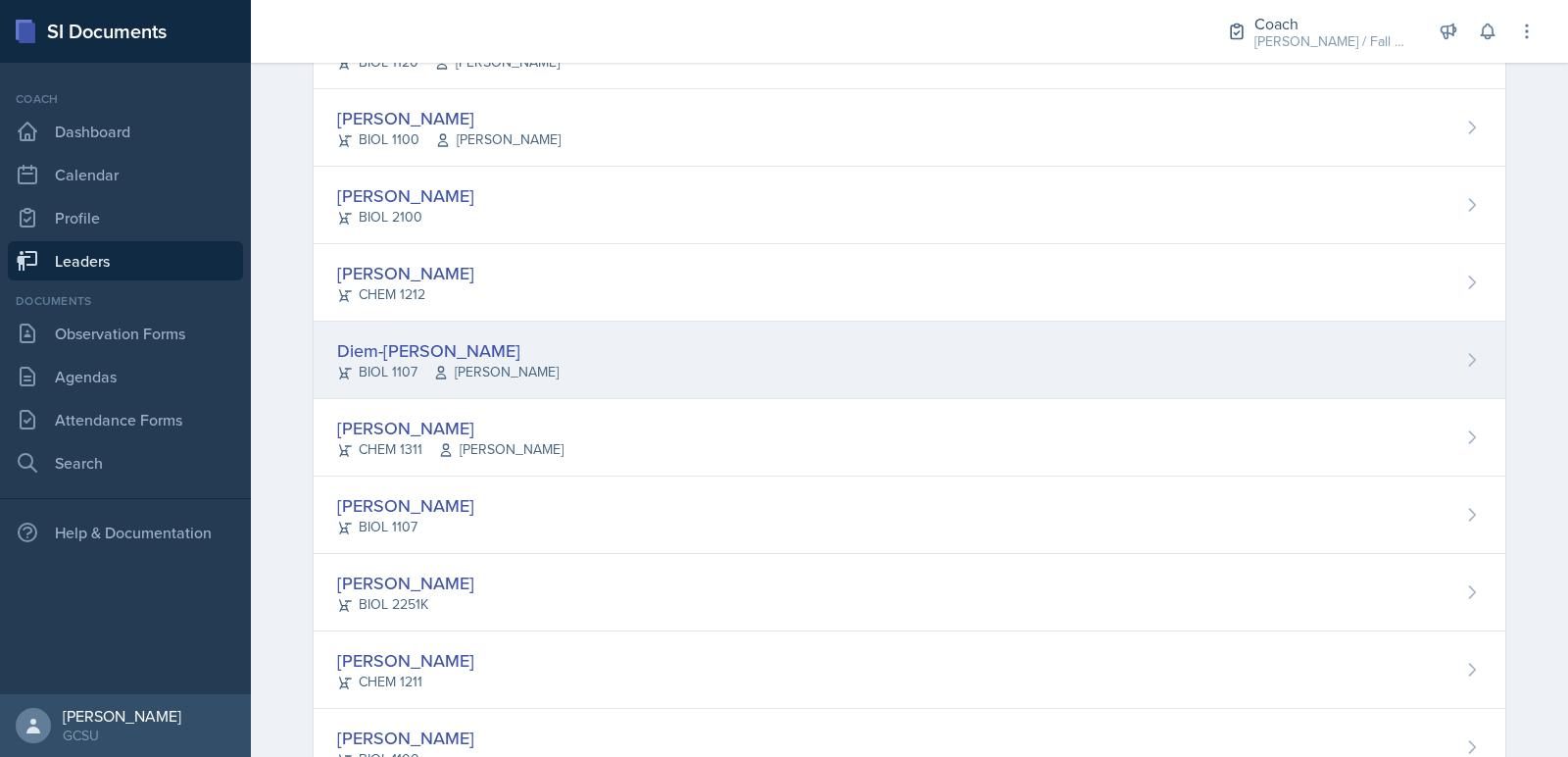
click at [436, 345] on div "Diem-[PERSON_NAME]" at bounding box center [448, 350] width 221 height 26
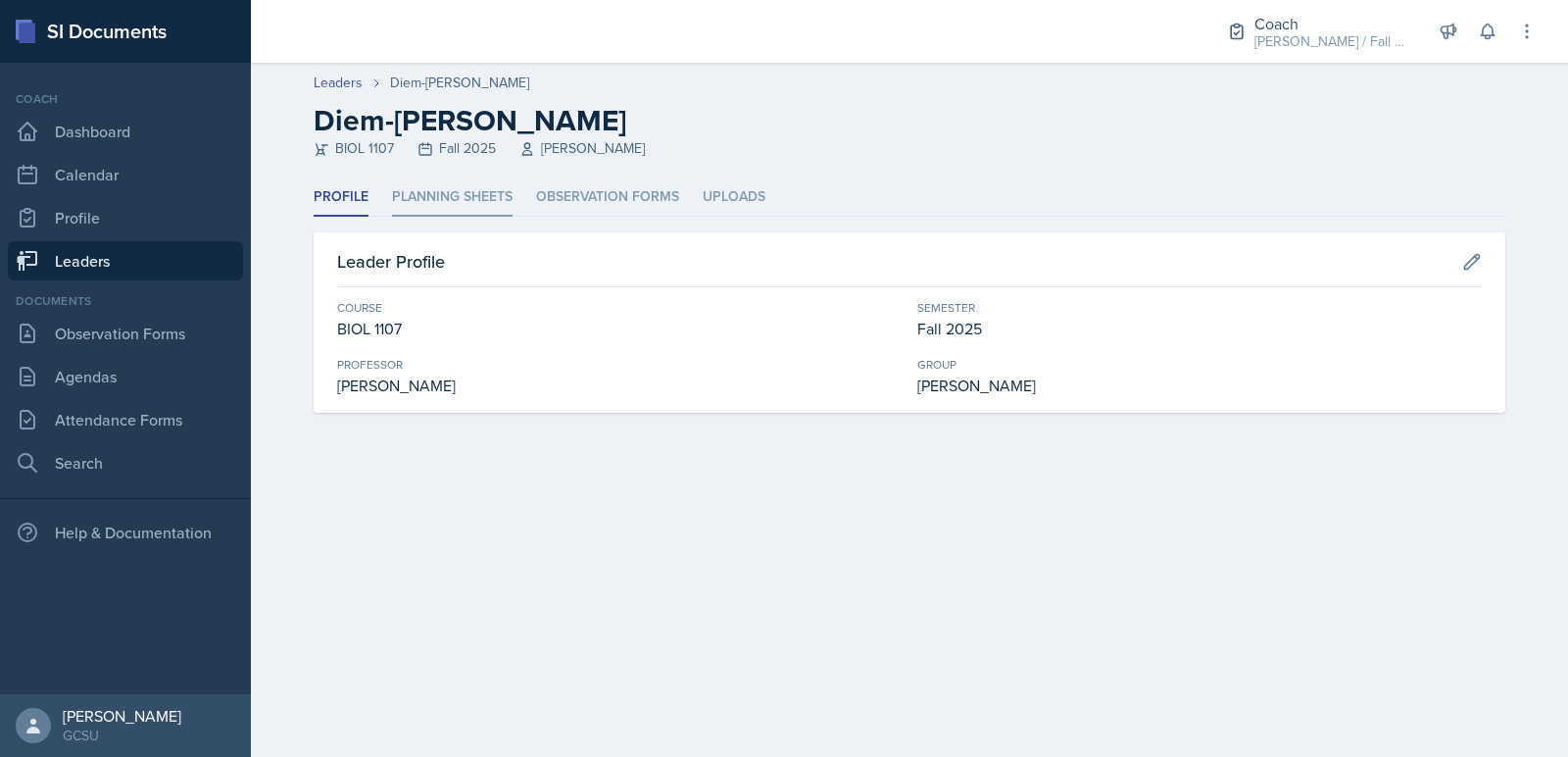
click at [456, 194] on li "Planning Sheets" at bounding box center [452, 197] width 121 height 38
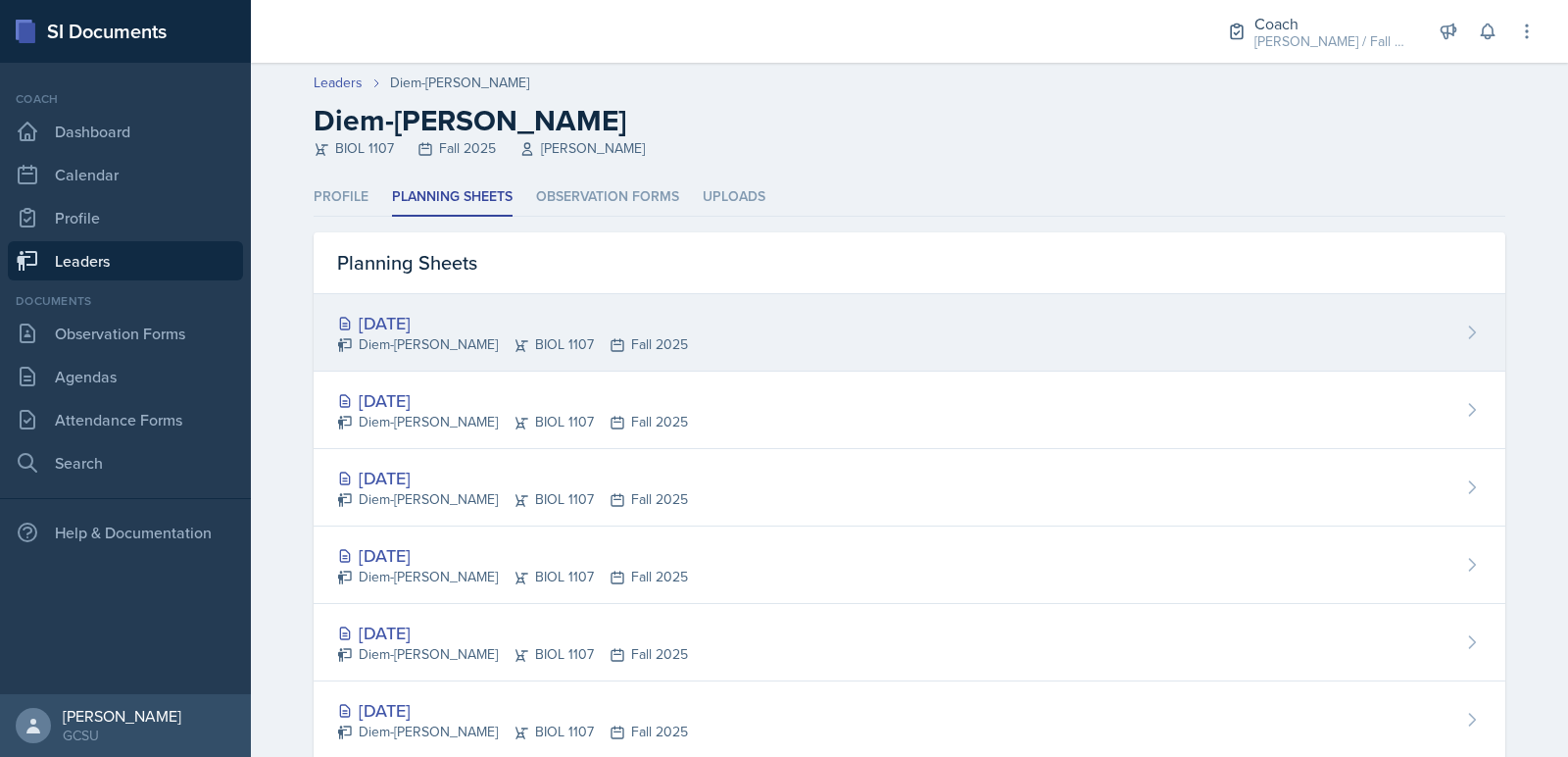
click at [440, 314] on div "[DATE]" at bounding box center [513, 323] width 351 height 26
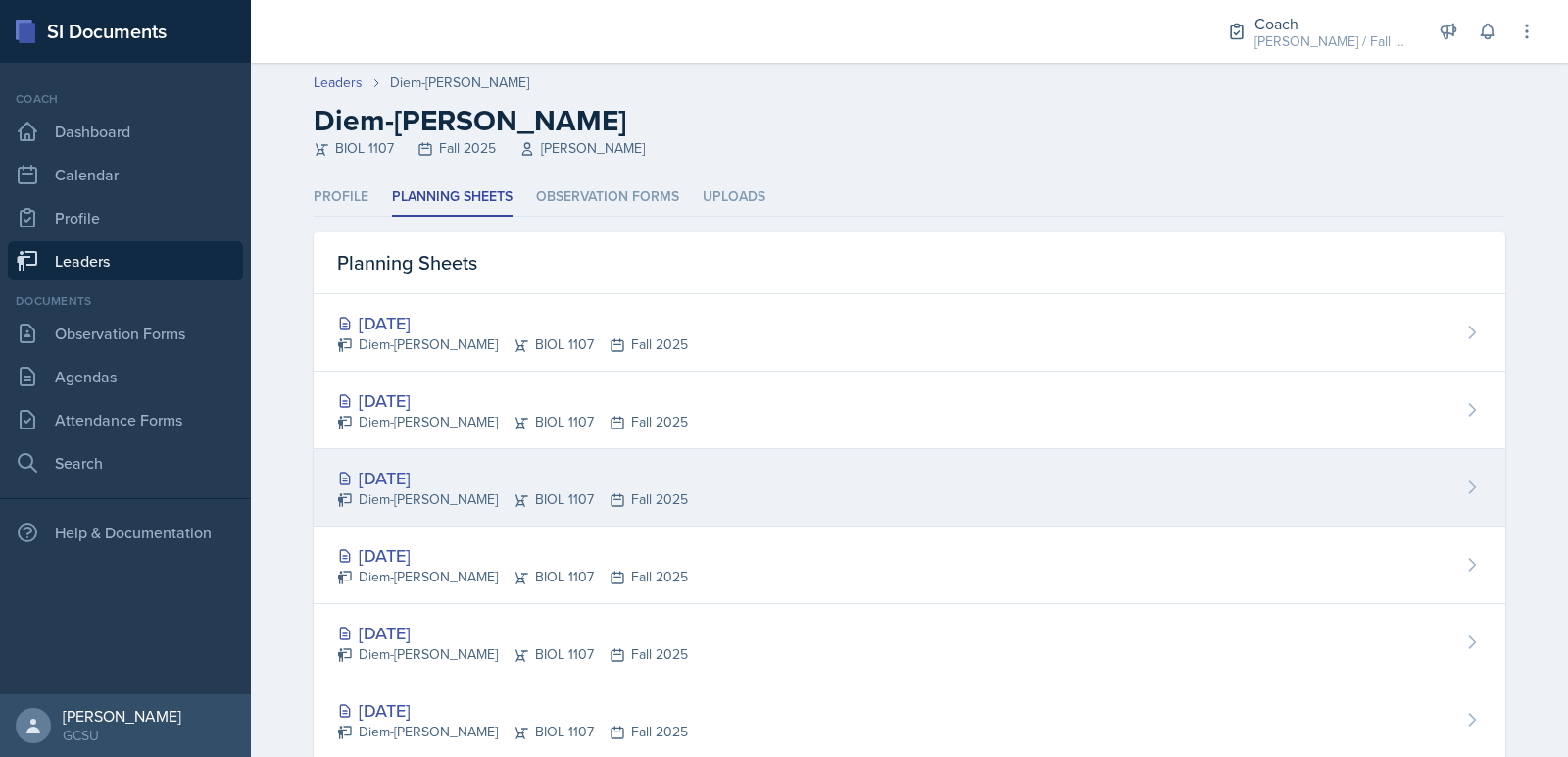
click at [453, 489] on div "Diem-[PERSON_NAME] BIOL 1107 Fall 2025" at bounding box center [513, 499] width 351 height 21
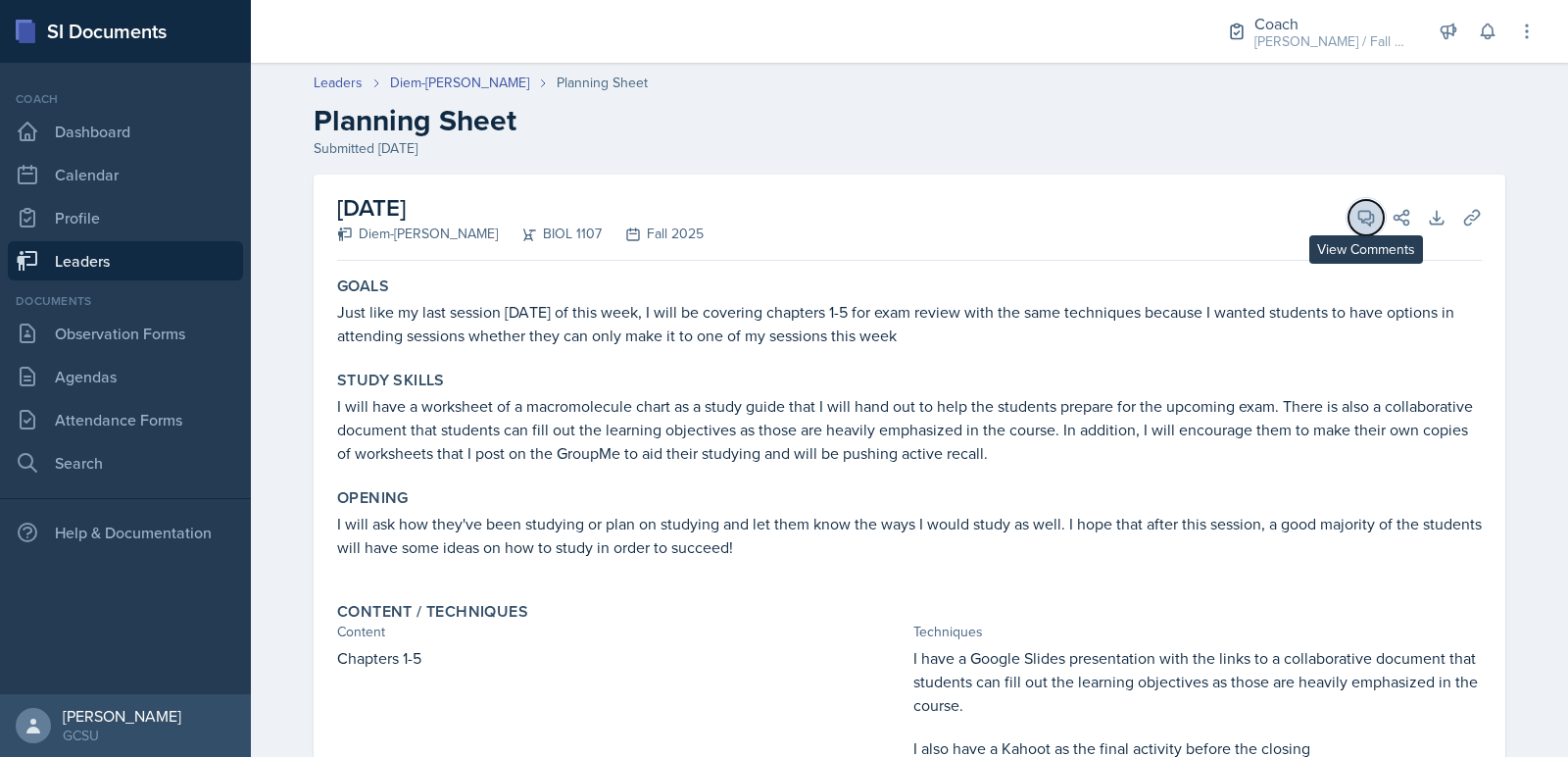
click at [1354, 207] on button "View Comments" at bounding box center [1366, 218] width 35 height 35
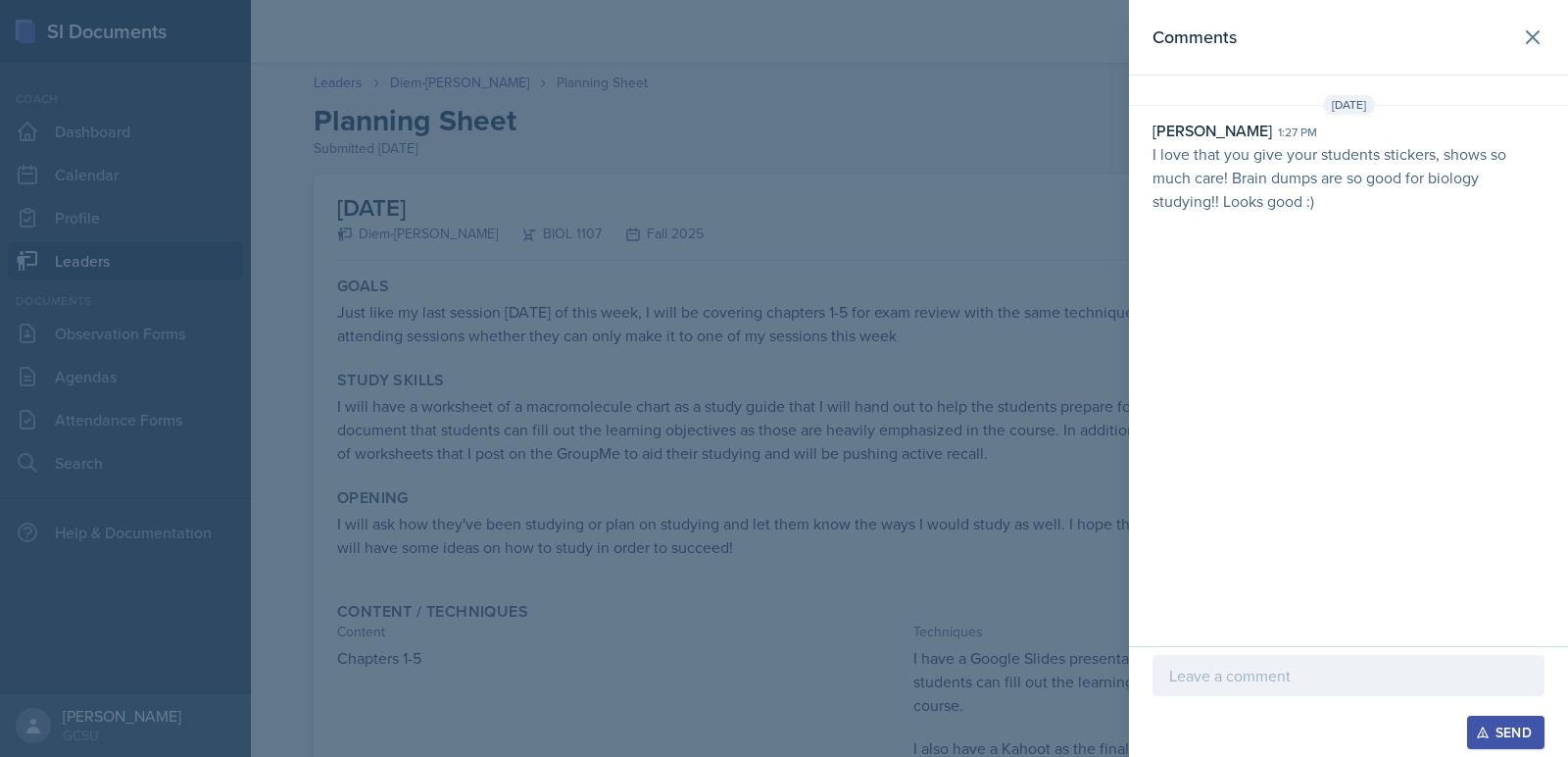
click at [1097, 394] on div at bounding box center [784, 378] width 1568 height 757
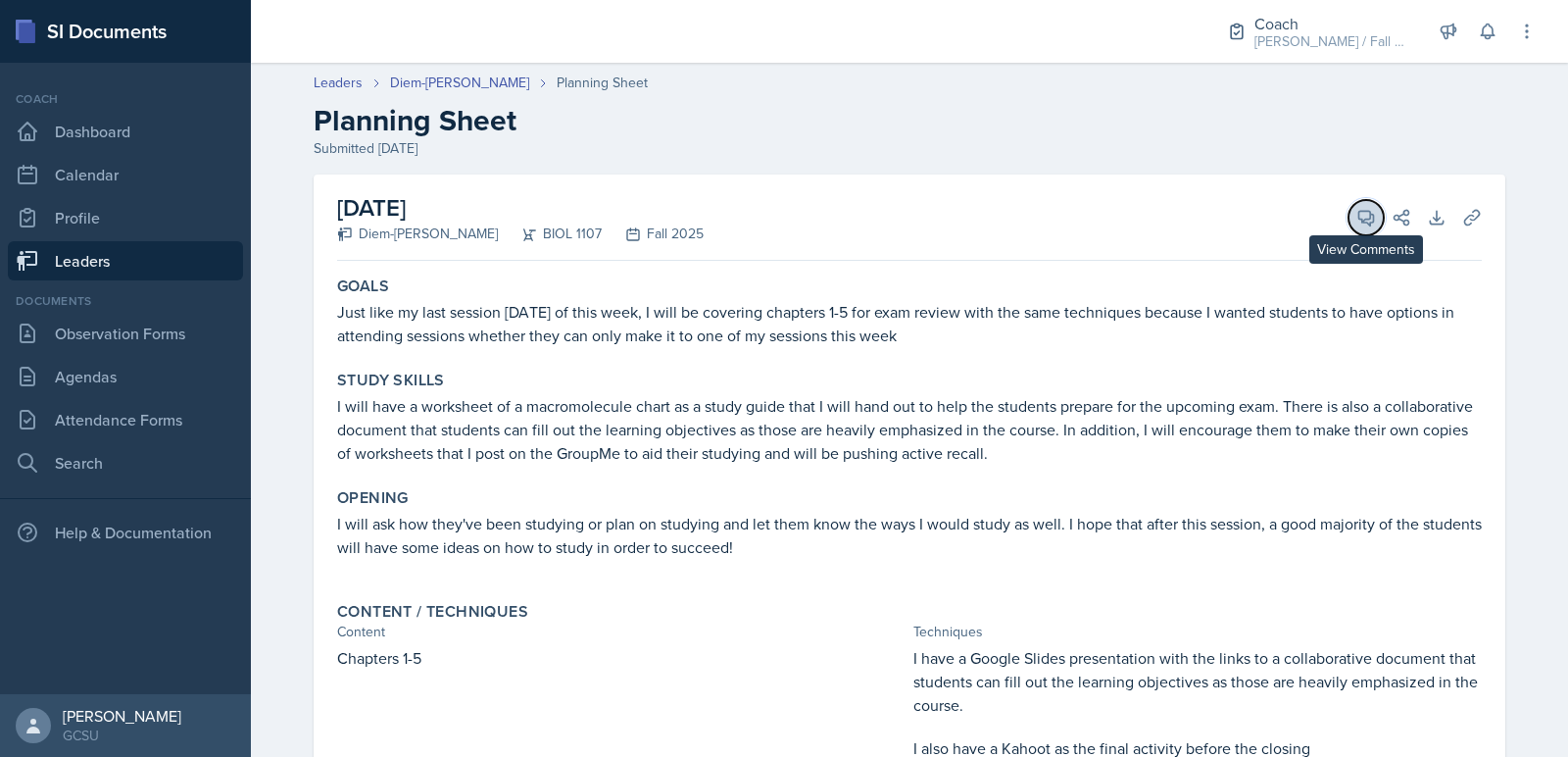
click at [1358, 208] on icon at bounding box center [1366, 218] width 20 height 20
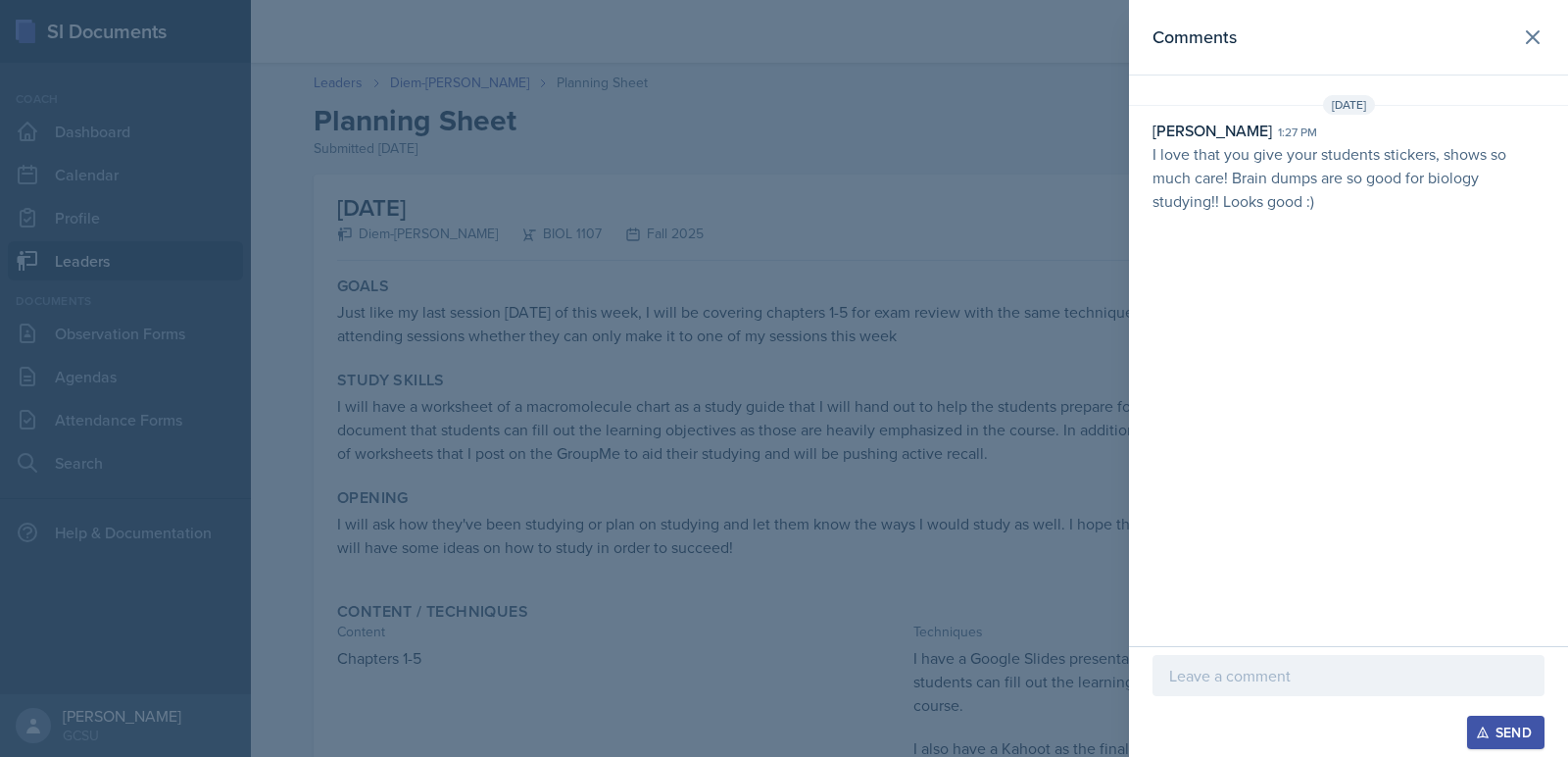
click at [1246, 663] on div at bounding box center [1348, 676] width 392 height 41
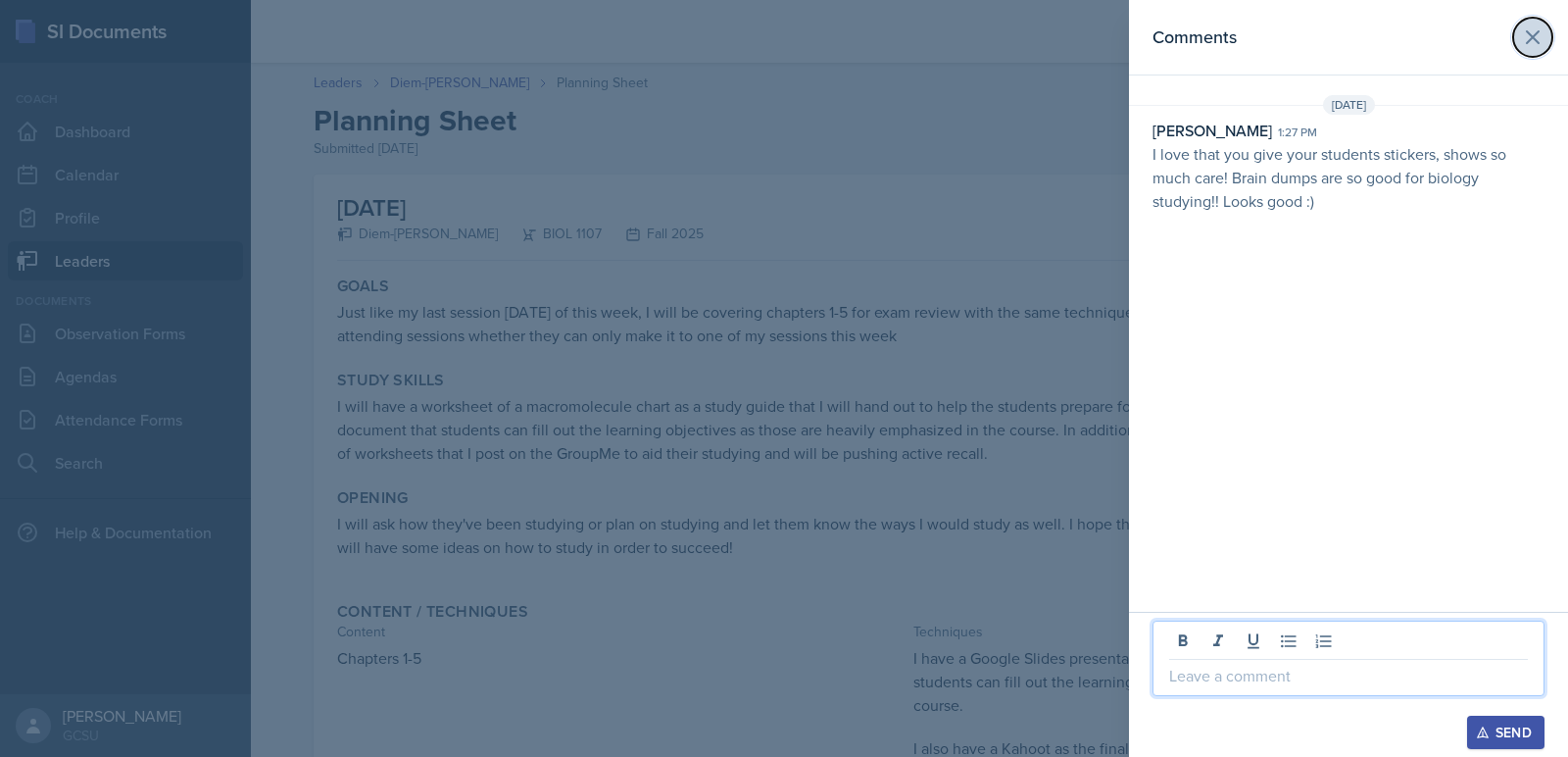
click at [1521, 23] on button at bounding box center [1533, 37] width 39 height 39
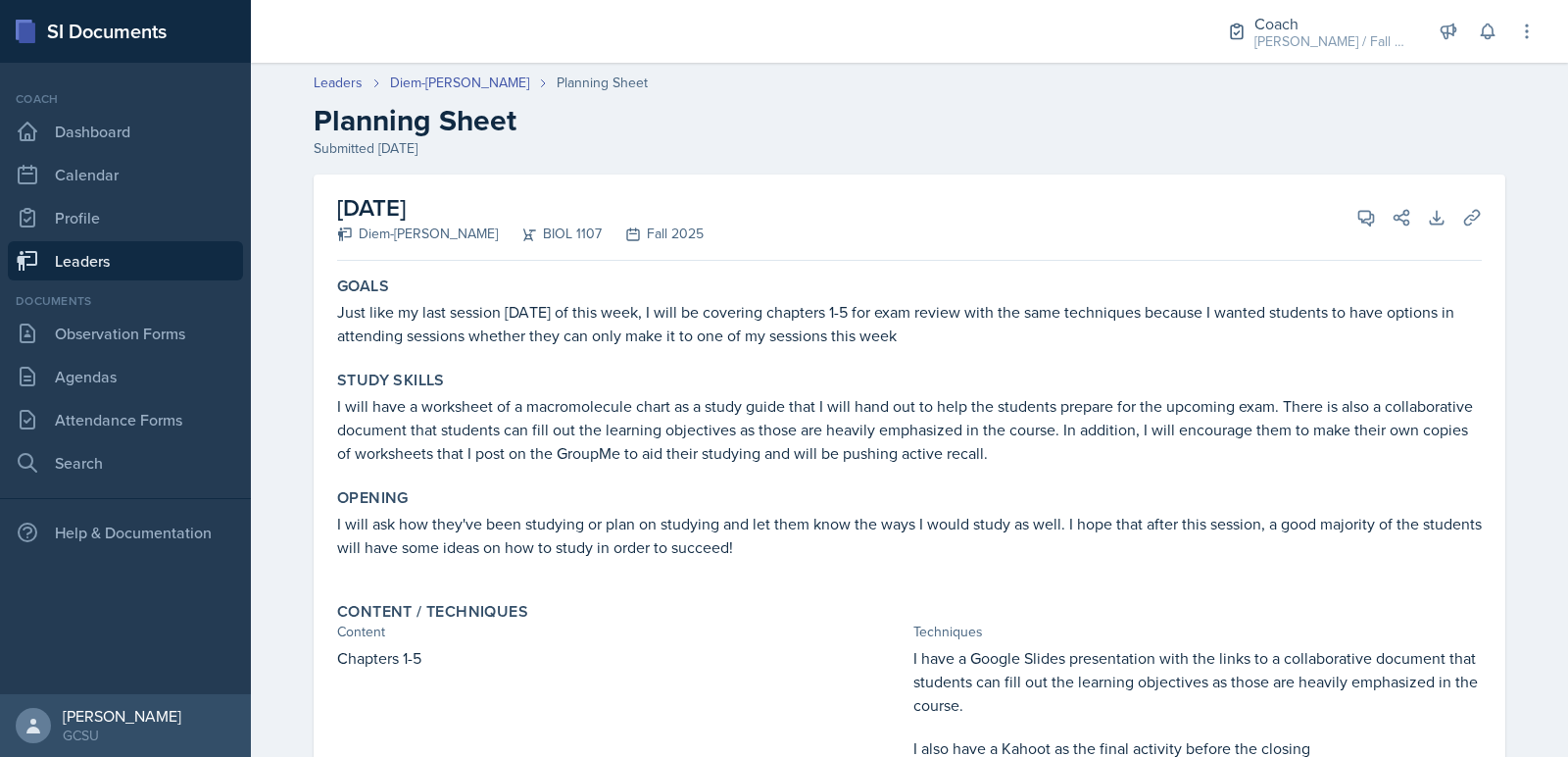
click at [180, 237] on div "Coach Dashboard Calendar Profile Leaders" at bounding box center [125, 185] width 235 height 190
click at [186, 277] on link "Leaders" at bounding box center [125, 261] width 235 height 39
